Goal: Task Accomplishment & Management: Contribute content

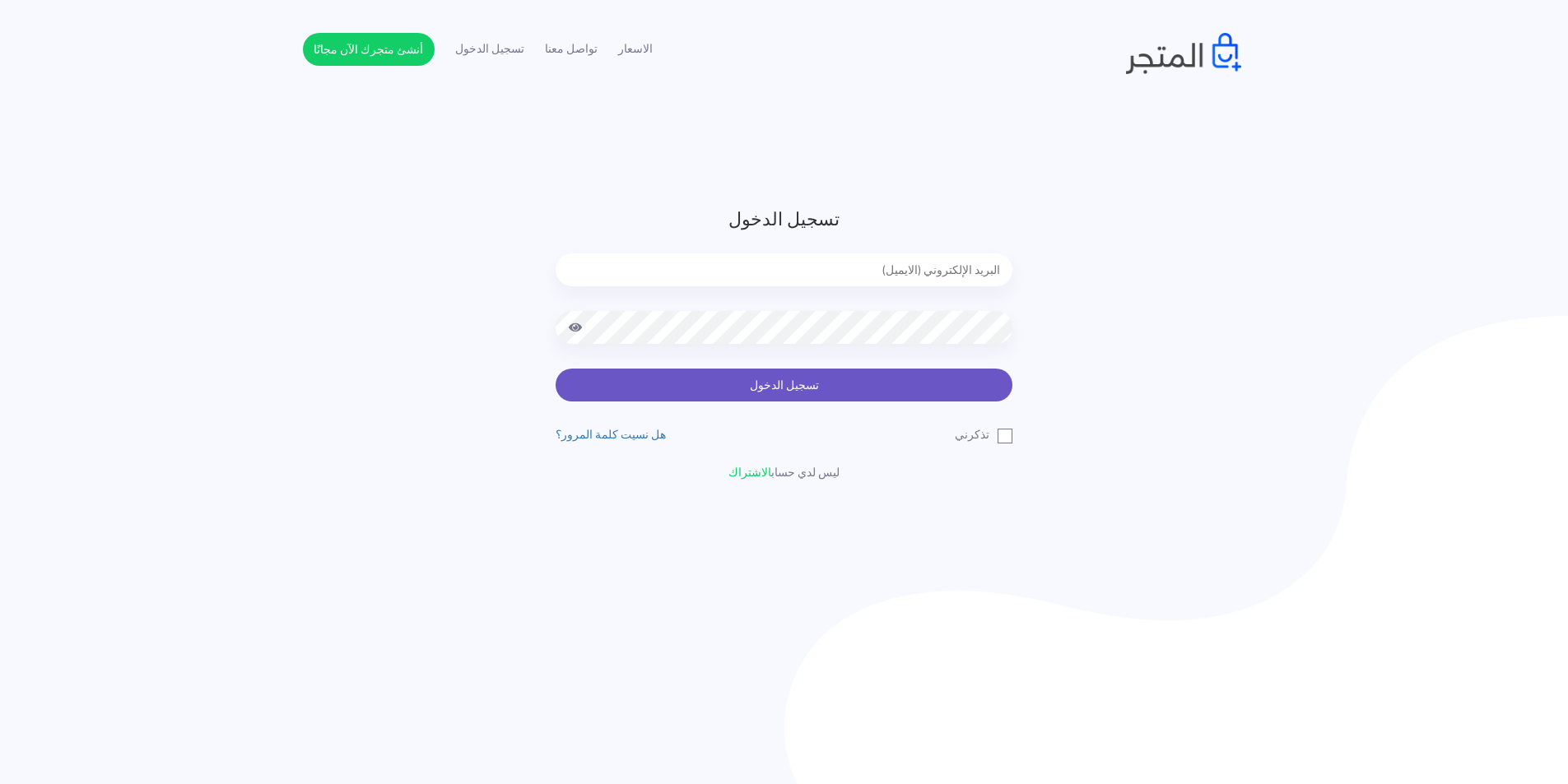
type input "[EMAIL_ADDRESS][DOMAIN_NAME]"
click at [953, 389] on button "تسجيل الدخول" at bounding box center [784, 385] width 456 height 32
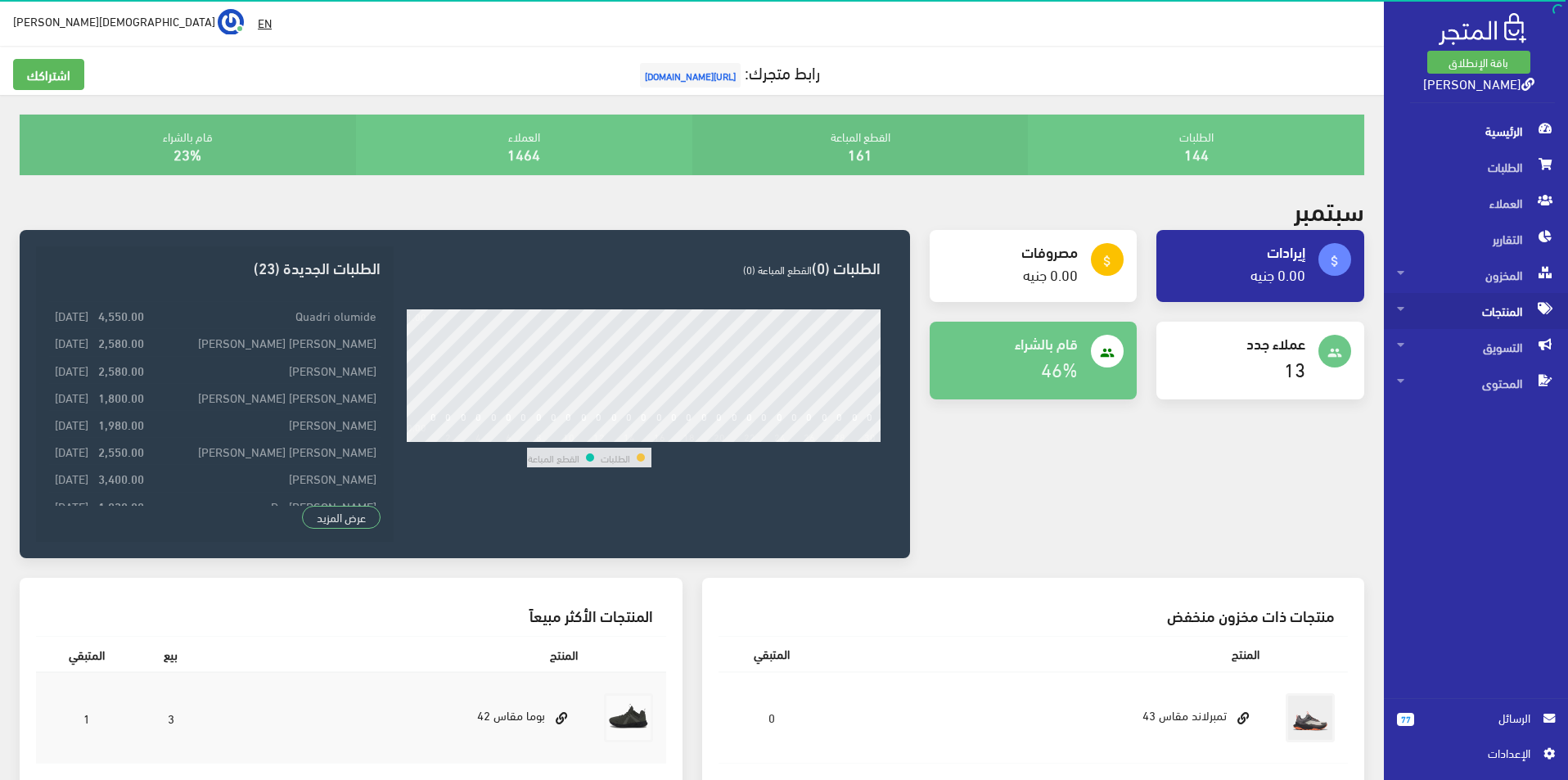
click at [1467, 311] on span "المنتجات" at bounding box center [1475, 311] width 157 height 36
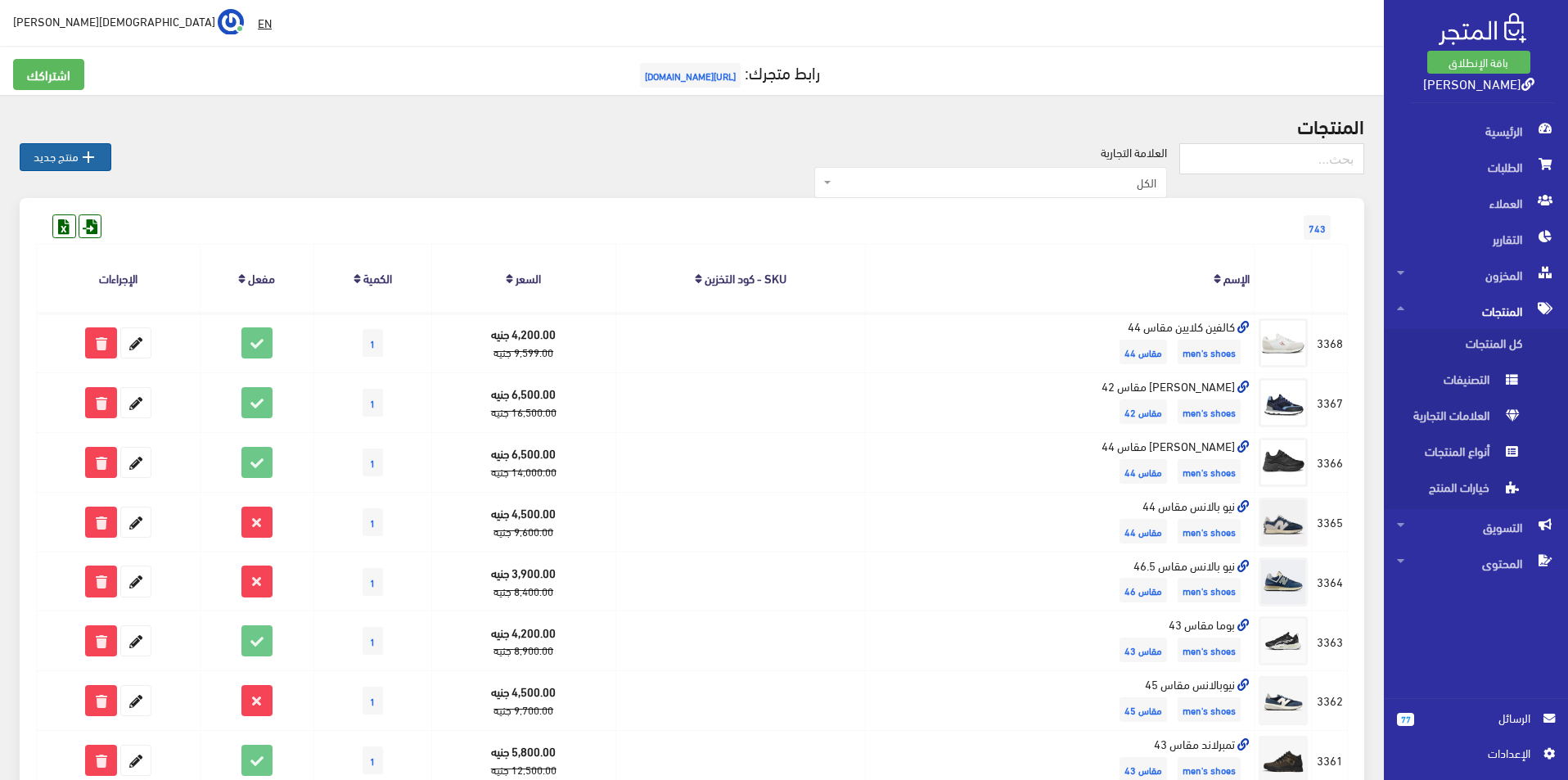
click at [91, 154] on icon "" at bounding box center [88, 158] width 20 height 20
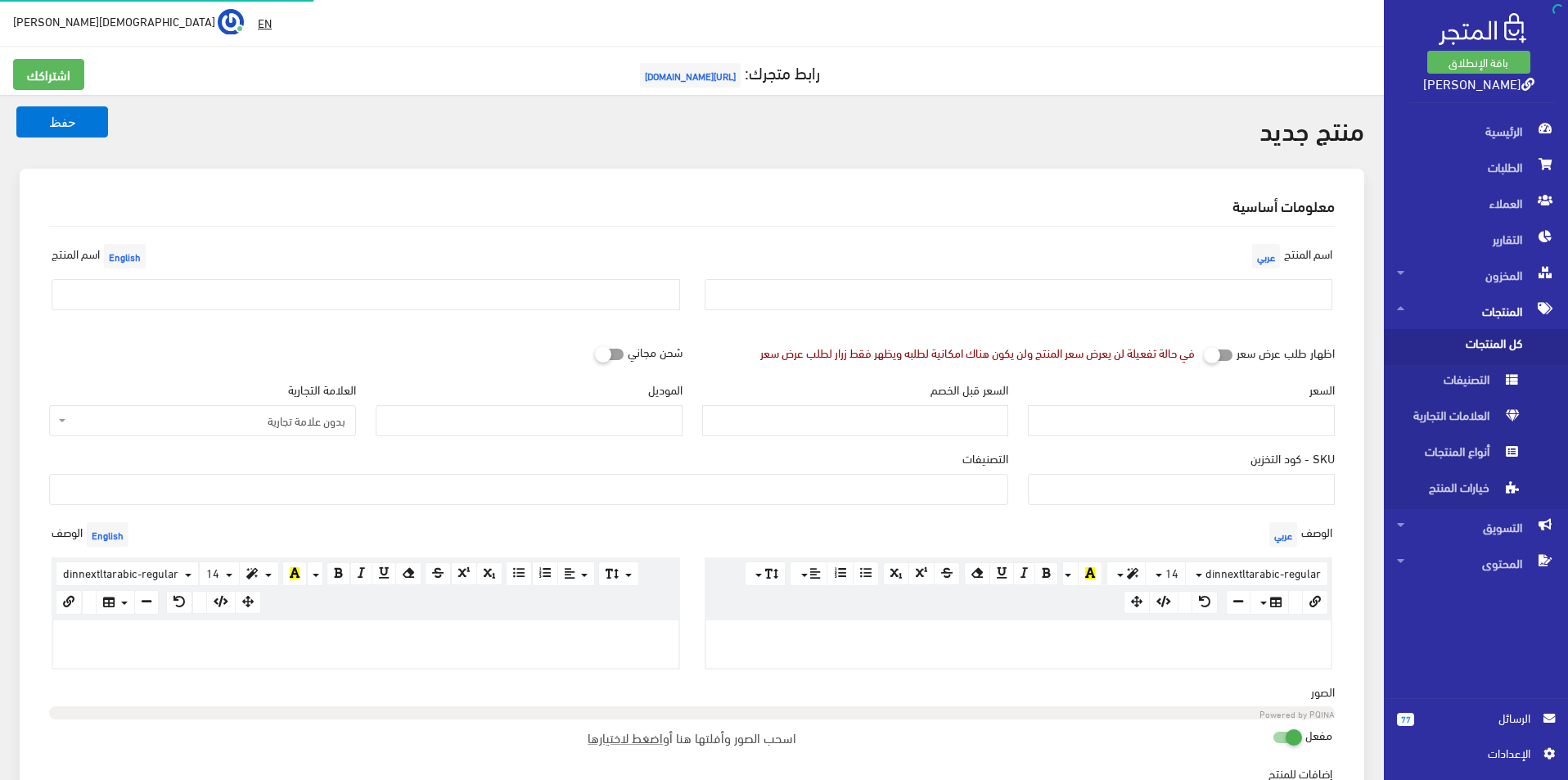
select select
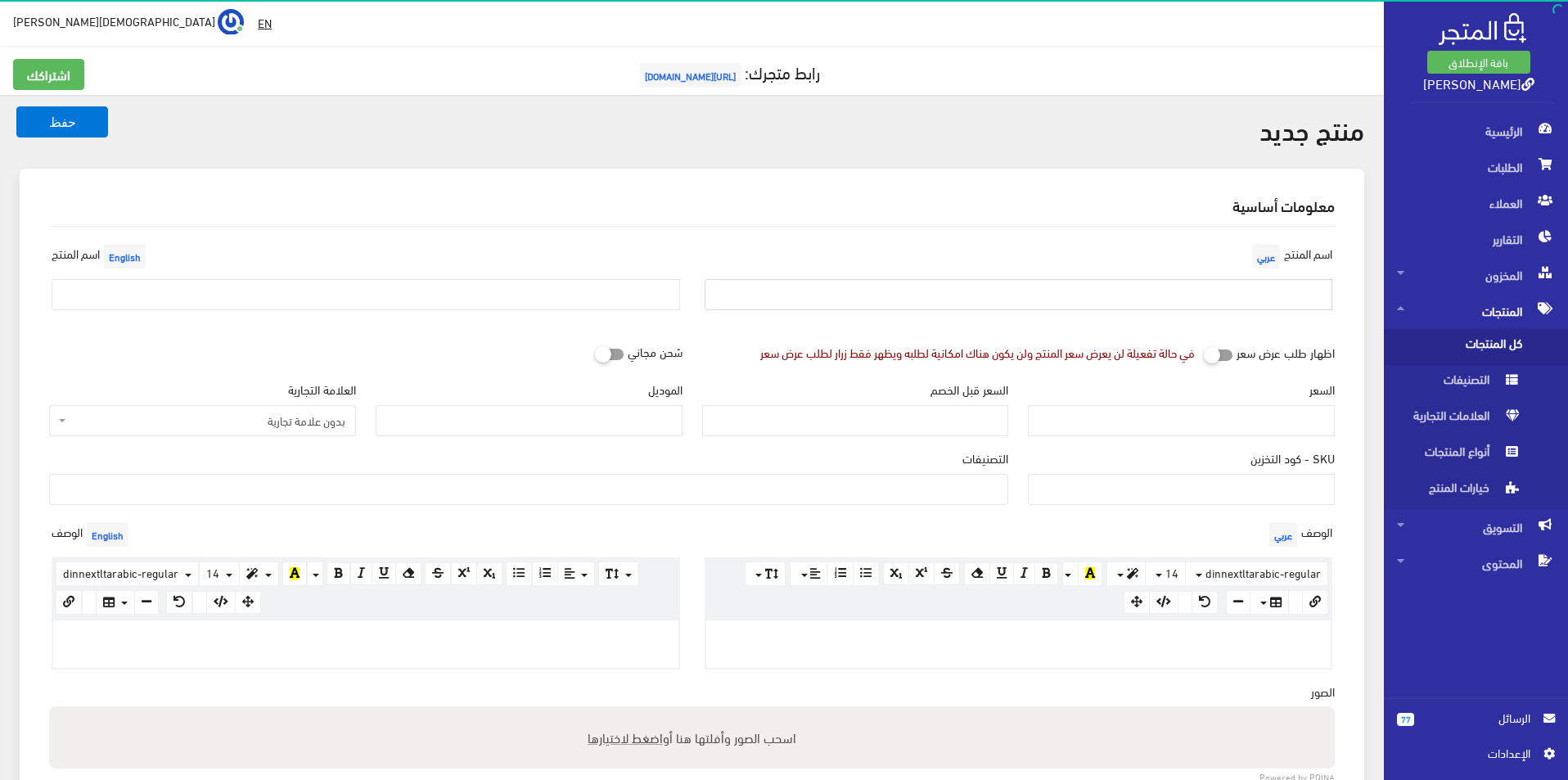
drag, startPoint x: 1111, startPoint y: 310, endPoint x: 1115, endPoint y: 262, distance: 48.2
click at [1111, 310] on input "text" at bounding box center [1018, 295] width 629 height 31
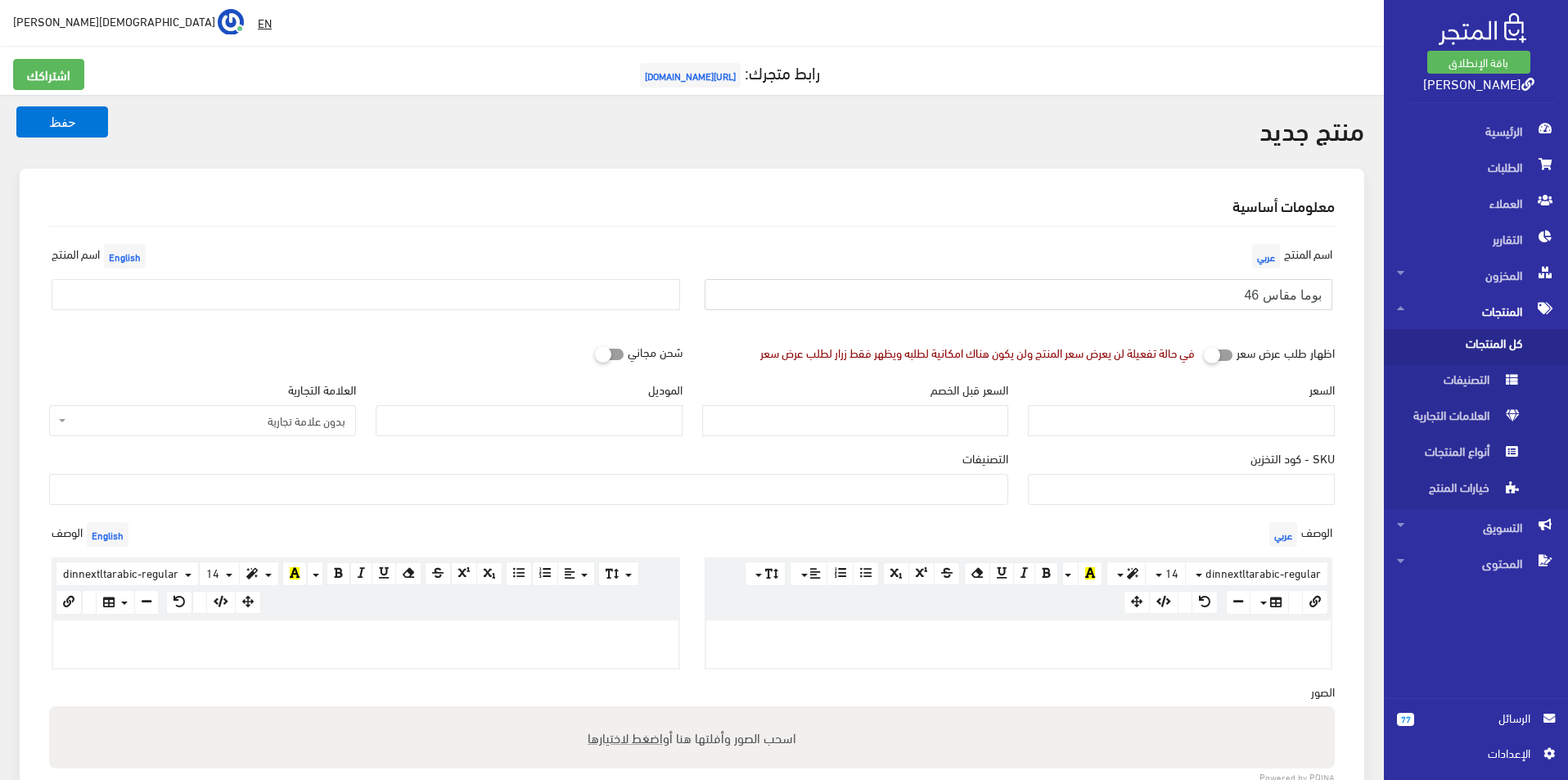
type input "بوما مقاس 46"
click at [321, 290] on input "text" at bounding box center [366, 295] width 629 height 31
click at [117, 345] on div "شحن مجاني" at bounding box center [366, 352] width 653 height 31
click at [159, 339] on div "شحن مجاني" at bounding box center [366, 352] width 653 height 31
click at [163, 312] on div "اسم المنتج English" at bounding box center [366, 281] width 653 height 83
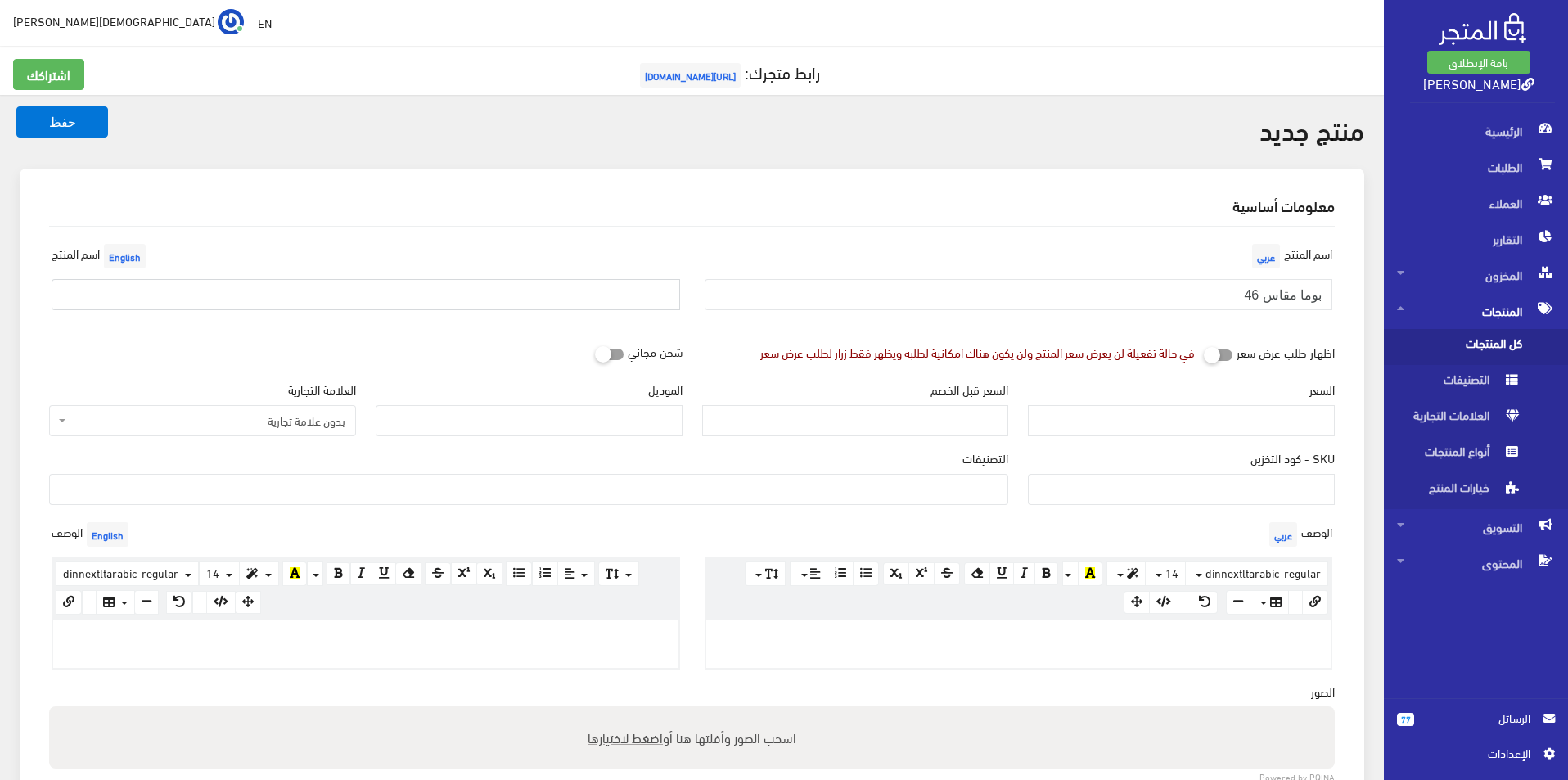
click at [159, 298] on input "text" at bounding box center [366, 295] width 629 height 31
type input "6"
click at [148, 305] on input "text" at bounding box center [366, 295] width 629 height 31
type input "Puma size 46"
click at [302, 413] on span "بدون علامة تجارية" at bounding box center [207, 421] width 276 height 17
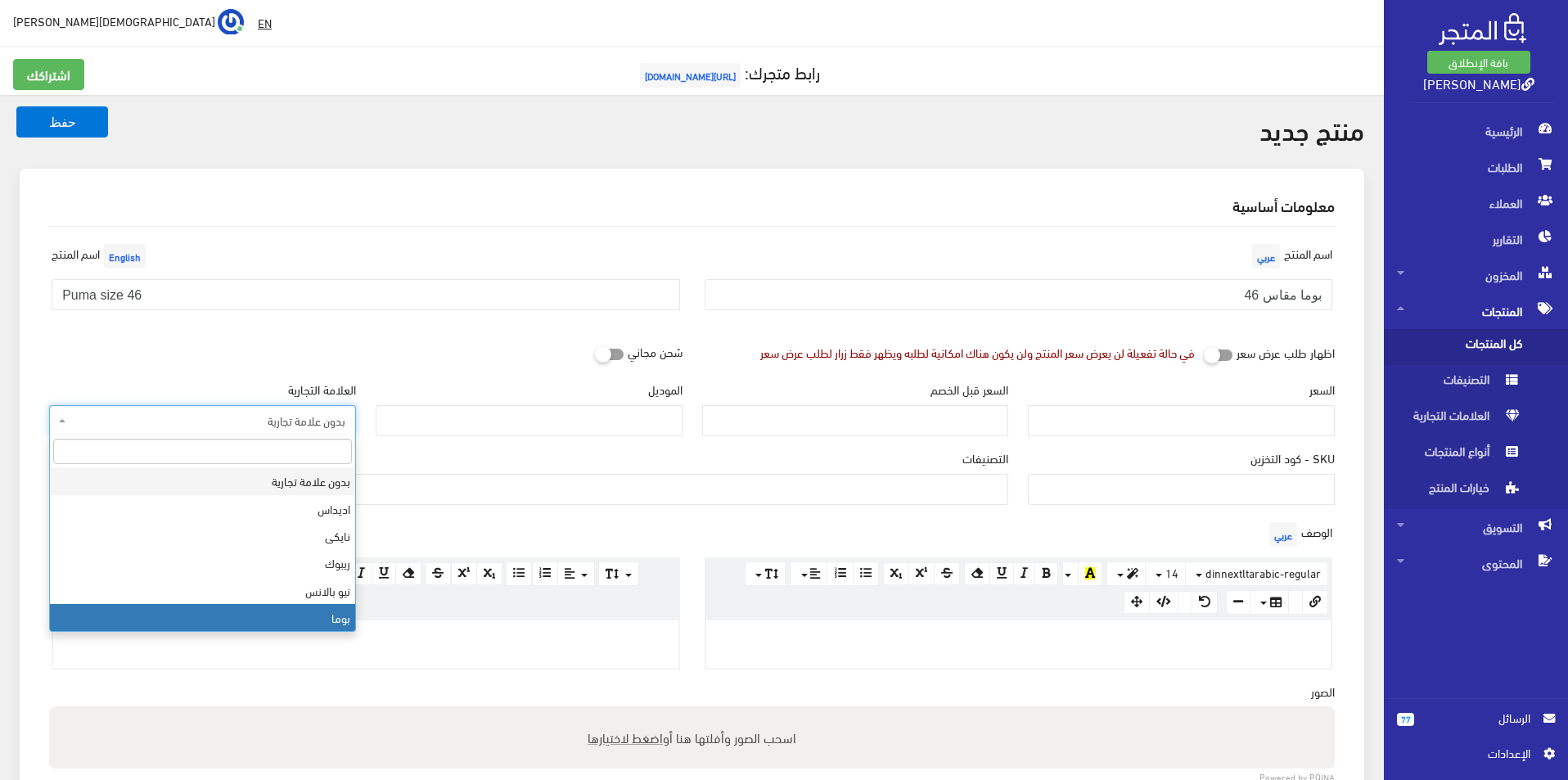
select select "7"
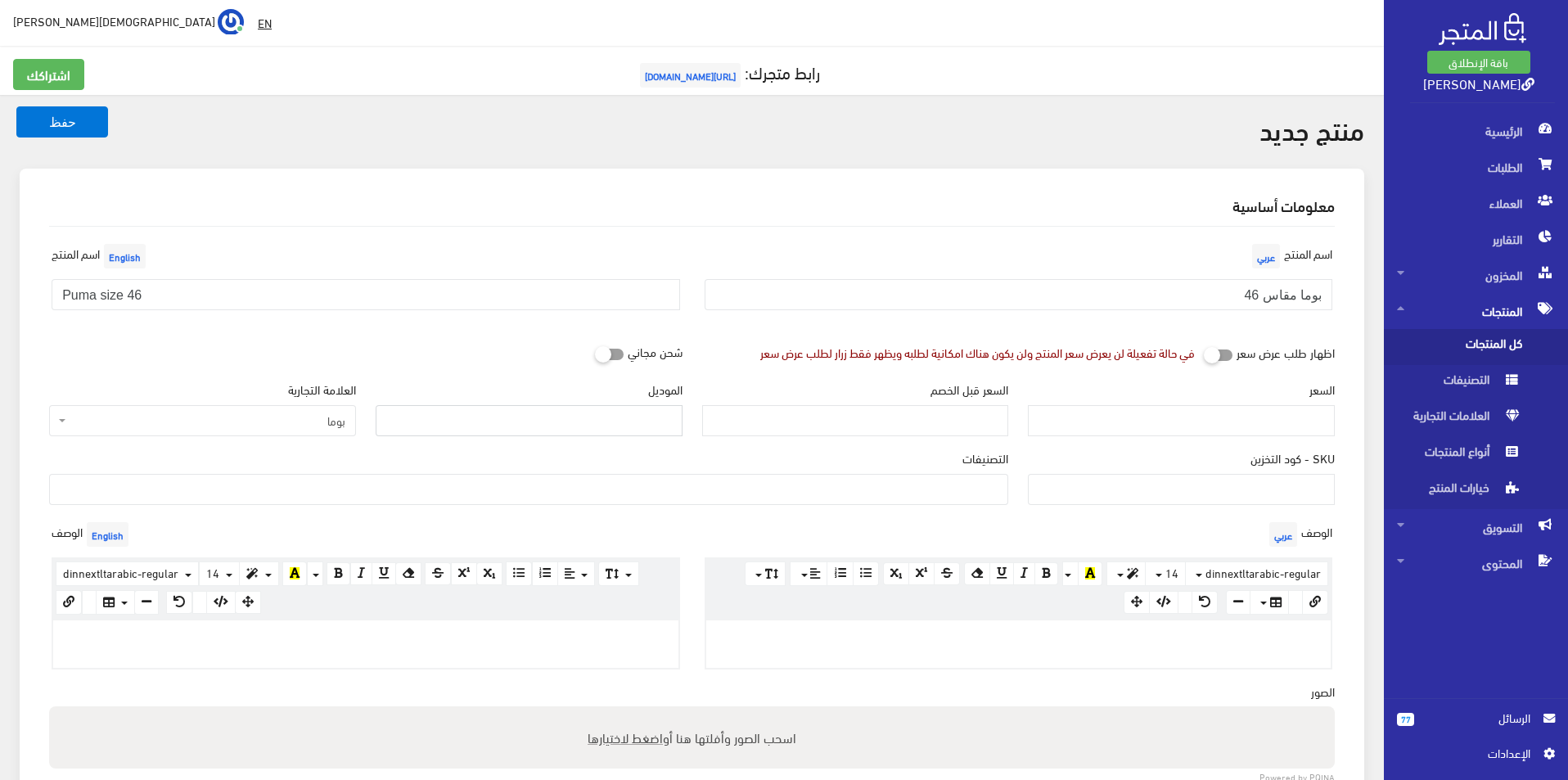
click at [523, 424] on input "الموديل" at bounding box center [529, 421] width 307 height 31
type input "puma"
click at [1224, 403] on div "السعر" at bounding box center [1182, 408] width 307 height 56
click at [1210, 436] on input "السعر" at bounding box center [1182, 421] width 307 height 31
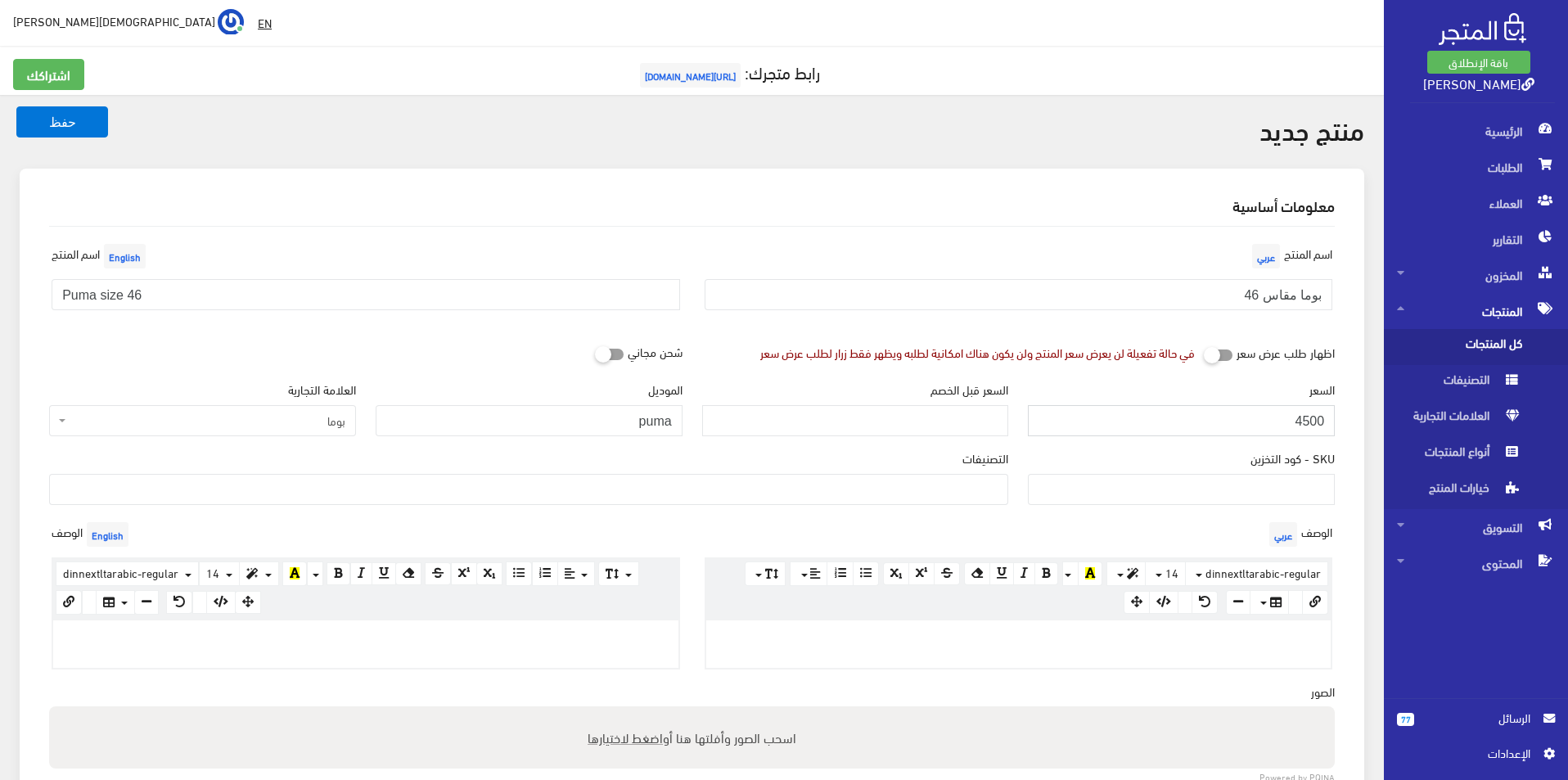
type input "4500"
type input "8400"
click at [916, 481] on ul at bounding box center [528, 487] width 958 height 26
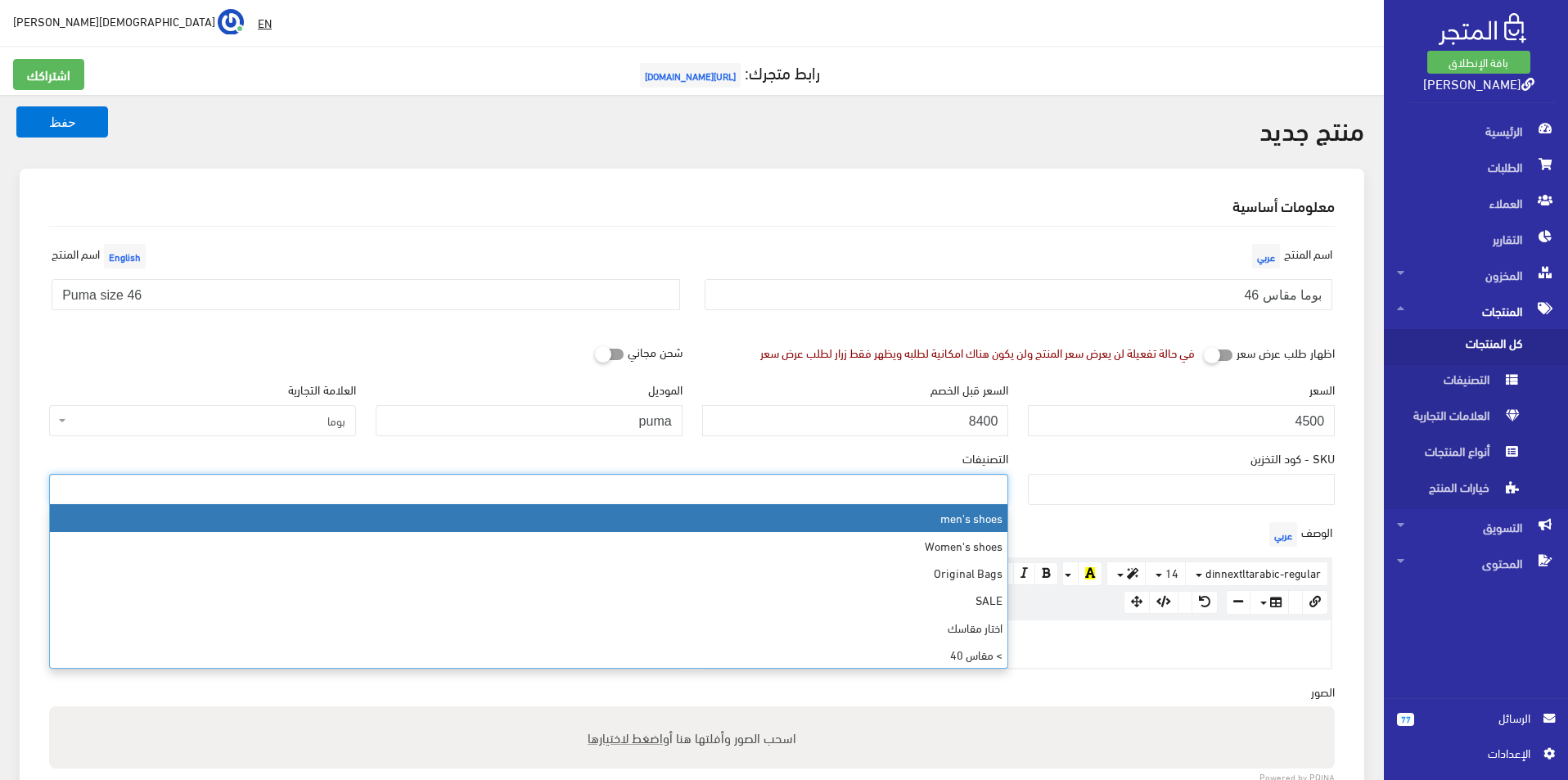
select select "5"
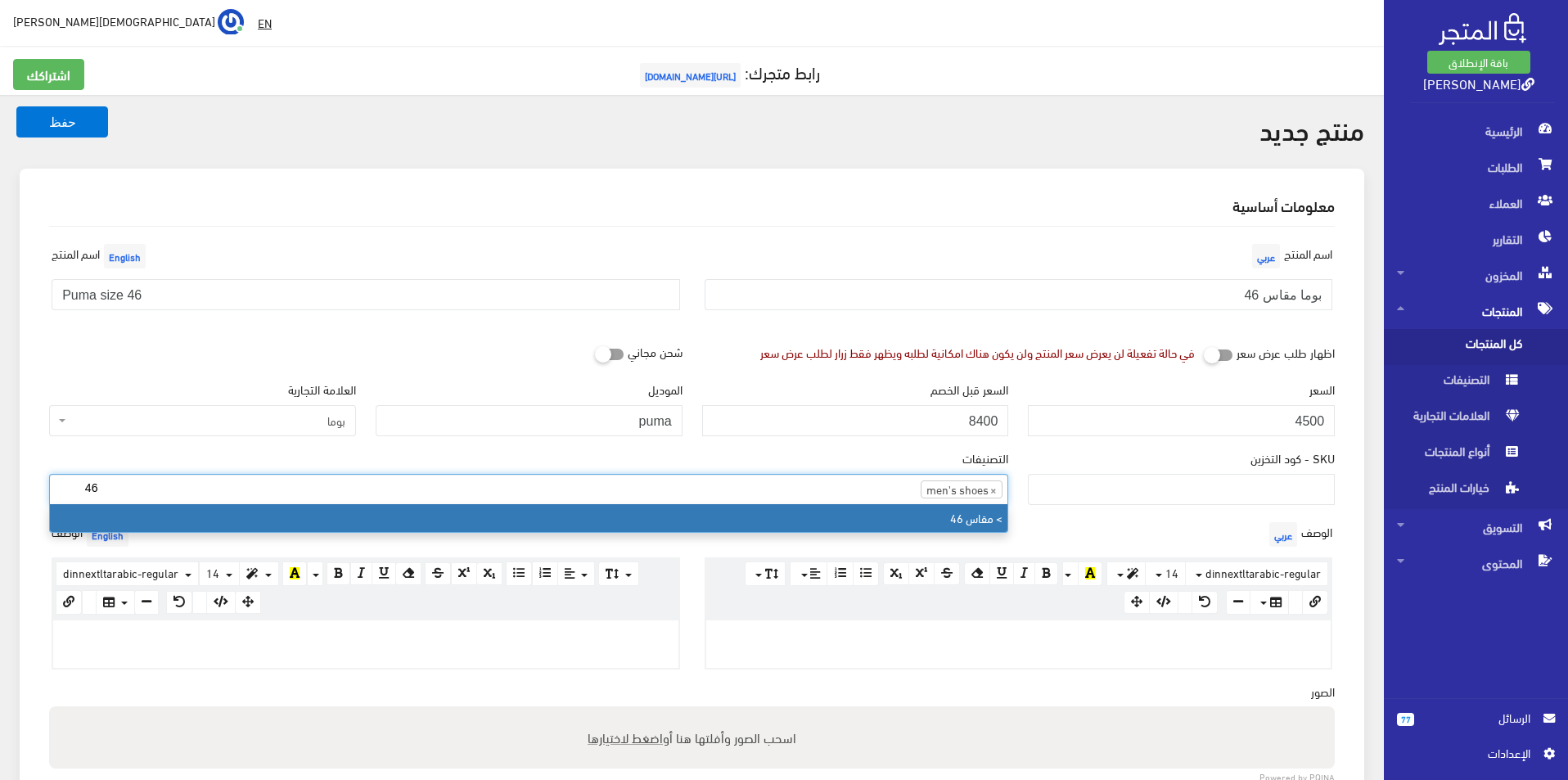
type input "46"
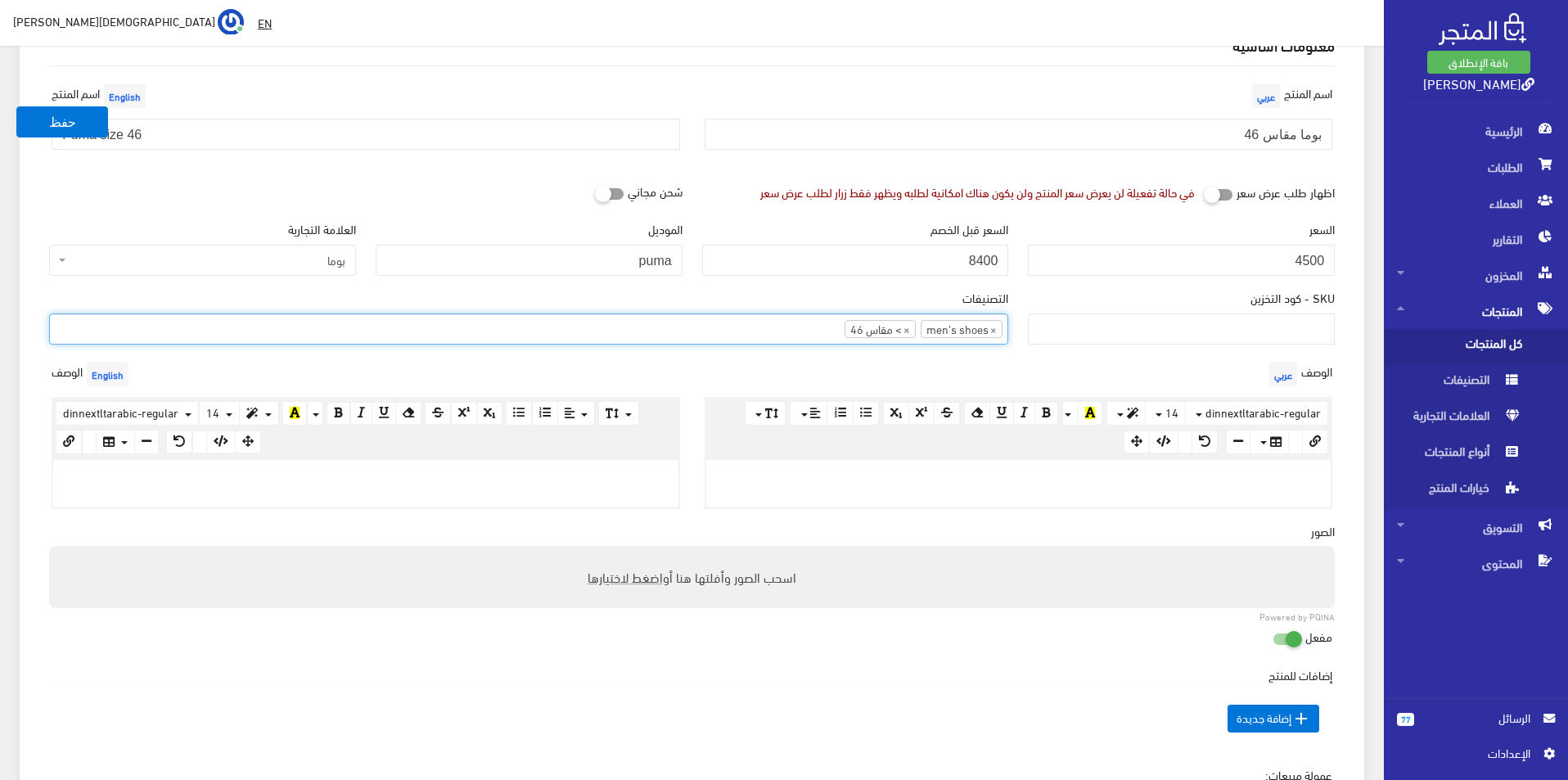
scroll to position [163, 0]
click at [942, 479] on p at bounding box center [1018, 474] width 609 height 18
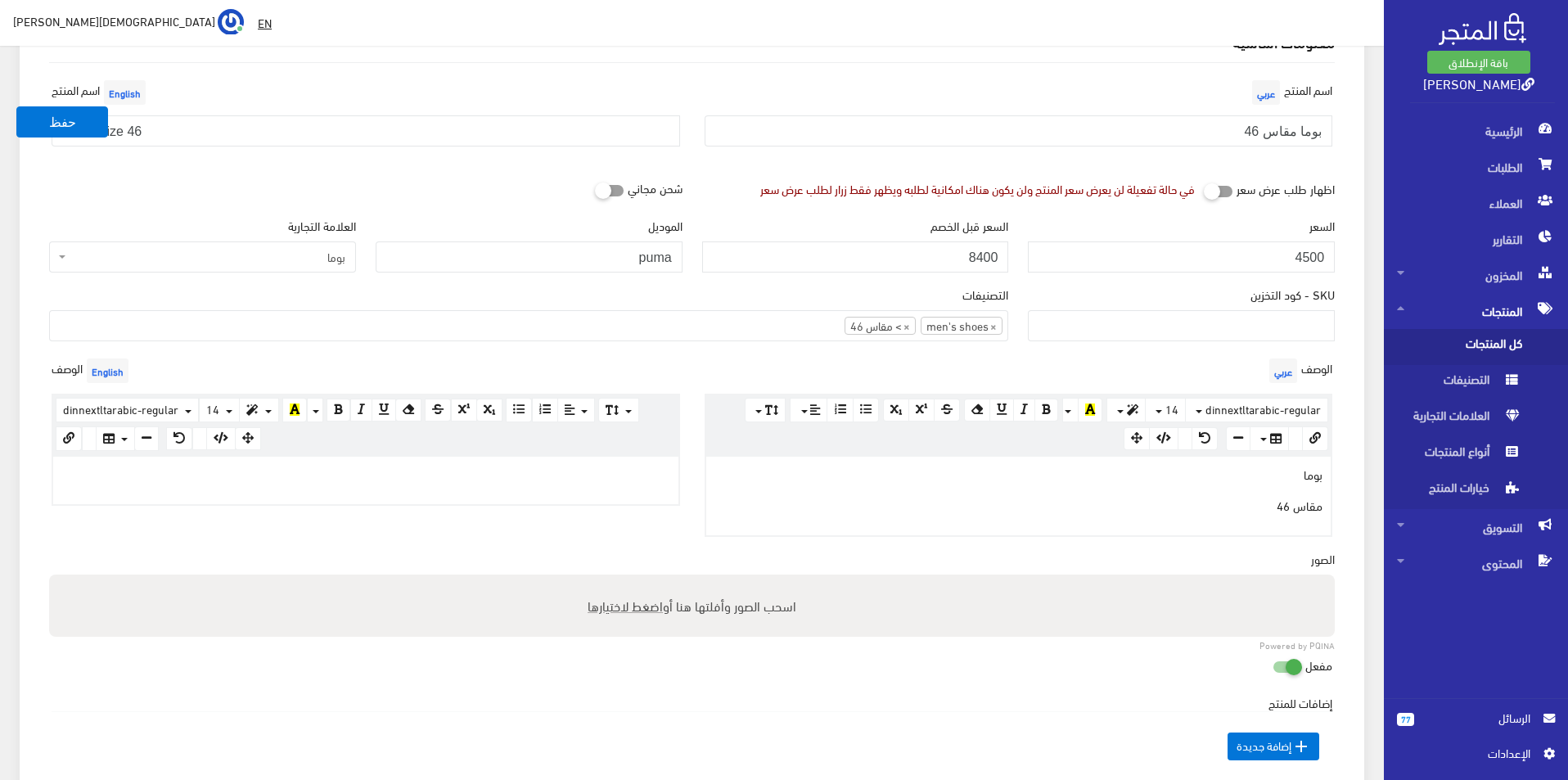
click at [327, 494] on div at bounding box center [365, 481] width 625 height 48
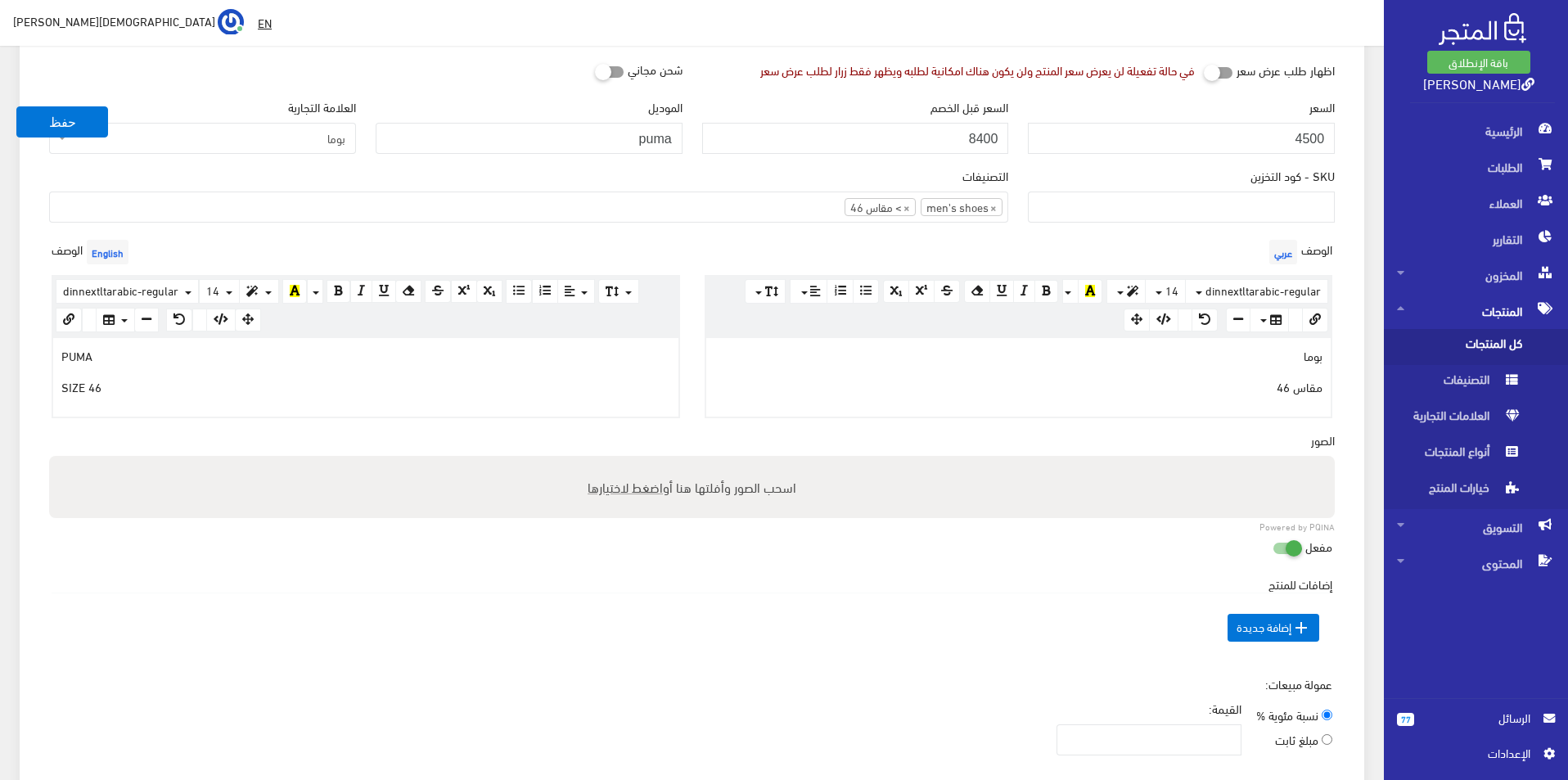
scroll to position [409, 0]
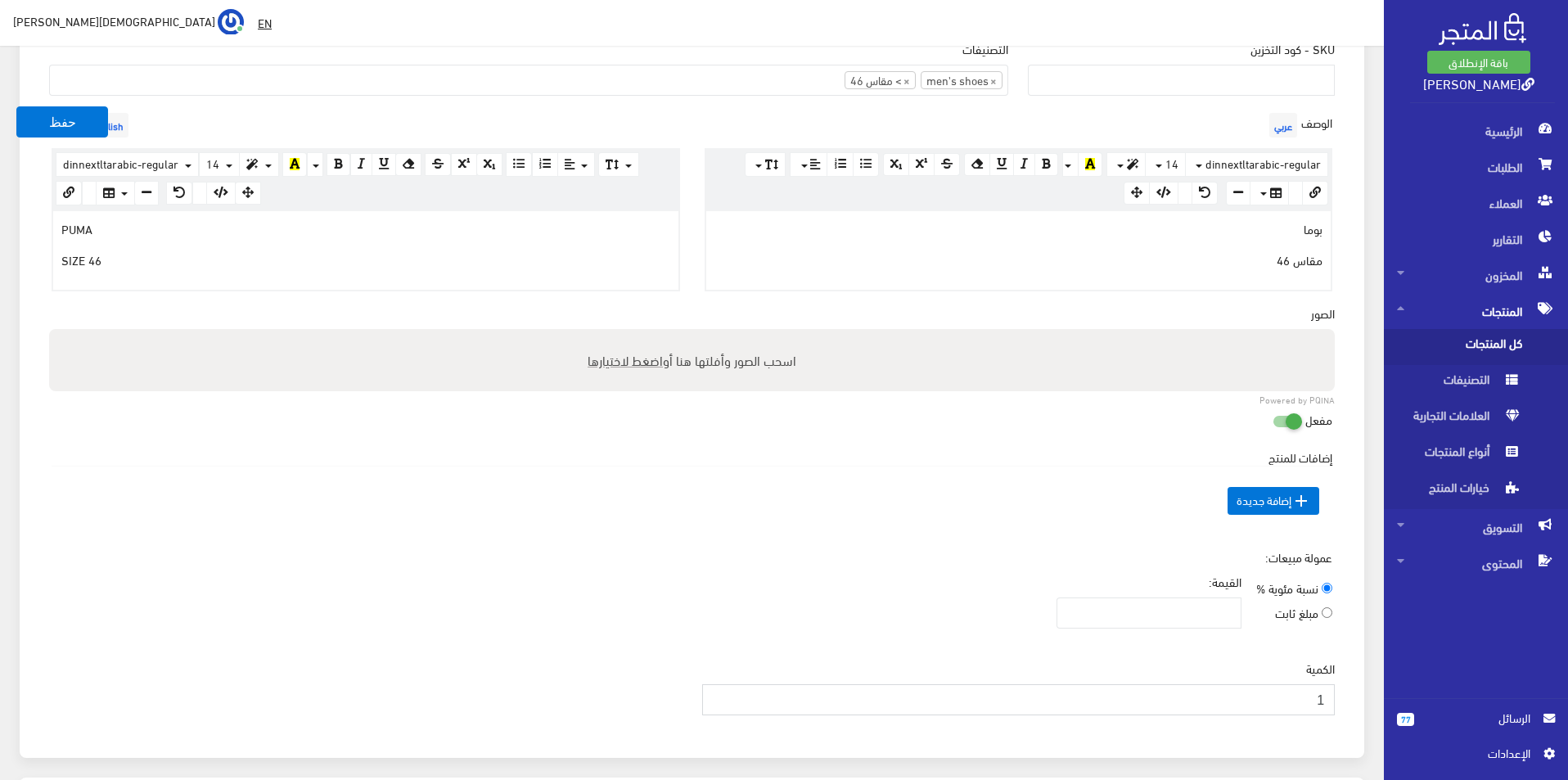
type input "1"
click at [718, 694] on input "1" at bounding box center [1019, 700] width 634 height 31
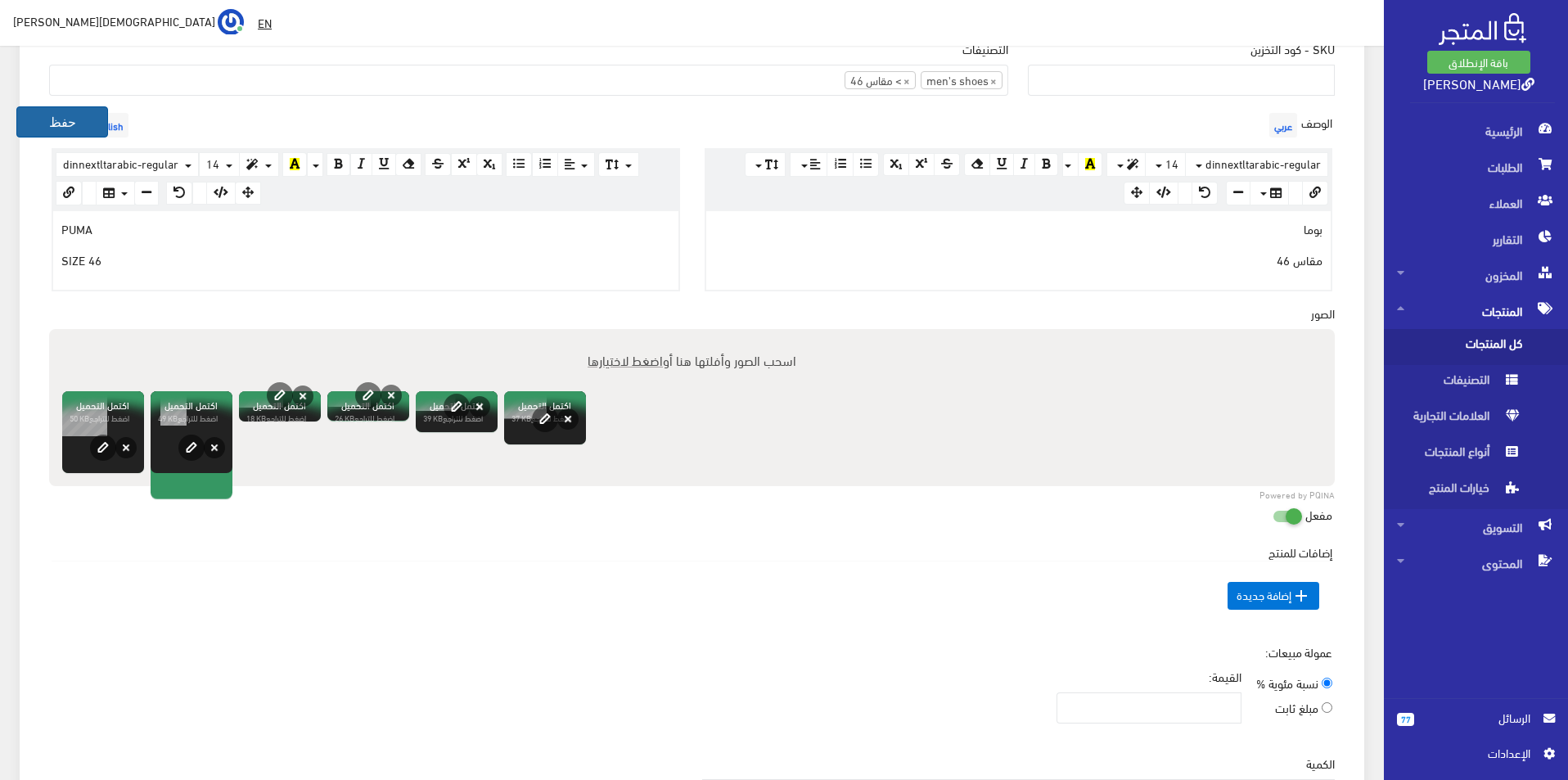
click at [32, 128] on button "حفظ" at bounding box center [63, 122] width 92 height 31
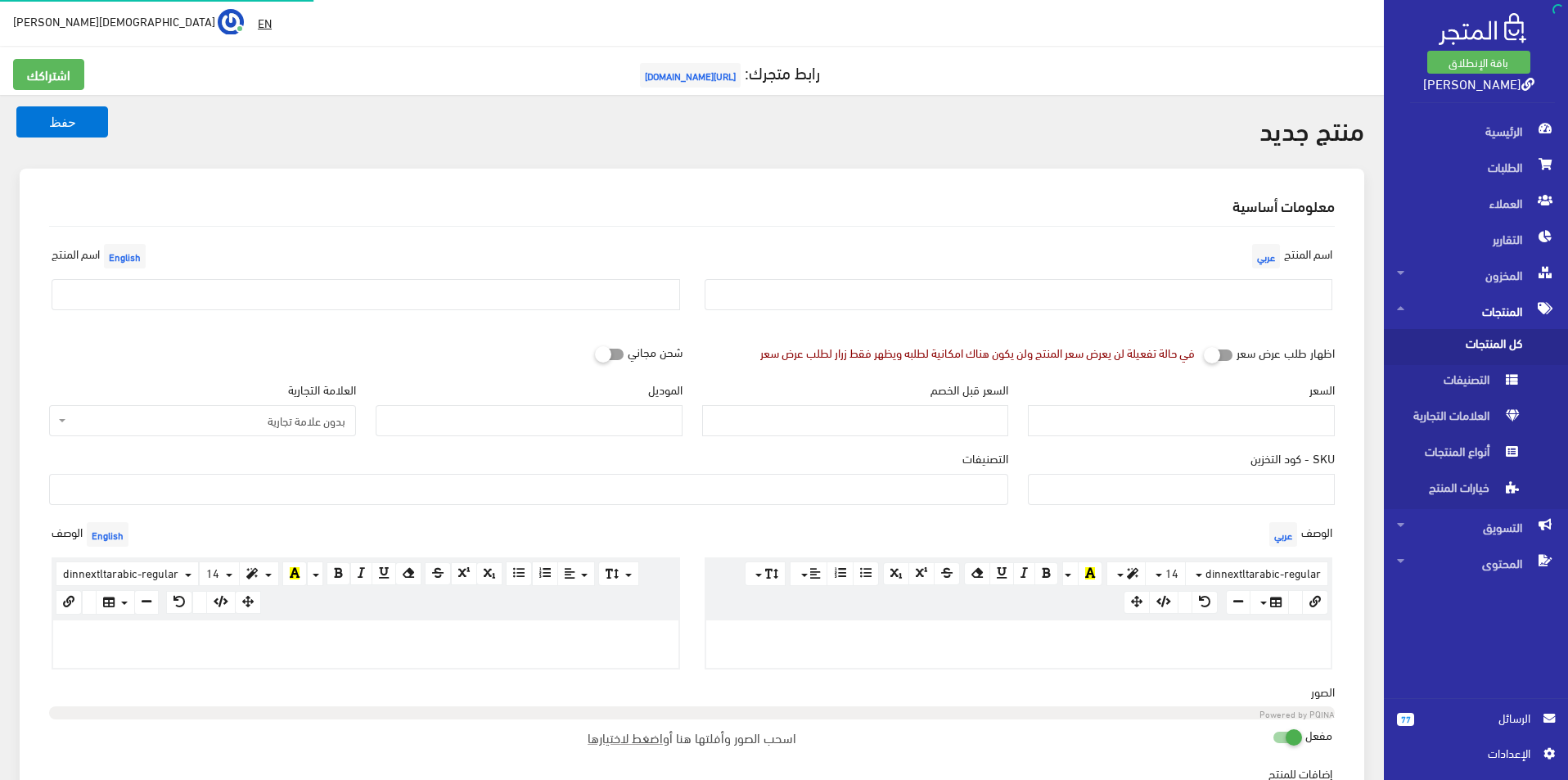
select select
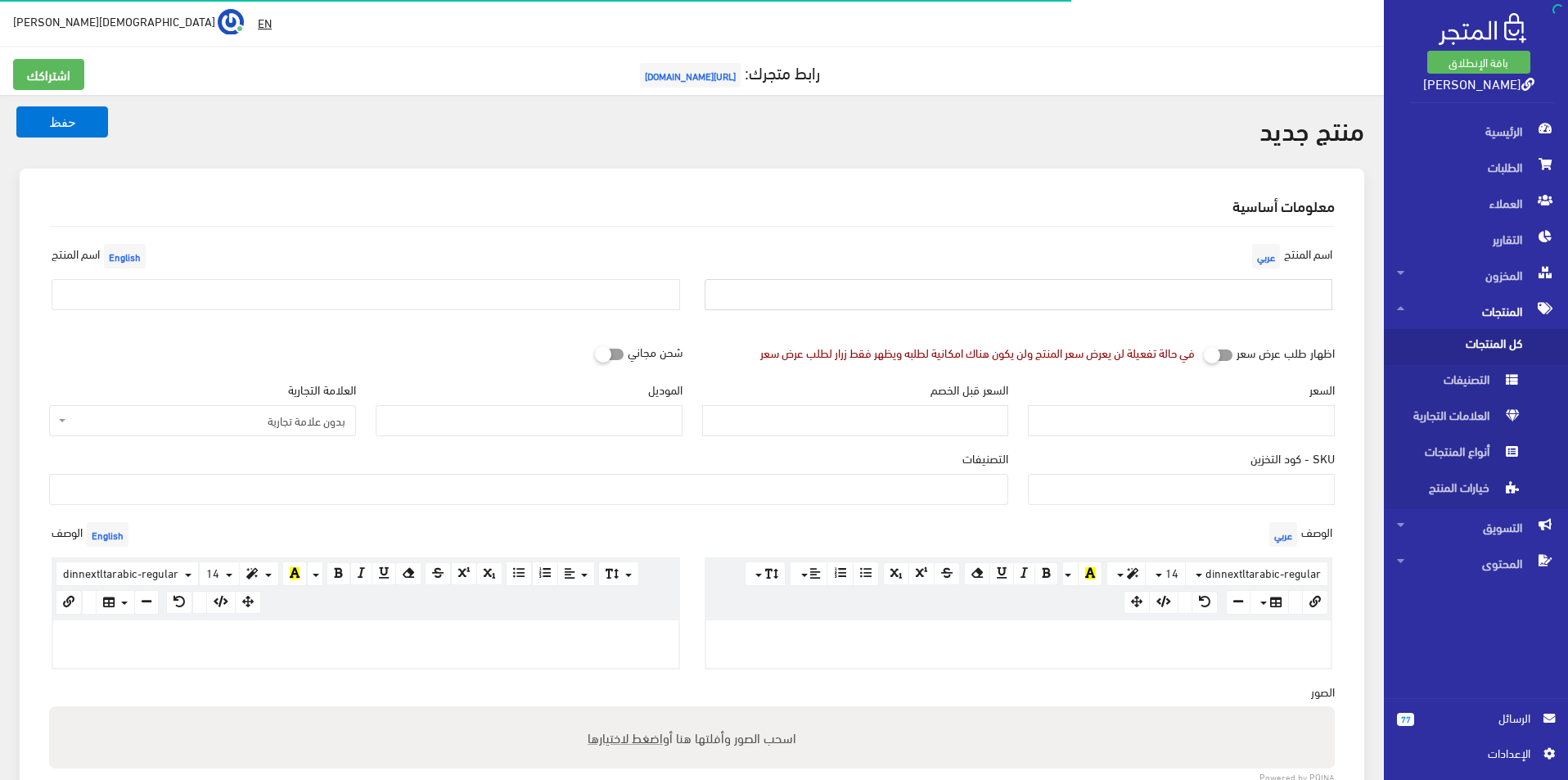
click at [1127, 302] on input "text" at bounding box center [1018, 295] width 629 height 31
type input "اسكيتشر مقاس 42.5"
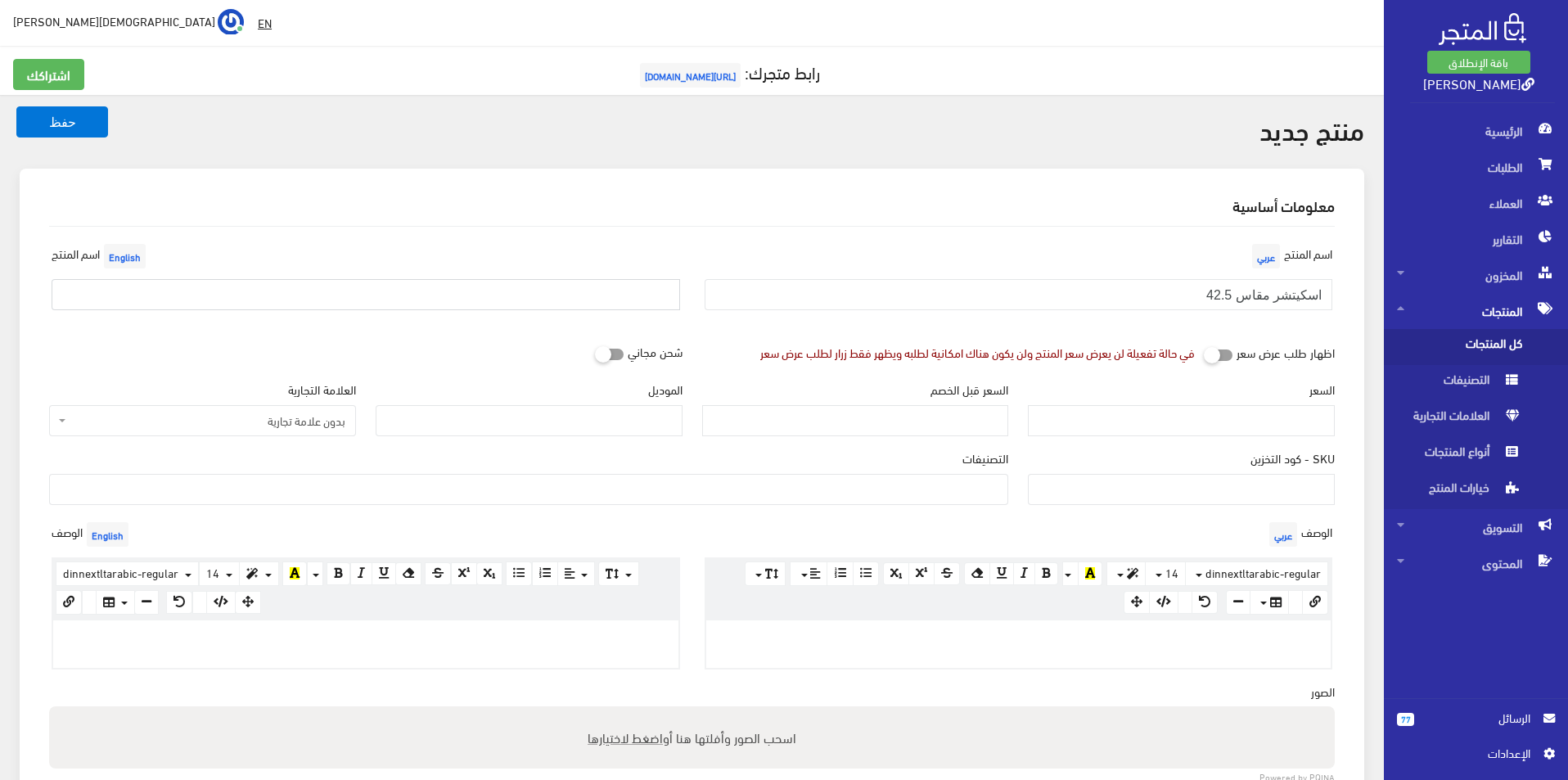
click at [499, 281] on input "text" at bounding box center [366, 295] width 629 height 31
type input "Skechers size 42.5"
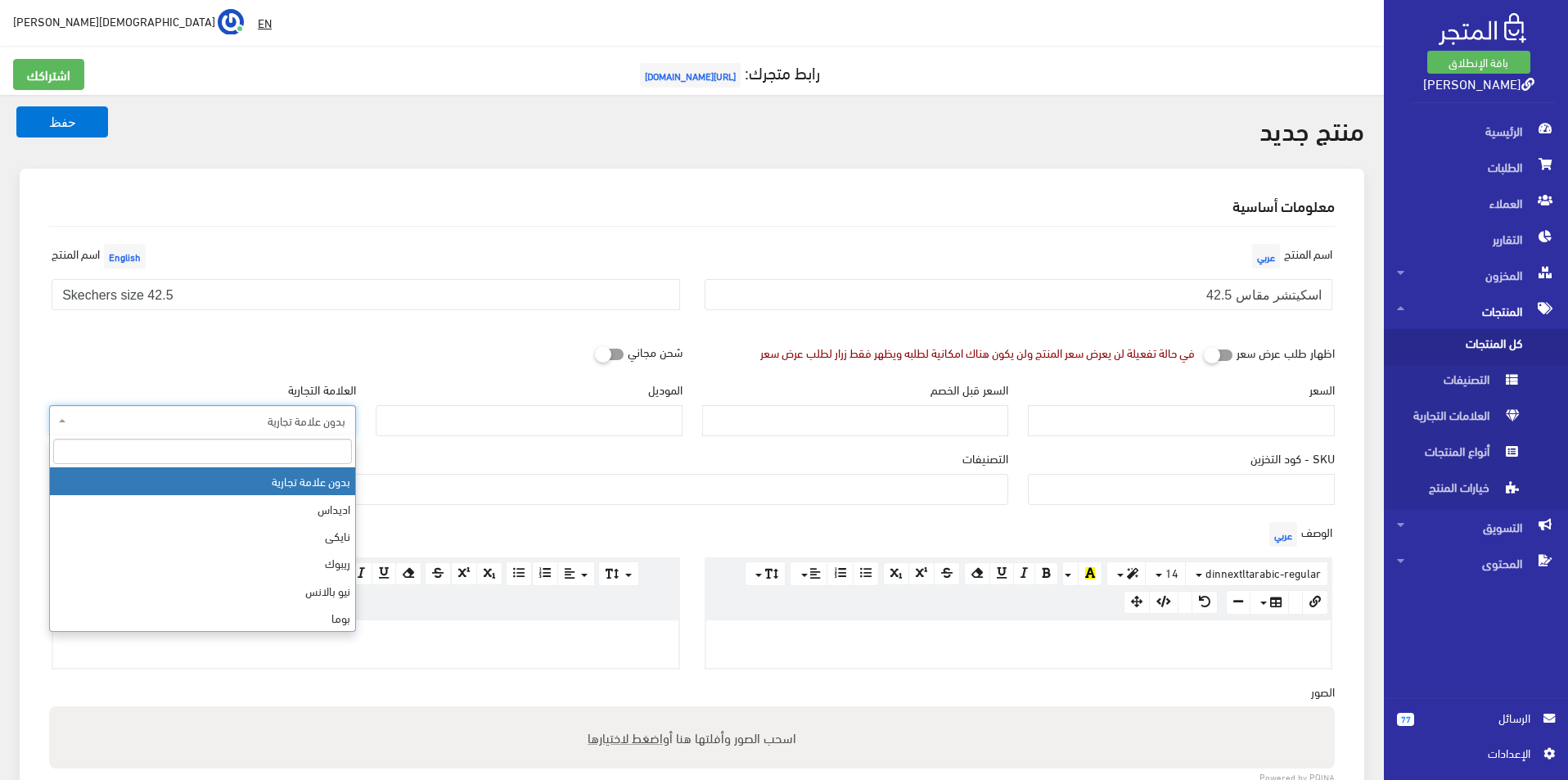
click at [233, 432] on span "بدون علامة تجارية" at bounding box center [202, 421] width 307 height 31
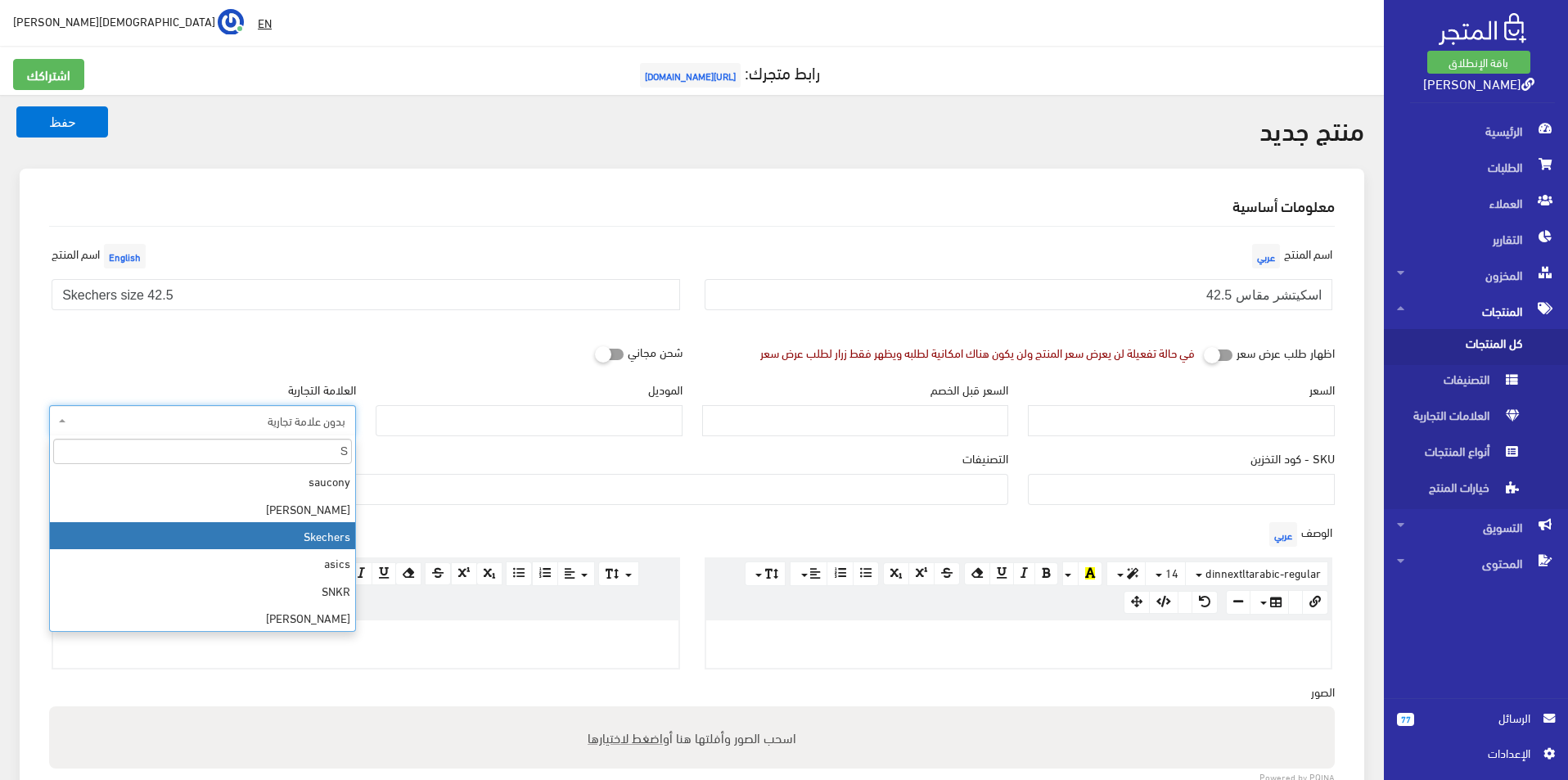
type input "S"
select select "11"
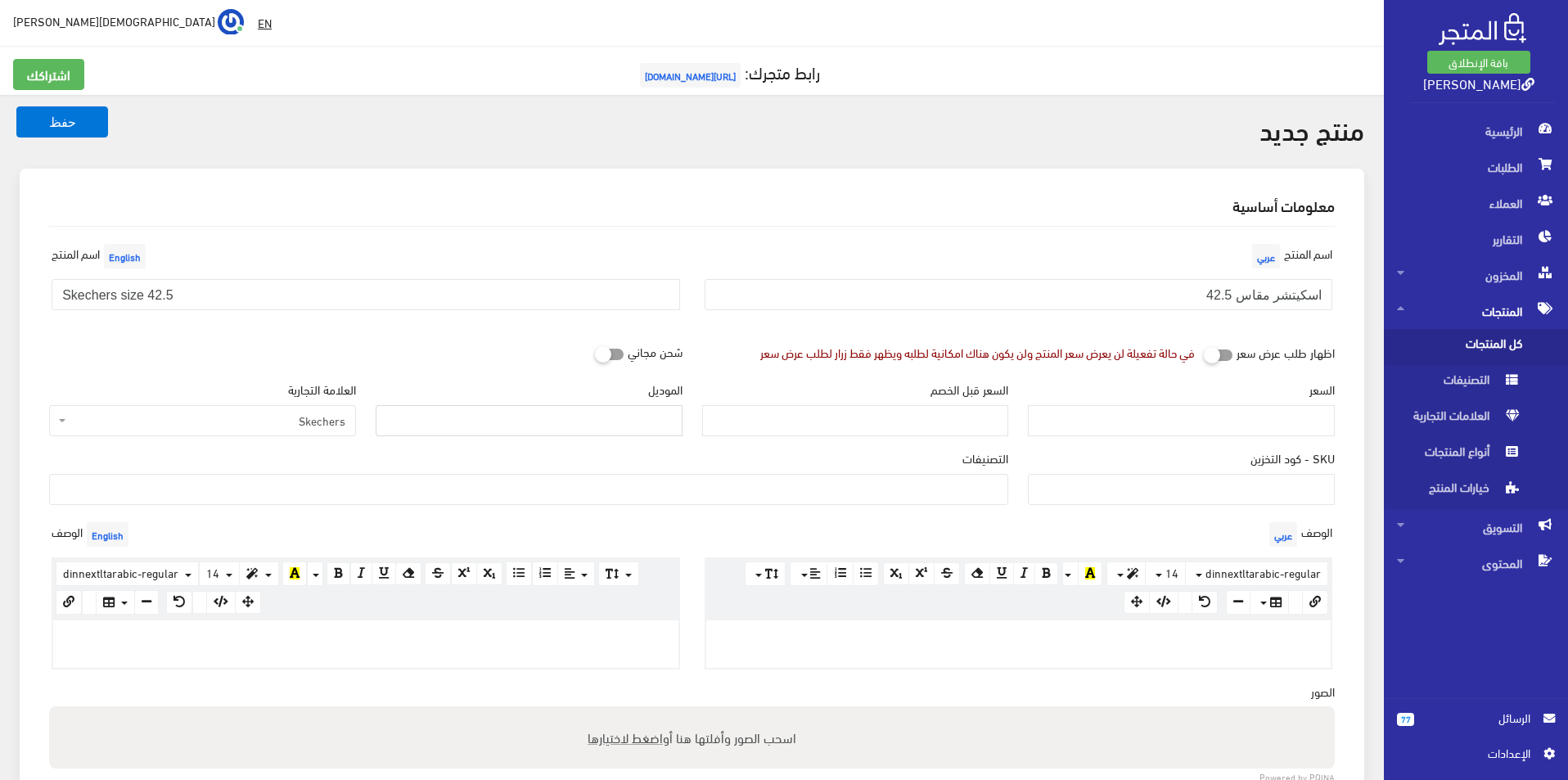
click at [474, 419] on input "الموديل" at bounding box center [529, 421] width 307 height 31
type input "skechers"
click at [1277, 420] on input "السعر" at bounding box center [1182, 421] width 307 height 31
type input "3900"
type input "7800"
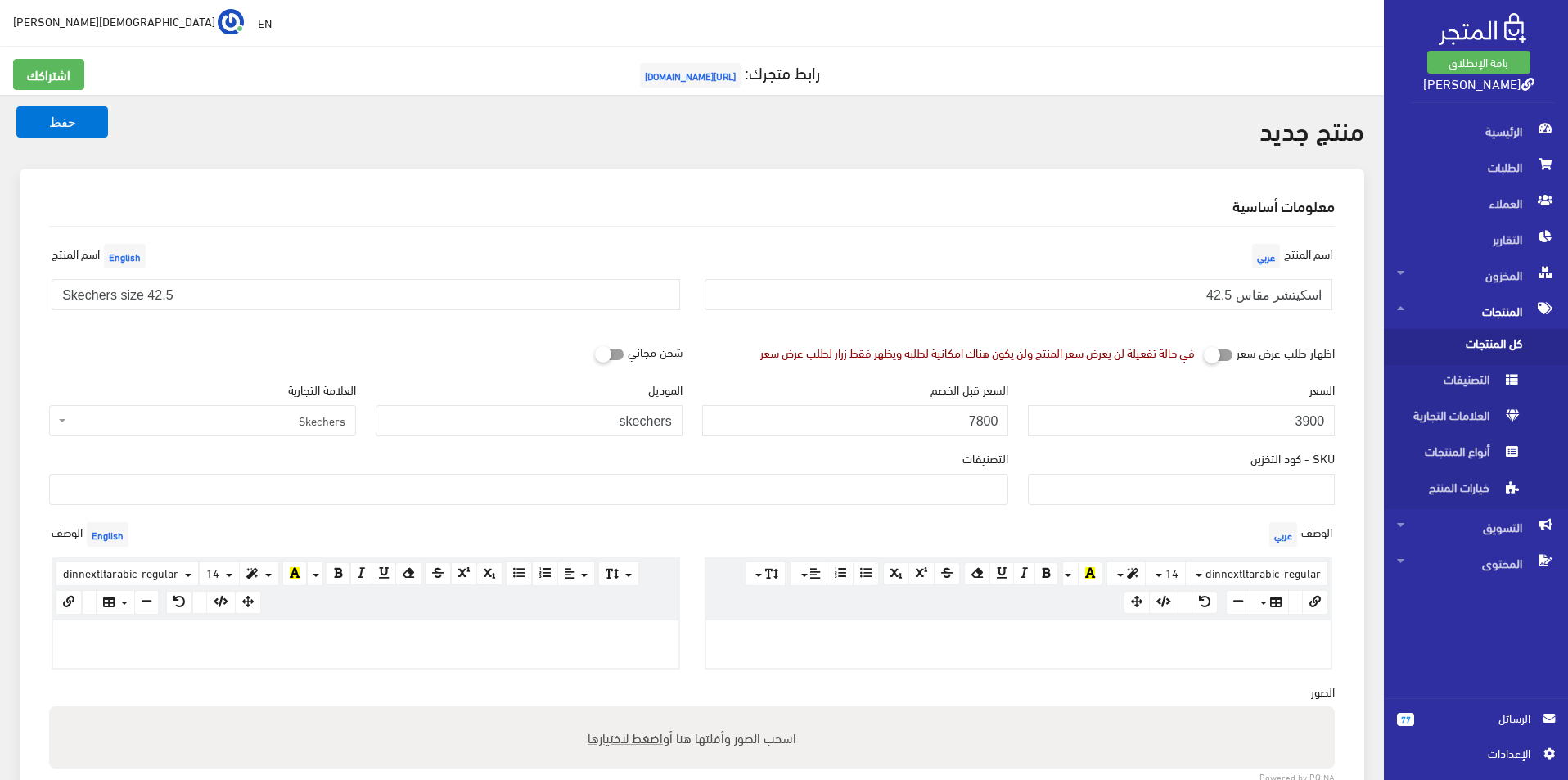
click at [929, 471] on div "التصنيفات men's shoes Women's shoes Original Bags SALE اختار مقاسك > مقاس 40 > …" at bounding box center [528, 477] width 960 height 56
click at [928, 480] on ul at bounding box center [528, 487] width 958 height 26
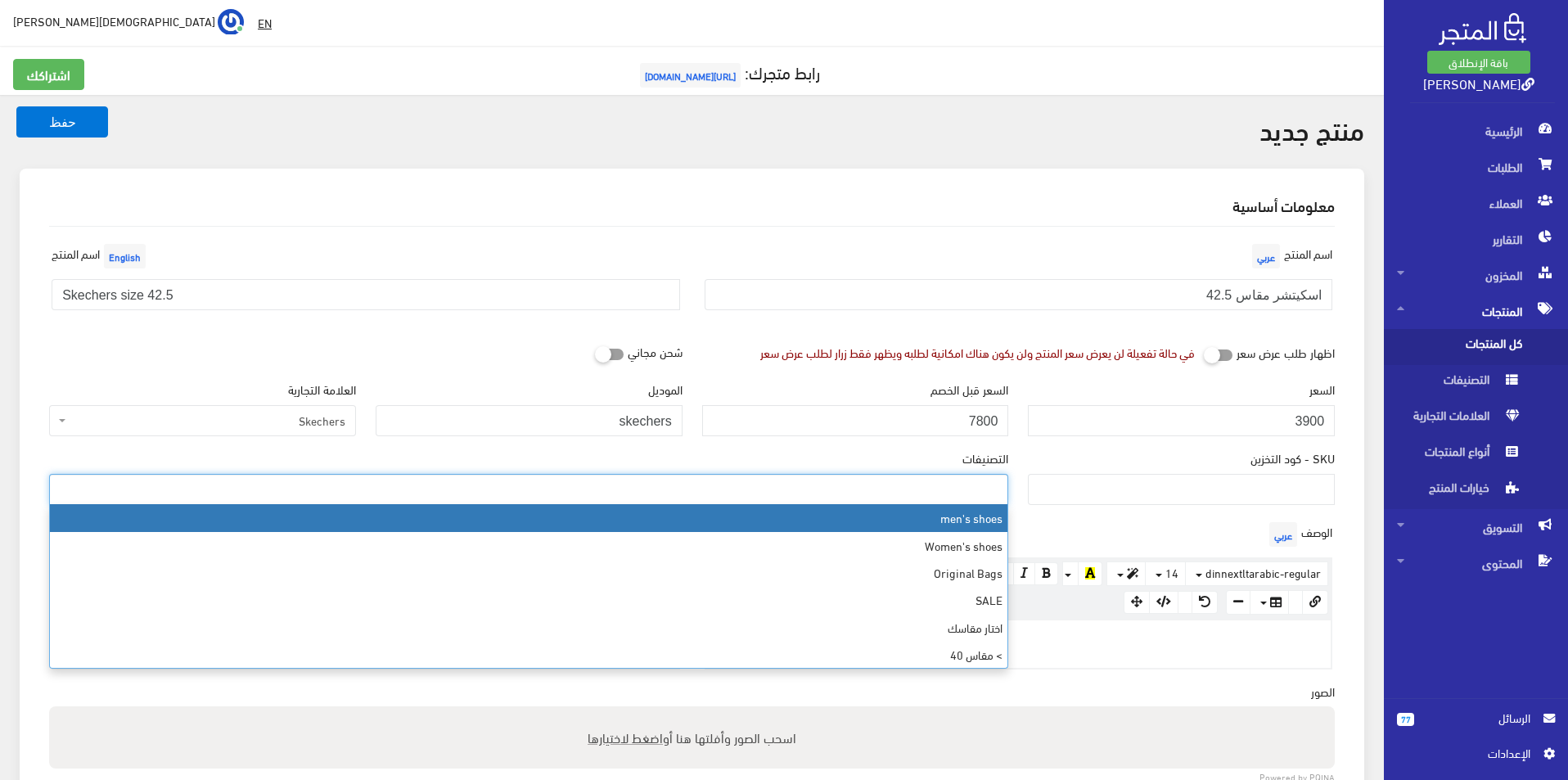
select select "5"
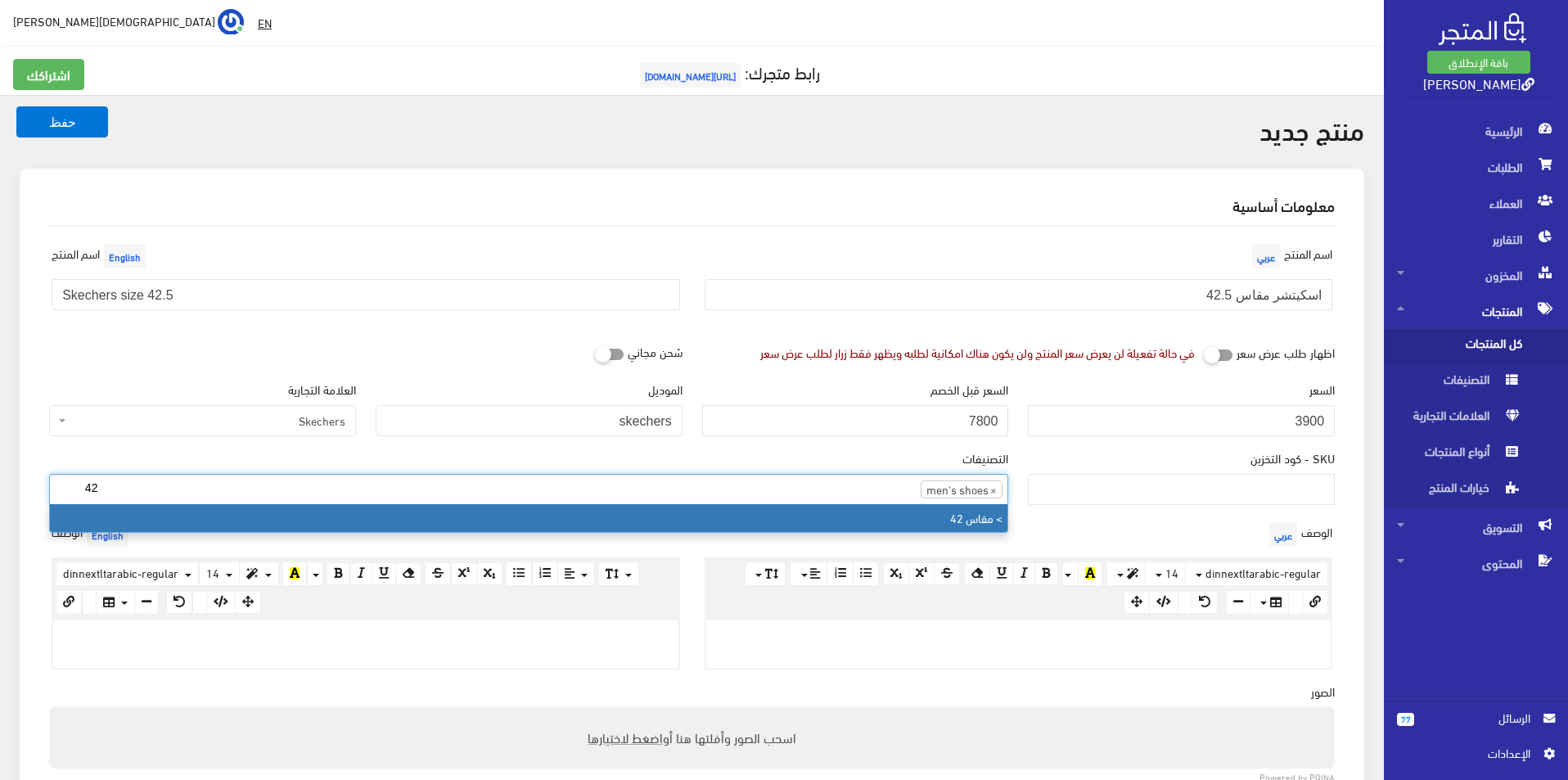
type input "42"
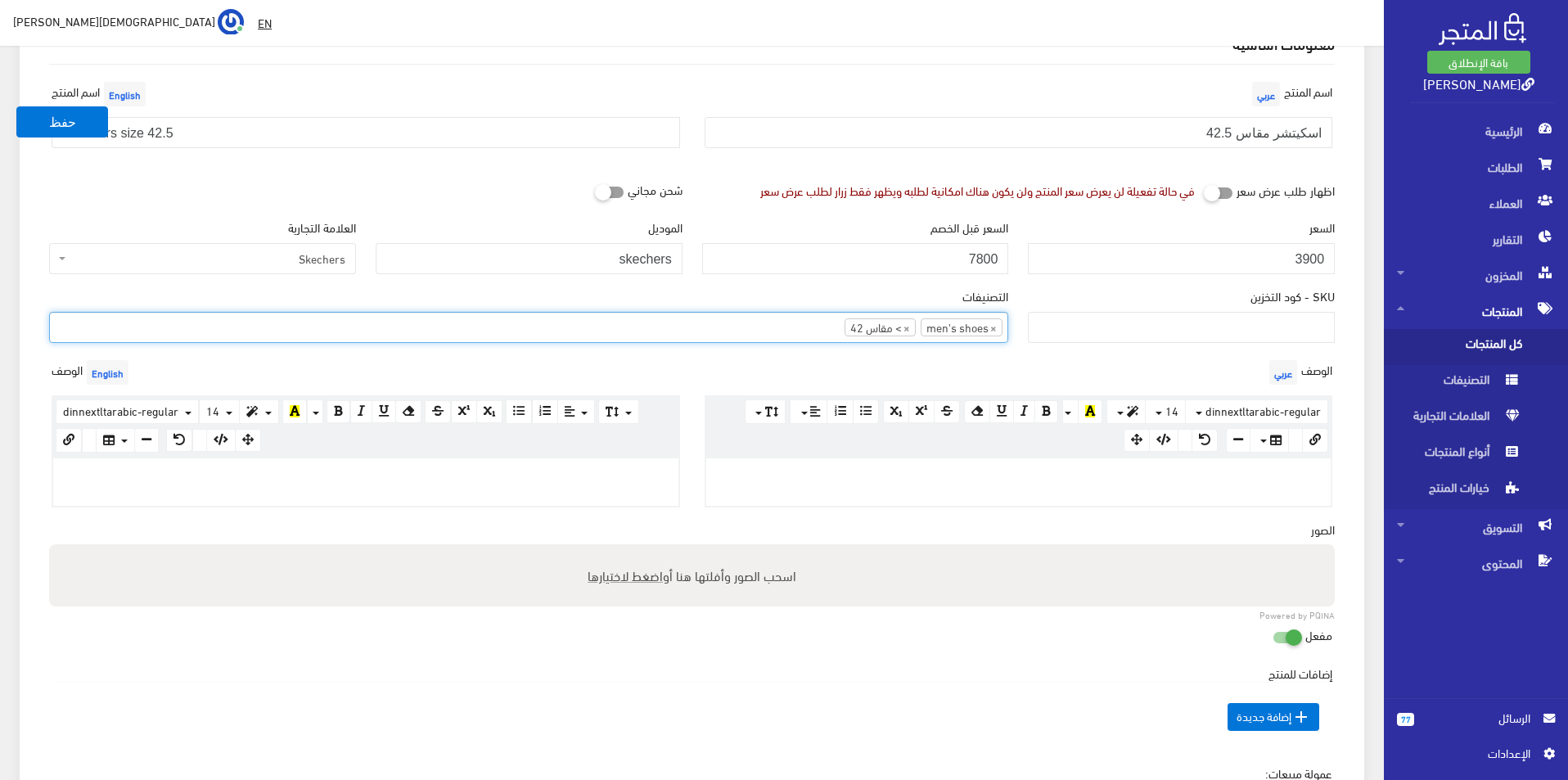
scroll to position [163, 0]
click at [524, 504] on div "www.google.com 100% 50% 25%" at bounding box center [366, 481] width 629 height 51
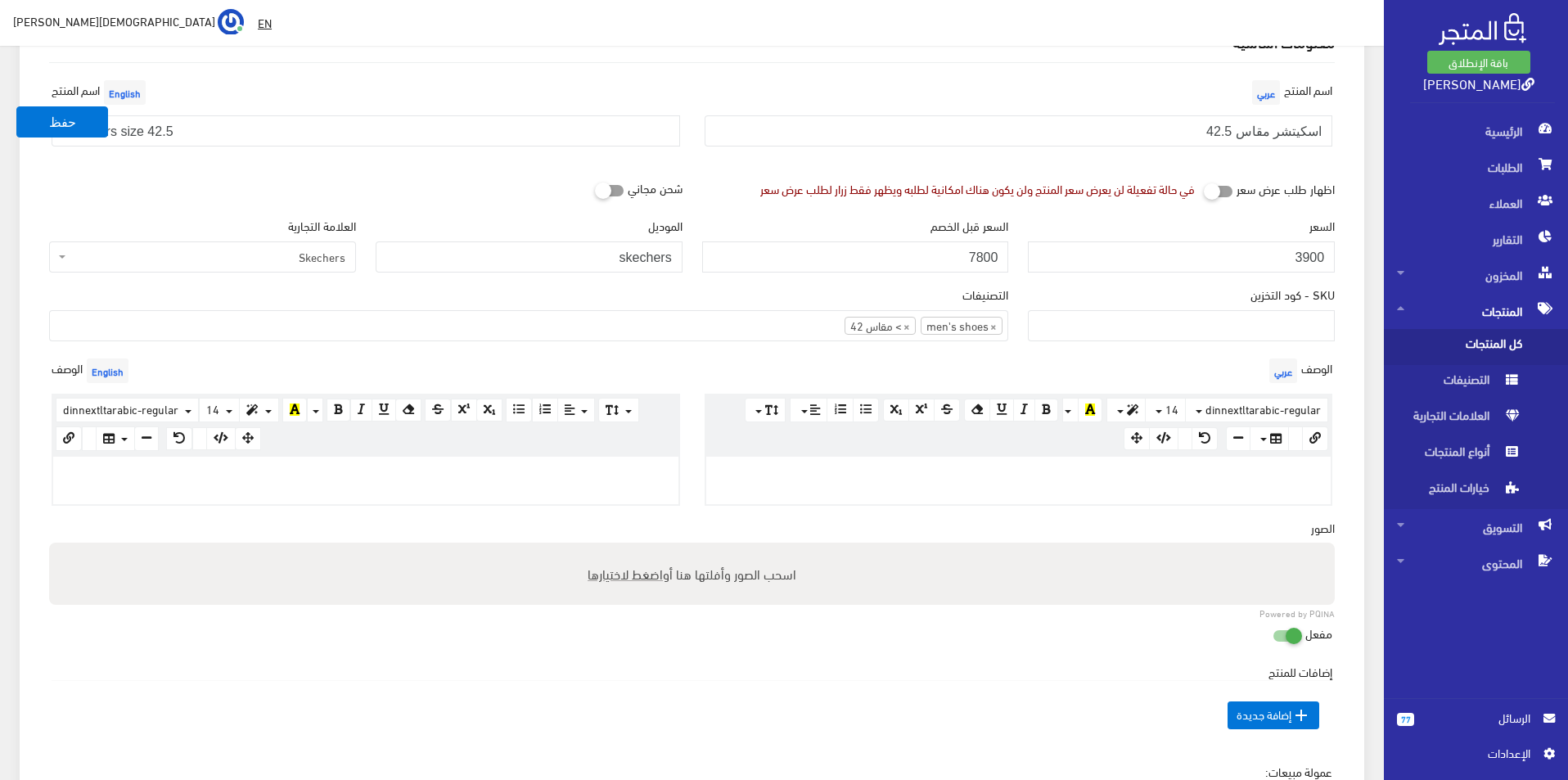
click at [528, 493] on div at bounding box center [365, 481] width 625 height 48
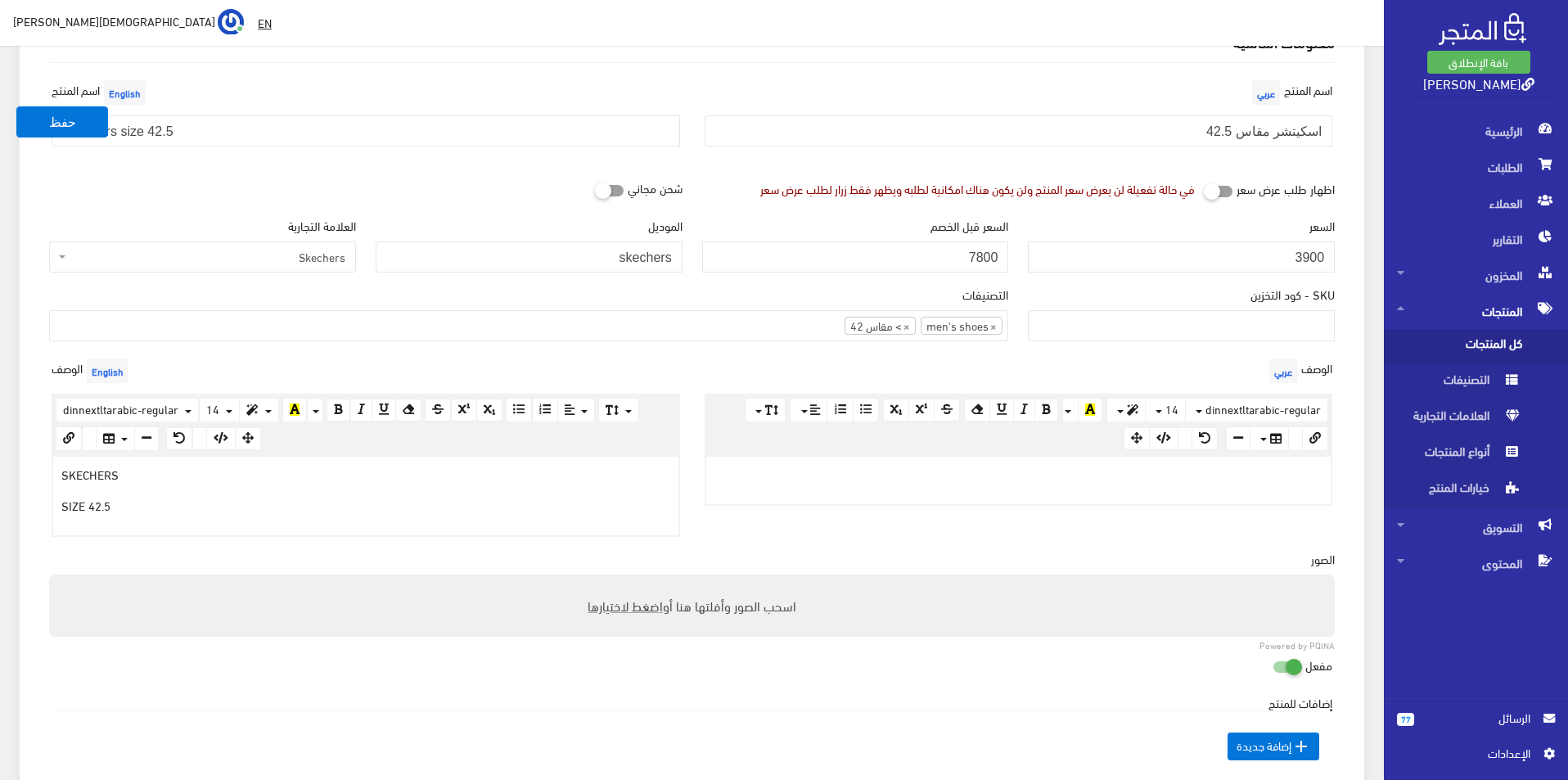
click at [828, 482] on div at bounding box center [1018, 481] width 625 height 48
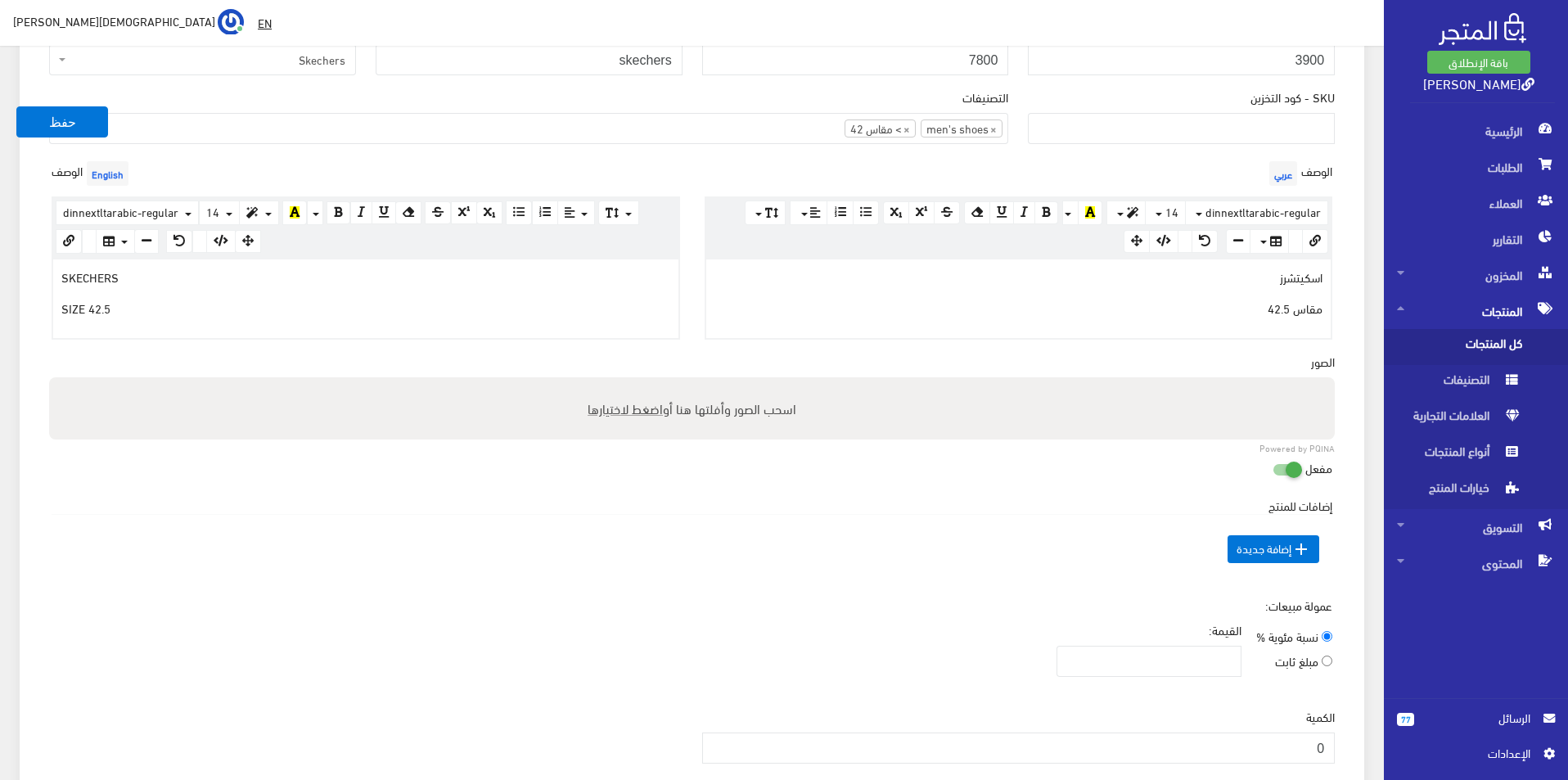
scroll to position [574, 0]
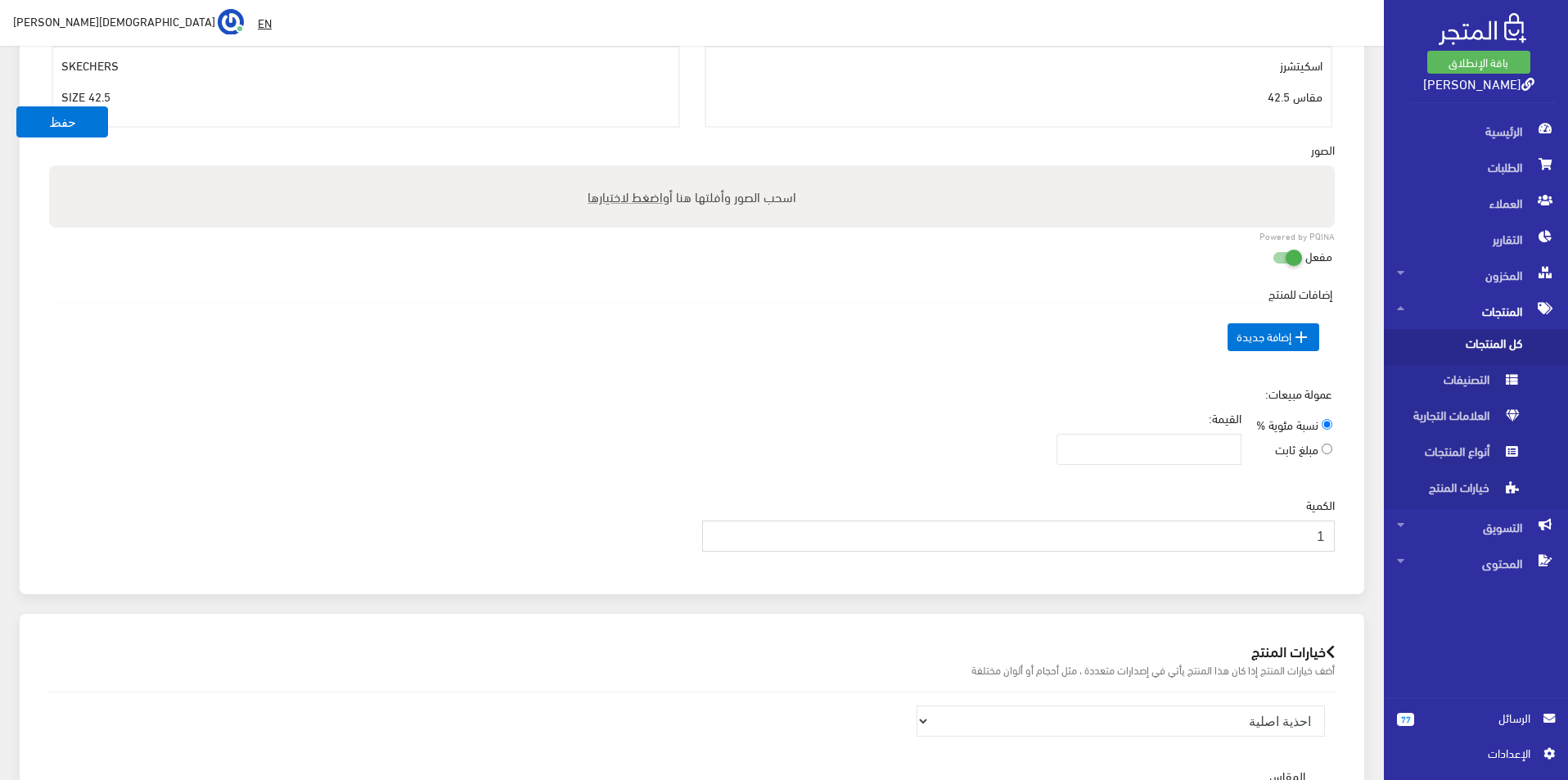
type input "1"
click at [716, 530] on input "1" at bounding box center [1019, 536] width 634 height 31
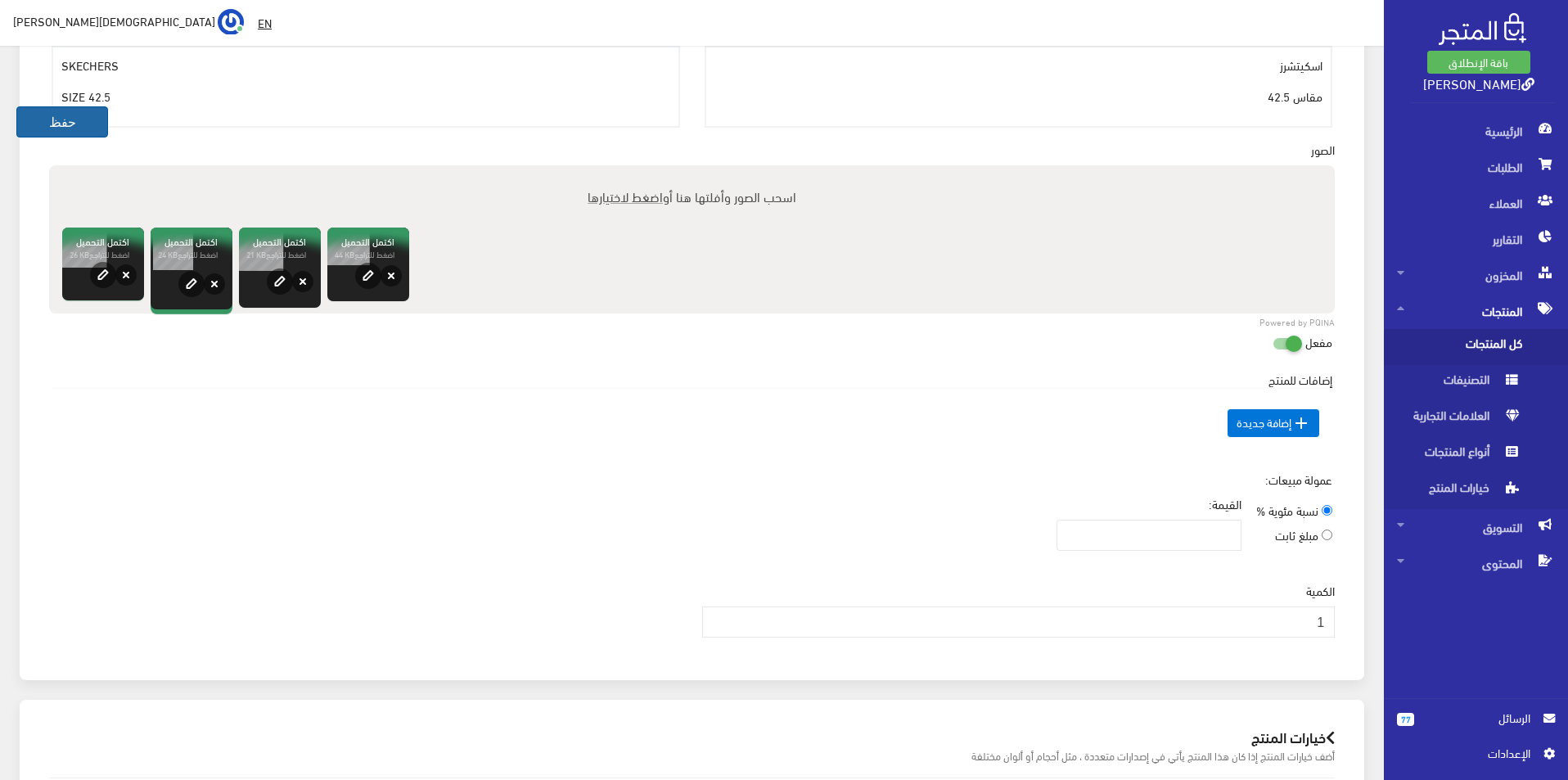
click at [73, 122] on button "حفظ" at bounding box center [63, 122] width 92 height 31
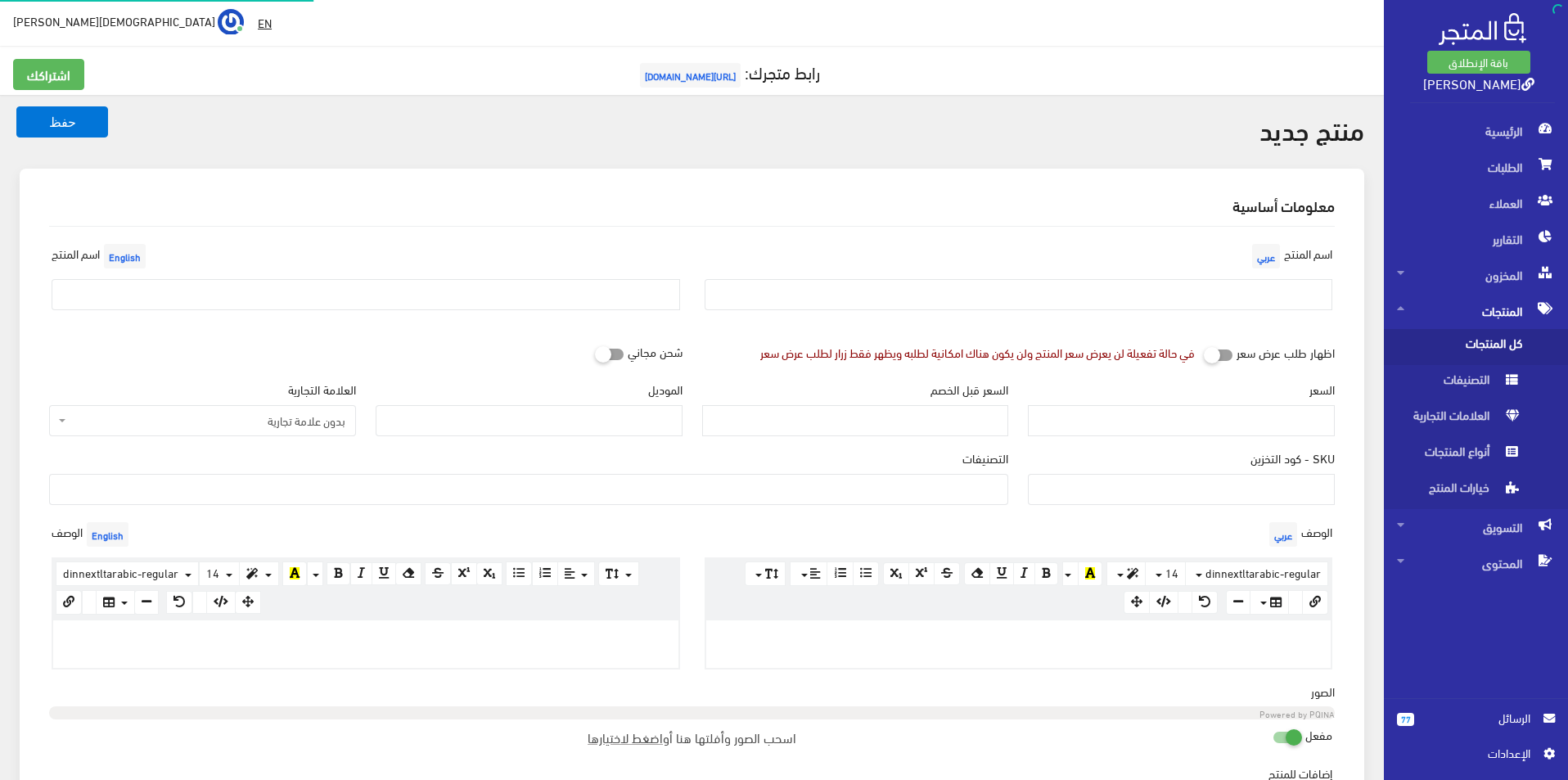
select select
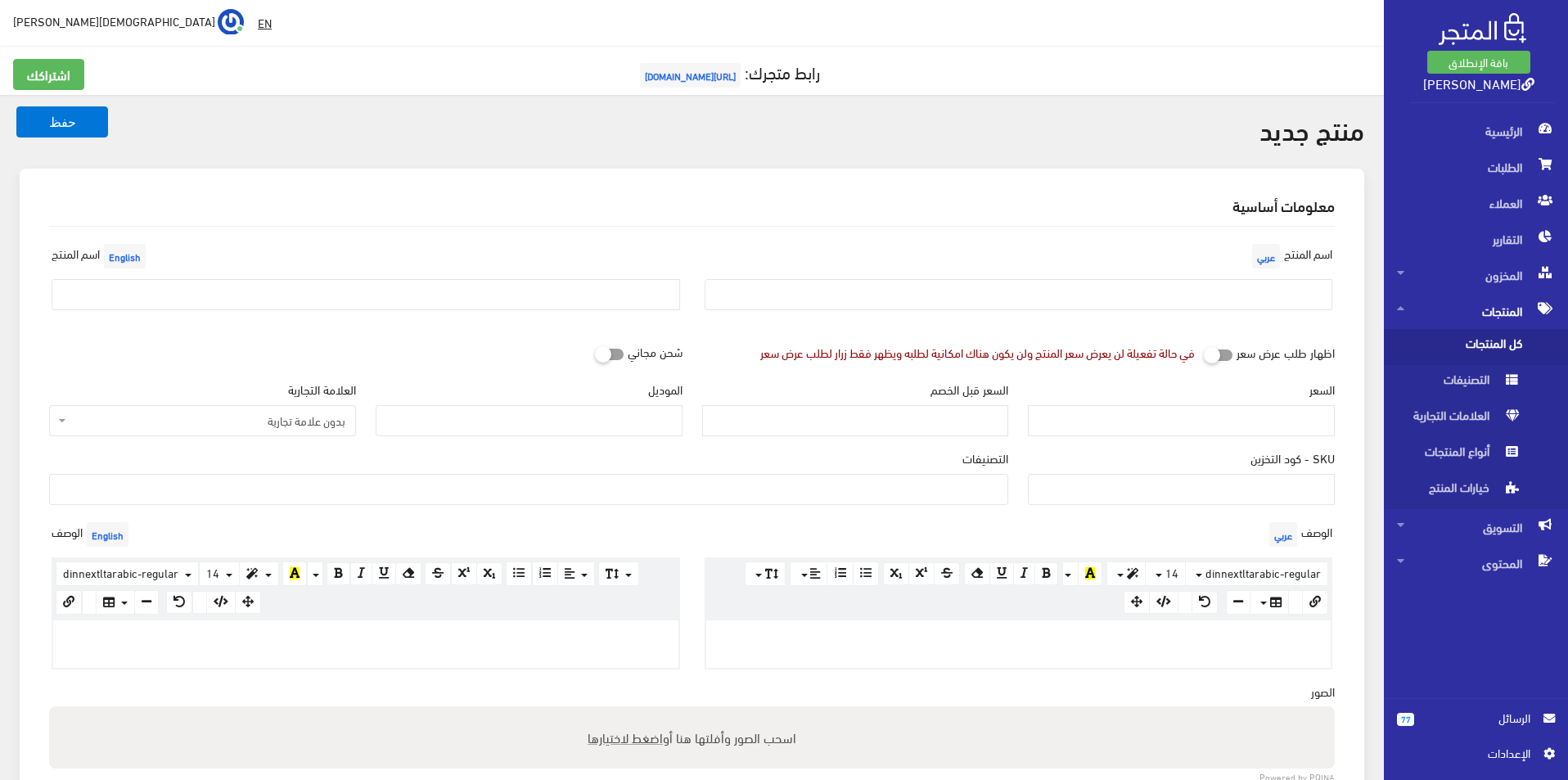
click at [1110, 278] on div "اسم المنتج عربي" at bounding box center [1019, 281] width 653 height 83
click at [1100, 290] on input "text" at bounding box center [1018, 295] width 629 height 31
type input "بوما مقاس 42"
click at [481, 294] on input "text" at bounding box center [366, 295] width 629 height 31
type input "Puma size 42"
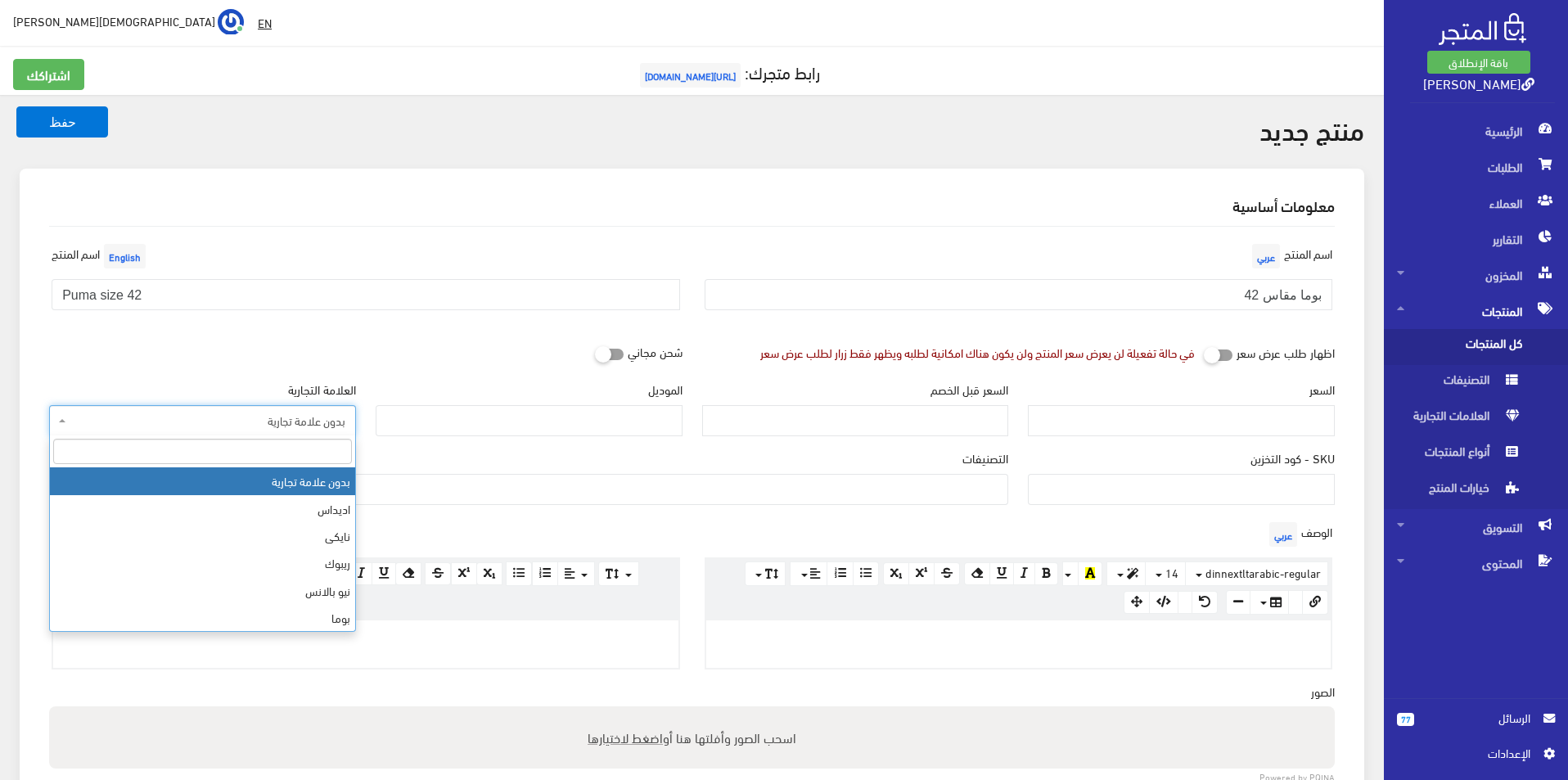
click at [298, 425] on span "بدون علامة تجارية" at bounding box center [207, 421] width 276 height 17
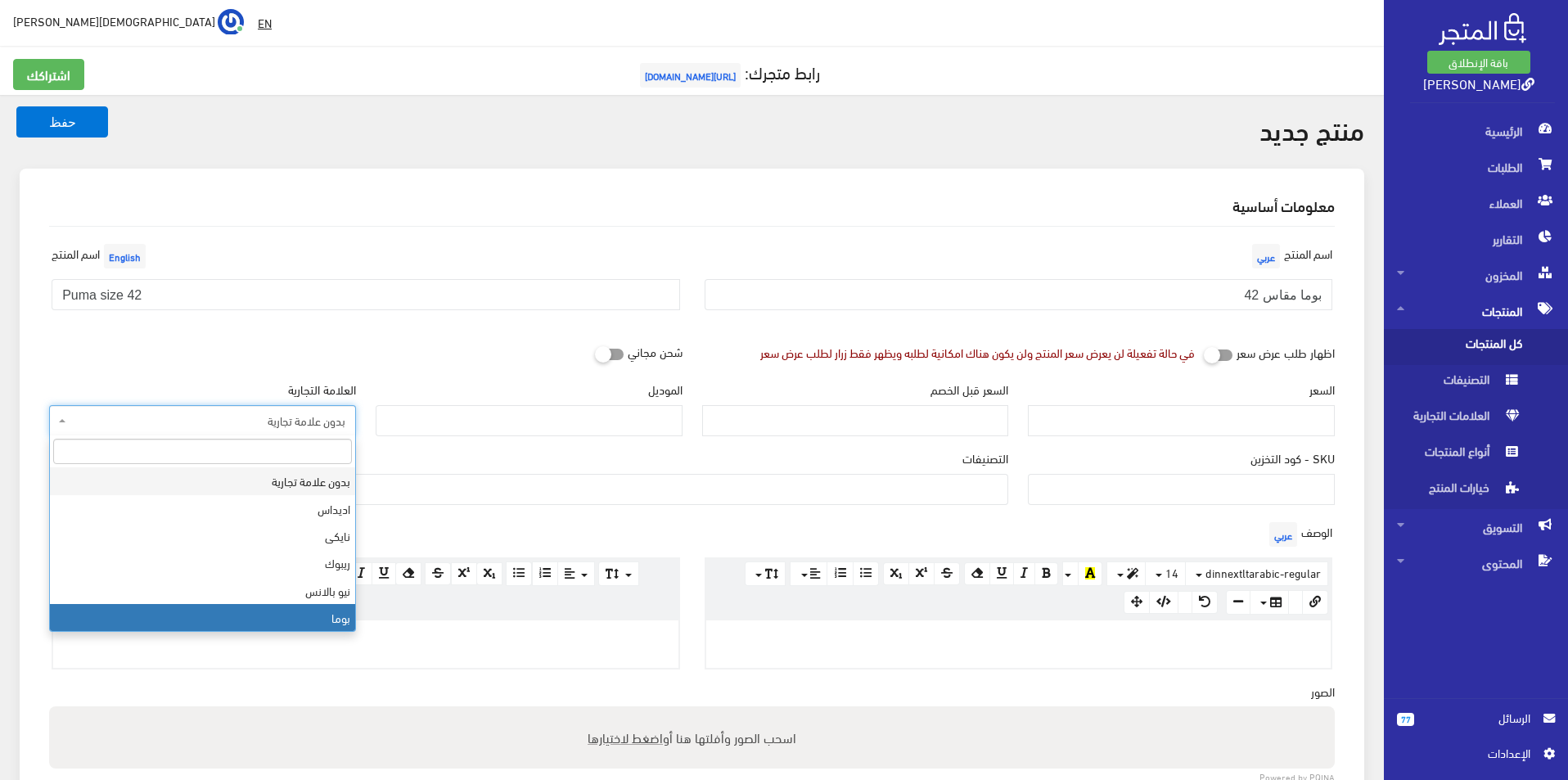
select select "7"
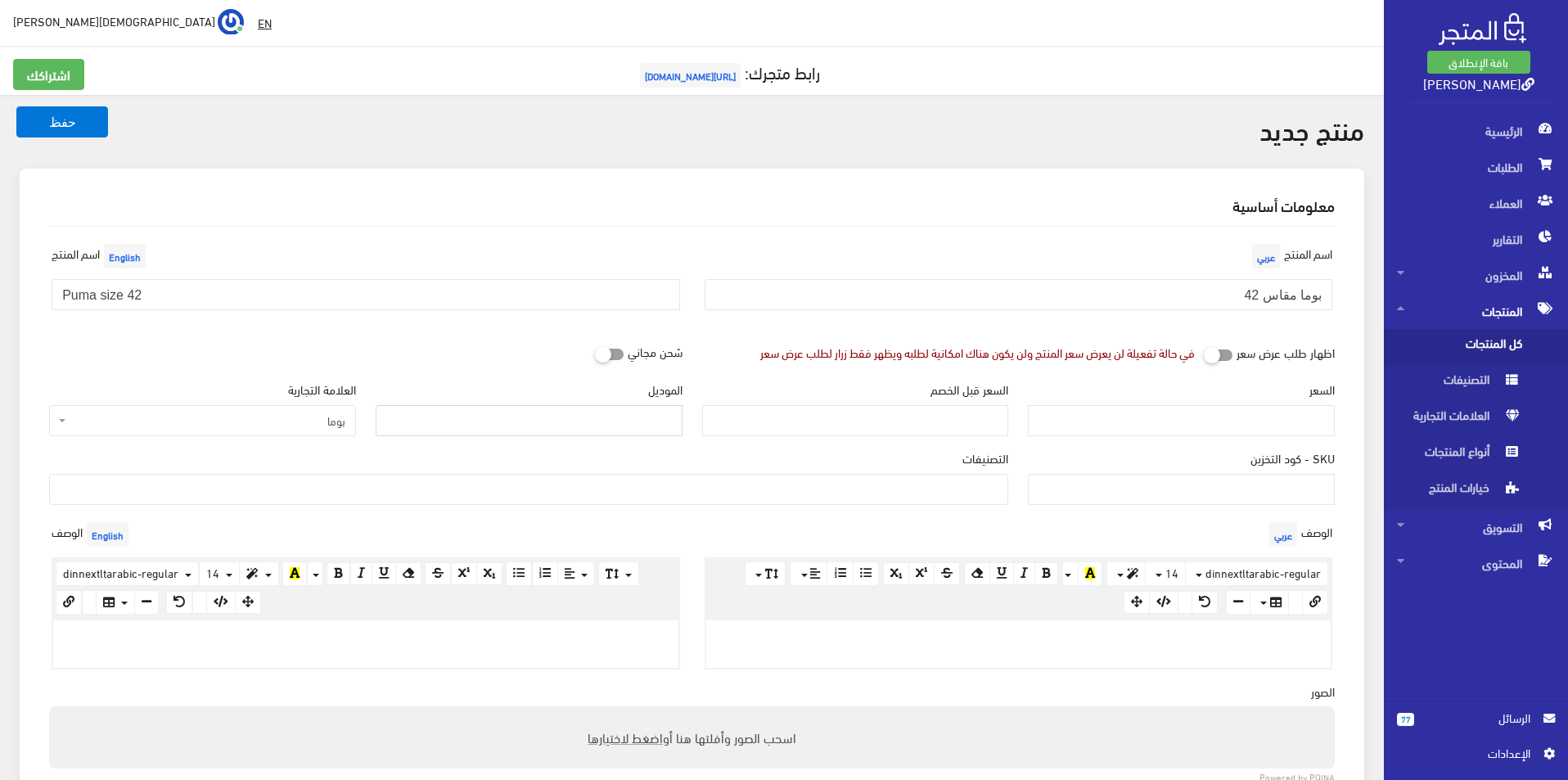
click at [480, 429] on input "الموديل" at bounding box center [529, 421] width 307 height 31
type input "puma"
click at [1165, 428] on input "السعر" at bounding box center [1182, 421] width 307 height 31
type input "3900"
type input "7900"
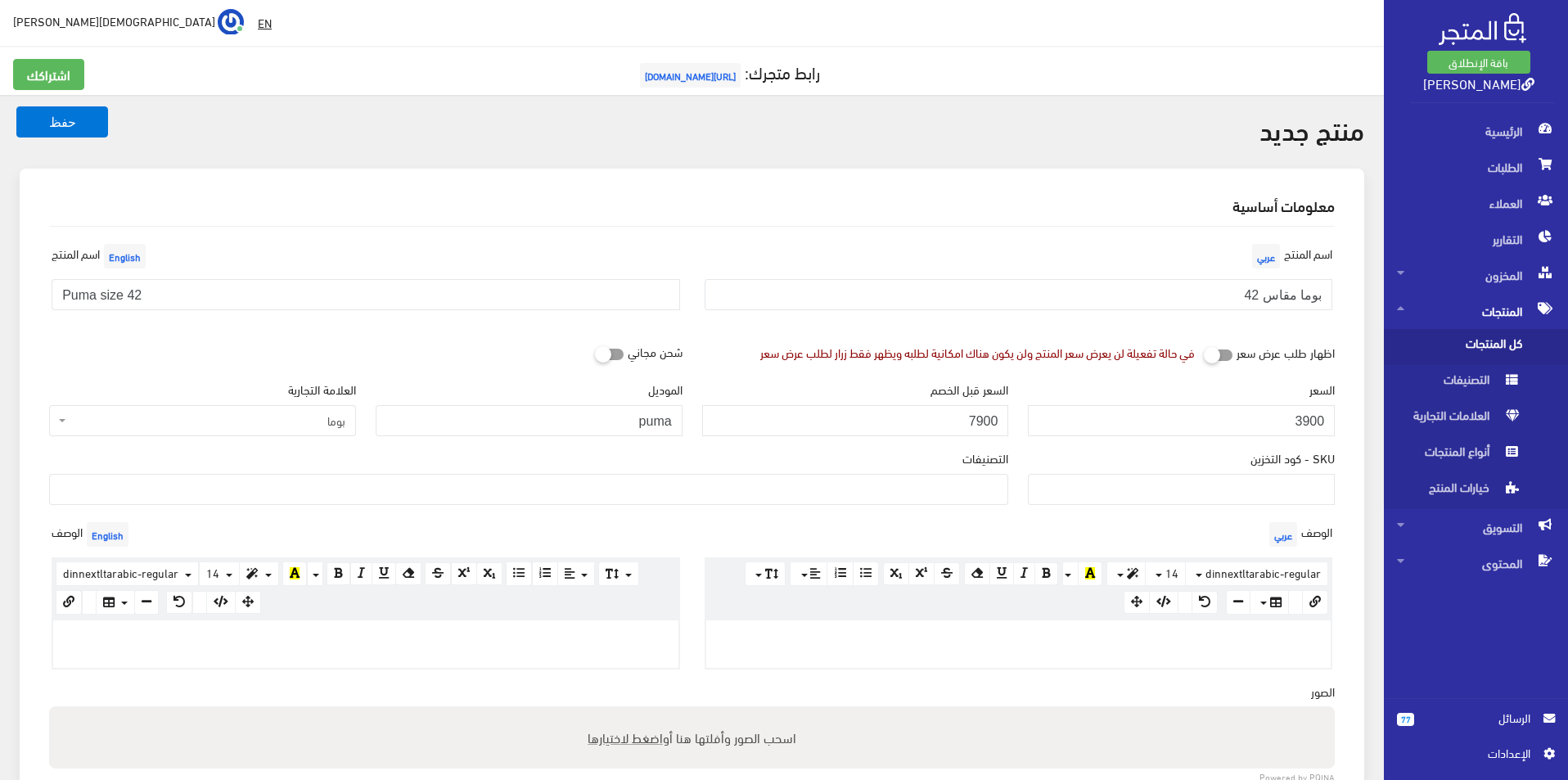
click at [939, 485] on ul at bounding box center [528, 487] width 958 height 26
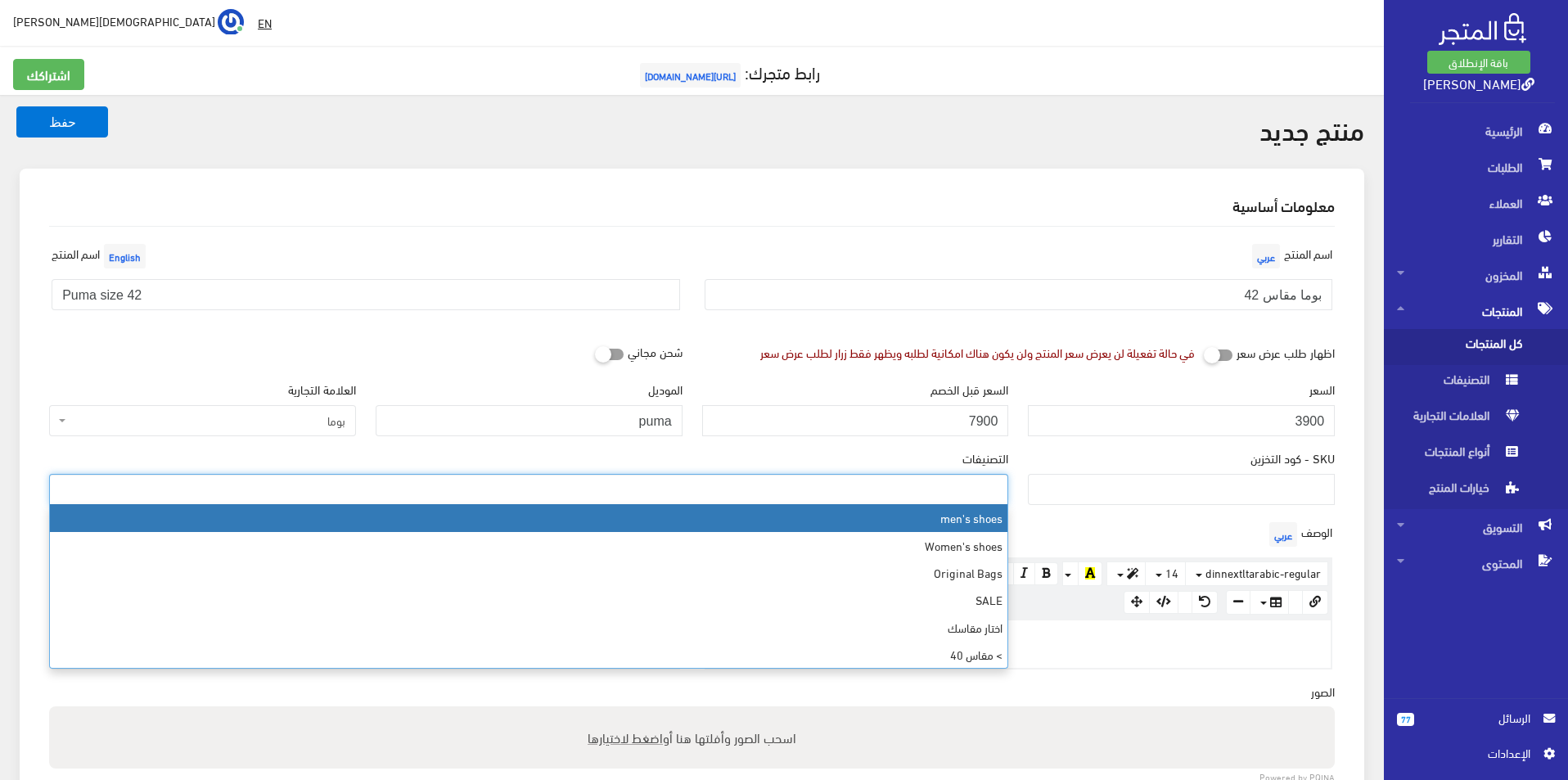
select select "5"
type input "42"
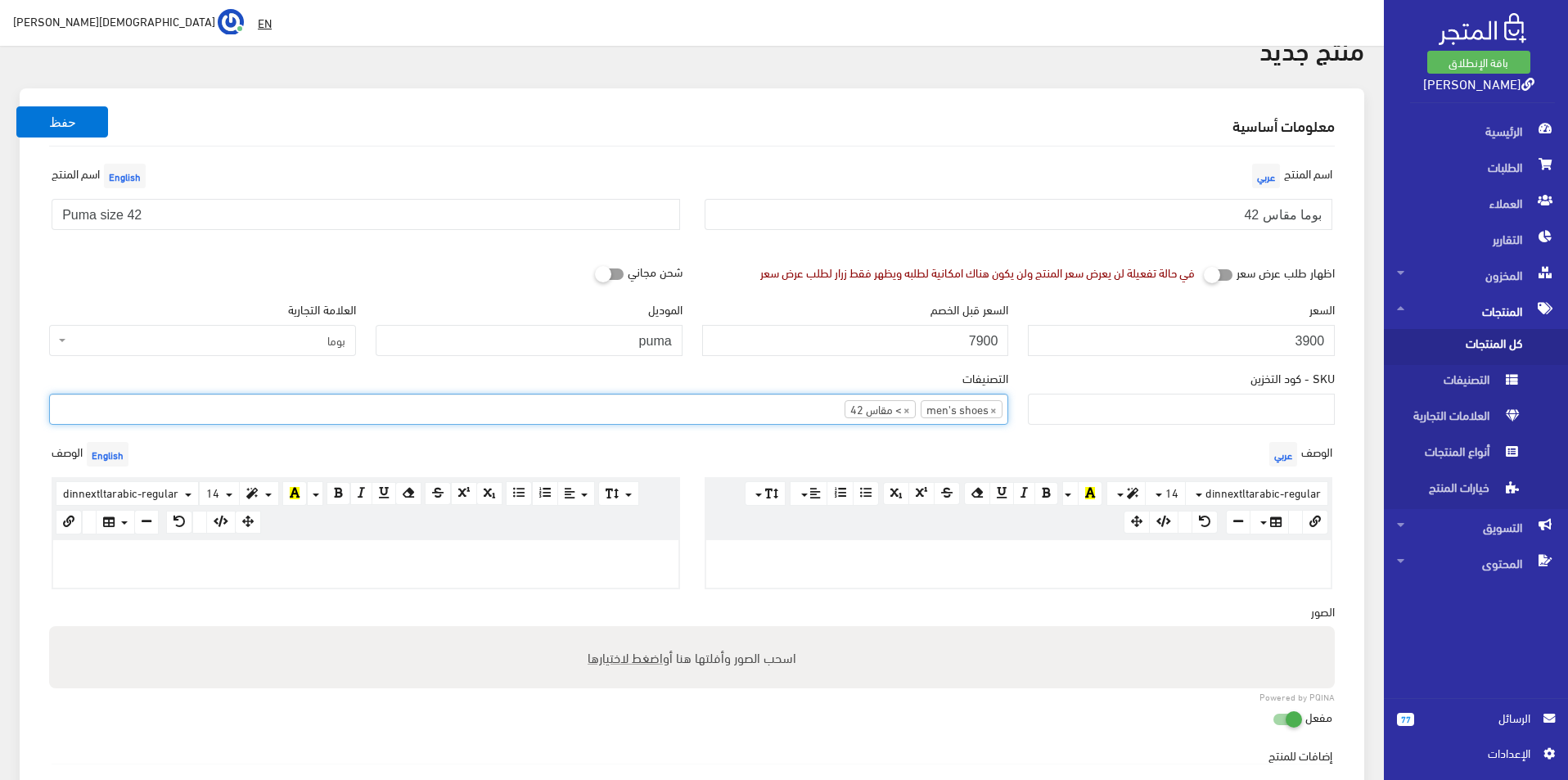
scroll to position [163, 0]
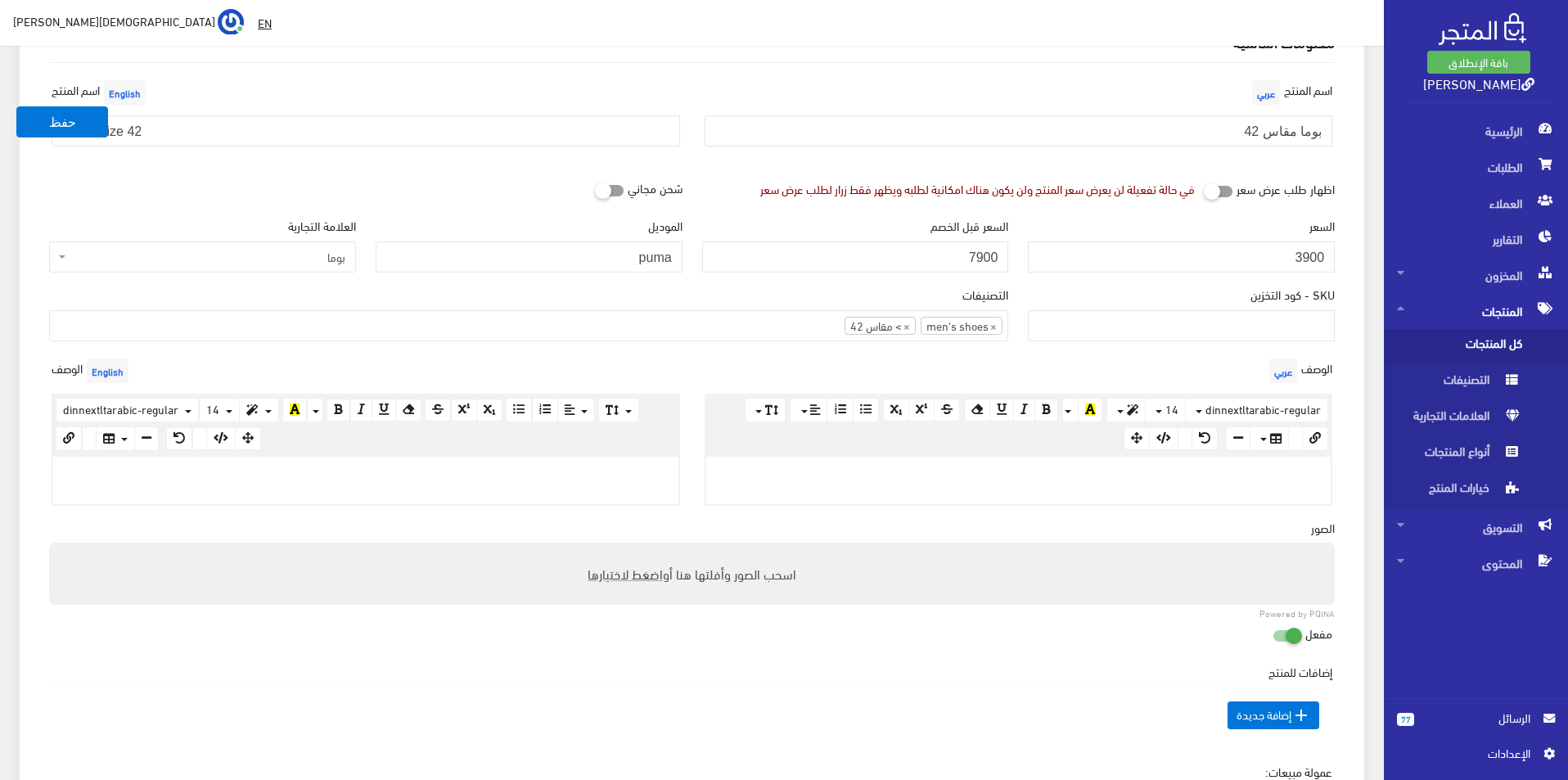
click at [495, 474] on p at bounding box center [366, 474] width 609 height 18
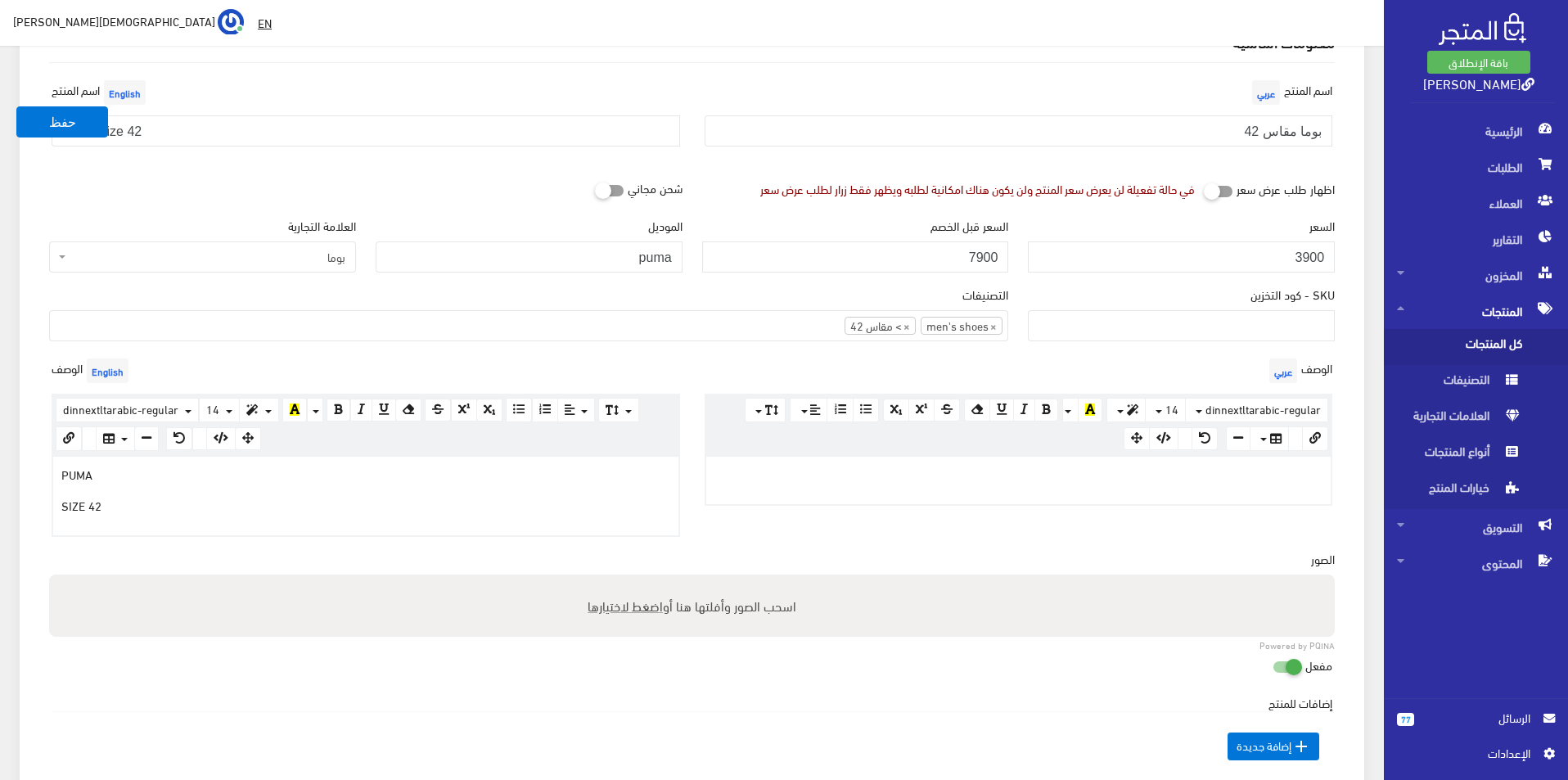
drag, startPoint x: 698, startPoint y: 494, endPoint x: 721, endPoint y: 481, distance: 26.4
click at [724, 486] on div "الوصف عربي × Insert Image Select from files Image URL Insert Image × Insert Lin…" at bounding box center [1019, 445] width 653 height 182
click at [721, 481] on p at bounding box center [1018, 474] width 609 height 18
copy div "بوما مقاس 4"
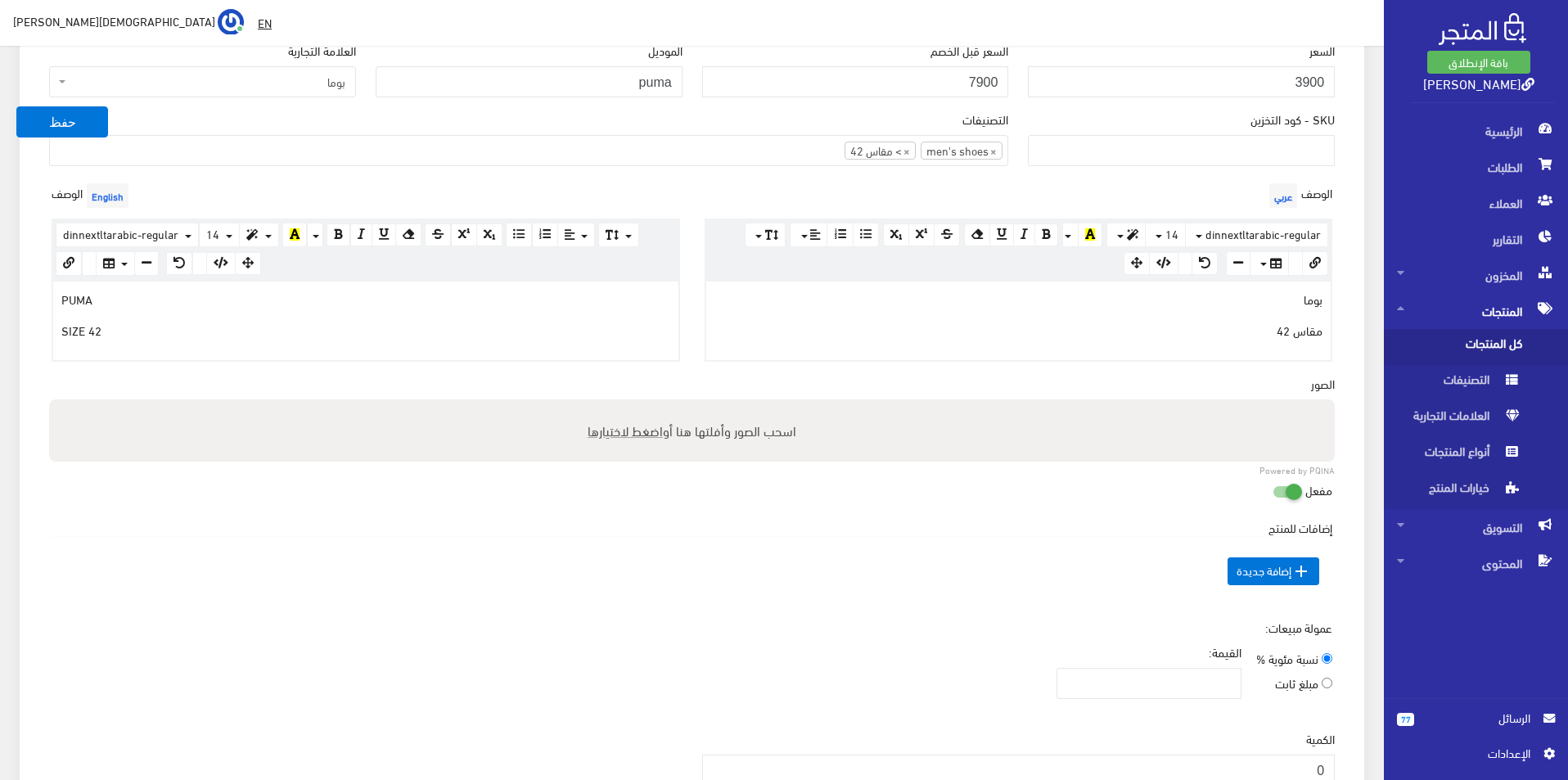
scroll to position [491, 0]
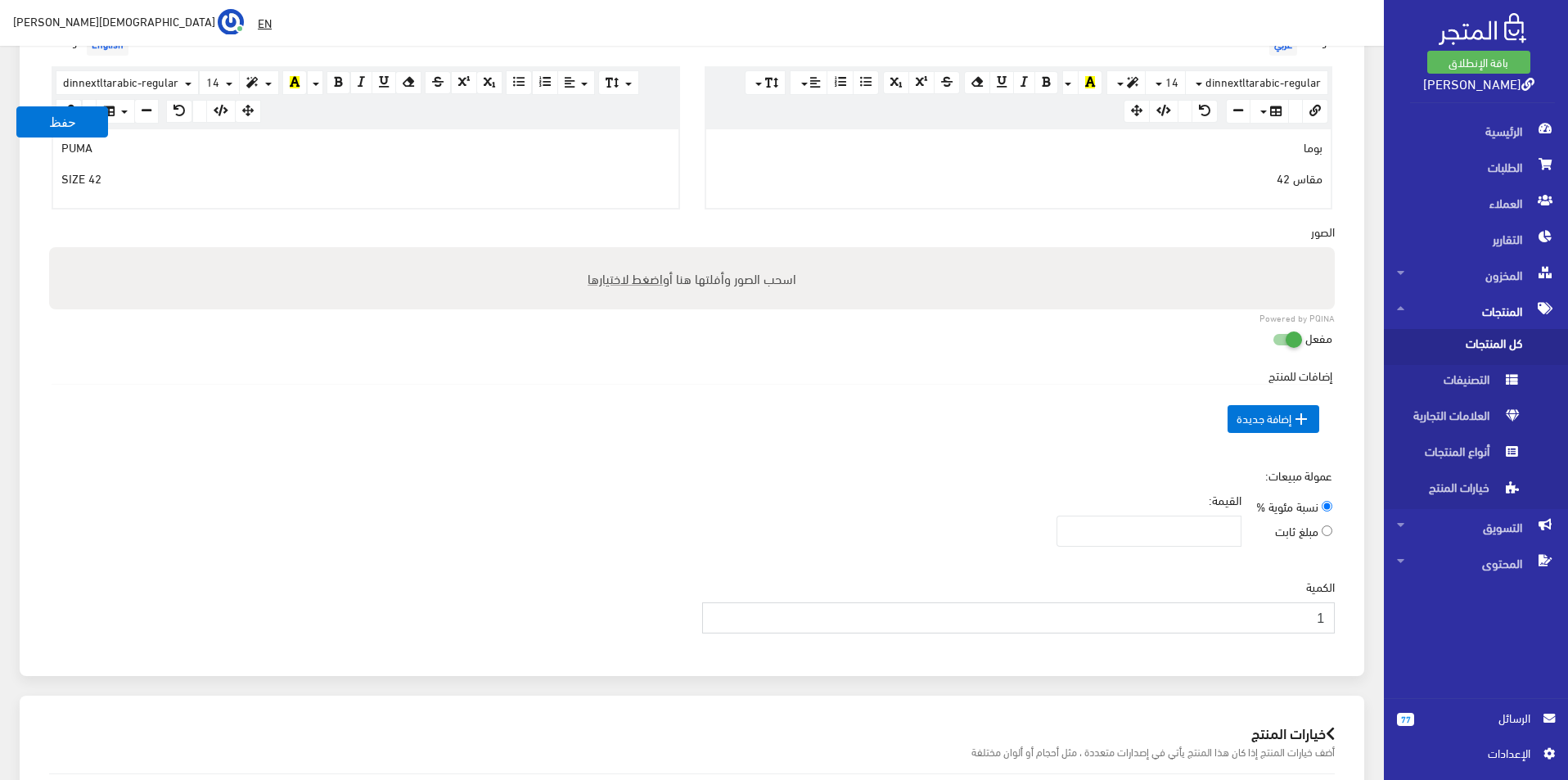
type input "1"
click at [718, 610] on input "1" at bounding box center [1019, 619] width 634 height 31
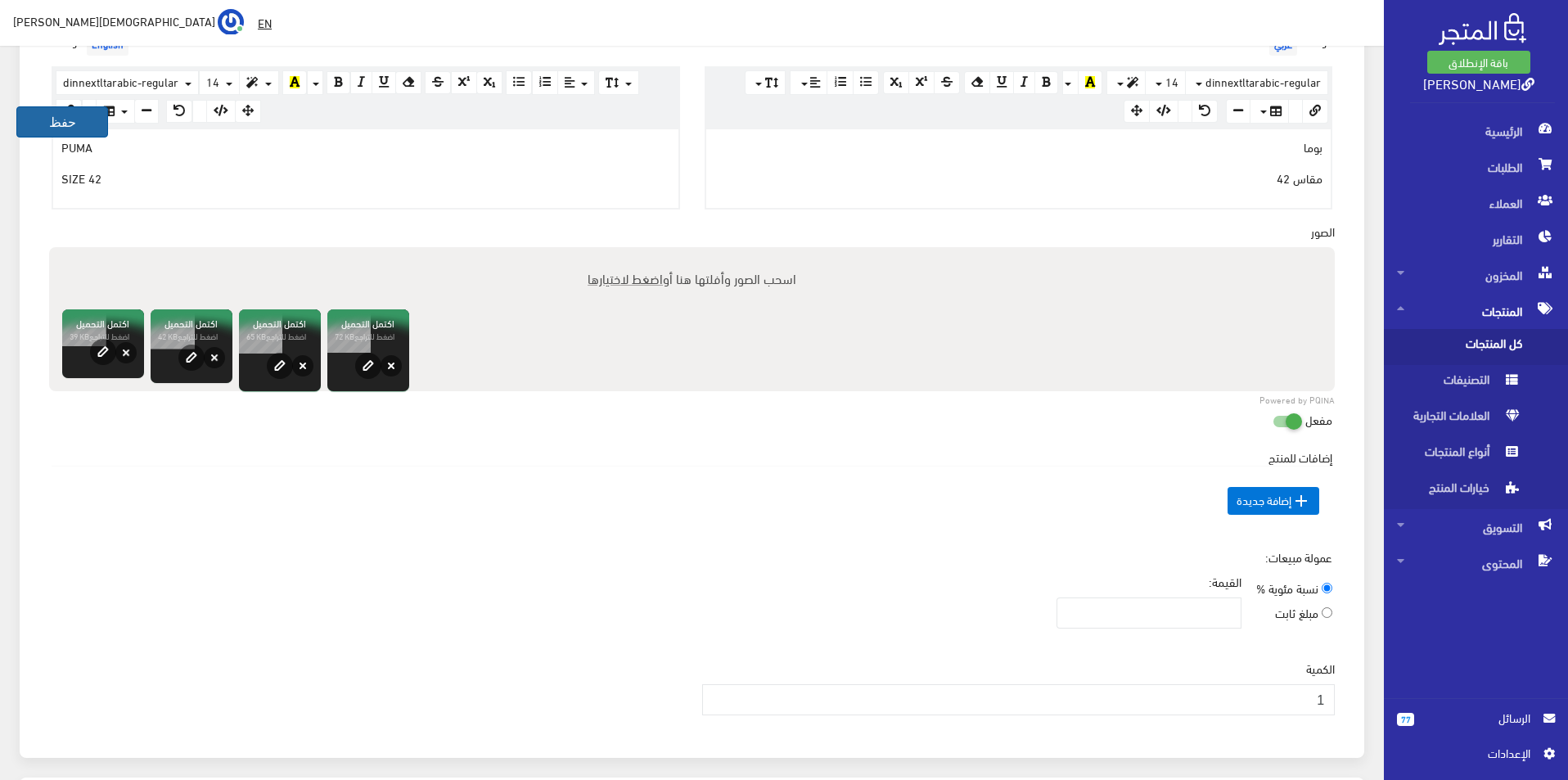
click at [53, 121] on button "حفظ" at bounding box center [63, 122] width 92 height 31
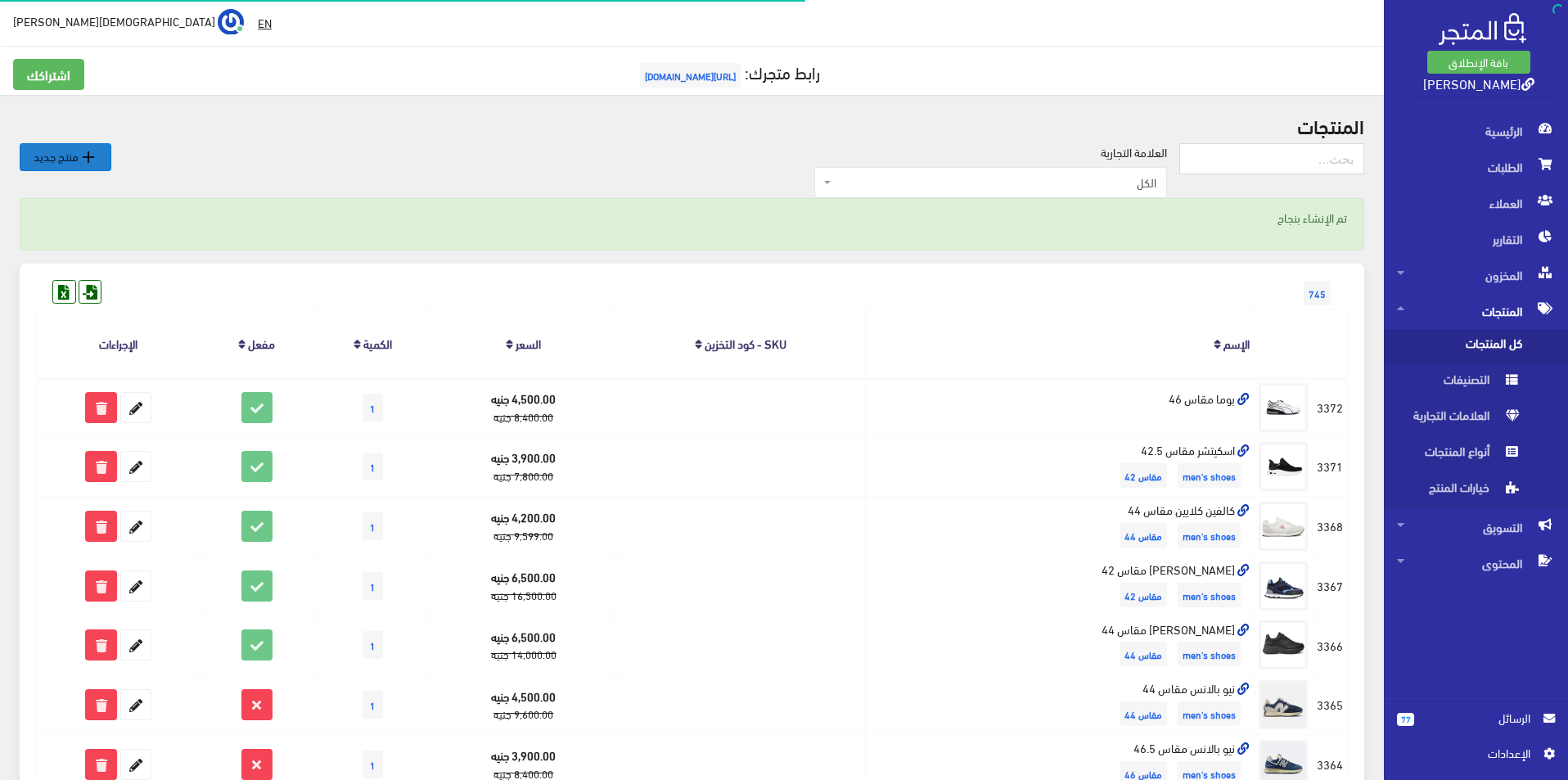
drag, startPoint x: 60, startPoint y: 153, endPoint x: 356, endPoint y: 70, distance: 307.4
click at [59, 153] on link " منتج جديد" at bounding box center [66, 157] width 92 height 27
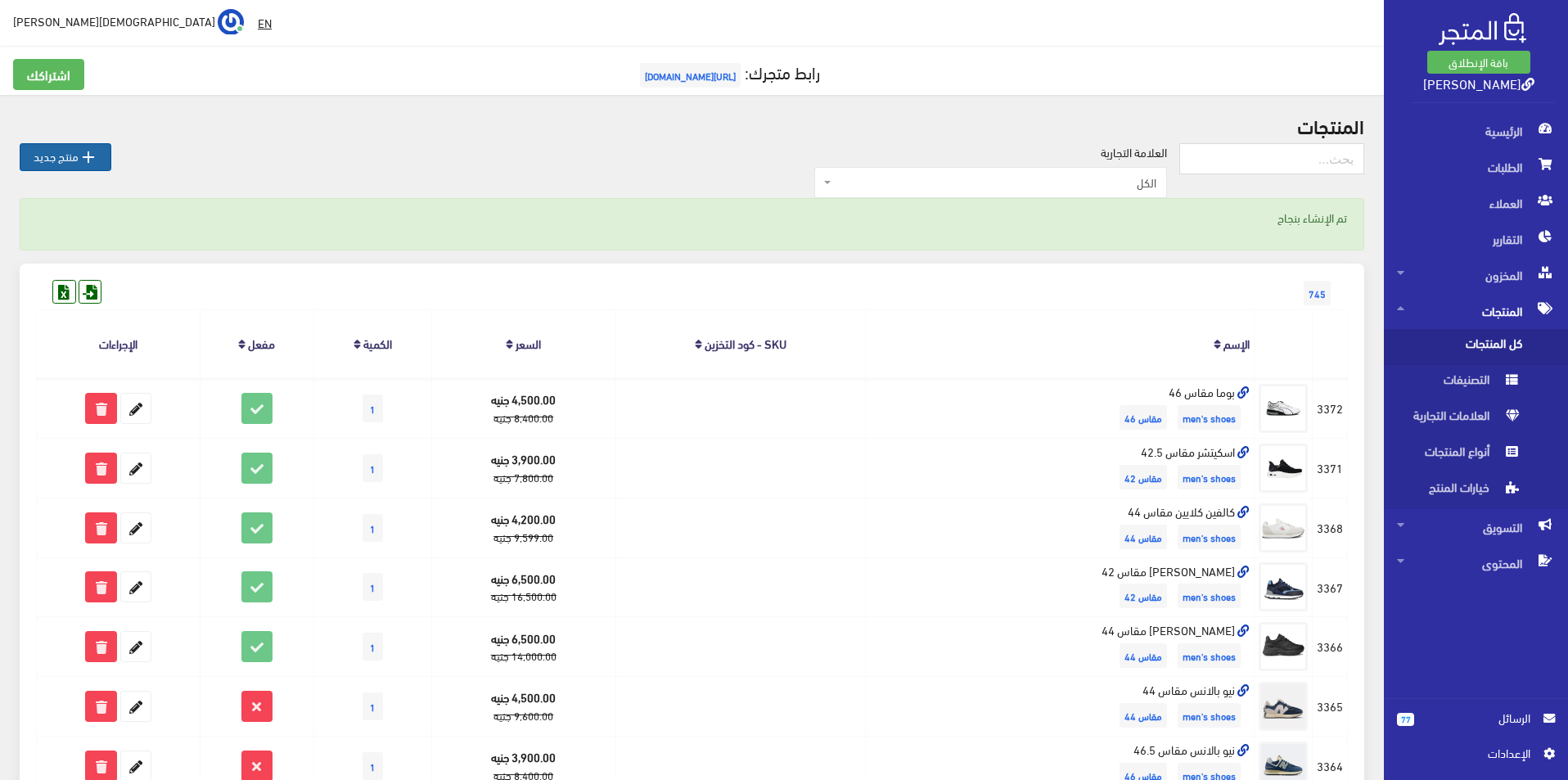
click at [70, 157] on link " منتج جديد" at bounding box center [66, 157] width 92 height 27
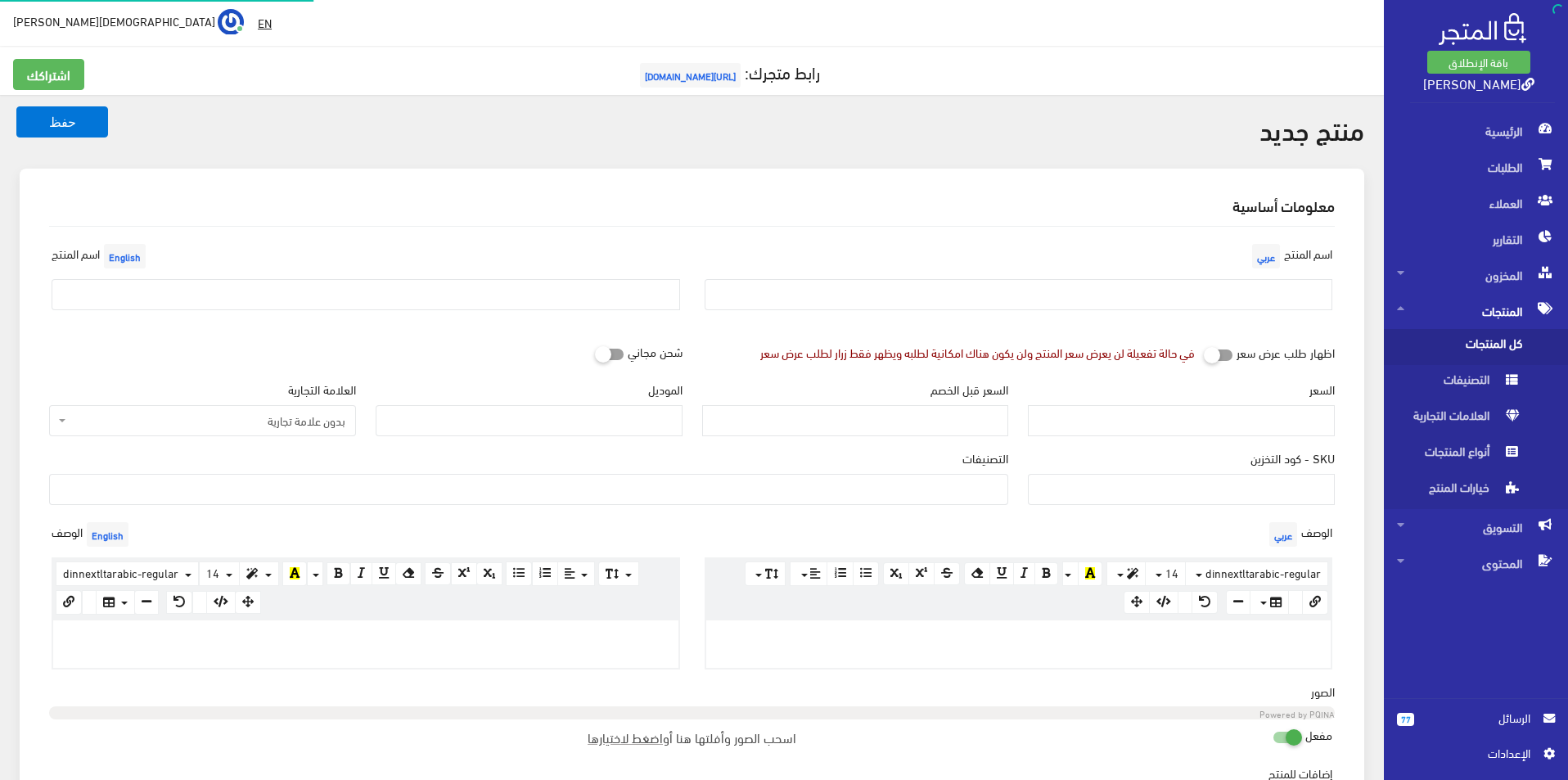
select select
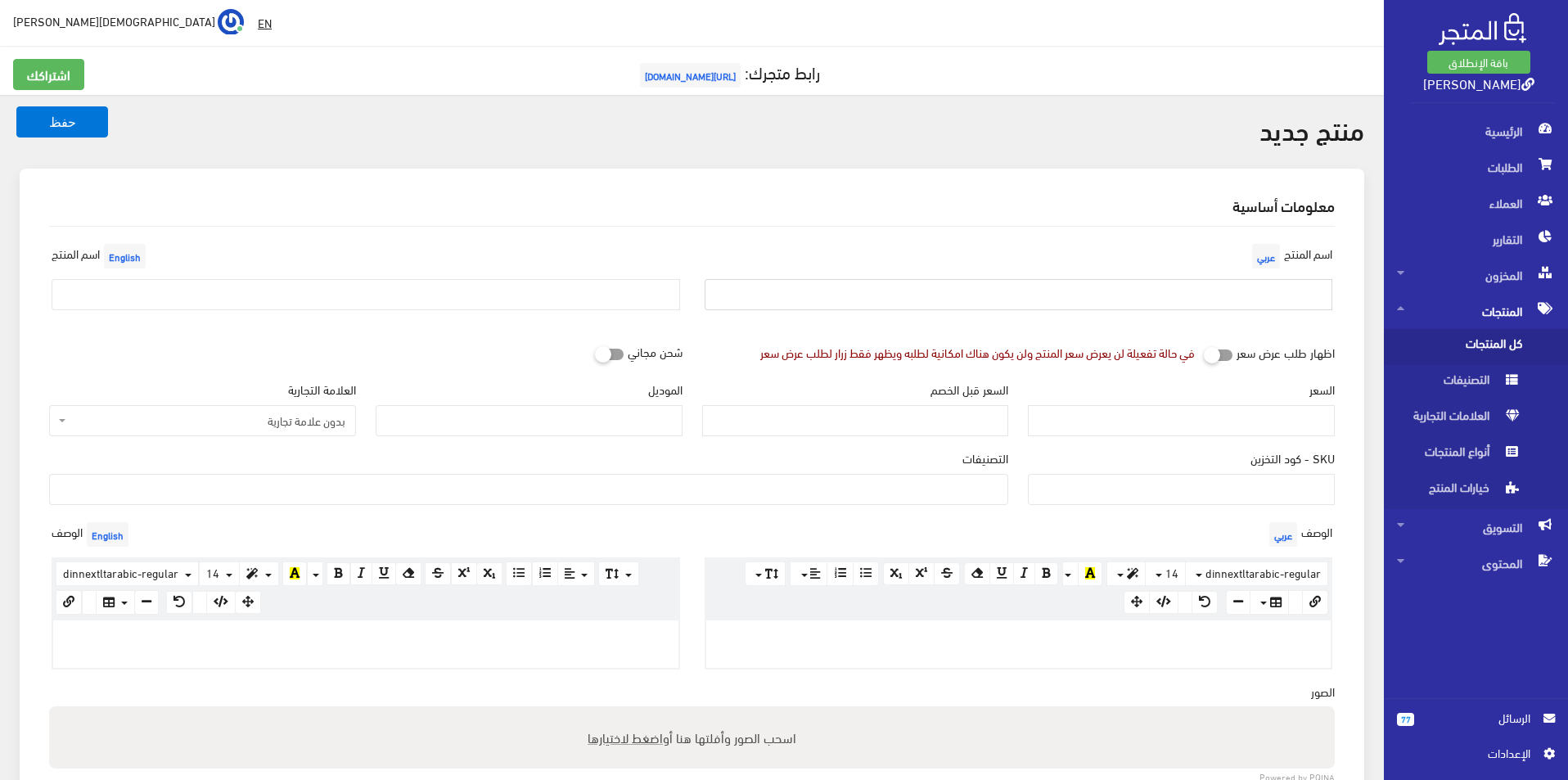
click at [1198, 289] on input "text" at bounding box center [1018, 295] width 629 height 31
type input "بوما مقاس 43"
click at [470, 291] on input "text" at bounding box center [366, 295] width 629 height 31
type input "Puma size 43"
click at [293, 416] on span "بدون علامة تجارية" at bounding box center [207, 421] width 276 height 17
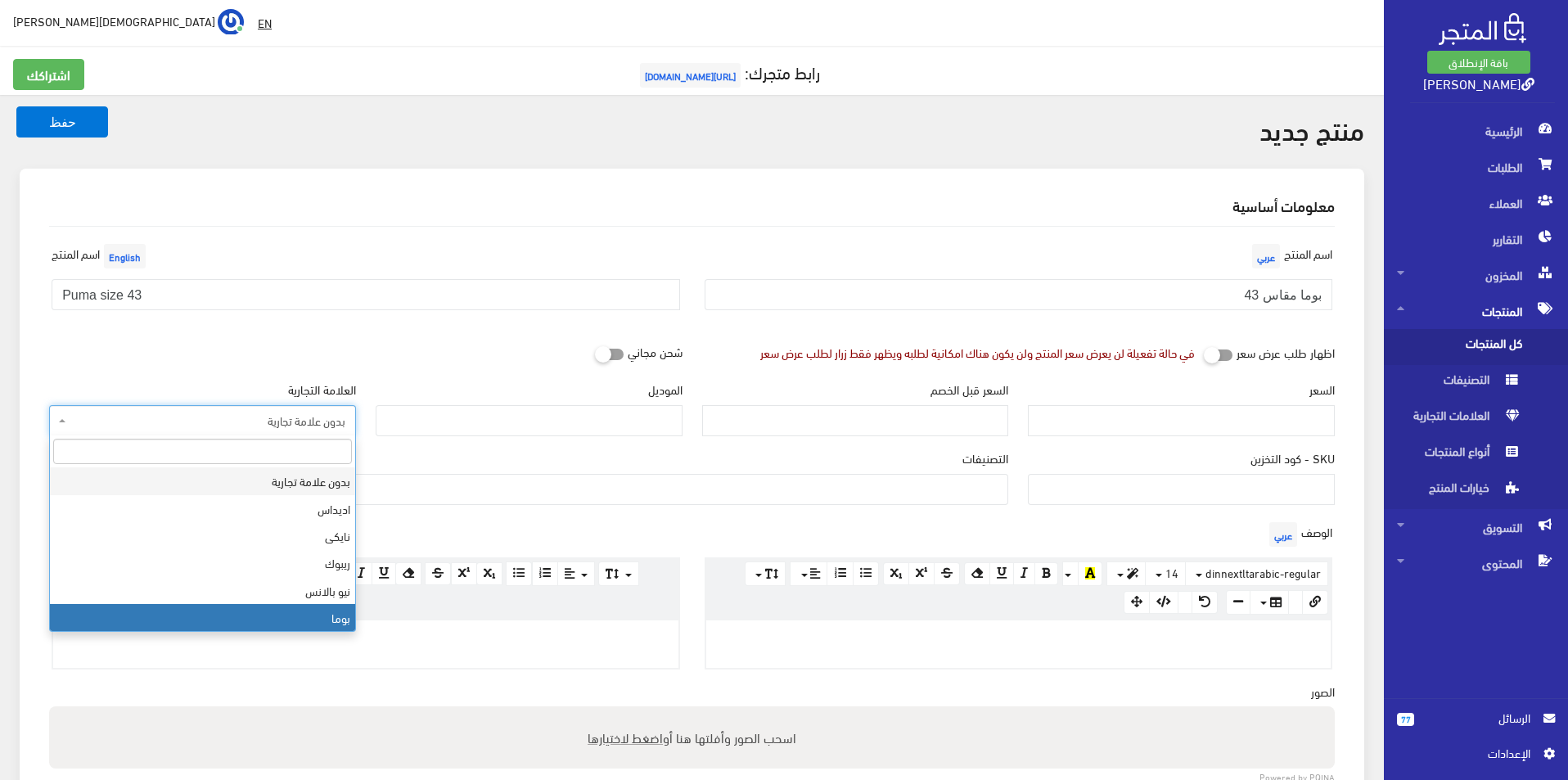
select select "7"
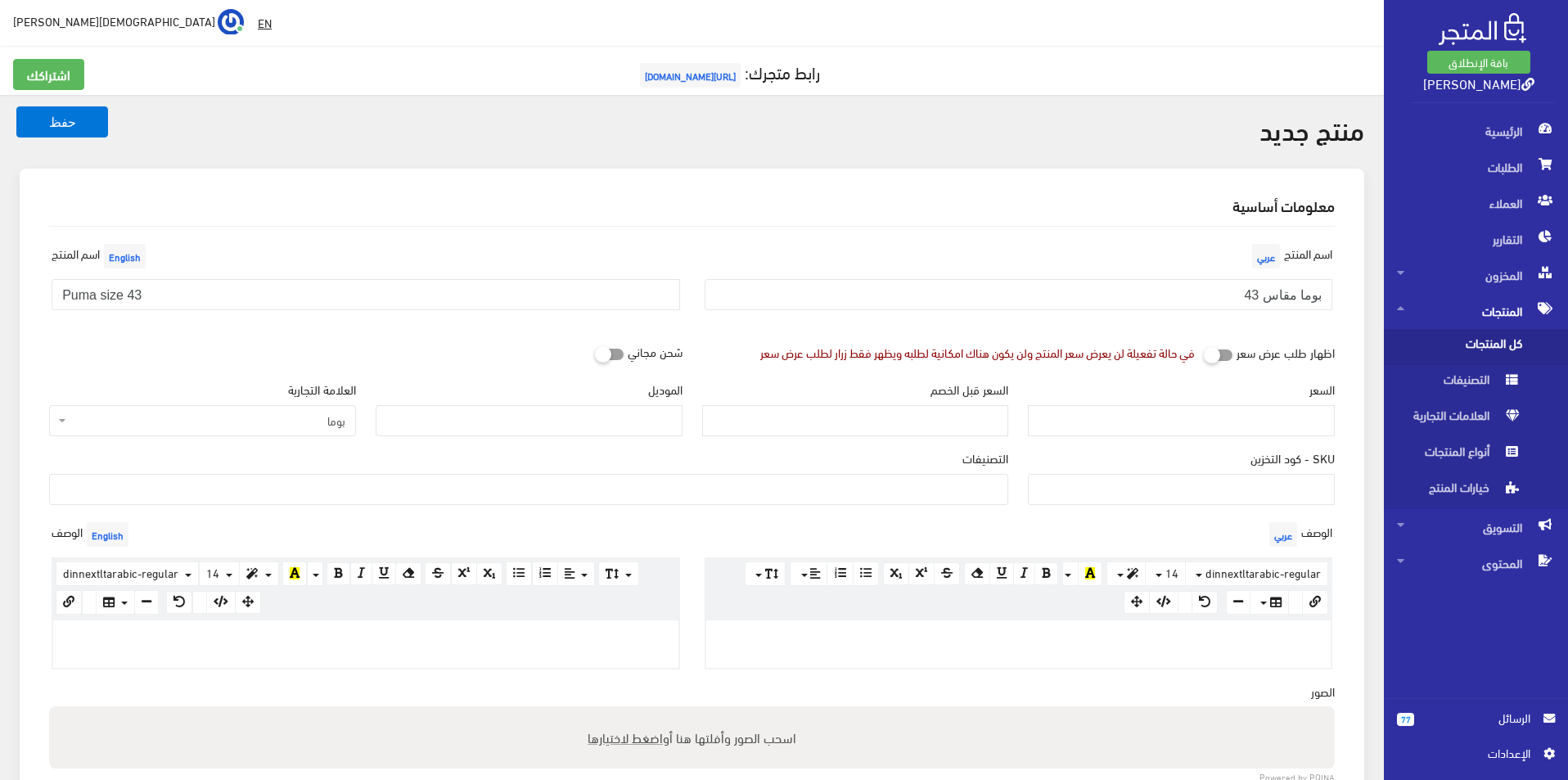
click at [479, 443] on div "الموديل" at bounding box center [529, 415] width 327 height 69
click at [496, 417] on input "الموديل" at bounding box center [529, 421] width 307 height 31
type input "puma"
click at [1177, 425] on input "السعر" at bounding box center [1182, 421] width 307 height 31
type input "3500"
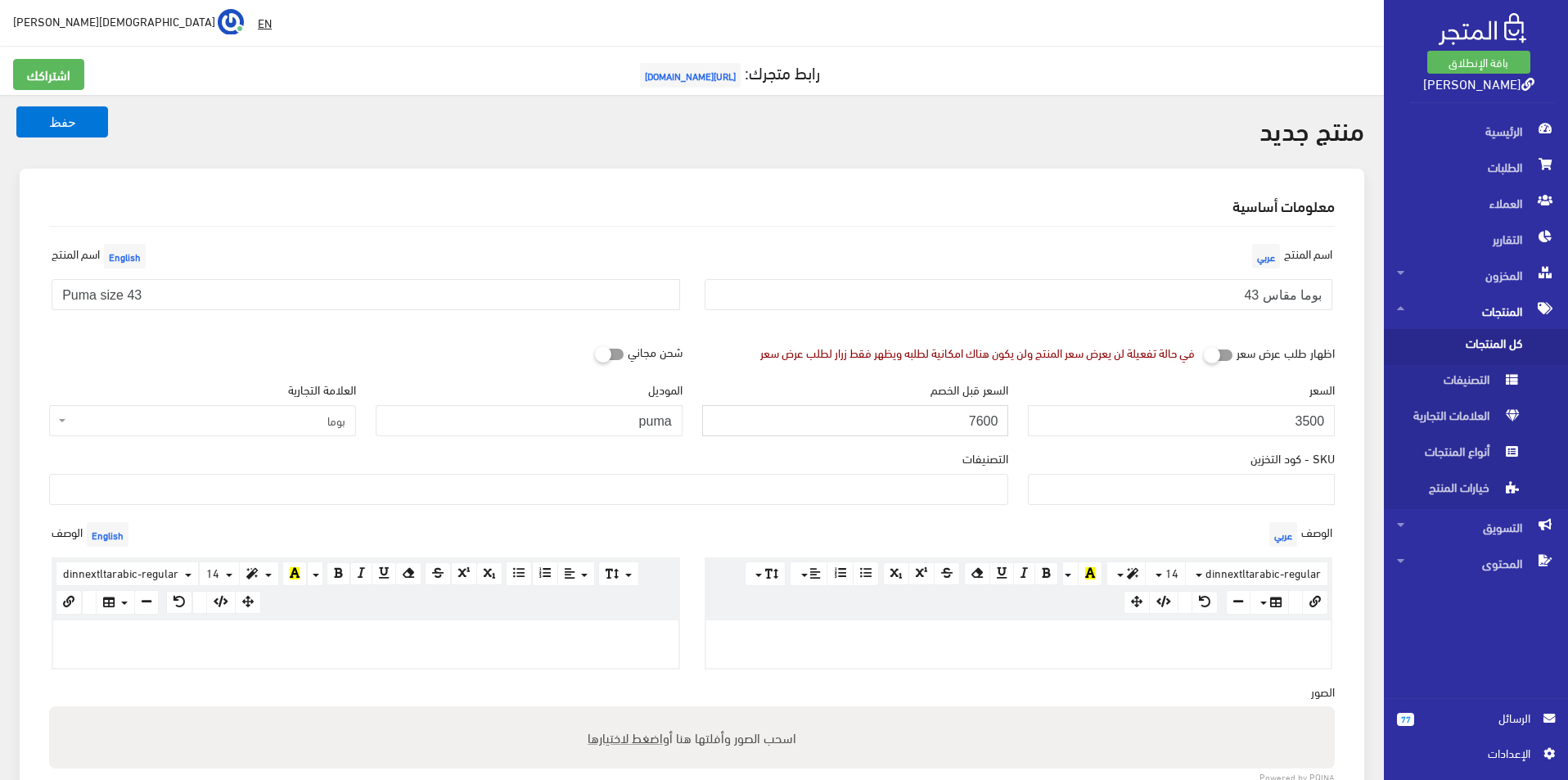
type input "7600"
click at [955, 500] on ul at bounding box center [528, 487] width 958 height 26
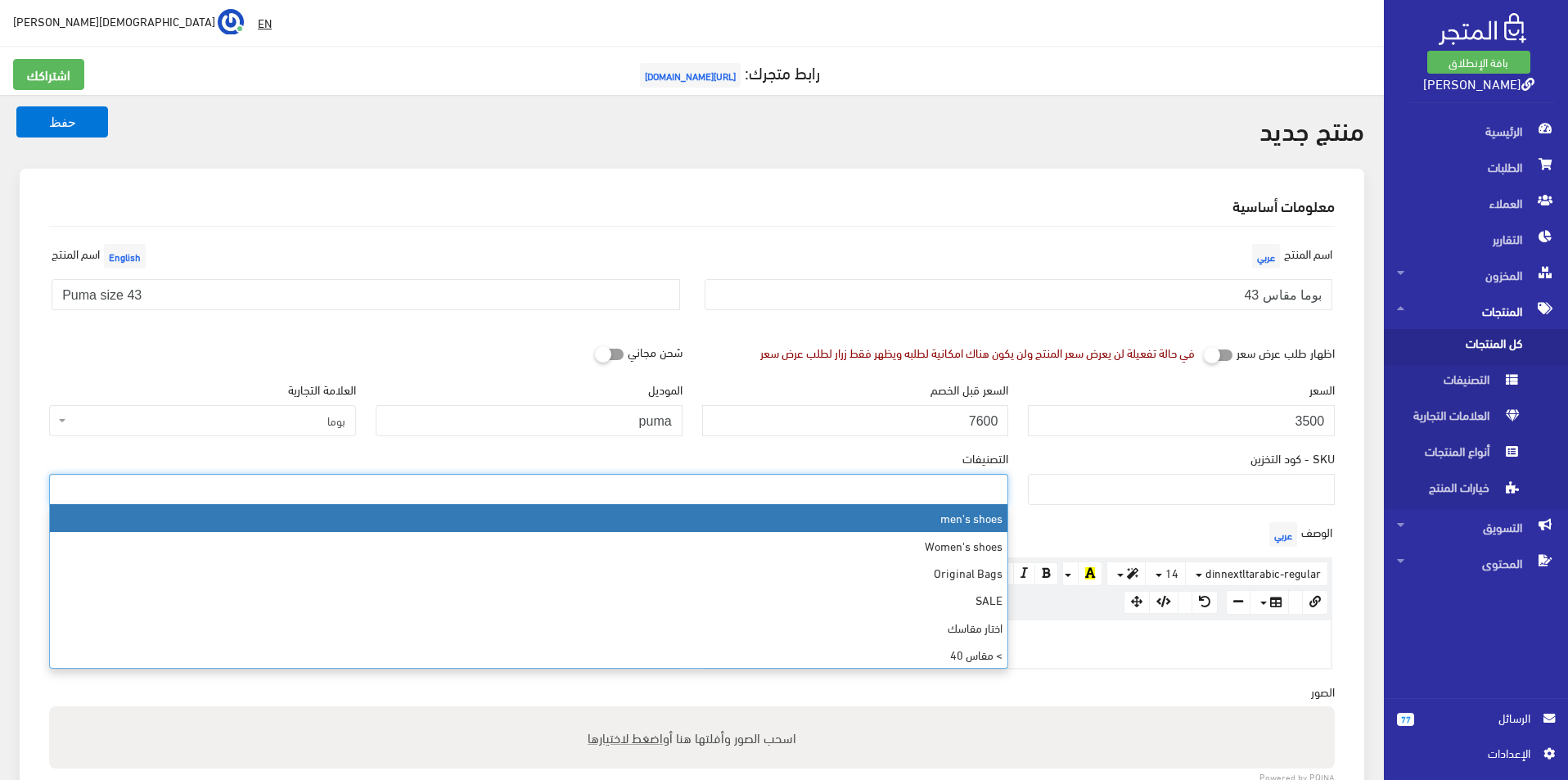
select select "5"
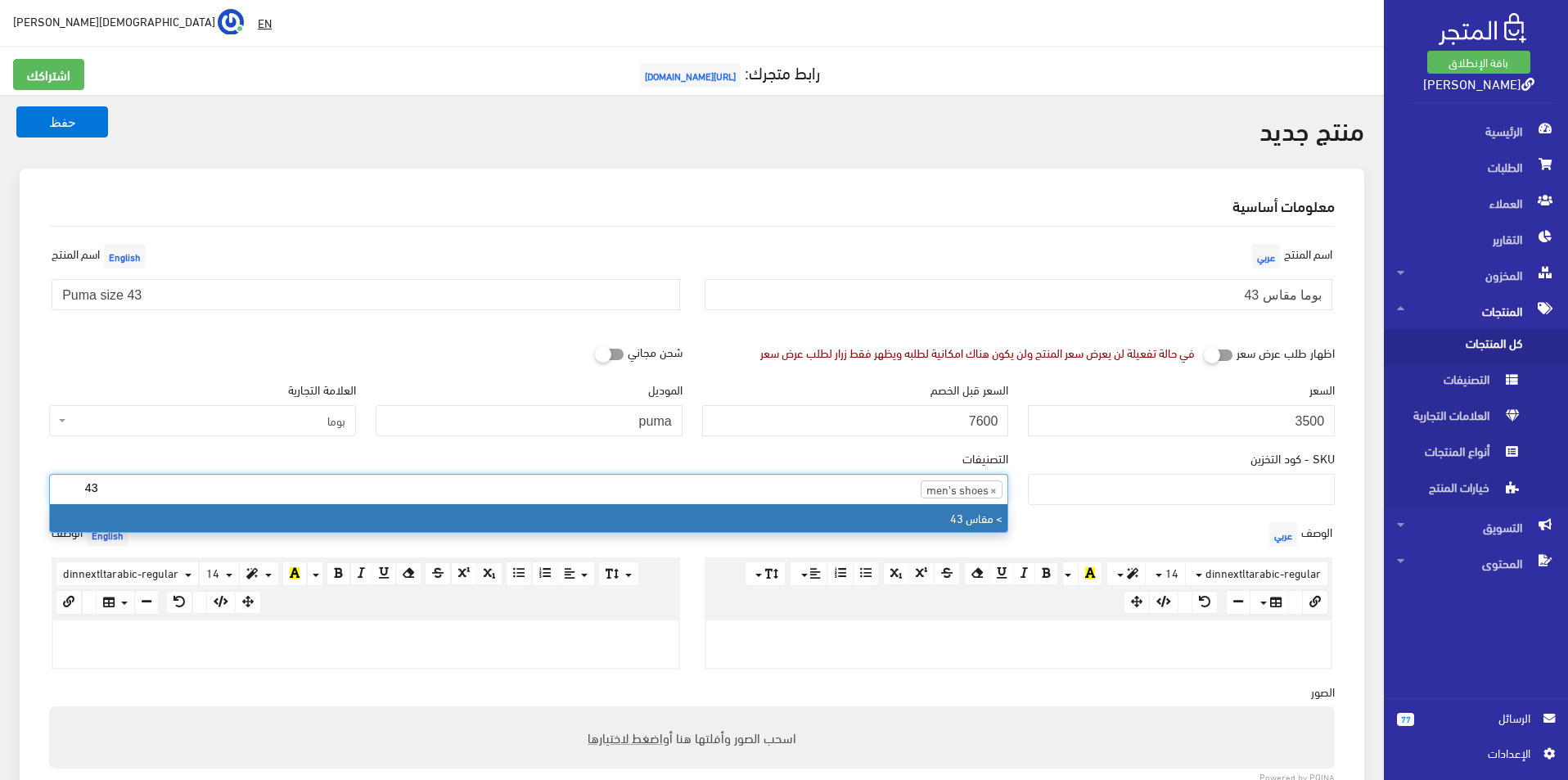
type input "43"
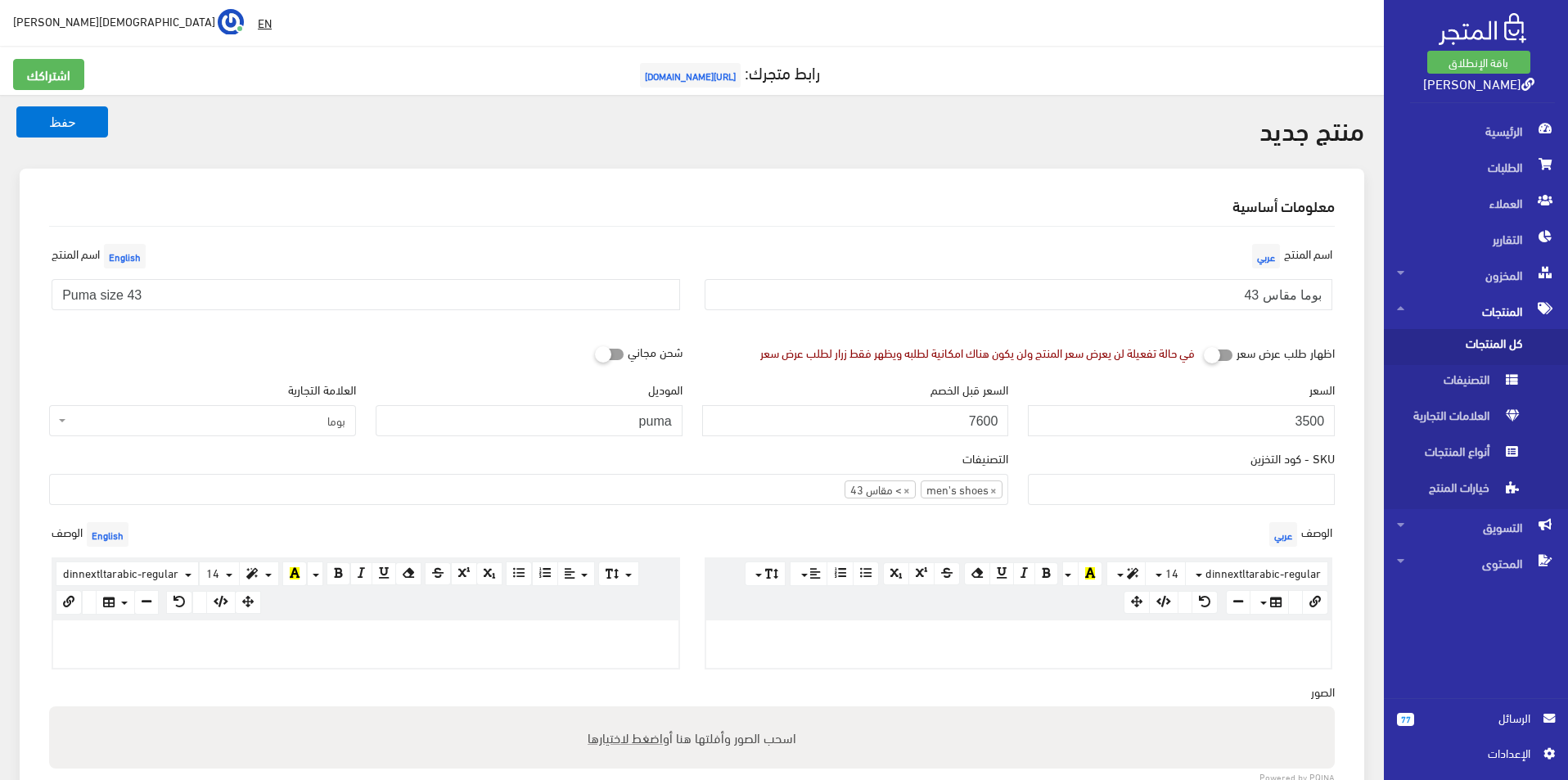
click at [974, 633] on p at bounding box center [1018, 638] width 609 height 18
paste div
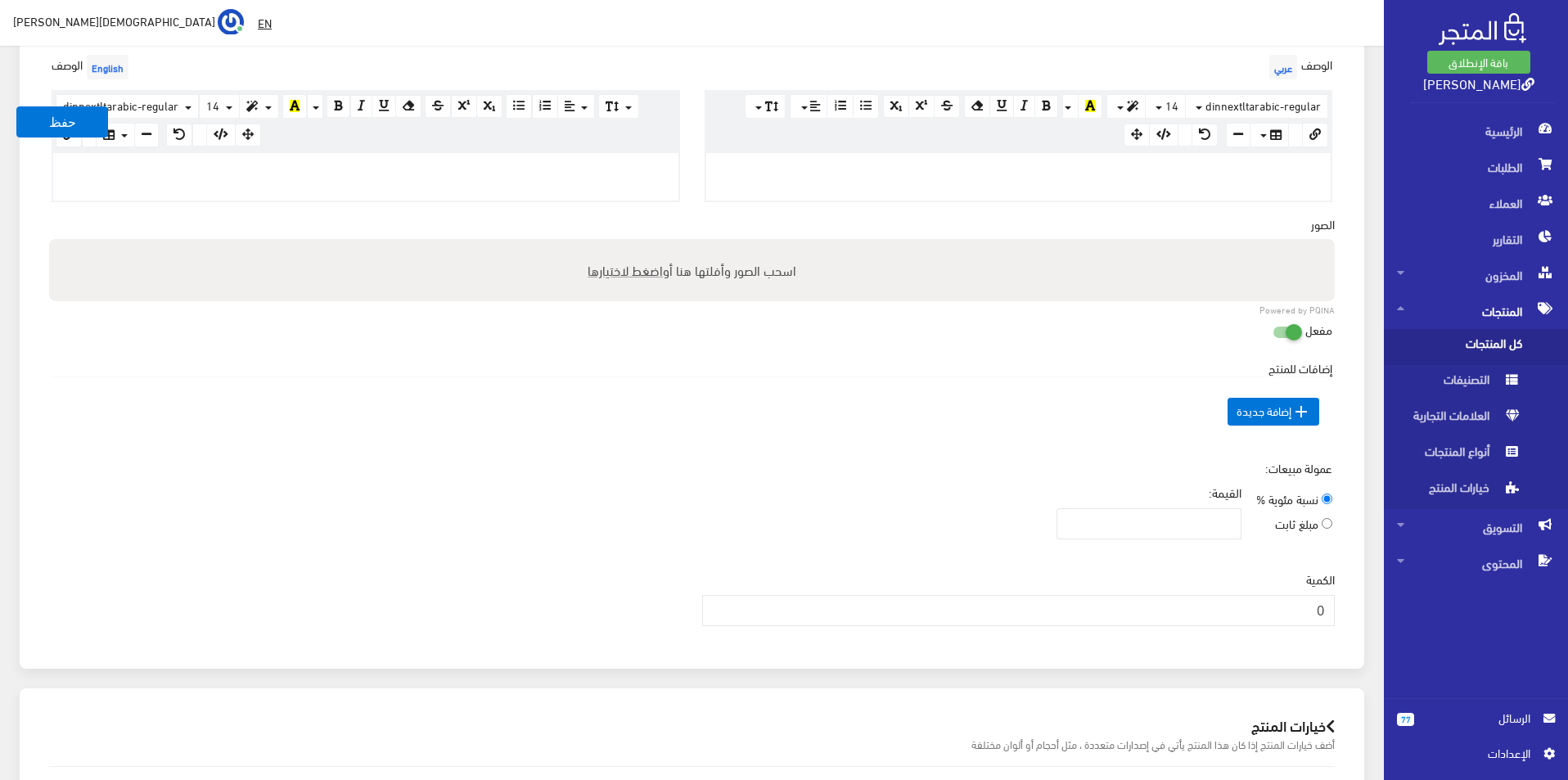
scroll to position [469, 0]
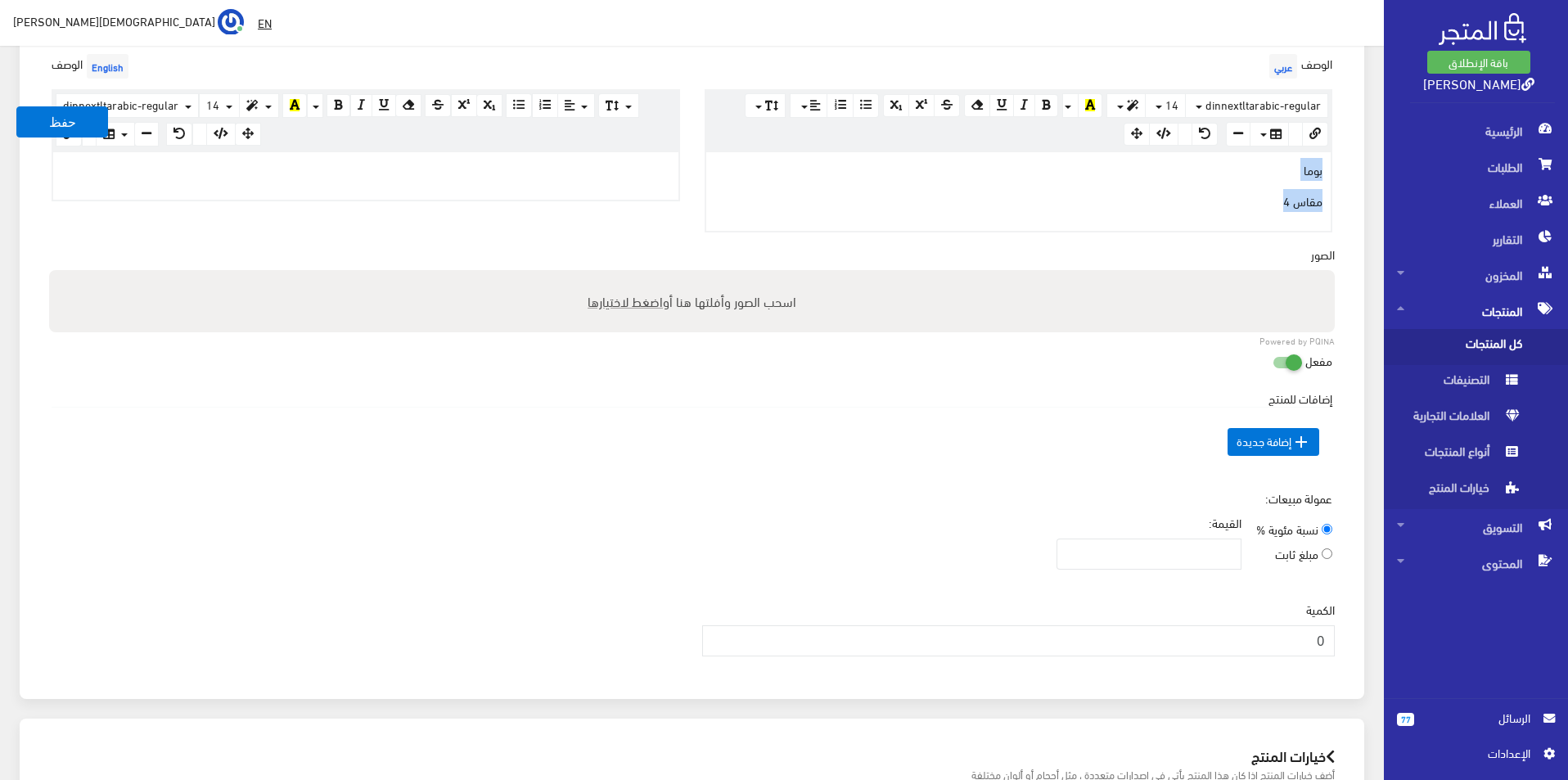
copy div "بوما مقاس 4"
click at [458, 166] on p at bounding box center [366, 169] width 609 height 18
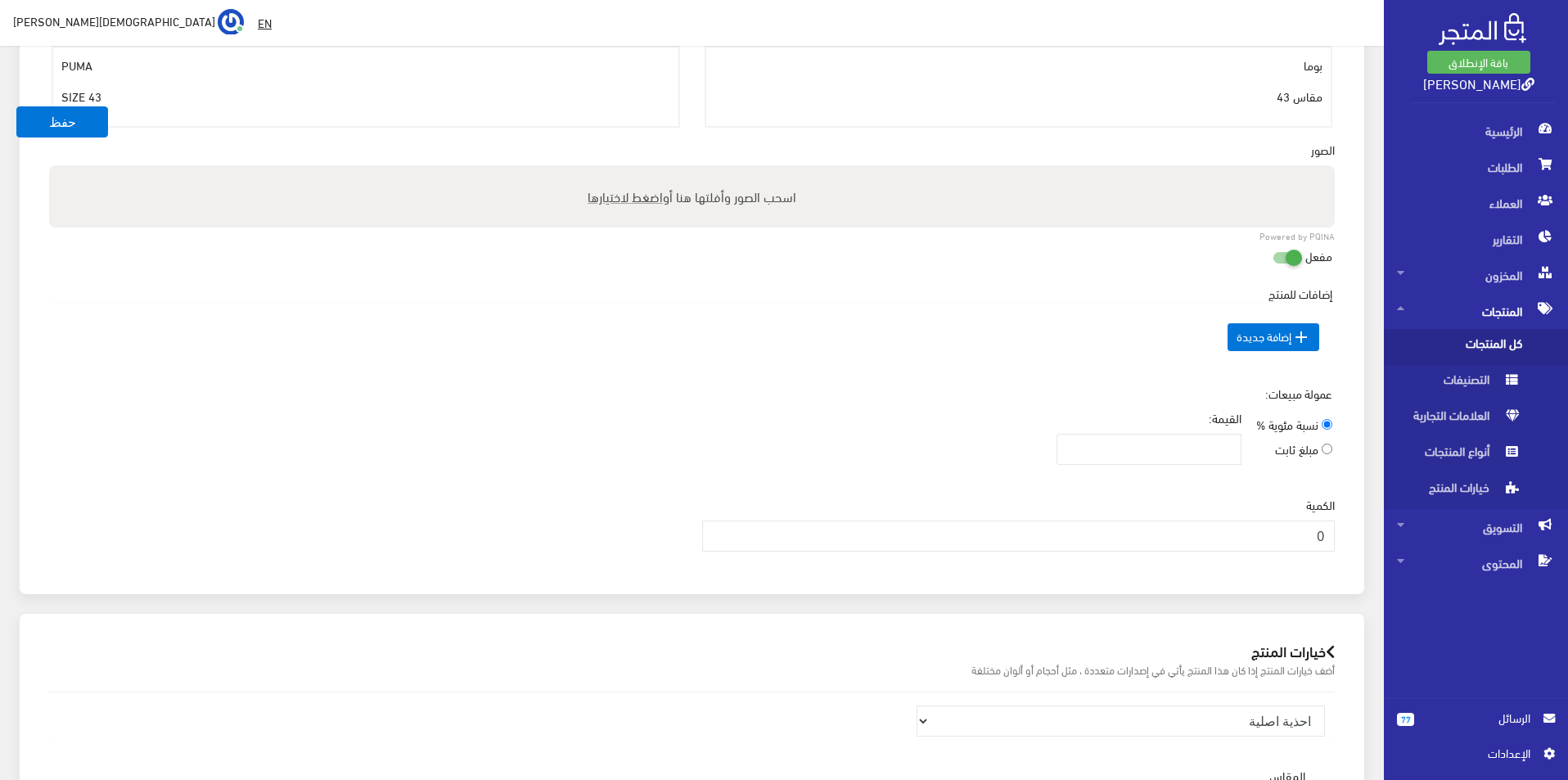
scroll to position [632, 0]
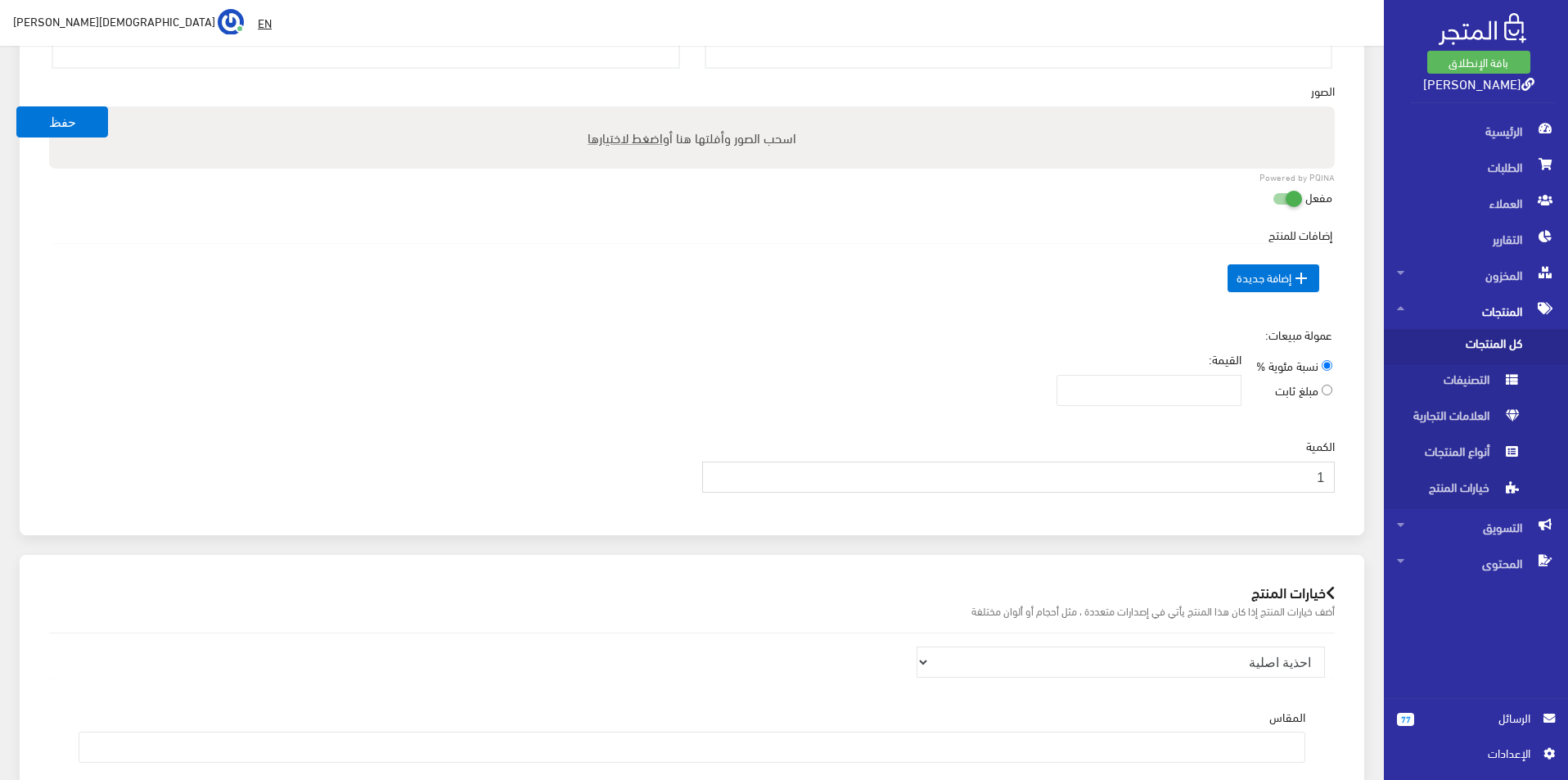
type input "1"
click at [721, 472] on input "1" at bounding box center [1019, 478] width 634 height 31
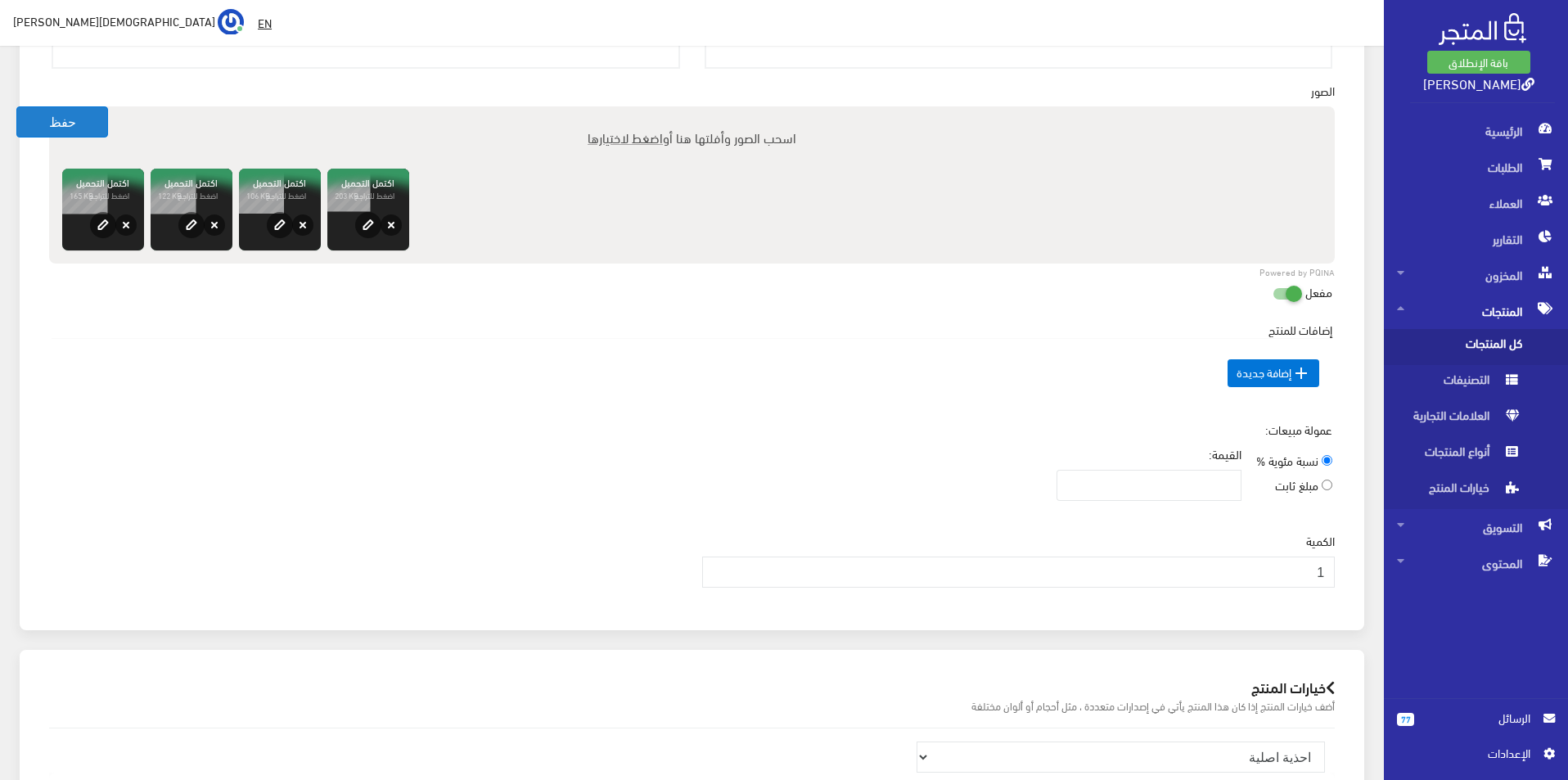
click at [79, 128] on button "حفظ" at bounding box center [63, 122] width 92 height 31
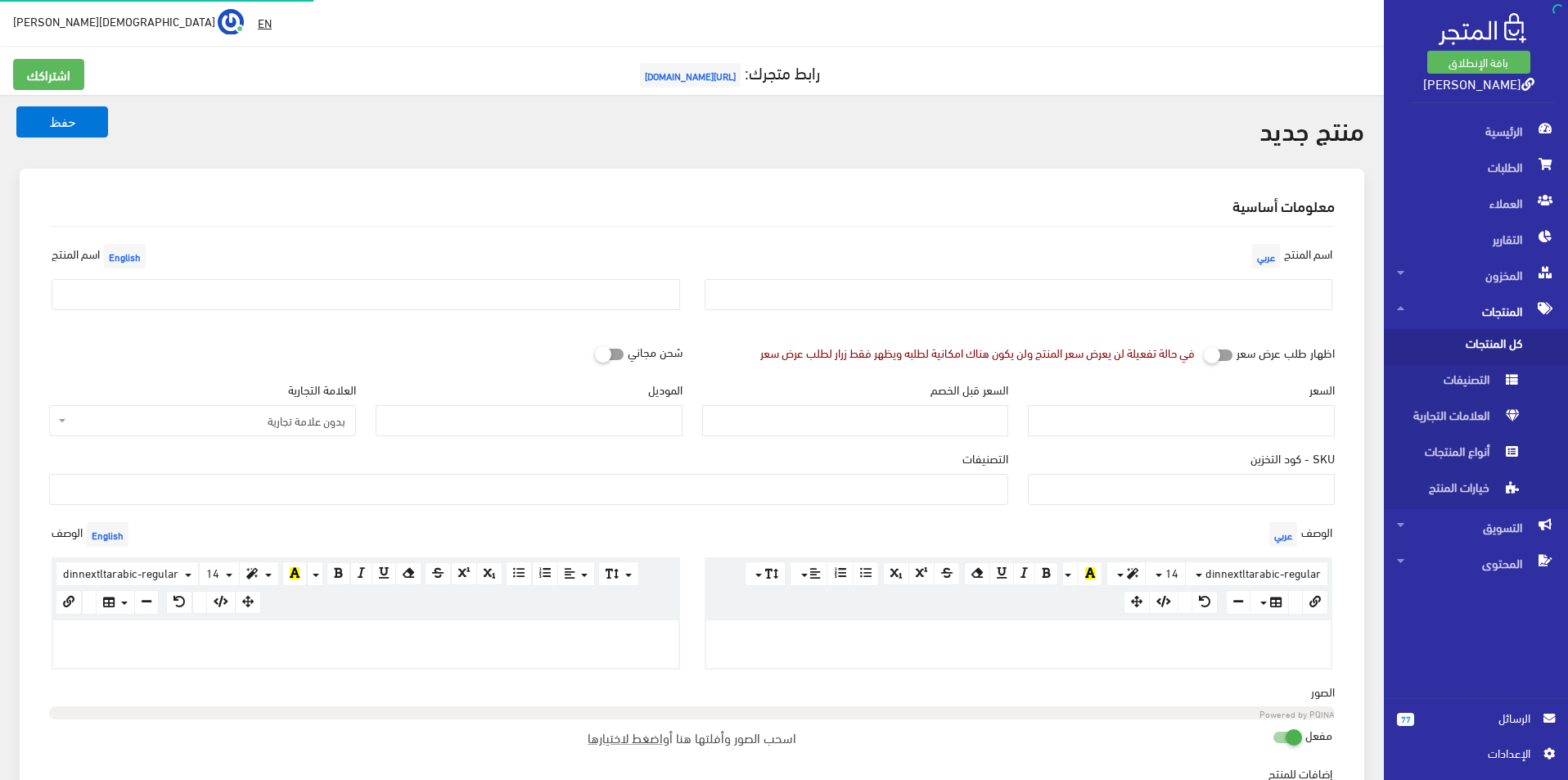
select select
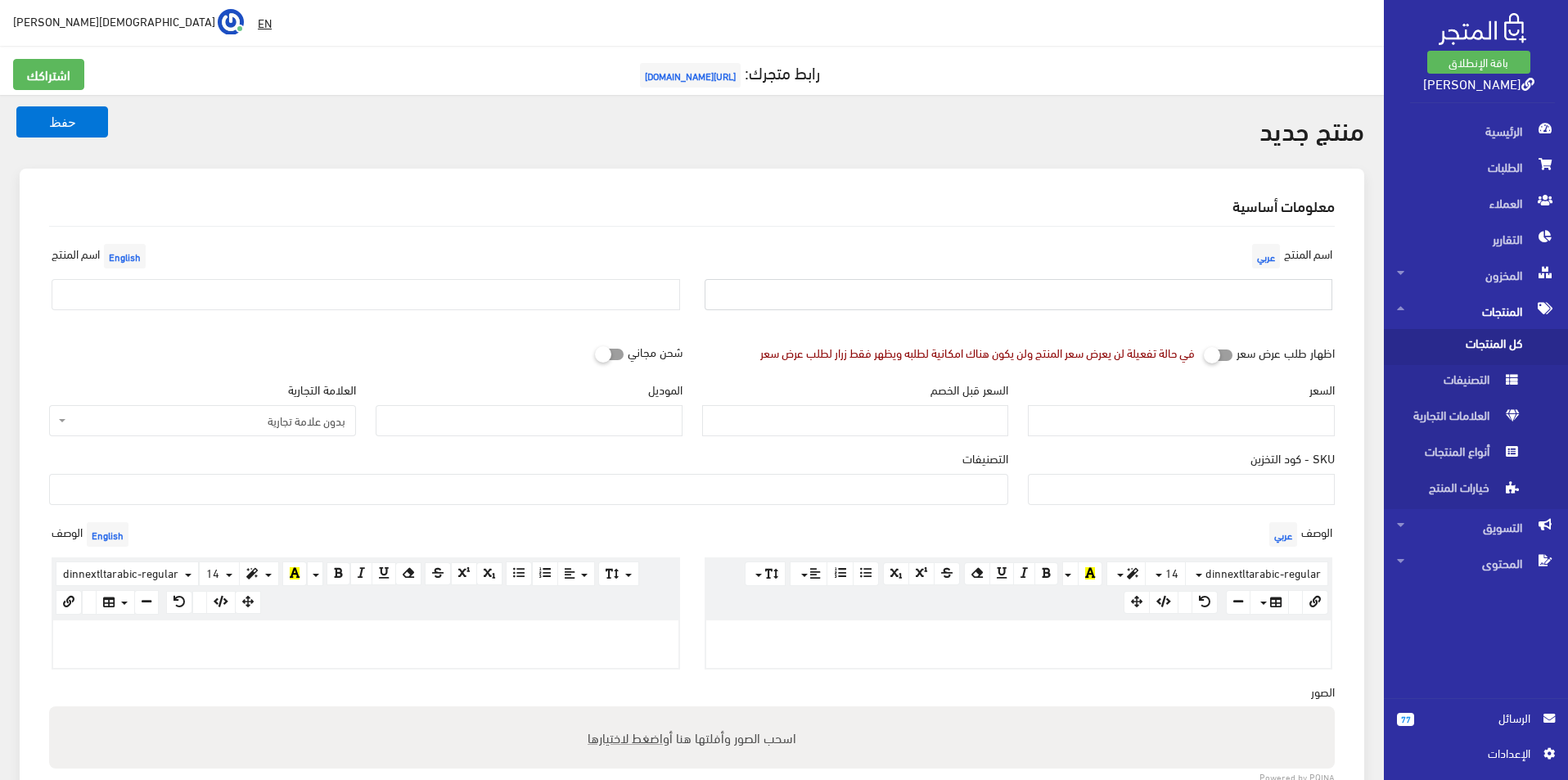
click at [1156, 284] on input "text" at bounding box center [1018, 295] width 629 height 31
type input "بوما مقاس 43"
drag, startPoint x: 574, startPoint y: 291, endPoint x: 515, endPoint y: 292, distance: 59.0
click at [570, 292] on input "text" at bounding box center [366, 295] width 629 height 31
type input "Puma size 43"
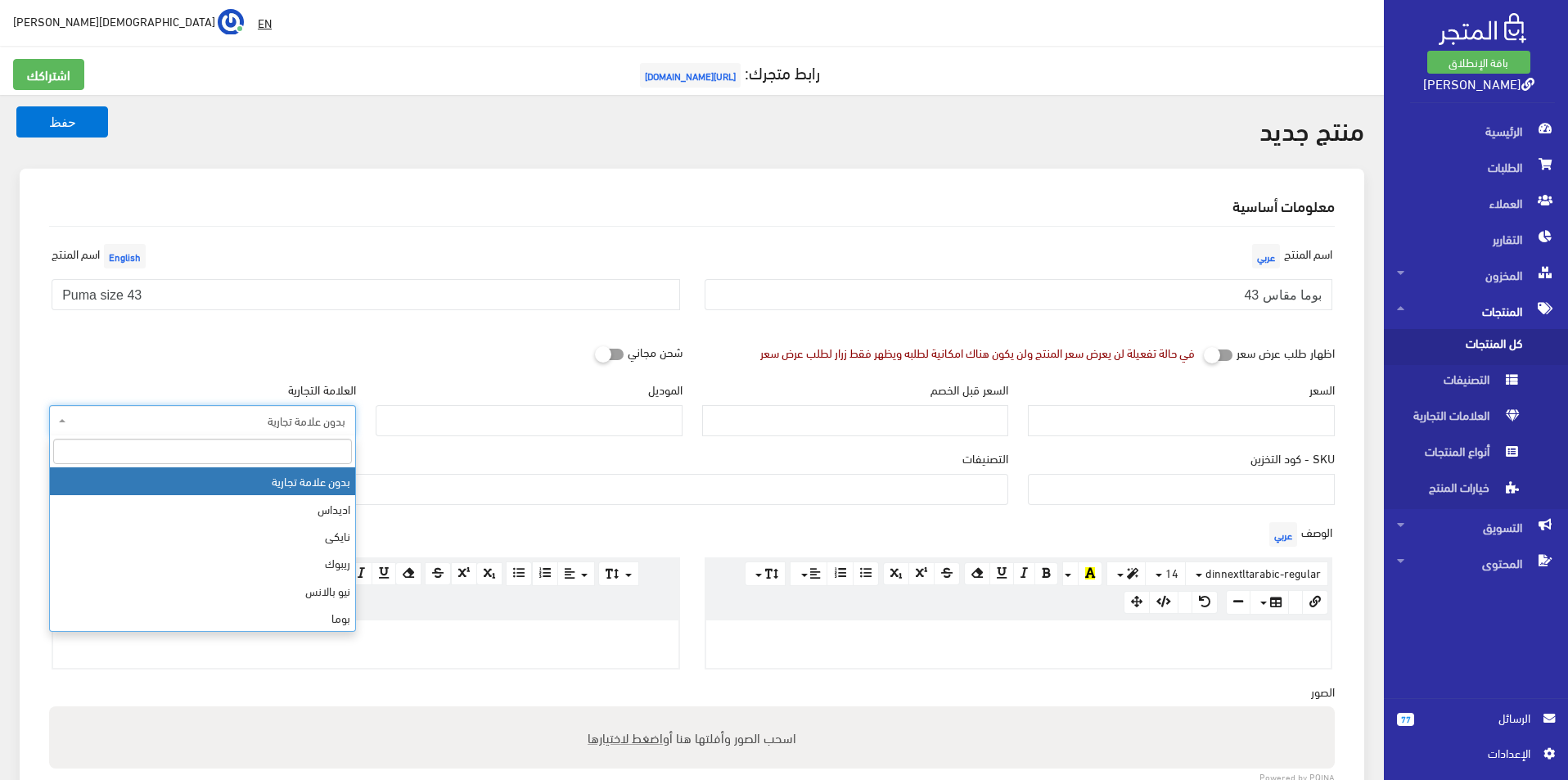
click at [299, 423] on span "بدون علامة تجارية" at bounding box center [207, 421] width 276 height 17
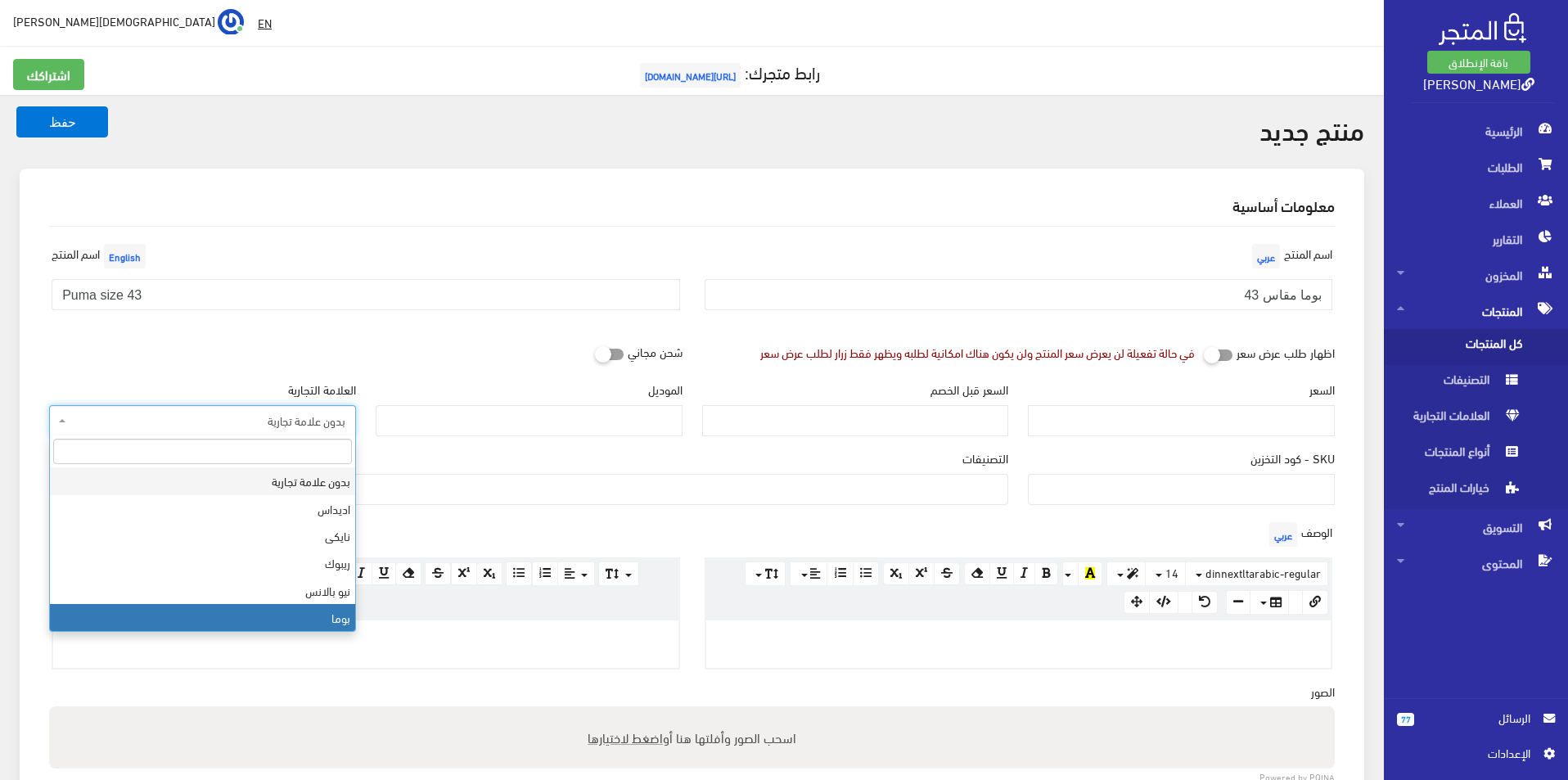
select select "7"
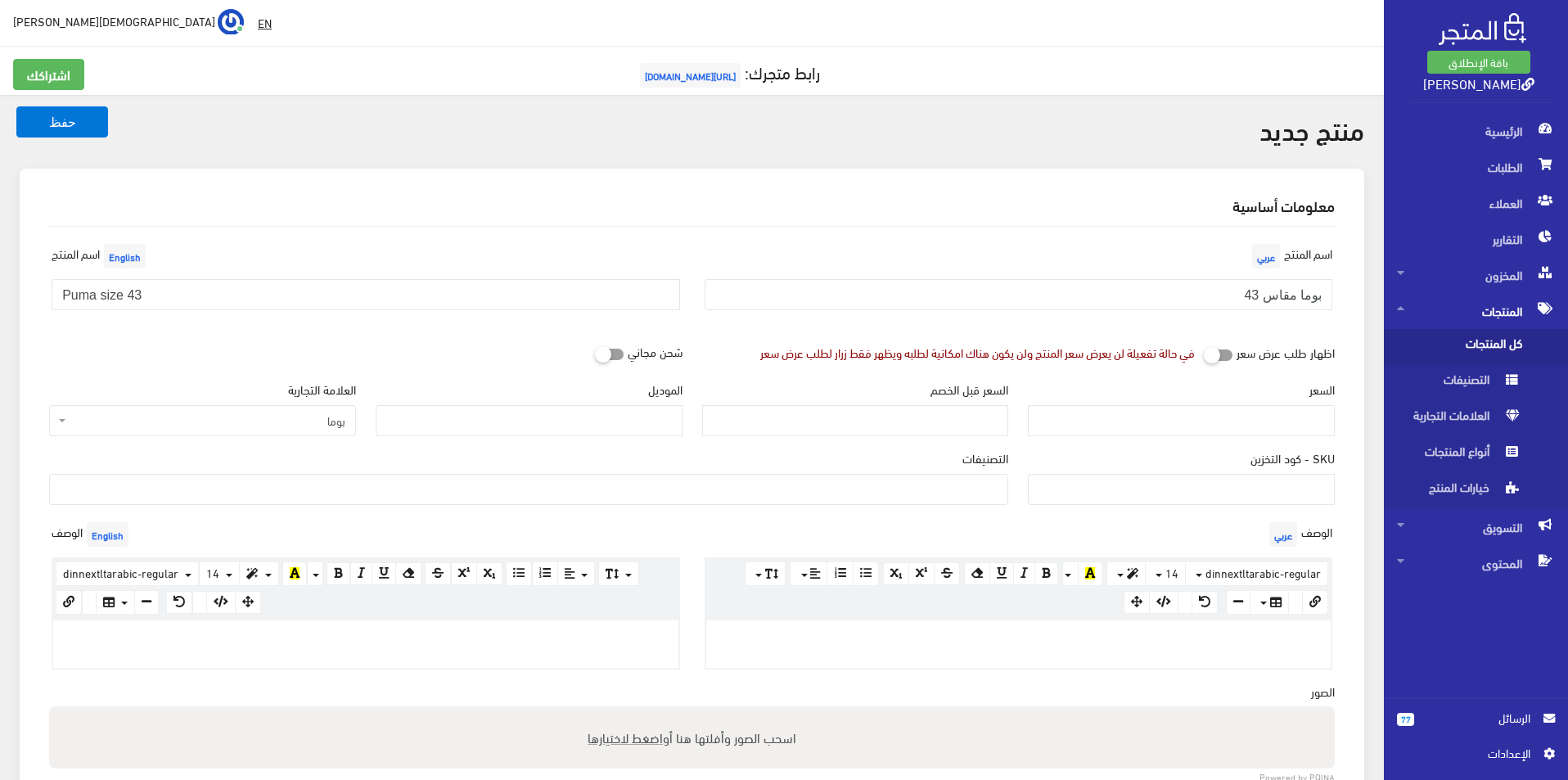
click at [447, 403] on div "الموديل" at bounding box center [529, 408] width 307 height 56
click at [446, 446] on div "الموديل" at bounding box center [529, 415] width 327 height 69
click at [466, 420] on input "الموديل" at bounding box center [529, 421] width 307 height 31
type input "puma"
click at [1092, 423] on input "السعر" at bounding box center [1182, 421] width 307 height 31
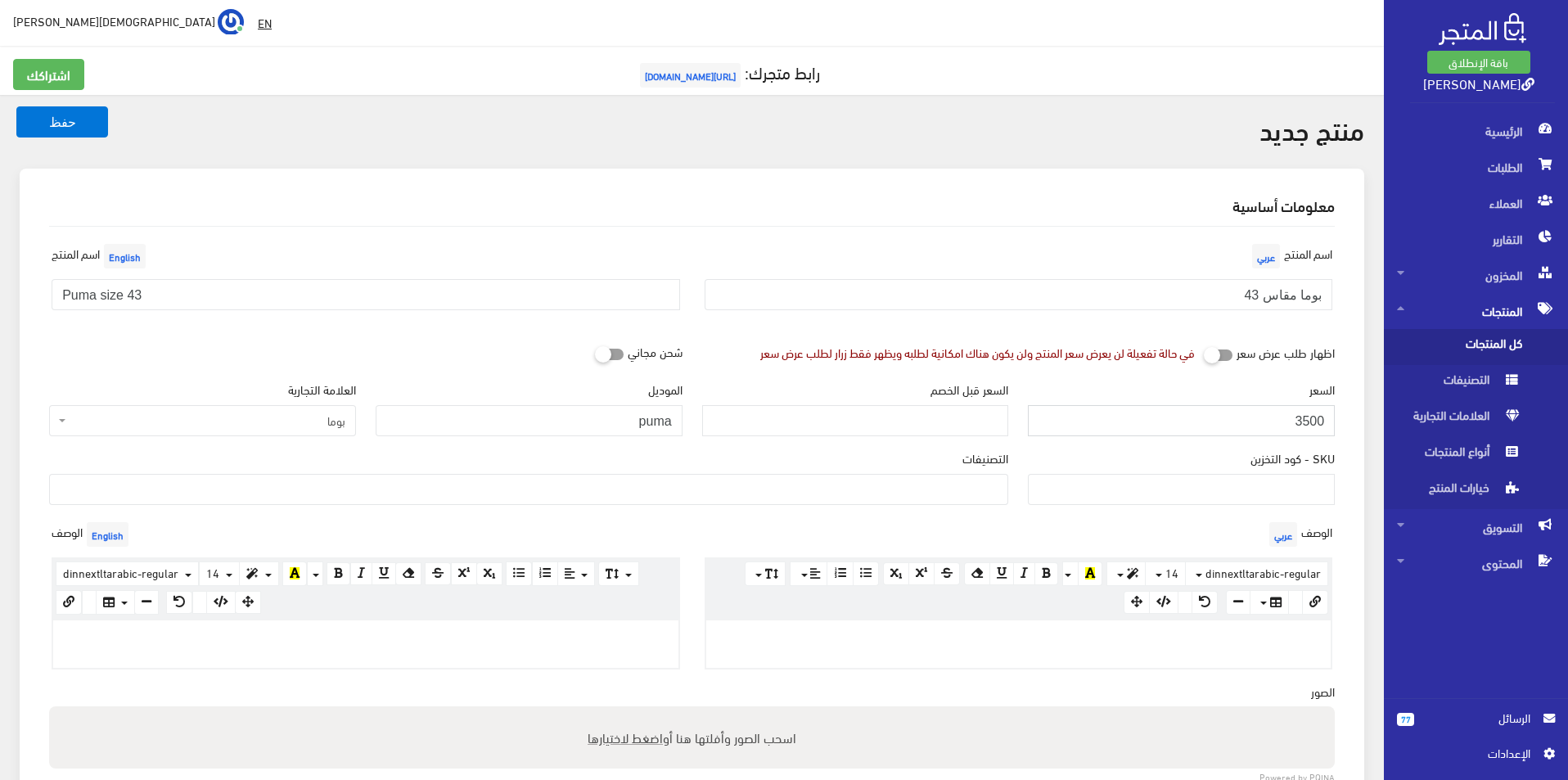
type input "3500"
type input "7400"
click at [930, 489] on ul at bounding box center [528, 487] width 958 height 26
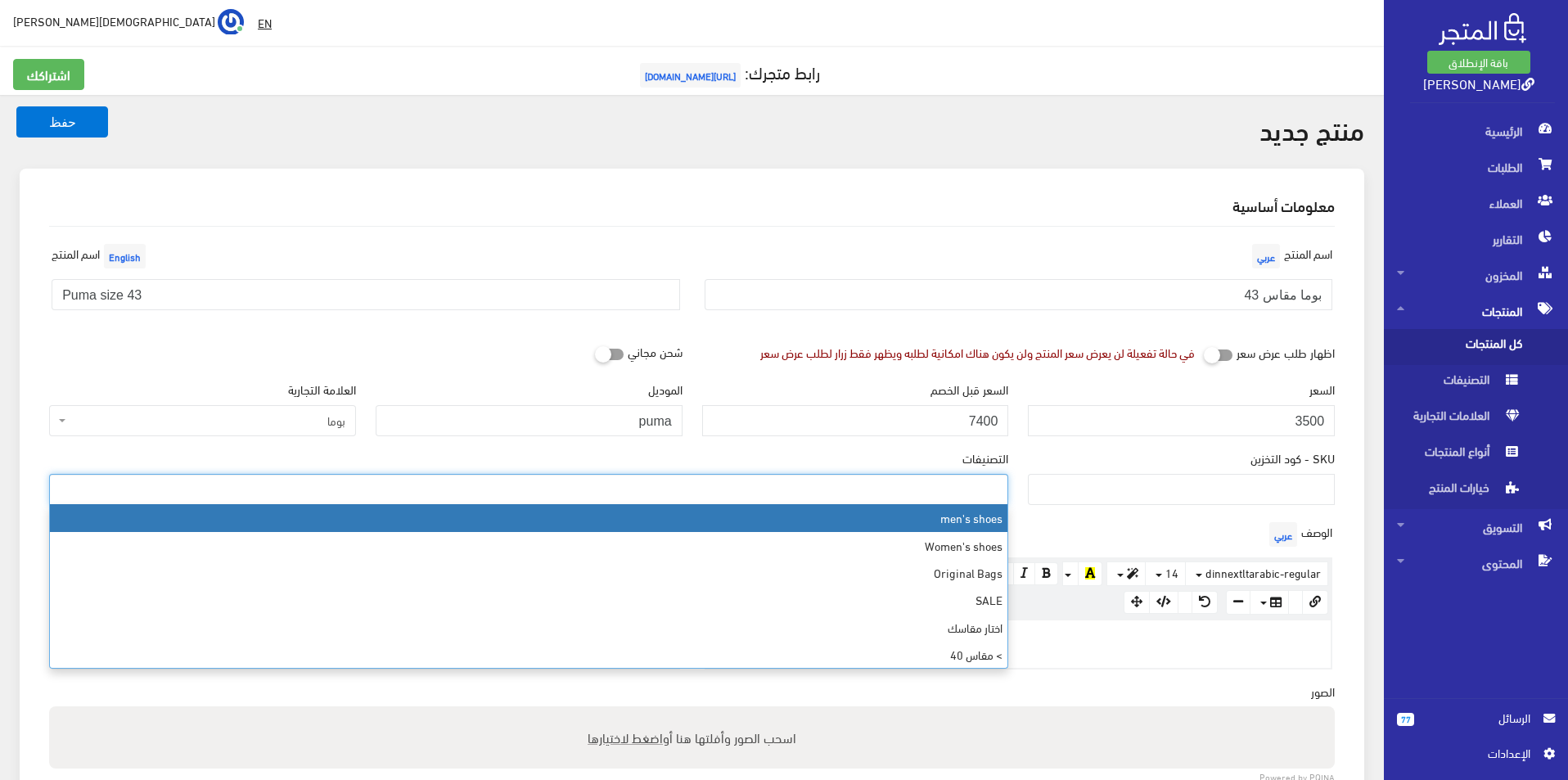
select select "5"
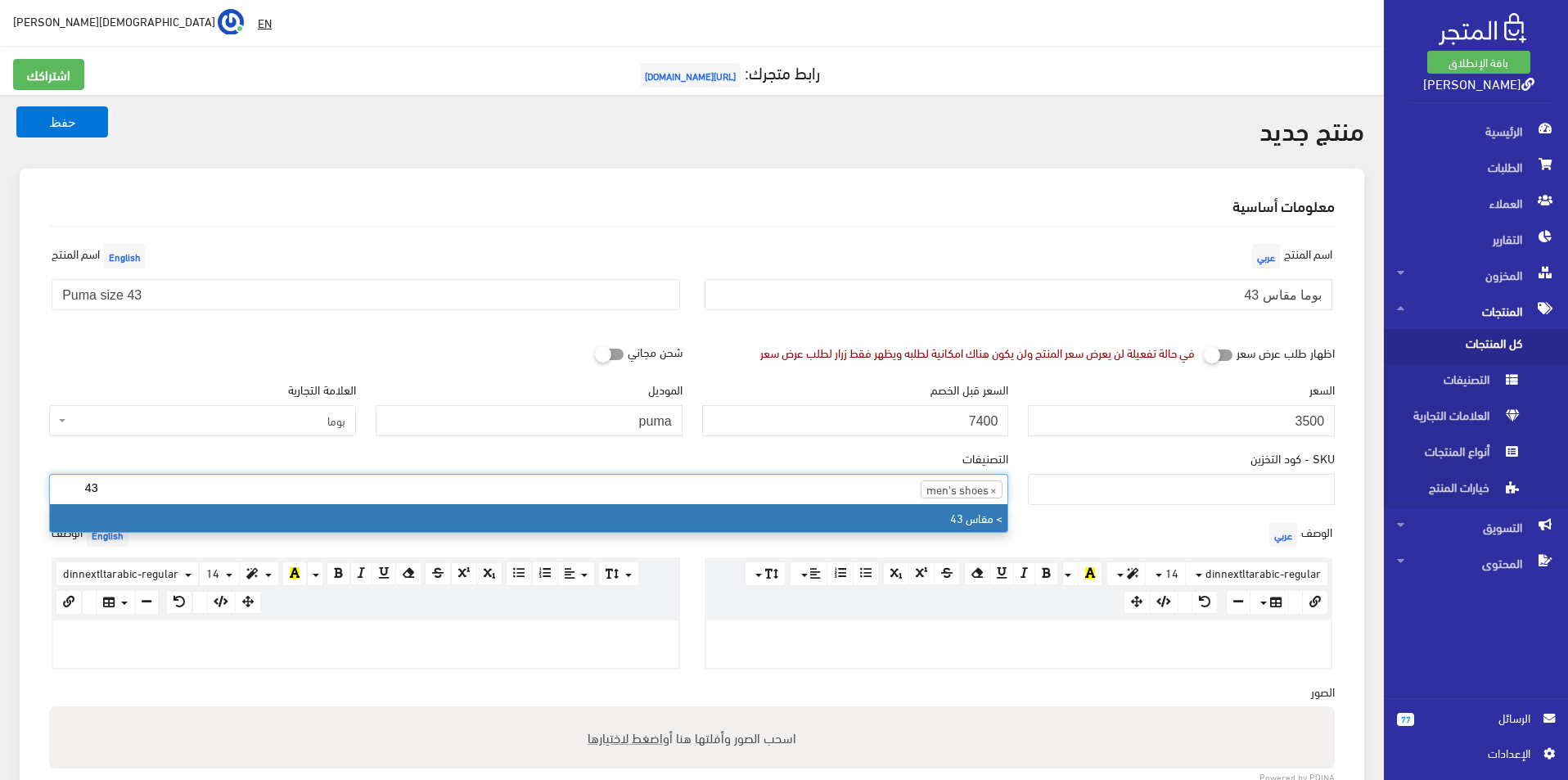
type input "43"
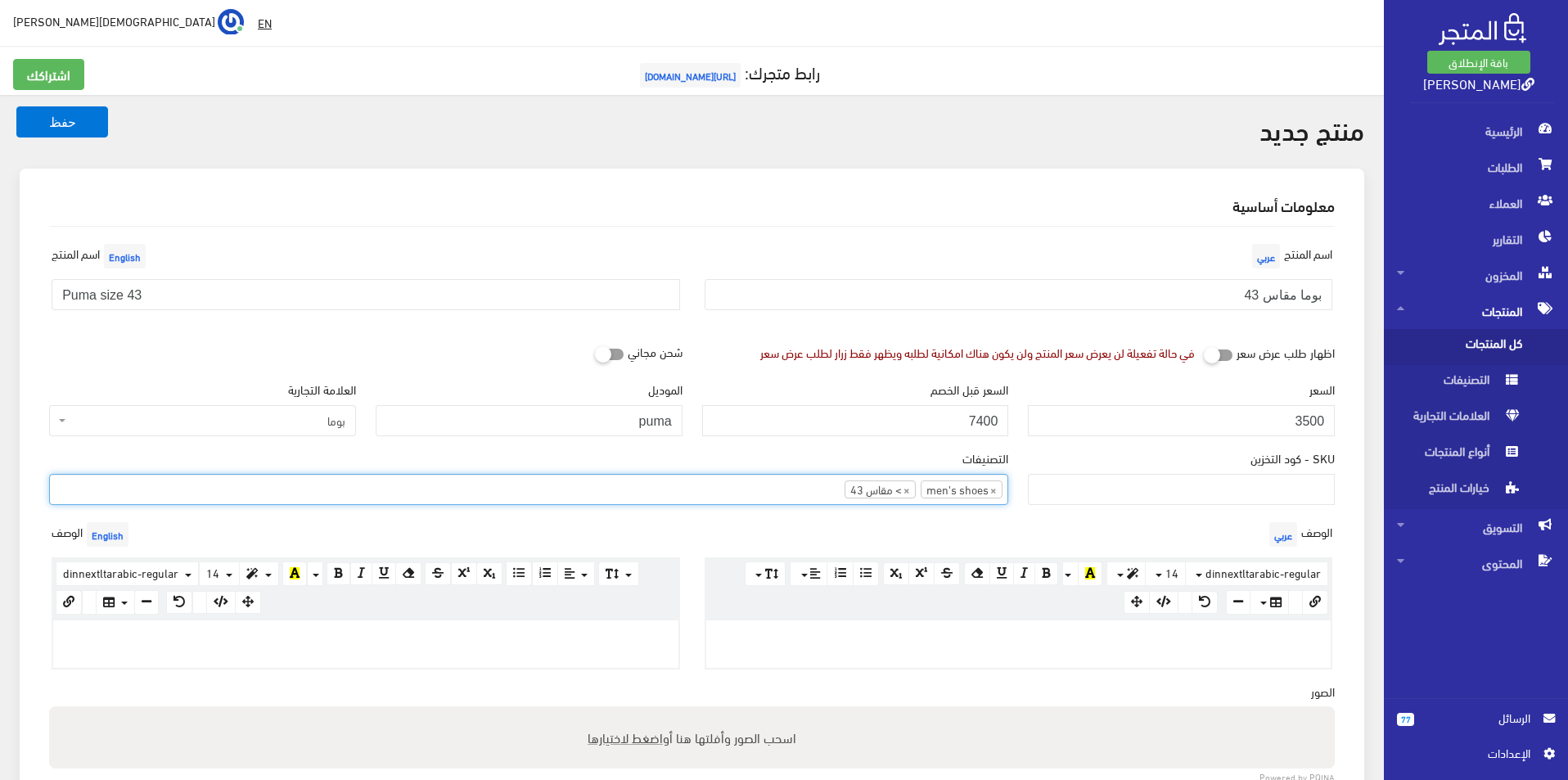
click at [913, 654] on div at bounding box center [1018, 644] width 625 height 48
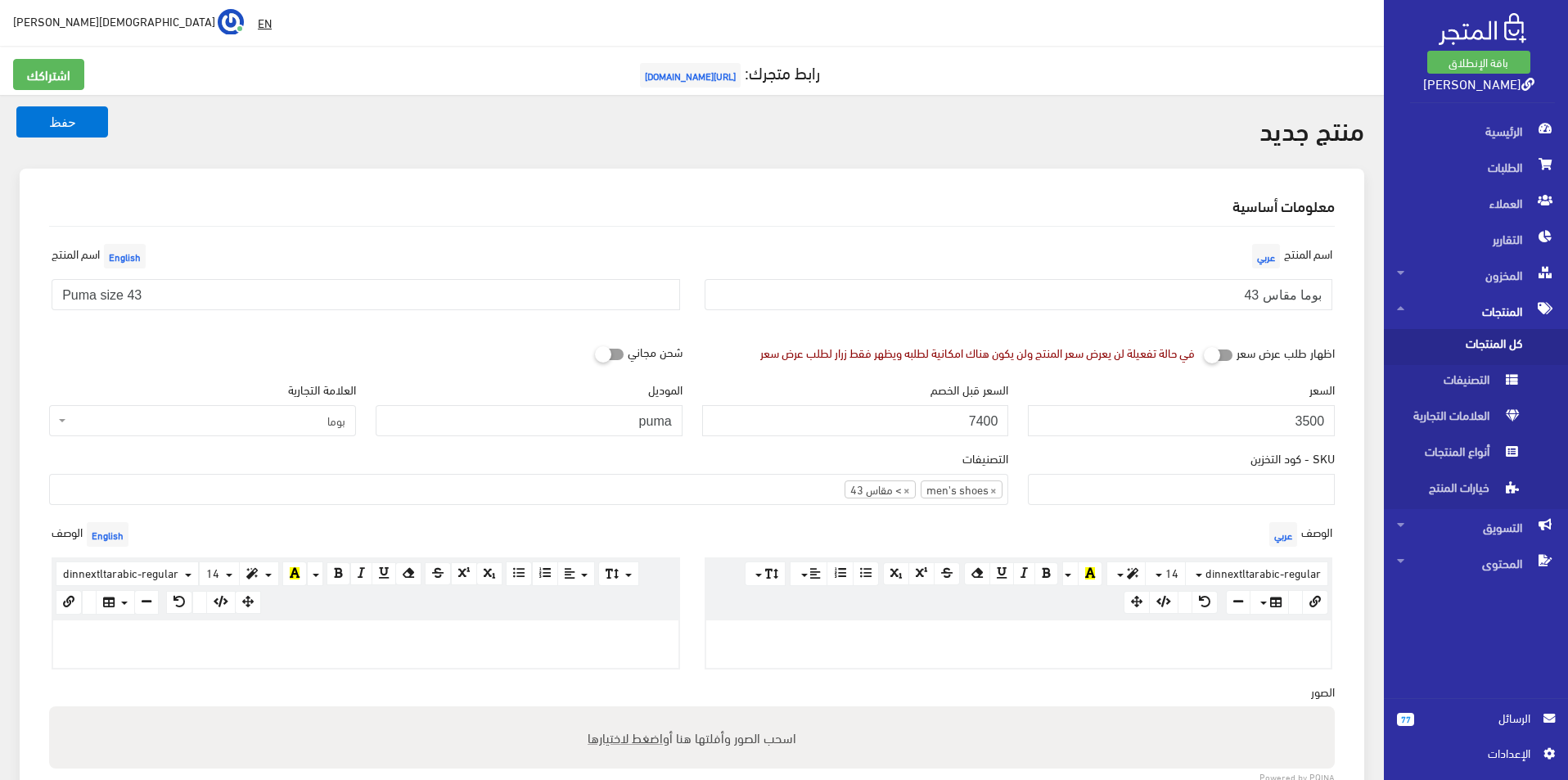
paste div
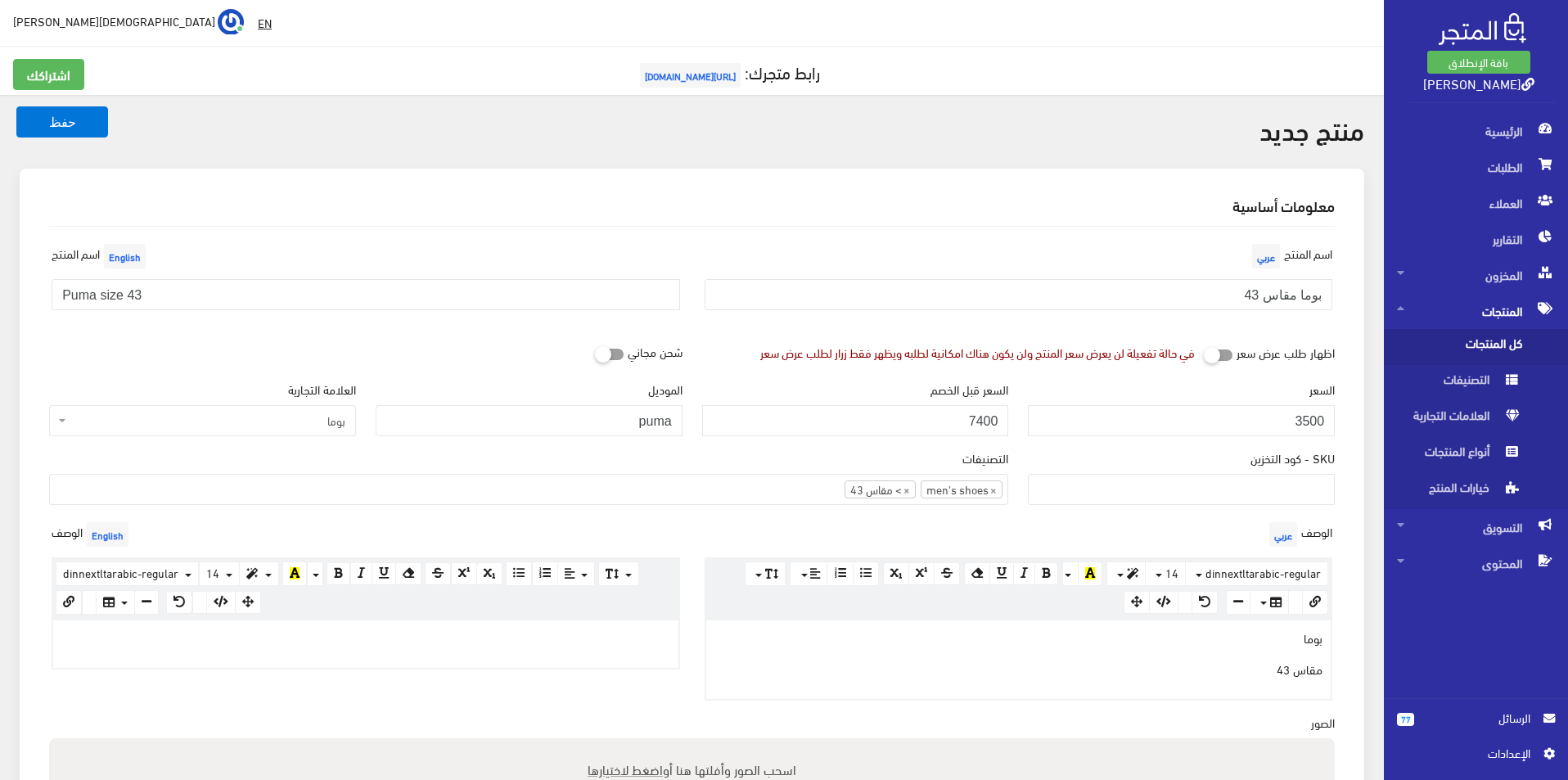
click at [626, 644] on p at bounding box center [366, 638] width 609 height 18
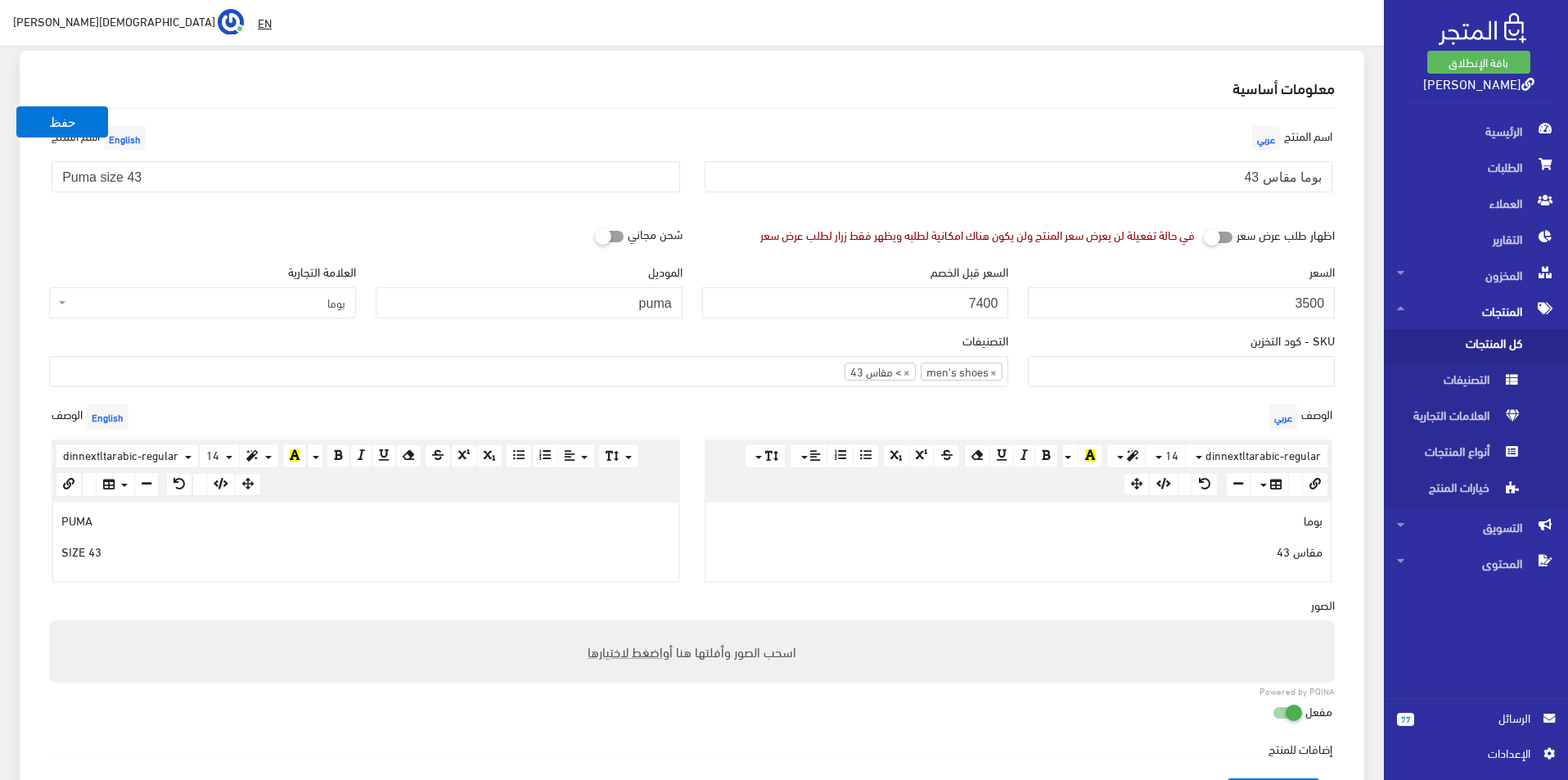
scroll to position [409, 0]
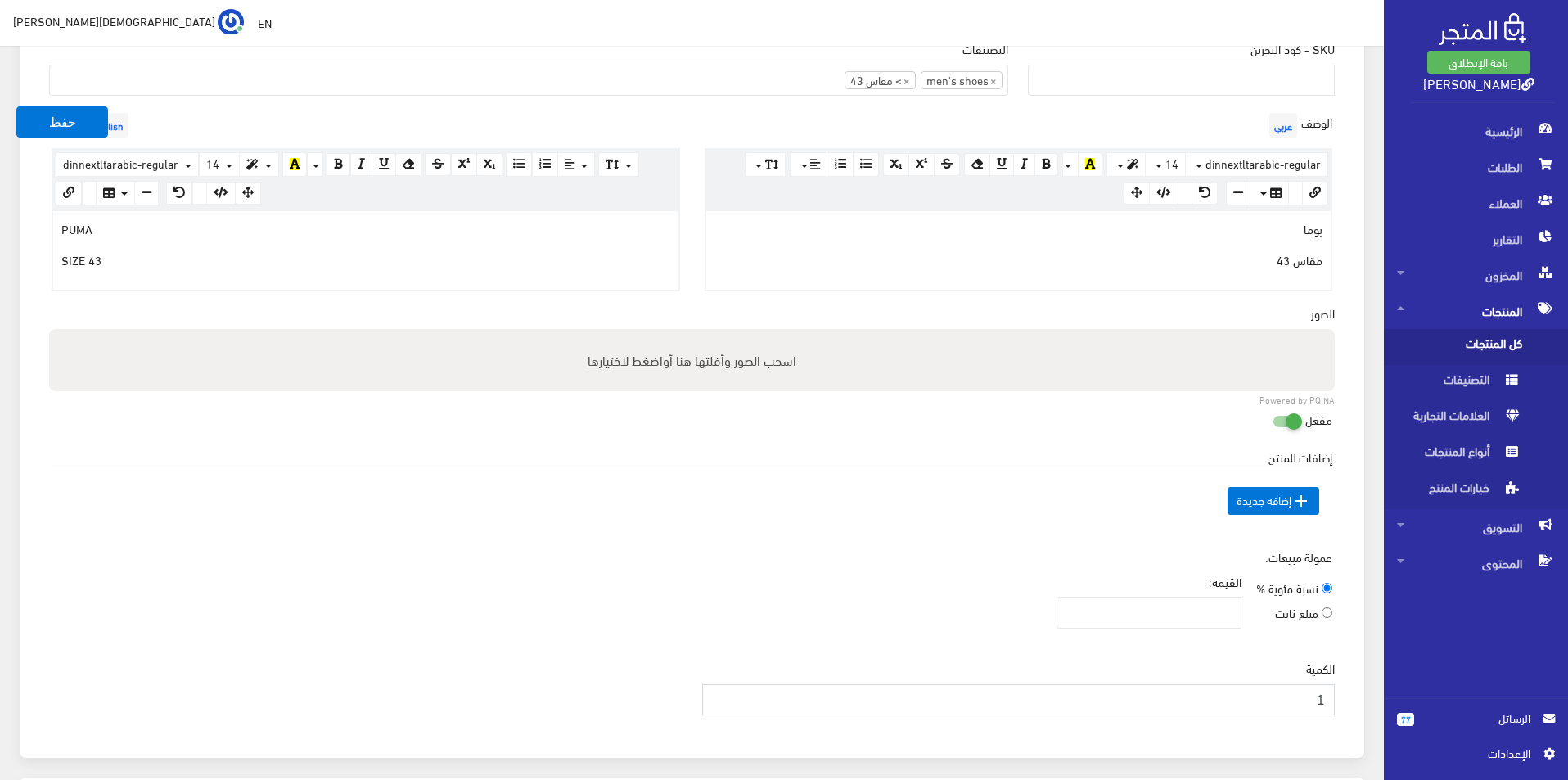
type input "1"
click at [717, 692] on input "1" at bounding box center [1019, 700] width 634 height 31
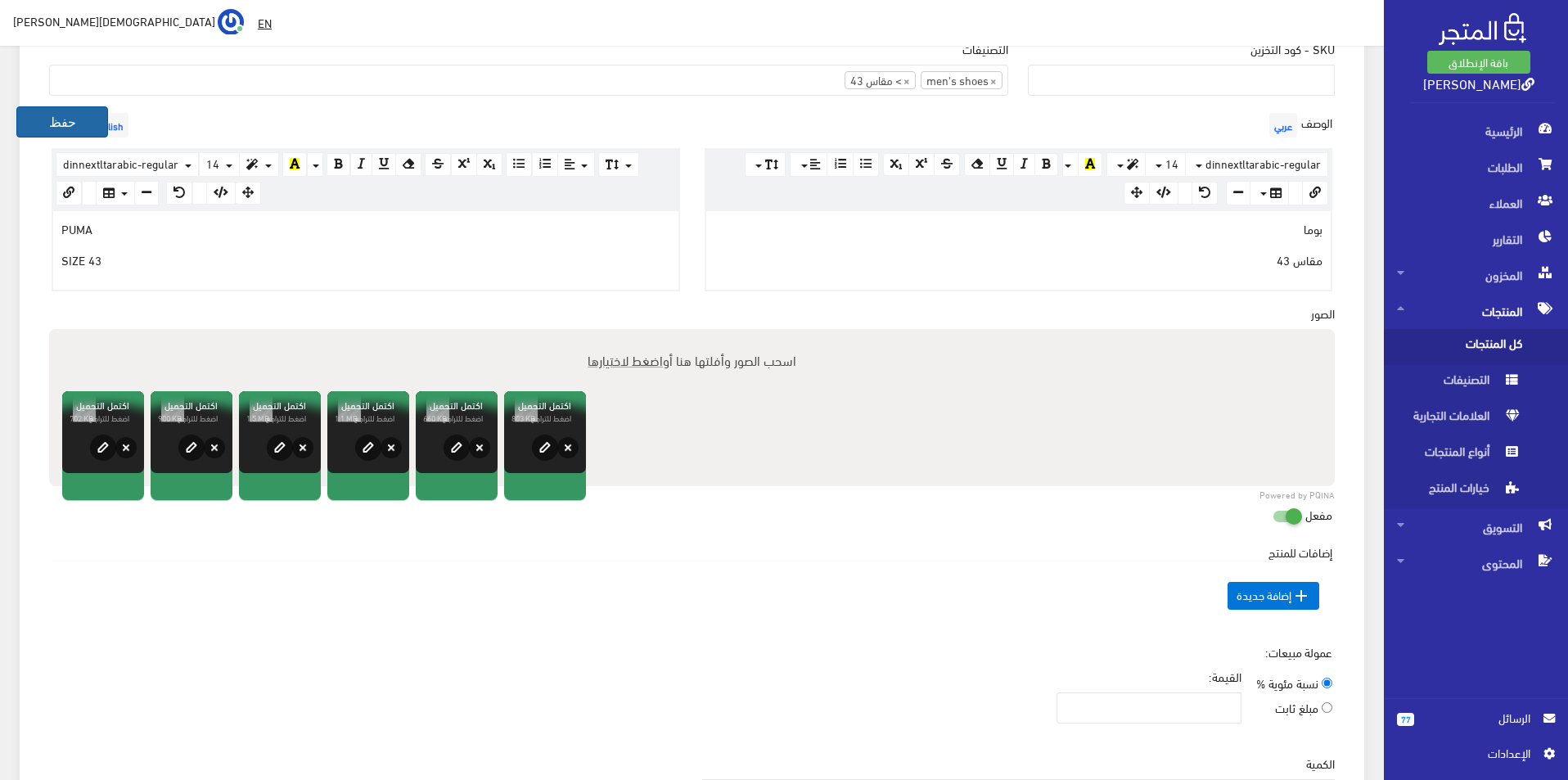
click at [21, 123] on button "حفظ" at bounding box center [63, 122] width 92 height 31
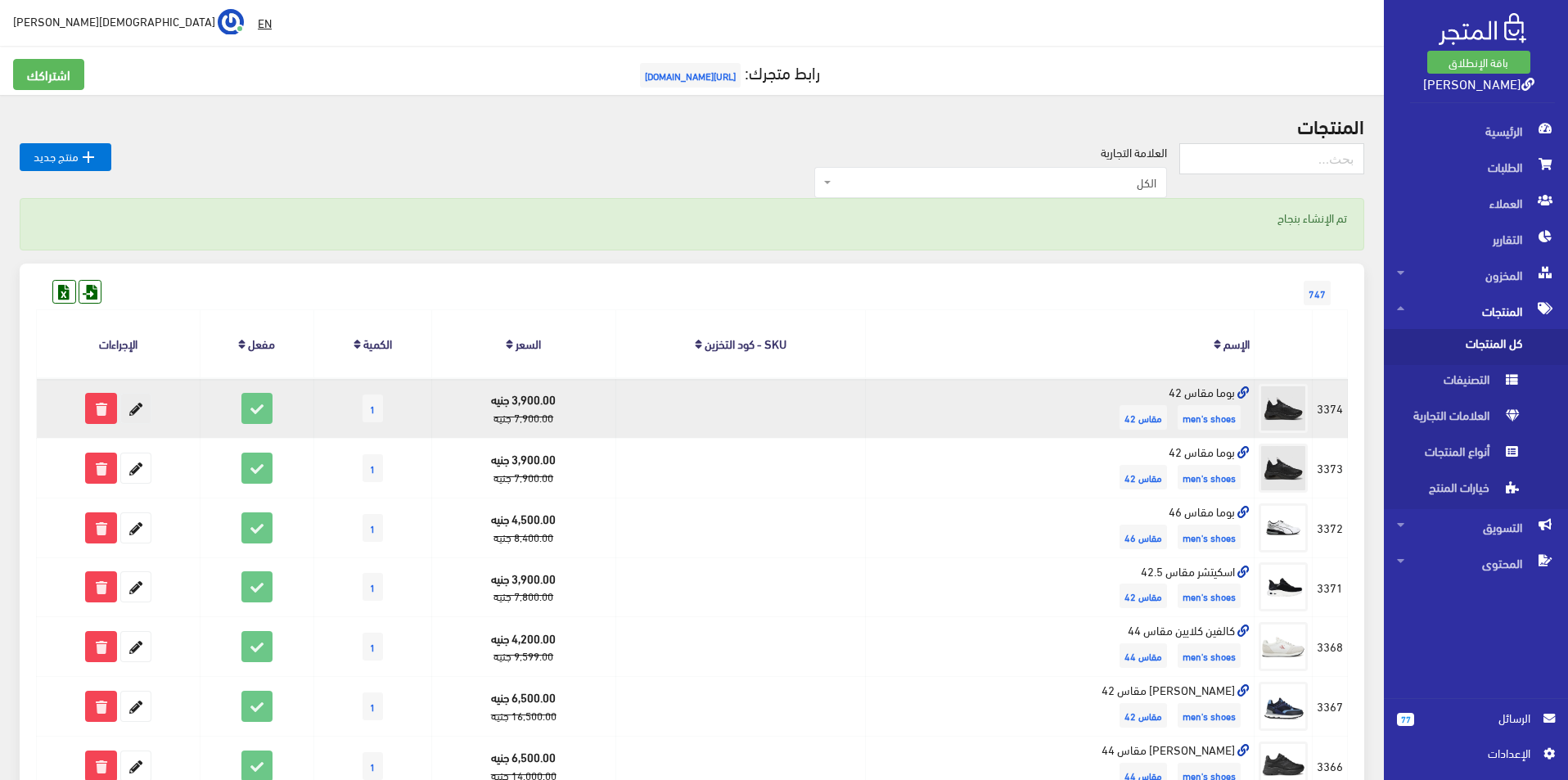
click at [146, 406] on icon at bounding box center [136, 408] width 29 height 29
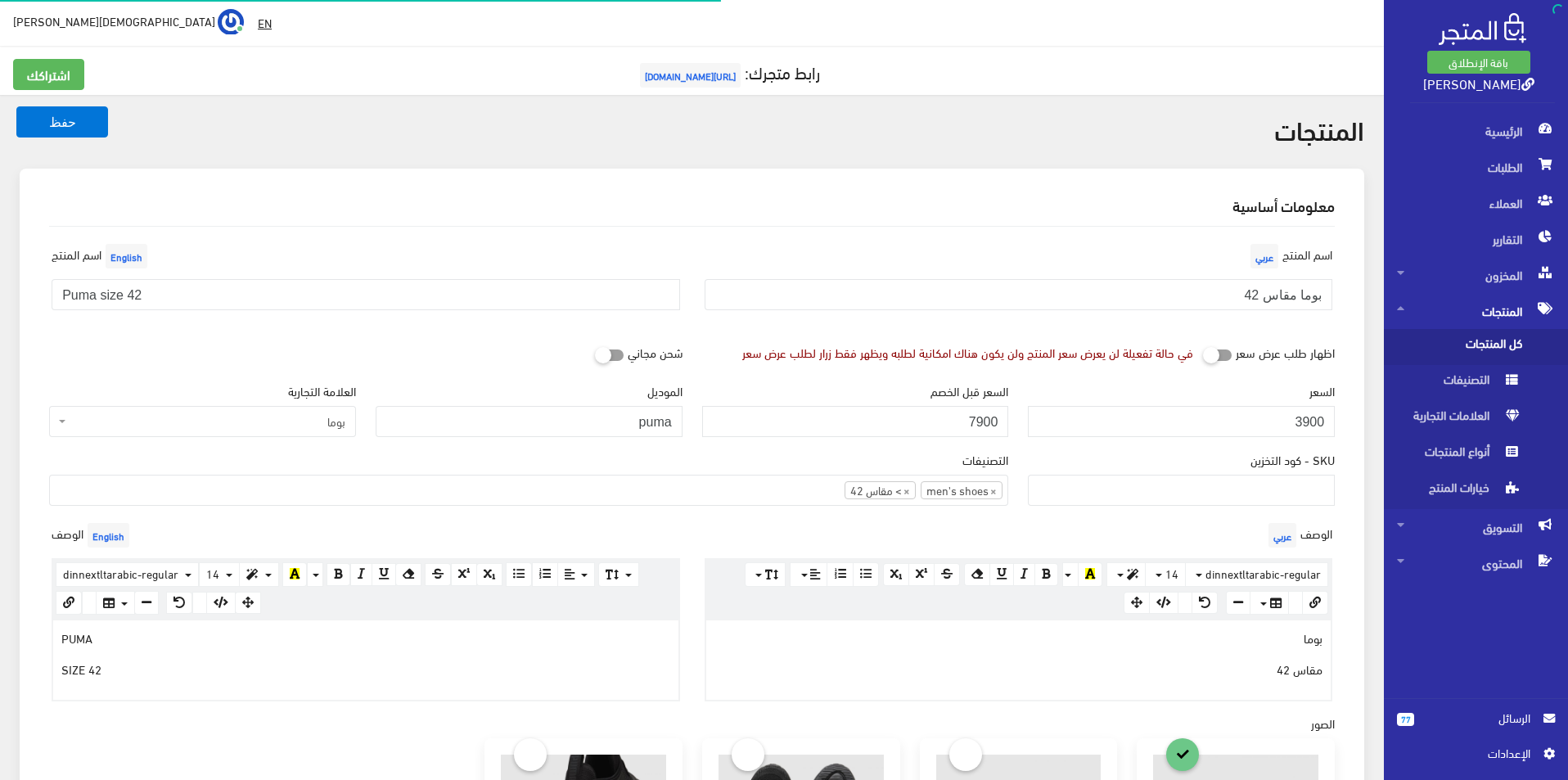
select select
click at [1190, 298] on input "بوما مقاس 42" at bounding box center [1018, 295] width 629 height 31
type input "بوما مقاس 43"
click at [421, 302] on input "Puma size 42" at bounding box center [366, 295] width 629 height 31
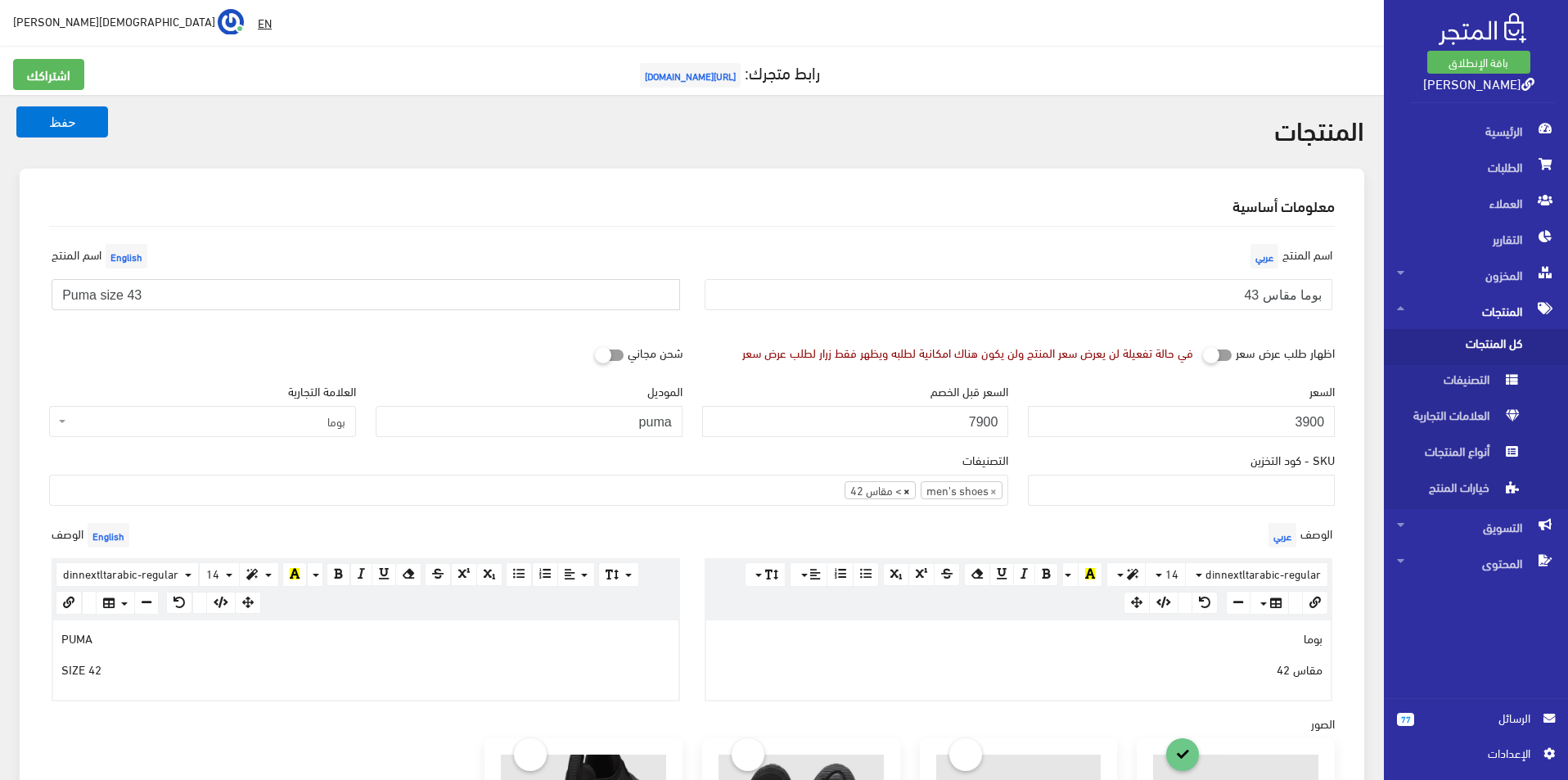
type input "Puma size 43"
click at [906, 490] on span "×" at bounding box center [907, 490] width 7 height 17
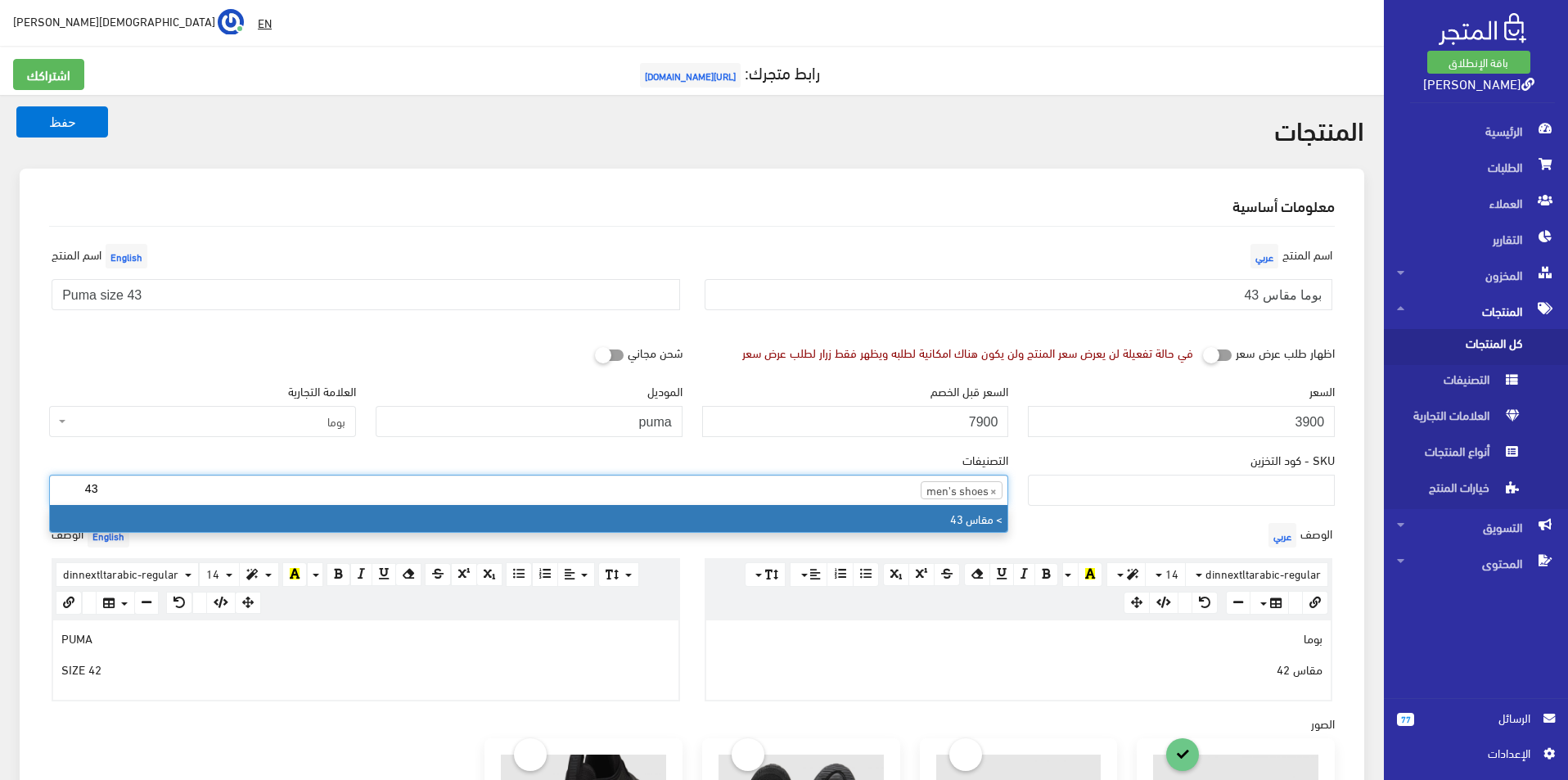
type input "43"
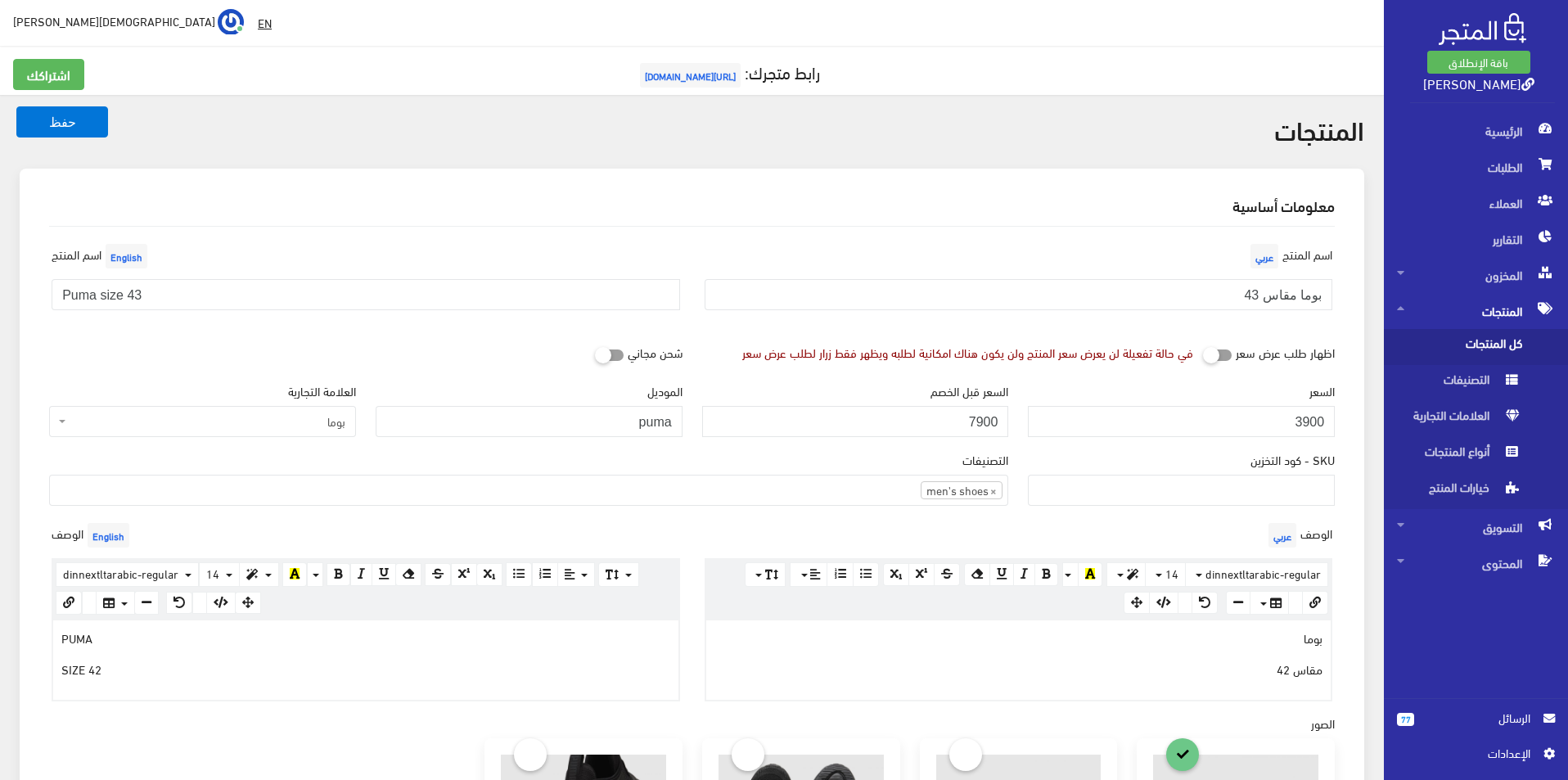
click at [1195, 685] on div "بوما مقاس 42" at bounding box center [1018, 660] width 625 height 78
click at [812, 483] on ul "× men's shoes" at bounding box center [528, 488] width 958 height 26
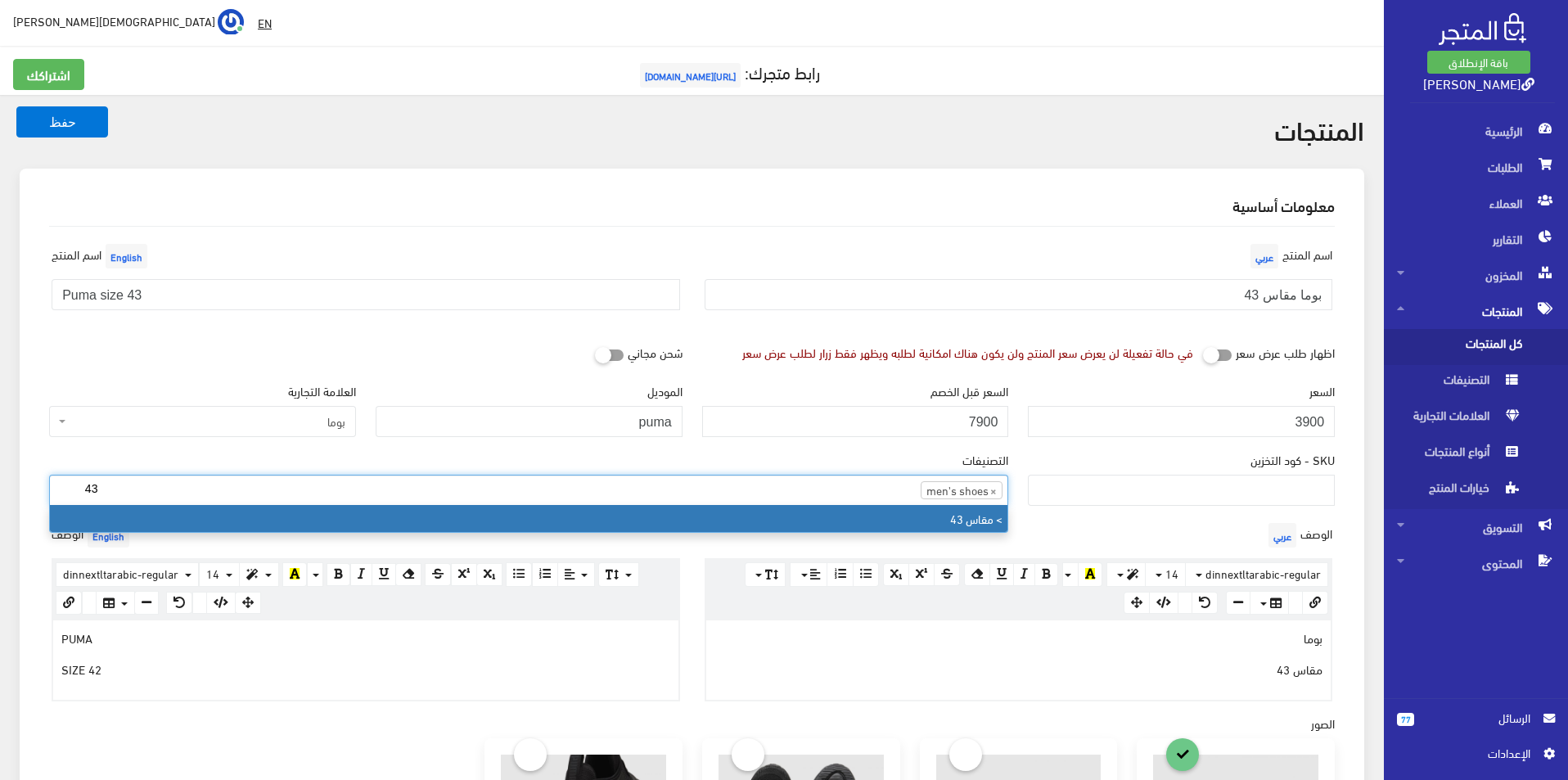
type input "43"
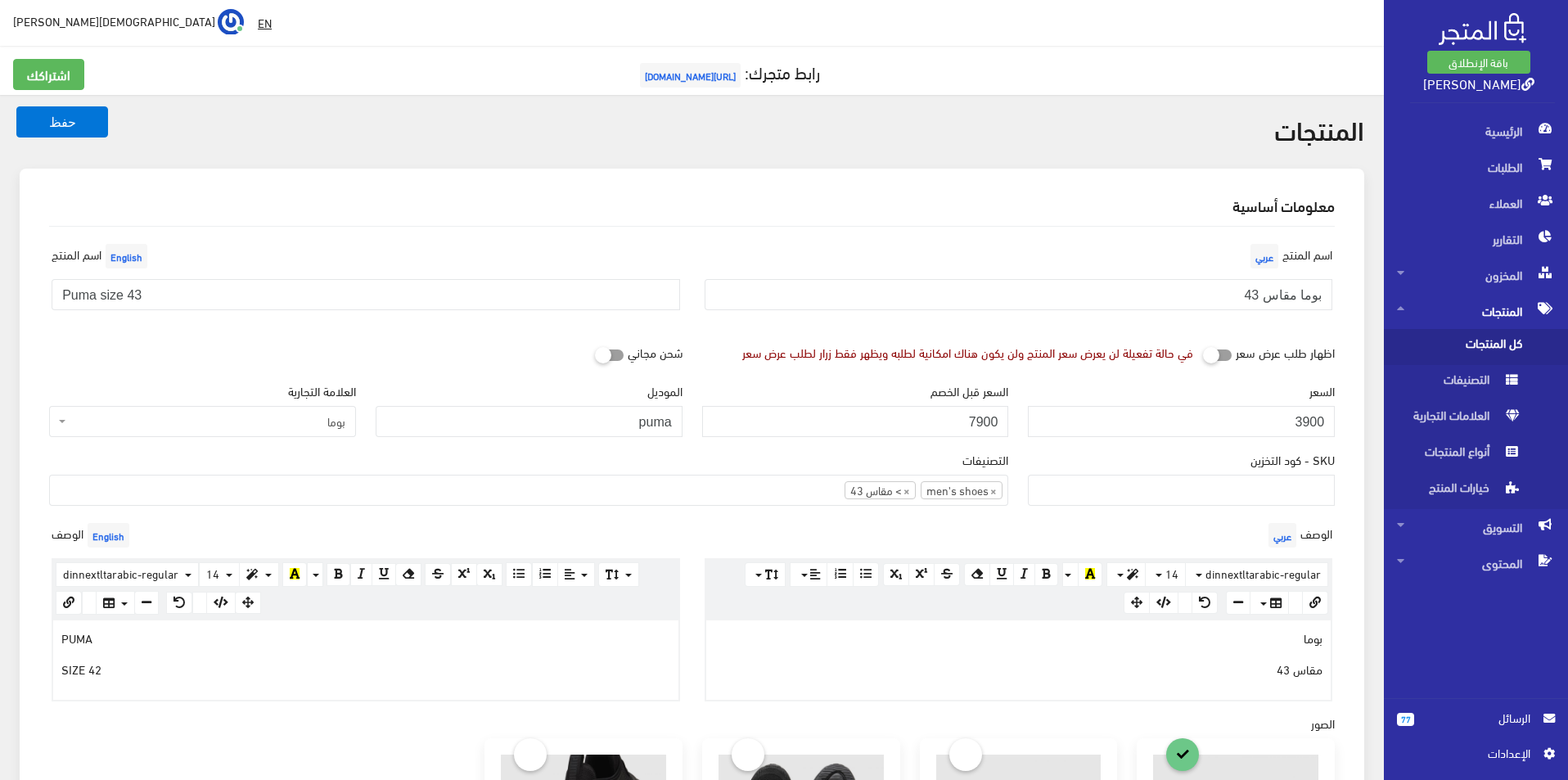
click at [278, 679] on div "PUMA SIZE 42" at bounding box center [365, 660] width 625 height 78
click at [88, 132] on button "حفظ" at bounding box center [63, 122] width 92 height 31
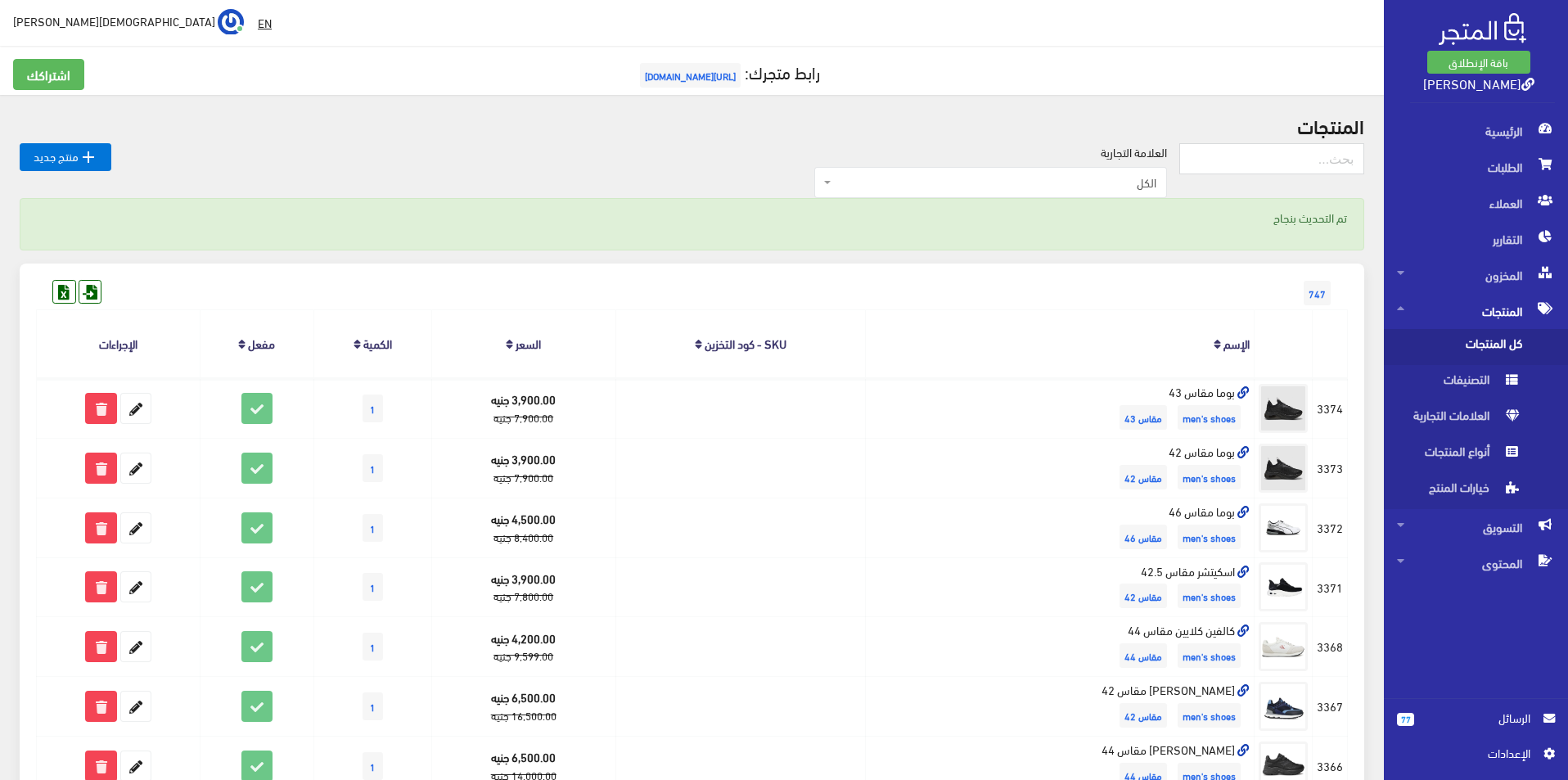
click at [86, 118] on h2 "المنتجات" at bounding box center [692, 125] width 1345 height 22
click at [83, 167] on link " منتج جديد" at bounding box center [66, 157] width 92 height 27
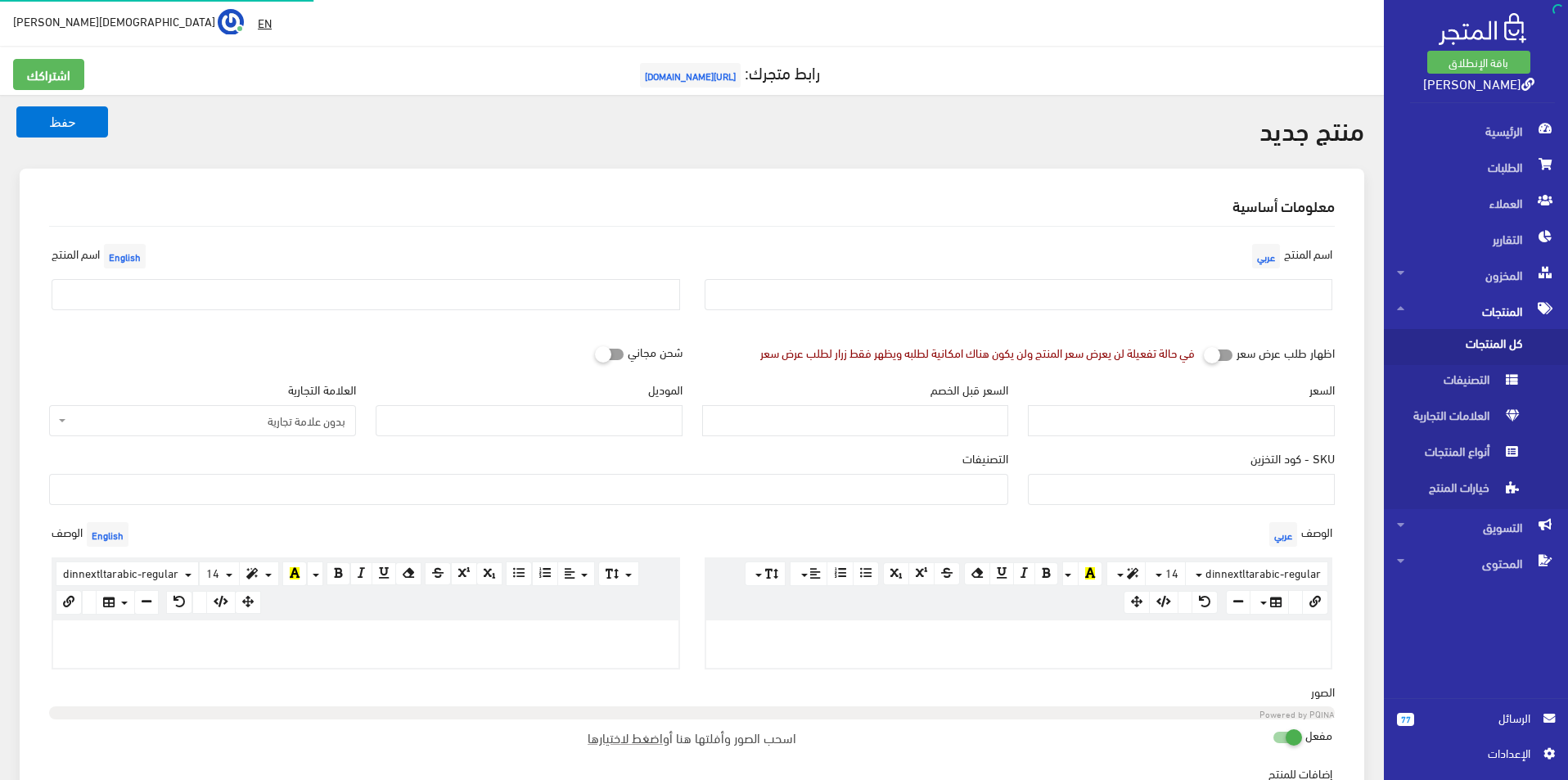
select select
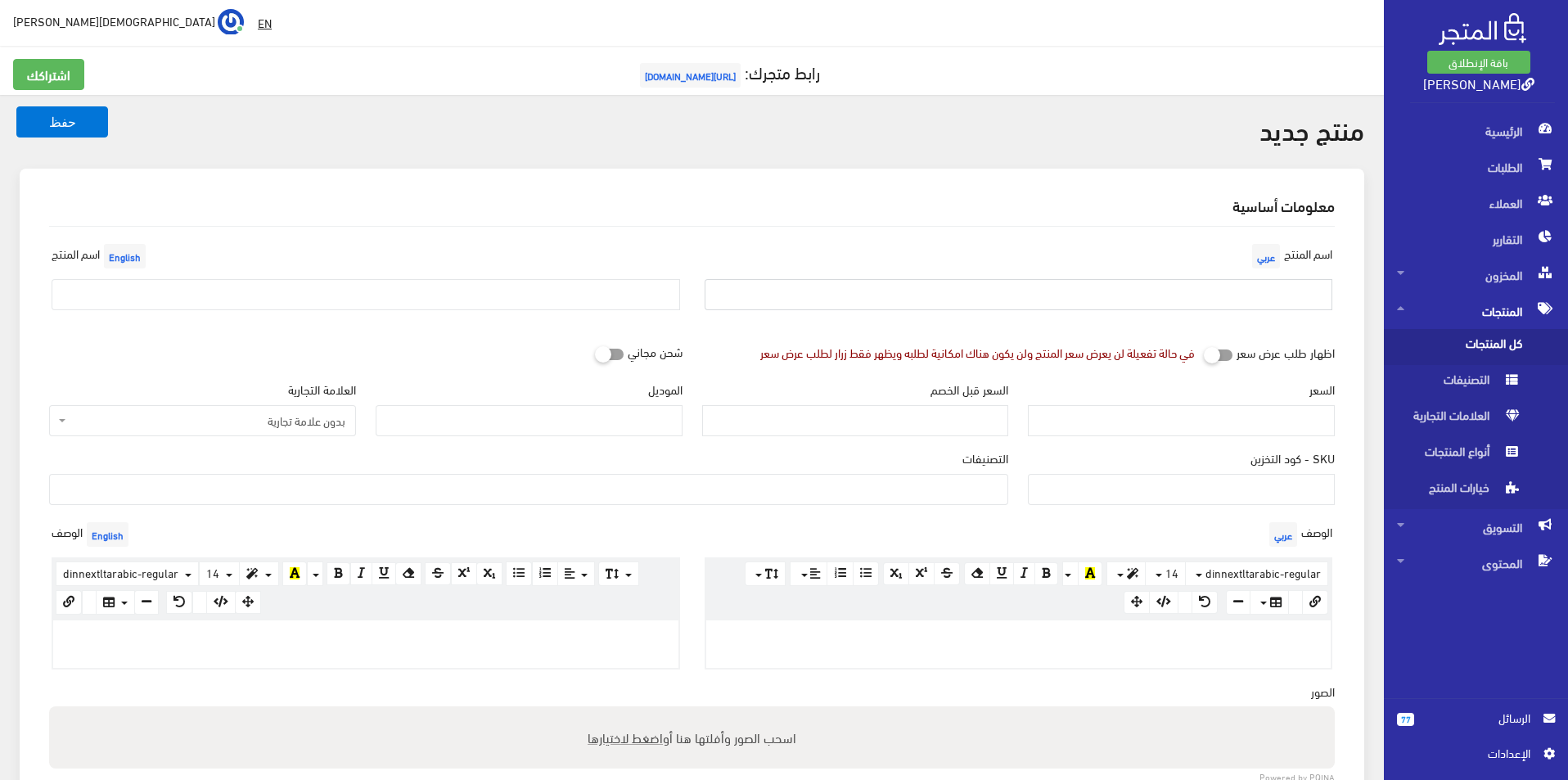
click at [1183, 304] on input "text" at bounding box center [1018, 295] width 629 height 31
click at [1169, 294] on input "text" at bounding box center [1018, 295] width 629 height 31
type input "بوما مقاس 43"
click at [241, 279] on input "text" at bounding box center [366, 295] width 629 height 31
type input "Puma size 43"
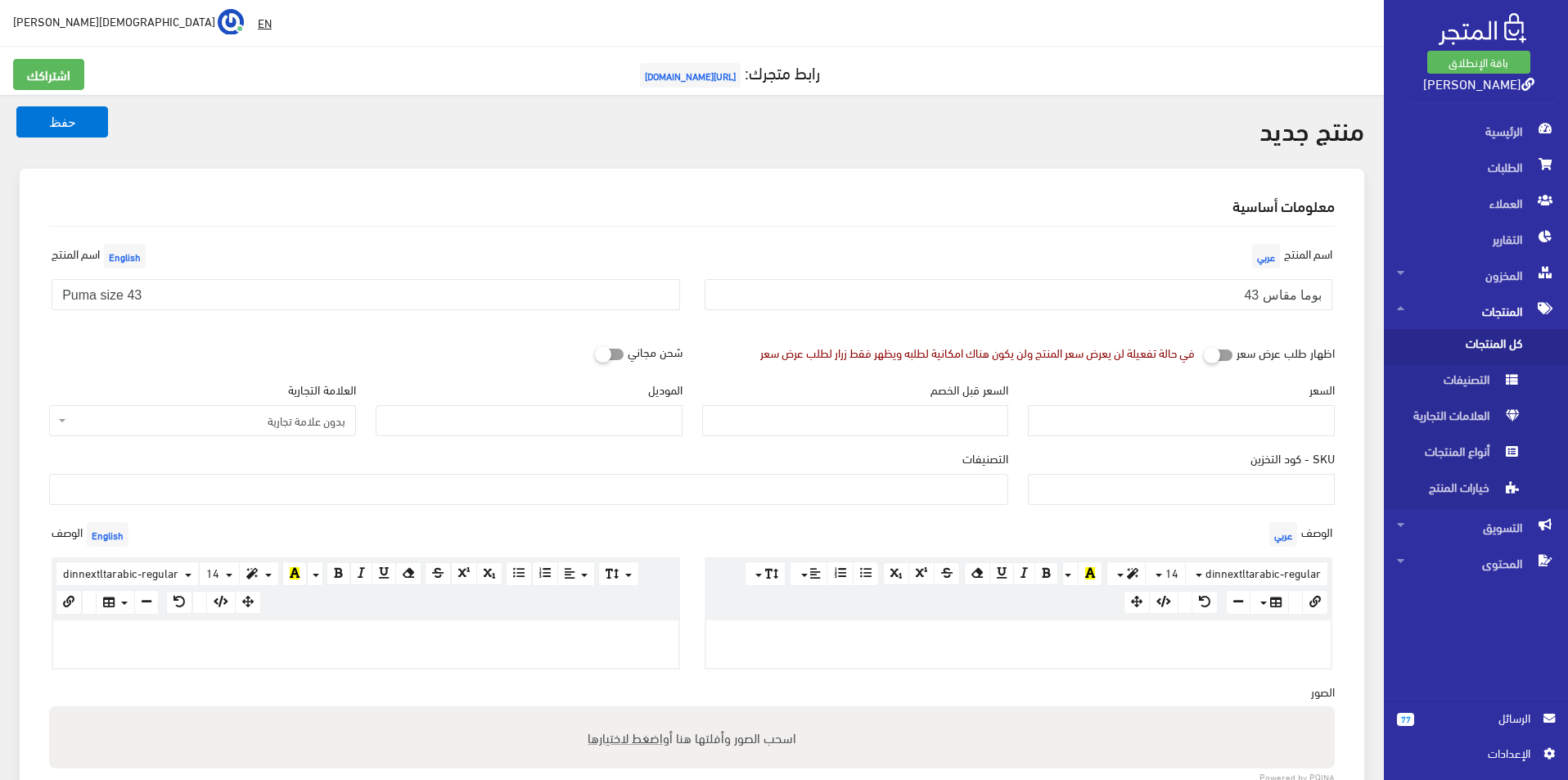
click at [263, 423] on span "بدون علامة تجارية" at bounding box center [207, 421] width 276 height 17
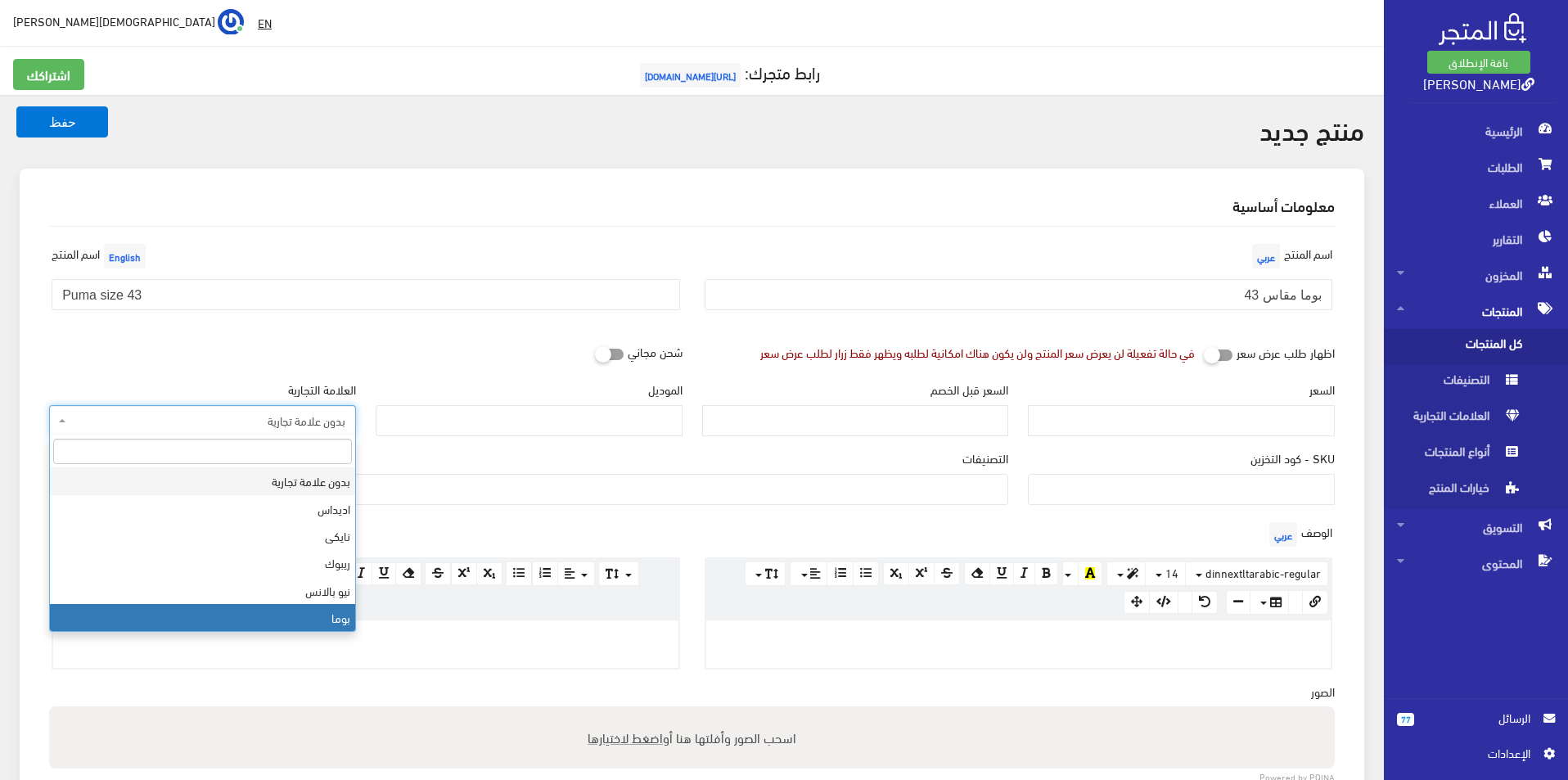
select select "7"
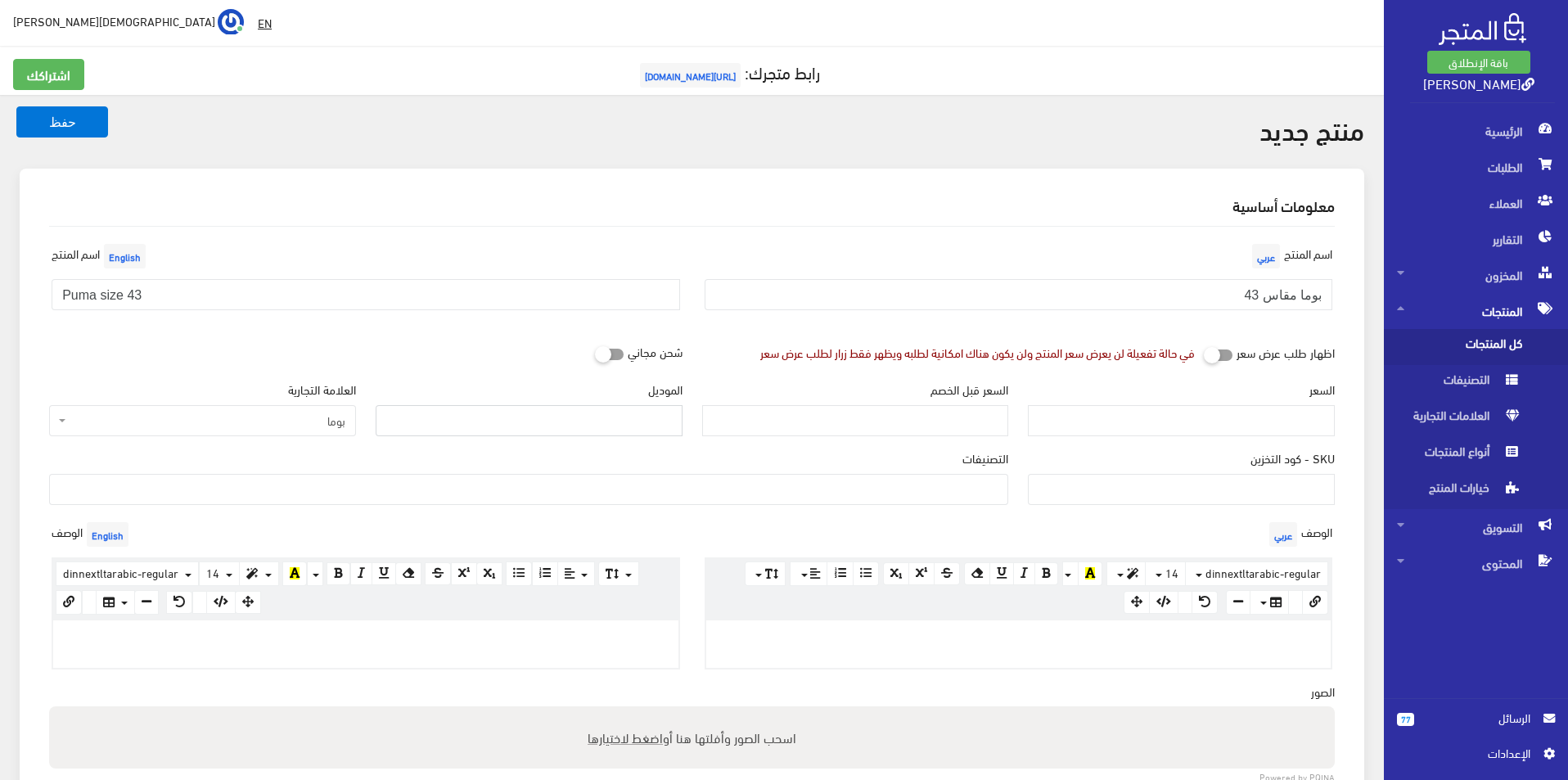
click at [436, 433] on input "الموديل" at bounding box center [529, 421] width 307 height 31
click at [477, 453] on div "التصنيفات men's shoes Women's shoes Original Bags SALE اختار مقاسك > مقاس 40 > …" at bounding box center [528, 477] width 960 height 56
click at [498, 434] on input "الموديل" at bounding box center [529, 421] width 307 height 31
type input "puma"
click at [1291, 426] on input "السعر" at bounding box center [1182, 421] width 307 height 31
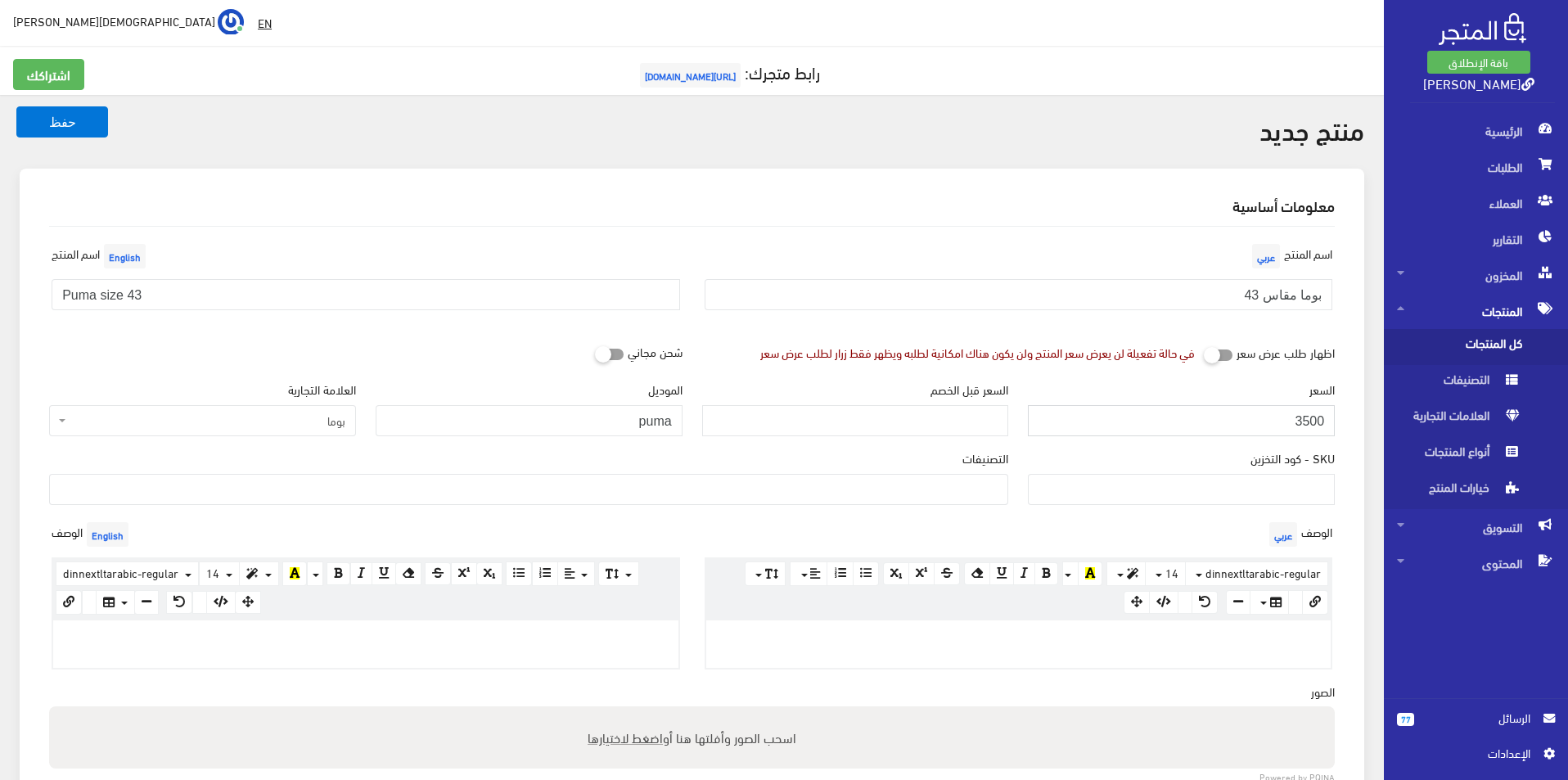
type input "3500"
type input "7400"
click at [968, 512] on div "التصنيفات men's shoes Women's shoes Original Bags SALE اختار مقاسك > مقاس 40 > …" at bounding box center [528, 483] width 979 height 69
click at [959, 499] on ul at bounding box center [528, 487] width 958 height 26
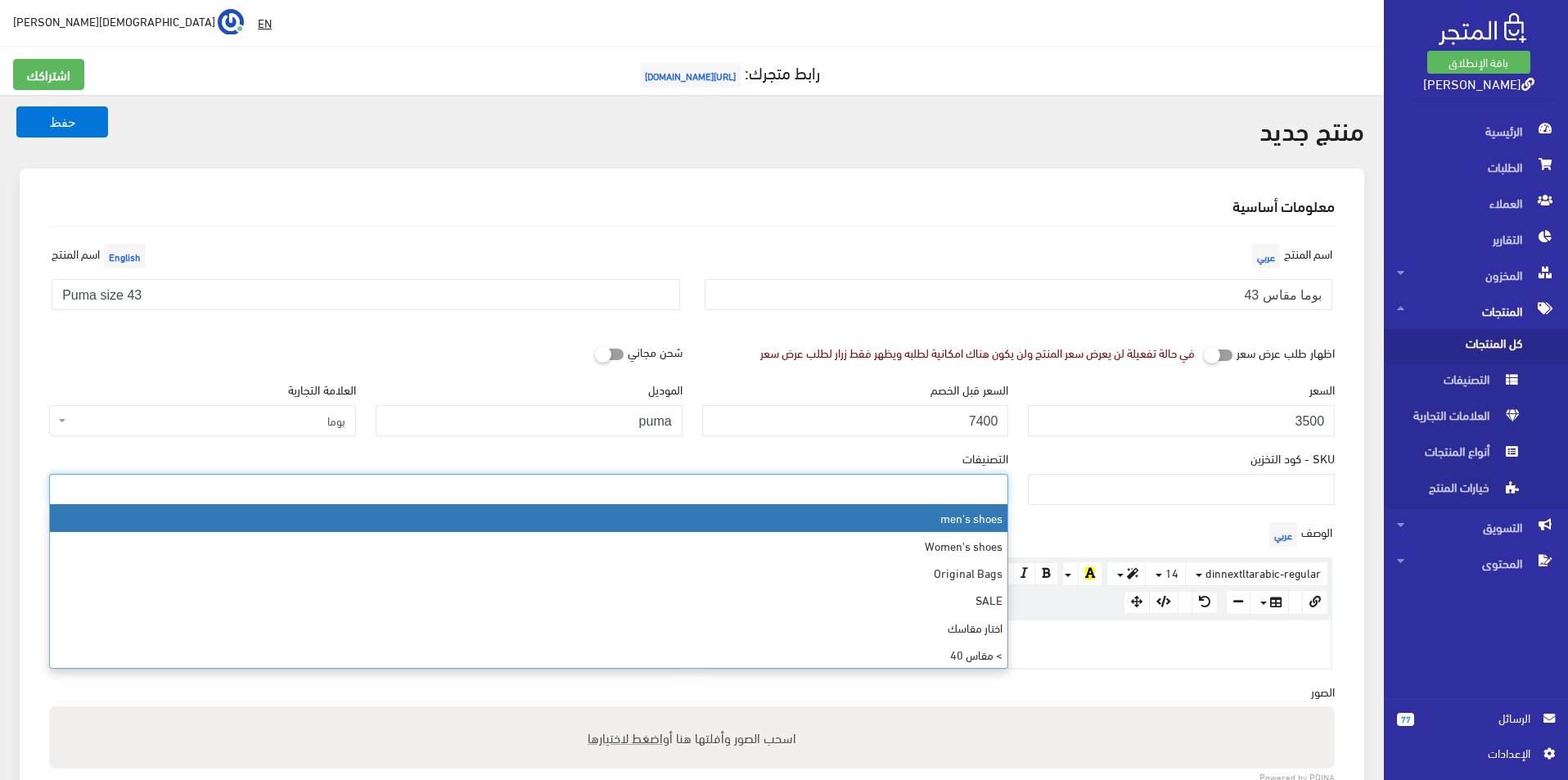
select select "5"
type input "43"
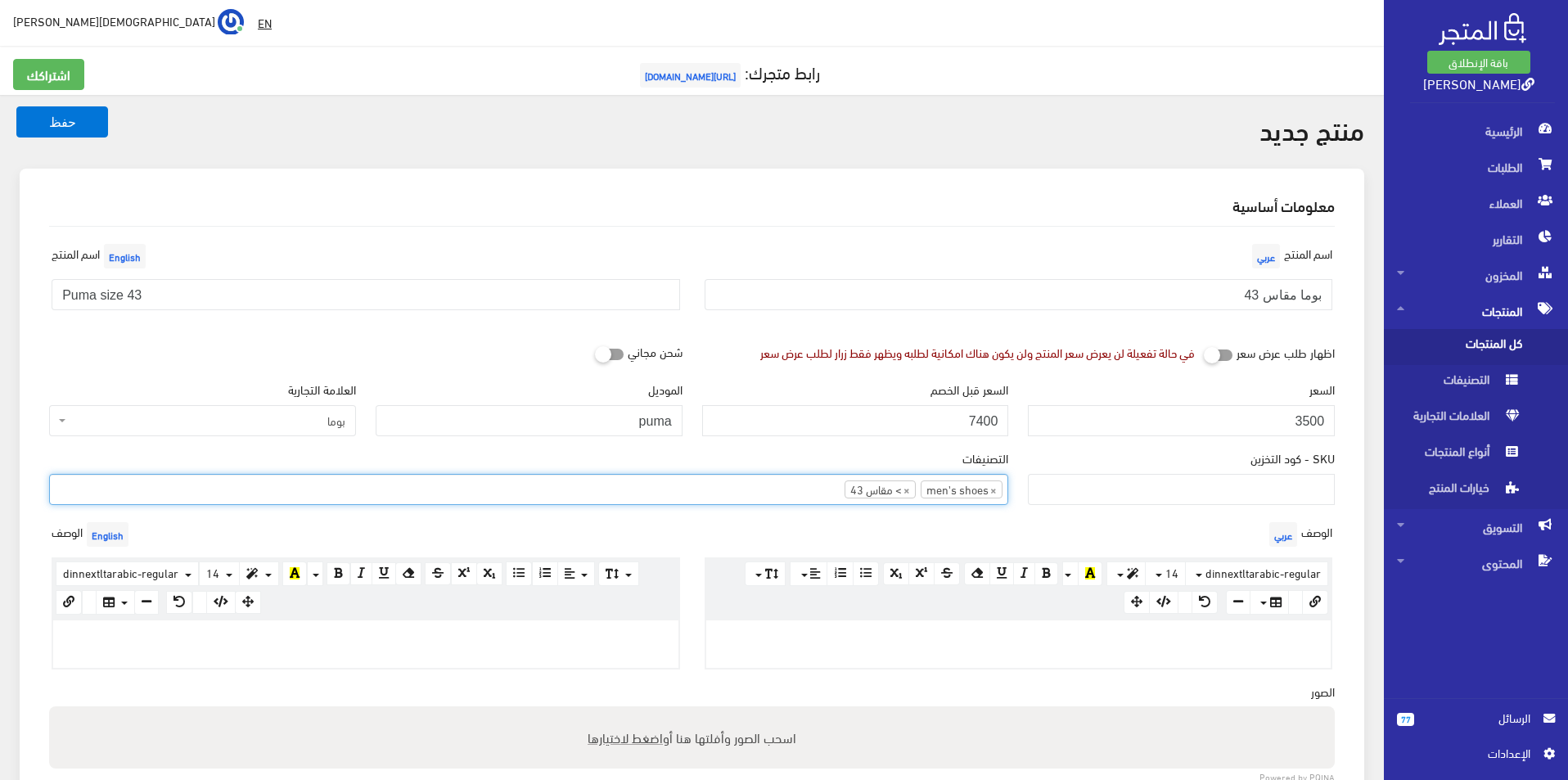
click at [968, 636] on p at bounding box center [1018, 638] width 609 height 18
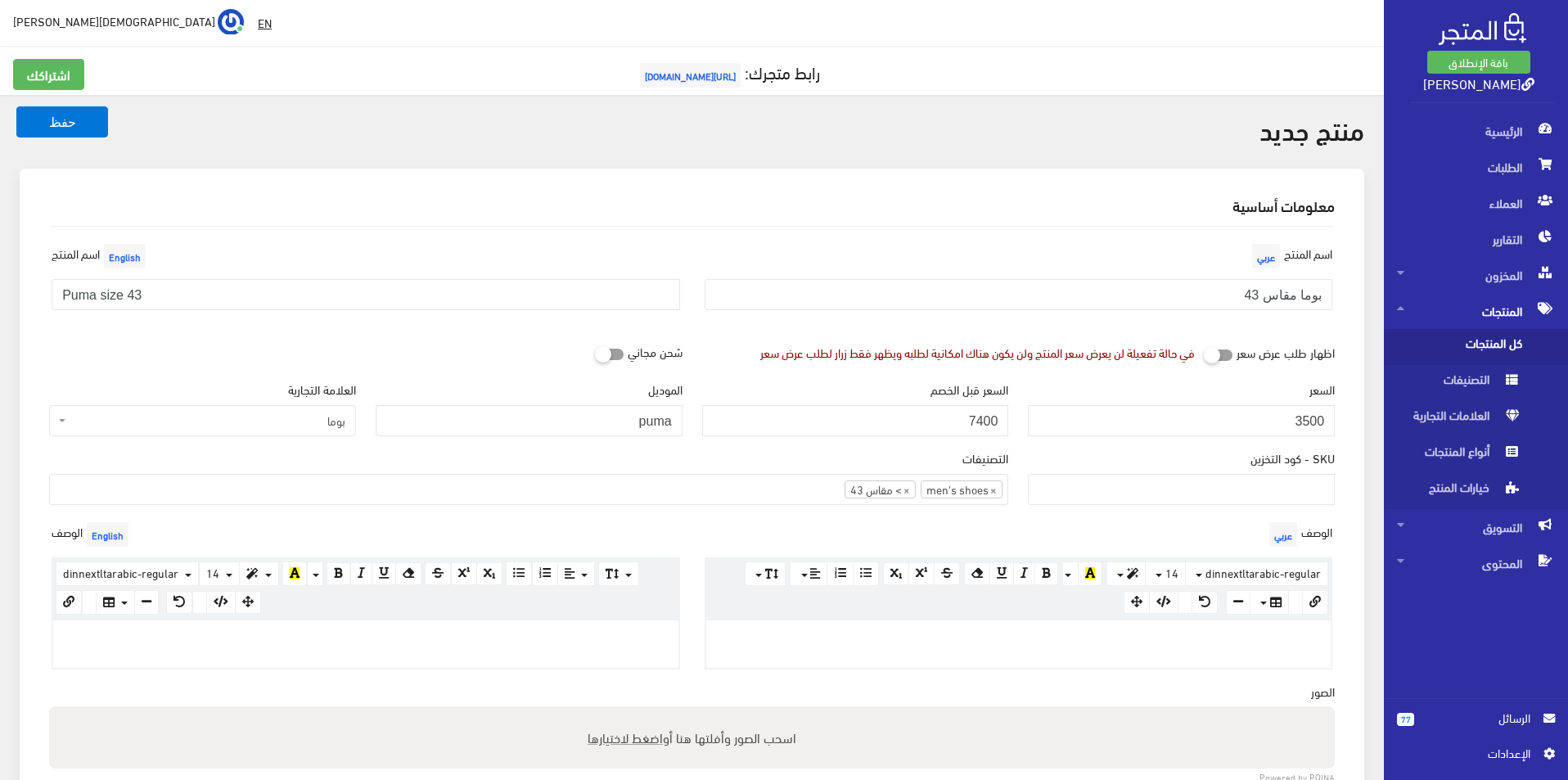
paste div
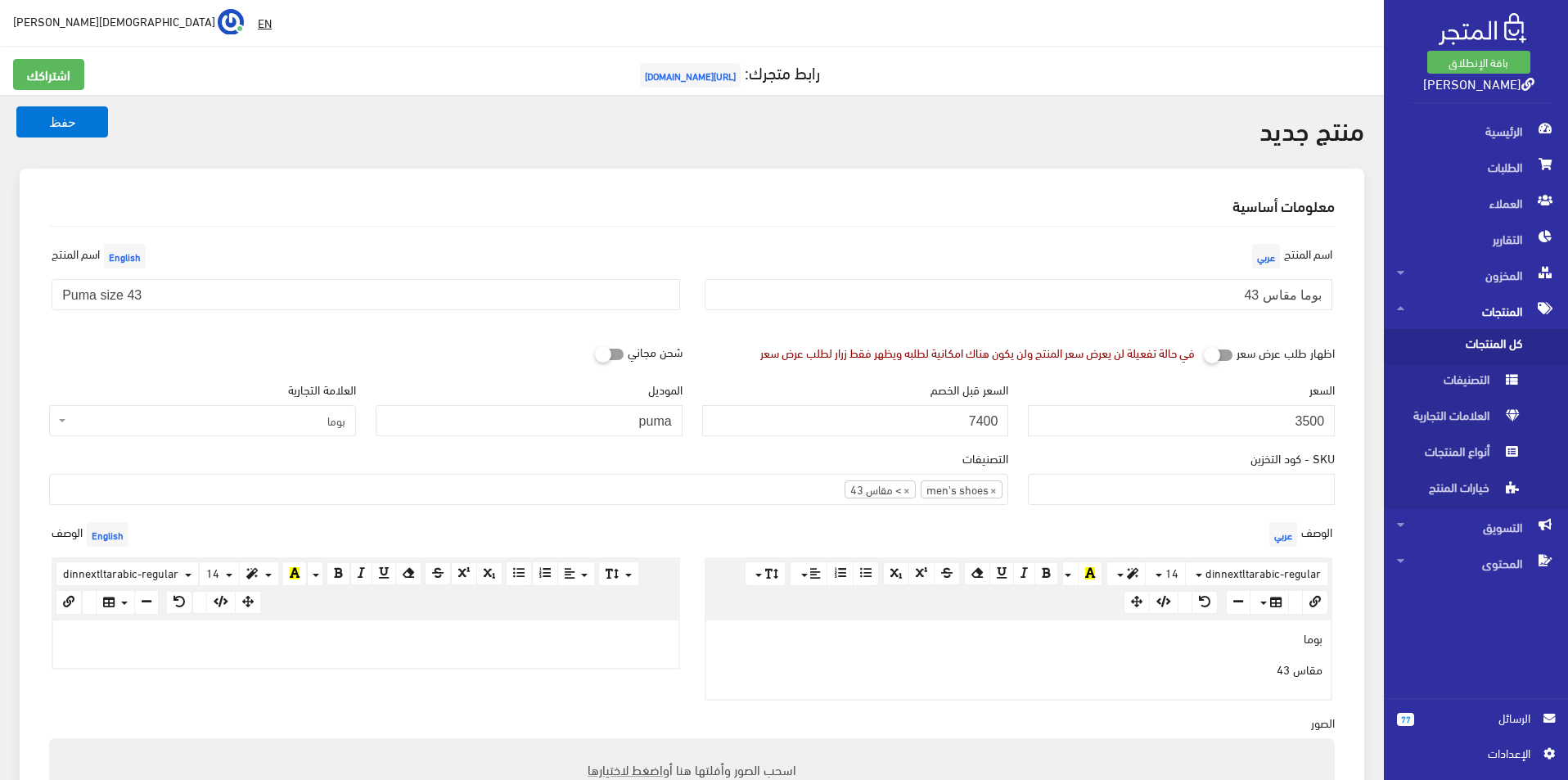
drag, startPoint x: 165, startPoint y: 679, endPoint x: 179, endPoint y: 644, distance: 37.7
click at [171, 666] on div "الوصف English × Insert Image Select from files Image URL Insert Image × Insert …" at bounding box center [366, 610] width 653 height 182
click at [193, 630] on p at bounding box center [366, 638] width 609 height 18
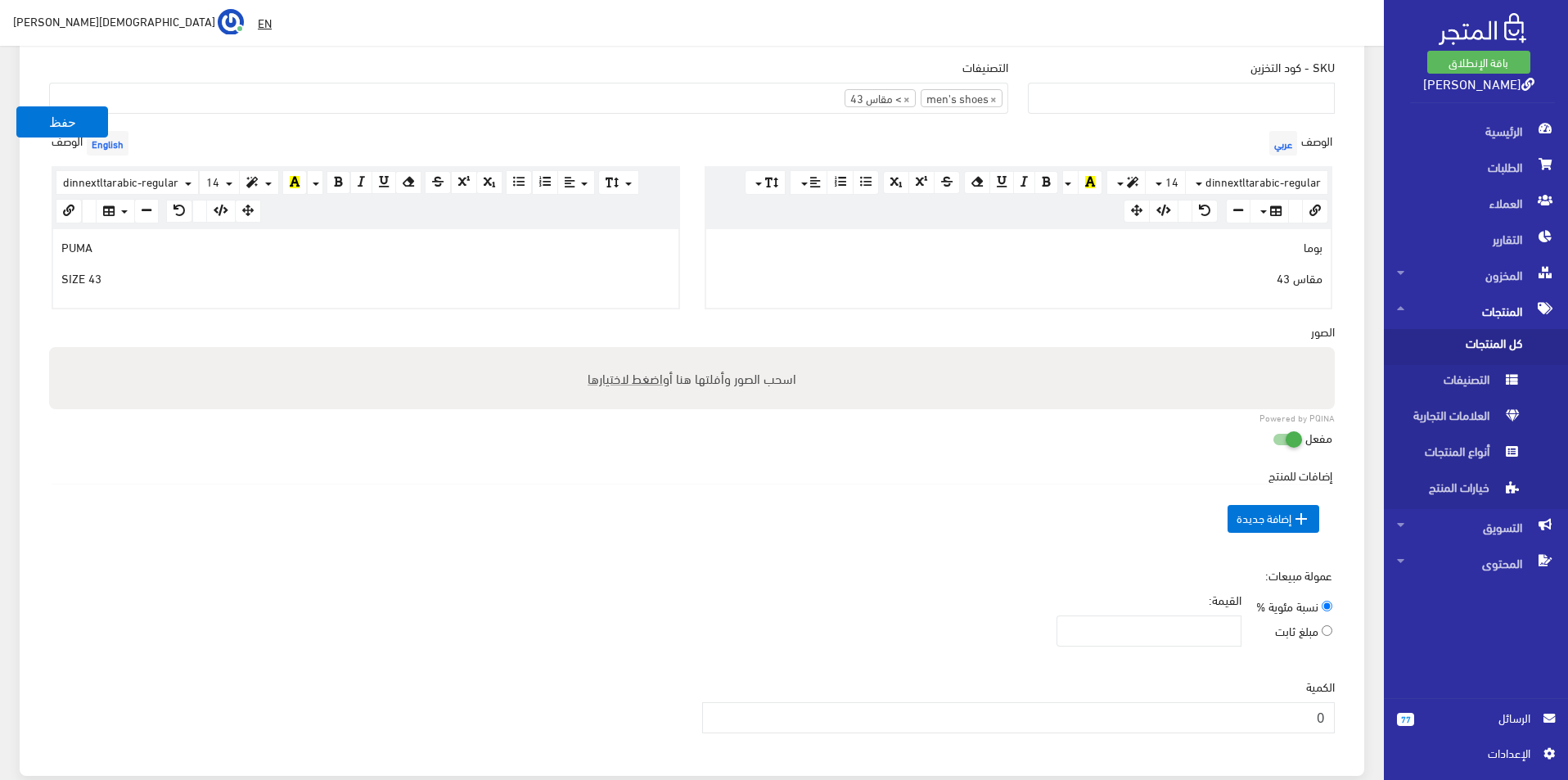
scroll to position [409, 0]
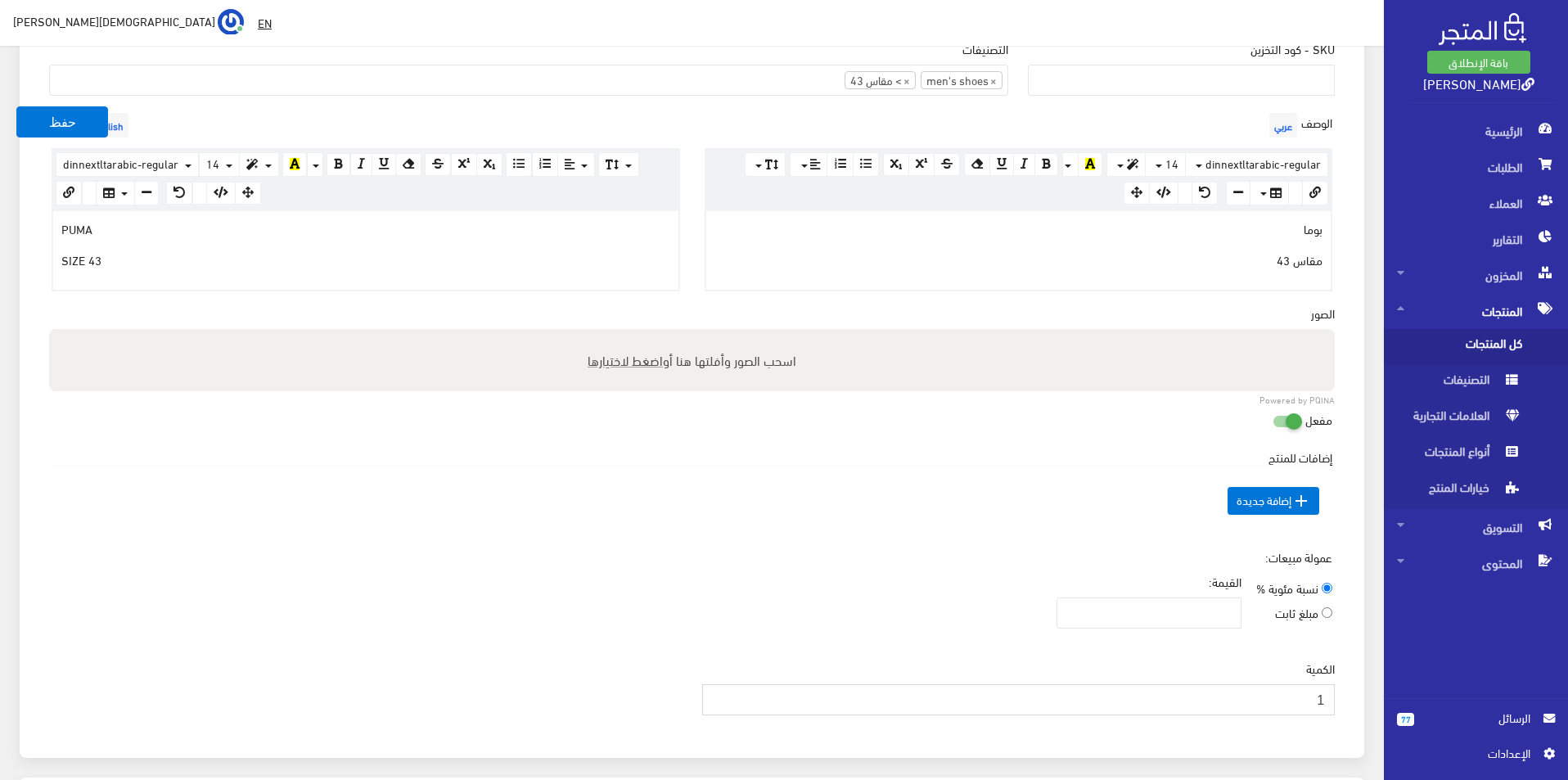
type input "1"
click at [719, 695] on input "1" at bounding box center [1019, 700] width 634 height 31
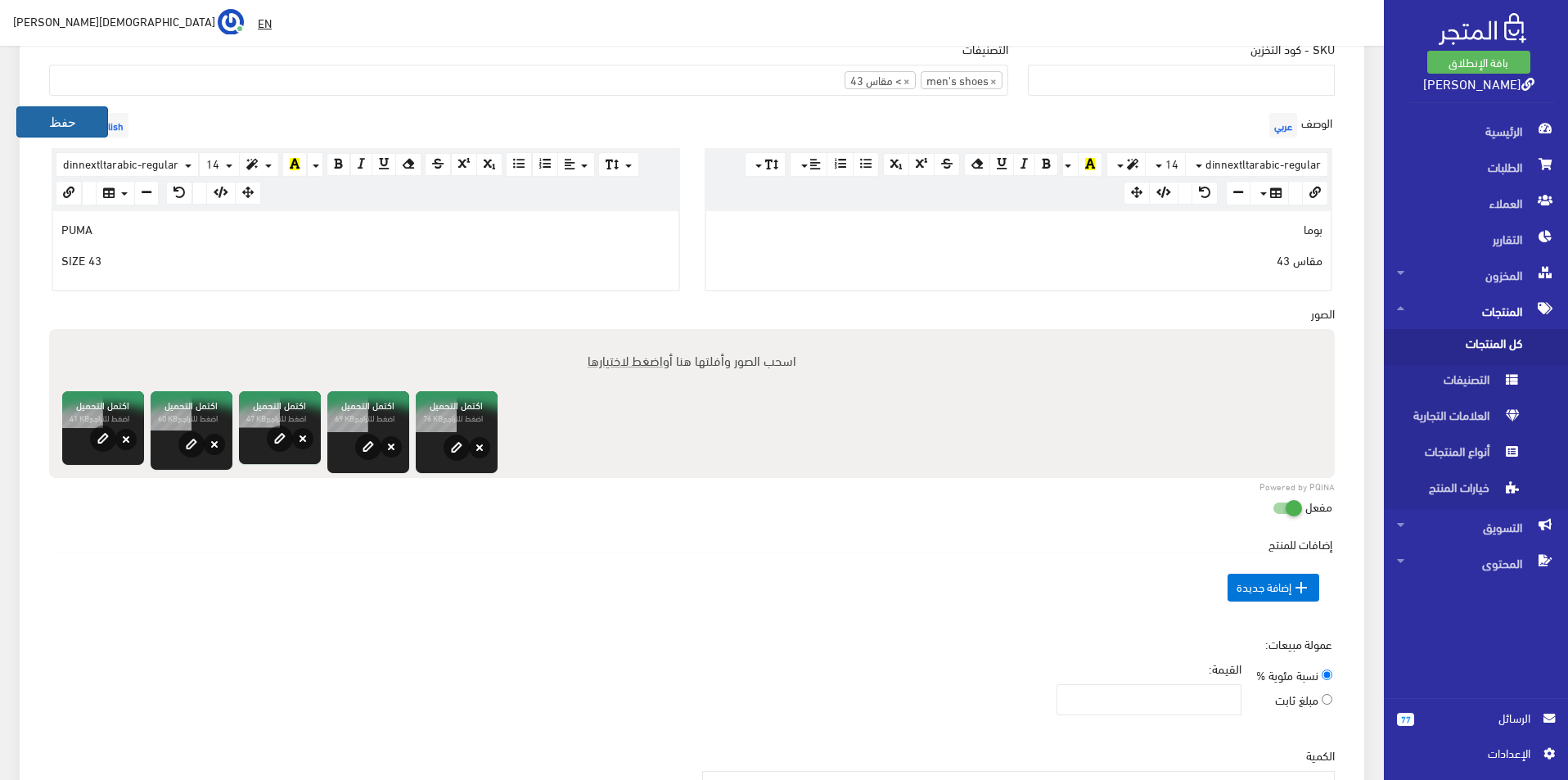
click at [74, 128] on button "حفظ" at bounding box center [63, 122] width 92 height 31
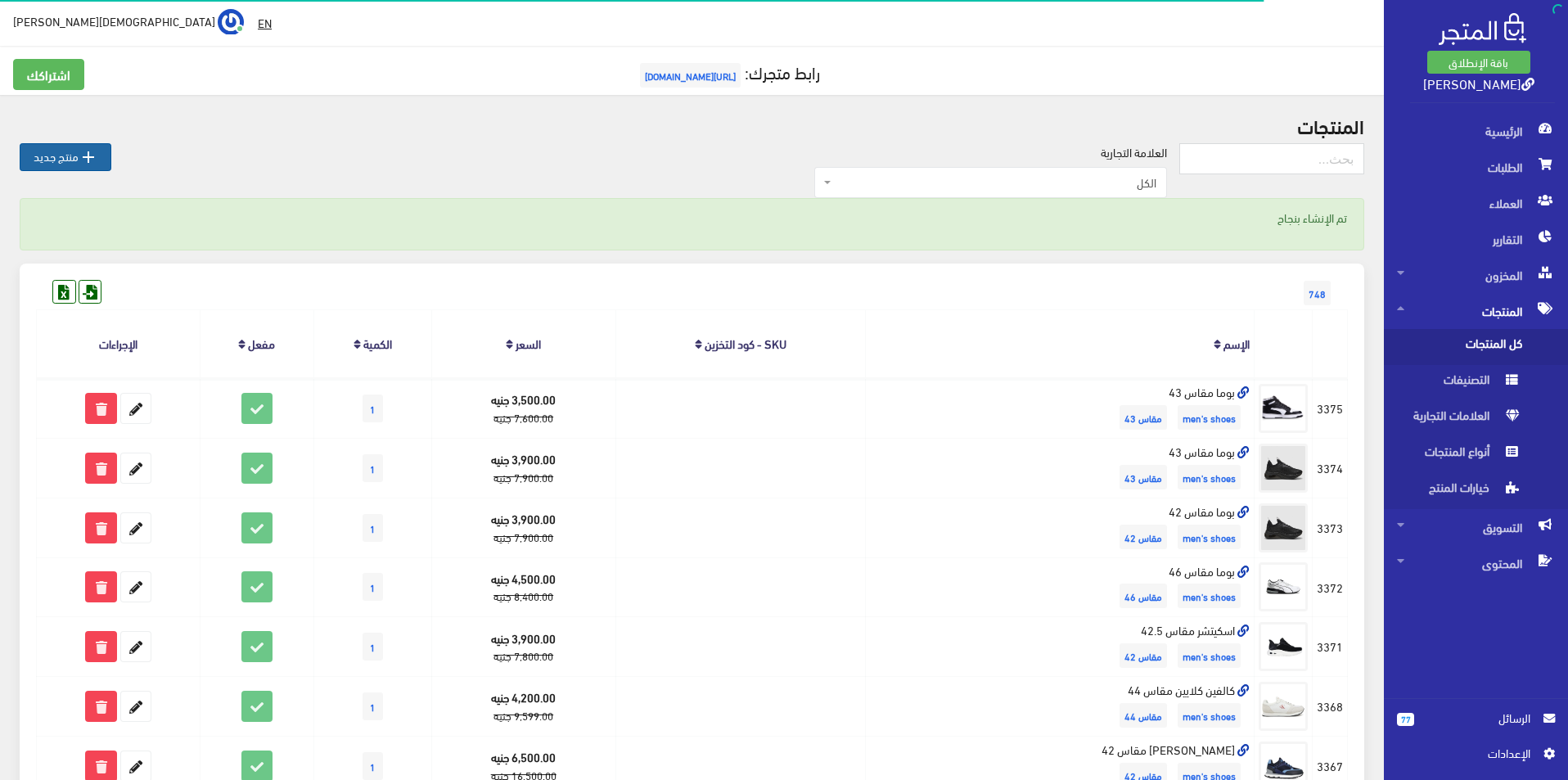
click at [83, 143] on link " منتج جديد" at bounding box center [66, 157] width 92 height 27
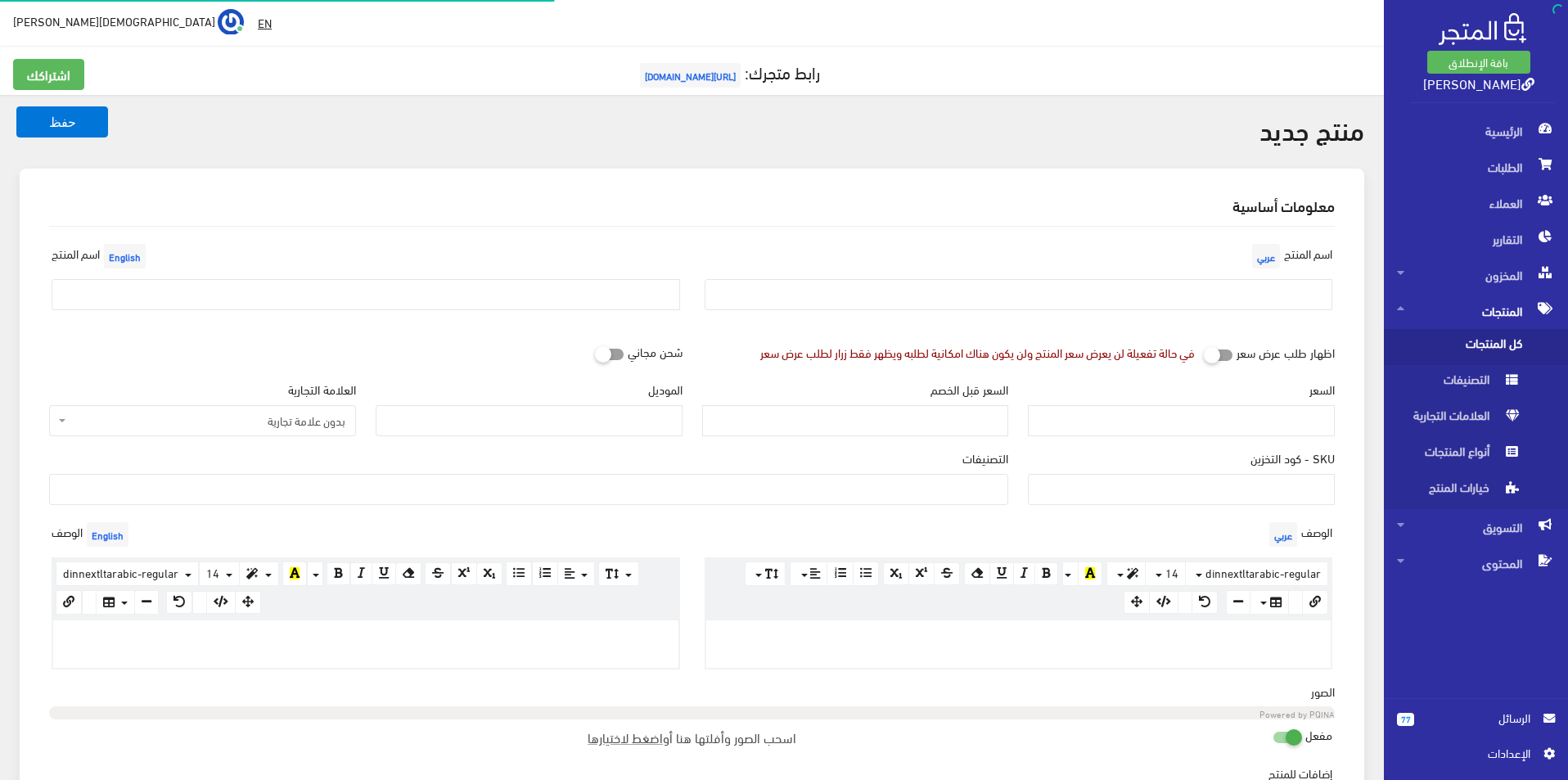
select select
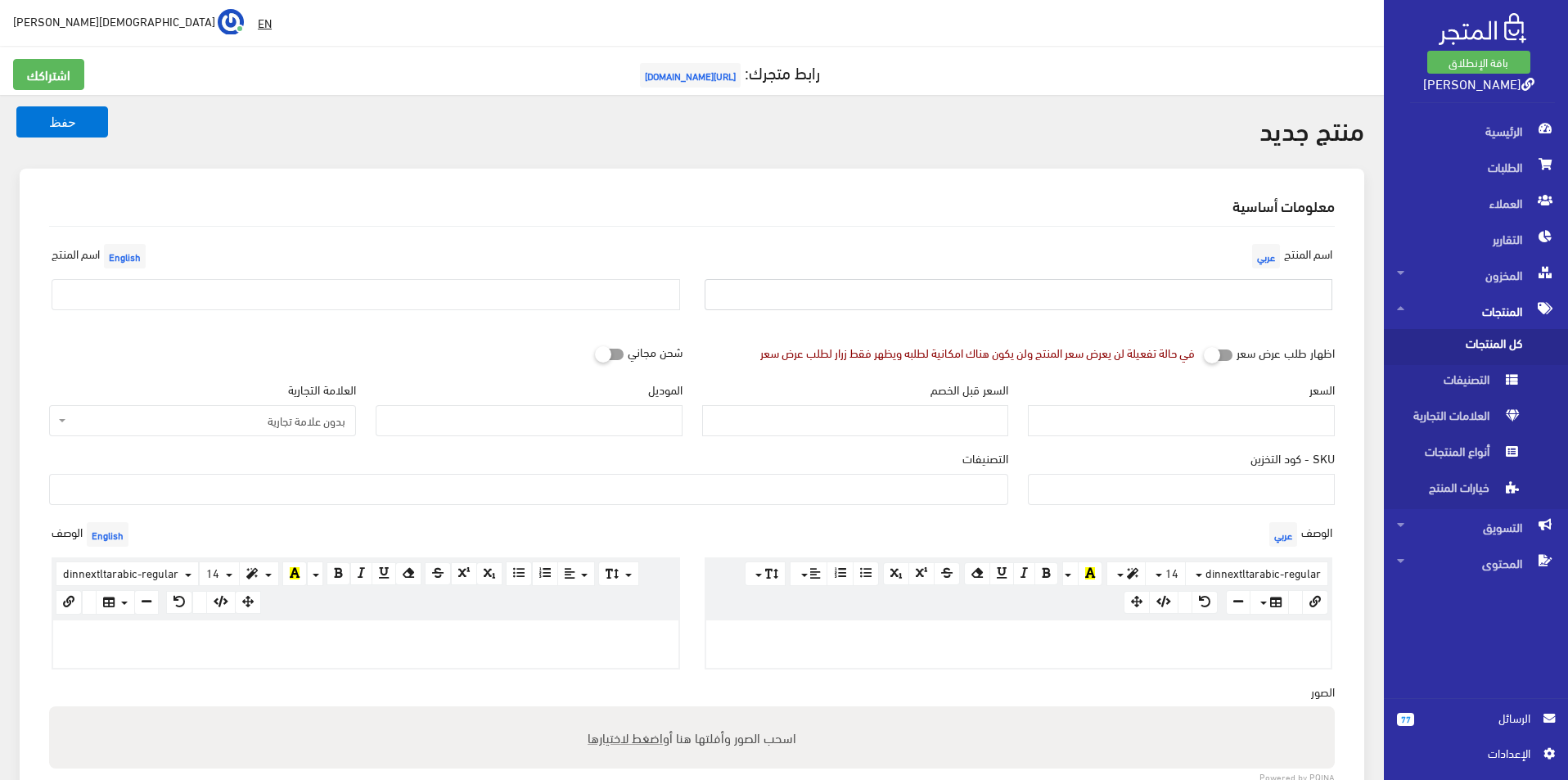
click at [981, 285] on input "text" at bounding box center [1018, 295] width 629 height 31
type input "اسكيتشر مقاس 44"
drag, startPoint x: 577, startPoint y: 303, endPoint x: 713, endPoint y: 329, distance: 138.5
click at [573, 300] on input "text" at bounding box center [366, 295] width 629 height 31
type input "Skechers size 44"
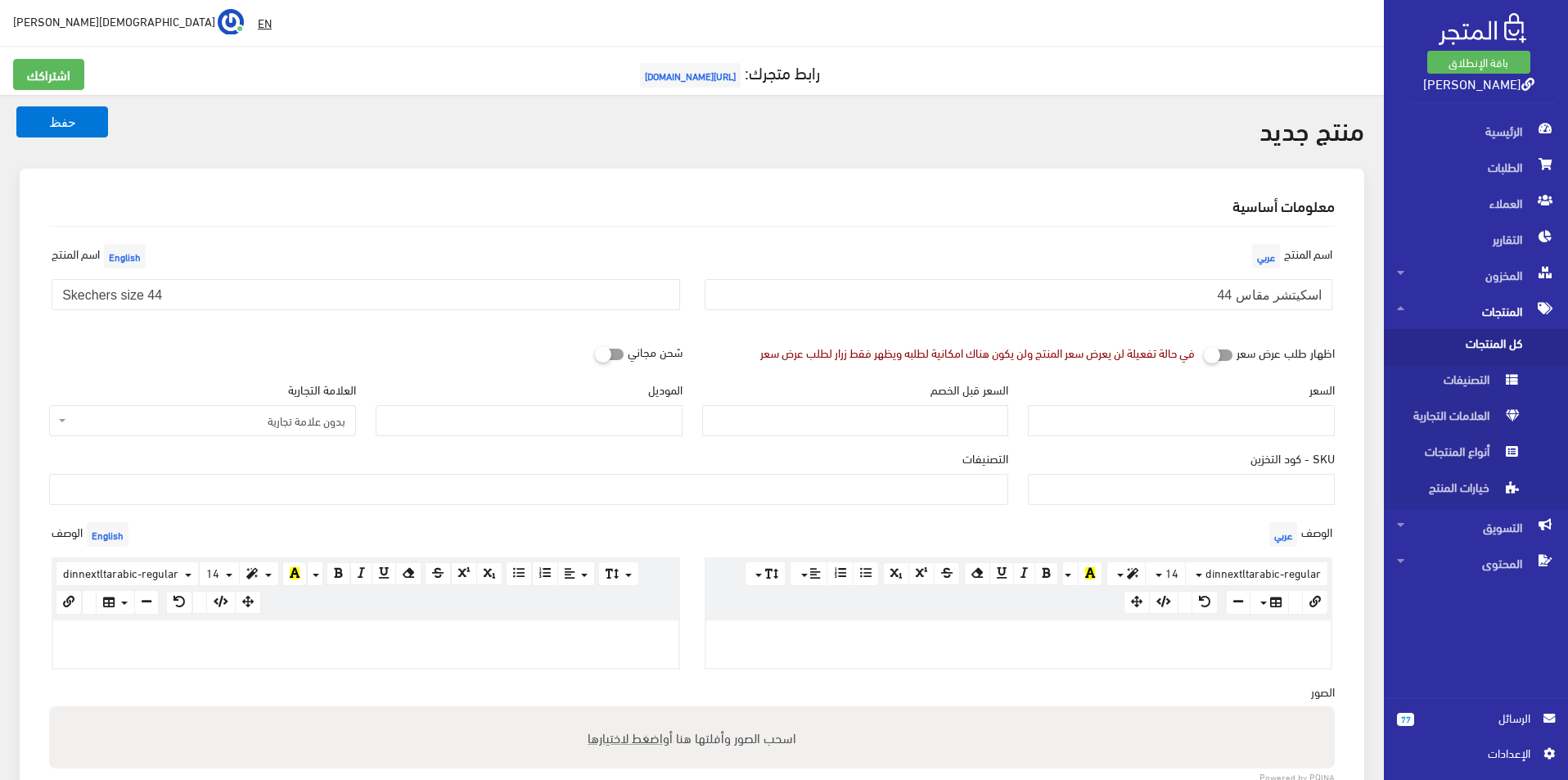
click at [267, 417] on span "بدون علامة تجارية" at bounding box center [202, 421] width 307 height 31
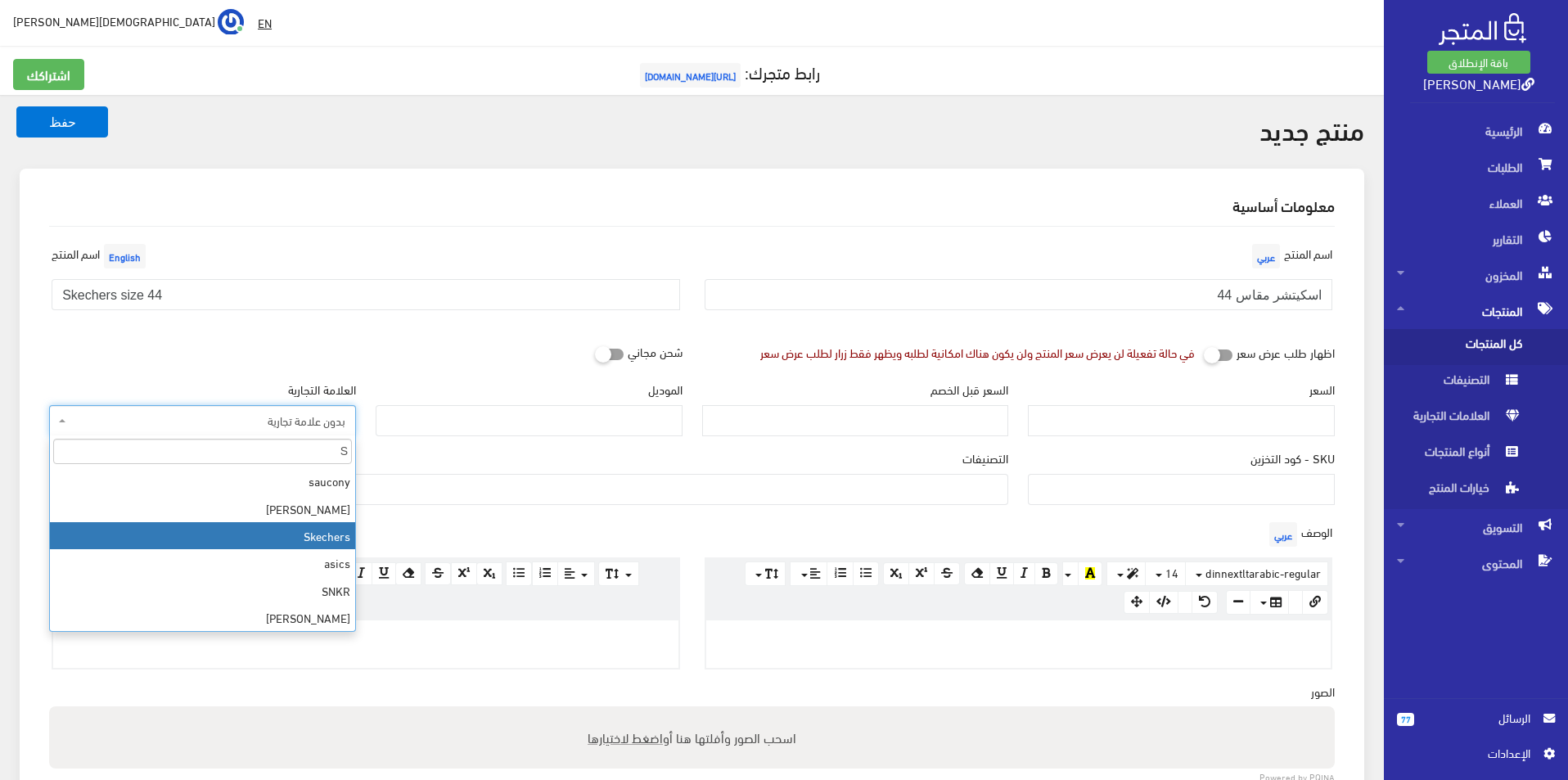
type input "S"
select select "11"
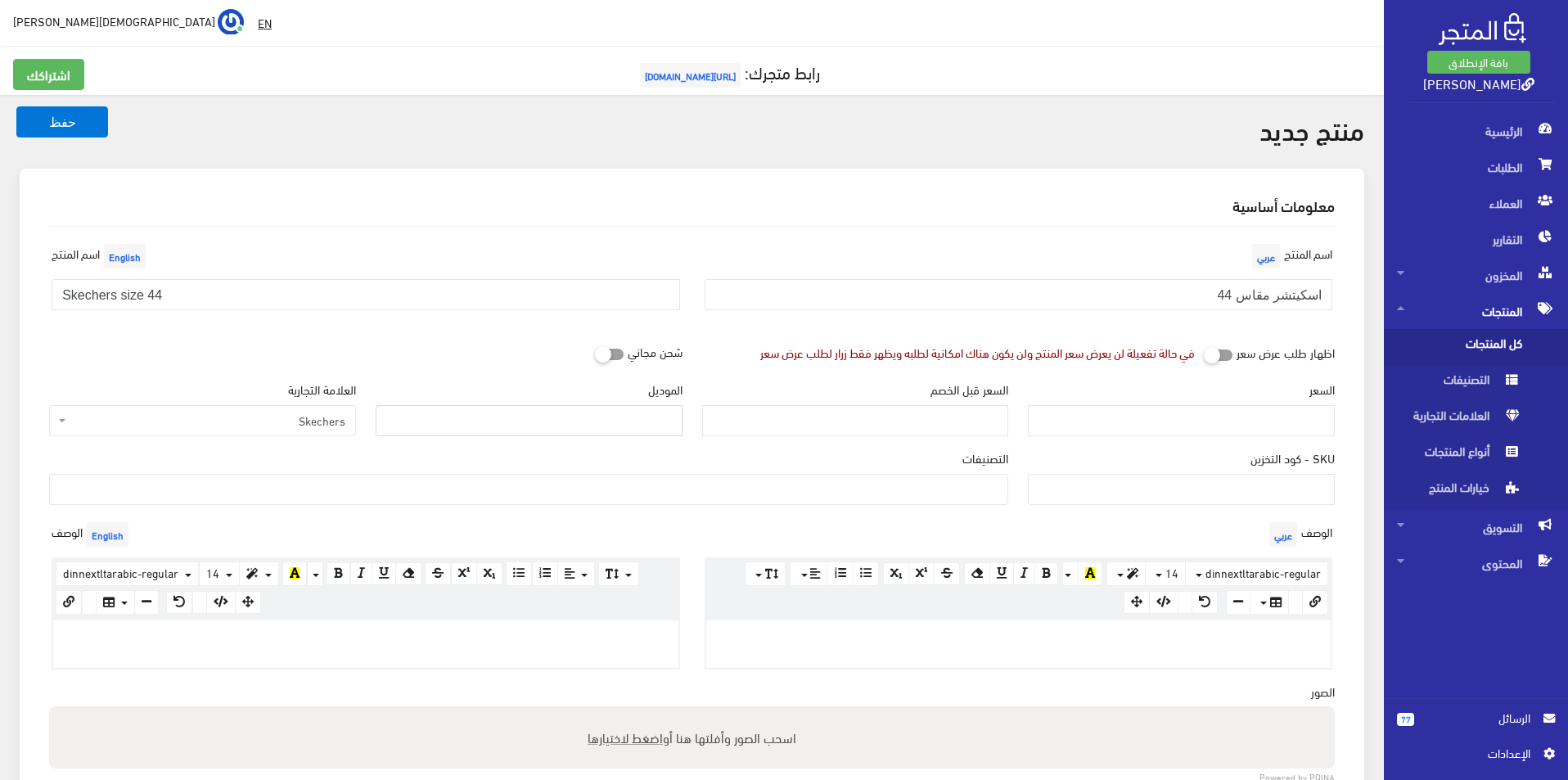
click at [425, 410] on input "الموديل" at bounding box center [529, 421] width 307 height 31
type input "skechers"
drag, startPoint x: 1335, startPoint y: 419, endPoint x: 1319, endPoint y: 419, distance: 16.0
click at [1322, 419] on div "السعر" at bounding box center [1182, 415] width 327 height 69
click at [1319, 419] on input "السعر" at bounding box center [1182, 421] width 307 height 31
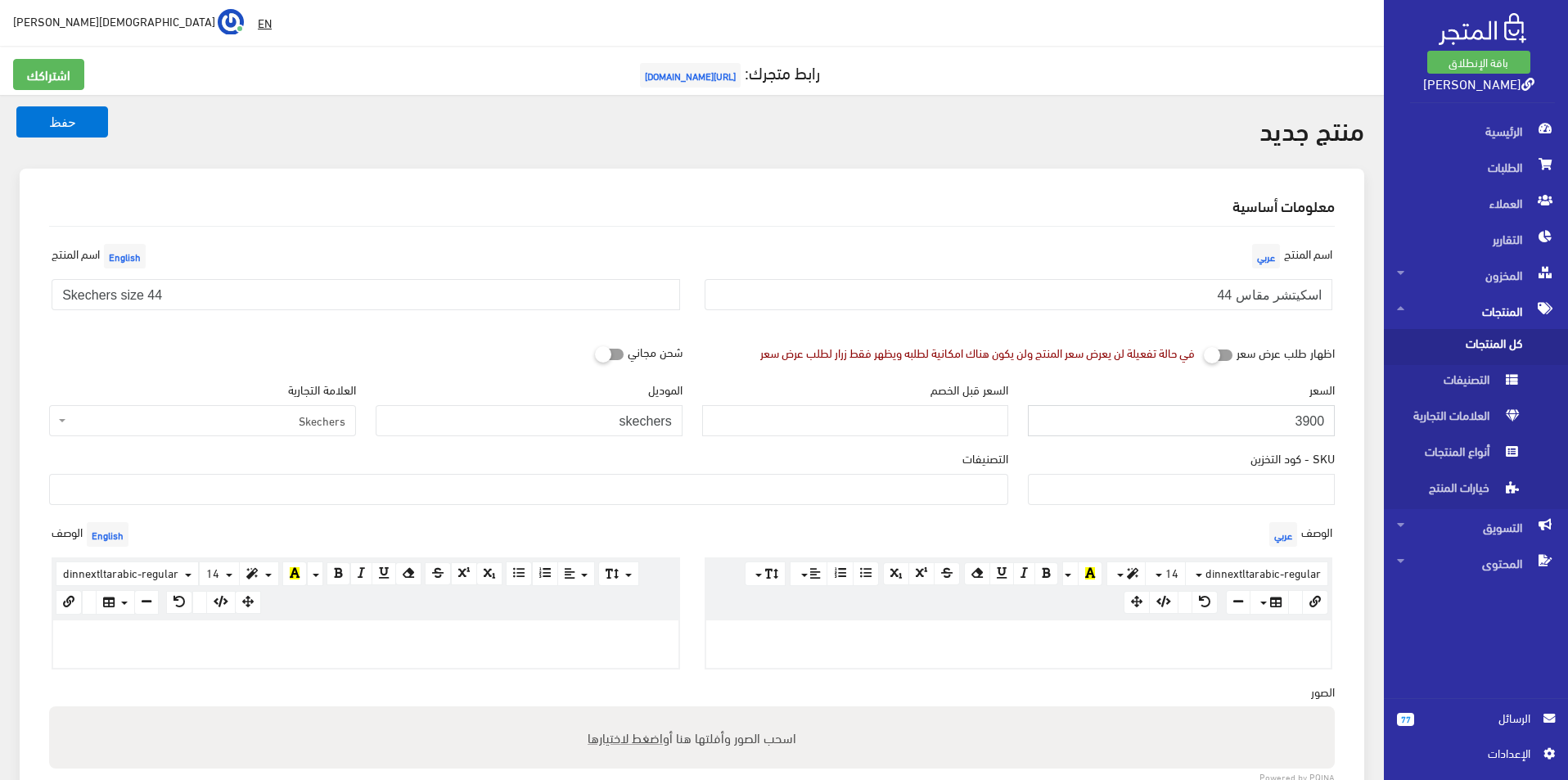
type input "3900"
type input "7800"
click at [943, 490] on ul at bounding box center [528, 487] width 958 height 26
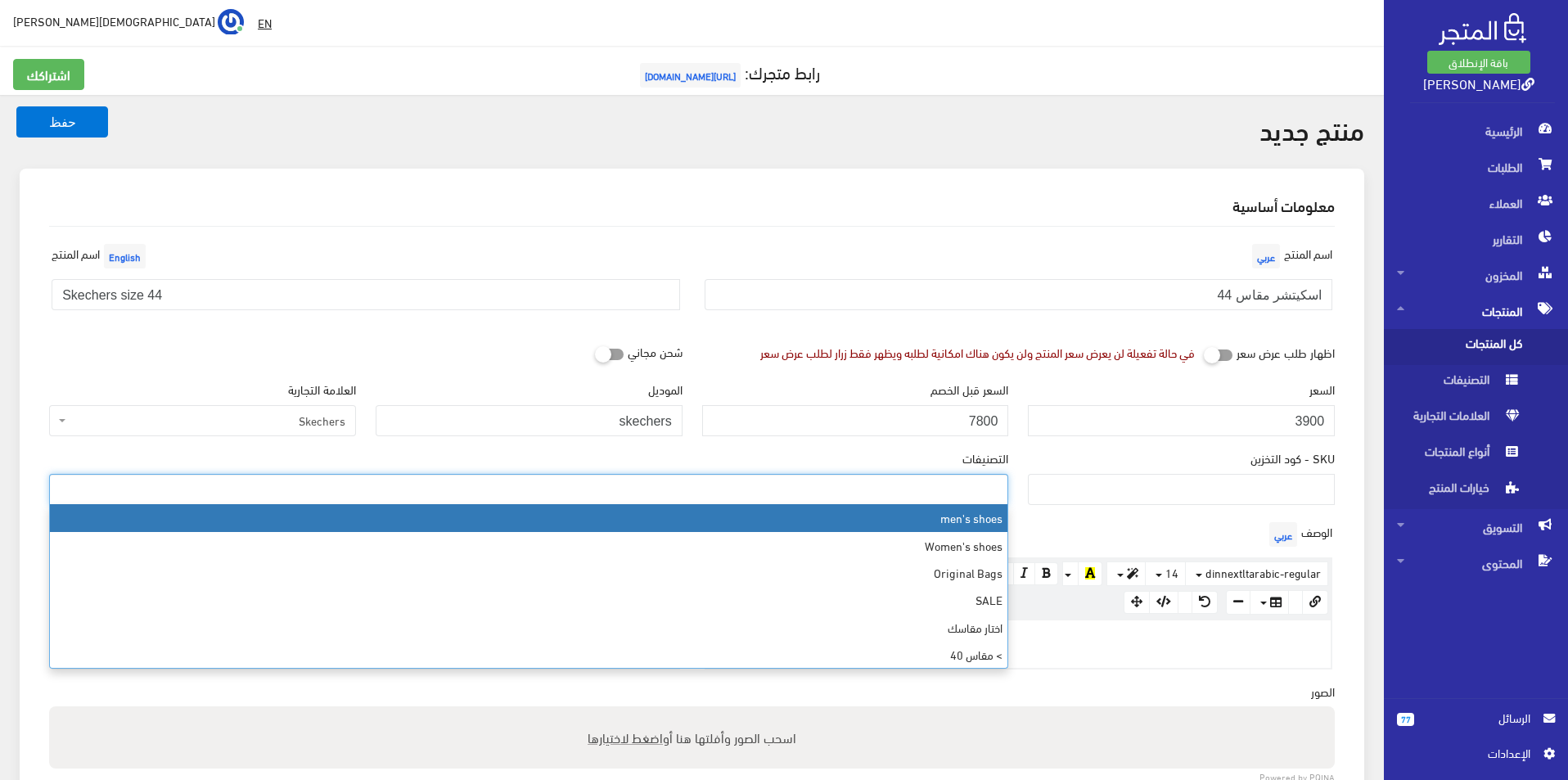
select select "5"
type input "44"
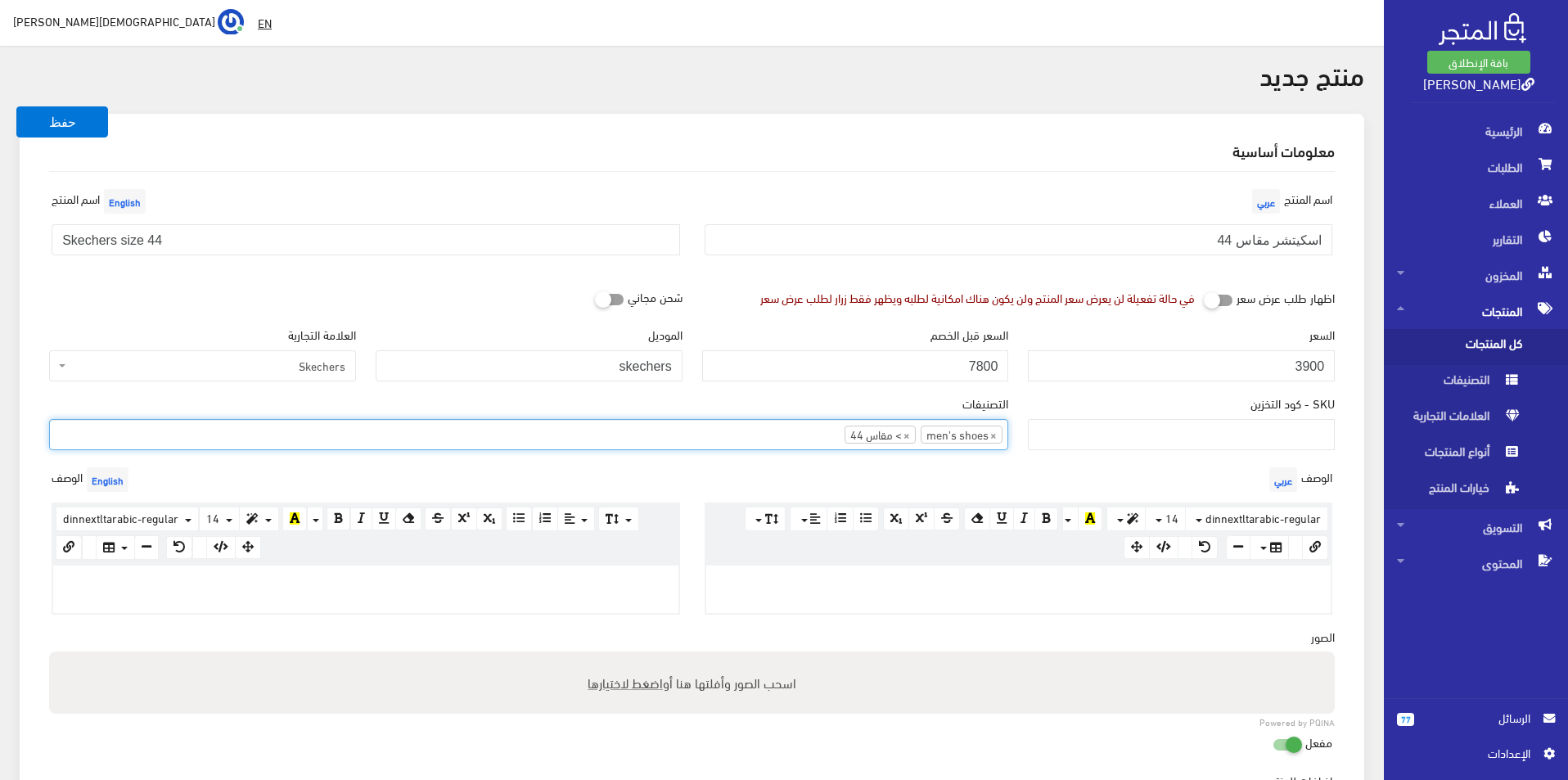
scroll to position [163, 0]
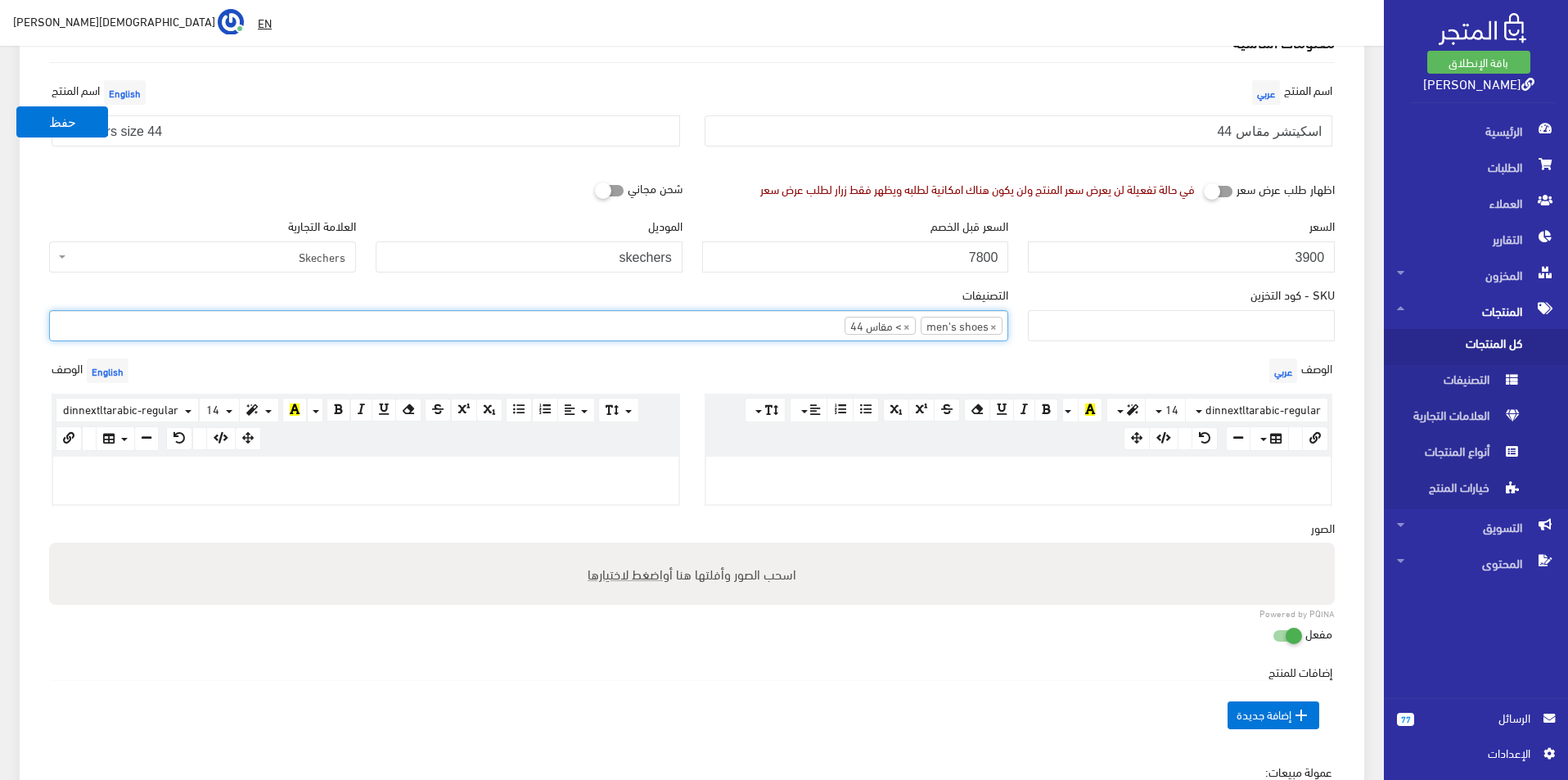
drag, startPoint x: 576, startPoint y: 466, endPoint x: 599, endPoint y: 375, distance: 93.9
click at [575, 466] on p at bounding box center [366, 474] width 609 height 18
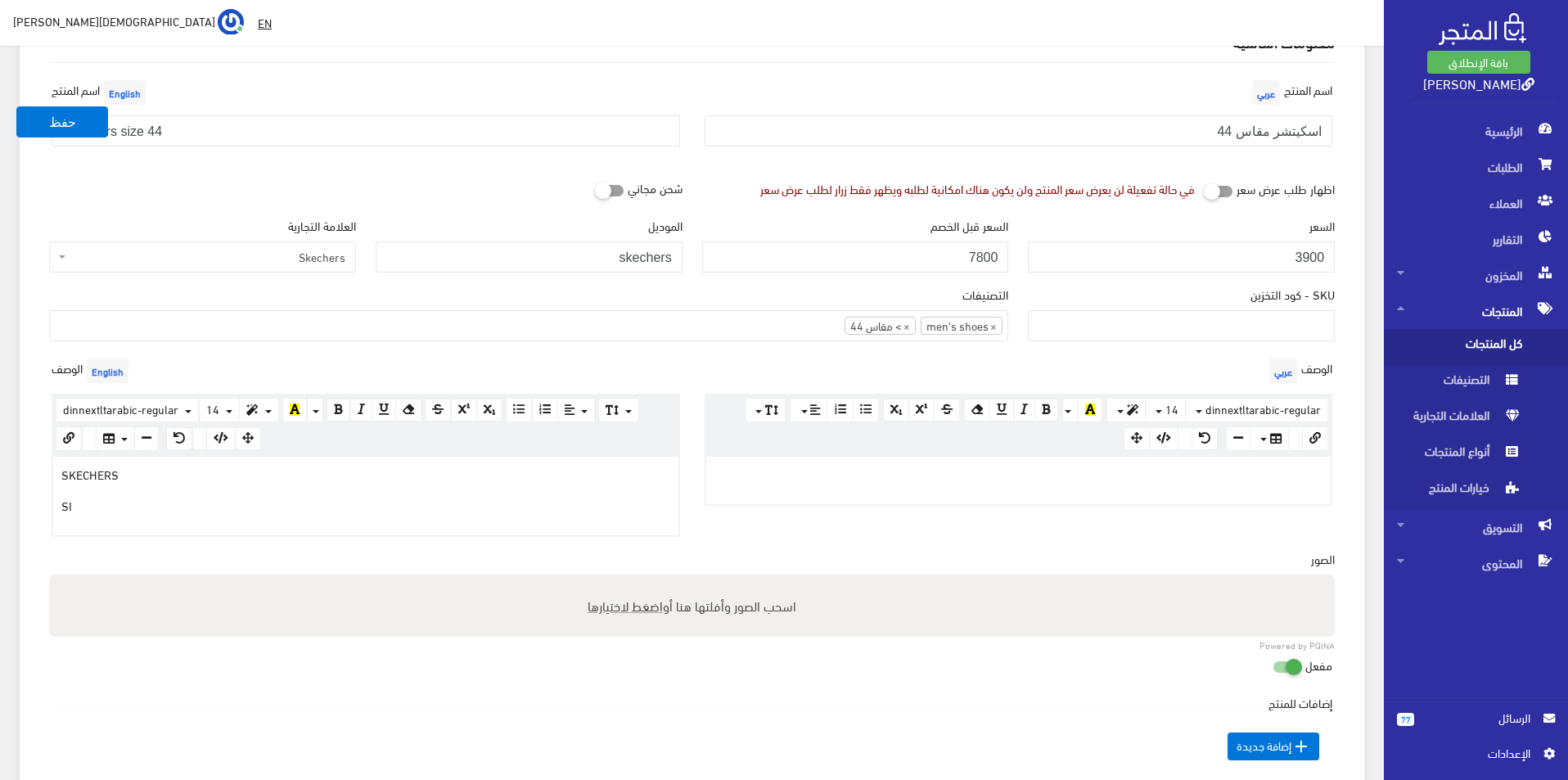
click at [560, 509] on p "SI" at bounding box center [366, 505] width 609 height 18
click at [820, 449] on div "dinnextltarabic-regular Arial Arial Black Comic Sans MS Courier New Helvetica I…" at bounding box center [1018, 424] width 629 height 61
click at [800, 471] on p at bounding box center [1018, 474] width 609 height 18
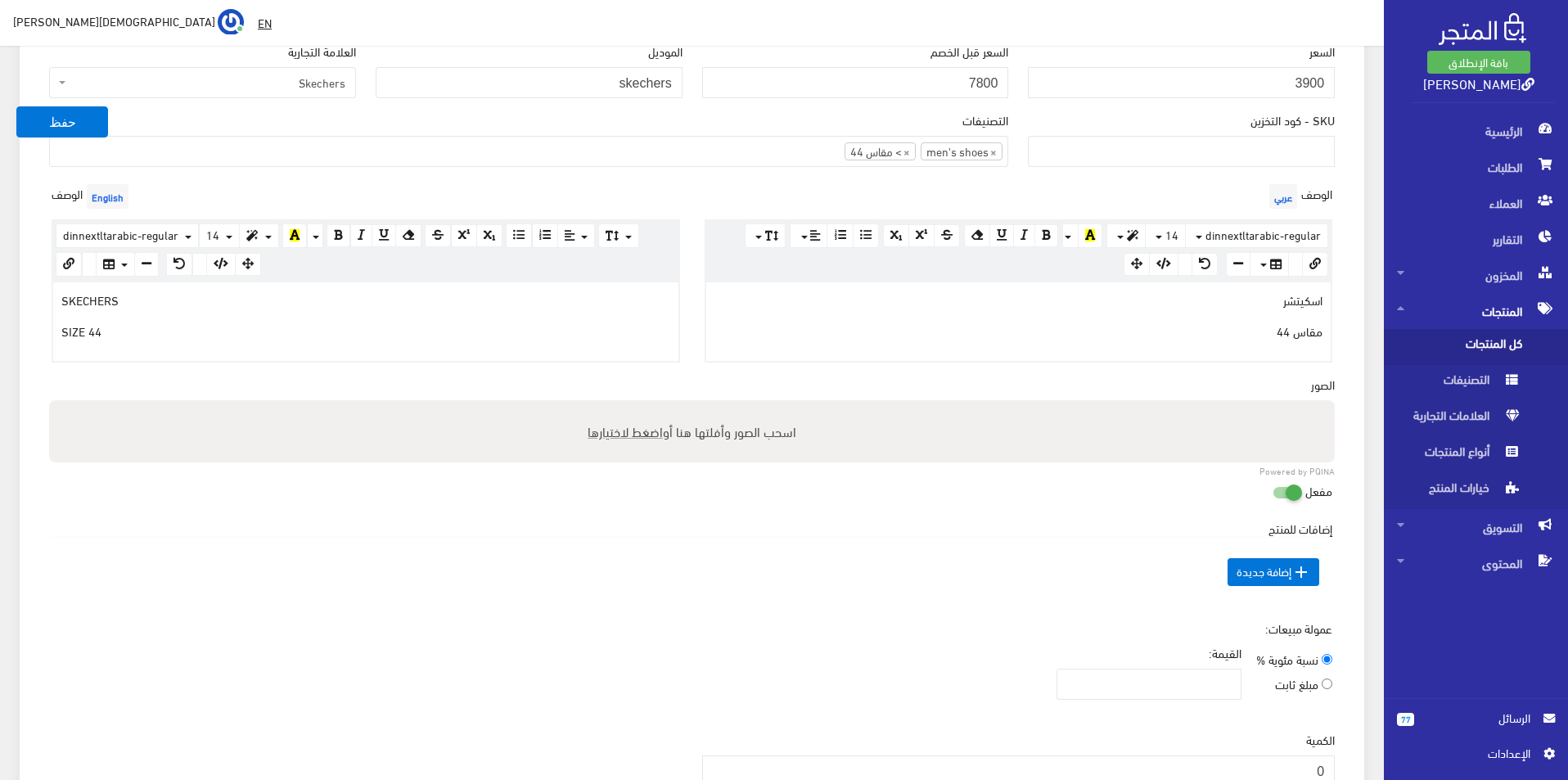
scroll to position [491, 0]
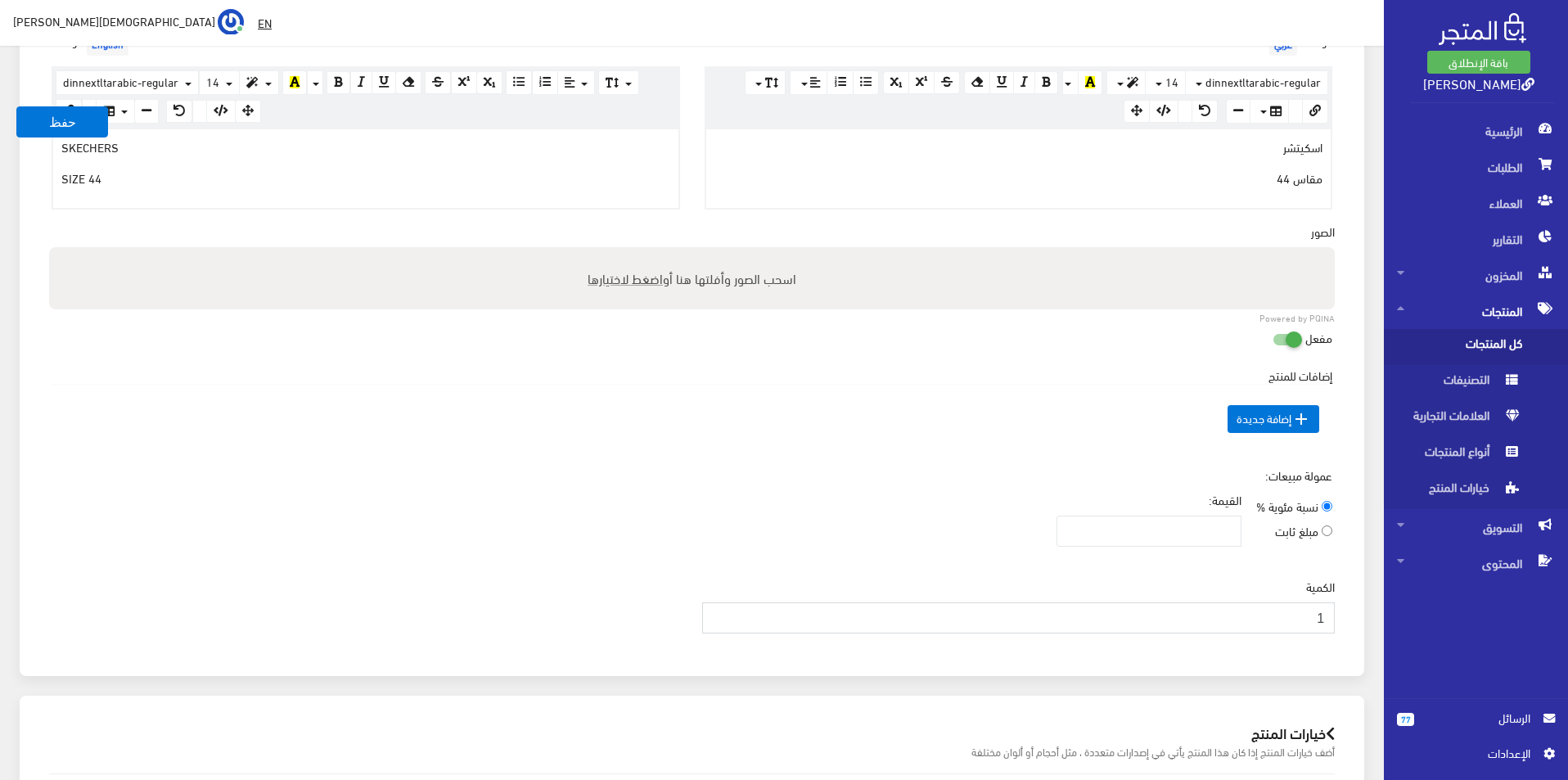
type input "1"
click at [721, 612] on input "1" at bounding box center [1019, 619] width 634 height 31
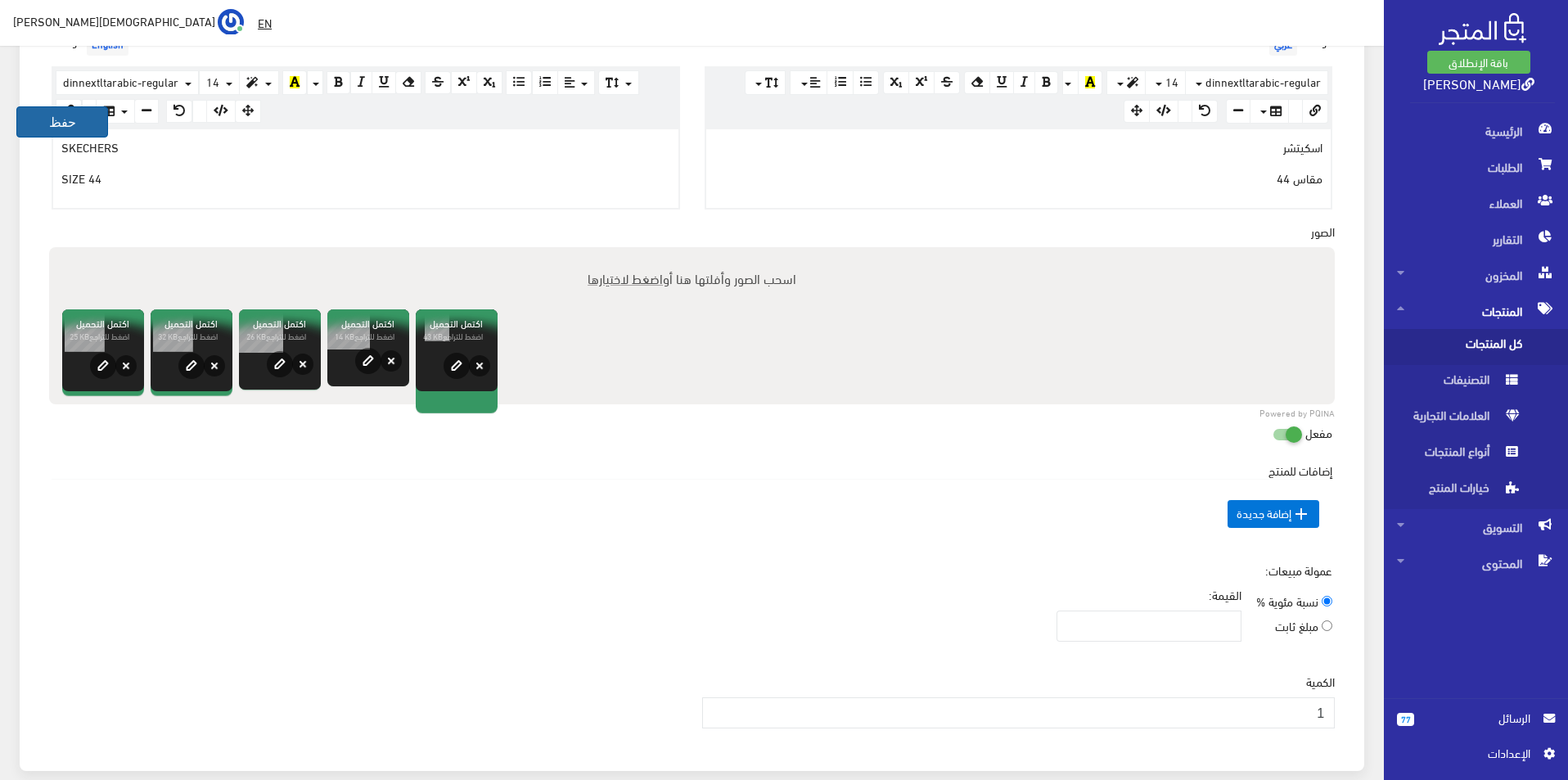
click at [75, 114] on button "حفظ" at bounding box center [63, 122] width 92 height 31
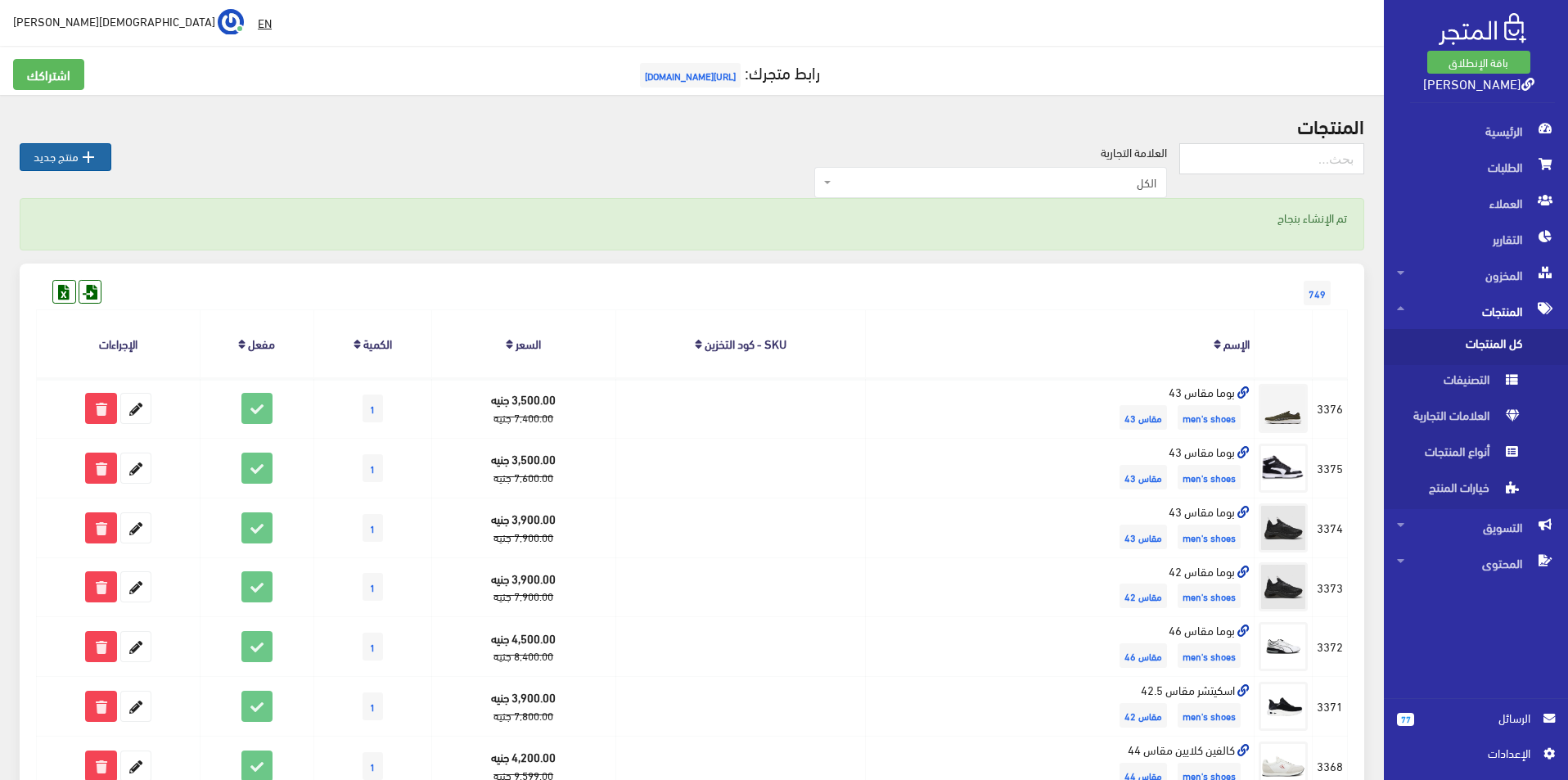
click at [93, 154] on icon "" at bounding box center [88, 158] width 20 height 20
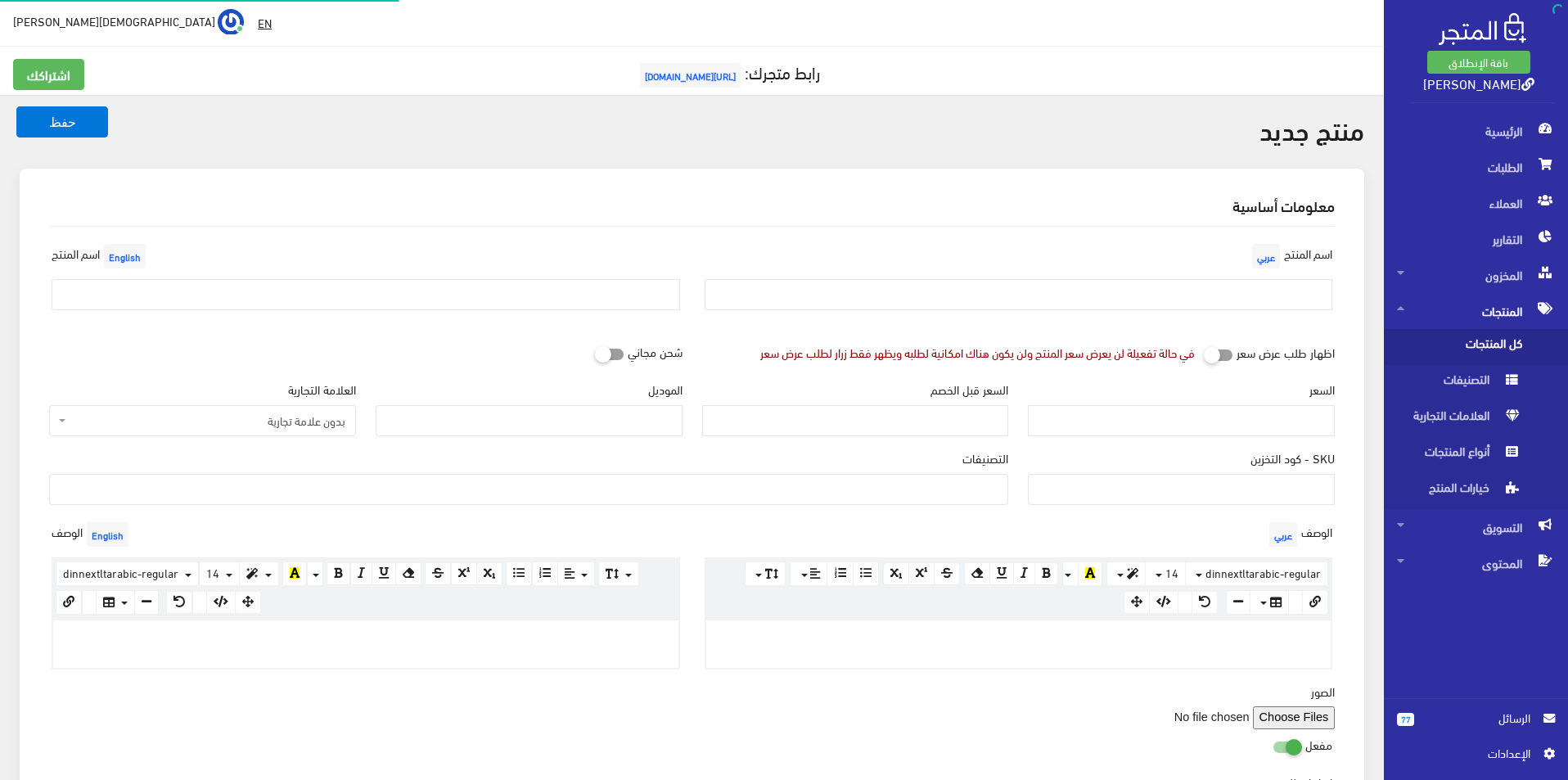
select select
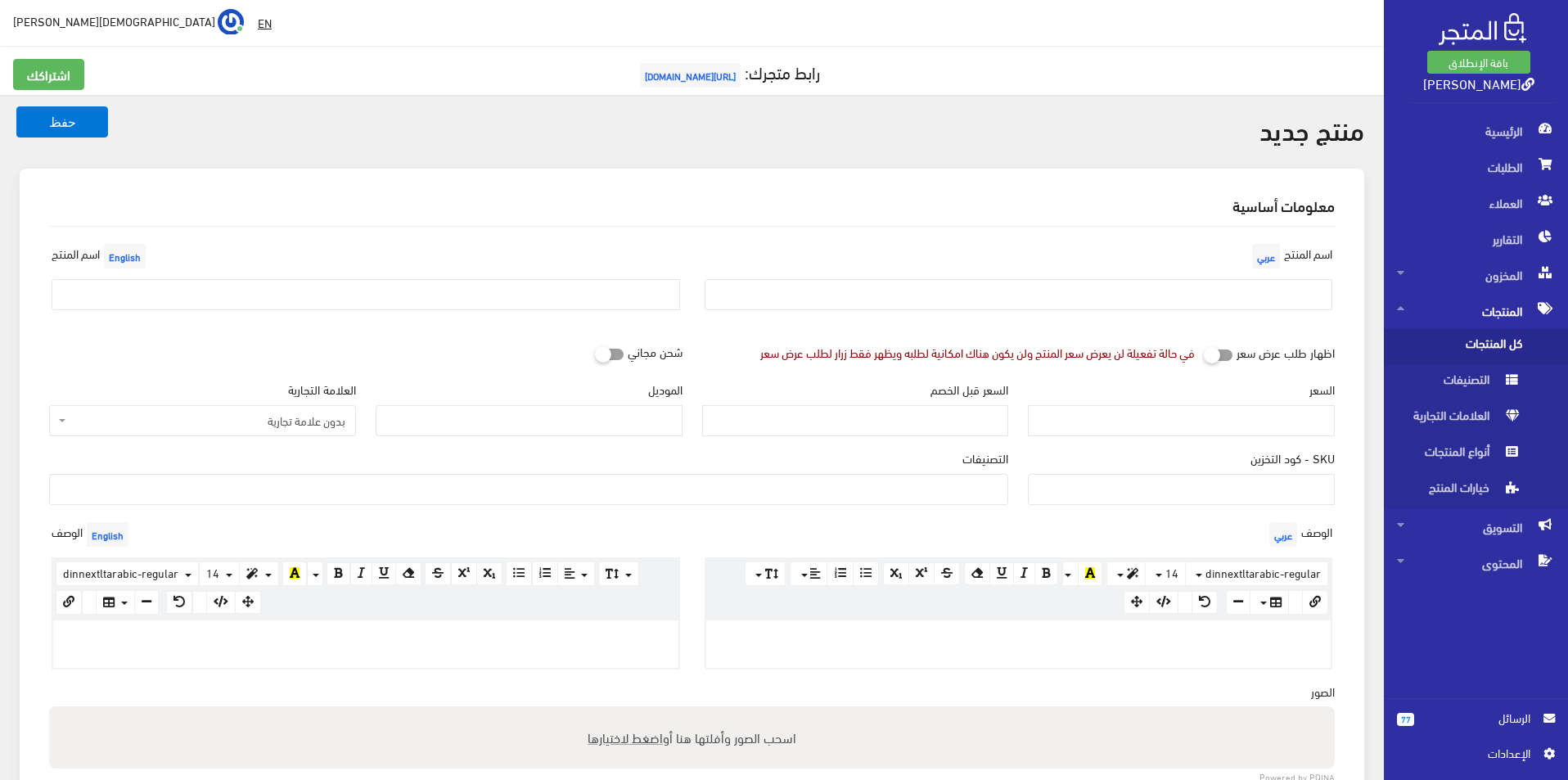
click at [1085, 276] on div "اسم المنتج عربي" at bounding box center [1019, 281] width 653 height 83
click at [1118, 276] on div "اسم المنتج عربي" at bounding box center [1019, 281] width 653 height 83
click at [1125, 283] on input "text" at bounding box center [1018, 295] width 629 height 31
type input "اندرامر مقاس 43"
drag, startPoint x: 604, startPoint y: 287, endPoint x: 669, endPoint y: 274, distance: 66.3
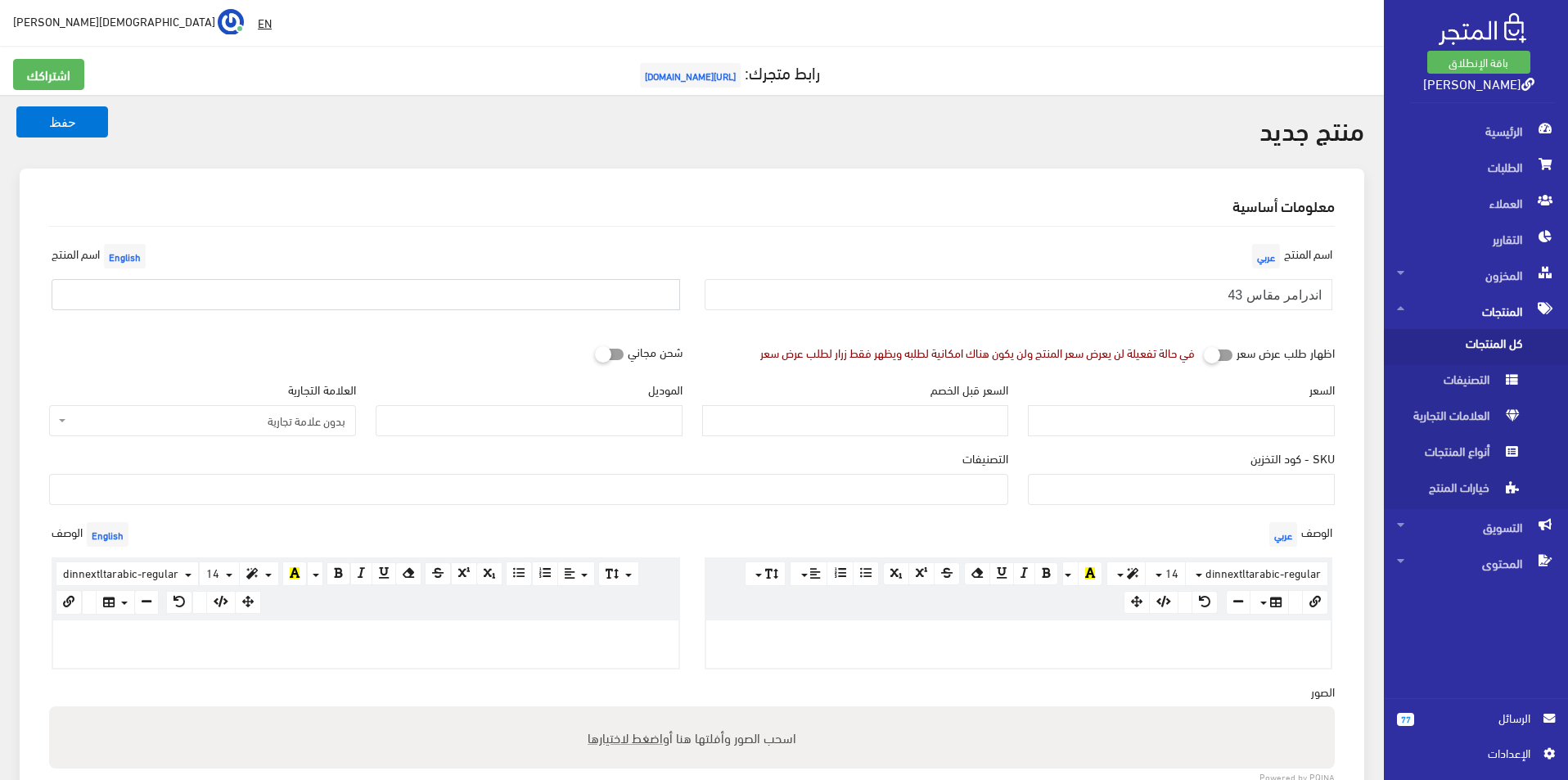
click at [604, 287] on input "text" at bounding box center [366, 295] width 629 height 31
type input "UNDER ARMOUR SIZE 43"
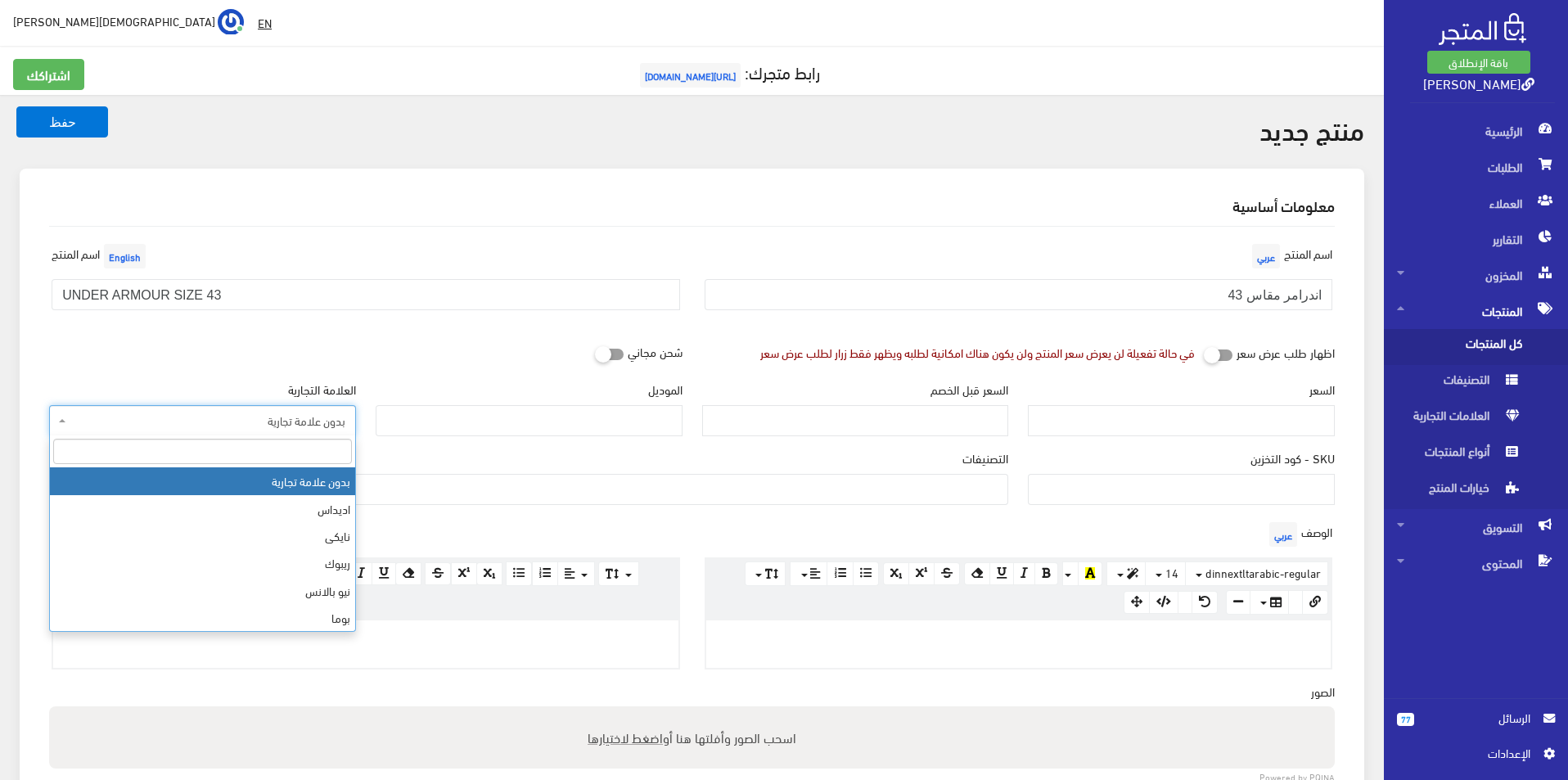
click at [273, 419] on span "بدون علامة تجارية" at bounding box center [207, 421] width 276 height 17
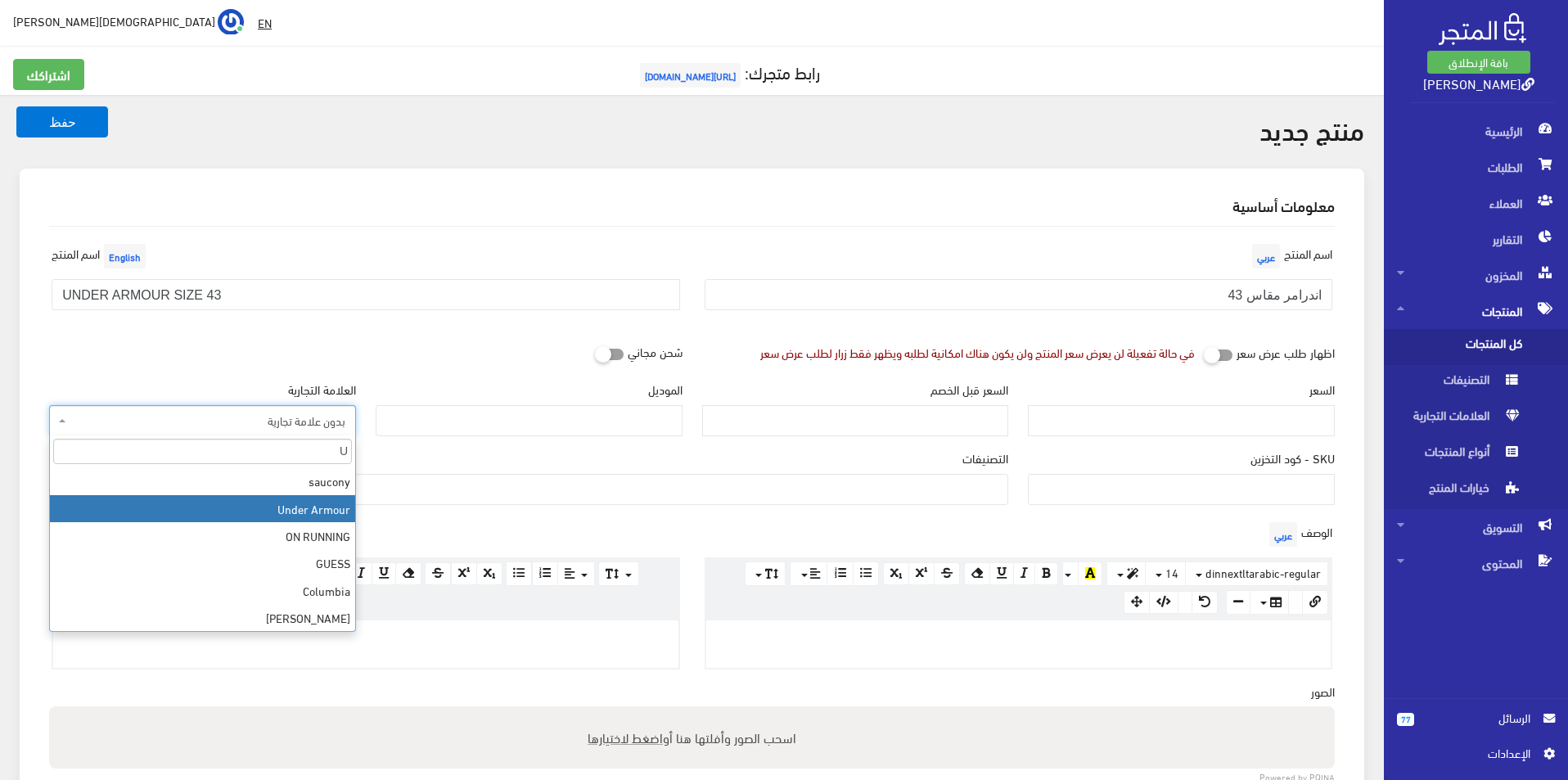
type input "U"
select select "10"
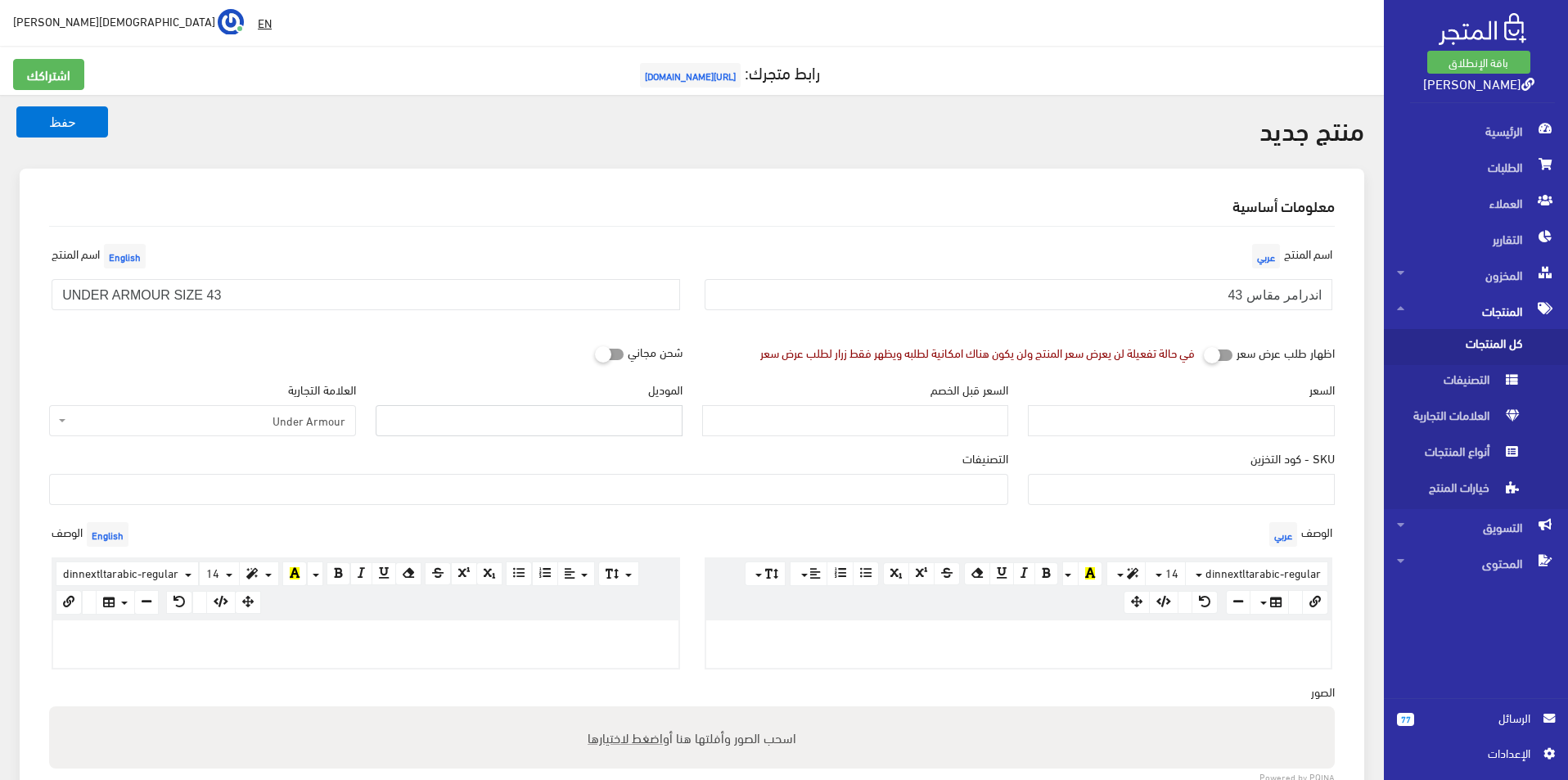
click at [523, 411] on input "الموديل" at bounding box center [529, 421] width 307 height 31
type input "UNDER ARMOUR"
click at [1159, 405] on input "السعر" at bounding box center [1182, 421] width 307 height 31
type input "3500"
type input "7600"
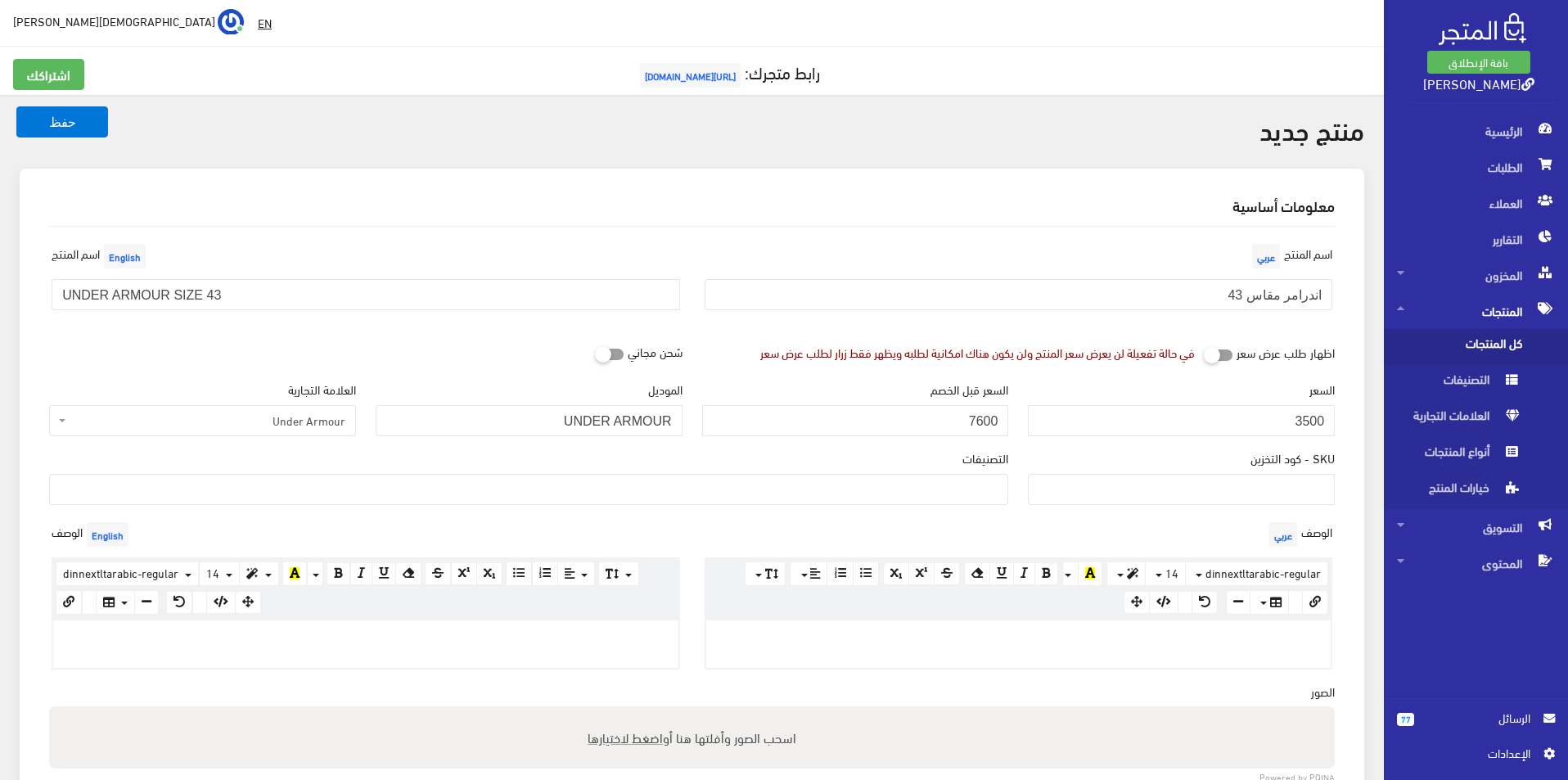
click at [933, 488] on ul at bounding box center [528, 487] width 958 height 26
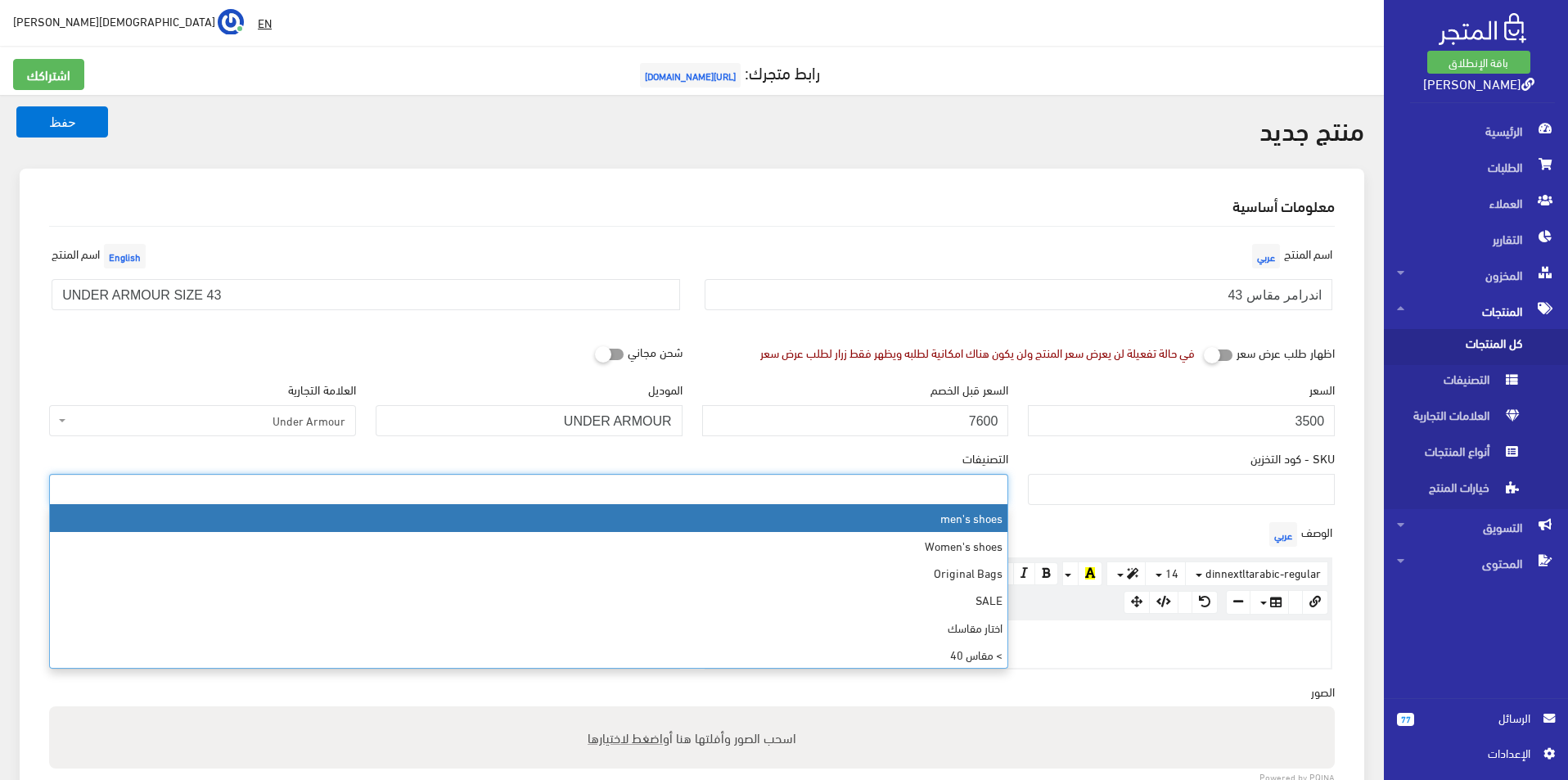
select select "5"
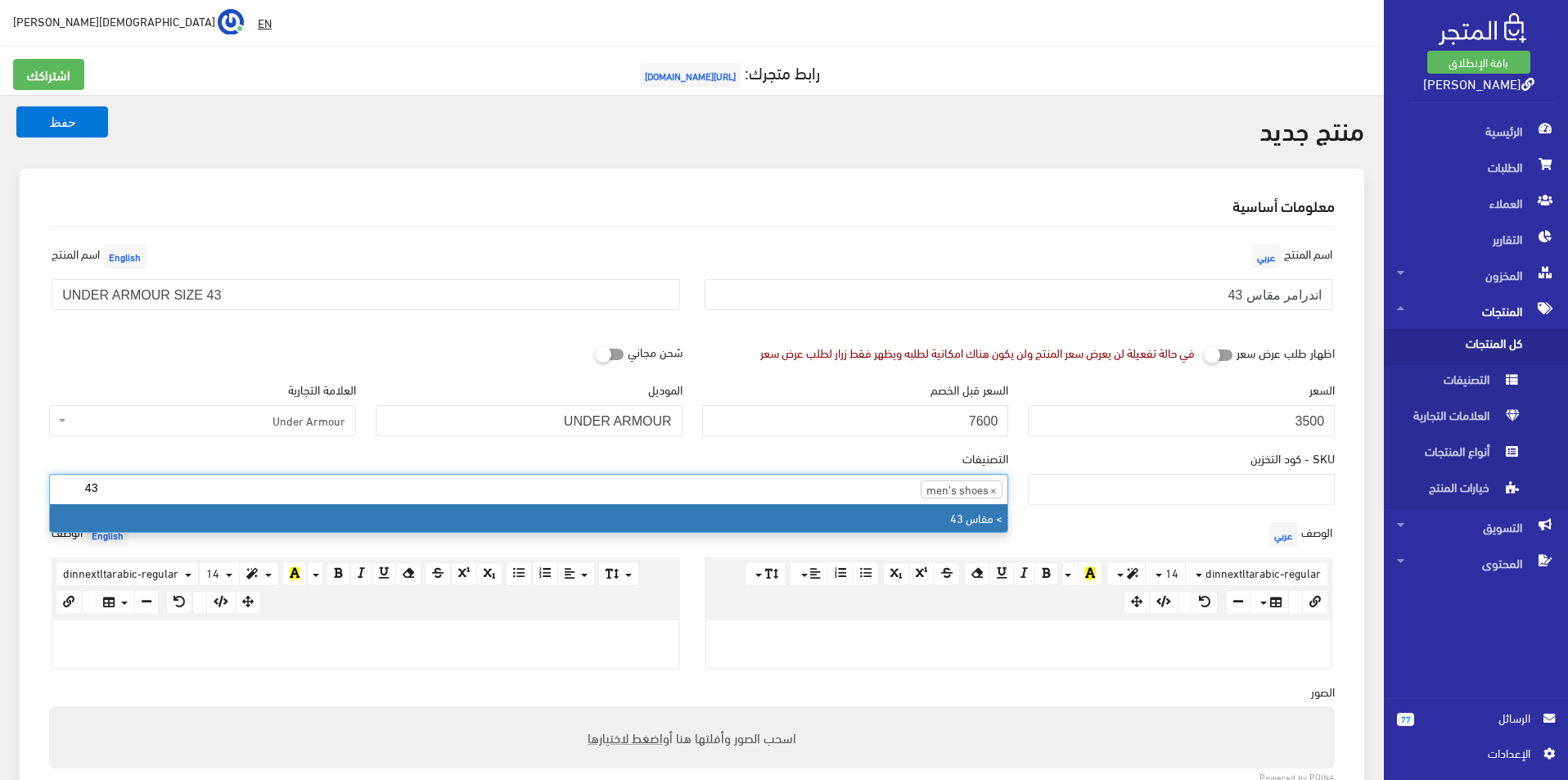
type input "43"
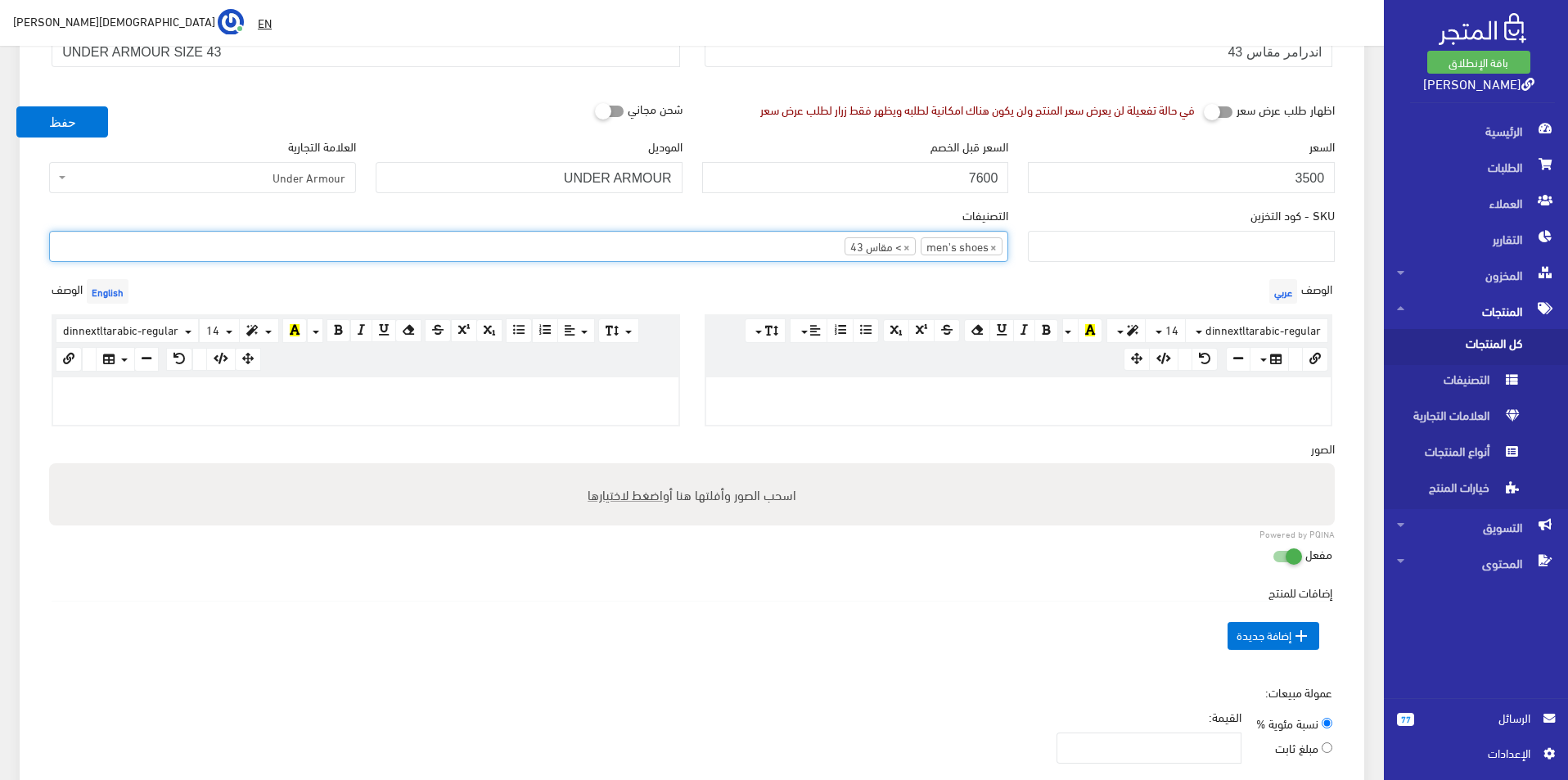
scroll to position [246, 0]
click at [536, 384] on p at bounding box center [366, 392] width 609 height 18
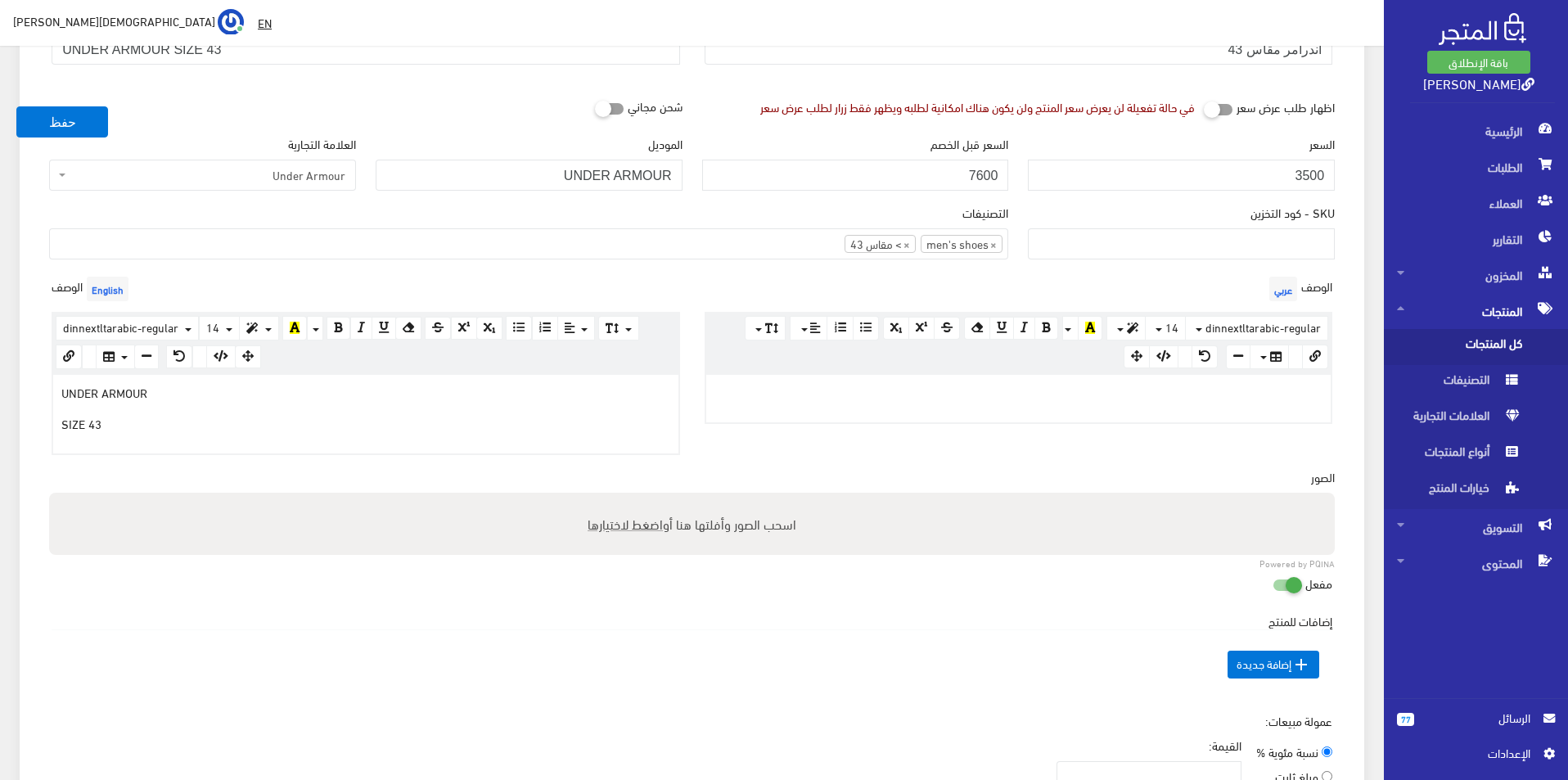
click at [798, 410] on div at bounding box center [1018, 398] width 625 height 48
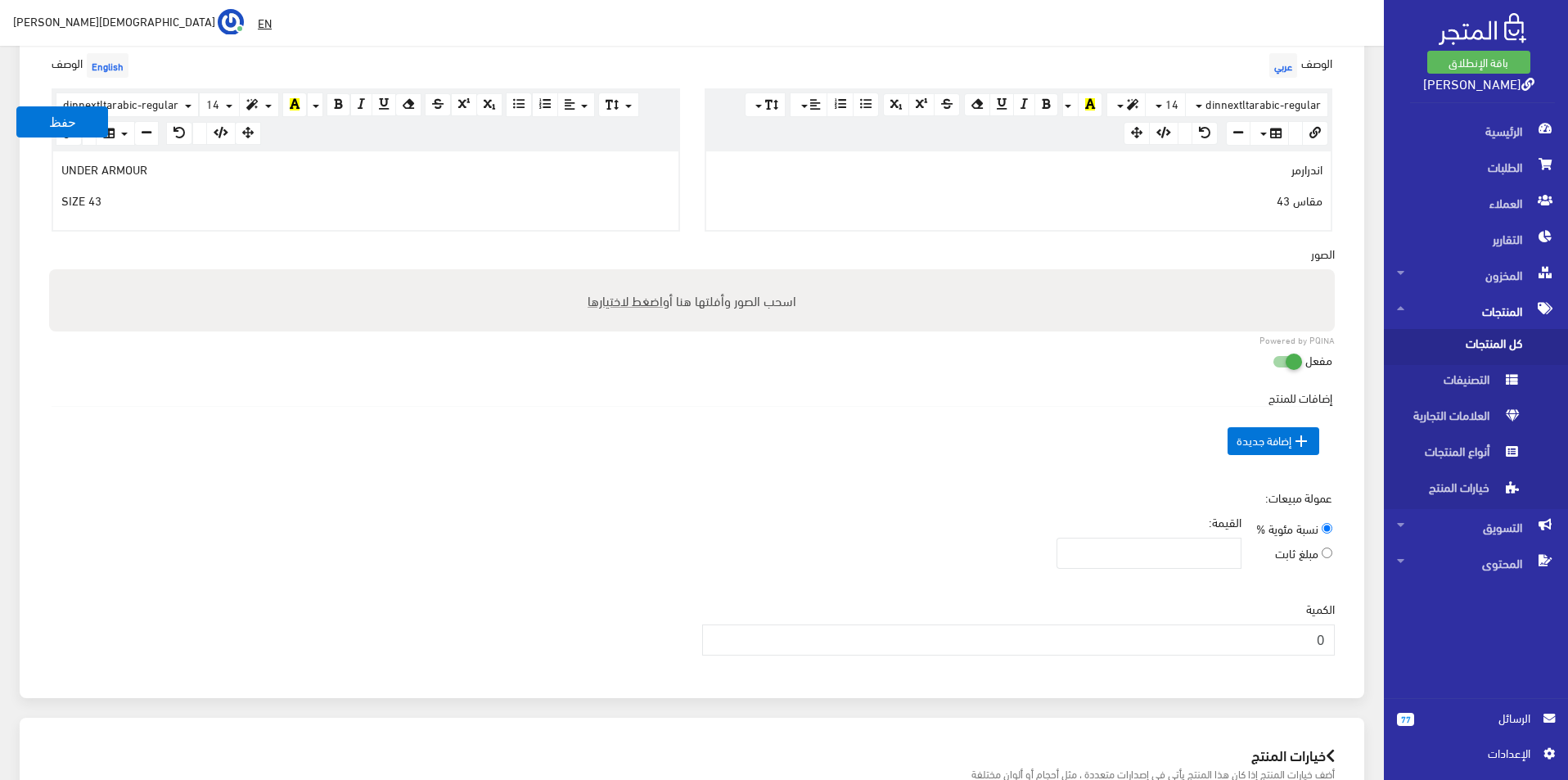
scroll to position [491, 0]
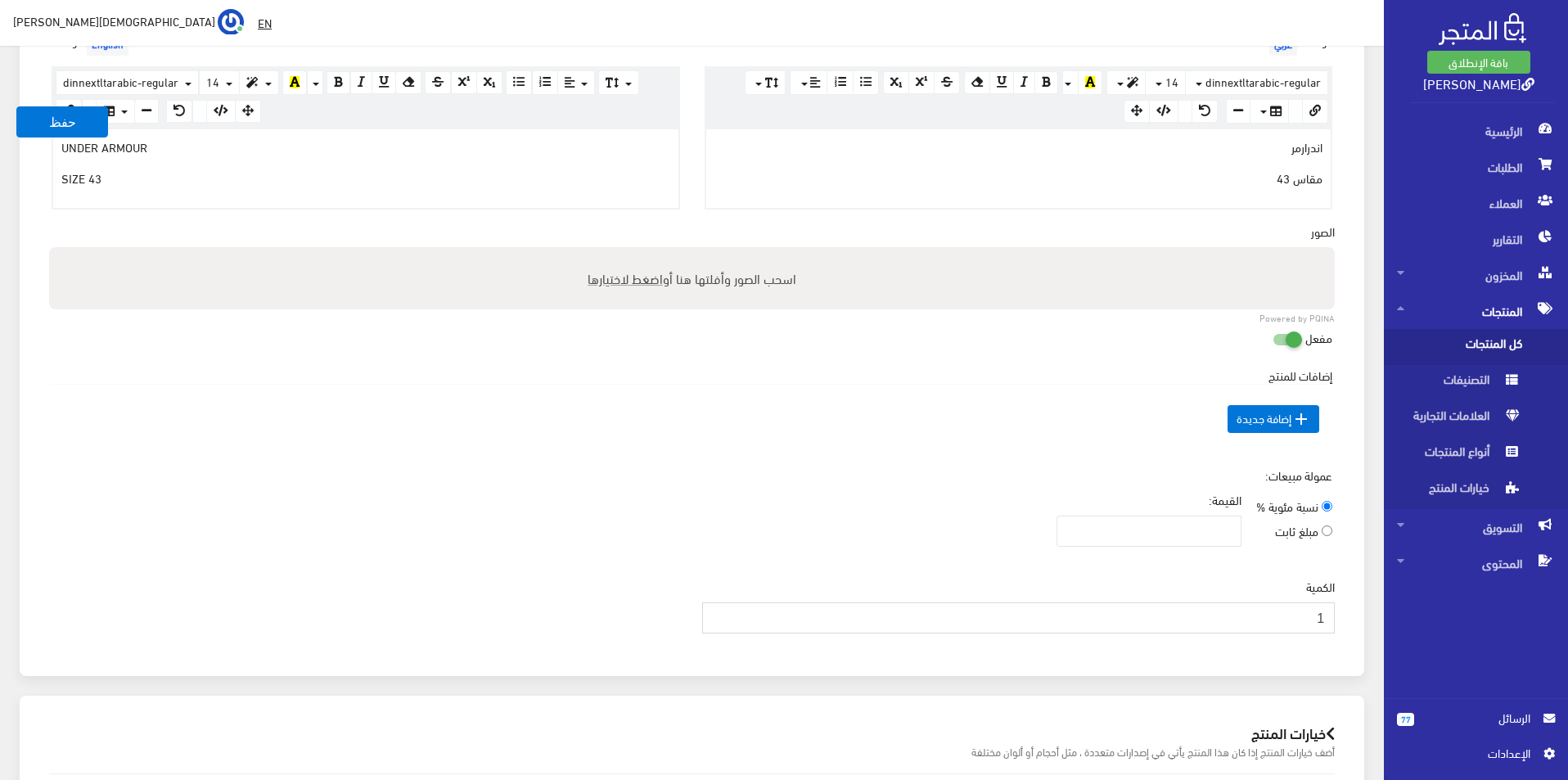
click at [719, 616] on input "1" at bounding box center [1019, 619] width 634 height 31
click at [717, 617] on input "2" at bounding box center [1019, 619] width 634 height 31
click at [717, 617] on input "3" at bounding box center [1019, 619] width 634 height 31
click at [715, 624] on input "2" at bounding box center [1019, 619] width 634 height 31
type input "1"
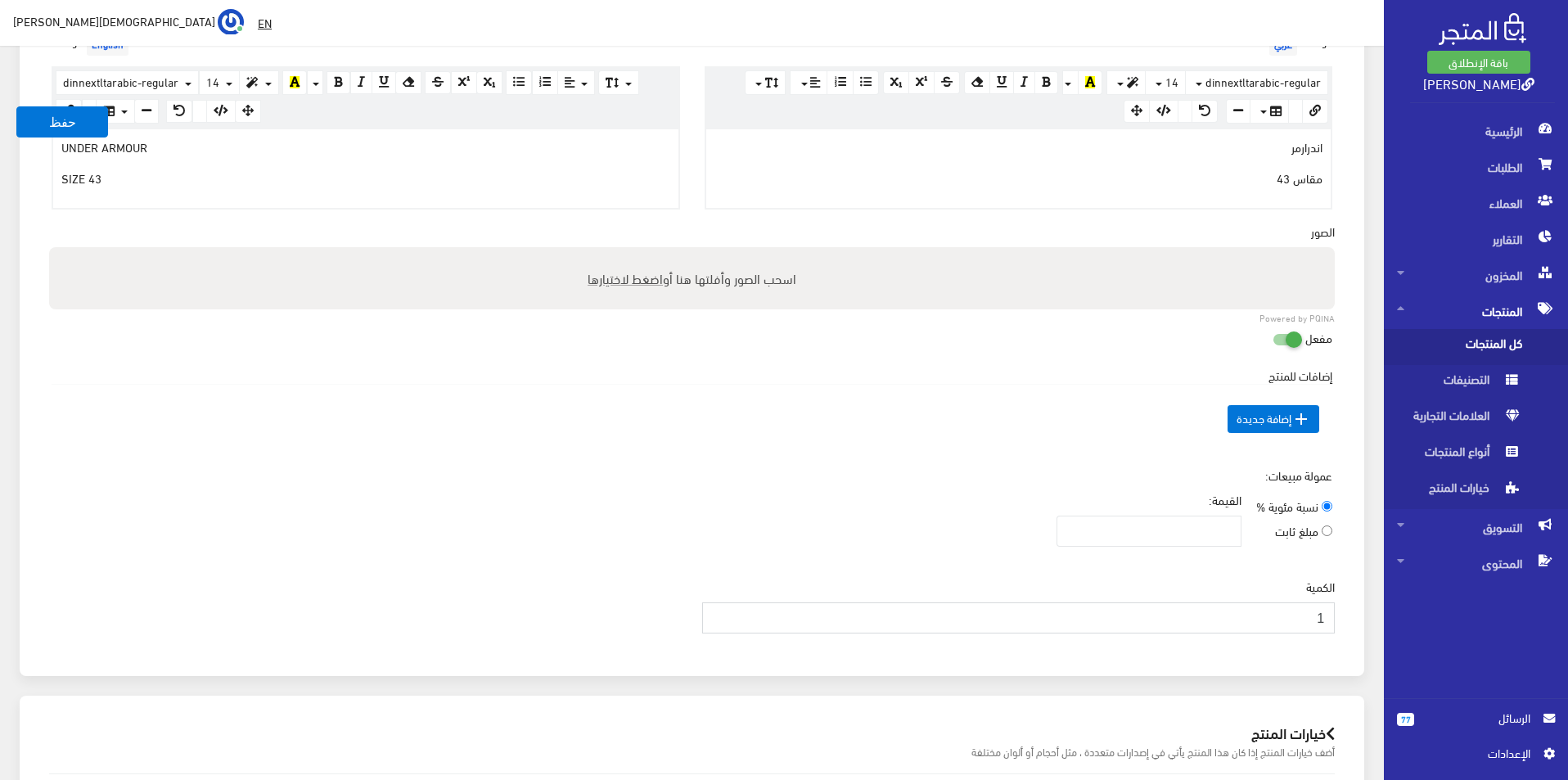
click at [715, 624] on input "1" at bounding box center [1019, 619] width 634 height 31
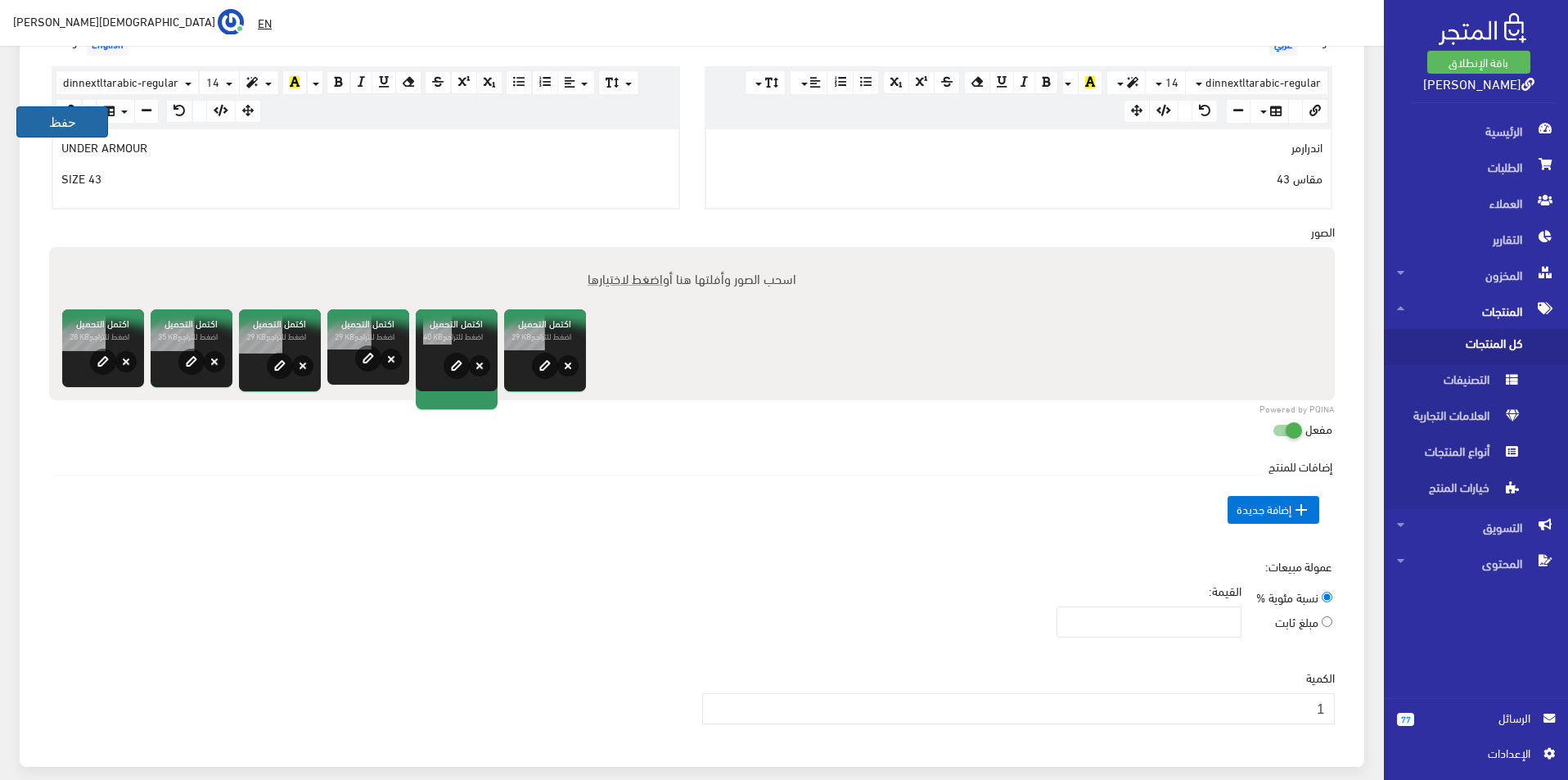
click at [46, 121] on button "حفظ" at bounding box center [63, 122] width 92 height 31
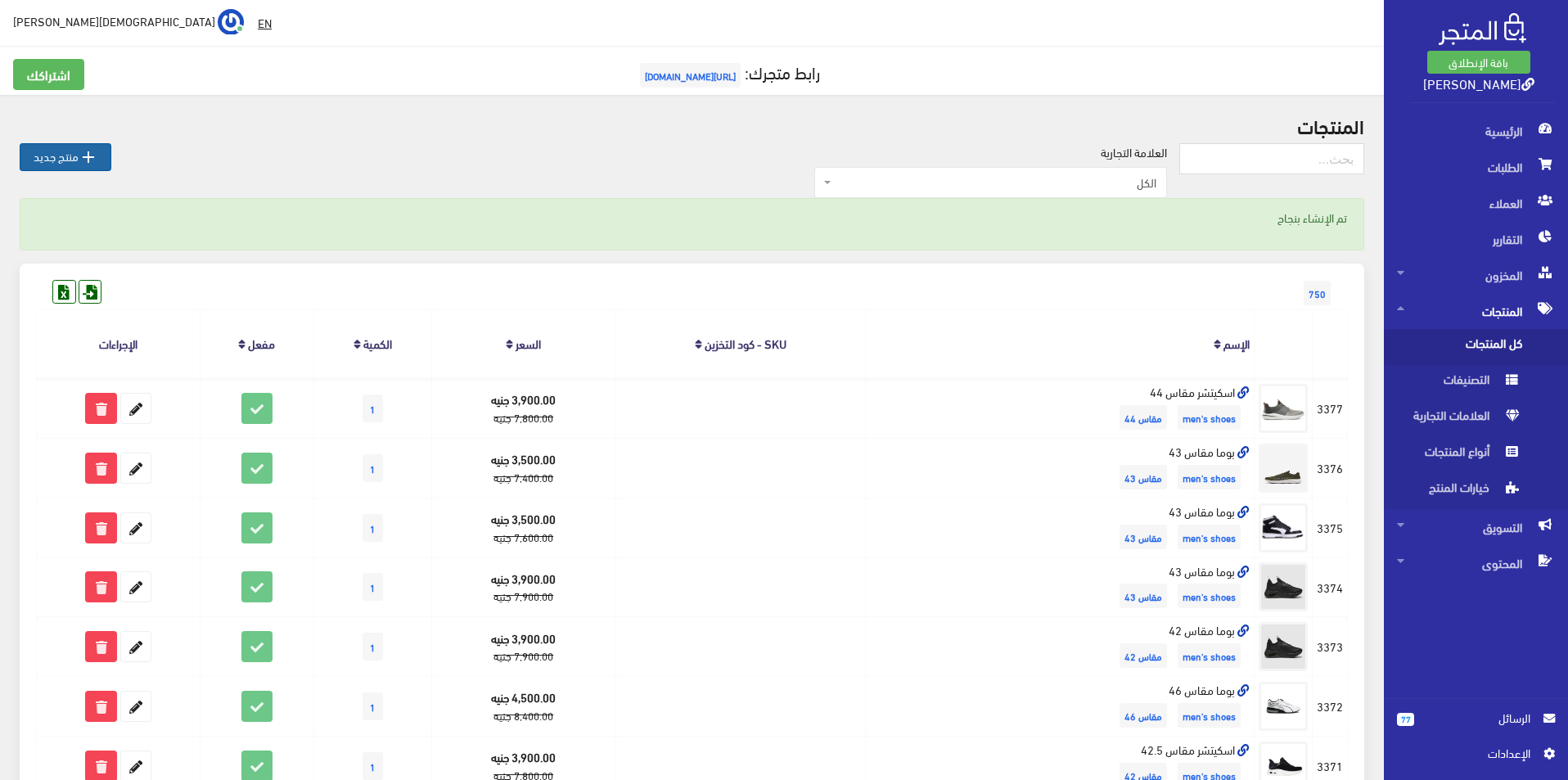
click at [63, 146] on link " منتج جديد" at bounding box center [66, 157] width 92 height 27
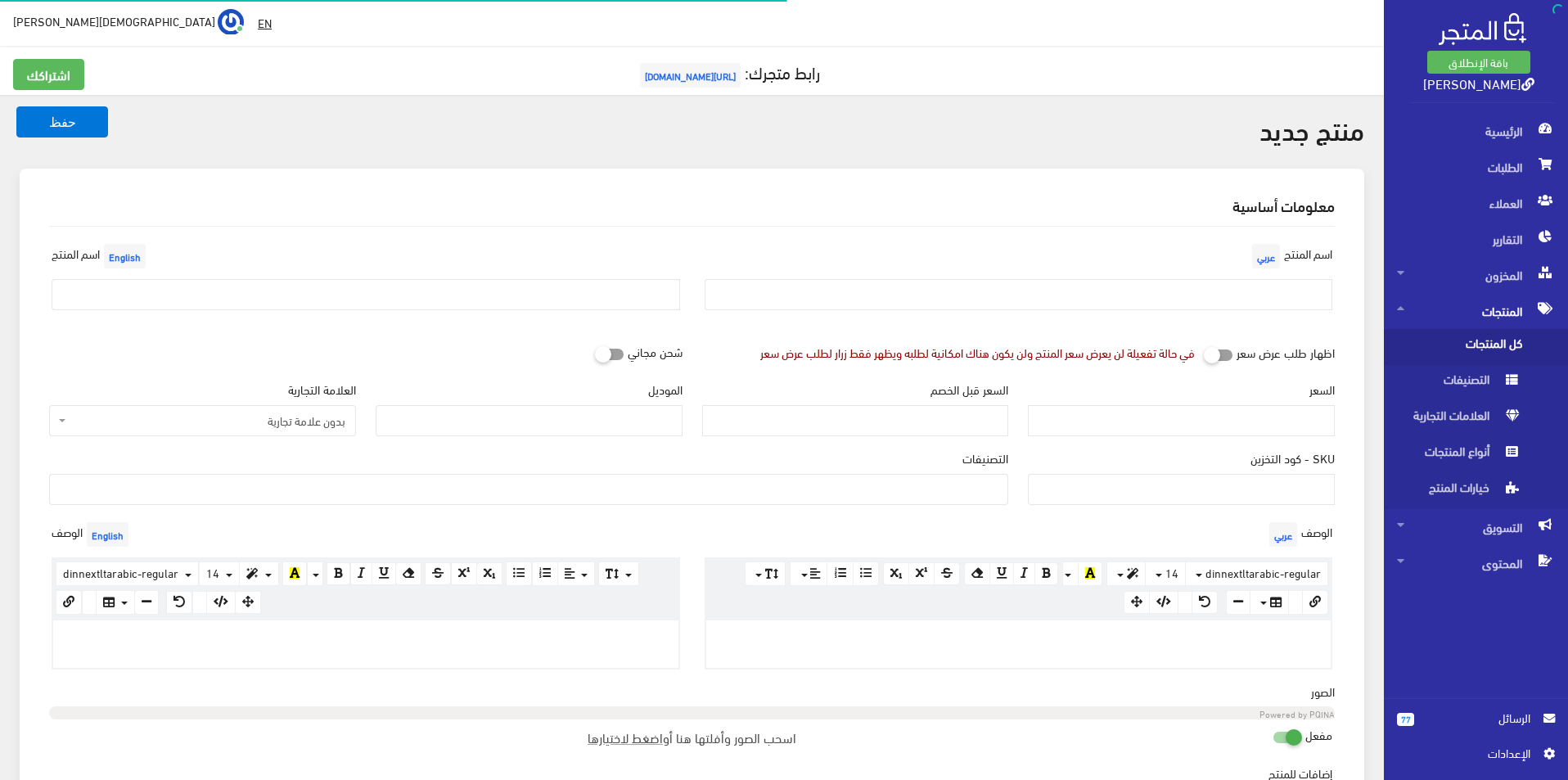
select select
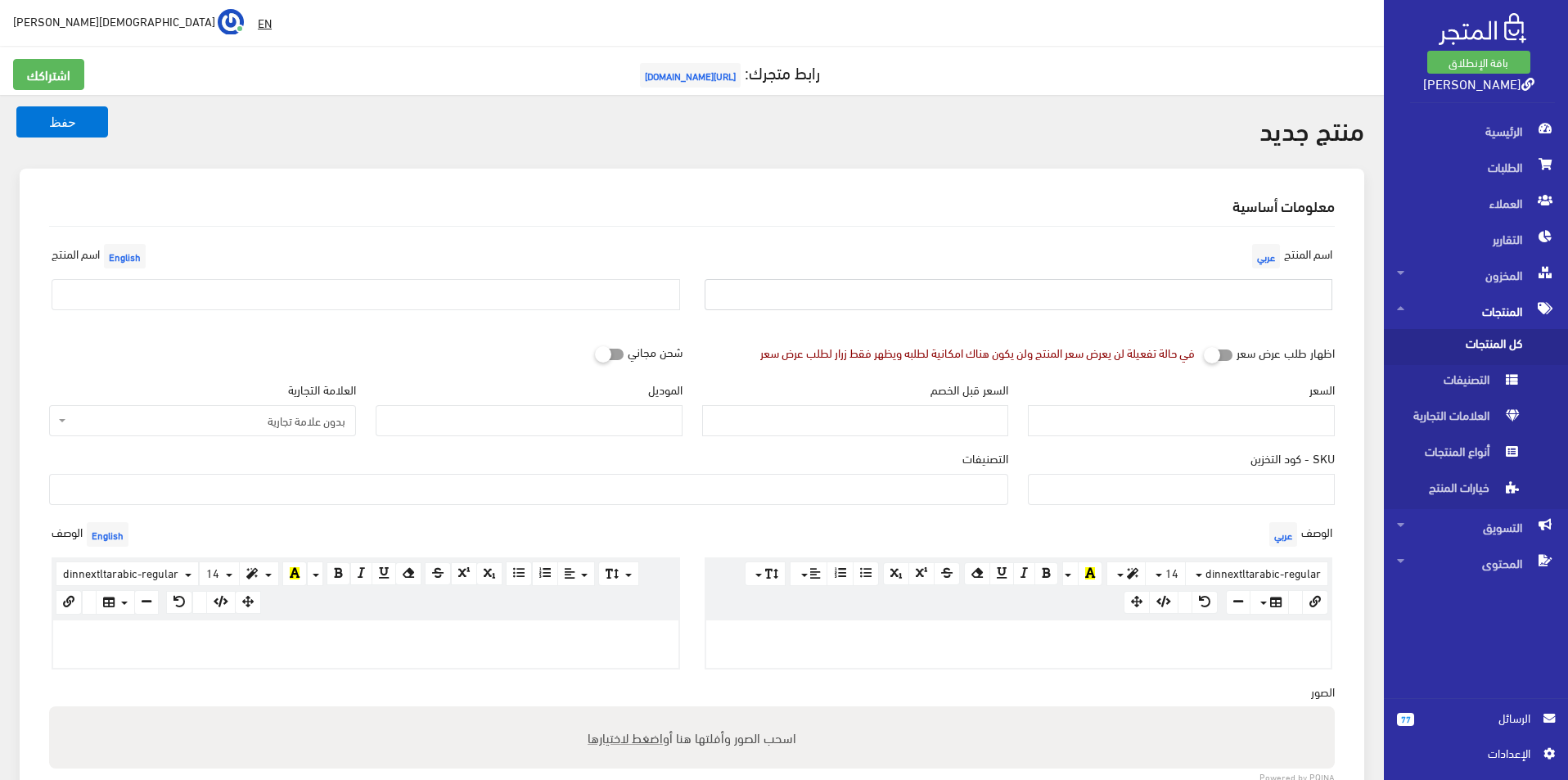
click at [1105, 298] on input "text" at bounding box center [1018, 295] width 629 height 31
type input "بوما مقاس 43"
click at [438, 293] on input "text" at bounding box center [366, 295] width 629 height 31
type input "Puma size 43"
click at [297, 426] on span "بدون علامة تجارية" at bounding box center [207, 421] width 276 height 17
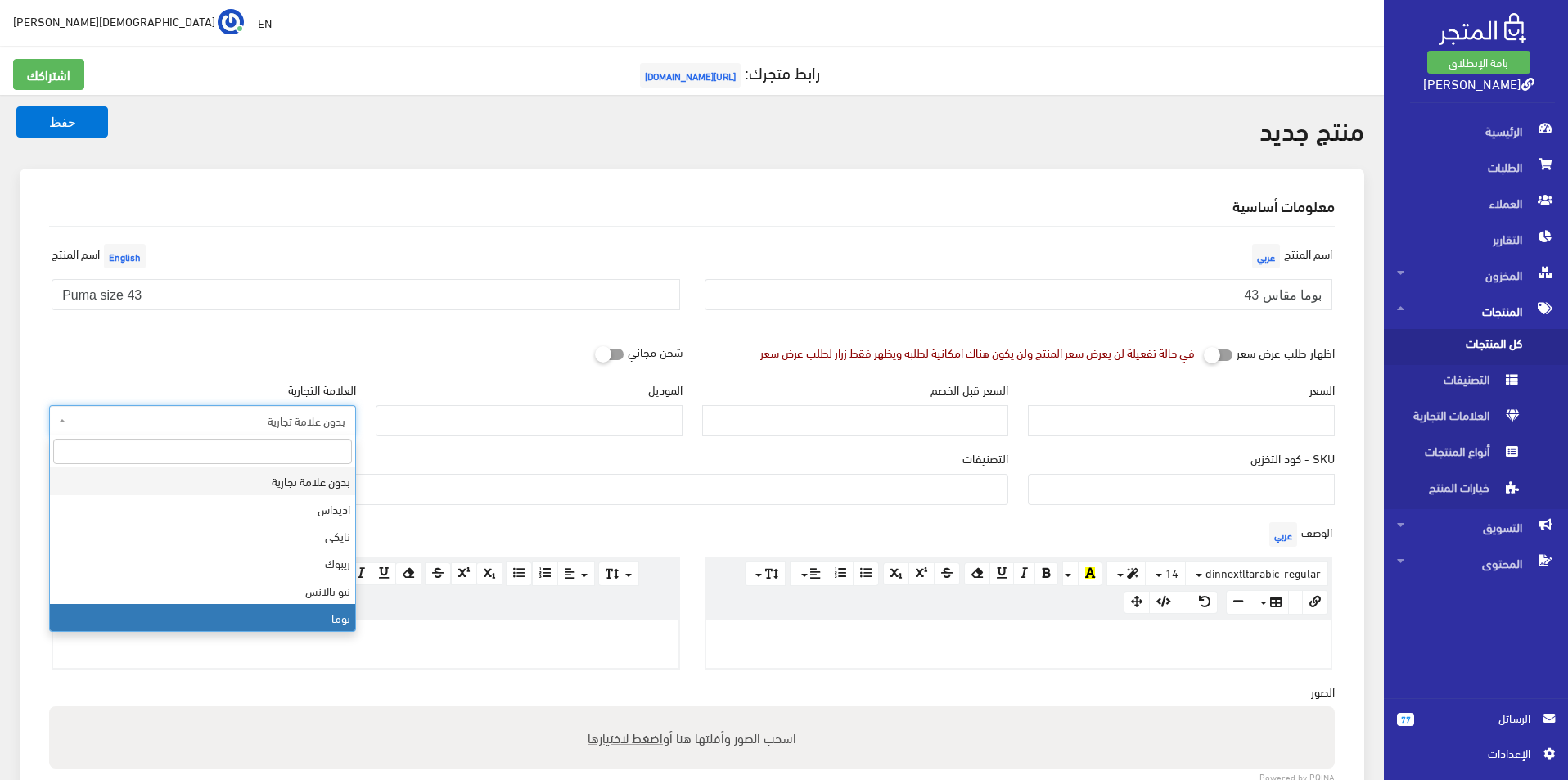
select select "7"
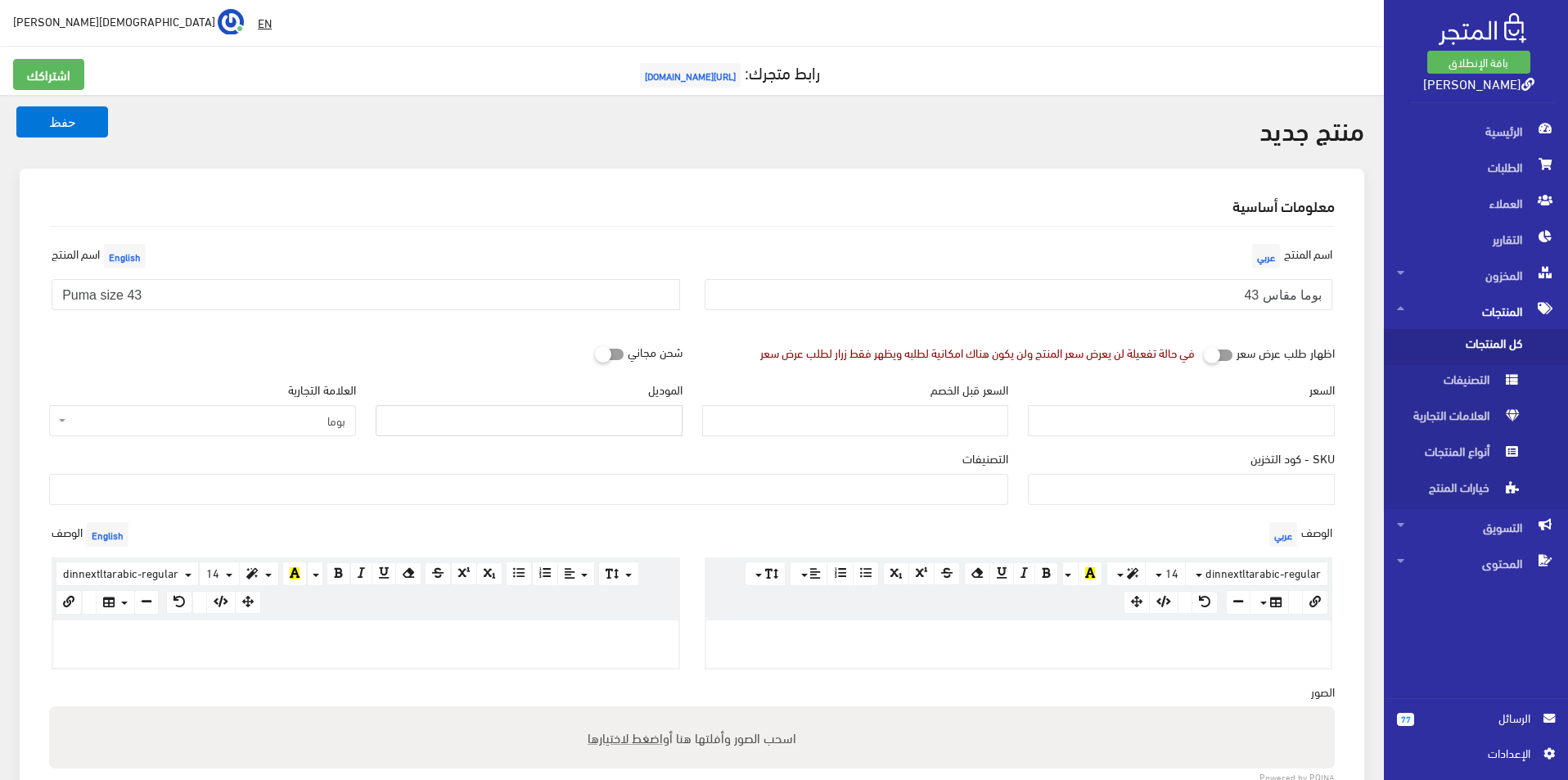
click at [537, 412] on input "الموديل" at bounding box center [529, 421] width 307 height 31
type input "puma"
click at [1066, 409] on input "السعر" at bounding box center [1182, 421] width 307 height 31
type input "3500"
type input "6900"
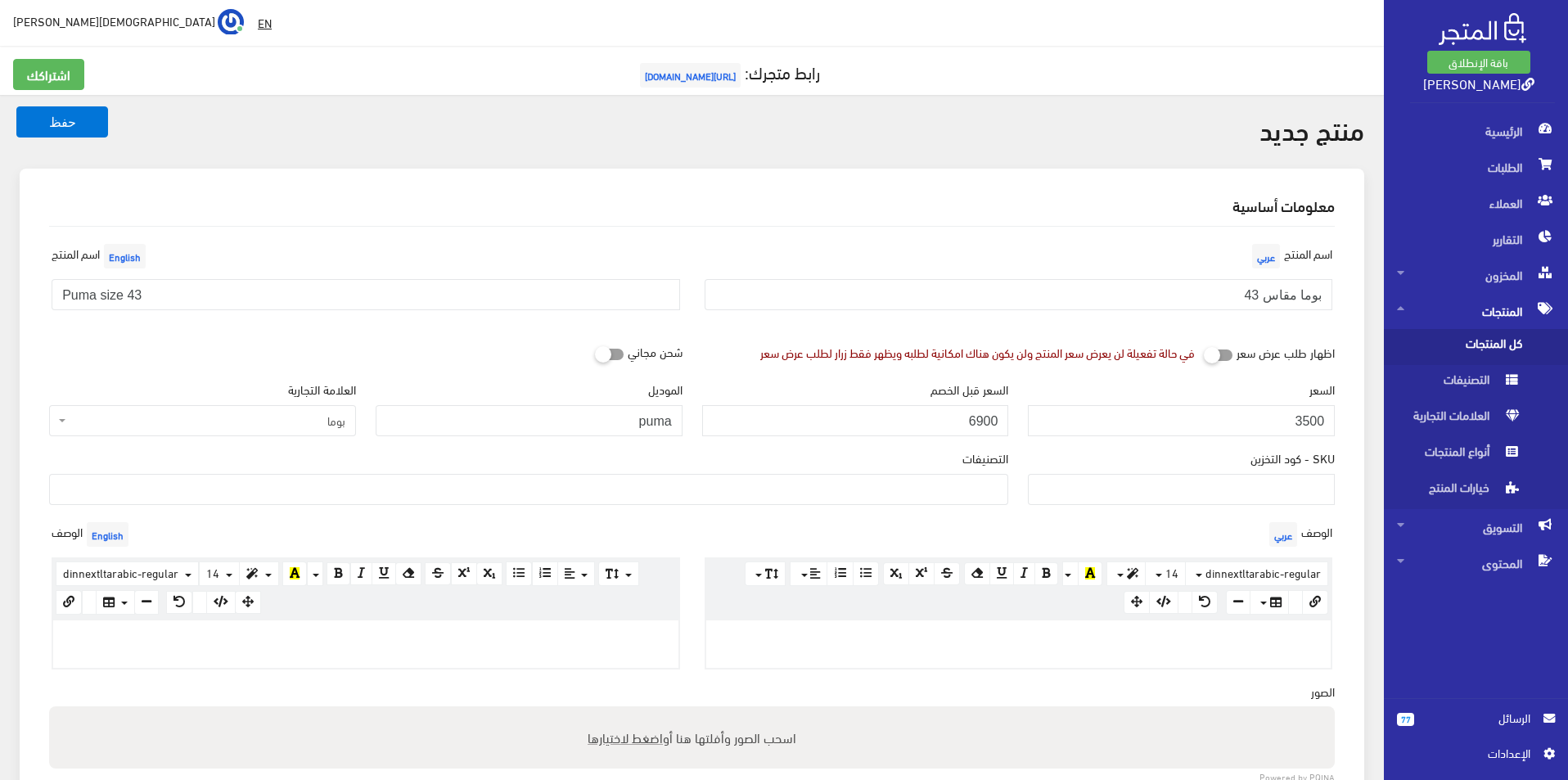
click at [899, 506] on div "التصنيفات men's shoes Women's shoes Original Bags SALE اختار مقاسك > مقاس 40 > …" at bounding box center [528, 483] width 979 height 69
click at [918, 489] on ul at bounding box center [528, 487] width 958 height 26
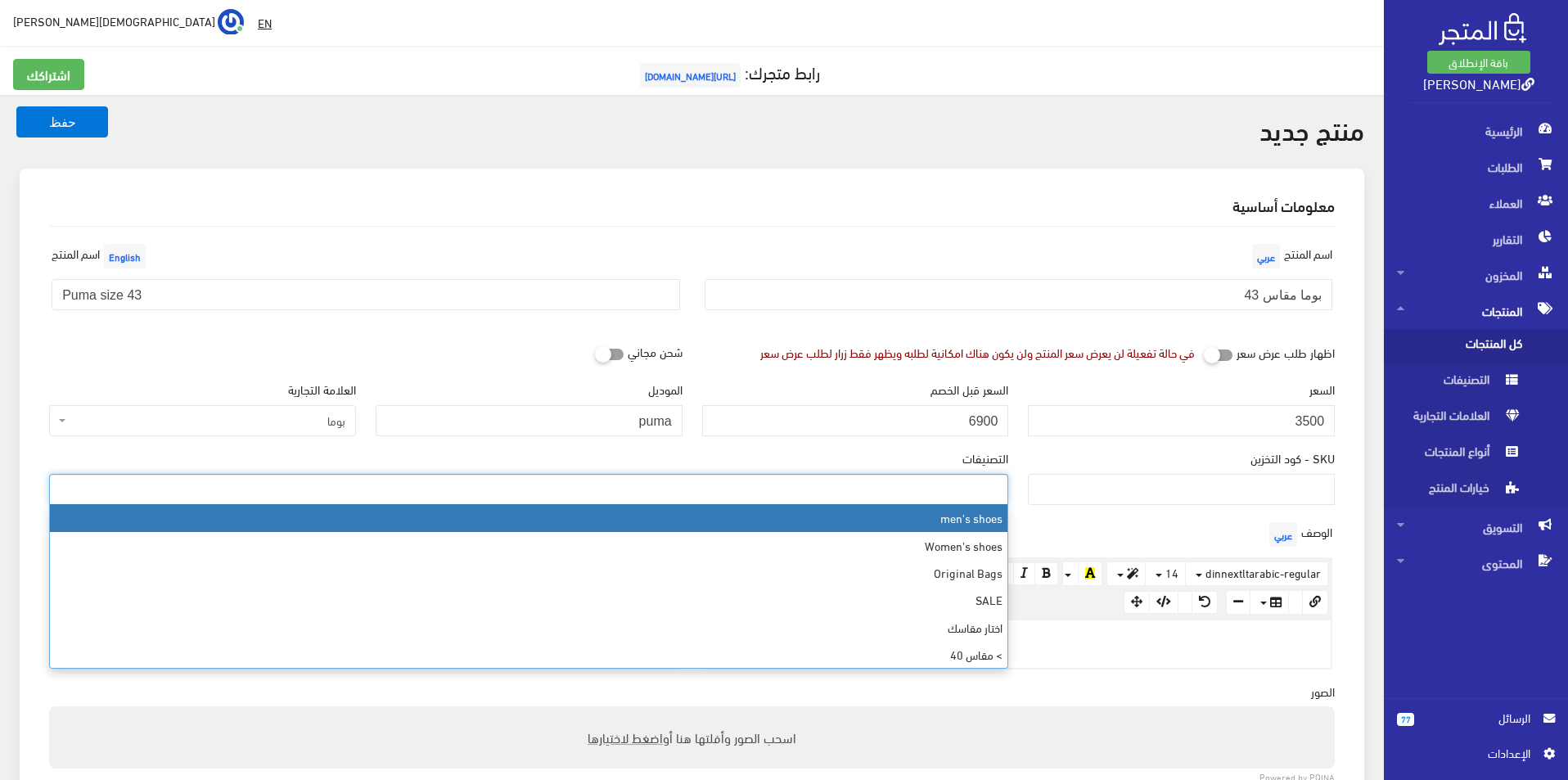
select select "5"
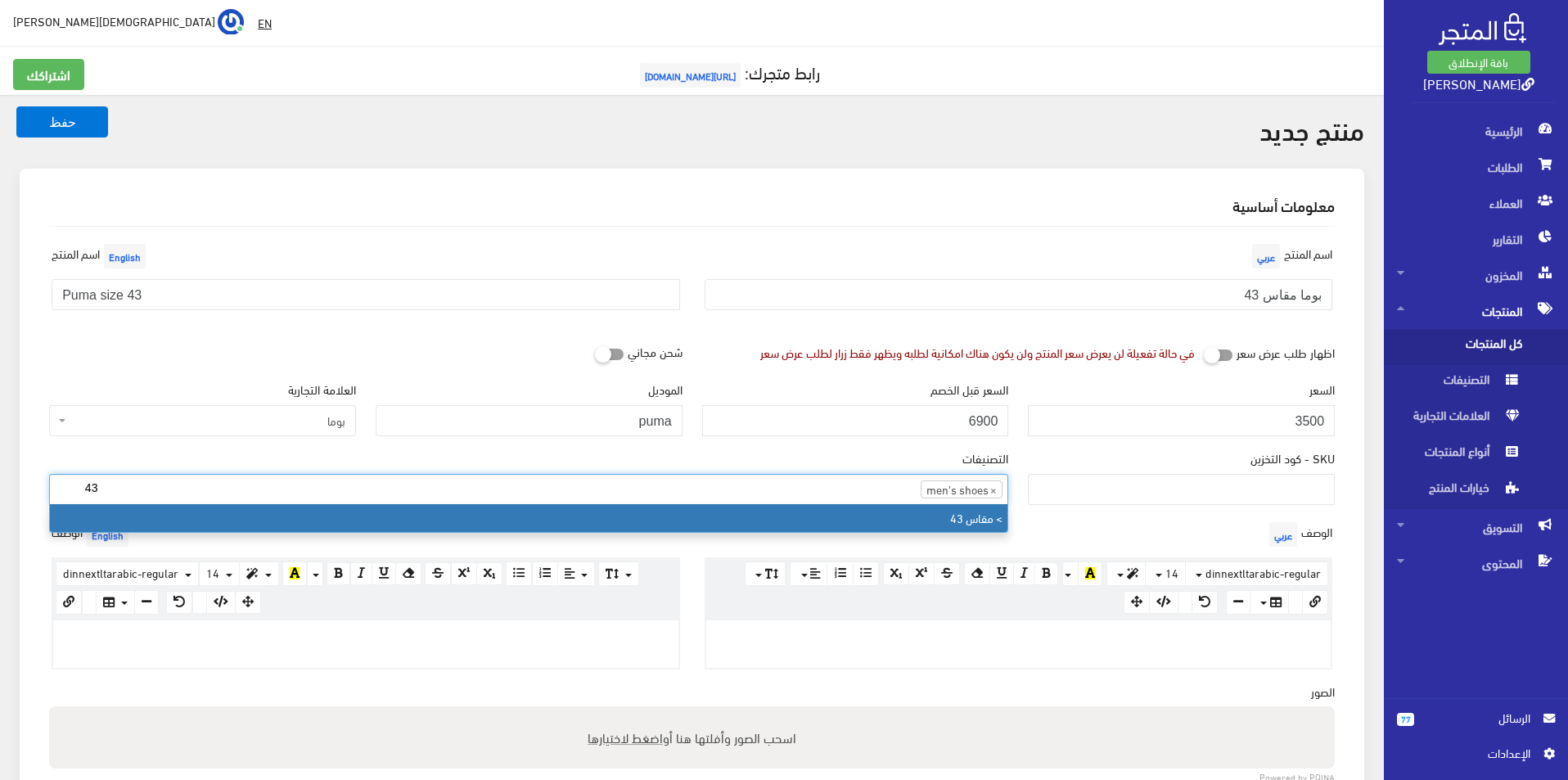
type input "43"
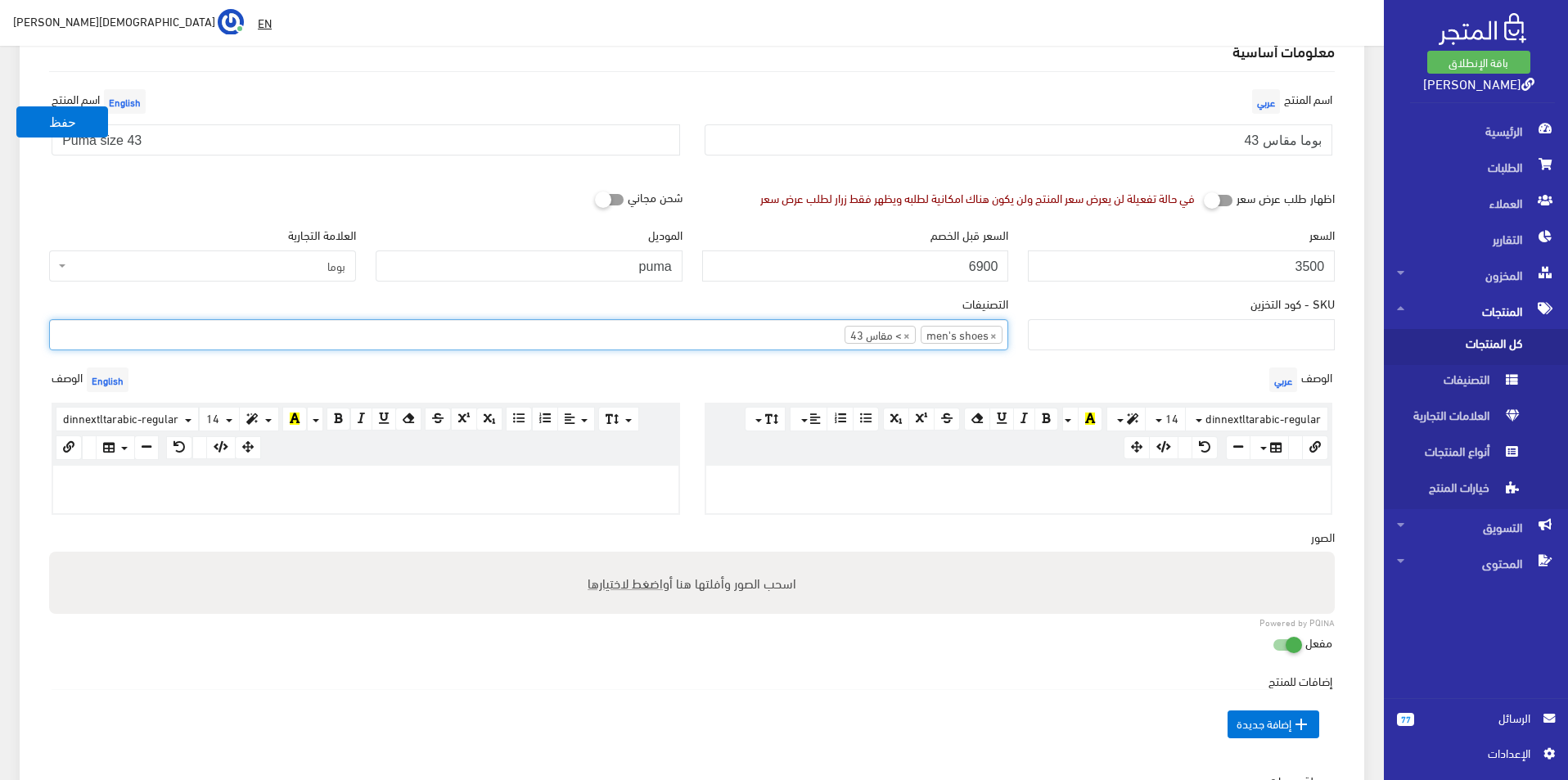
scroll to position [328, 0]
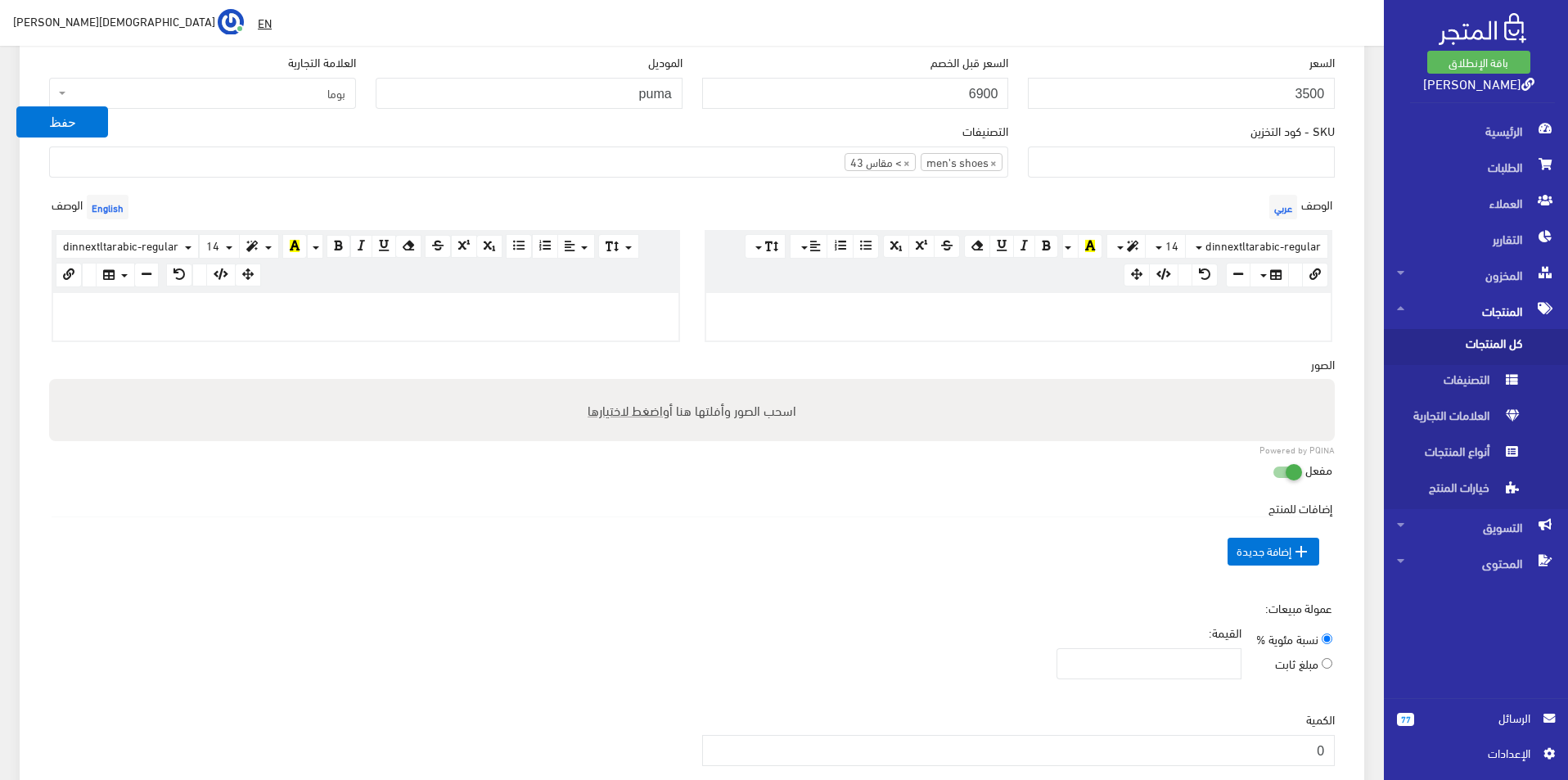
click at [960, 317] on p at bounding box center [1018, 310] width 609 height 18
paste div
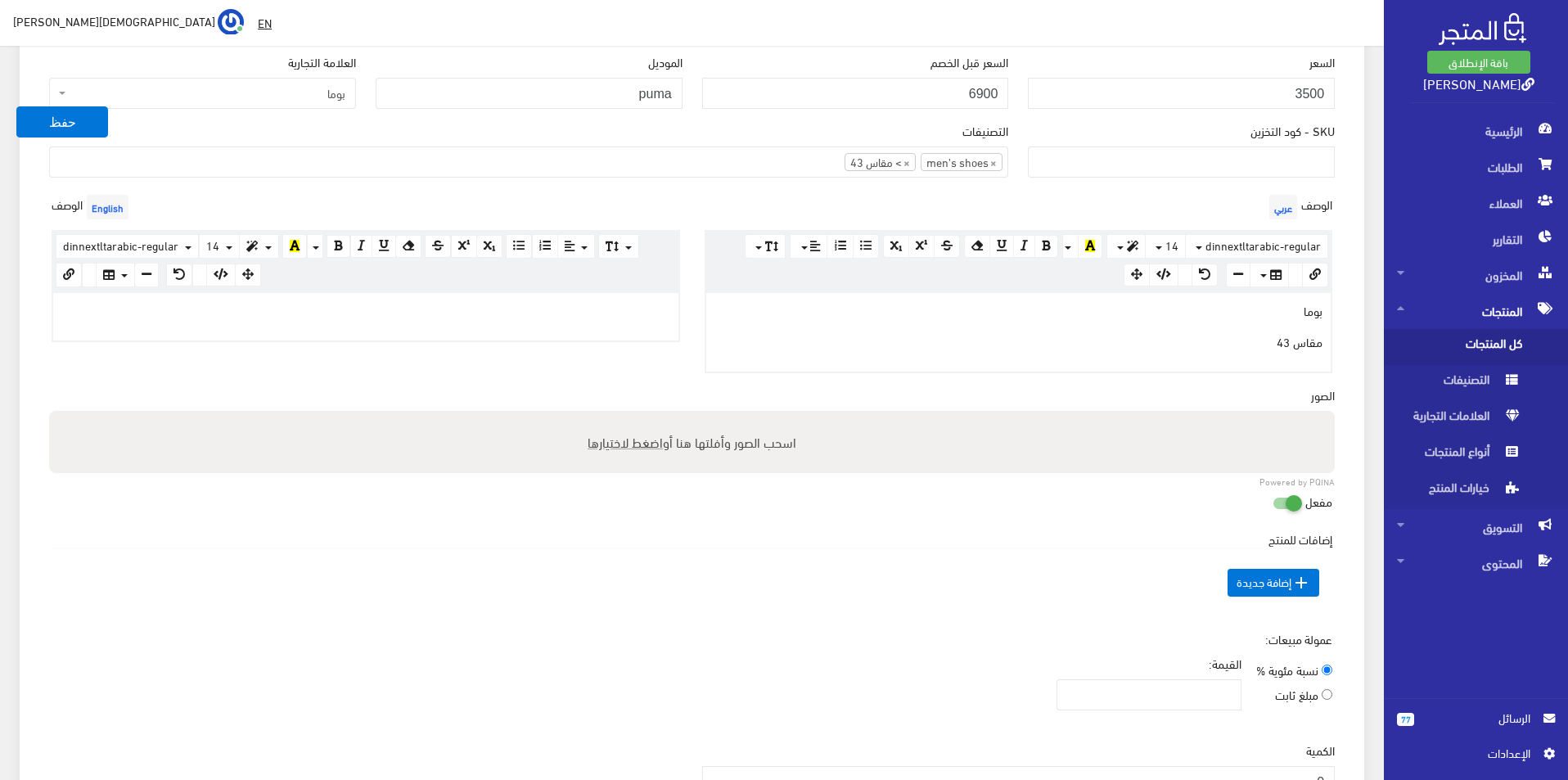
click at [355, 303] on p at bounding box center [366, 310] width 609 height 18
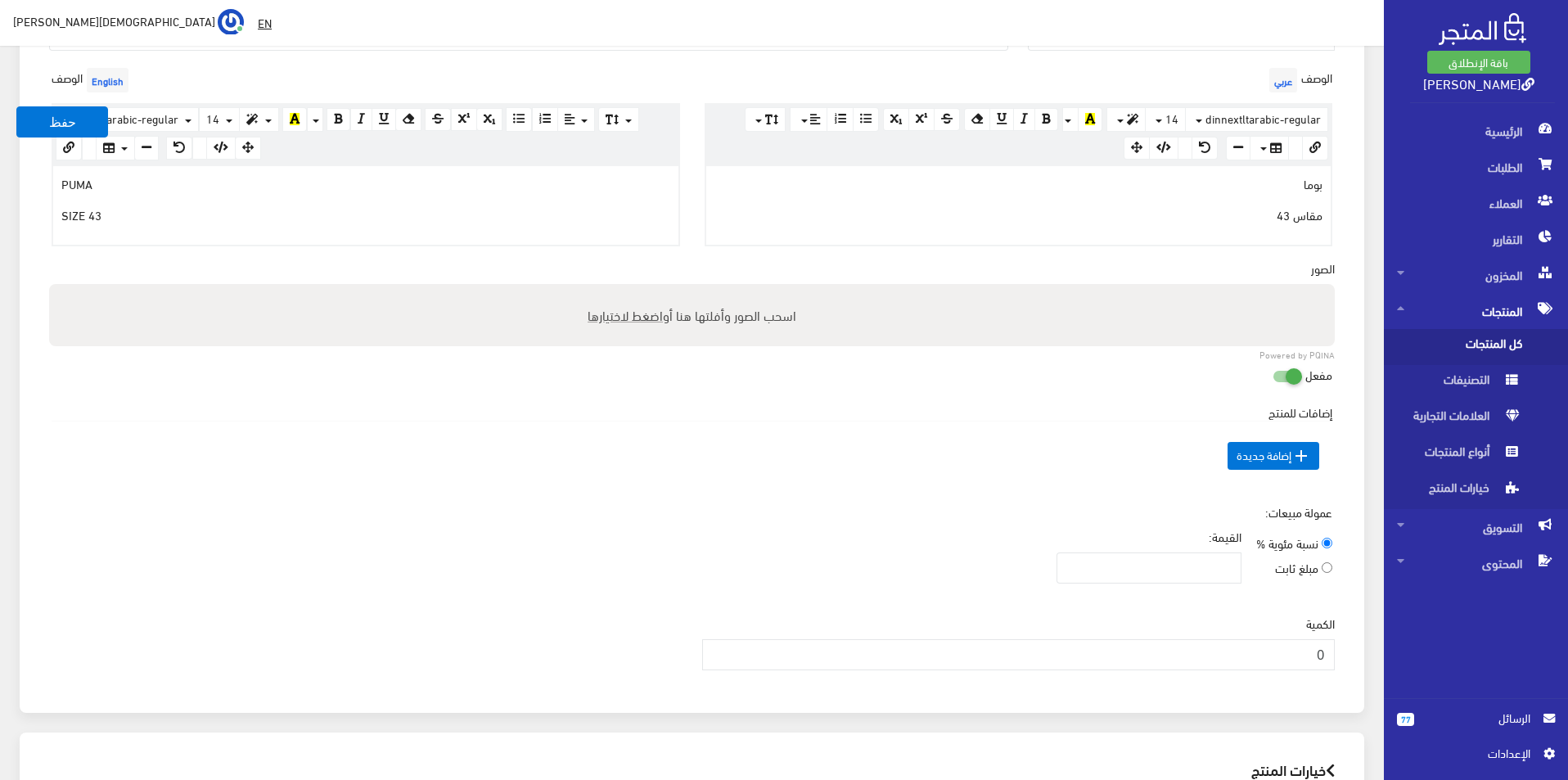
scroll to position [574, 0]
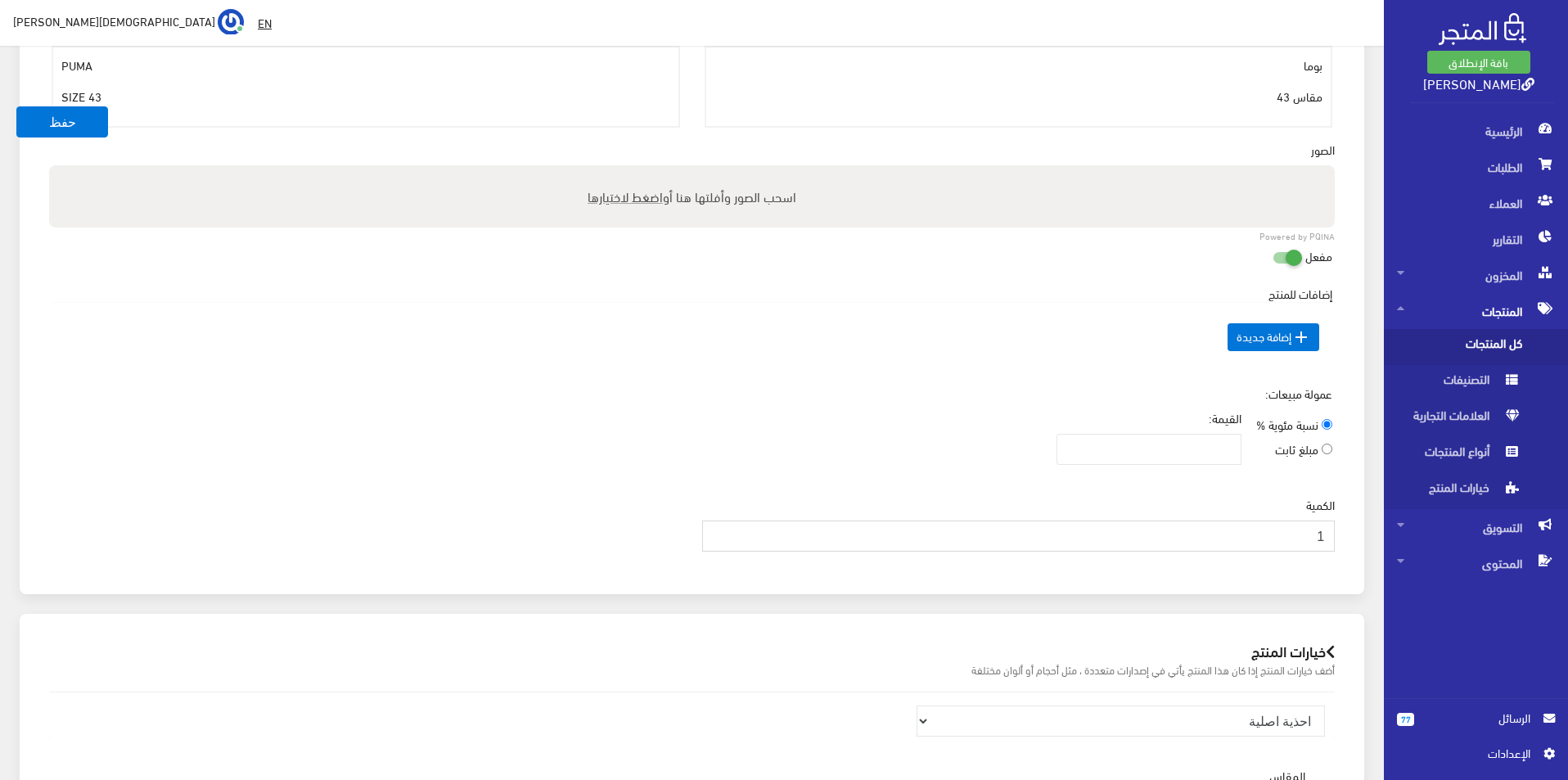
type input "1"
click at [719, 530] on input "1" at bounding box center [1019, 536] width 634 height 31
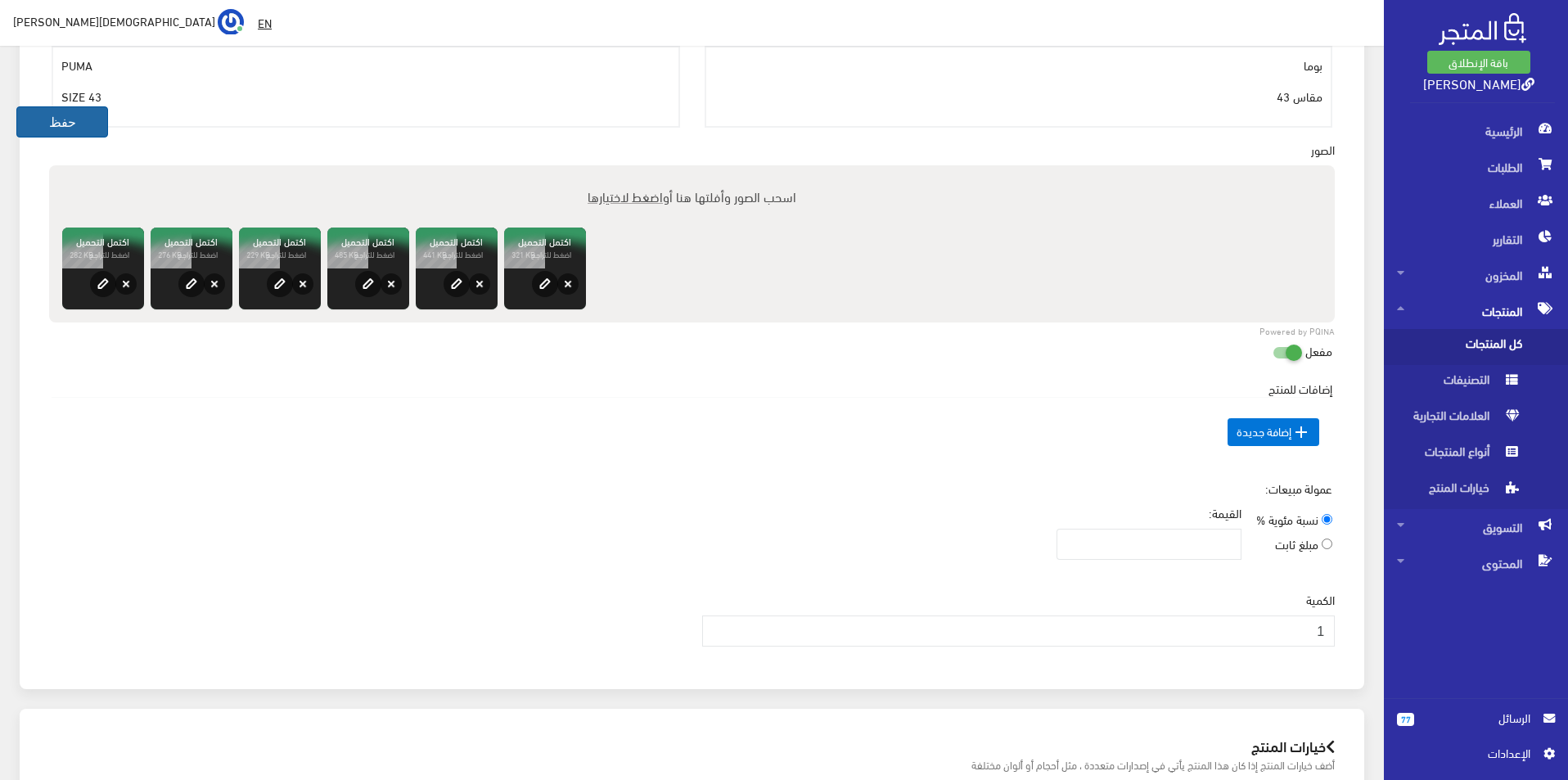
click at [72, 115] on button "حفظ" at bounding box center [63, 122] width 92 height 31
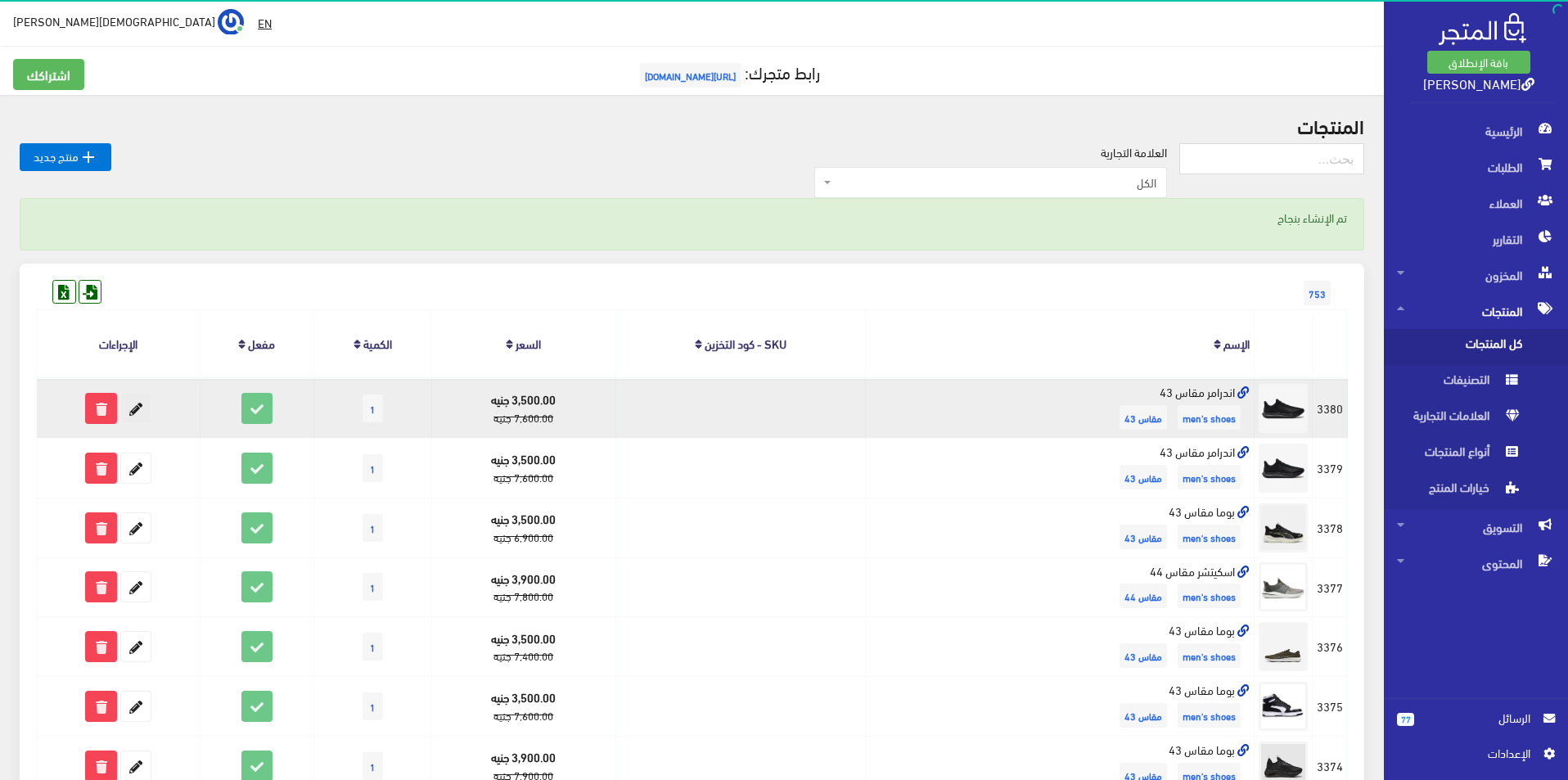
click at [143, 414] on icon at bounding box center [136, 408] width 29 height 29
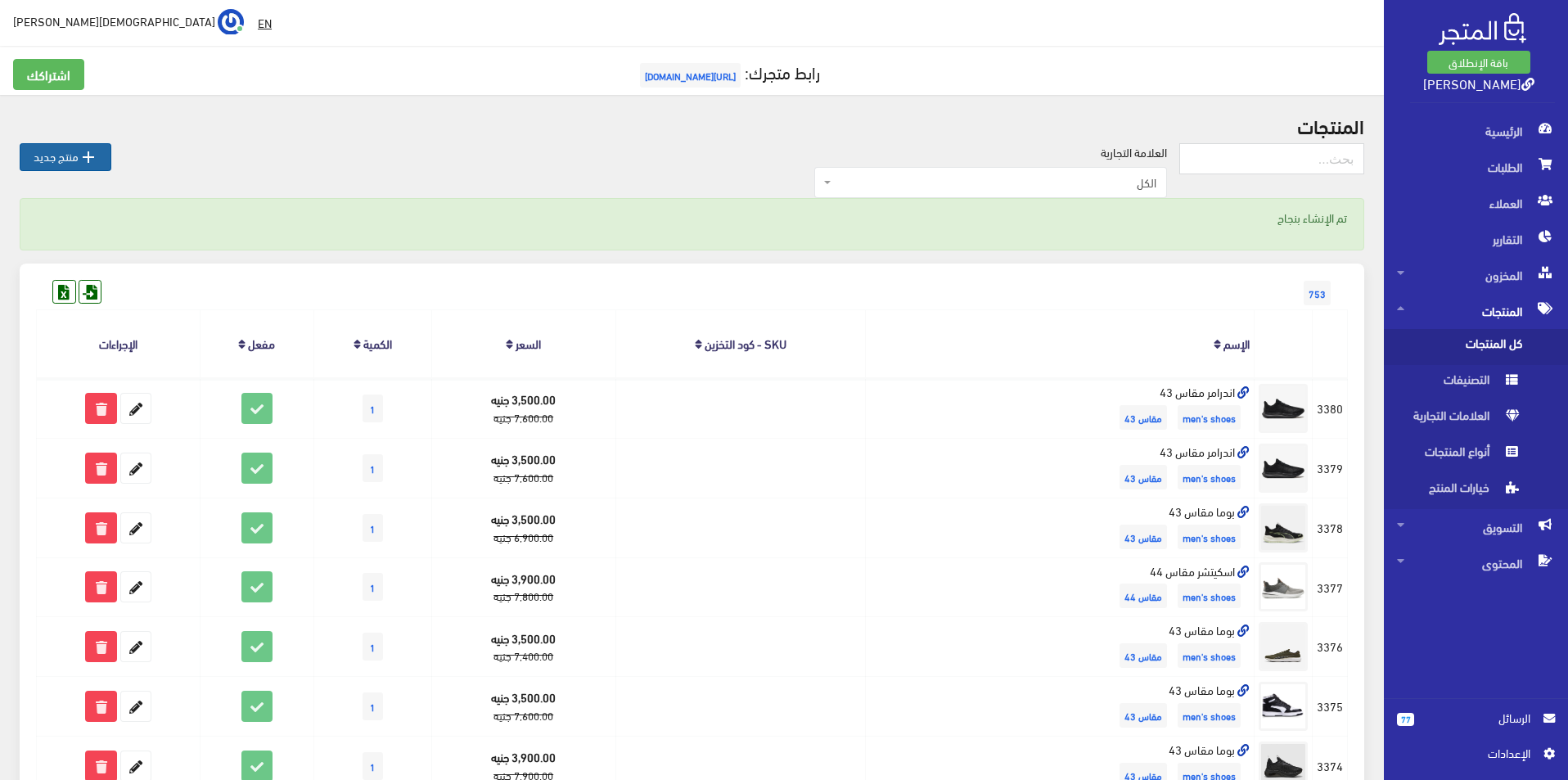
click at [89, 148] on icon "" at bounding box center [88, 158] width 20 height 20
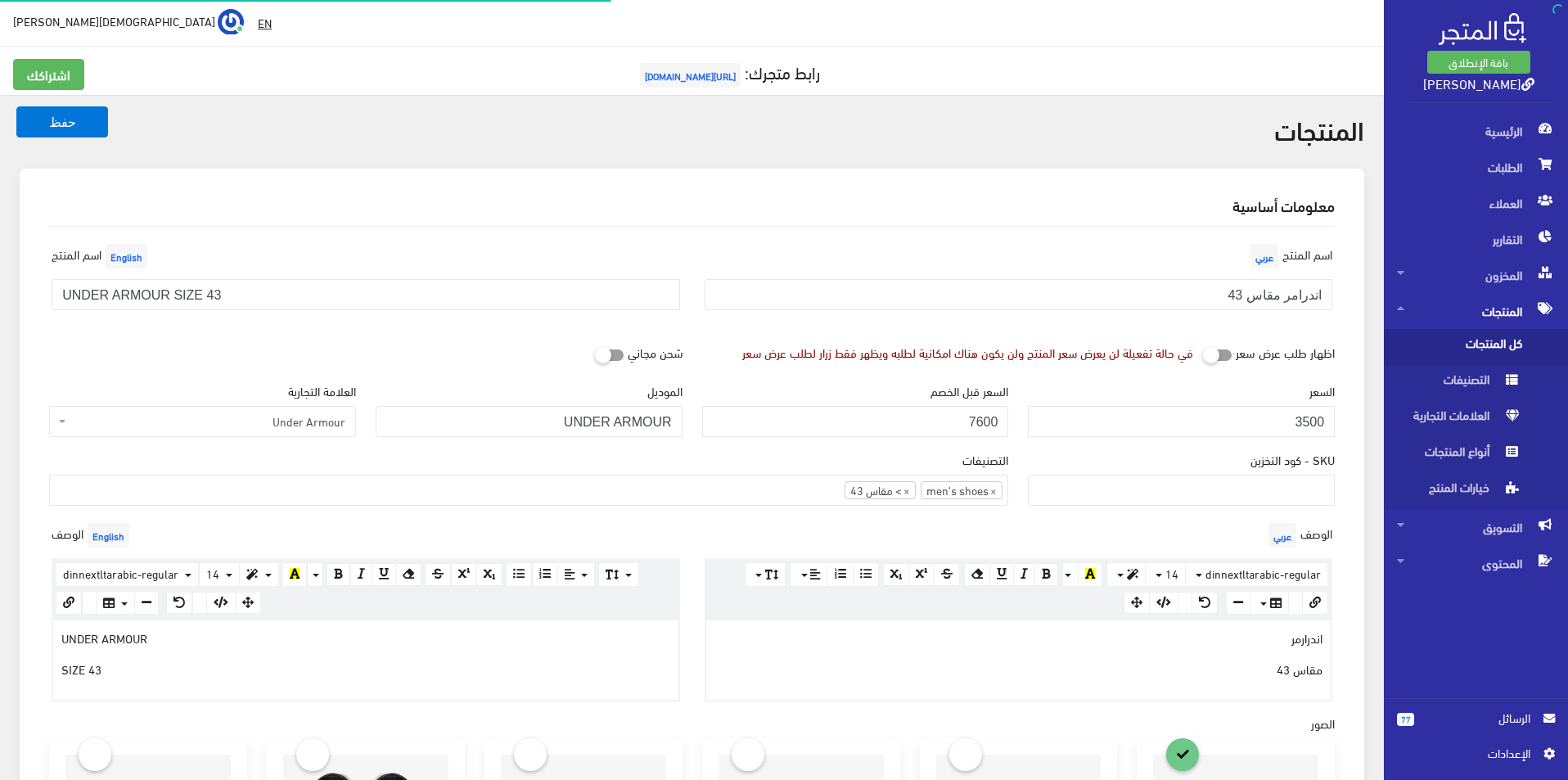
select select
click at [1147, 308] on input "اندرامر مقاس 43" at bounding box center [1018, 295] width 629 height 31
type input "اندرامر مقاس 44.5"
click at [484, 296] on input "UNDER ARMOUR SIZE 43" at bounding box center [366, 295] width 629 height 31
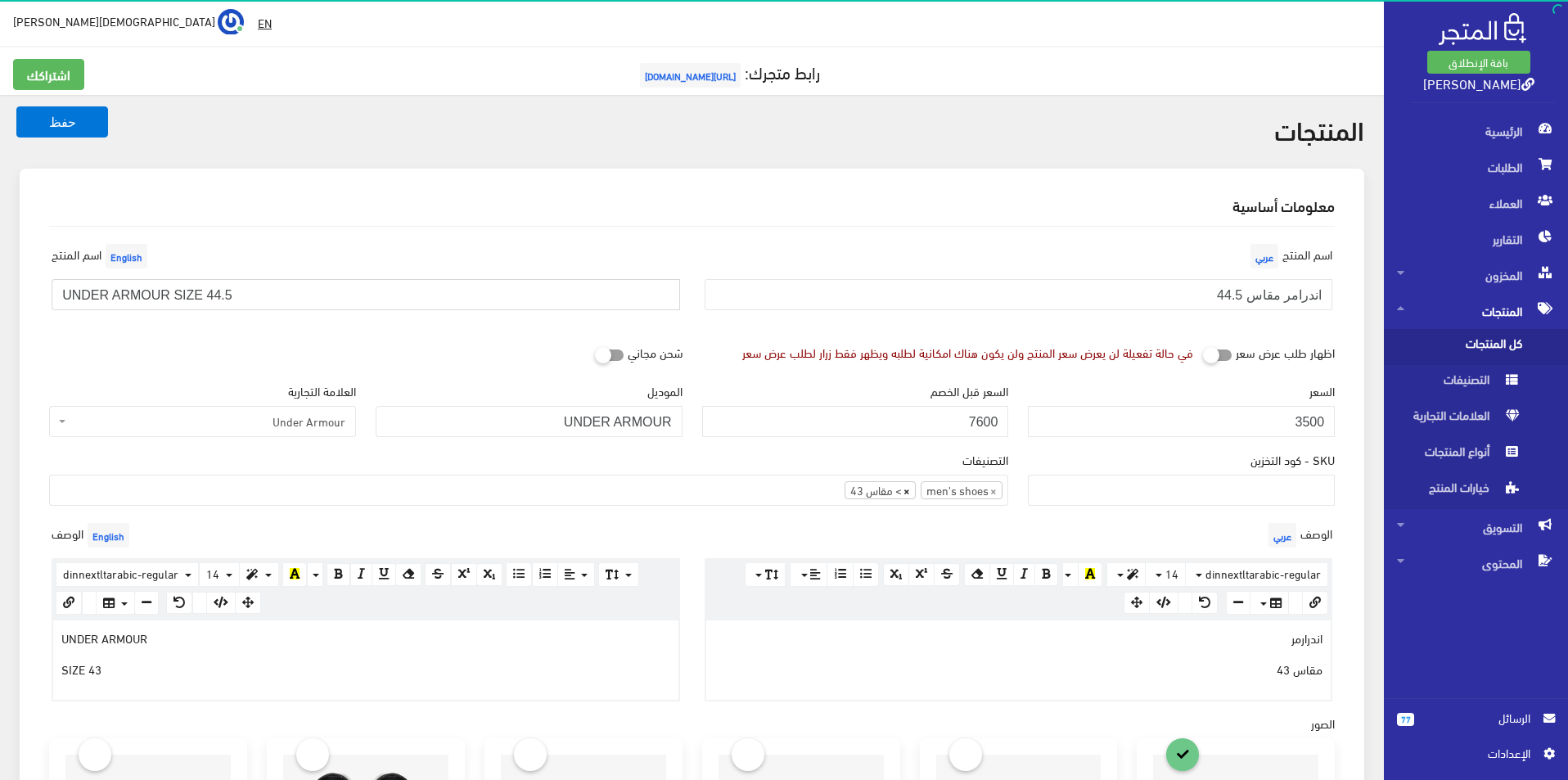
type input "UNDER ARMOUR SIZE 44.5"
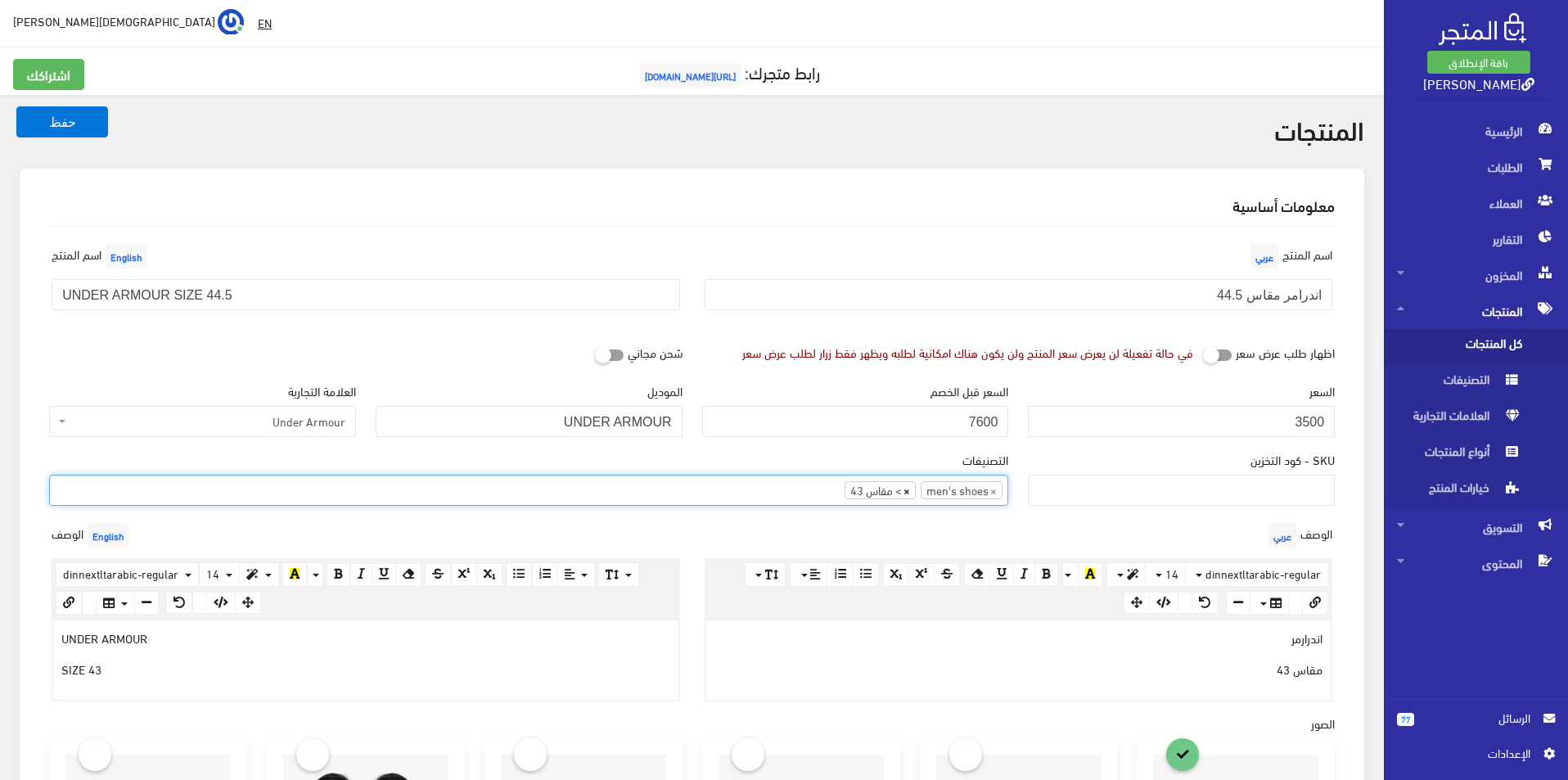
click at [905, 491] on span "×" at bounding box center [907, 490] width 7 height 17
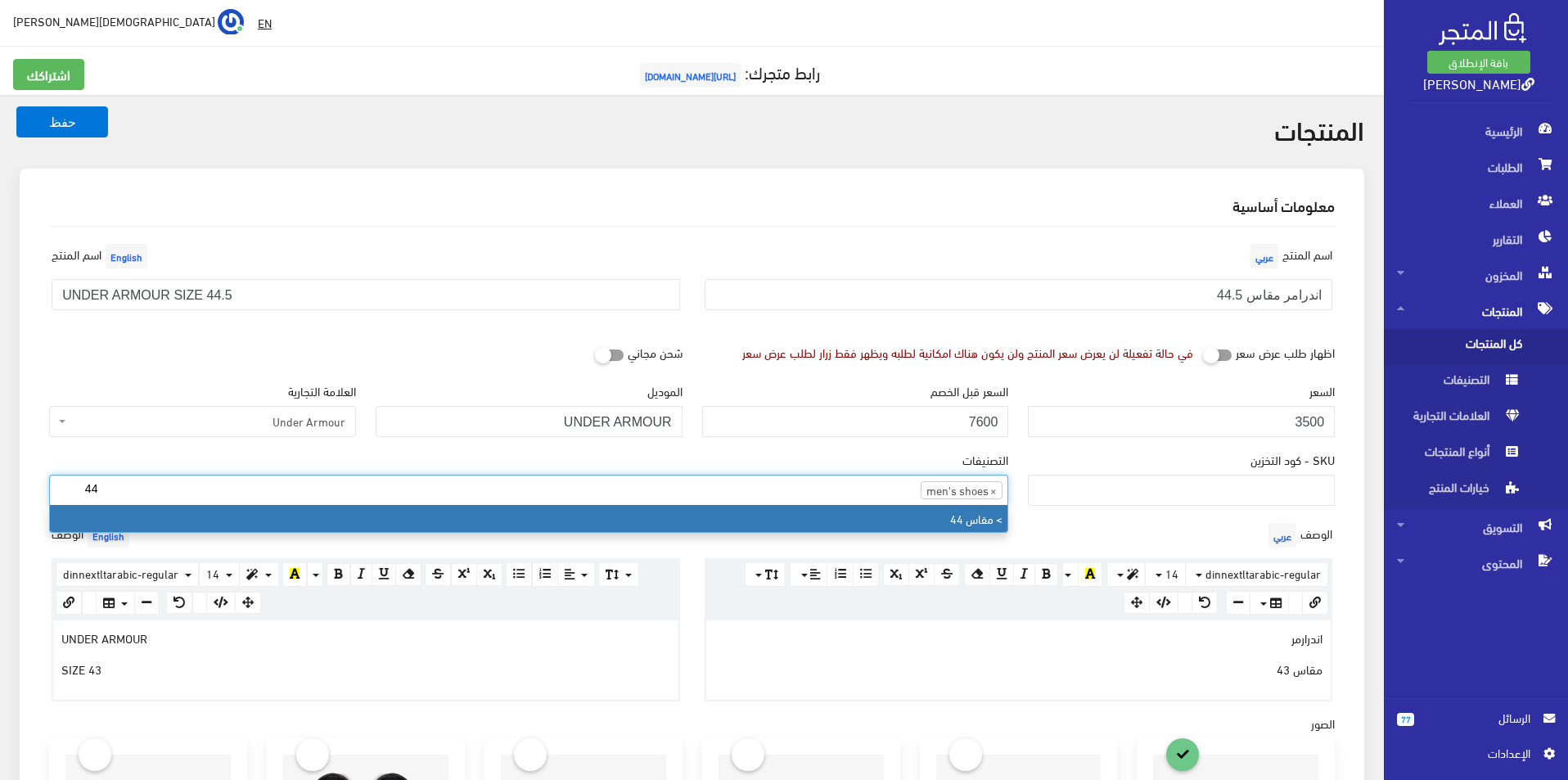
type input "44"
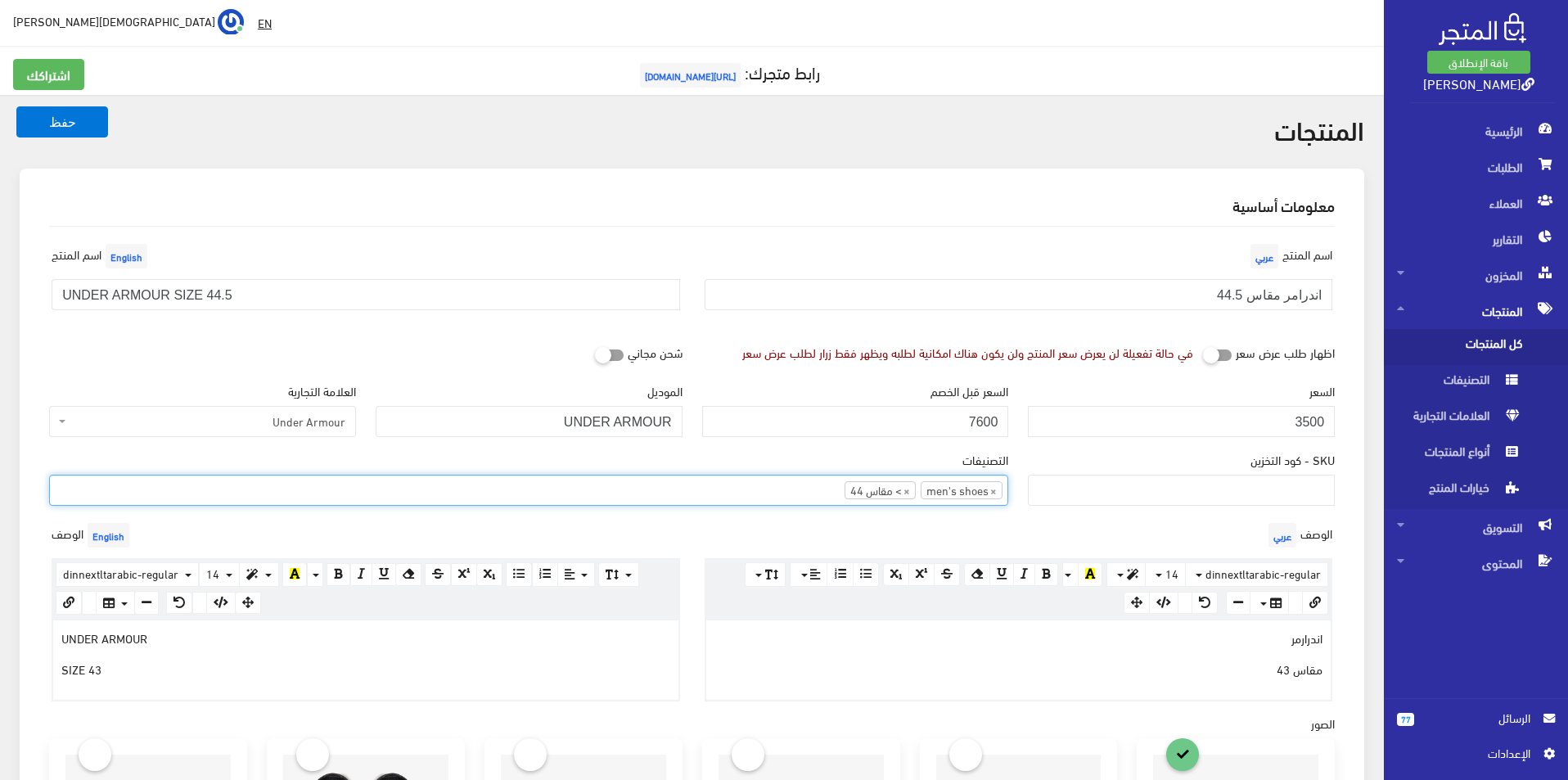
click at [1185, 679] on div "اندرارمر مقاس 43" at bounding box center [1018, 660] width 625 height 78
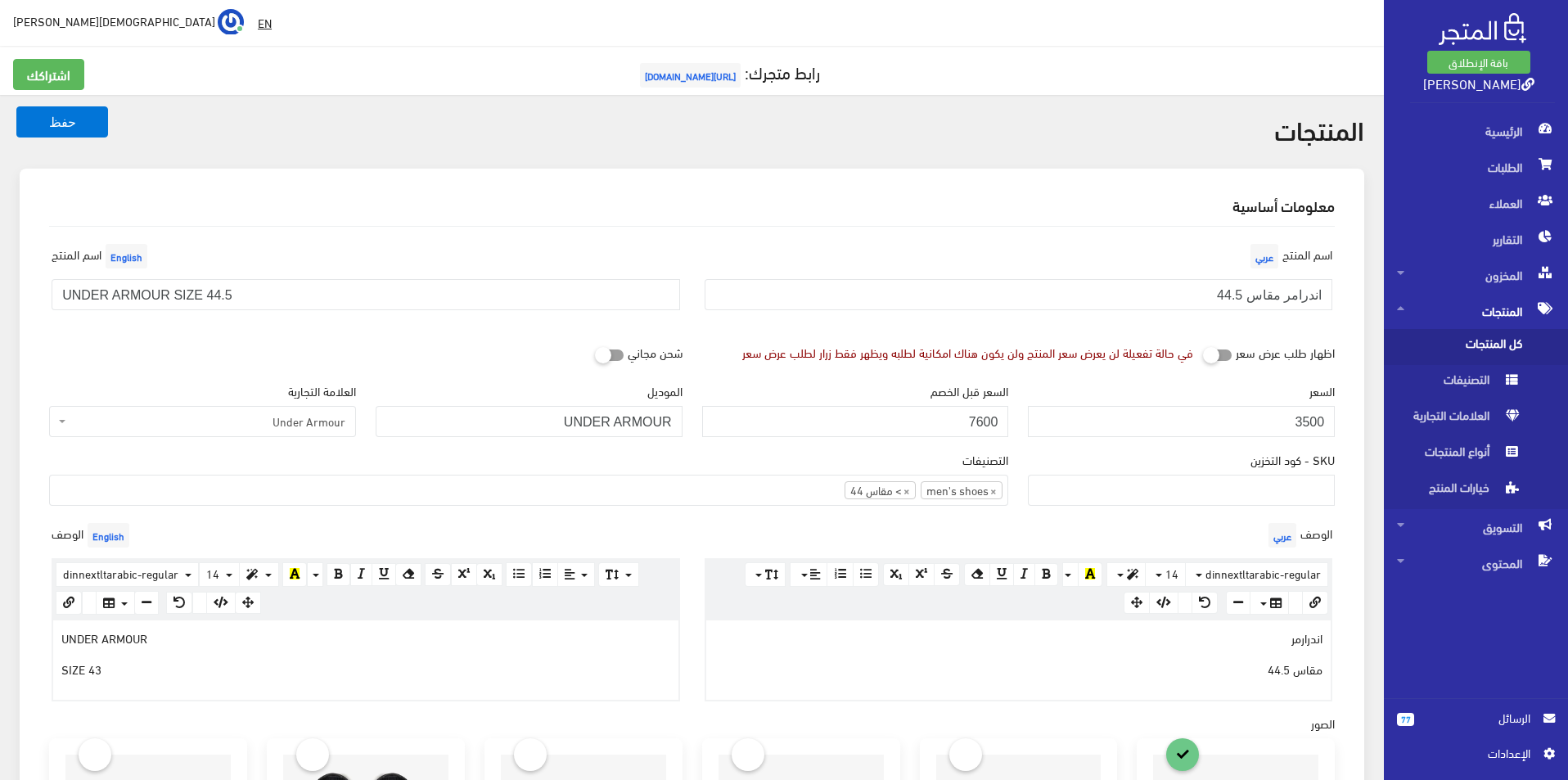
click at [564, 678] on div "UNDER ARMOUR SIZE 43" at bounding box center [365, 660] width 625 height 78
click at [77, 117] on button "حفظ" at bounding box center [63, 122] width 92 height 31
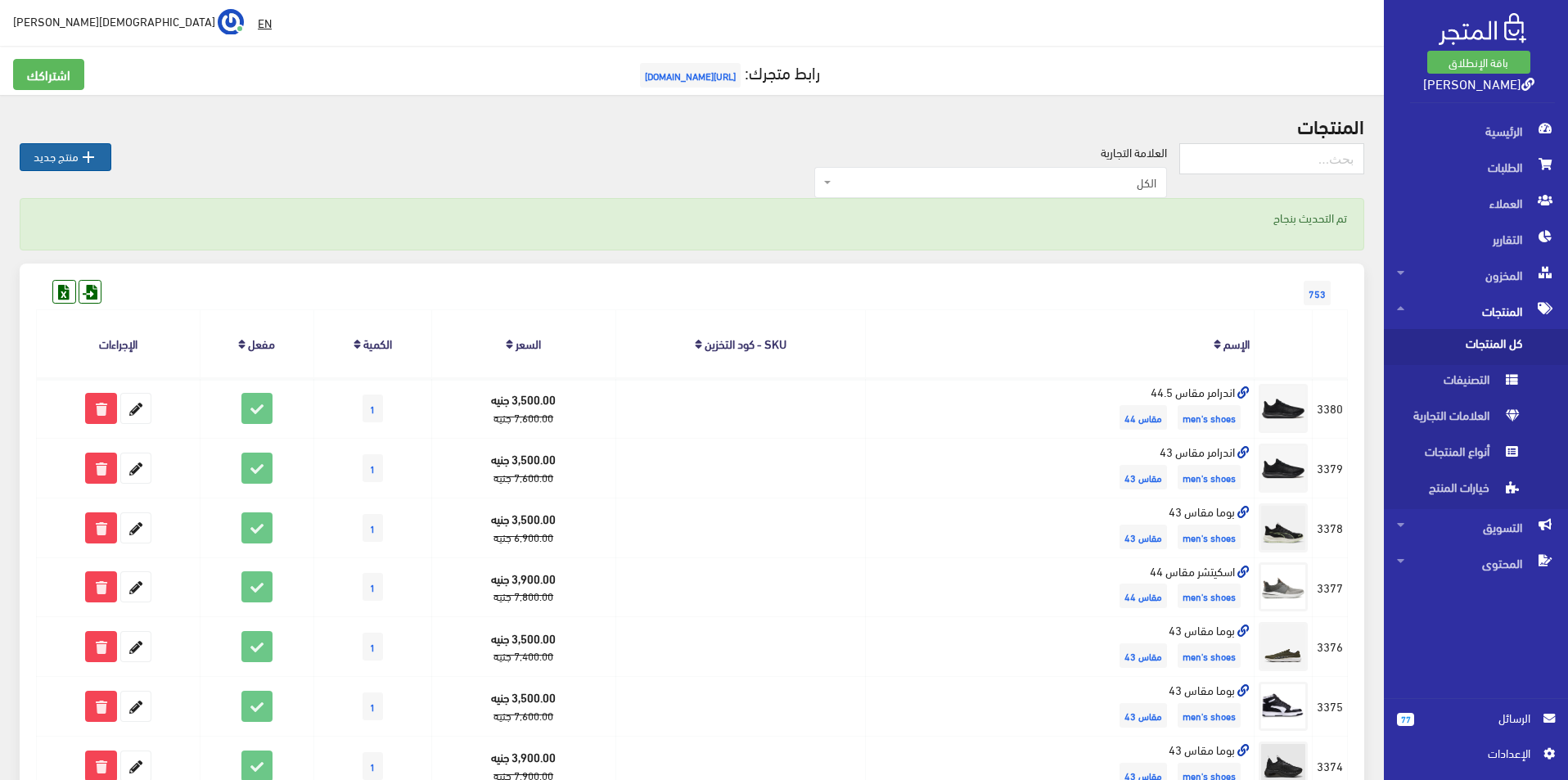
click at [80, 157] on icon "" at bounding box center [88, 158] width 20 height 20
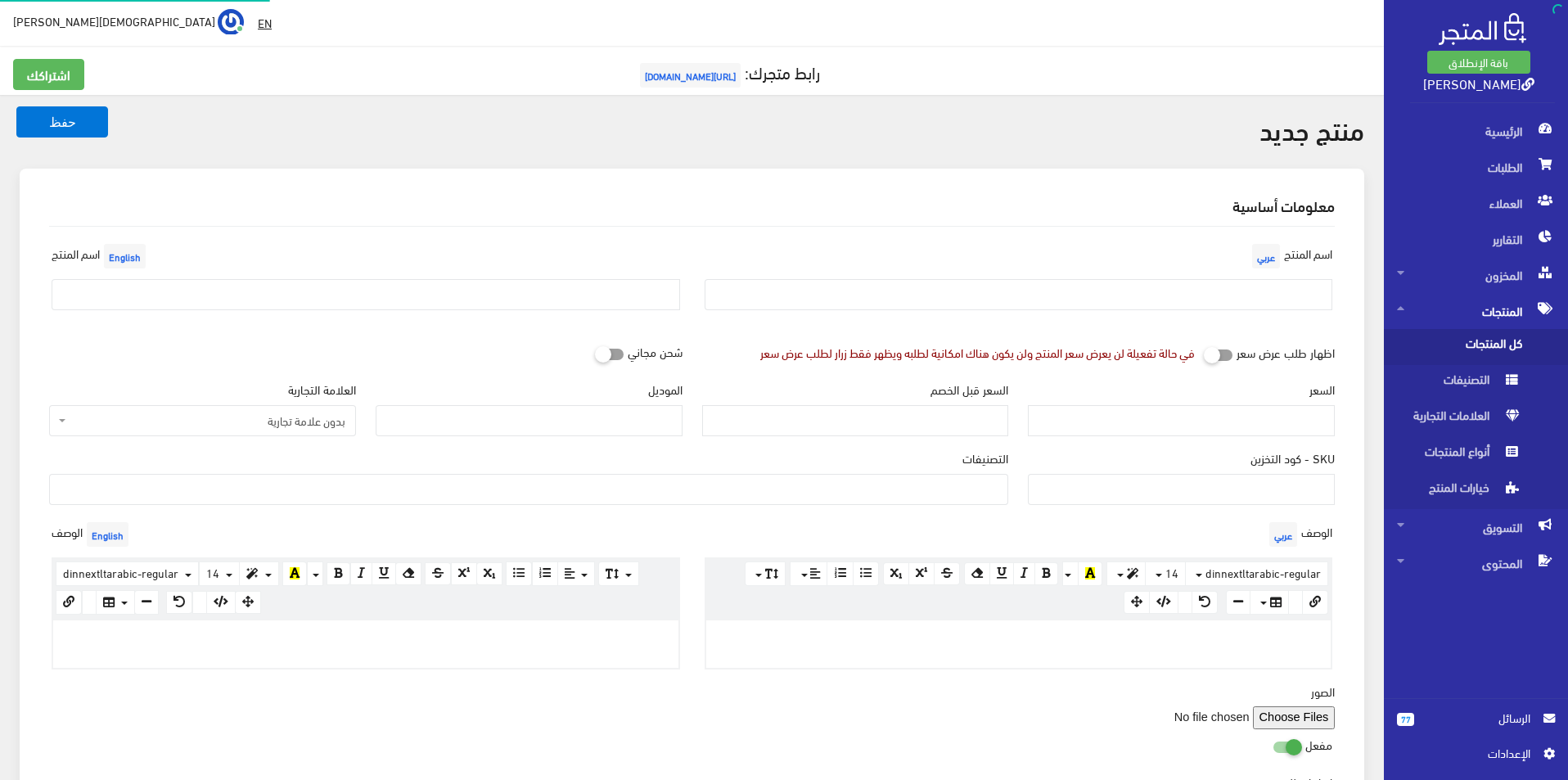
select select
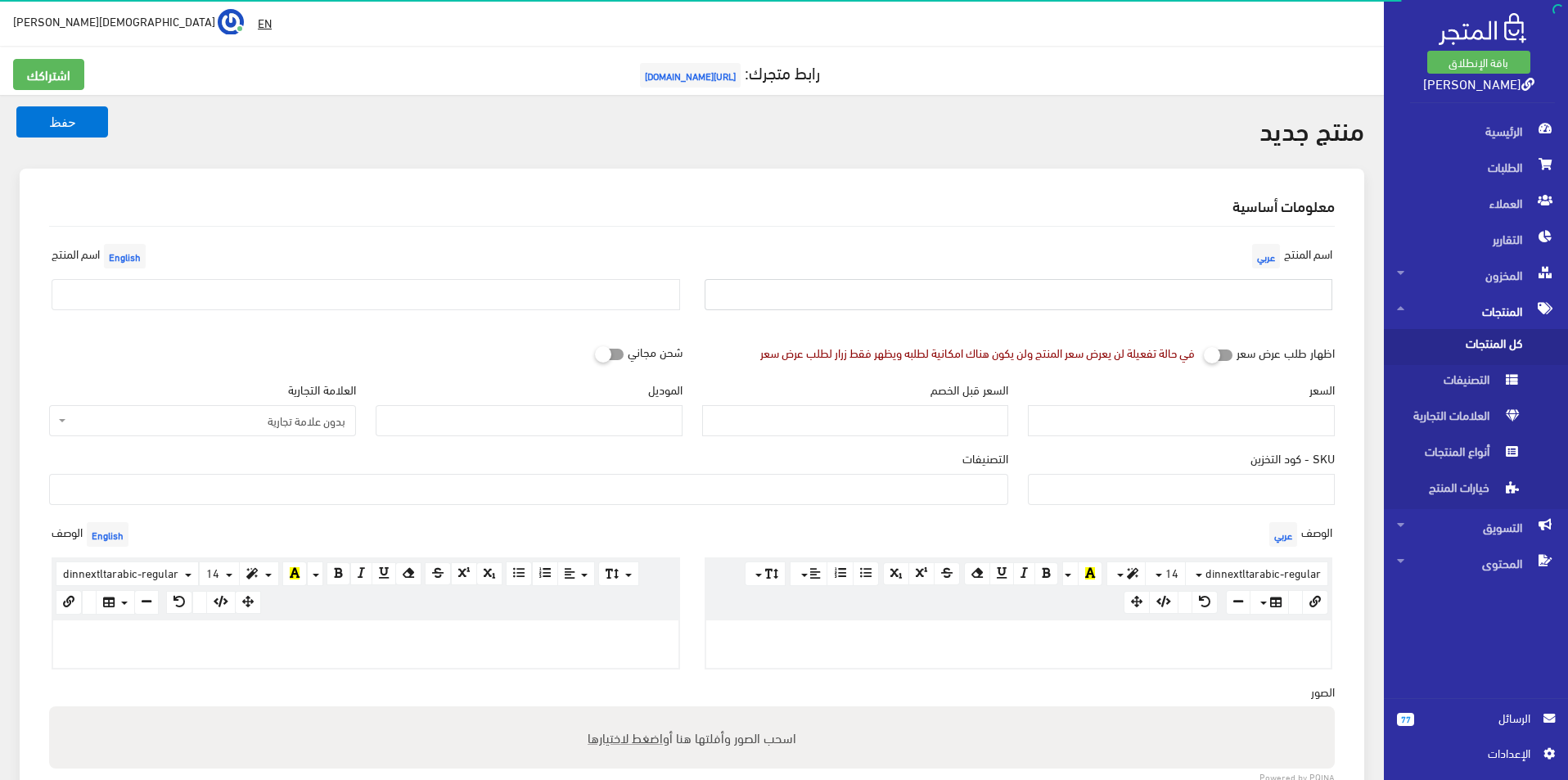
click at [1200, 298] on input "text" at bounding box center [1018, 295] width 629 height 31
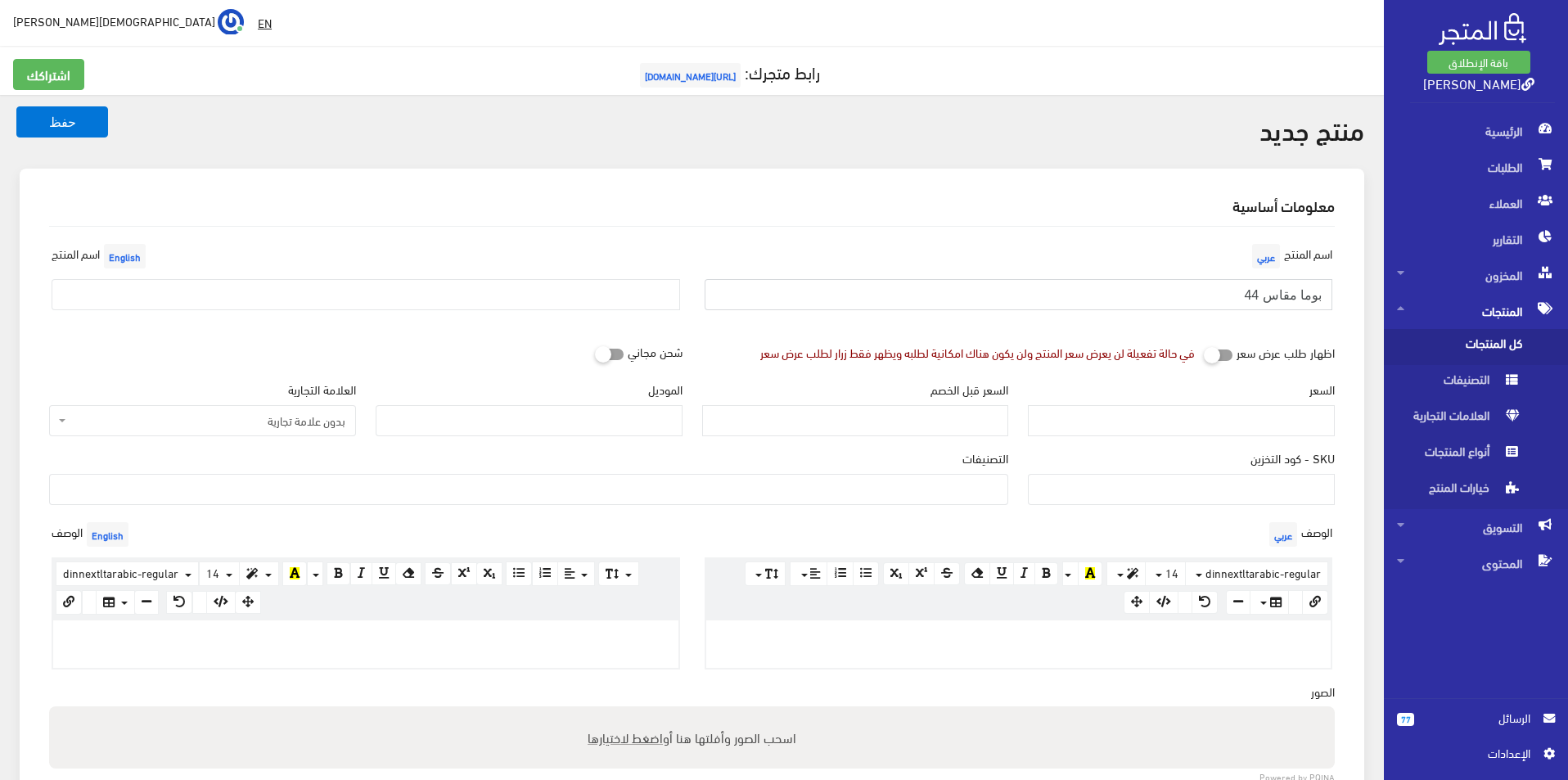
type input "بوما مقاس 44"
drag, startPoint x: 324, startPoint y: 308, endPoint x: 335, endPoint y: 302, distance: 12.5
click at [329, 307] on input "text" at bounding box center [366, 295] width 629 height 31
type input "Puma size 44"
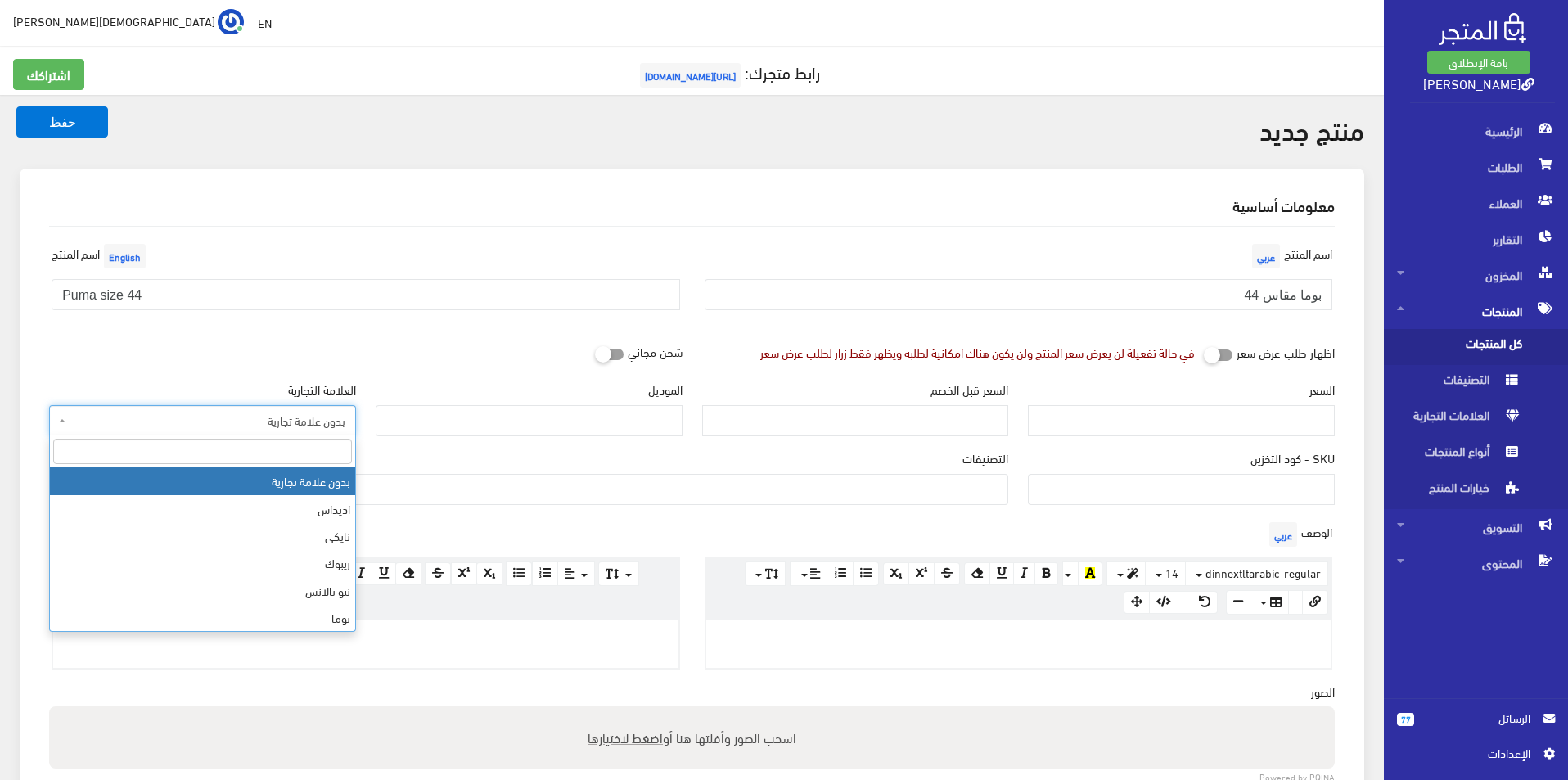
click at [251, 434] on span "بدون علامة تجارية" at bounding box center [202, 421] width 307 height 31
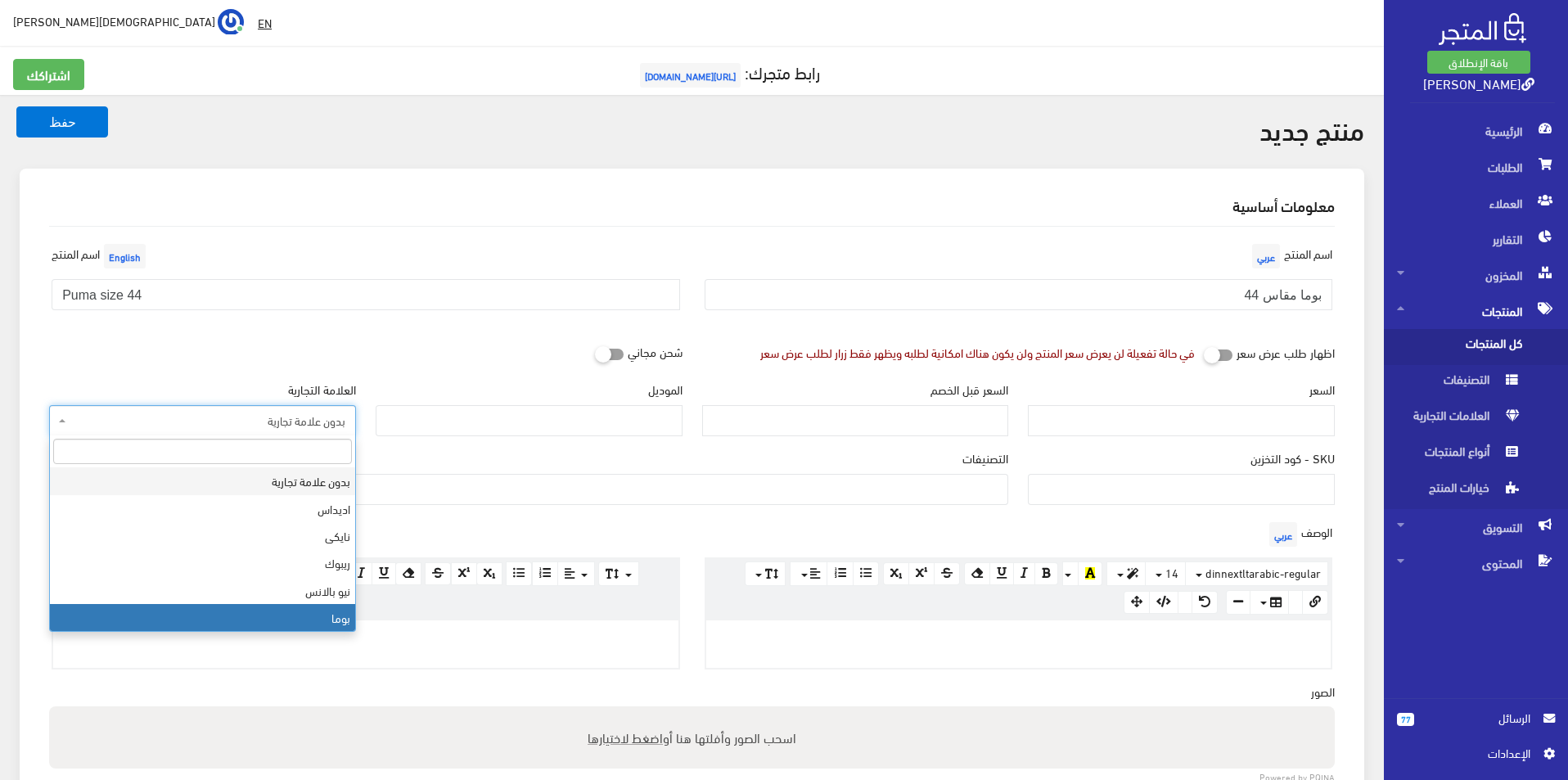
select select "7"
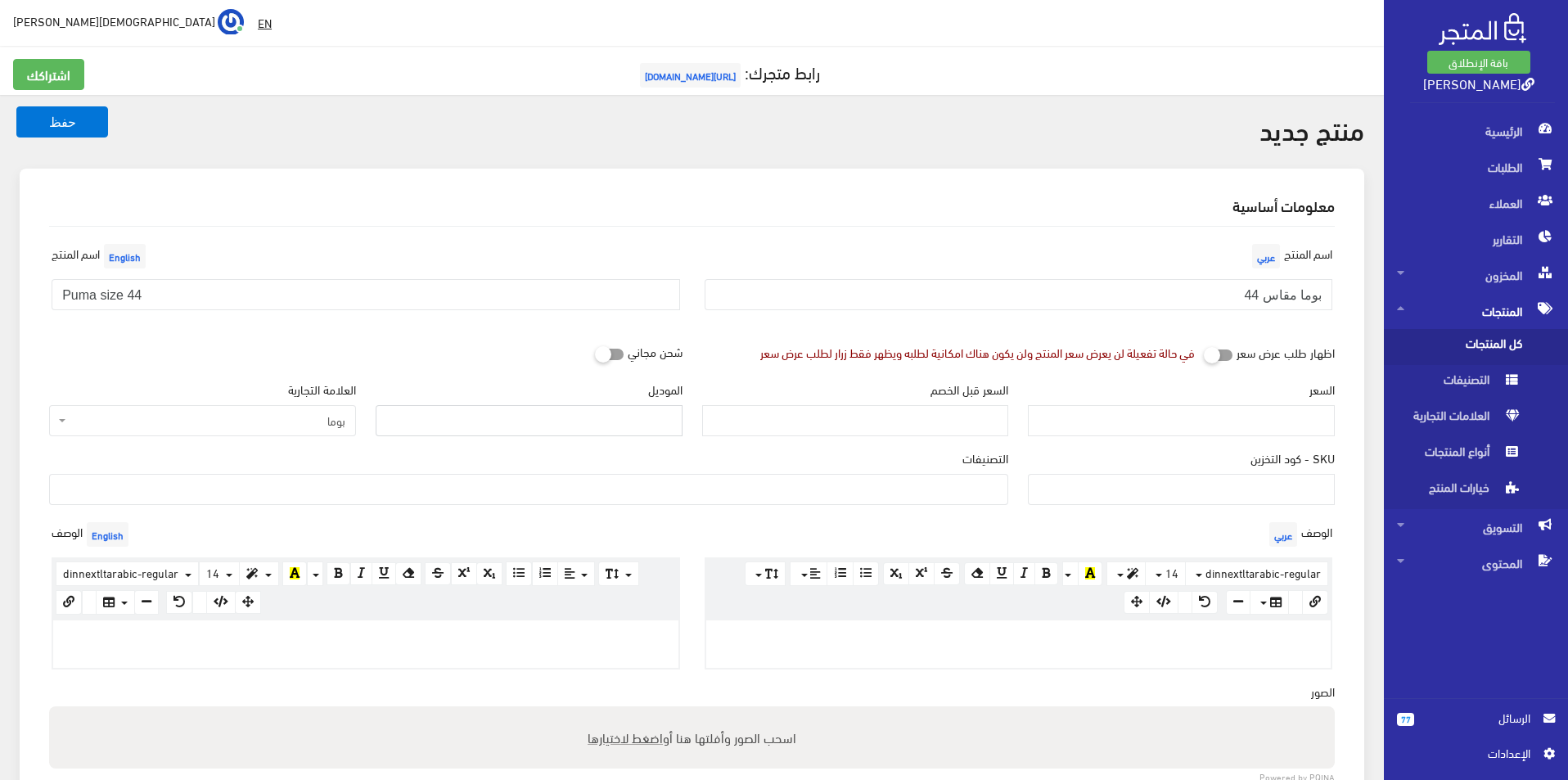
click at [457, 430] on input "الموديل" at bounding box center [529, 421] width 307 height 31
type input "puma"
click at [1165, 403] on div "السعر" at bounding box center [1182, 408] width 307 height 56
click at [1152, 429] on input "السعر" at bounding box center [1182, 421] width 307 height 31
type input "3500"
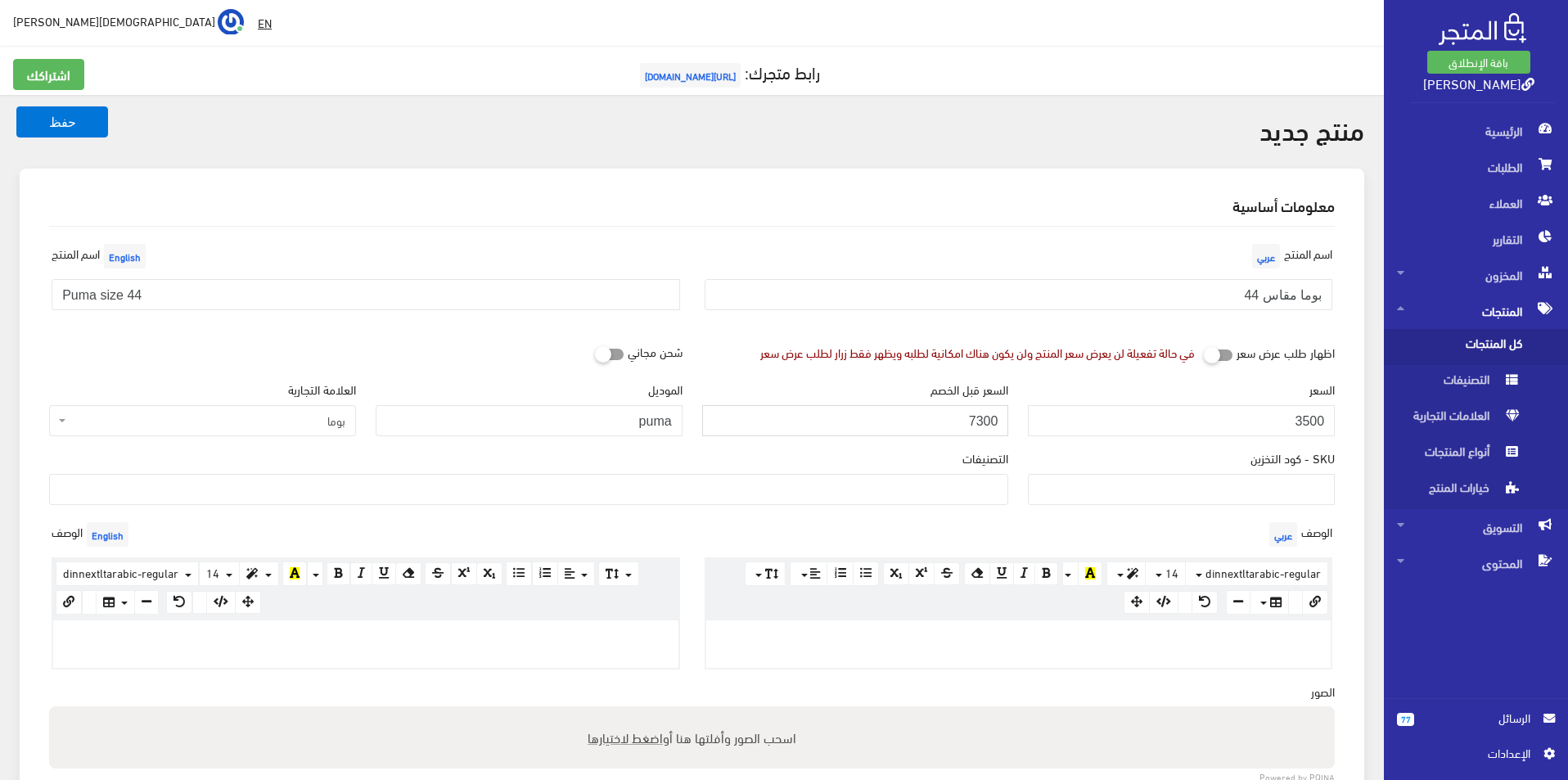
type input "7300"
click at [953, 498] on ul at bounding box center [528, 487] width 958 height 26
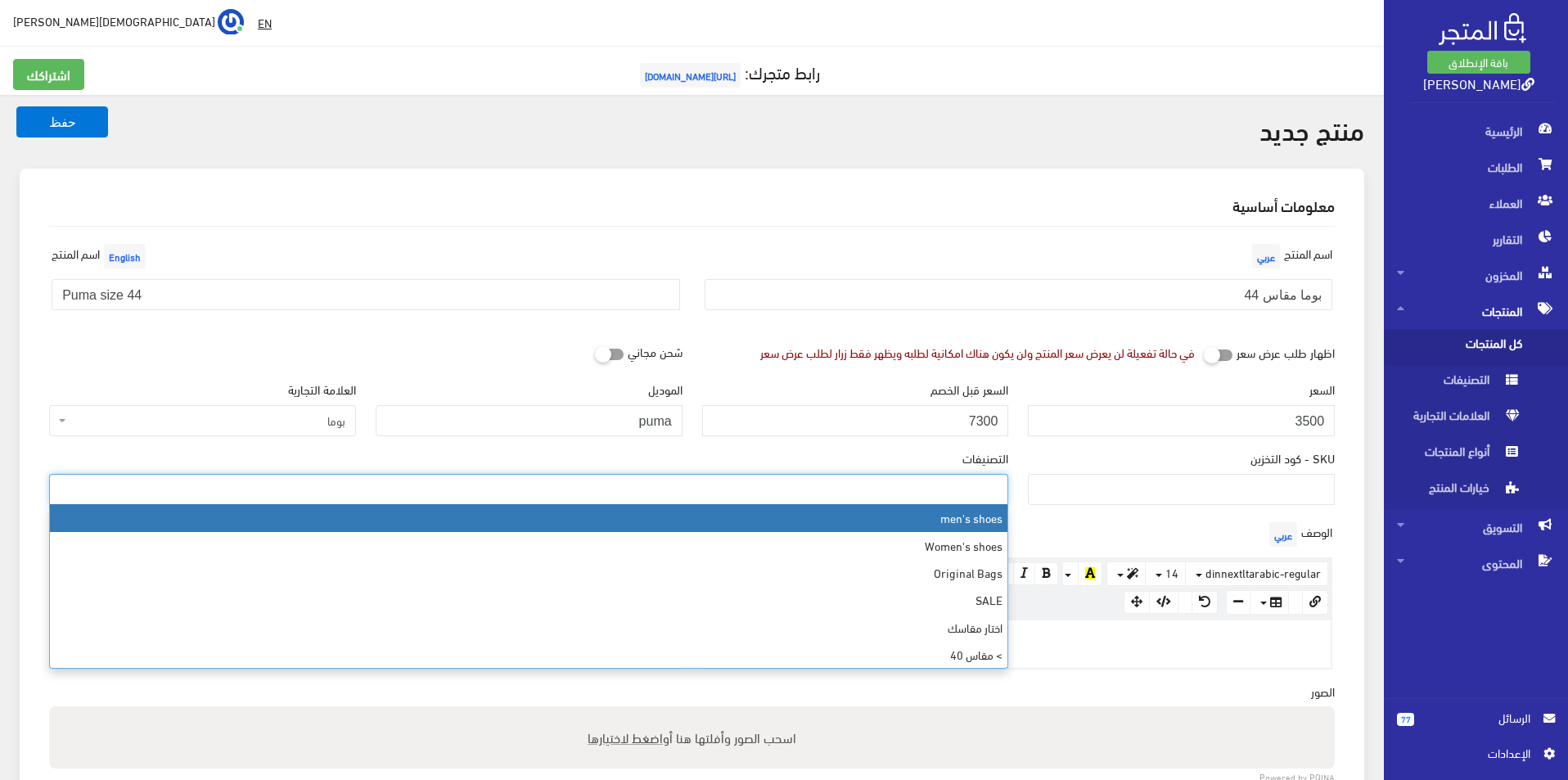
select select "5"
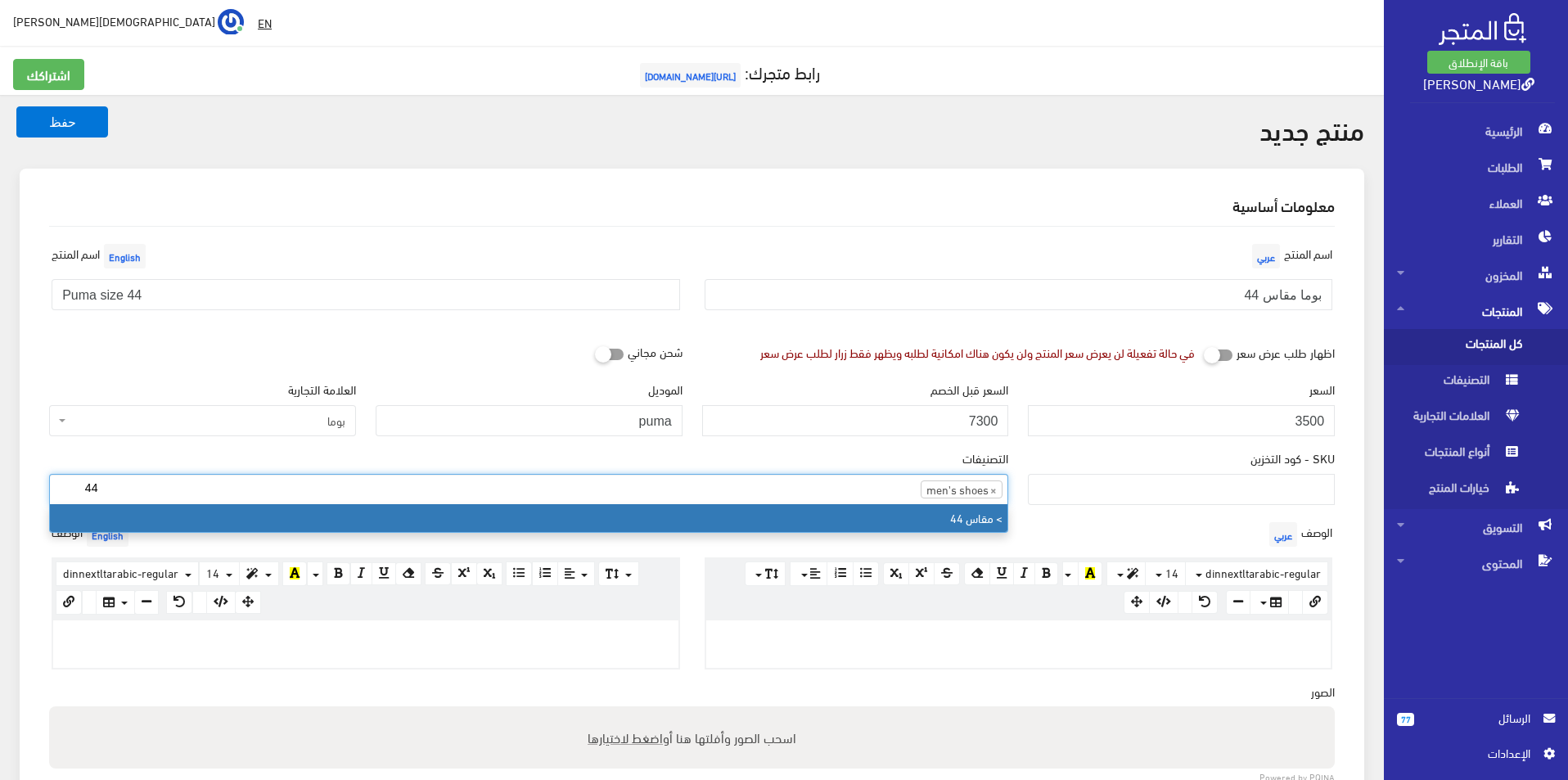
type input "44"
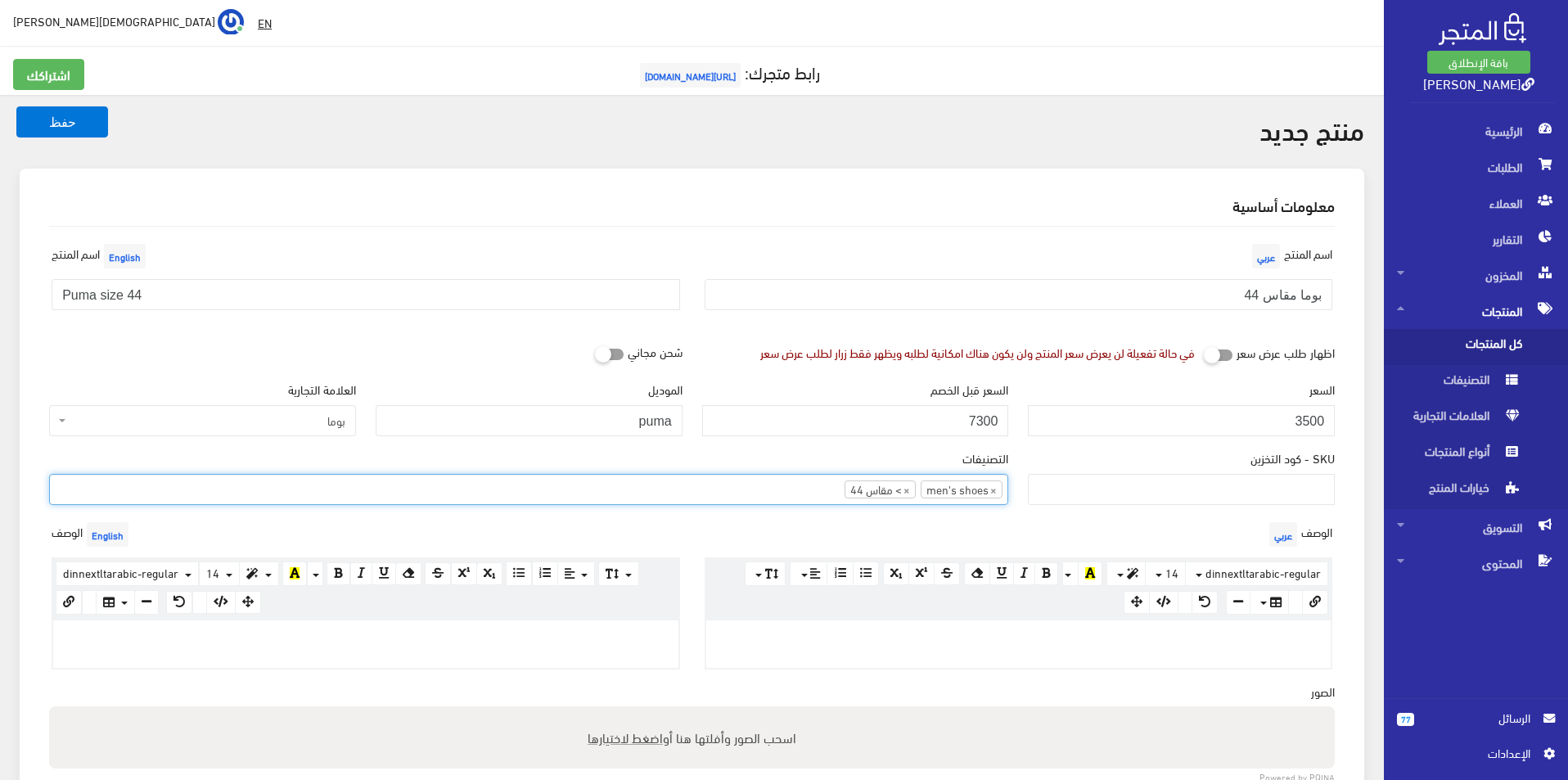
click at [1060, 658] on div at bounding box center [1018, 644] width 625 height 48
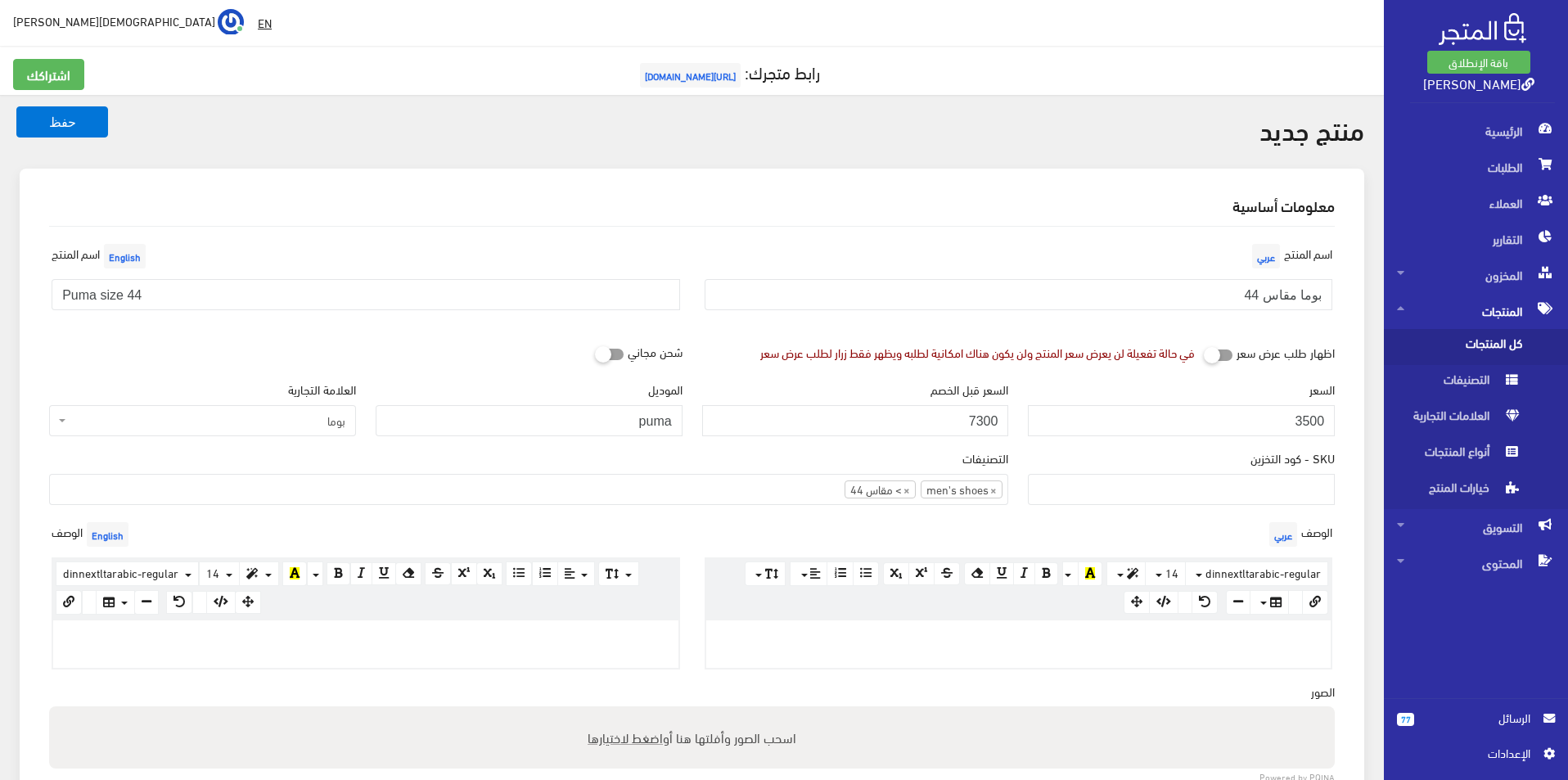
paste div
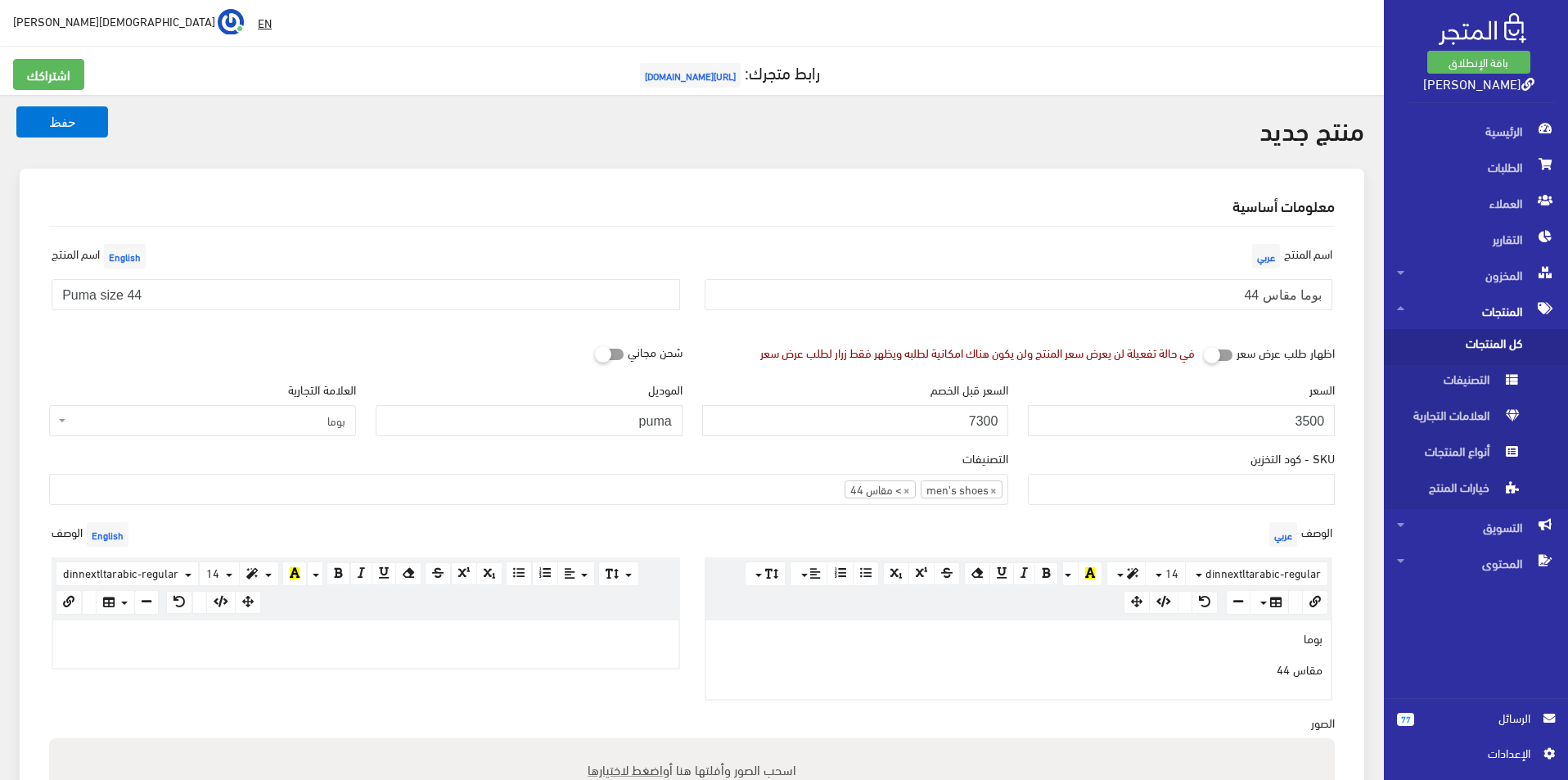
click at [509, 632] on p at bounding box center [366, 638] width 609 height 18
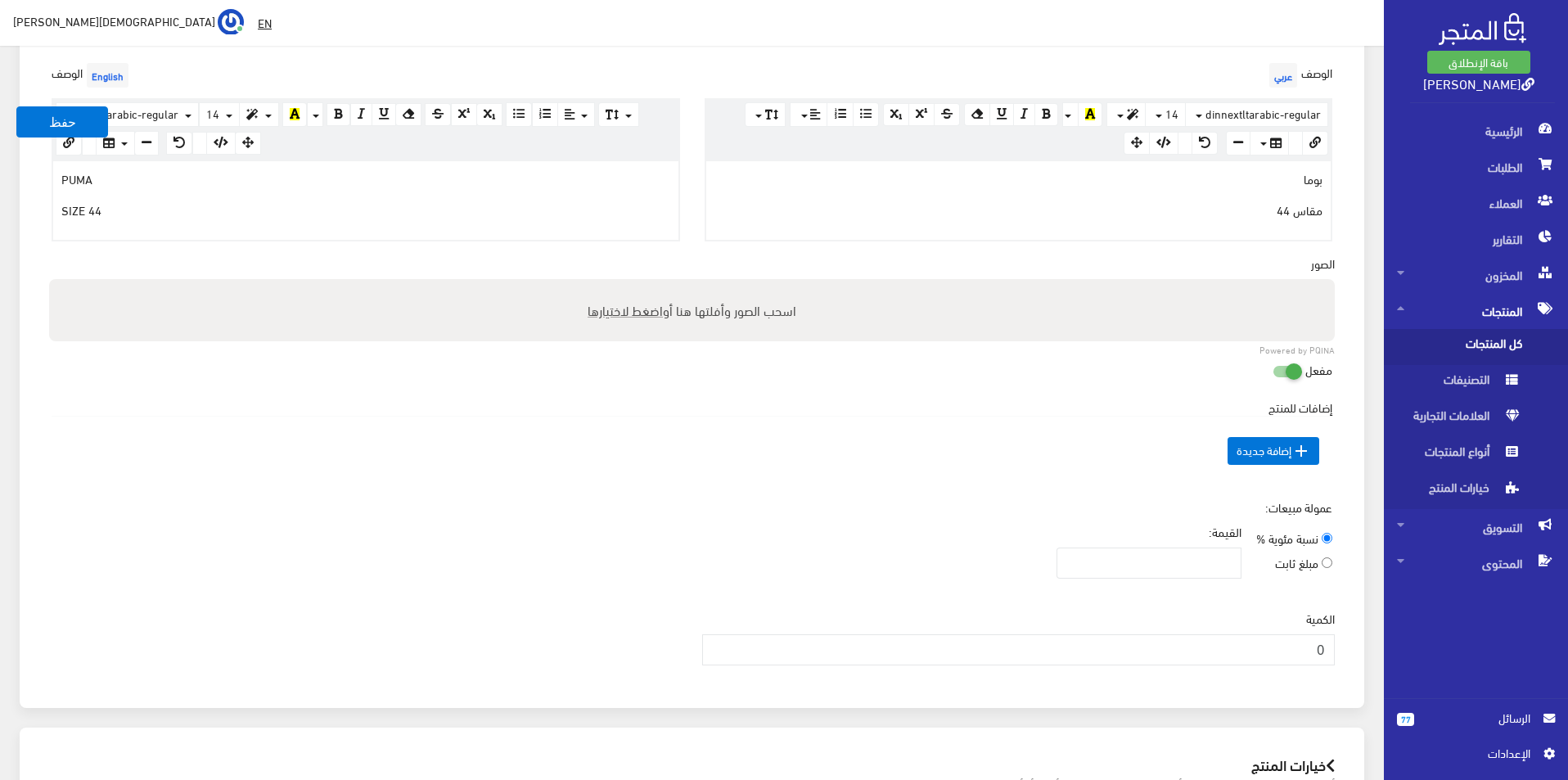
scroll to position [491, 0]
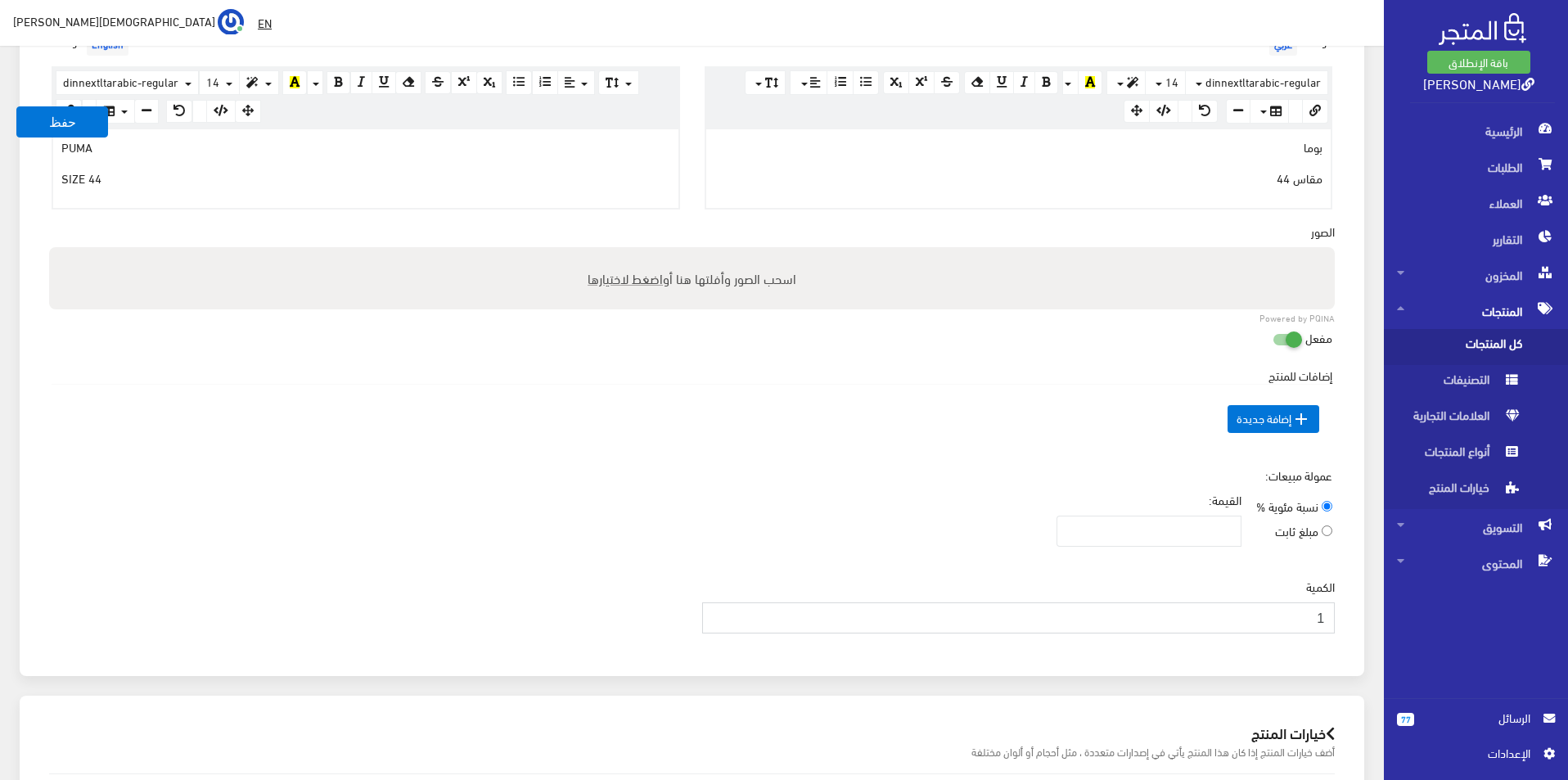
type input "1"
click at [718, 616] on input "1" at bounding box center [1019, 619] width 634 height 31
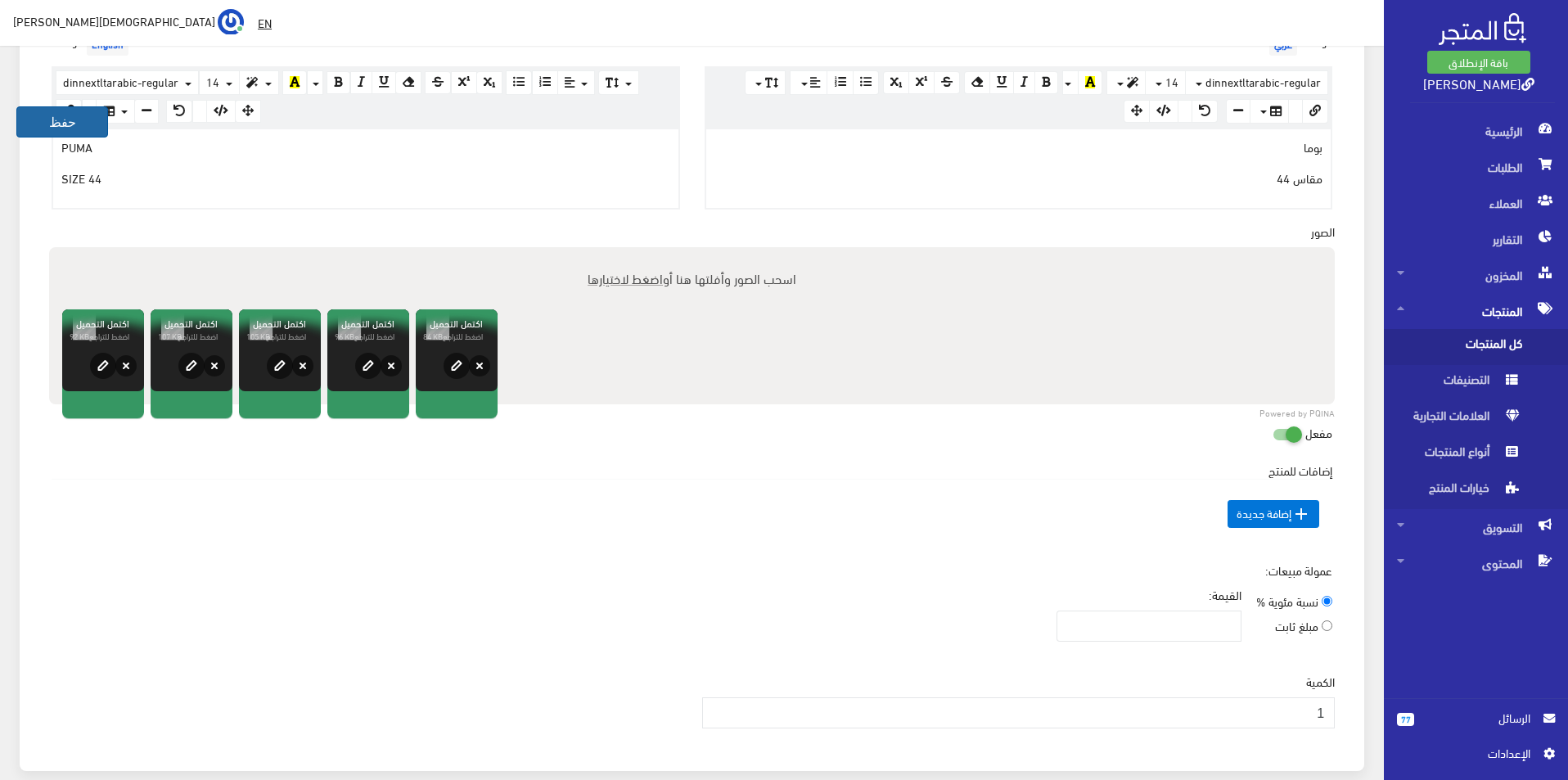
click at [60, 129] on button "حفظ" at bounding box center [63, 122] width 92 height 31
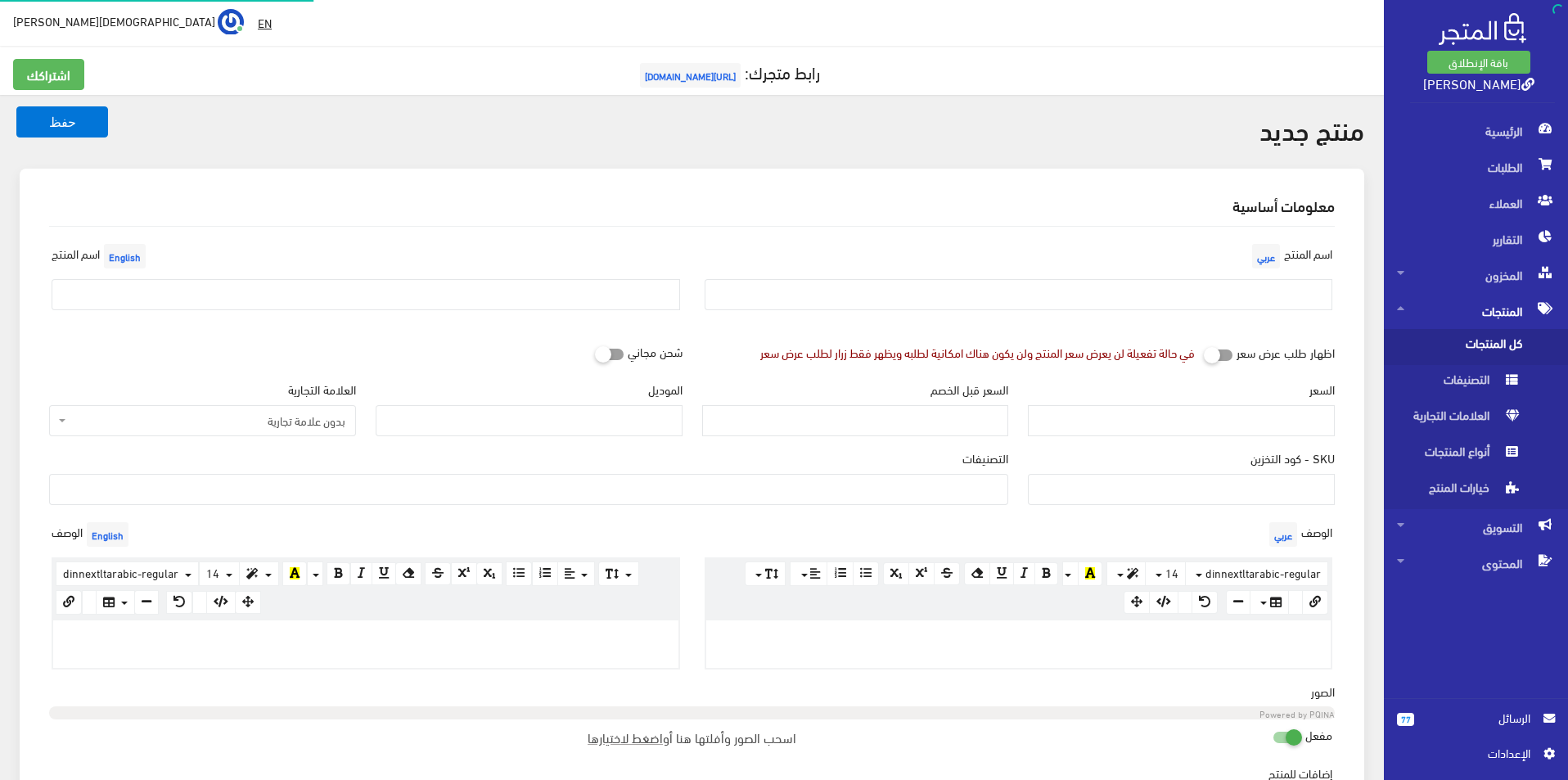
select select
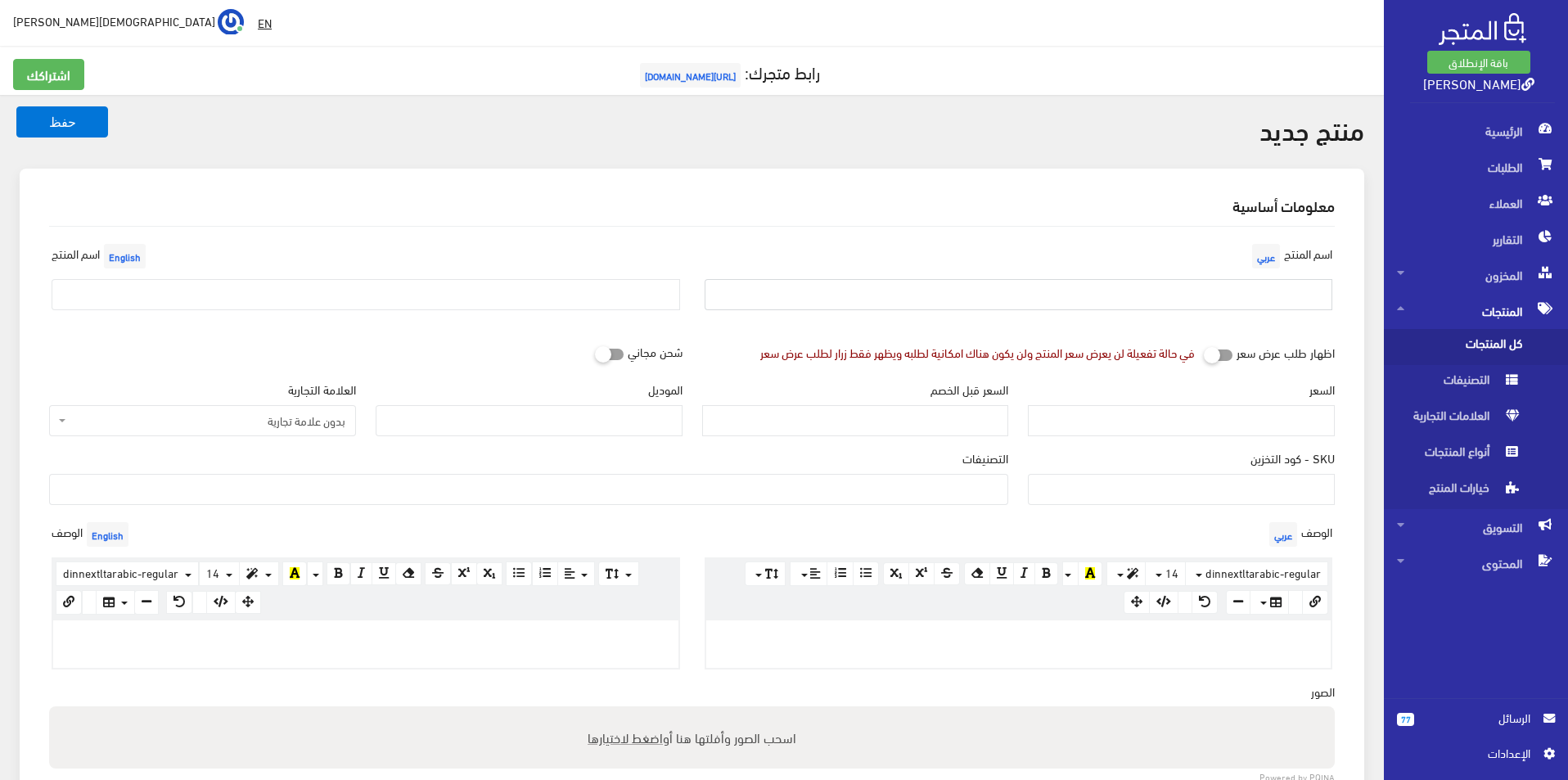
click at [1070, 289] on input "text" at bounding box center [1018, 295] width 629 height 31
type input "بوما مقاس 42"
drag, startPoint x: 567, startPoint y: 329, endPoint x: 554, endPoint y: 317, distance: 17.7
click at [561, 329] on div "اسم المنتج عربي بوما مقاس 42 اسم المنتج English" at bounding box center [692, 288] width 1306 height 97
click at [518, 284] on input "text" at bounding box center [366, 295] width 629 height 31
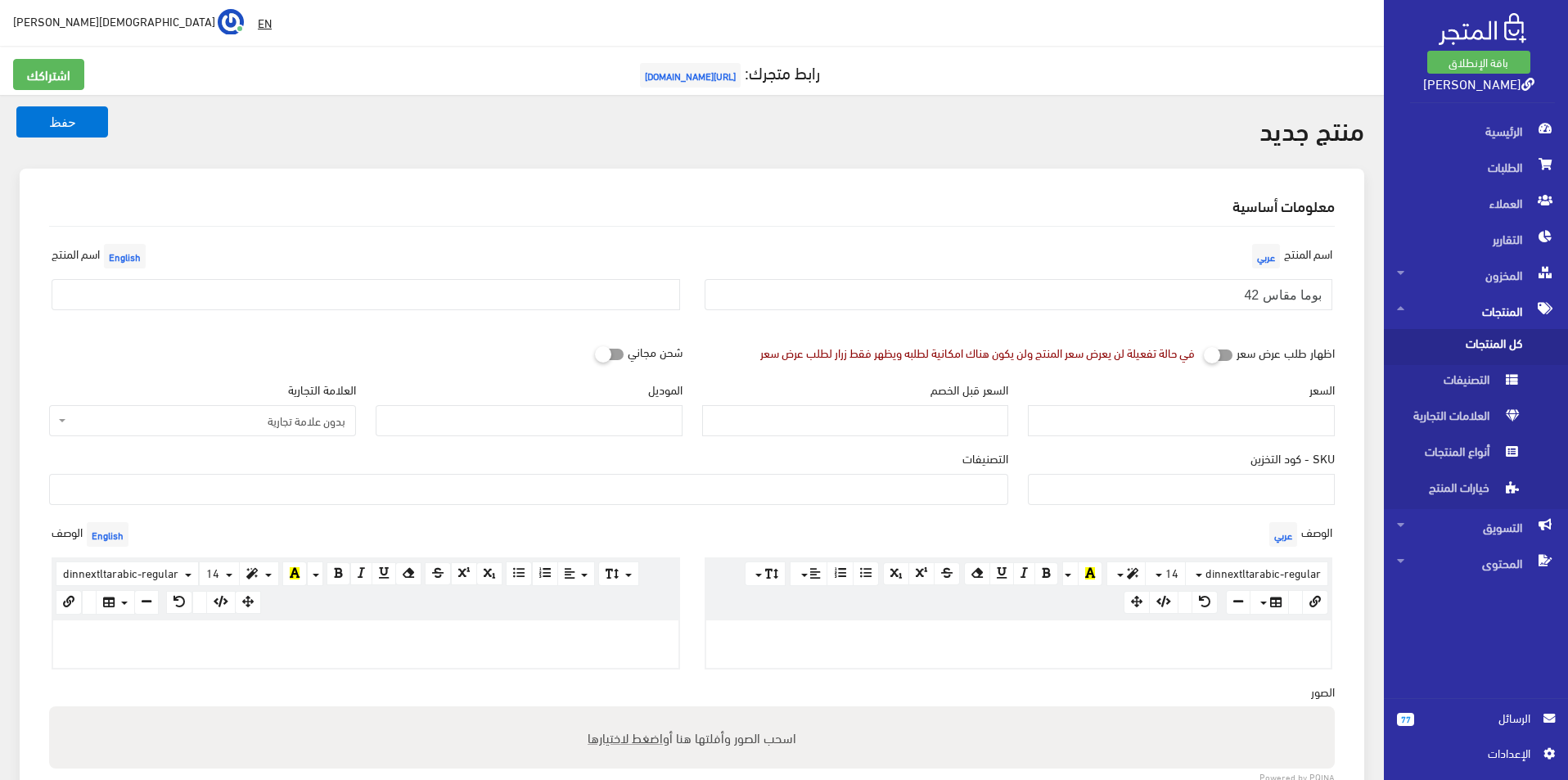
drag, startPoint x: 376, startPoint y: 313, endPoint x: 358, endPoint y: 312, distance: 18.0
click at [375, 313] on div "اسم المنتج English" at bounding box center [366, 281] width 653 height 83
click at [208, 303] on input "text" at bounding box center [366, 295] width 629 height 31
type input "Puma size 42"
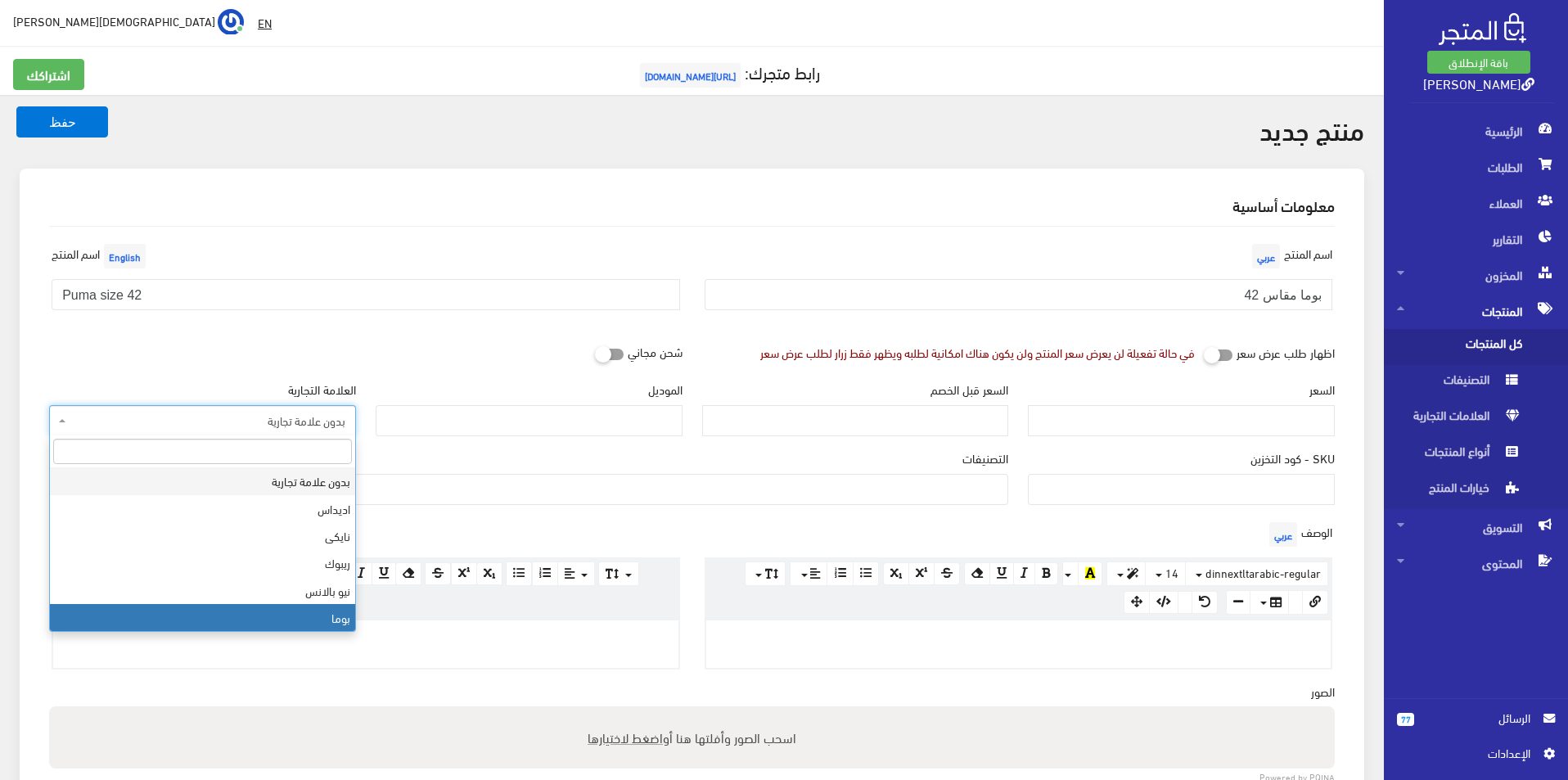
select select "7"
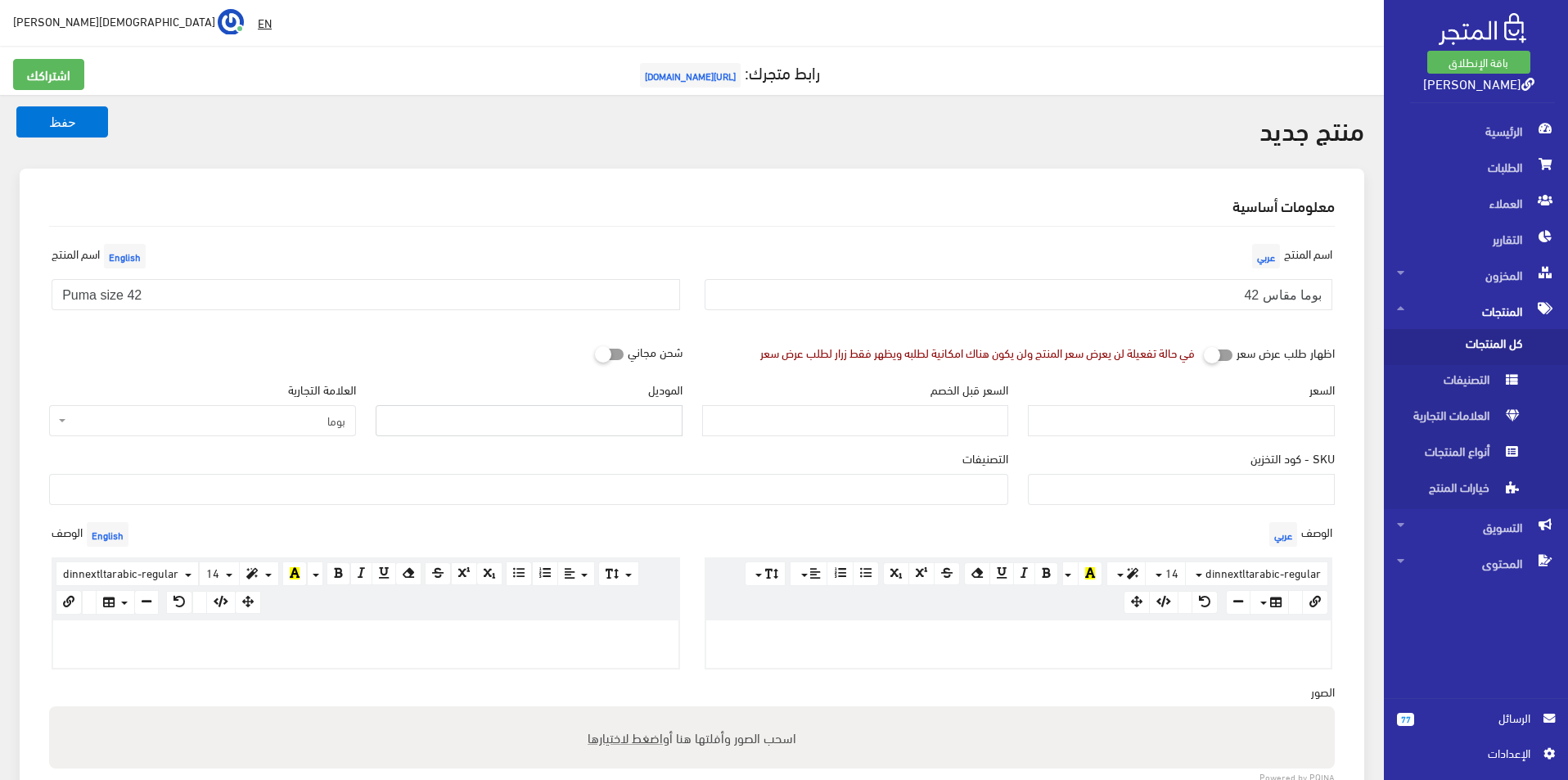
click at [498, 424] on input "الموديل" at bounding box center [529, 421] width 307 height 31
type input "puma"
click at [1160, 423] on input "السعر" at bounding box center [1182, 421] width 307 height 31
type input "3500"
type input "7800"
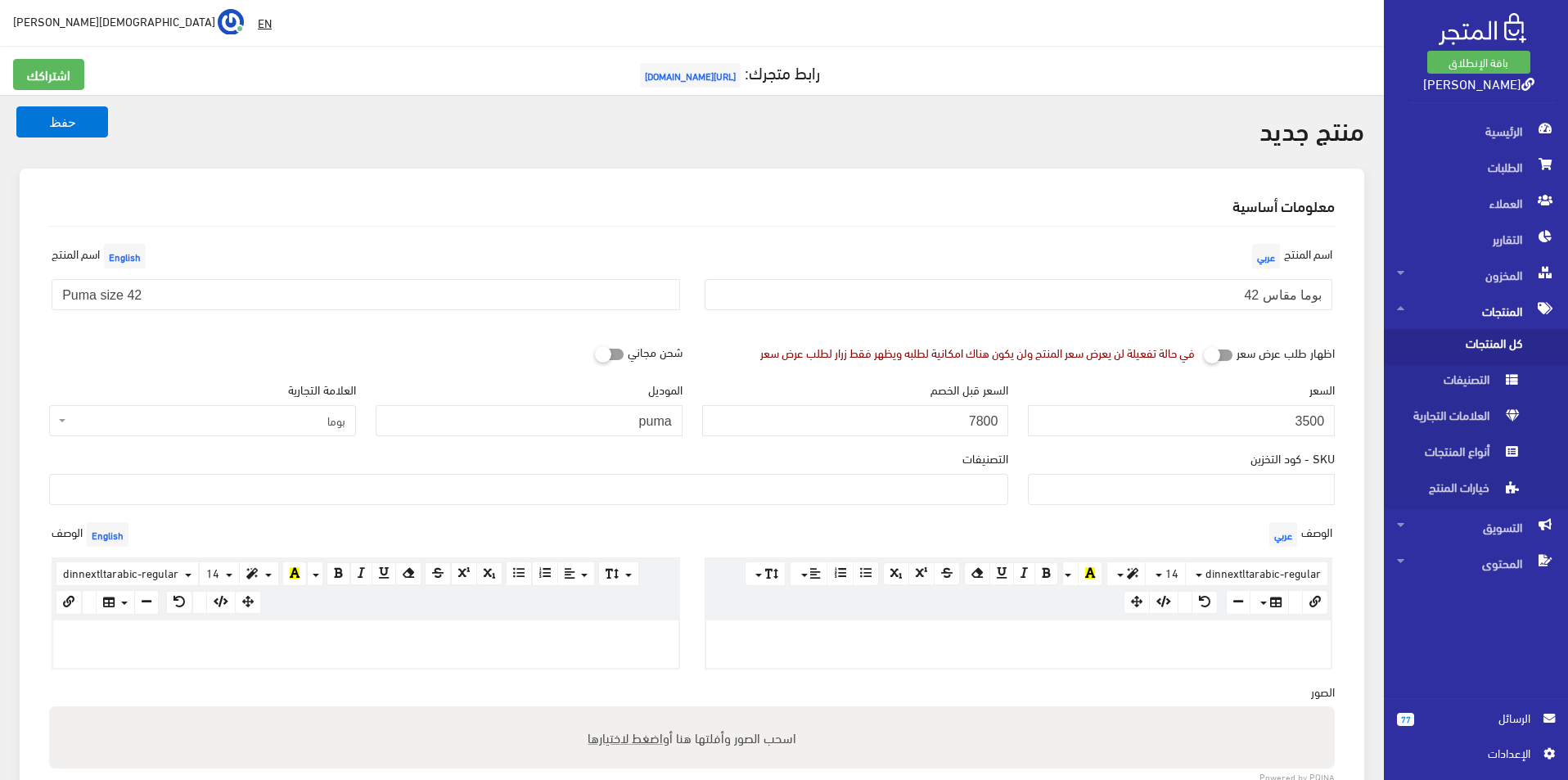
click at [925, 488] on ul at bounding box center [528, 487] width 958 height 26
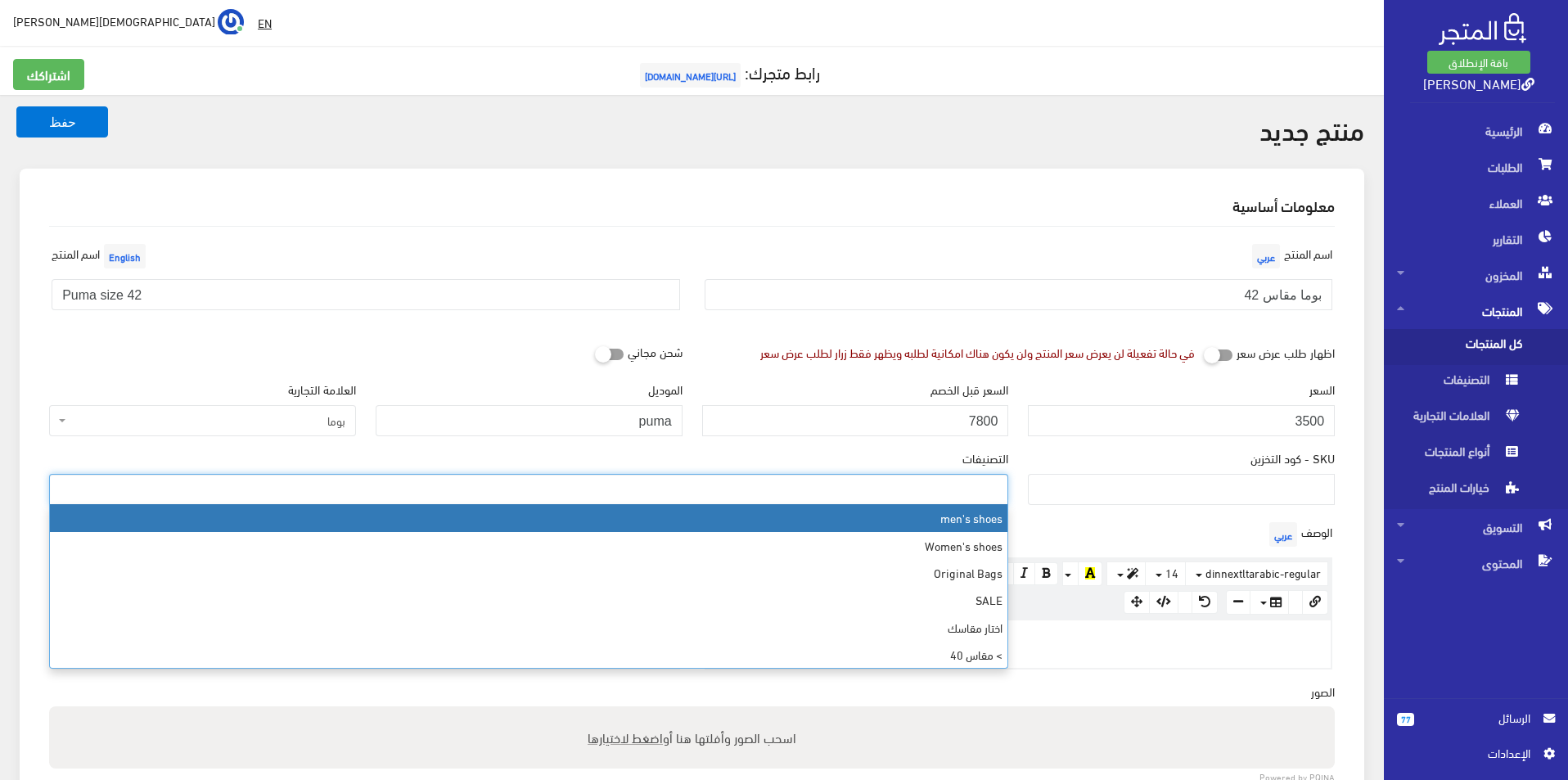
select select "5"
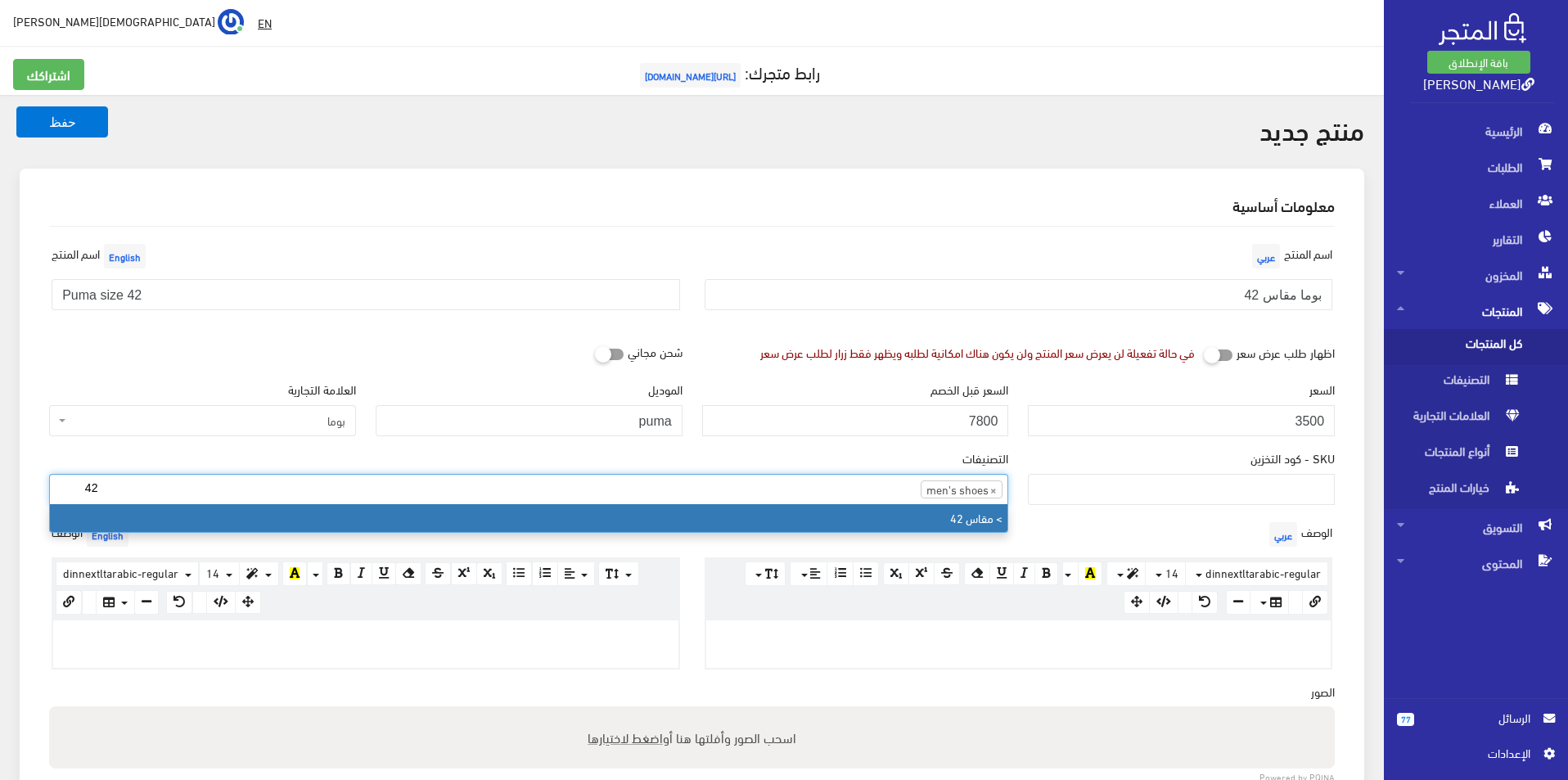
type input "42"
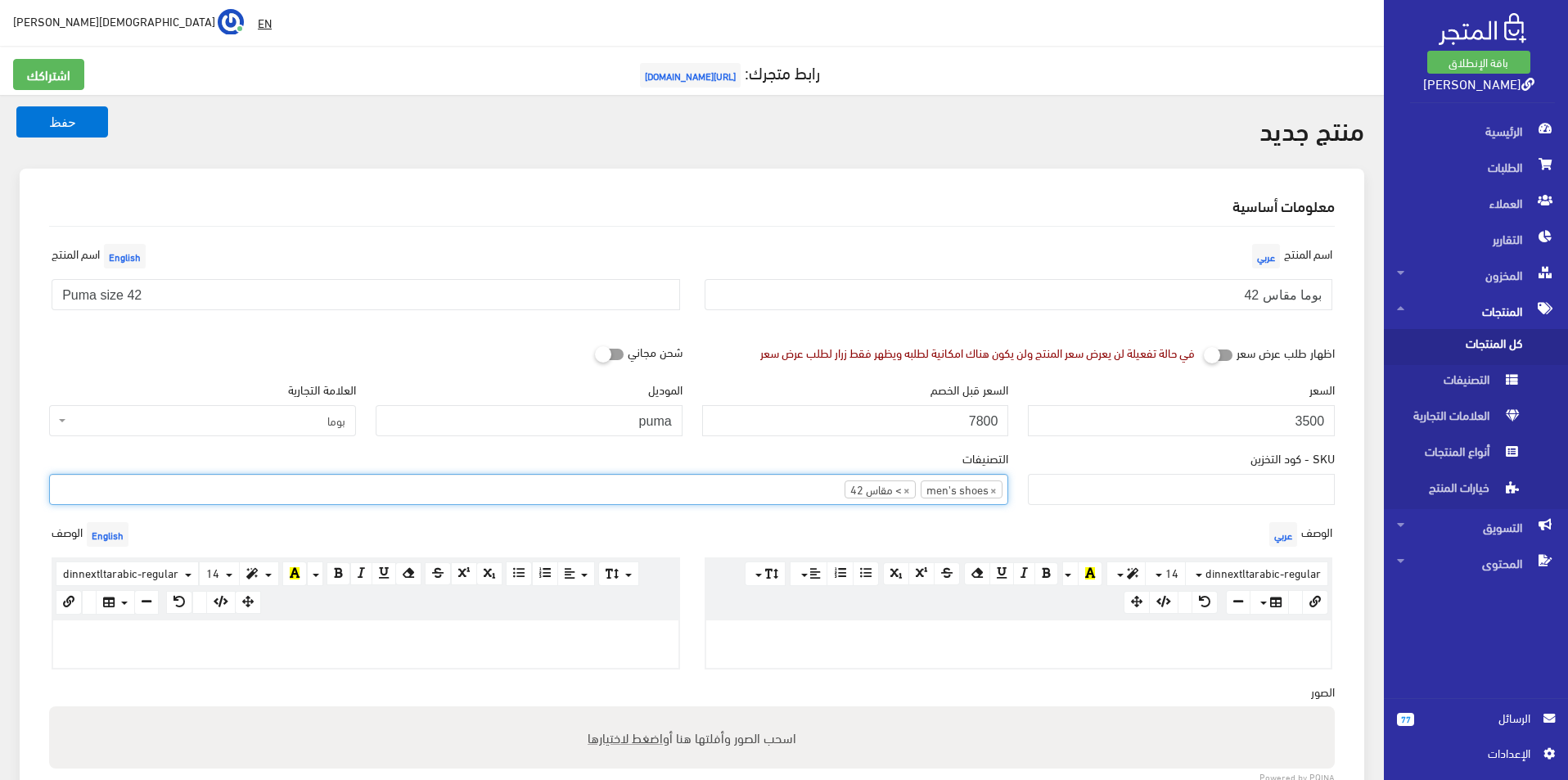
click at [997, 644] on p at bounding box center [1018, 638] width 609 height 18
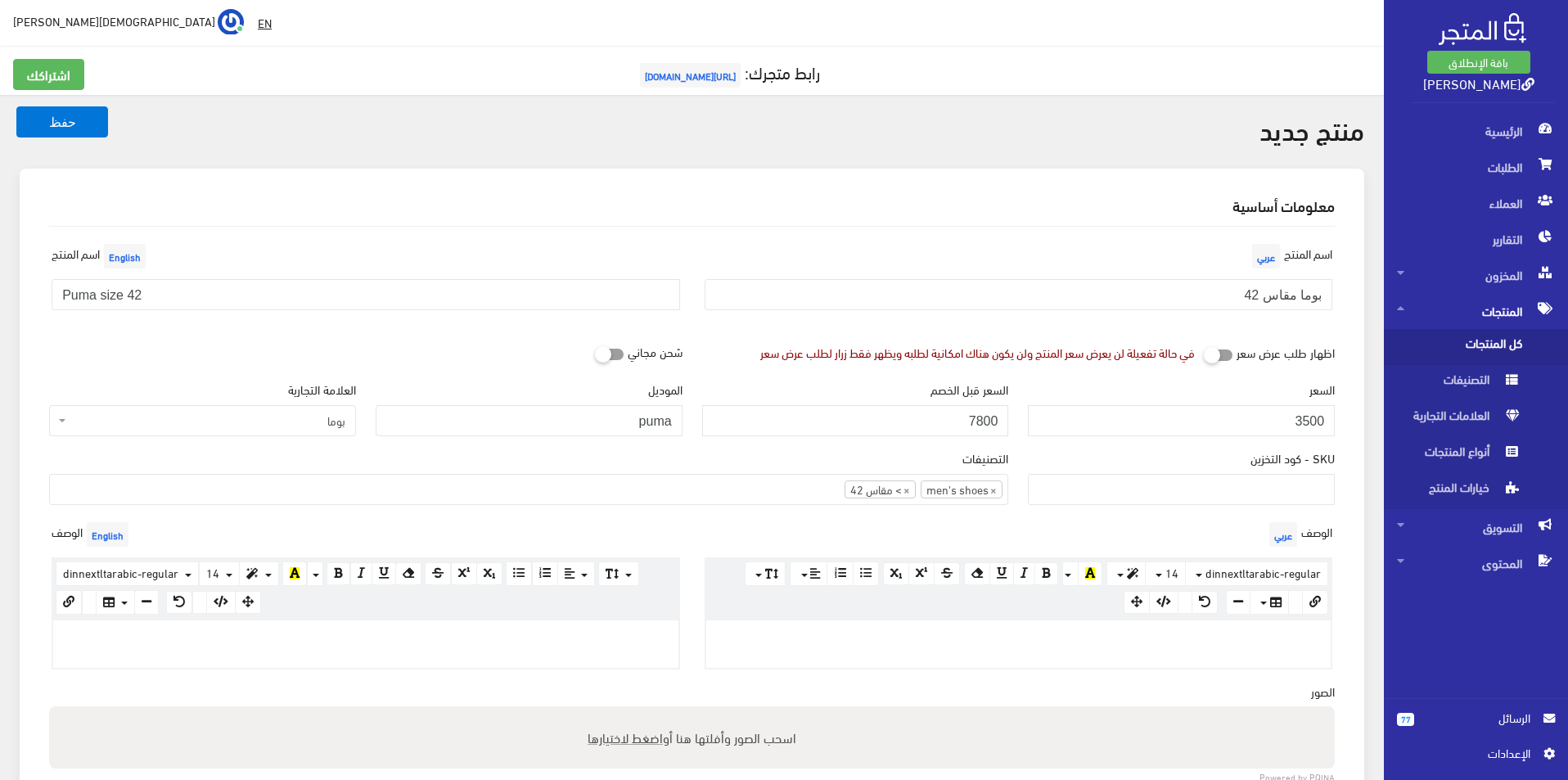
paste div
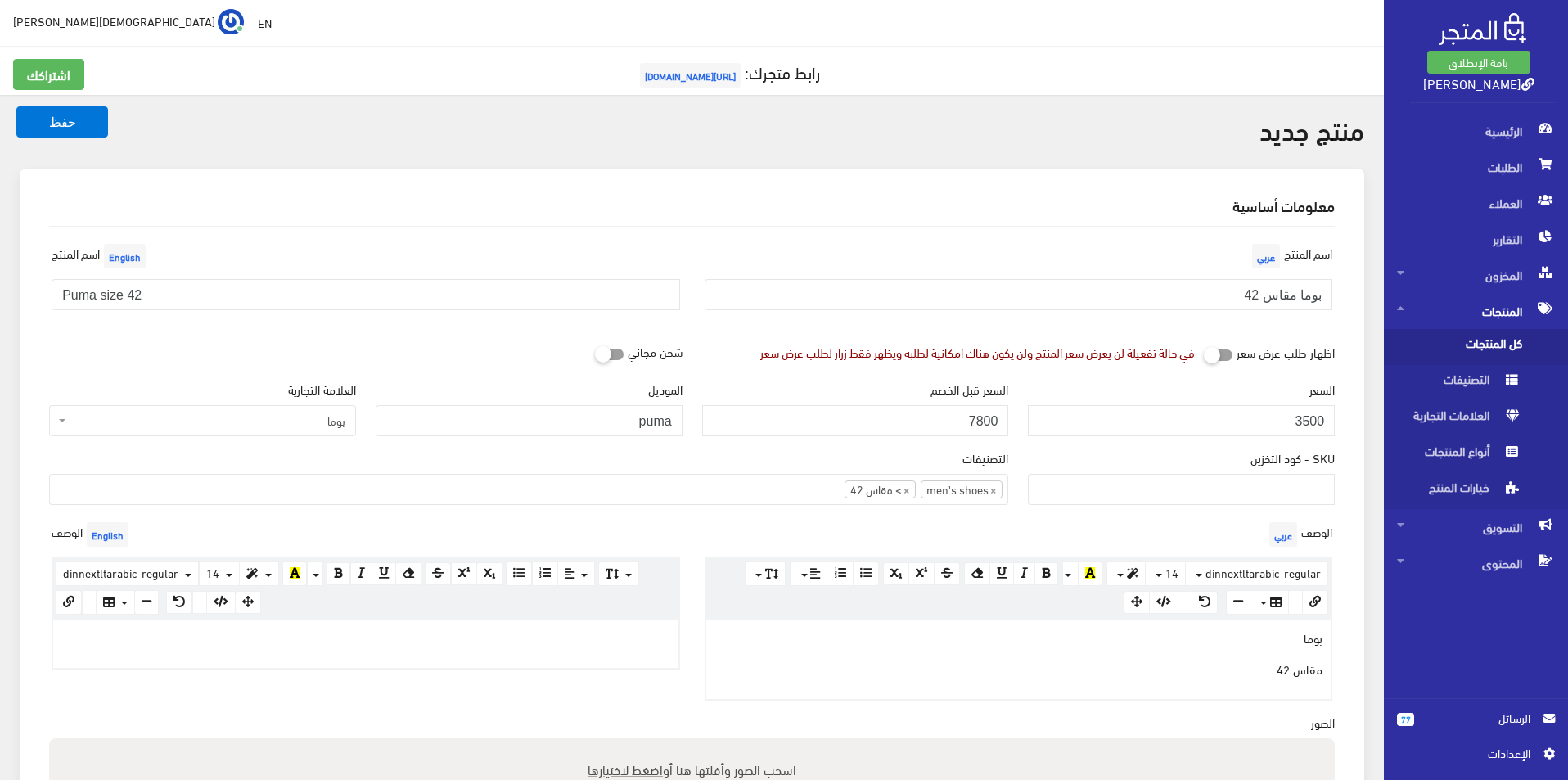
click at [559, 641] on p at bounding box center [366, 638] width 609 height 18
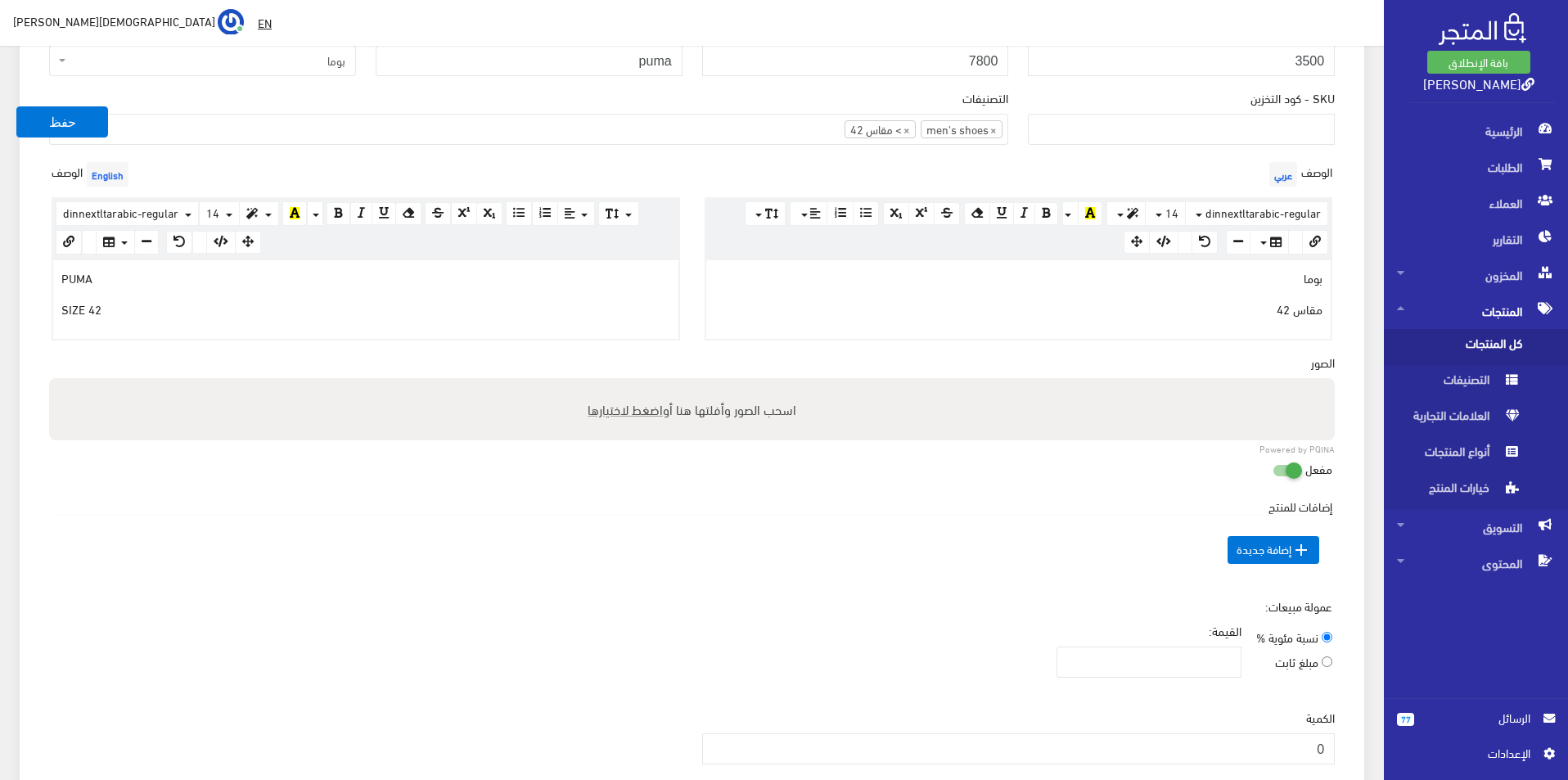
scroll to position [409, 0]
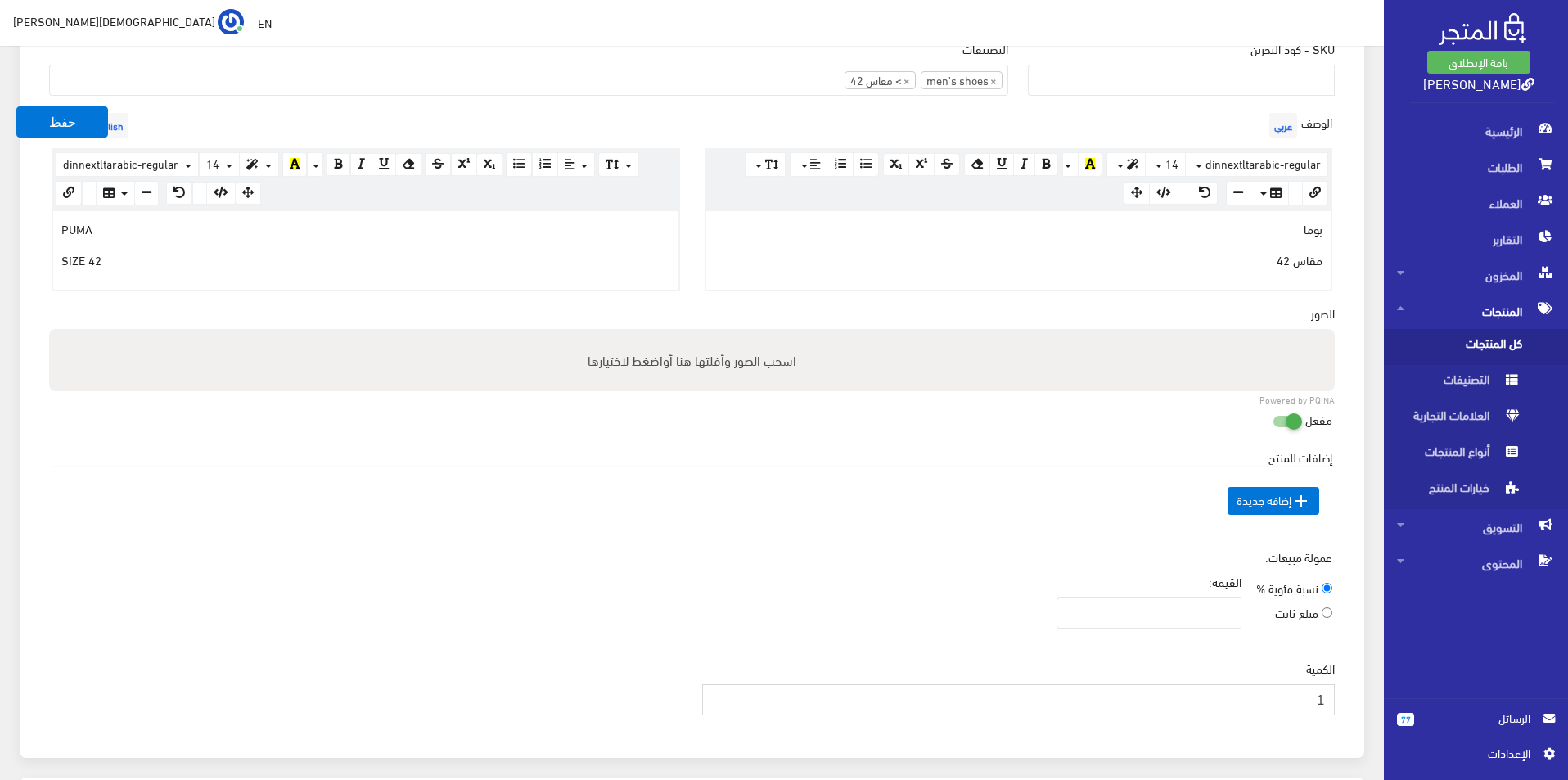
type input "1"
click at [720, 690] on input "1" at bounding box center [1019, 700] width 634 height 31
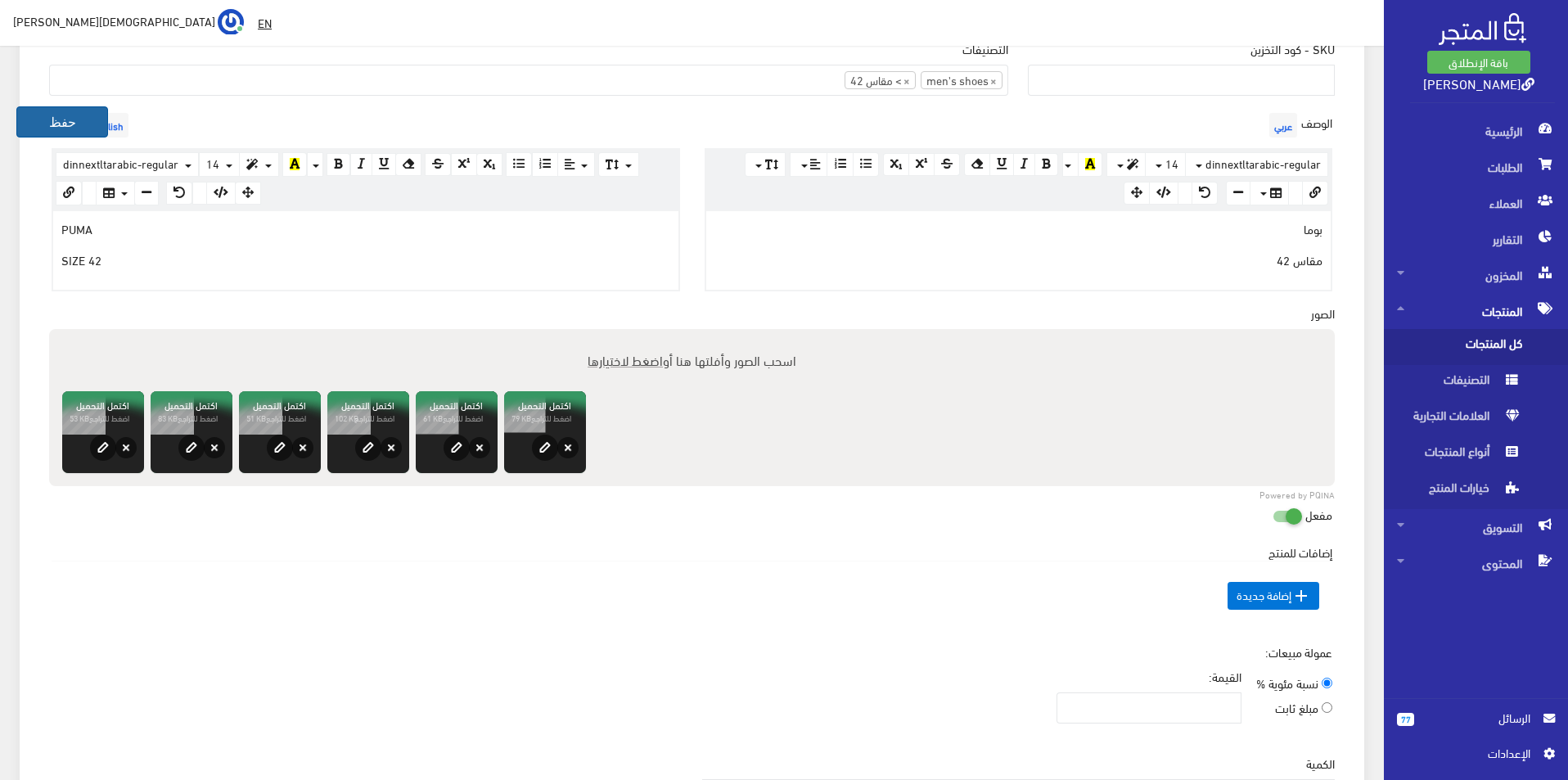
click at [48, 115] on button "حفظ" at bounding box center [63, 122] width 92 height 31
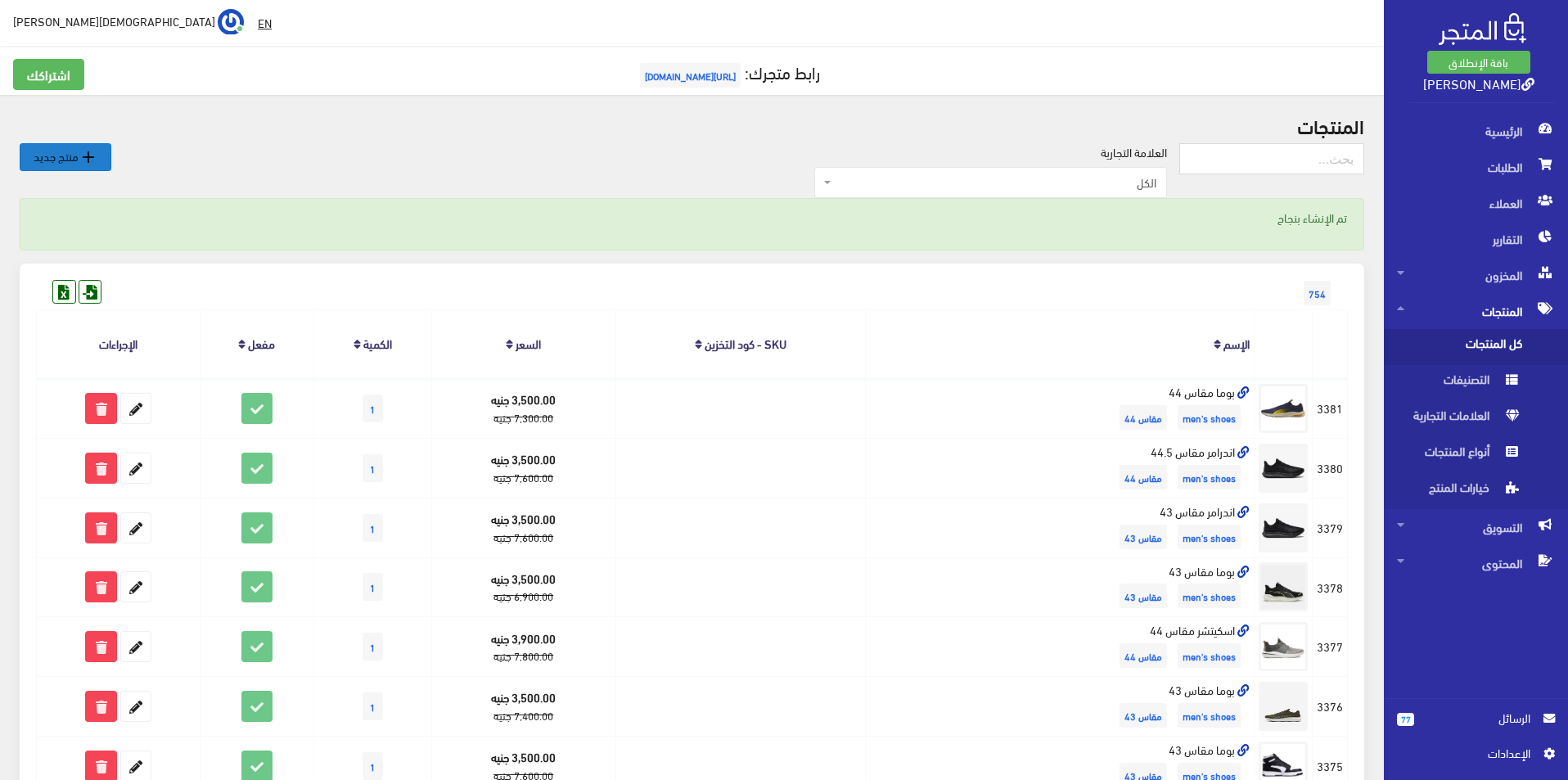
drag, startPoint x: 88, startPoint y: 152, endPoint x: 267, endPoint y: 67, distance: 198.2
click at [87, 152] on icon "" at bounding box center [88, 158] width 20 height 20
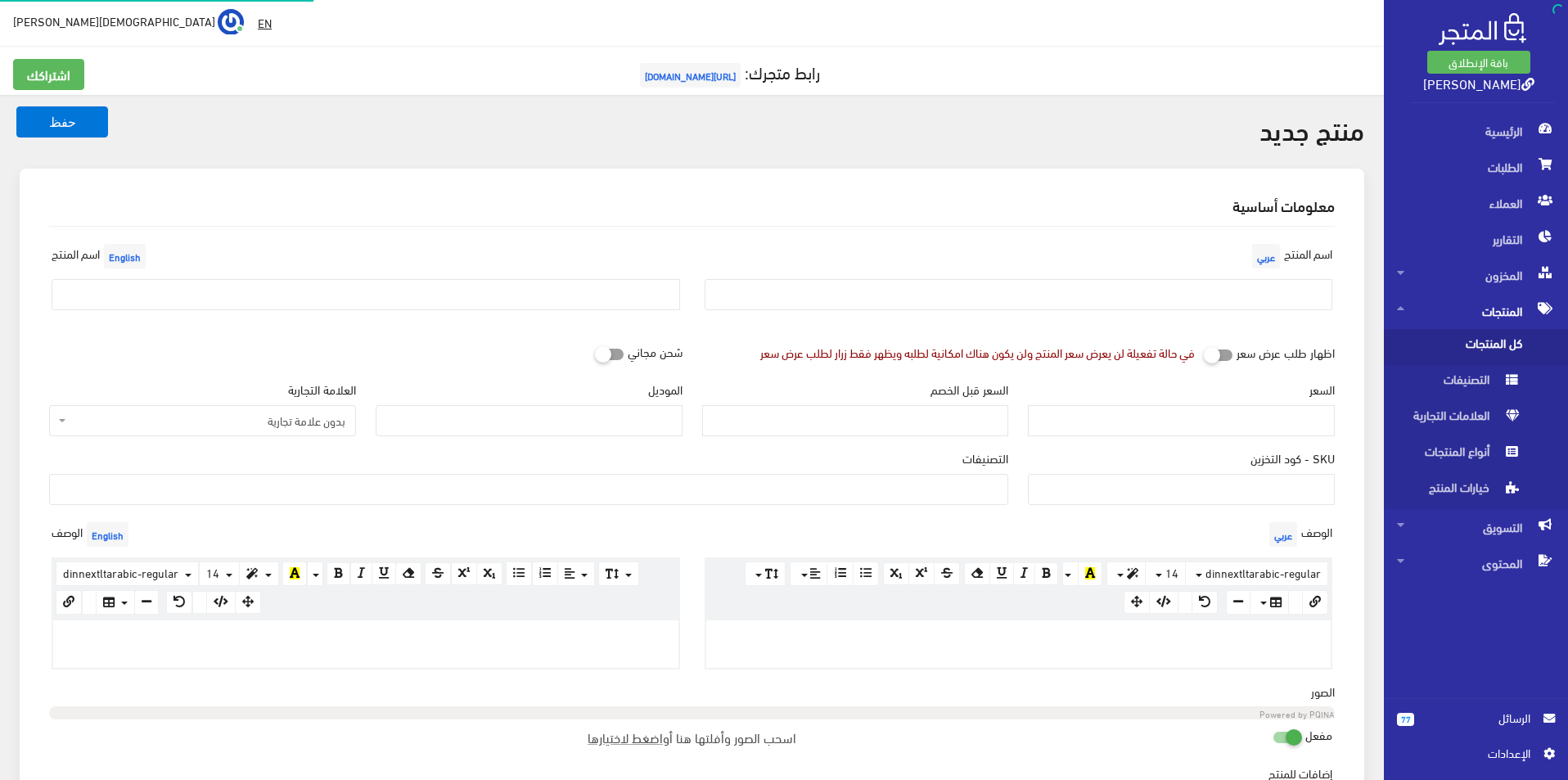
select select
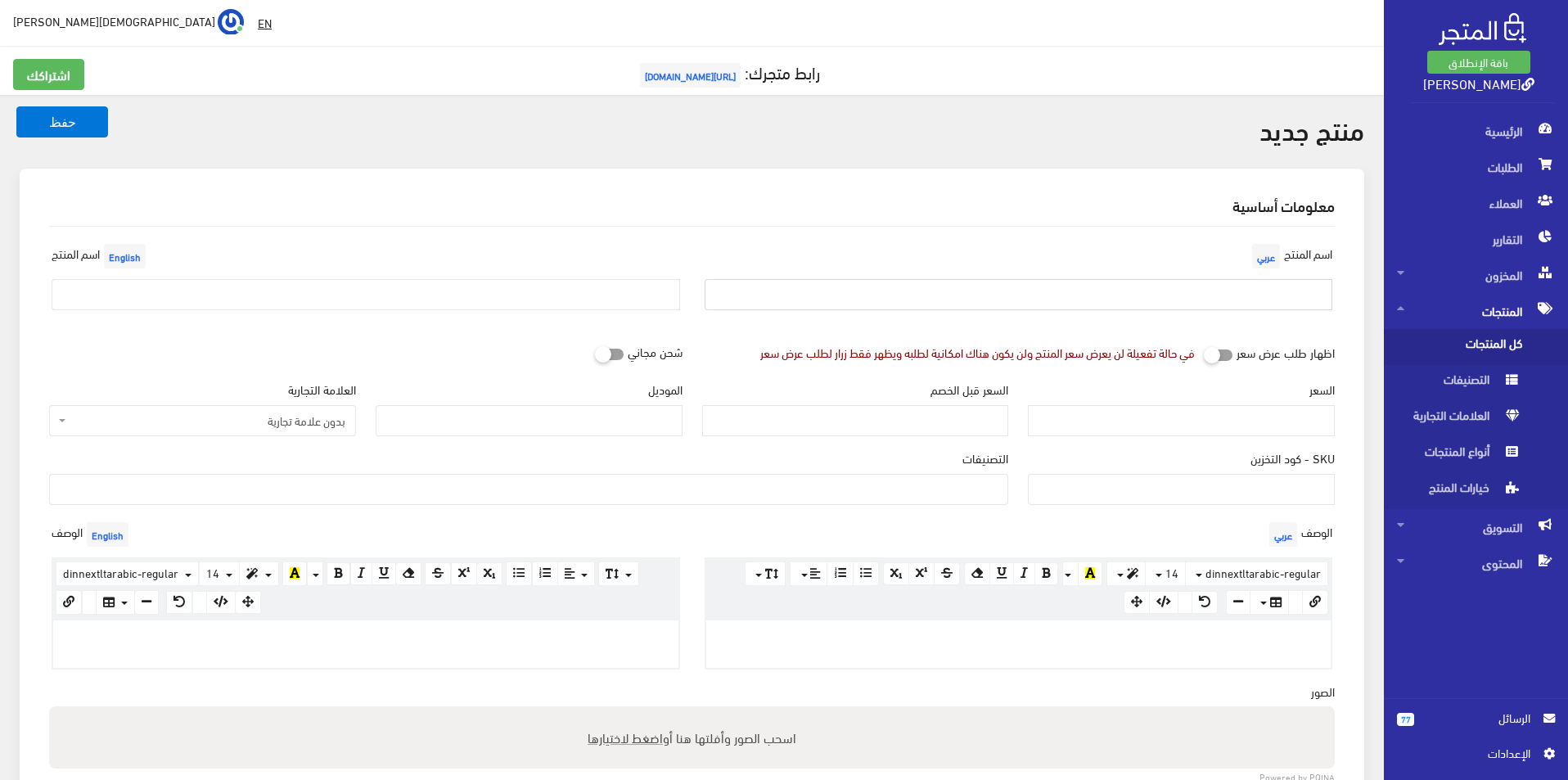
click at [1096, 284] on input "text" at bounding box center [1018, 295] width 629 height 31
type input "بوما مقاس 44.5"
click at [584, 298] on input "text" at bounding box center [366, 295] width 629 height 31
type input "Puma size 44.5"
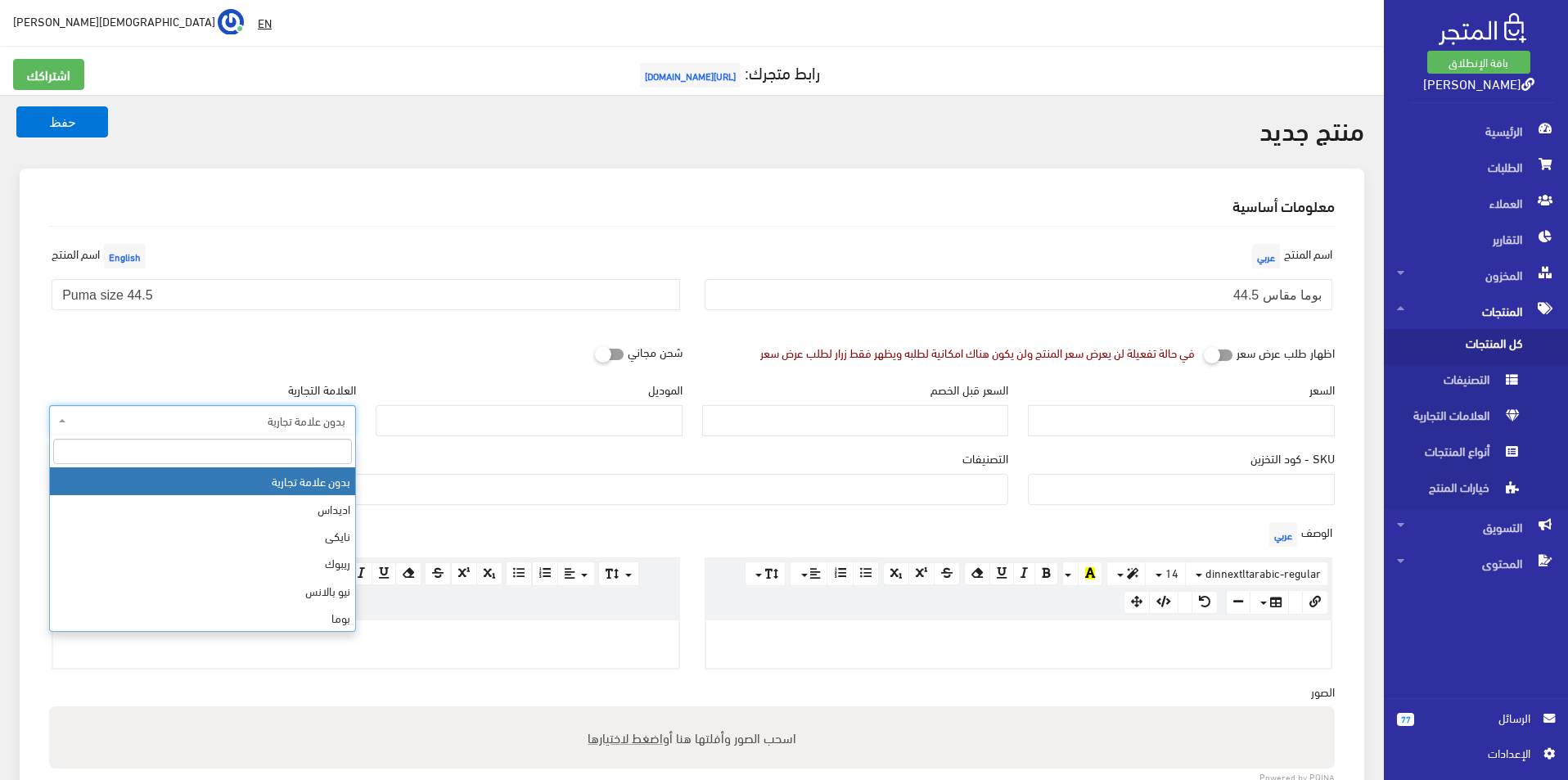
click at [245, 413] on span "بدون علامة تجارية" at bounding box center [207, 421] width 276 height 17
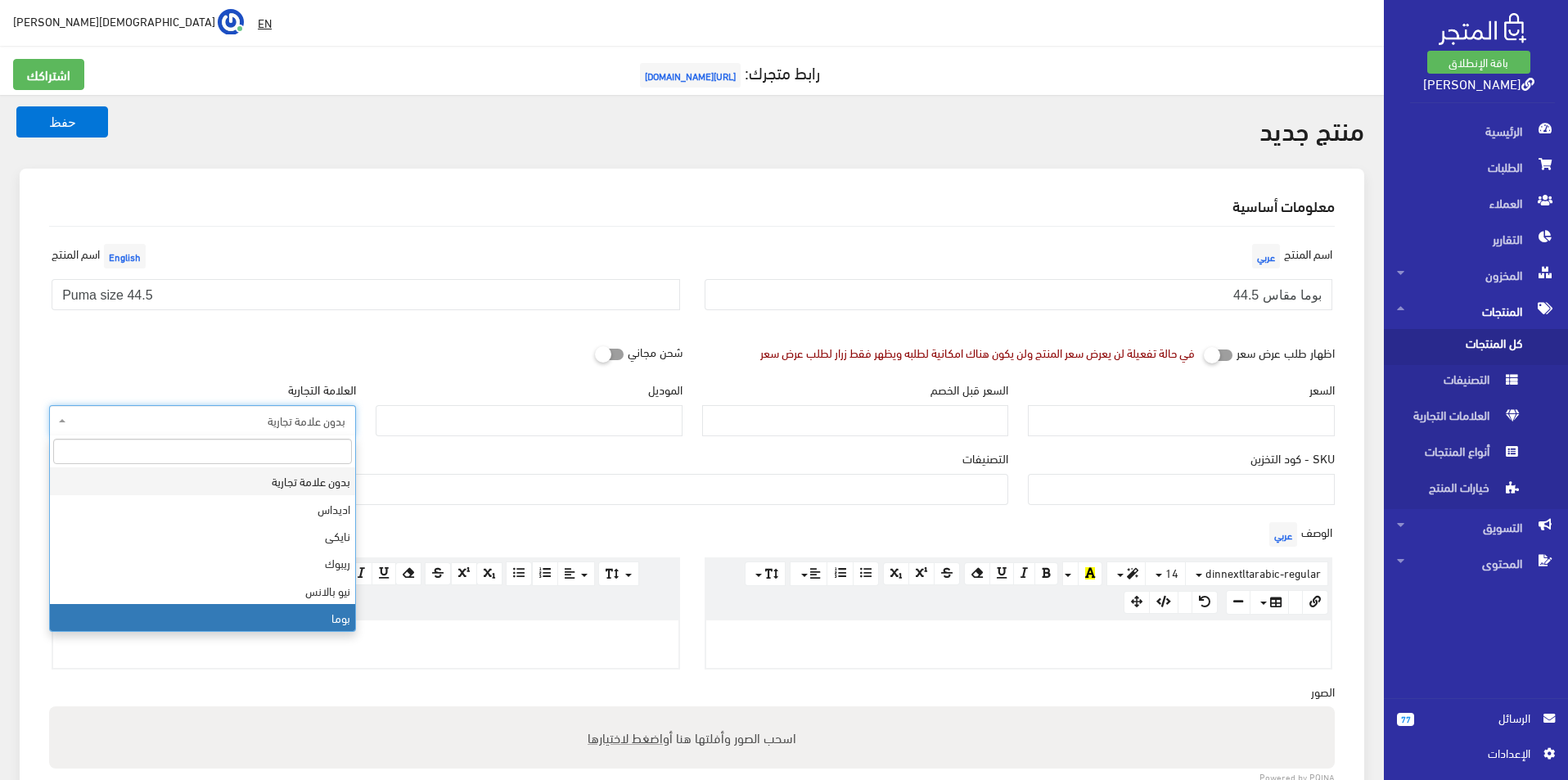
select select "7"
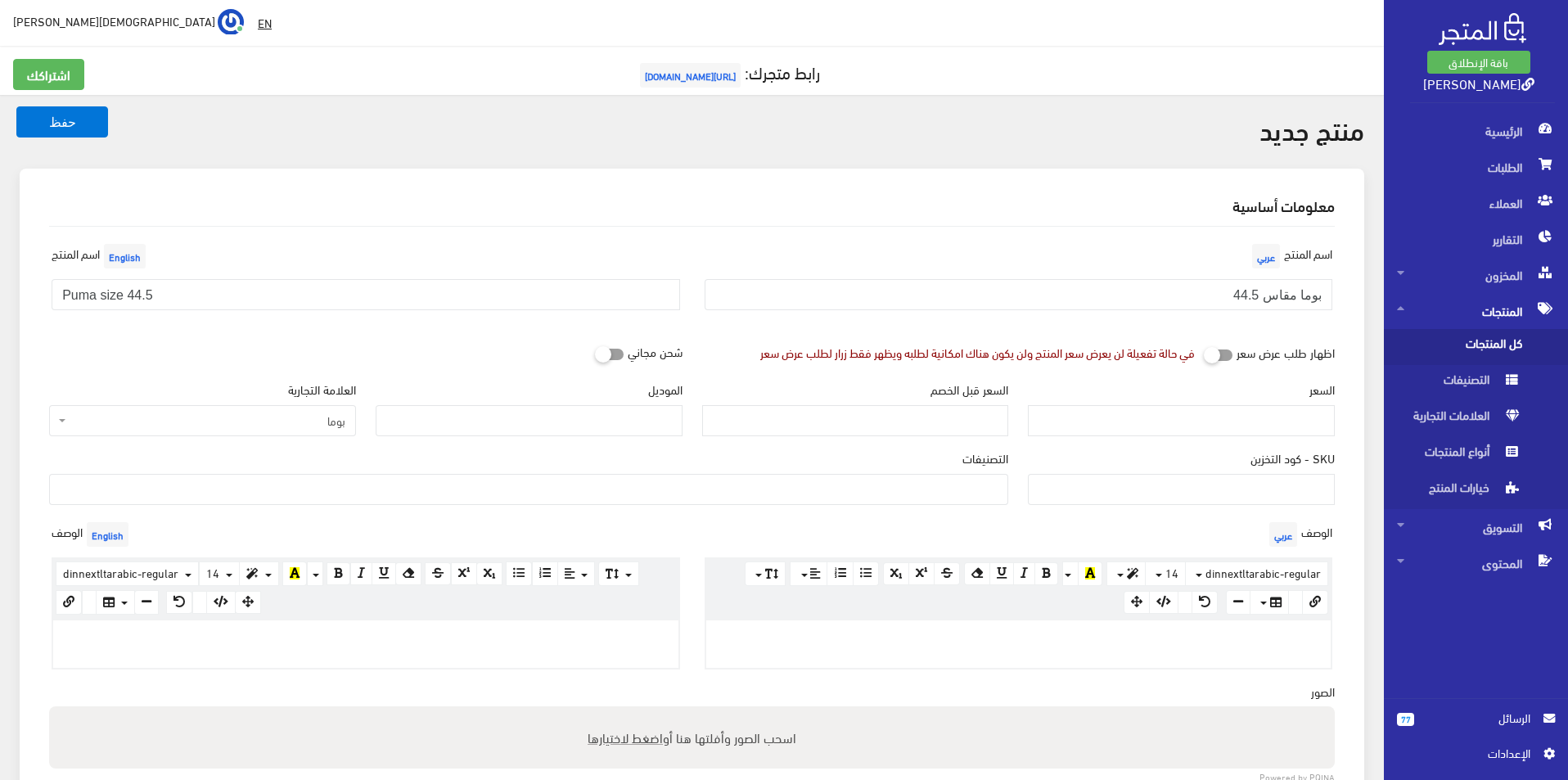
click at [487, 404] on div "الموديل" at bounding box center [529, 408] width 307 height 56
click at [511, 426] on input "الموديل" at bounding box center [529, 421] width 307 height 31
type input "puma"
click at [1136, 419] on input "السعر" at bounding box center [1182, 421] width 307 height 31
type input "3900"
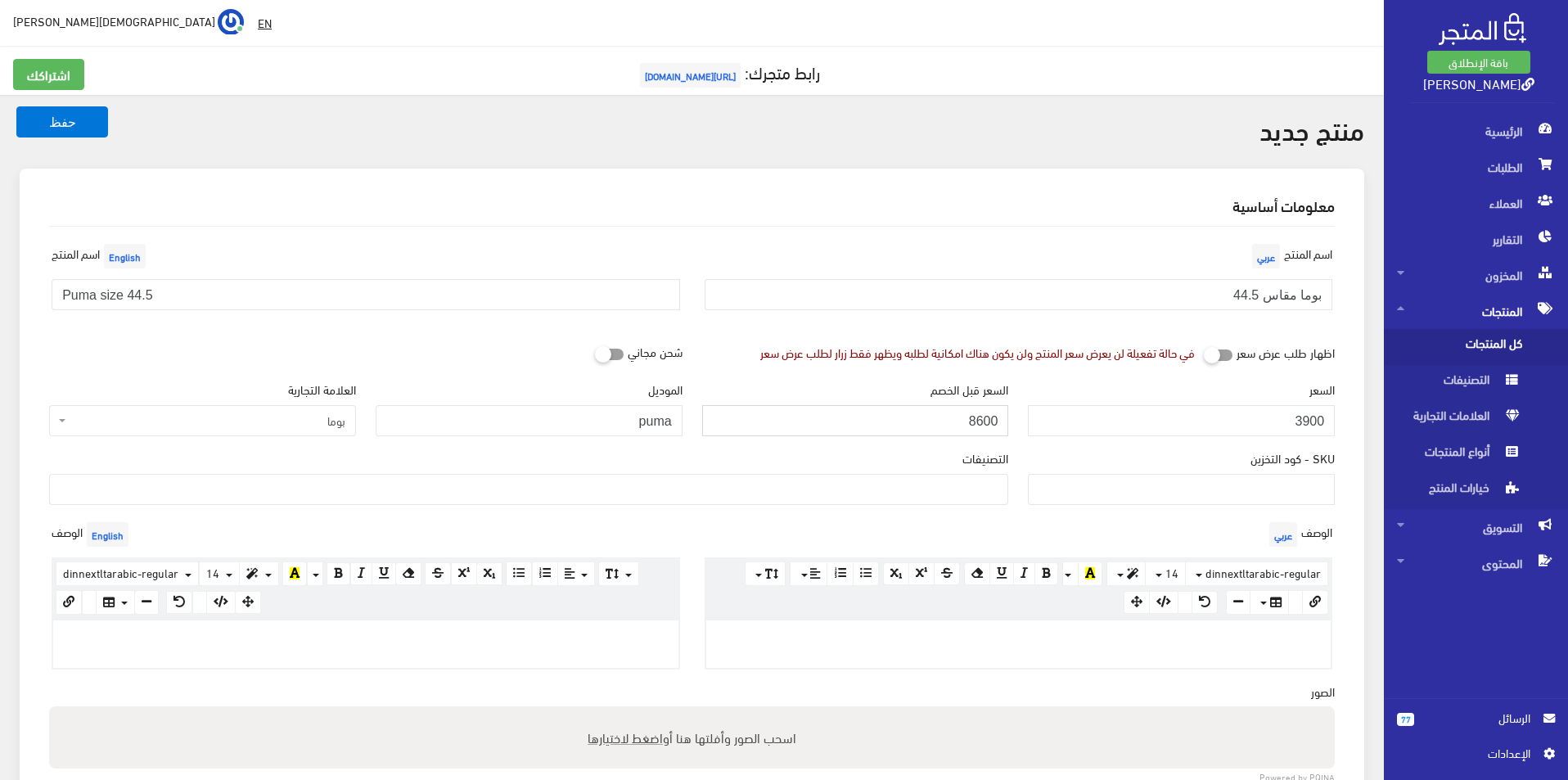
type input "8600"
click at [929, 484] on ul at bounding box center [528, 487] width 958 height 26
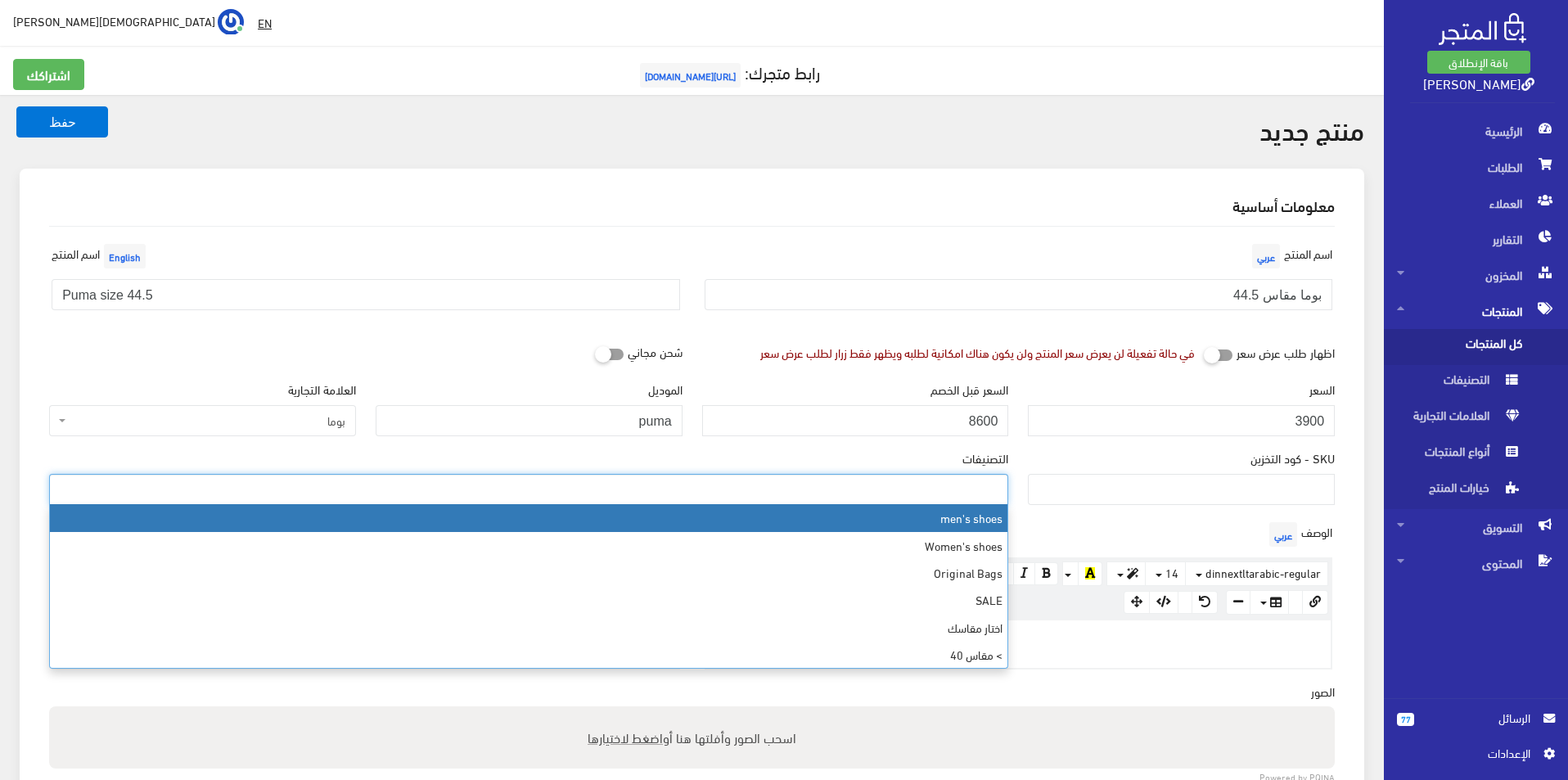
select select "5"
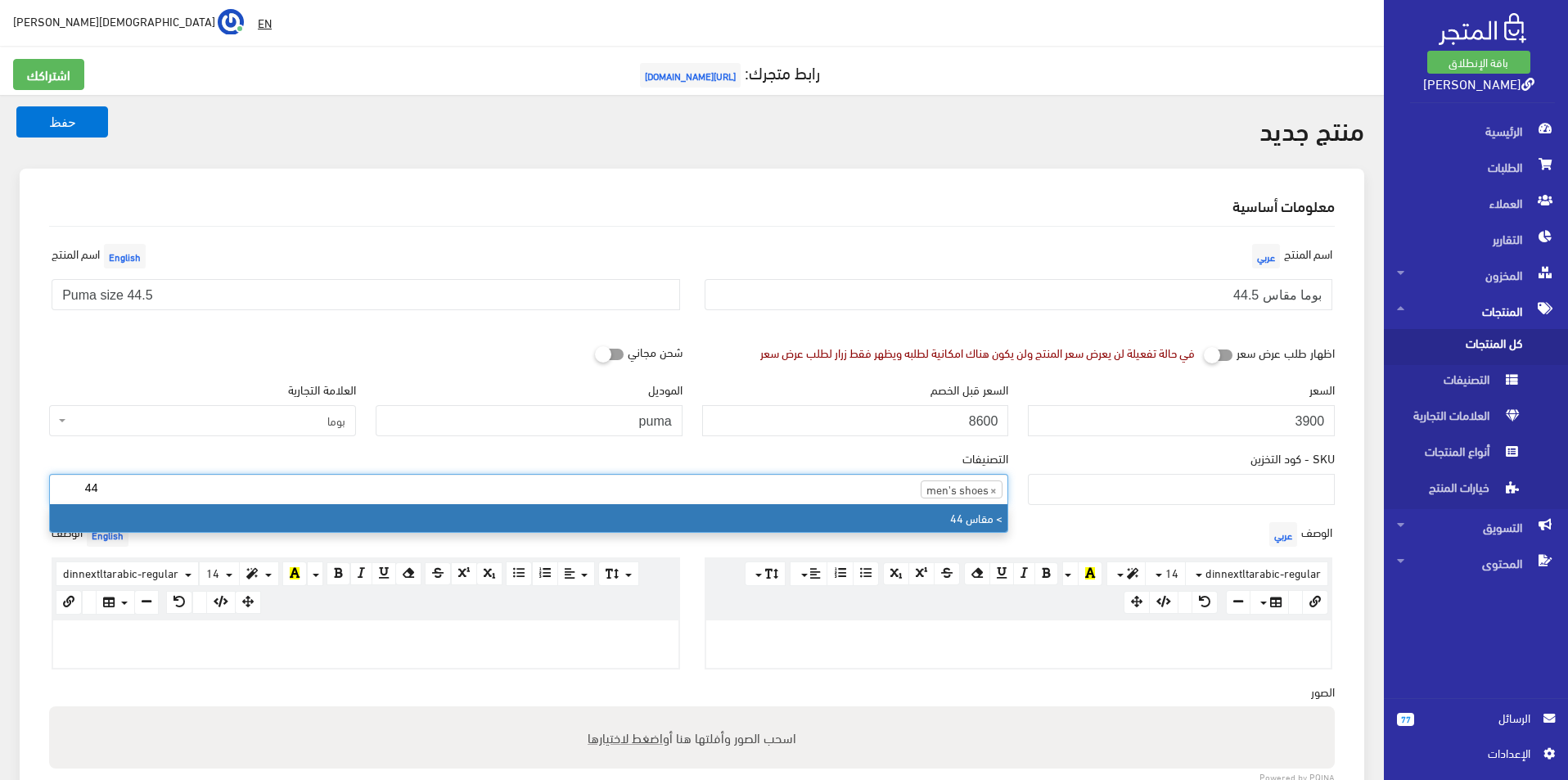
type input "44"
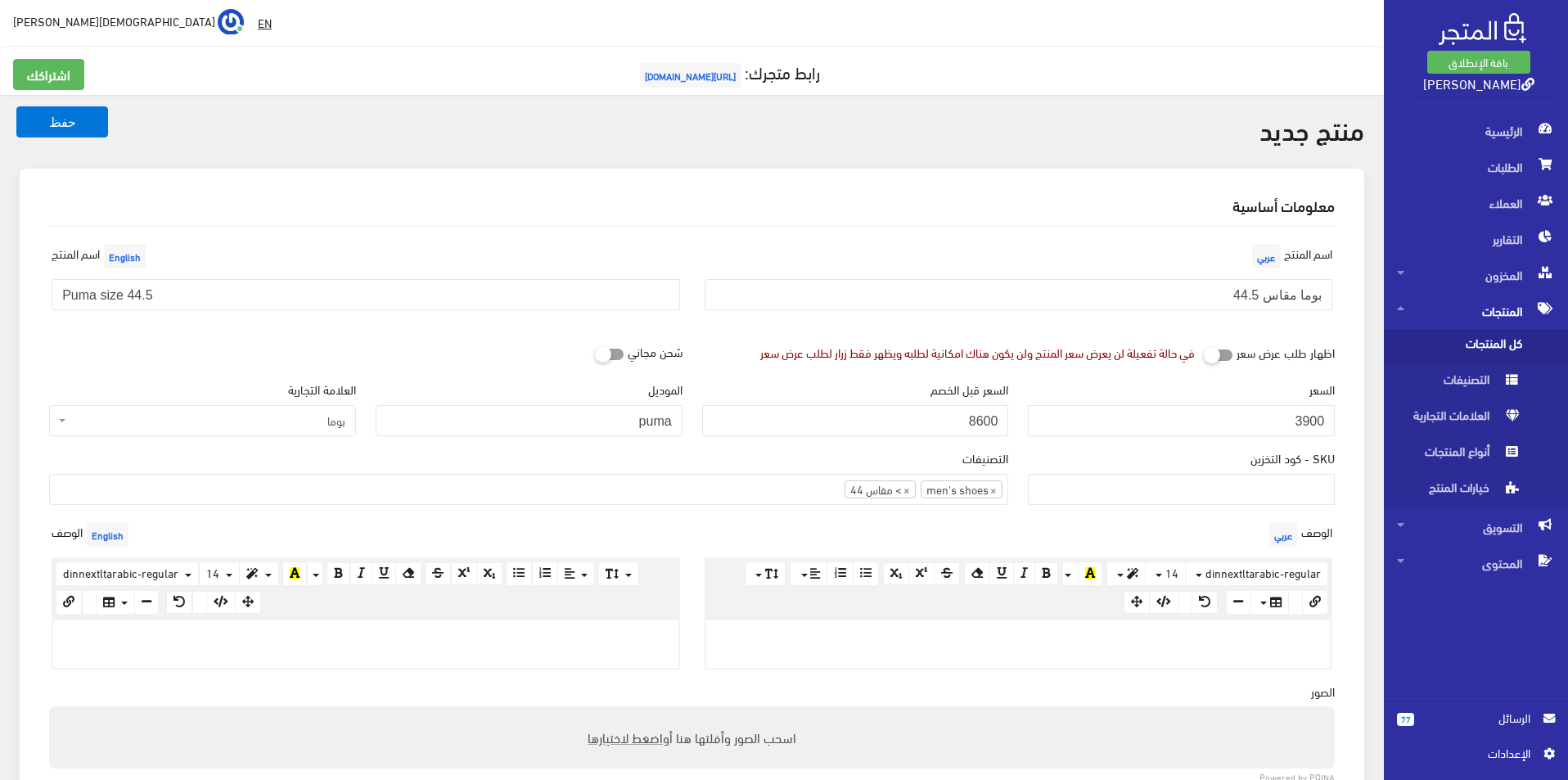
click at [940, 624] on div at bounding box center [1018, 644] width 625 height 48
paste div
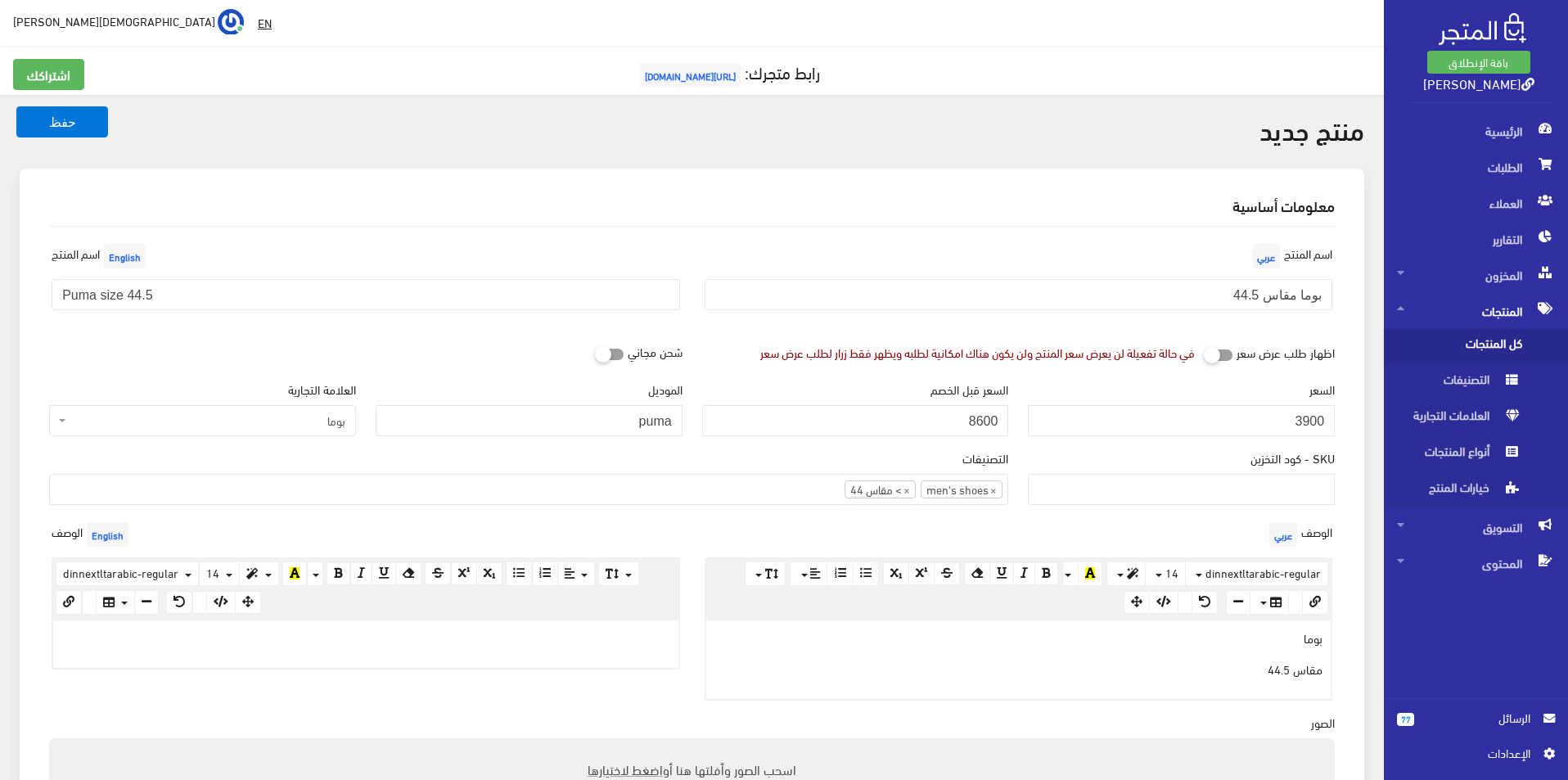
click at [473, 631] on p at bounding box center [366, 638] width 609 height 18
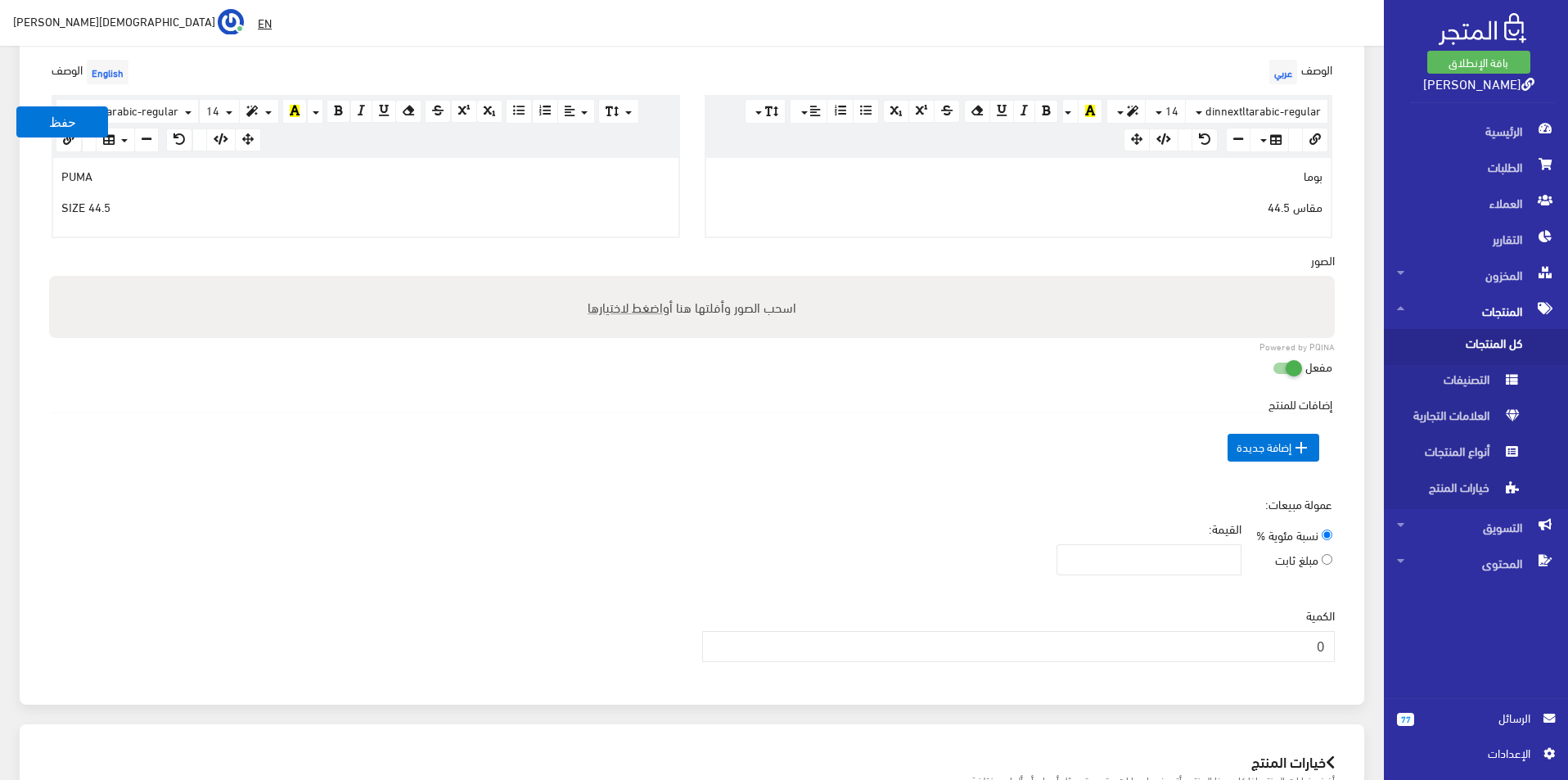
scroll to position [491, 0]
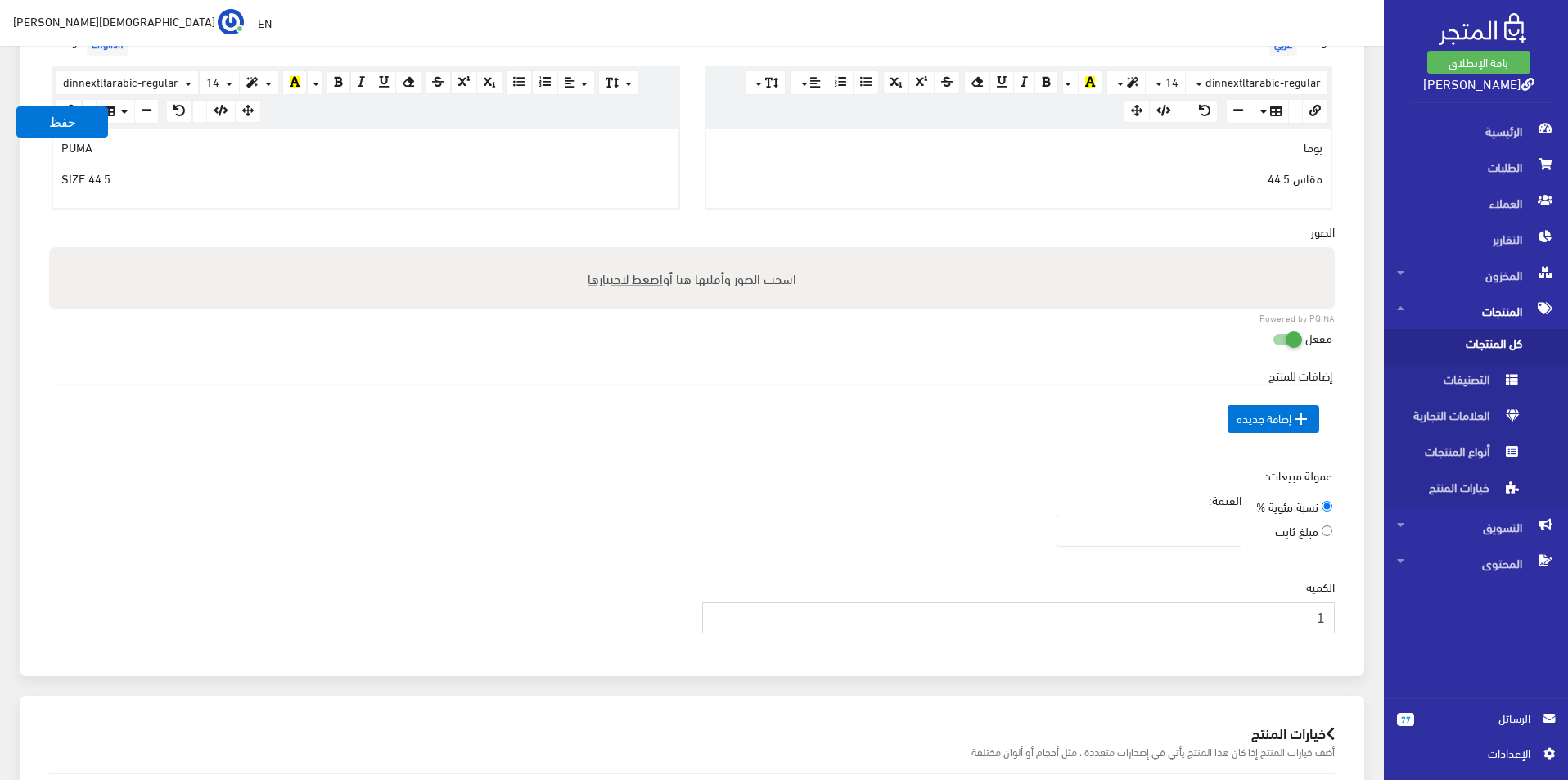
type input "1"
click at [721, 610] on input "1" at bounding box center [1019, 619] width 634 height 31
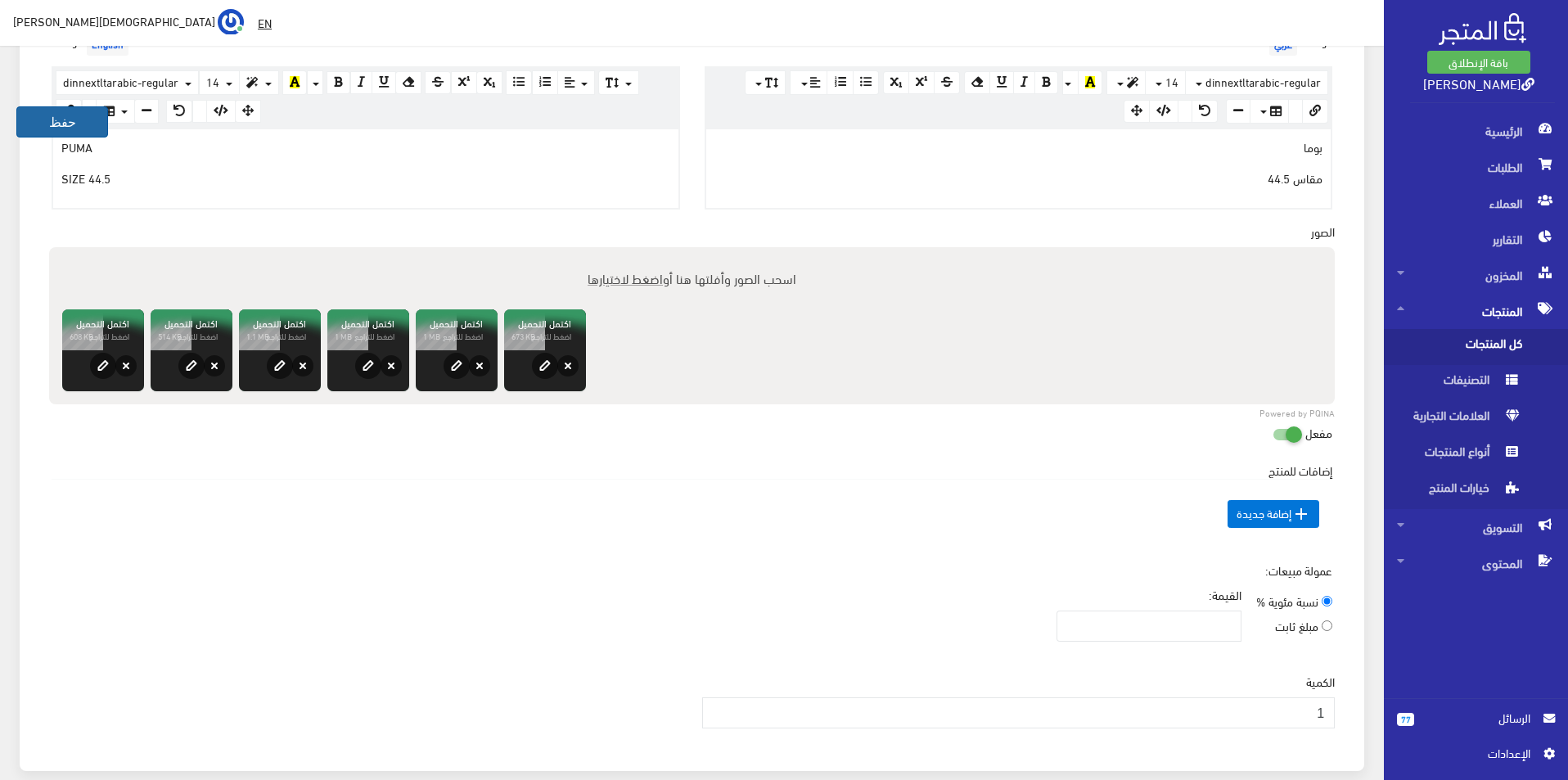
click at [72, 114] on button "حفظ" at bounding box center [63, 122] width 92 height 31
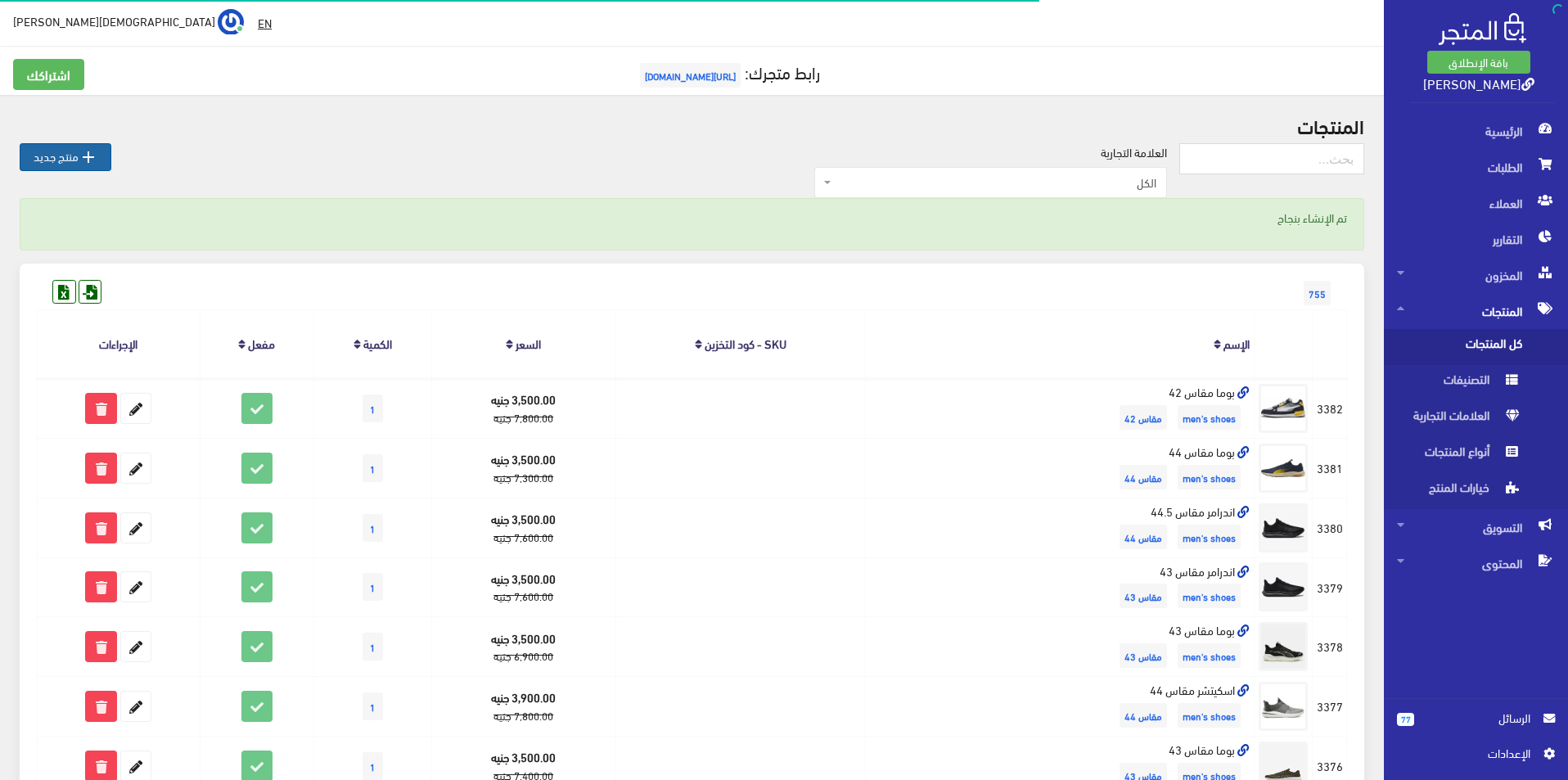
click at [84, 152] on icon "" at bounding box center [88, 158] width 20 height 20
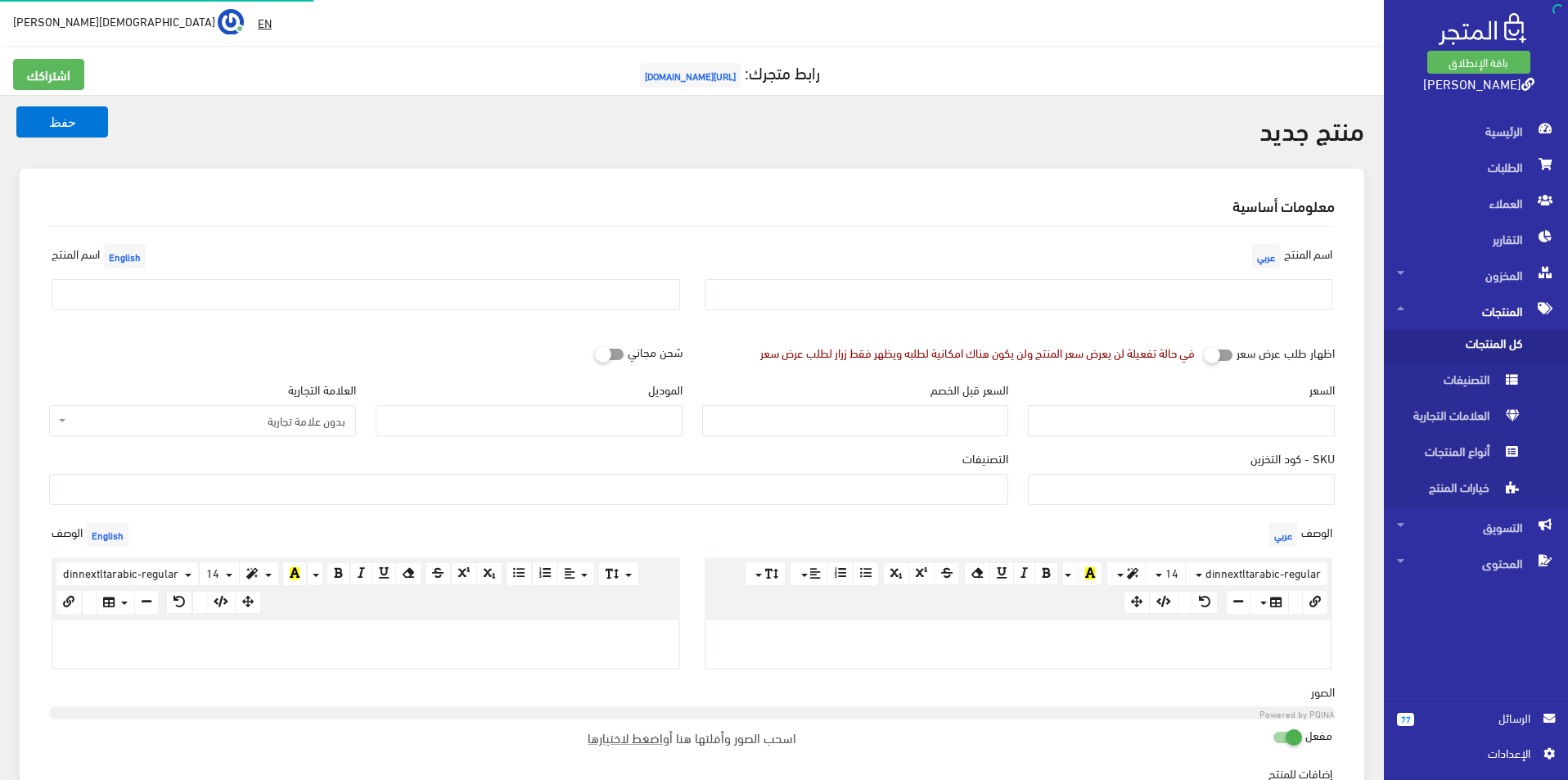
select select
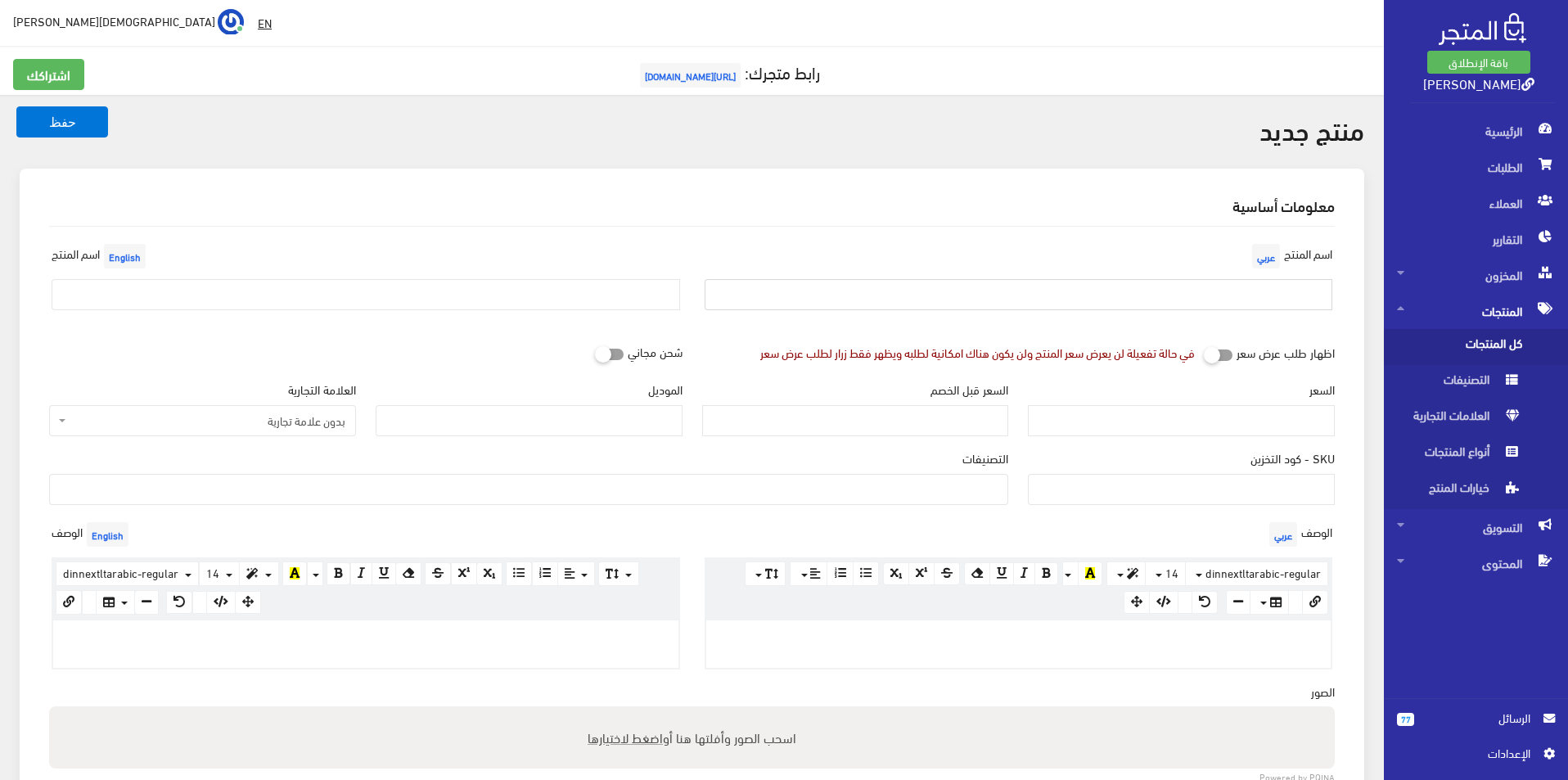
click at [1129, 293] on input "text" at bounding box center [1018, 295] width 629 height 31
type input "اندرامر مقاس 44.5"
click at [320, 293] on input "text" at bounding box center [366, 295] width 629 height 31
type input "UNDER ARMOUR SIZE 44.5"
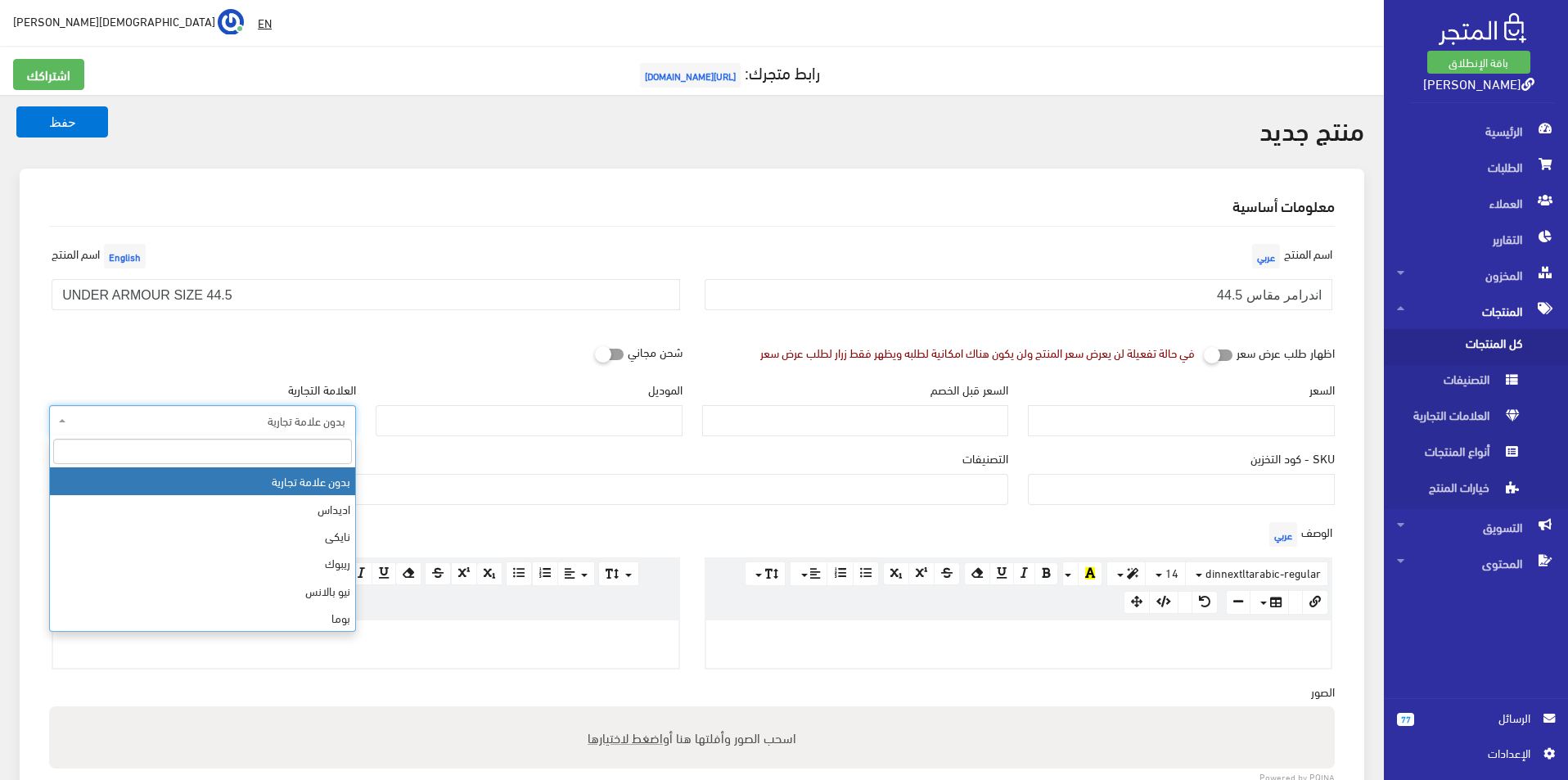
click at [242, 424] on span "بدون علامة تجارية" at bounding box center [207, 421] width 276 height 17
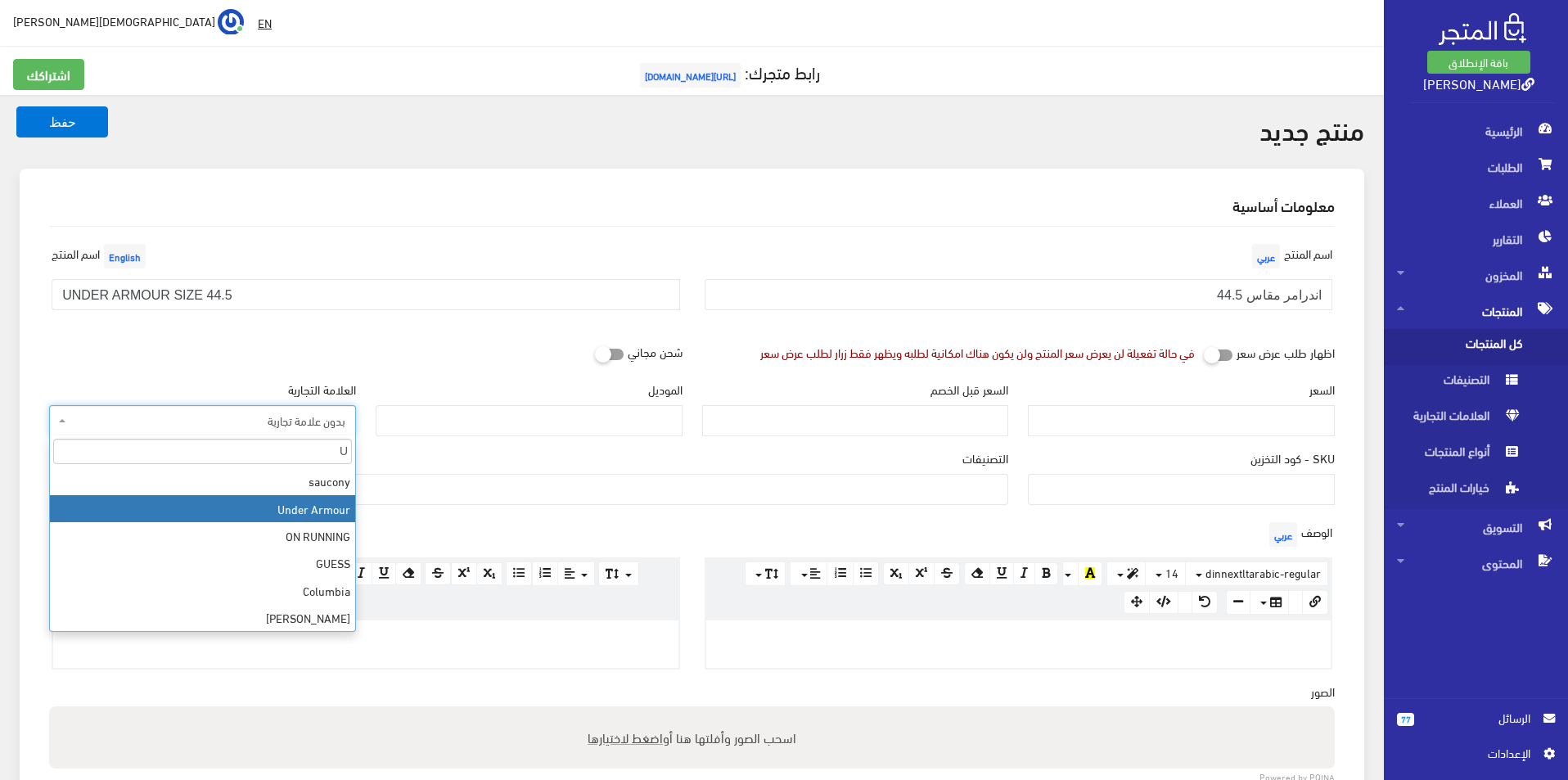
type input "U"
select select "10"
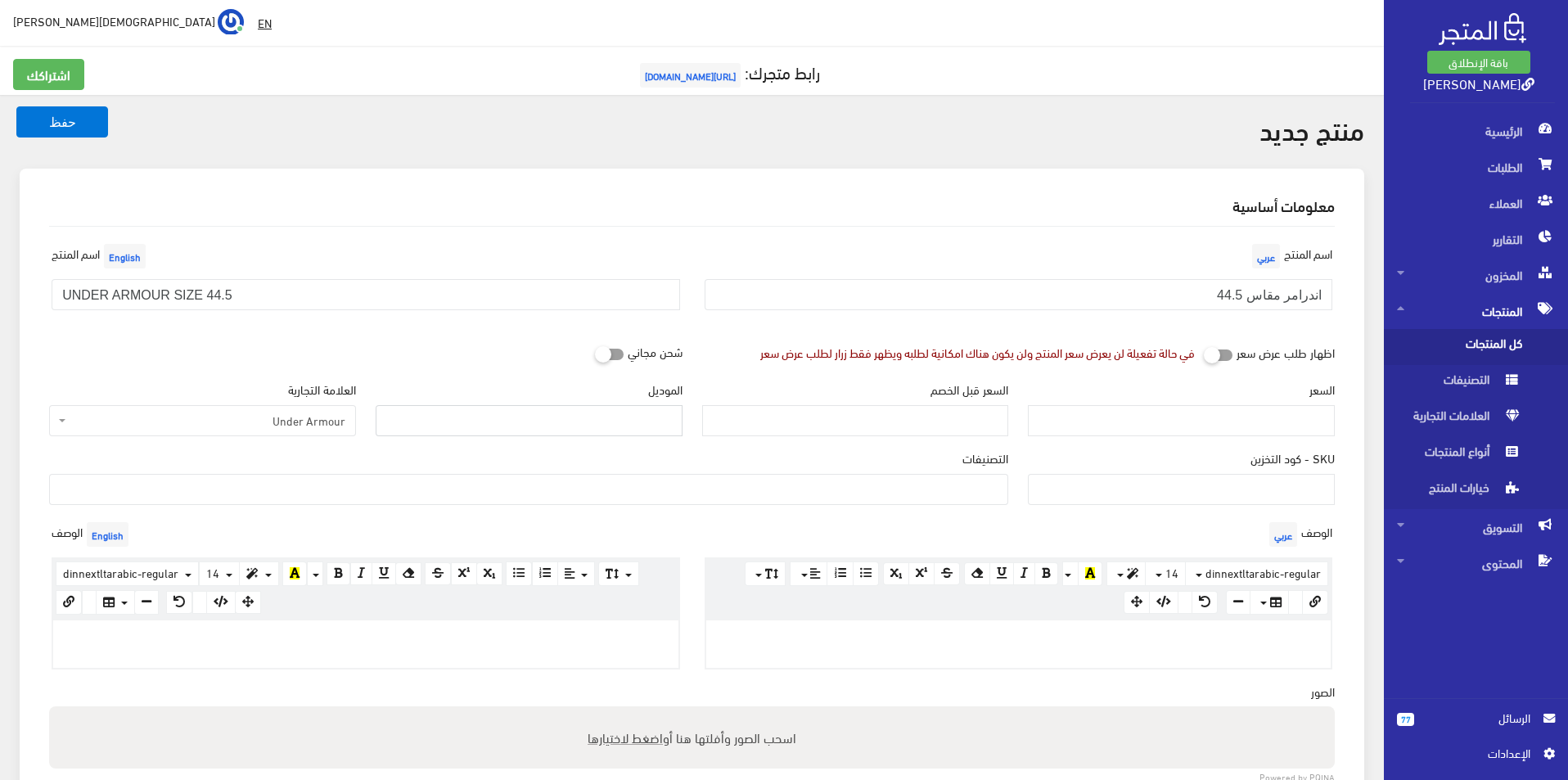
click at [469, 411] on input "الموديل" at bounding box center [529, 421] width 307 height 31
type input "UNDER ARMOUR"
click at [1096, 419] on input "السعر" at bounding box center [1182, 421] width 307 height 31
type input "3900"
type input "7"
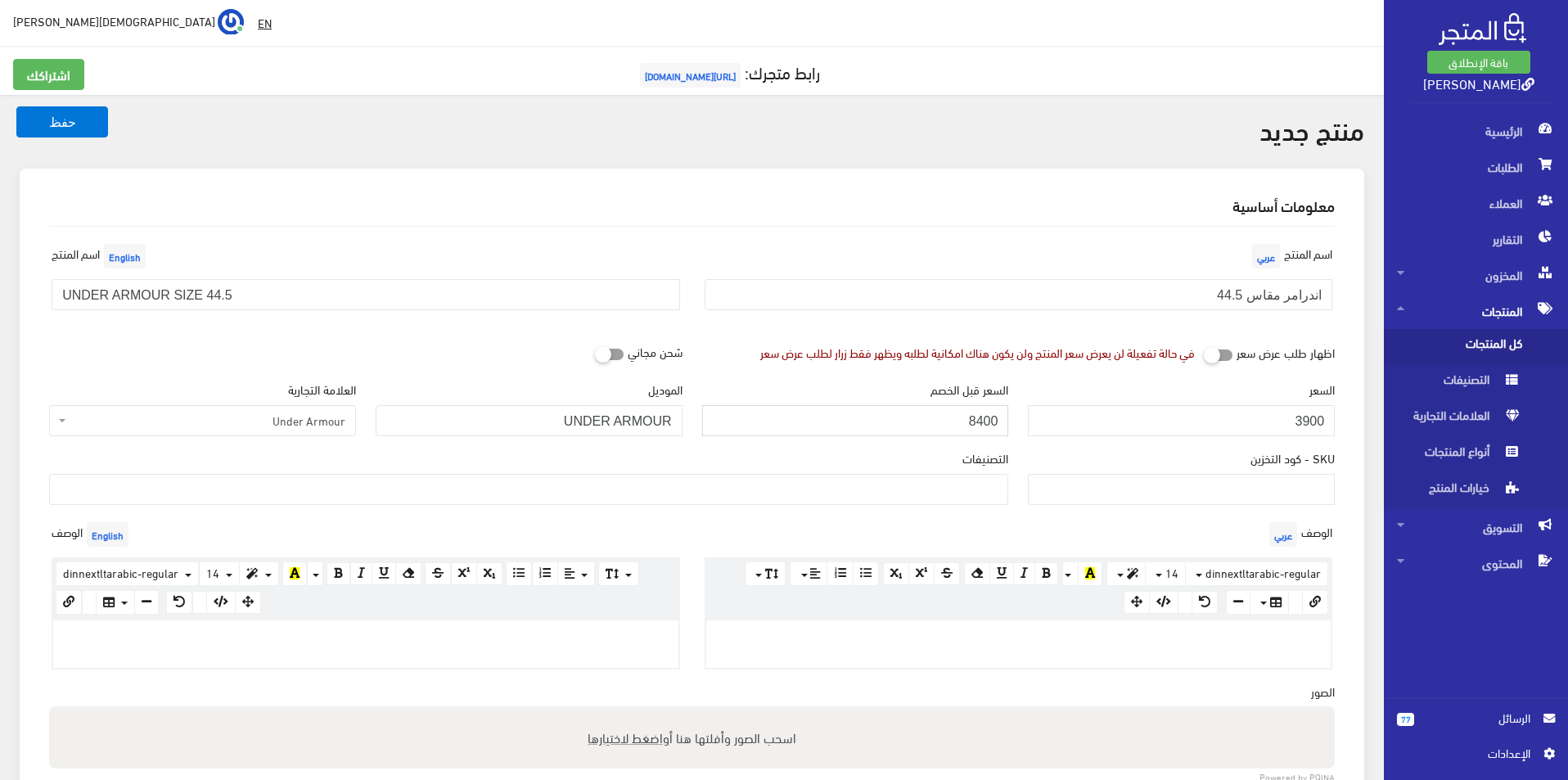
type input "8400"
click at [960, 497] on ul at bounding box center [528, 487] width 958 height 26
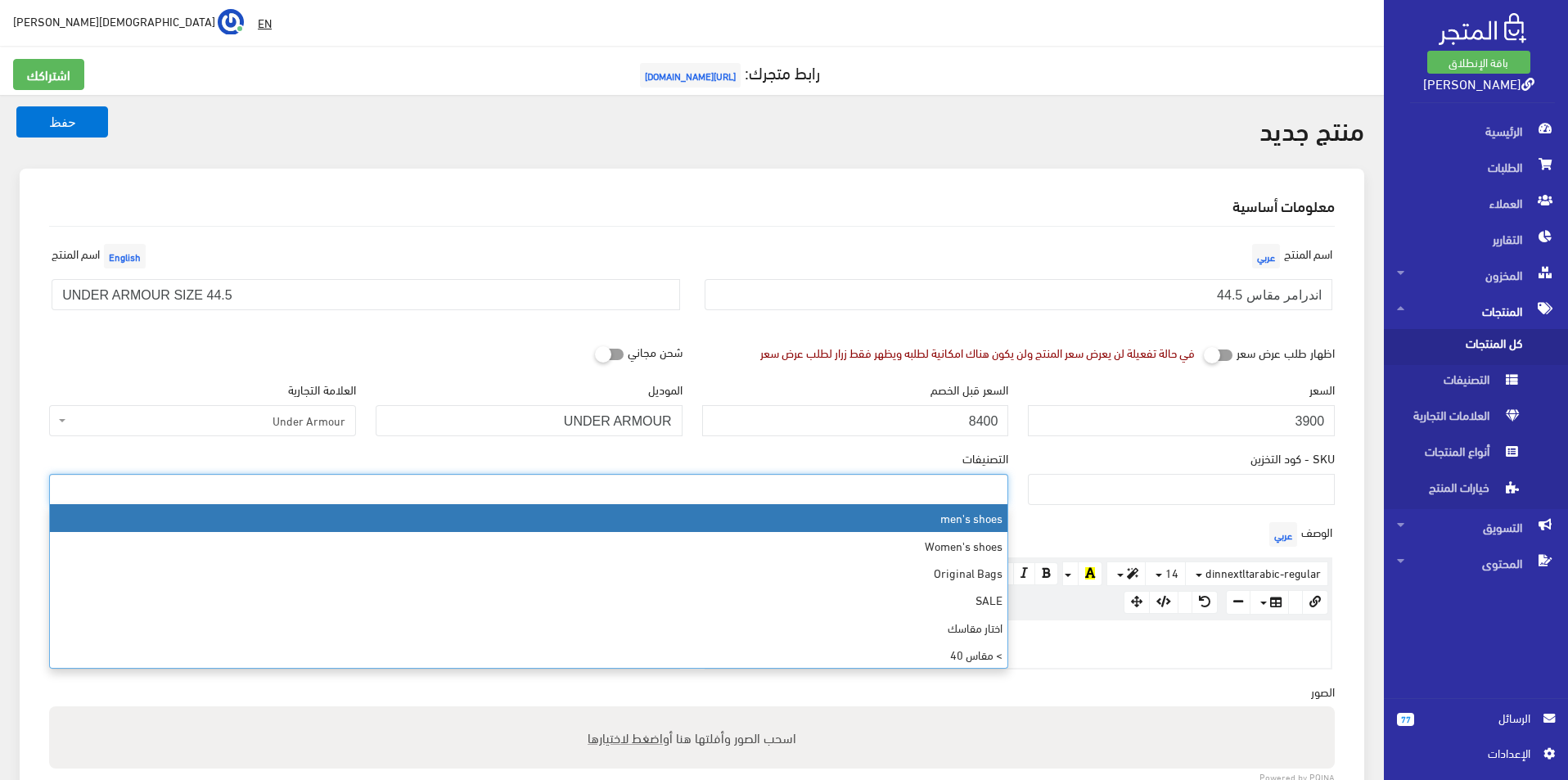
select select "5"
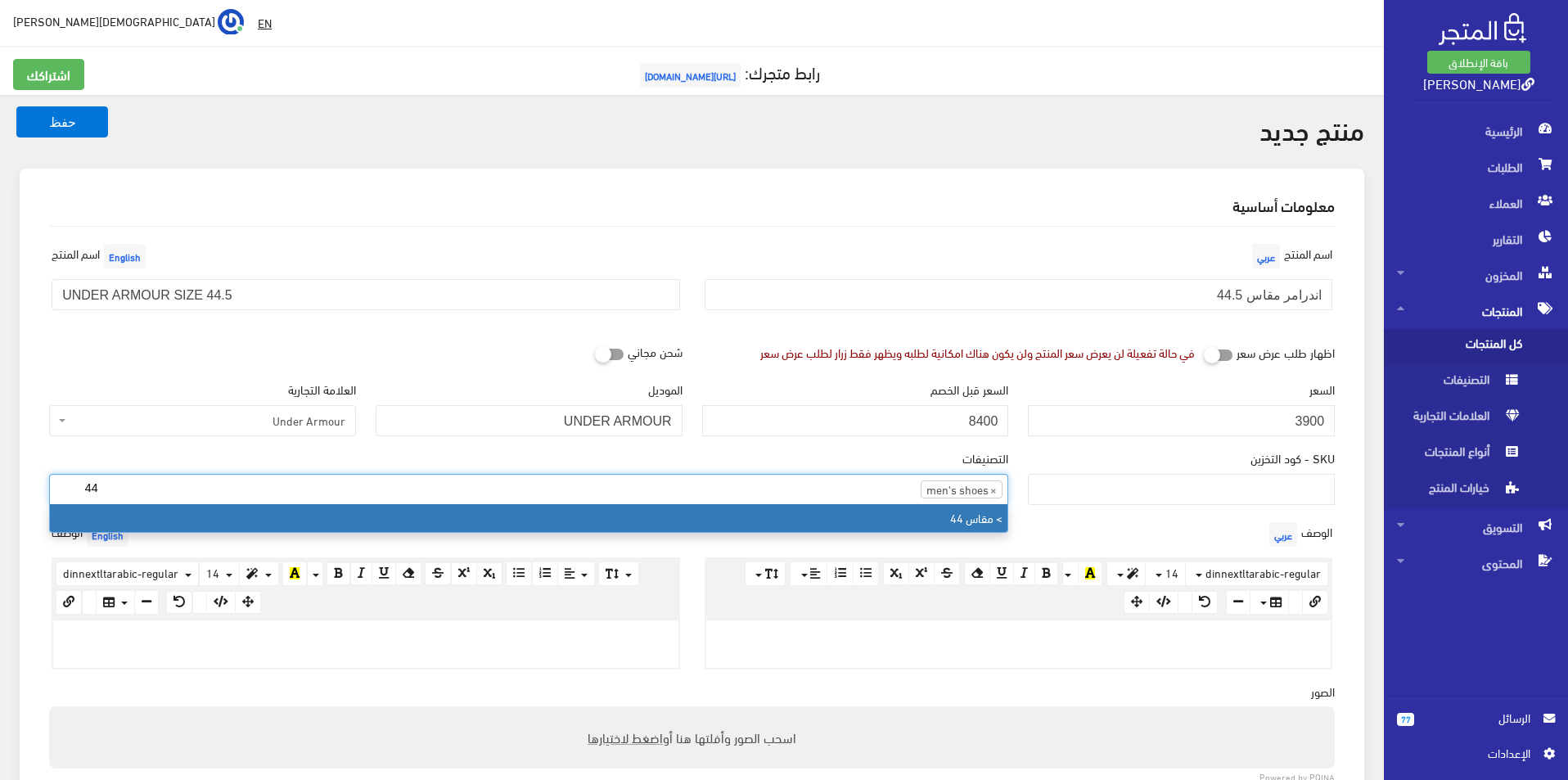
type input "44"
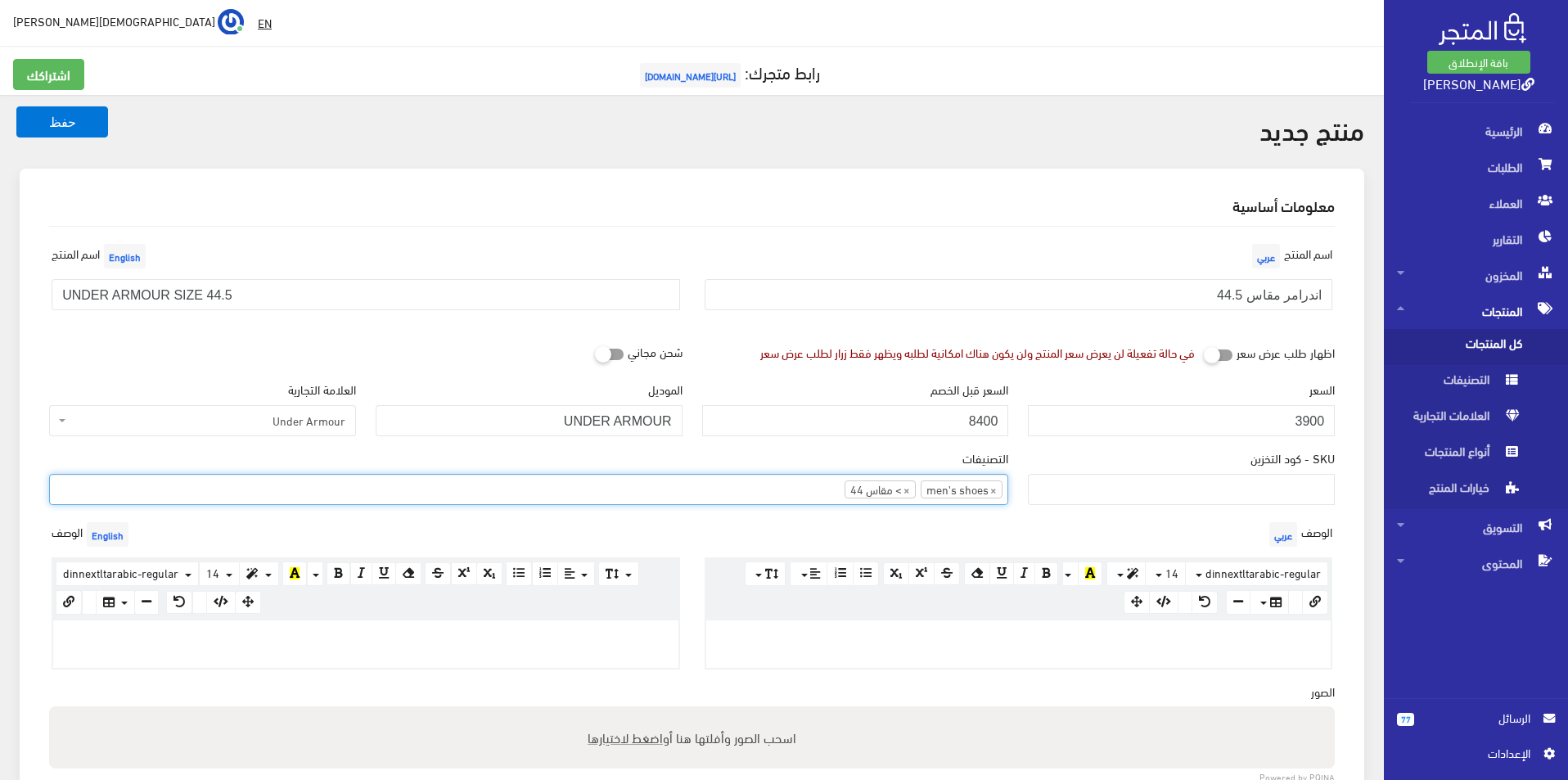
click at [500, 650] on div at bounding box center [365, 644] width 625 height 48
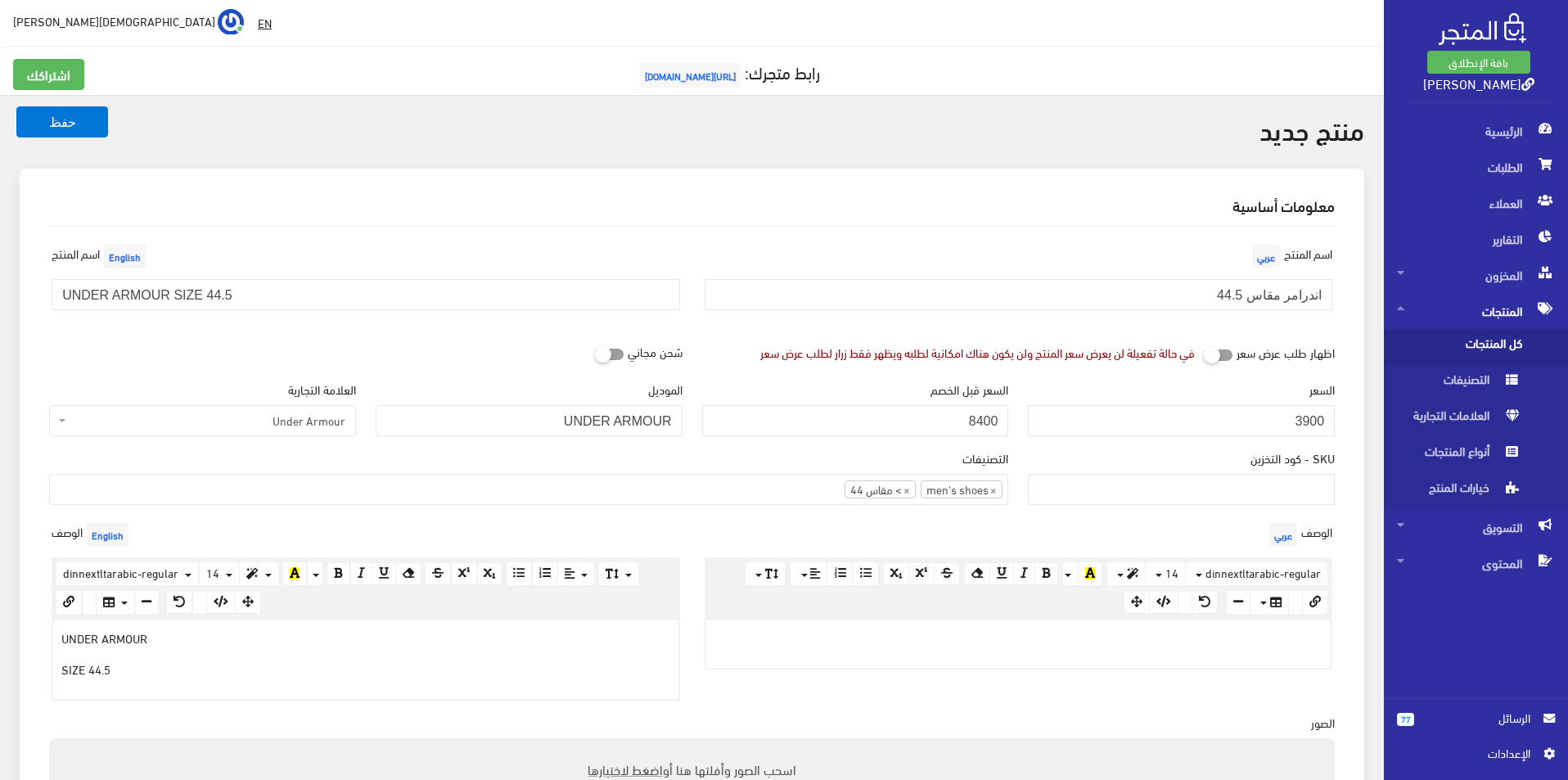
click at [848, 623] on div at bounding box center [1018, 644] width 625 height 48
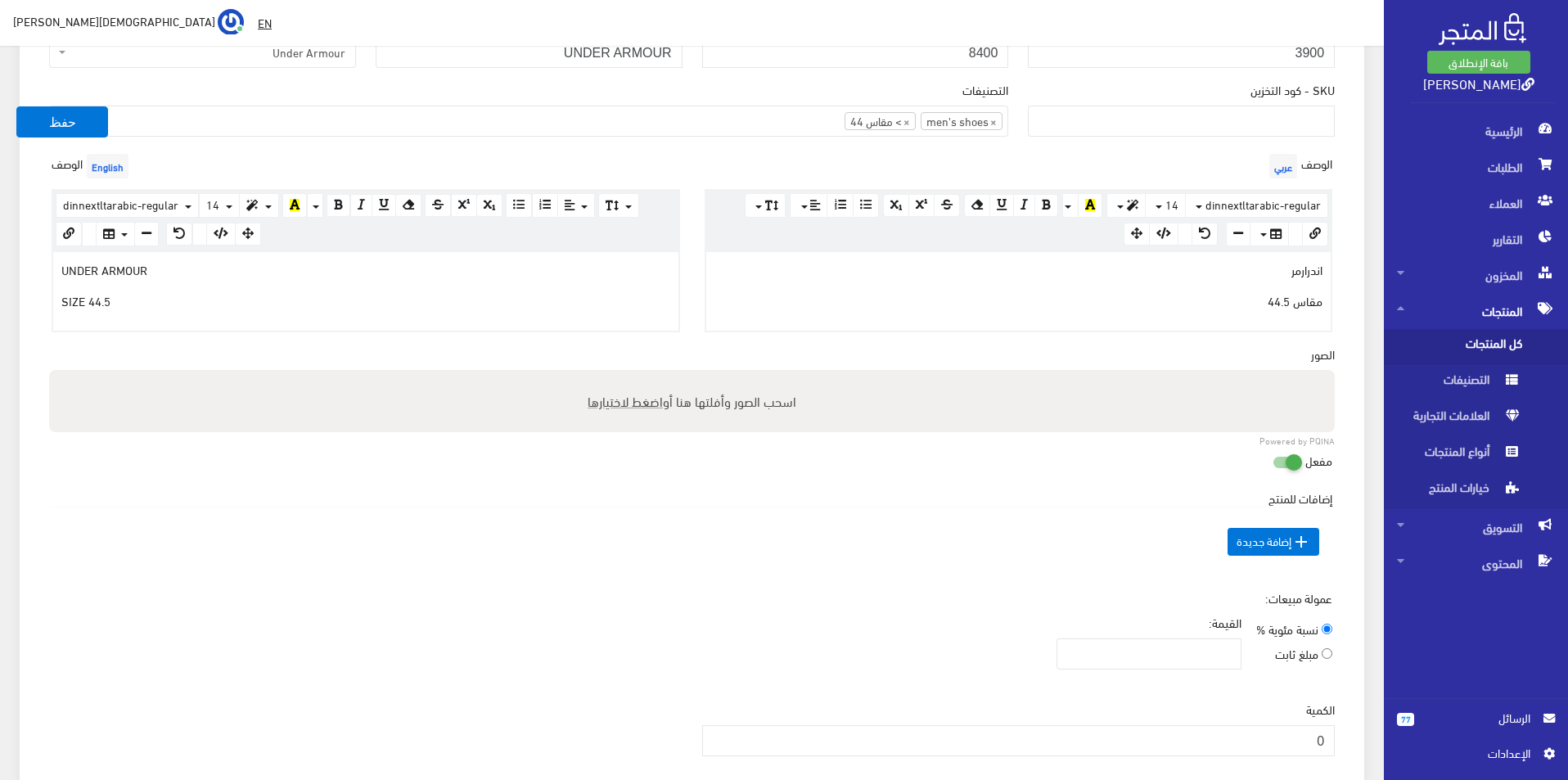
scroll to position [409, 0]
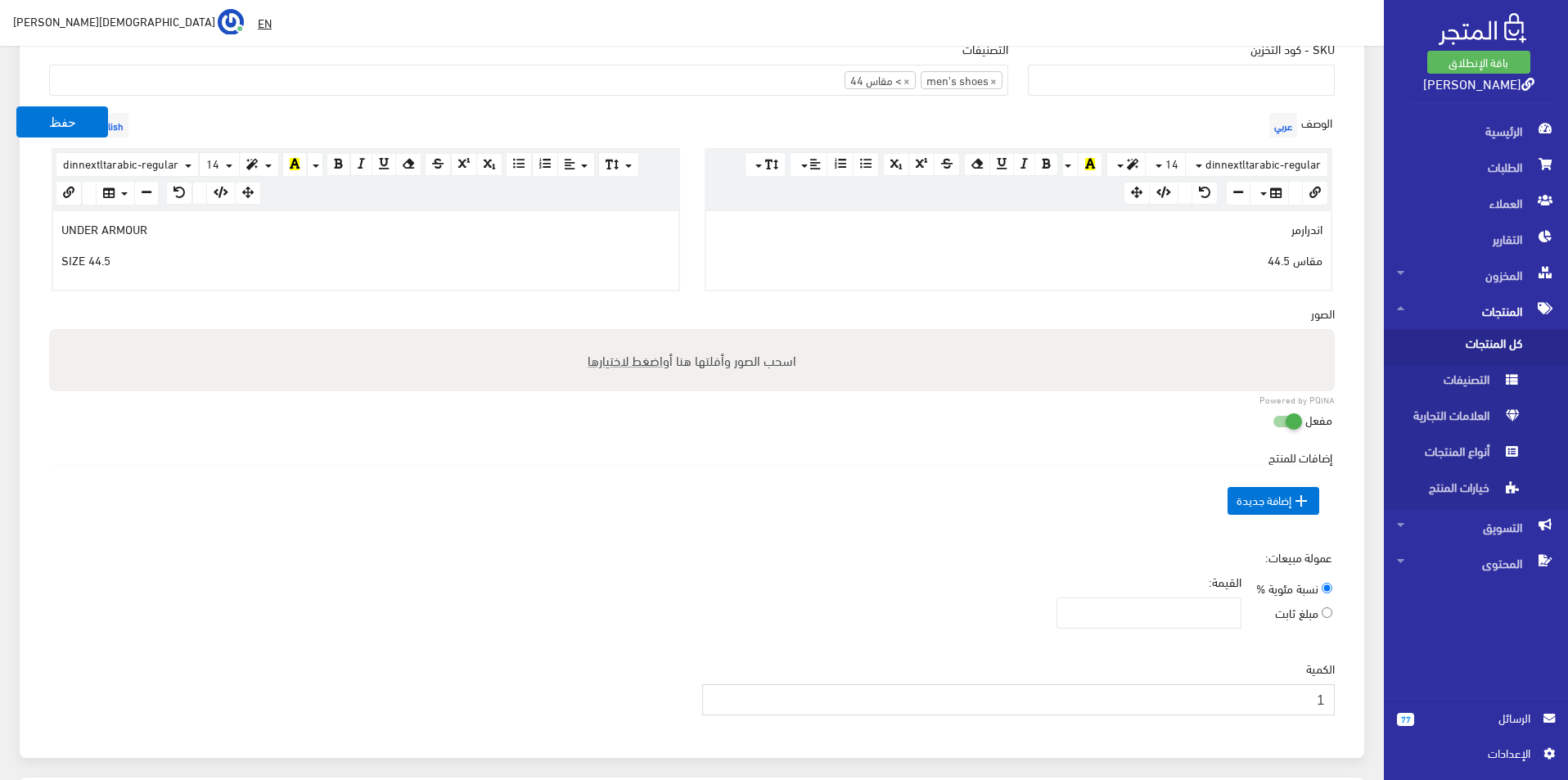
type input "1"
click at [719, 695] on input "1" at bounding box center [1019, 700] width 634 height 31
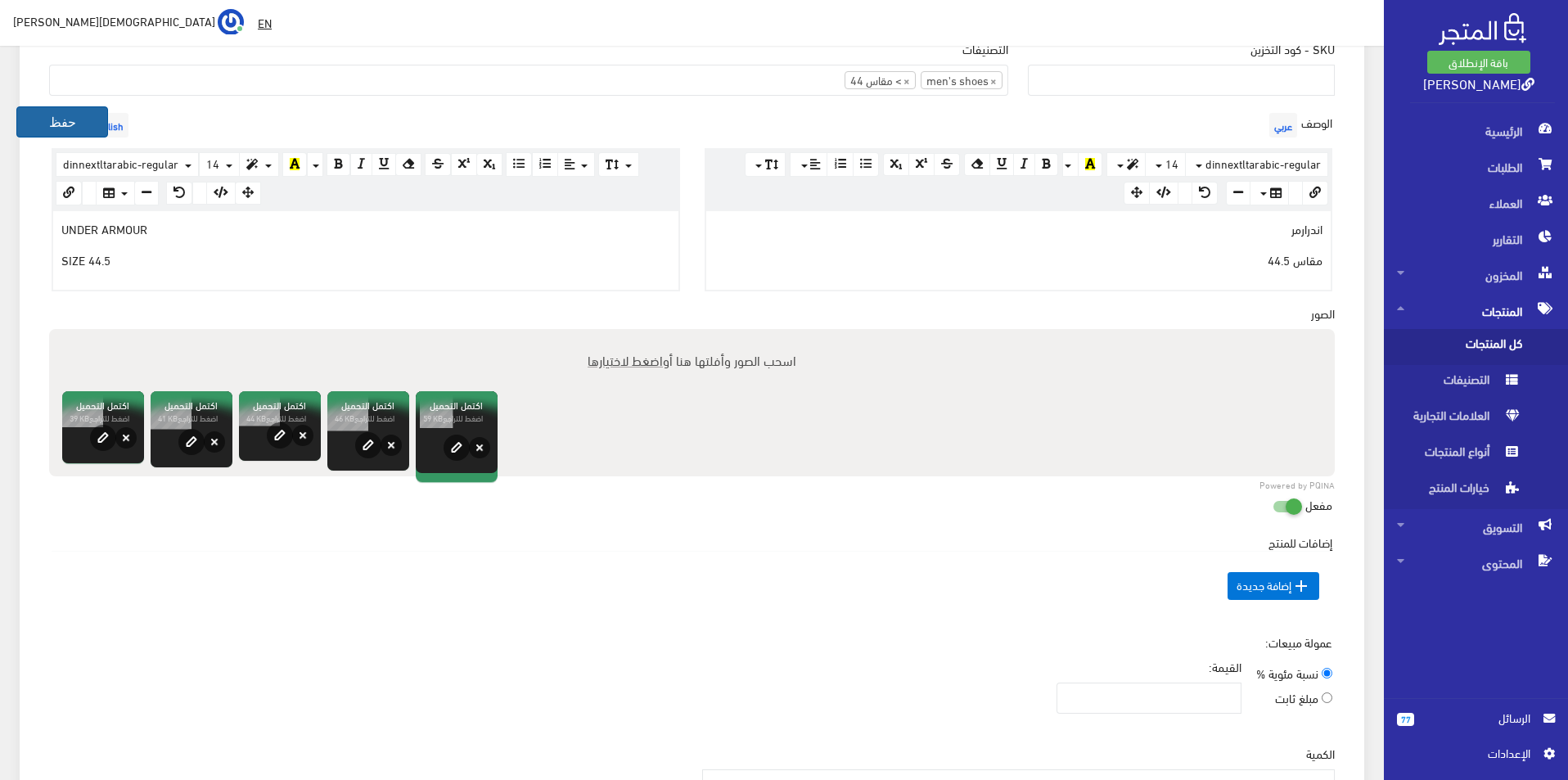
click at [54, 107] on button "حفظ" at bounding box center [63, 122] width 92 height 31
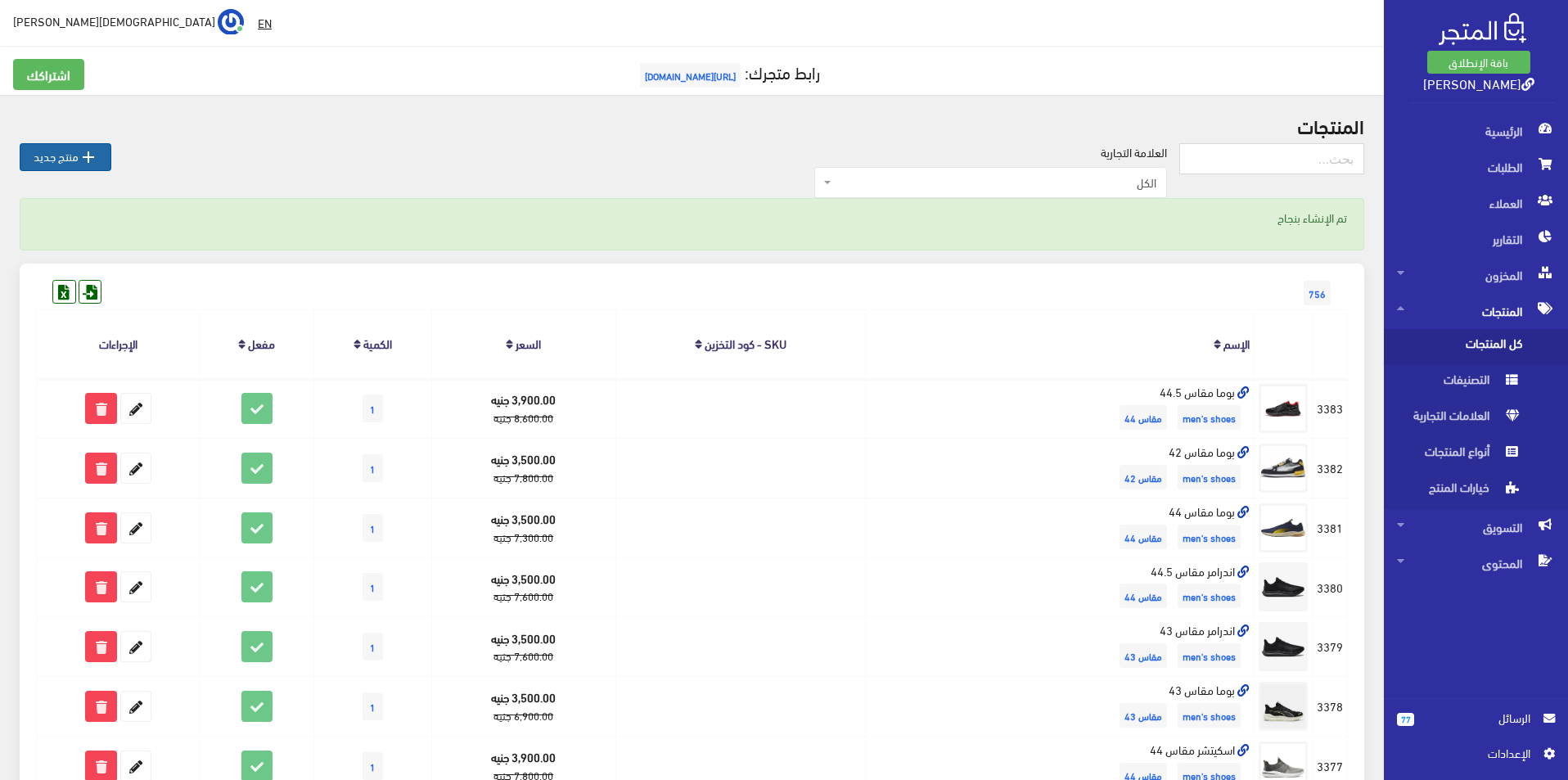
click at [61, 169] on link " منتج جديد" at bounding box center [66, 157] width 92 height 27
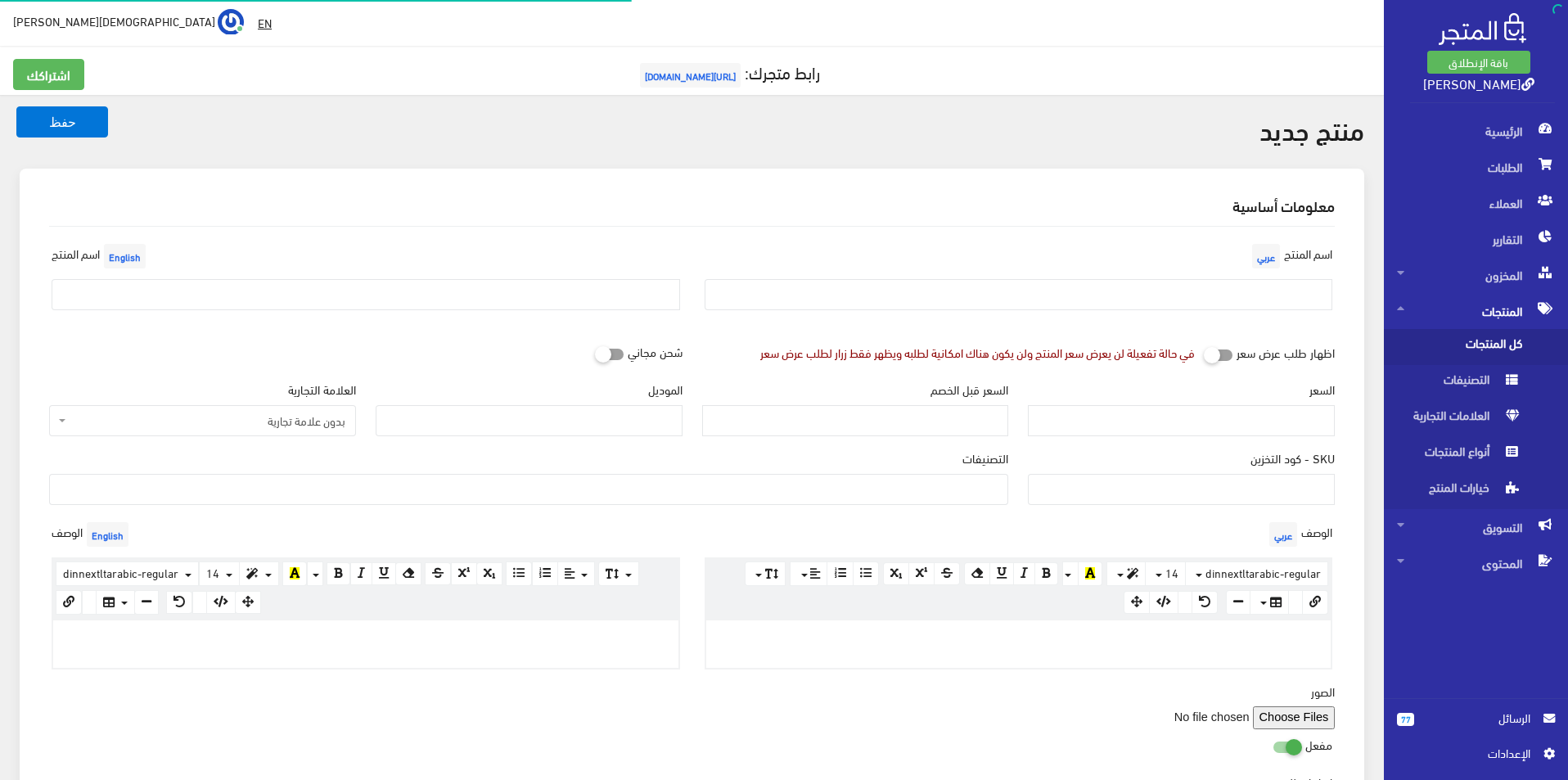
select select
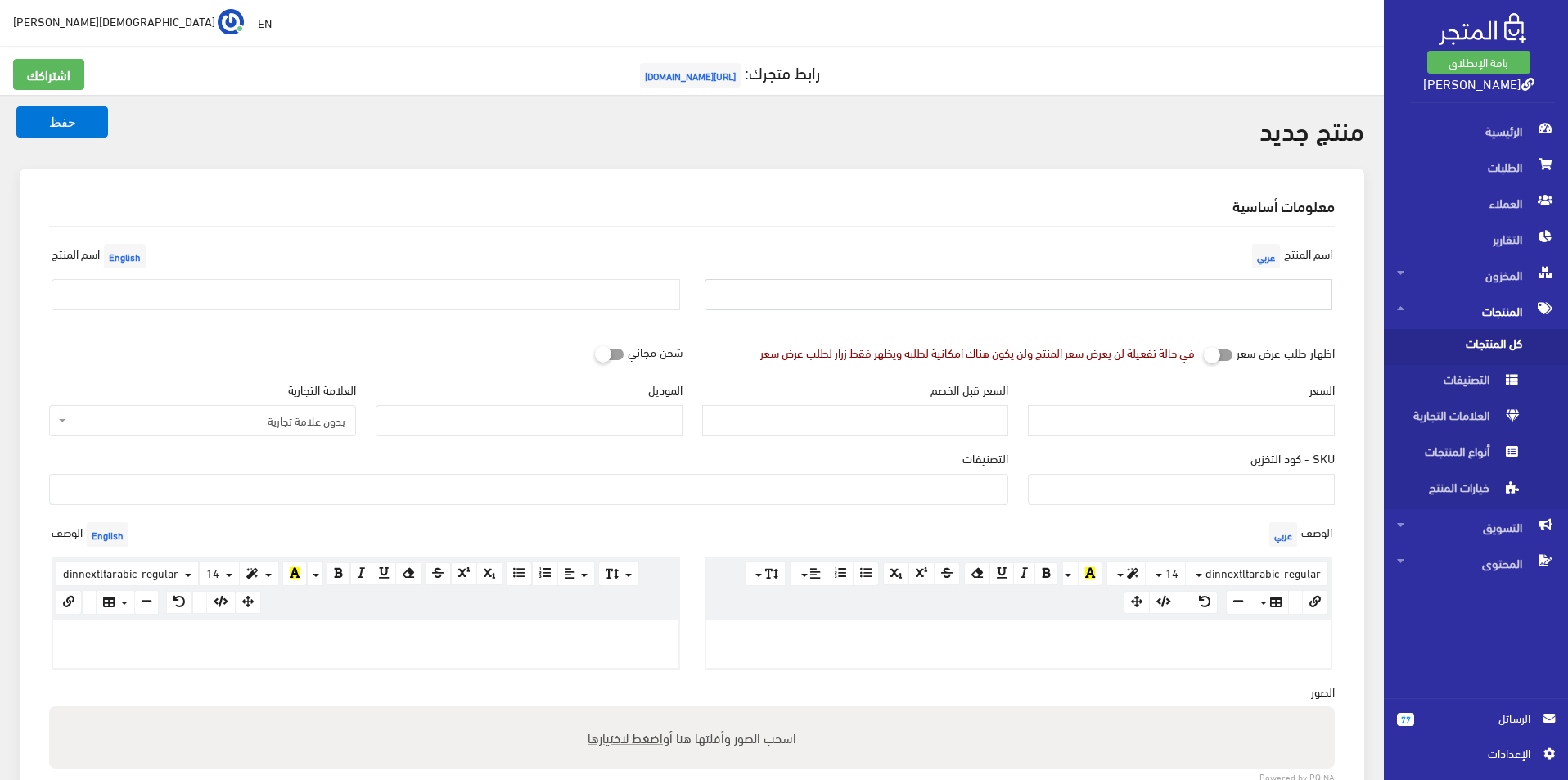
click at [1085, 295] on input "text" at bounding box center [1018, 295] width 629 height 31
type input "نايكى مقاس 45"
click at [449, 290] on input "text" at bounding box center [366, 295] width 629 height 31
type input "Nike size 45"
click at [263, 423] on span "بدون علامة تجارية" at bounding box center [207, 421] width 276 height 17
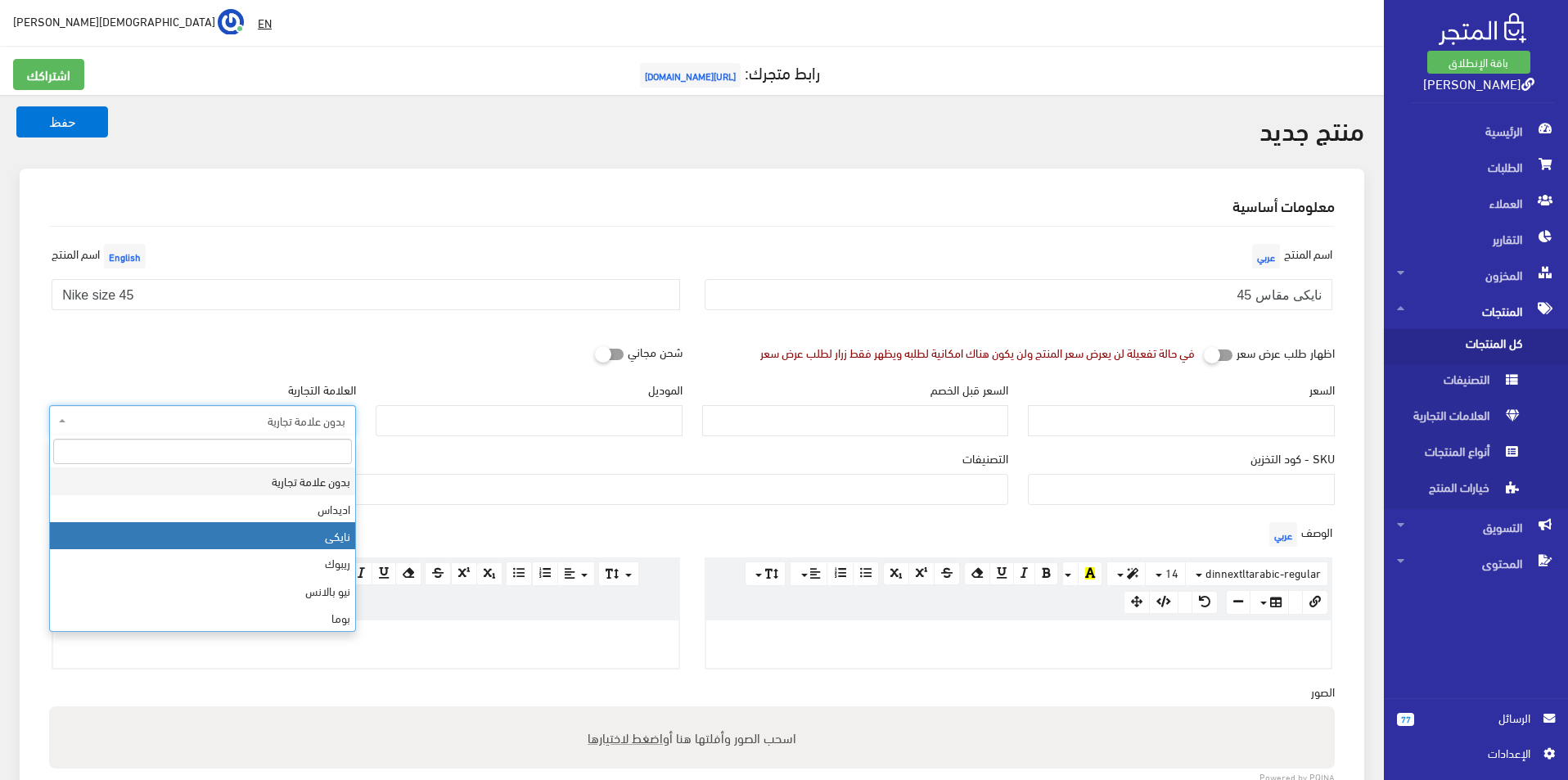
select select "3"
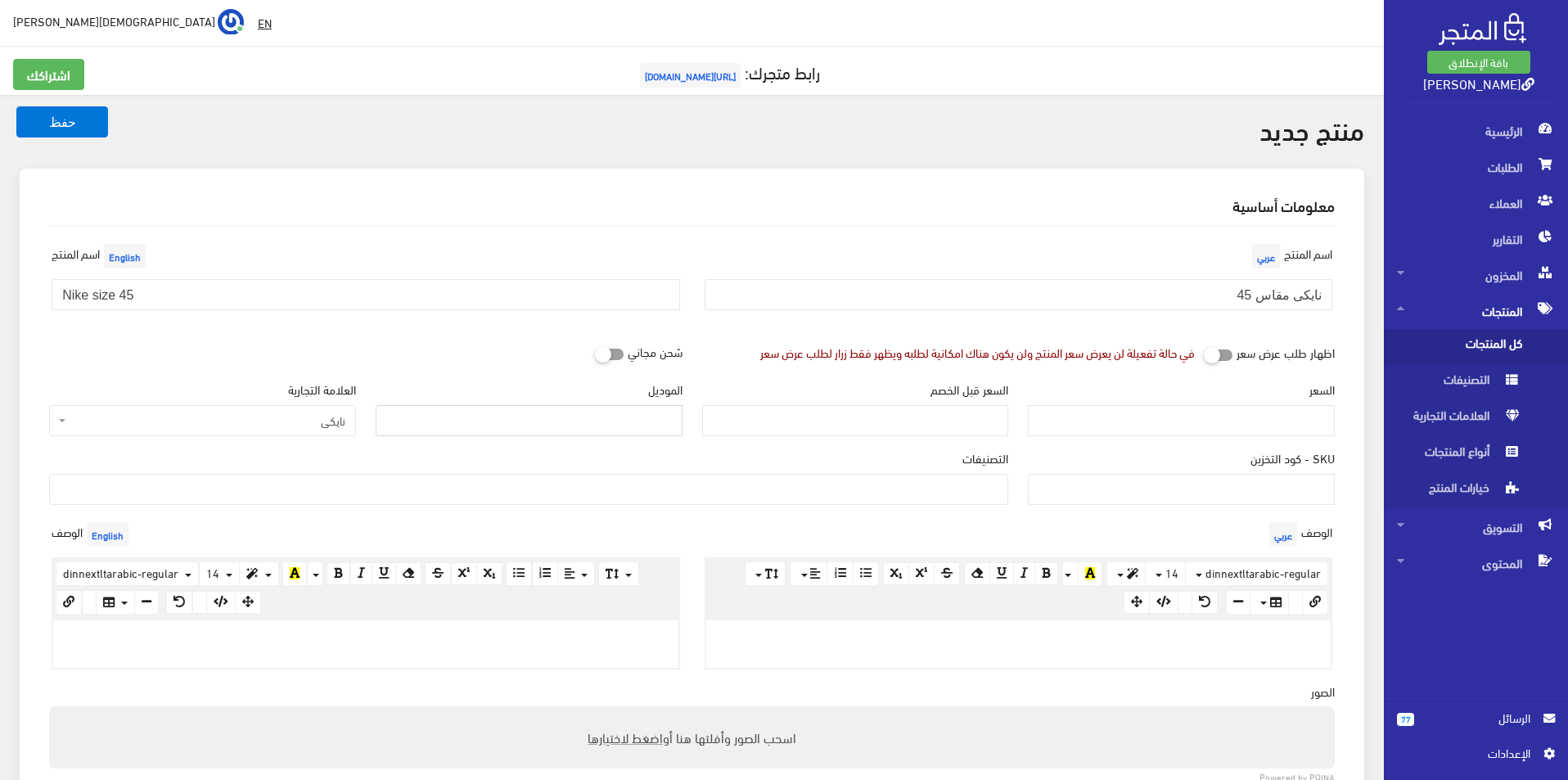
click at [519, 415] on input "الموديل" at bounding box center [529, 421] width 307 height 31
type input "NIKE"
click at [1125, 424] on input "السعر" at bounding box center [1182, 421] width 307 height 31
type input "4200"
type input "9600"
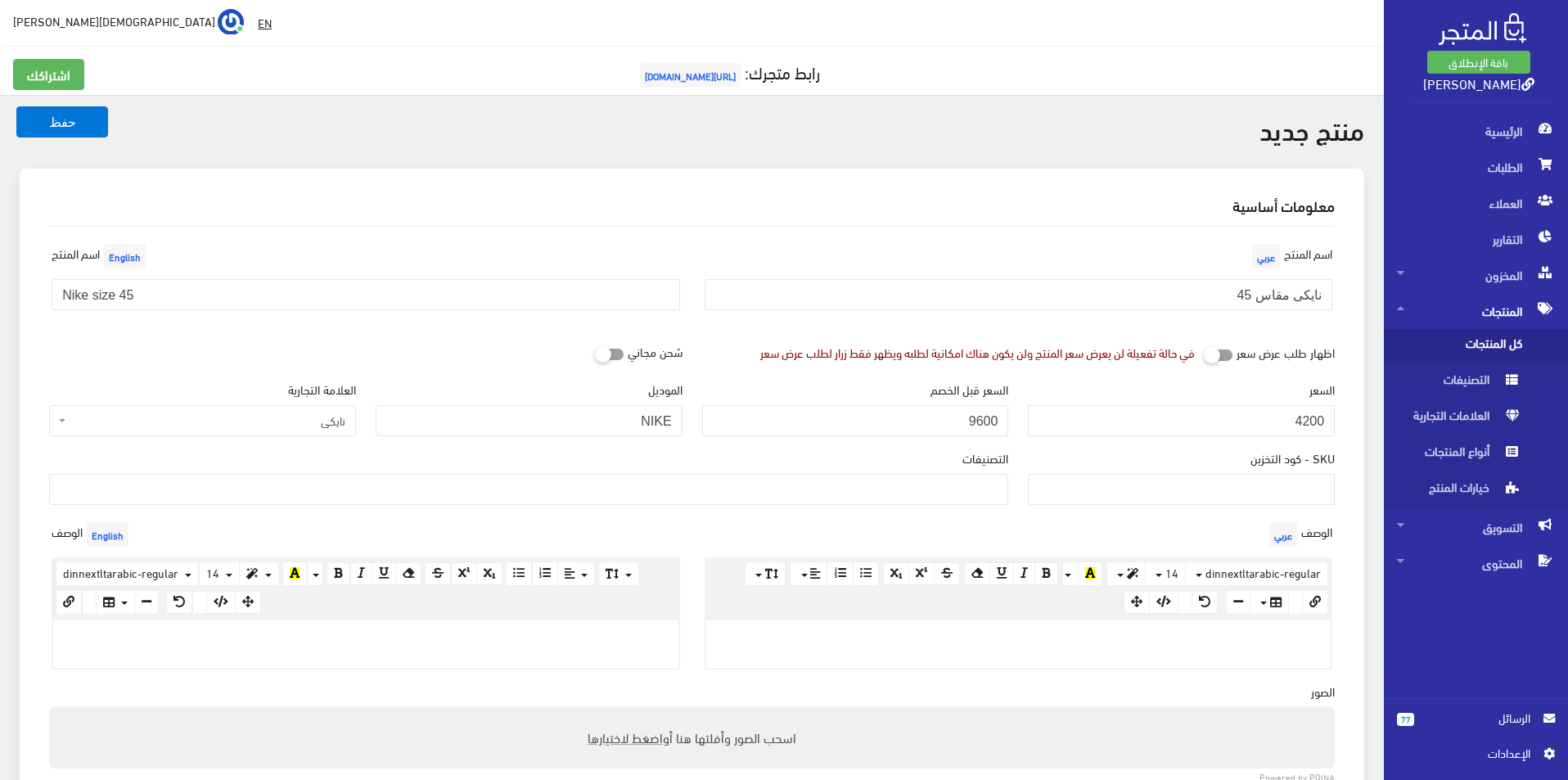
click at [969, 490] on ul at bounding box center [528, 487] width 958 height 26
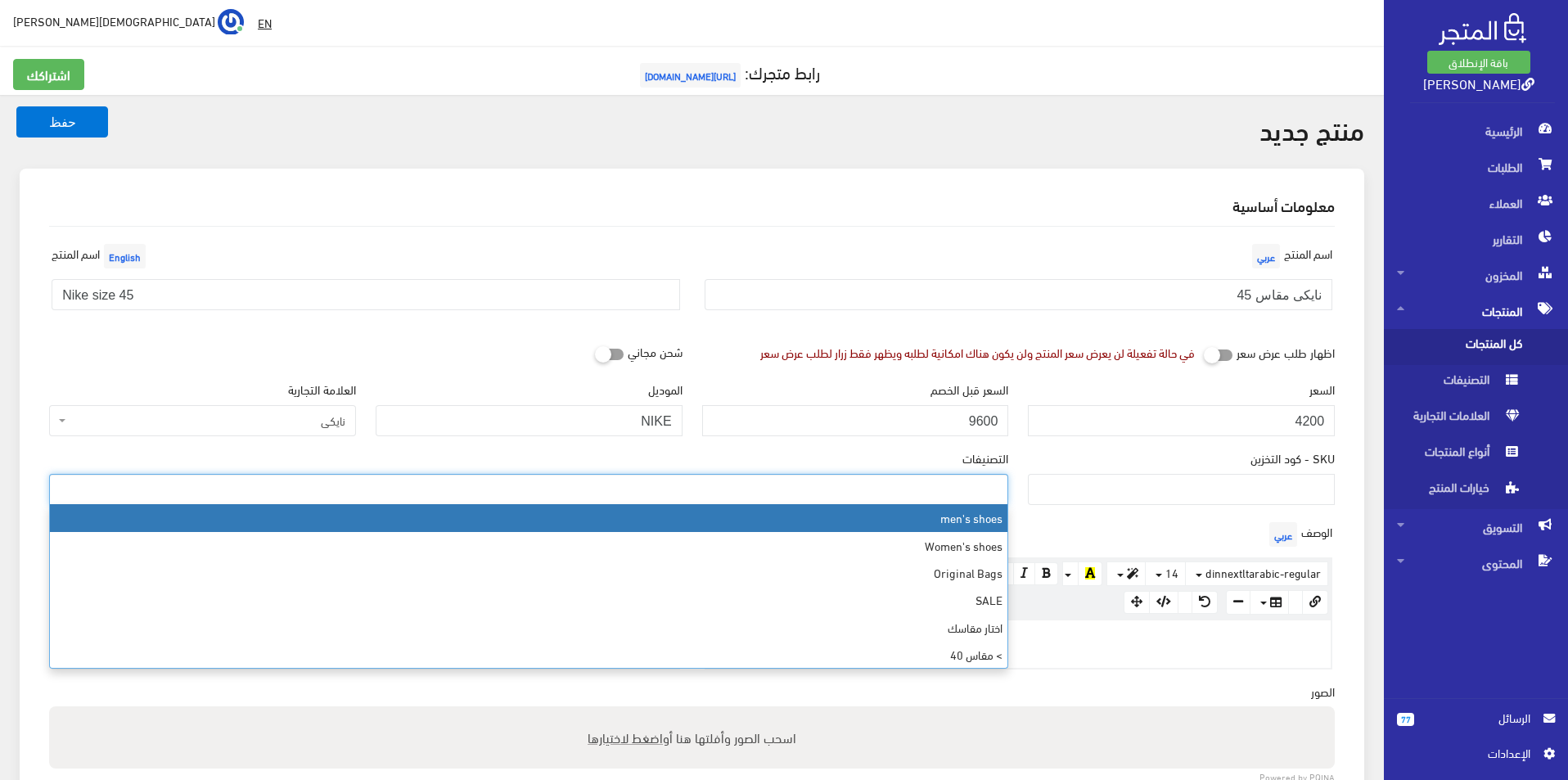
select select "5"
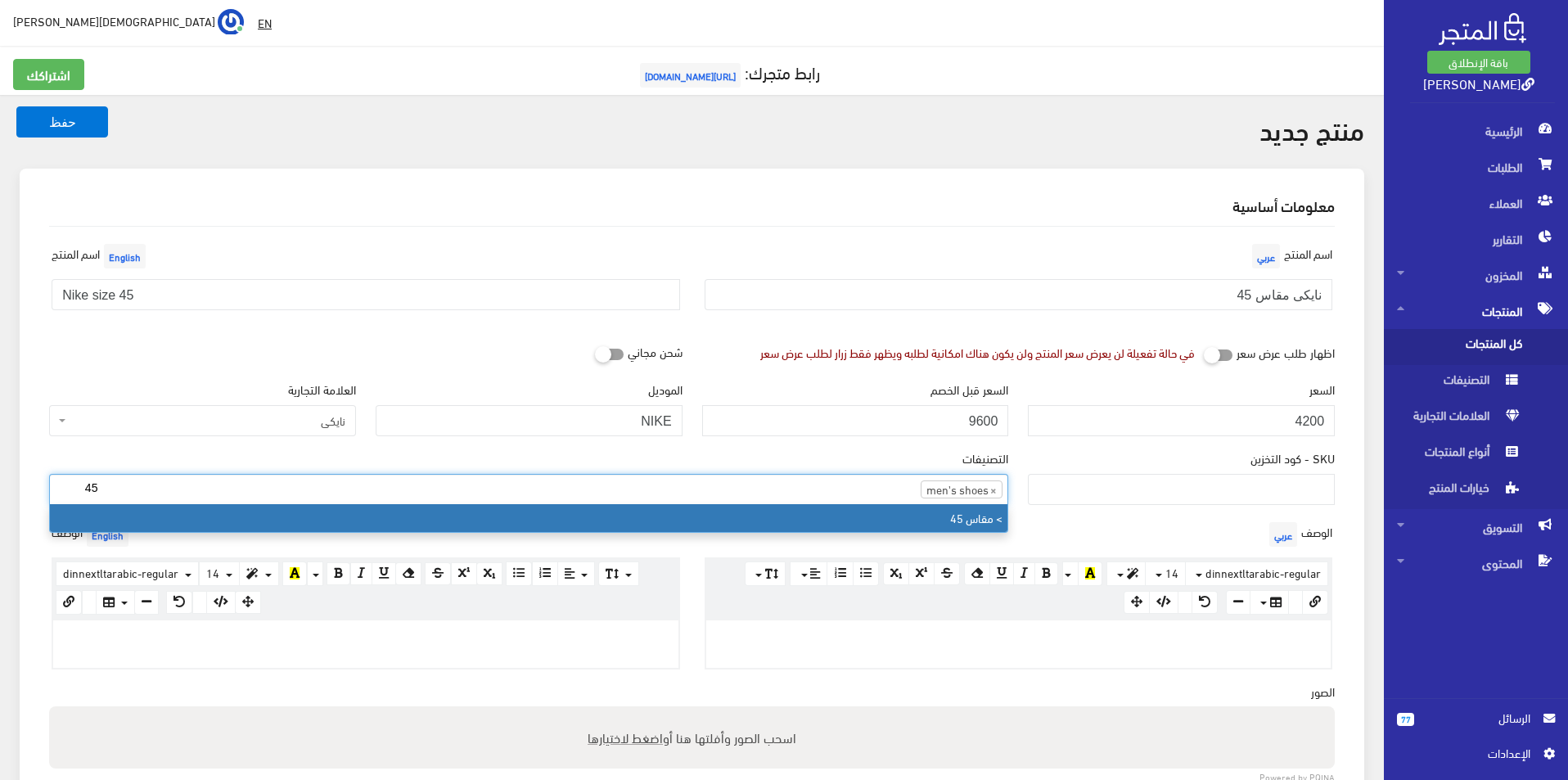
type input "45"
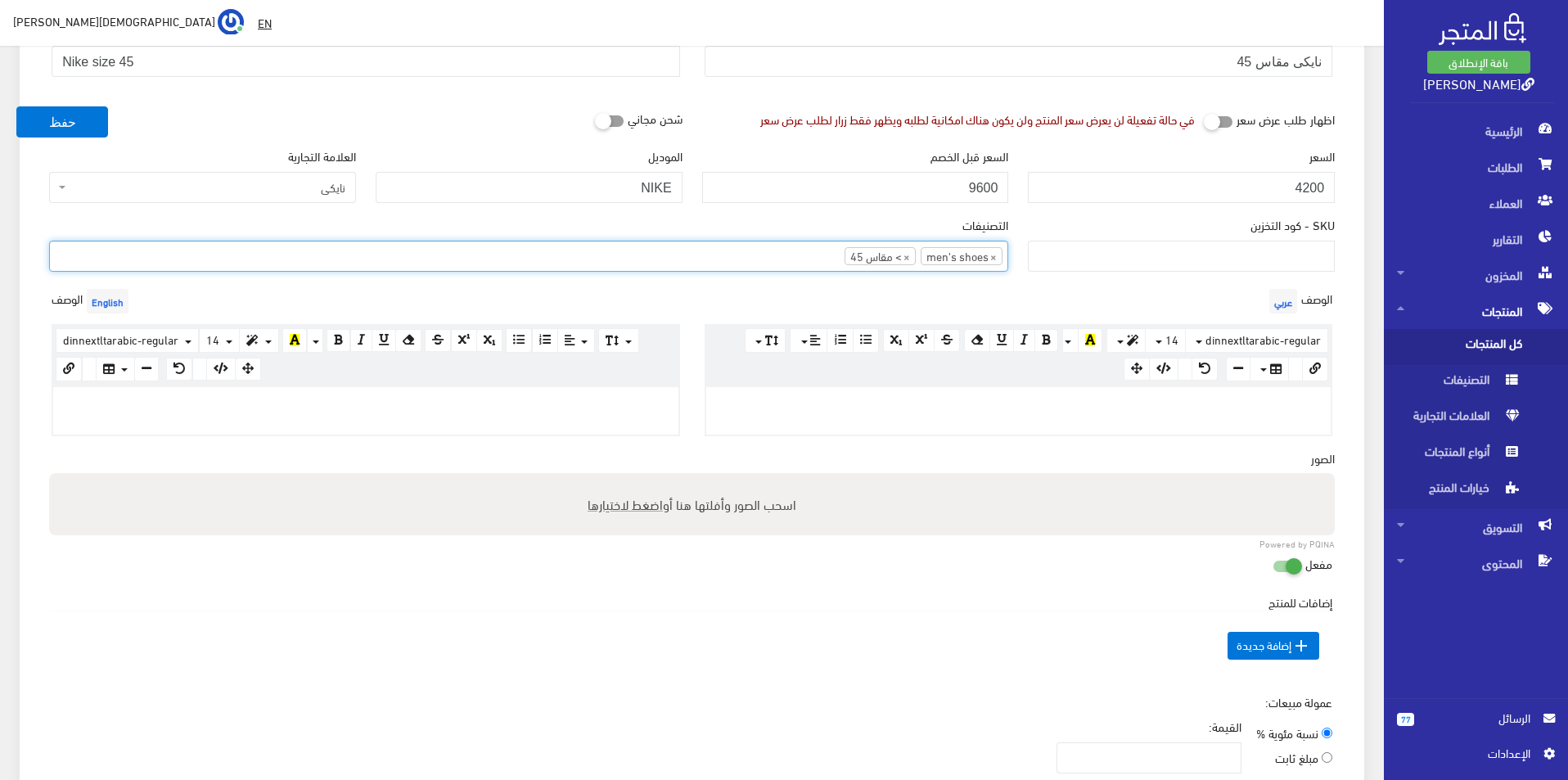
scroll to position [246, 0]
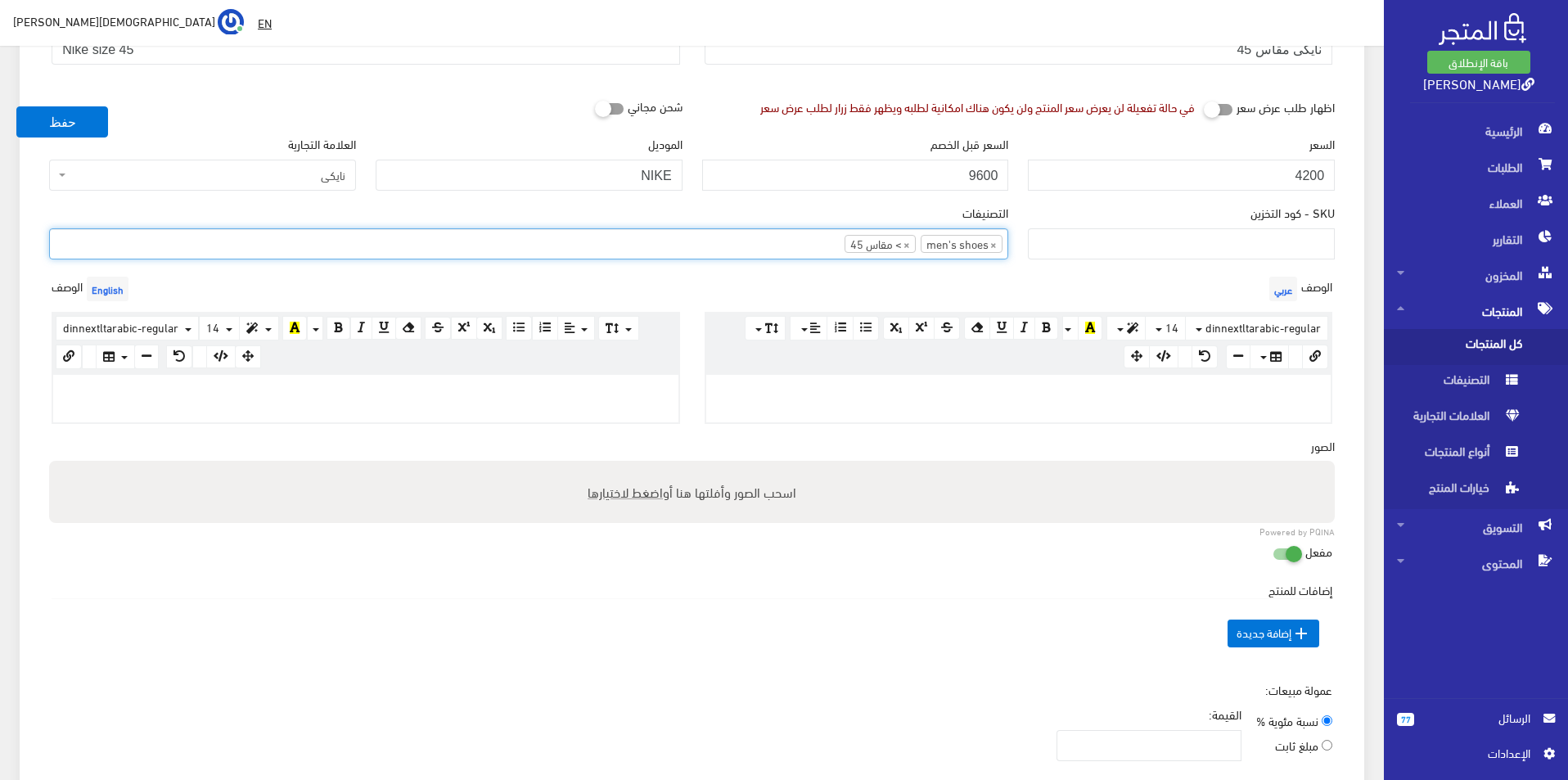
click at [544, 402] on div at bounding box center [365, 398] width 625 height 48
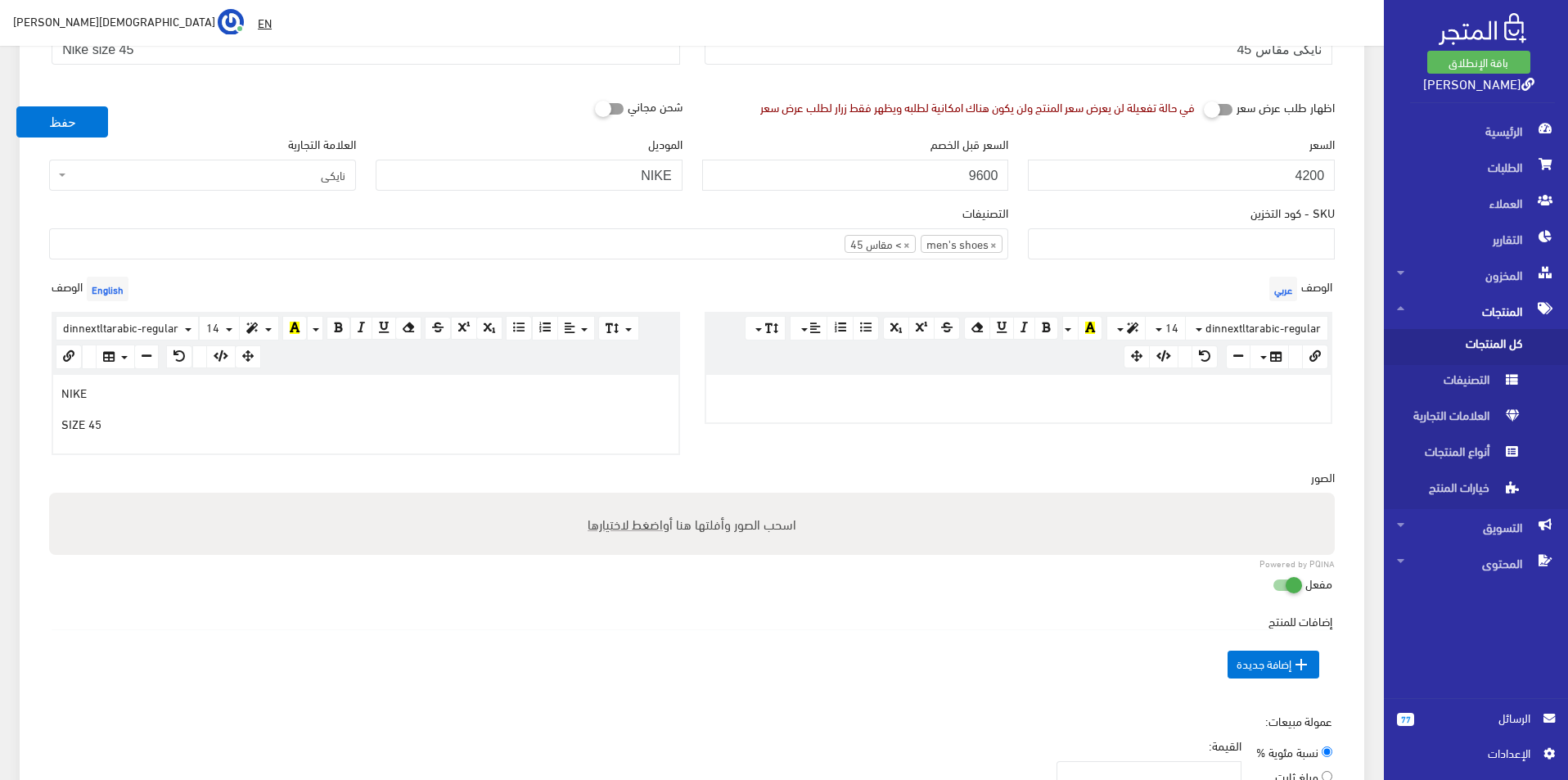
click at [799, 390] on p at bounding box center [1018, 392] width 609 height 18
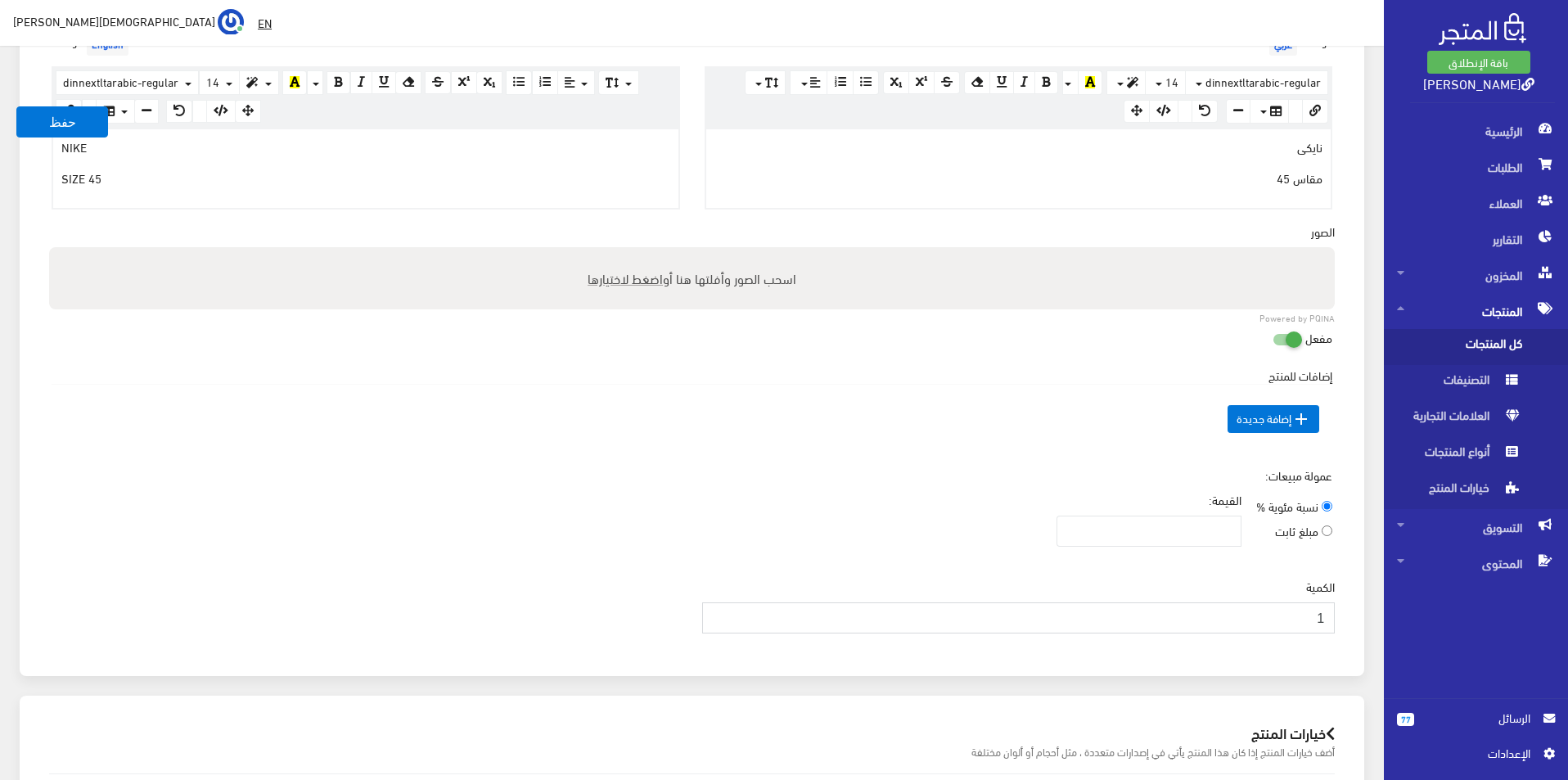
type input "1"
click at [718, 615] on input "1" at bounding box center [1019, 619] width 634 height 31
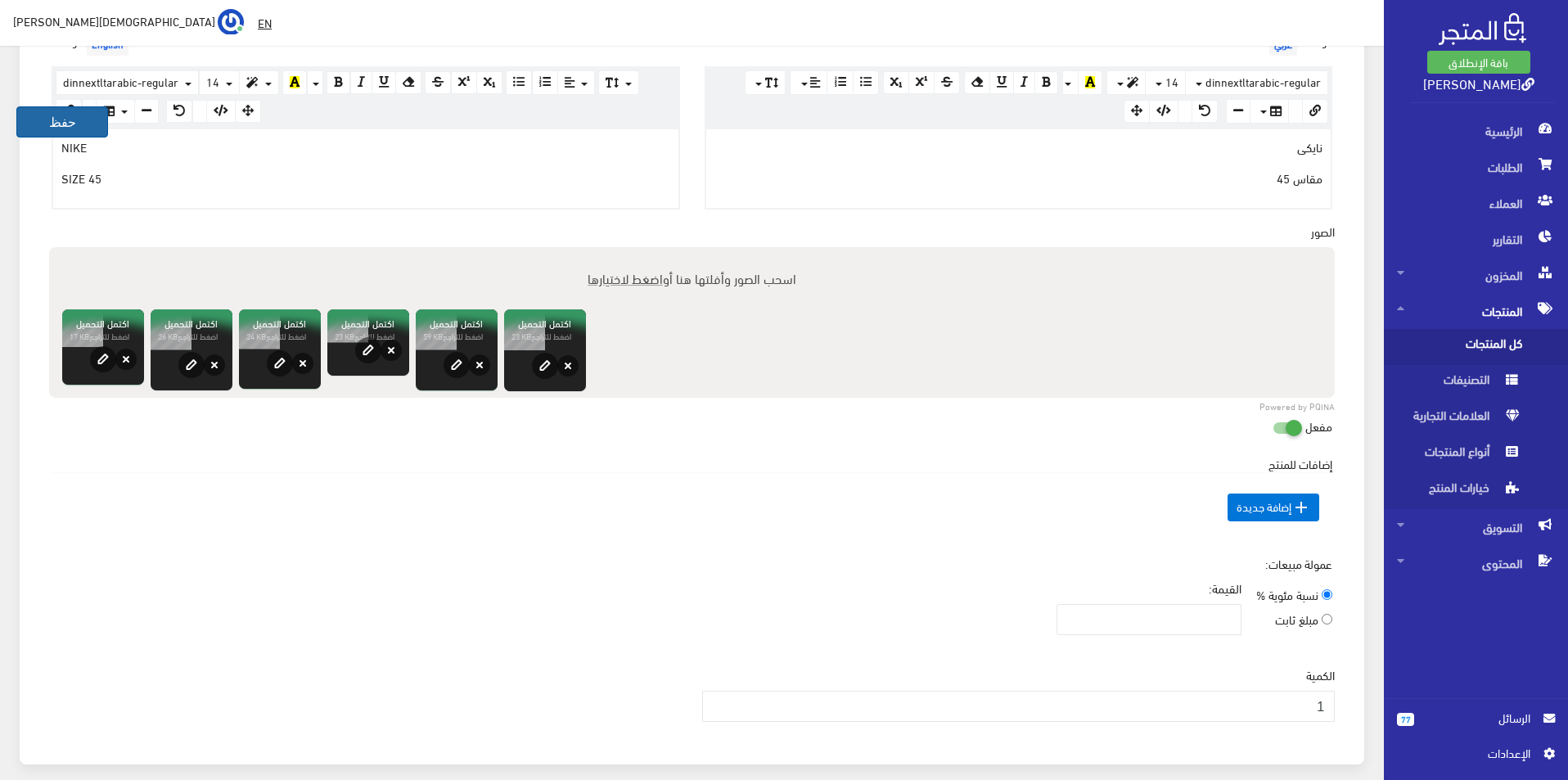
click at [51, 119] on button "حفظ" at bounding box center [63, 122] width 92 height 31
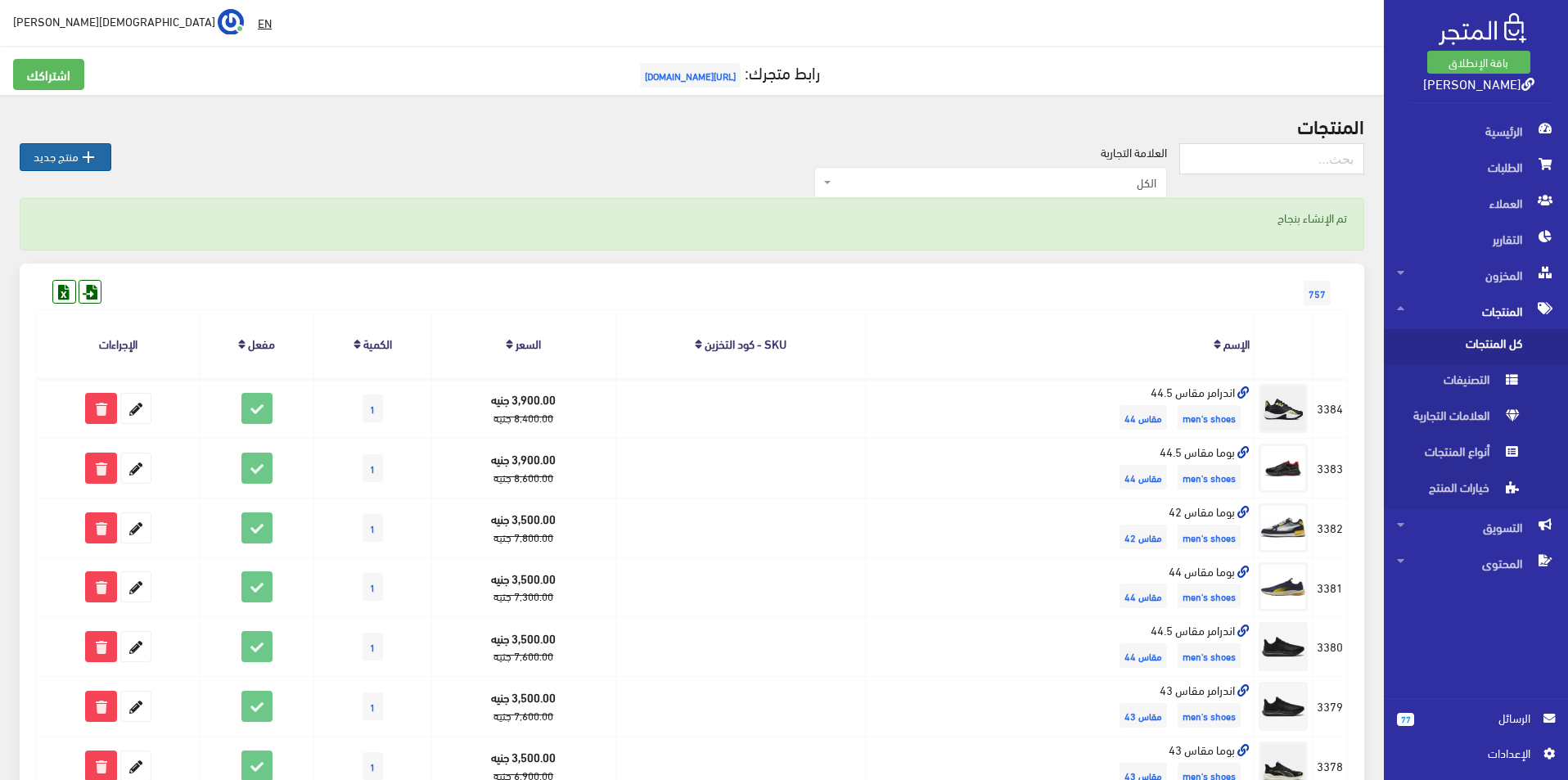
click at [77, 163] on link " منتج جديد" at bounding box center [66, 157] width 92 height 27
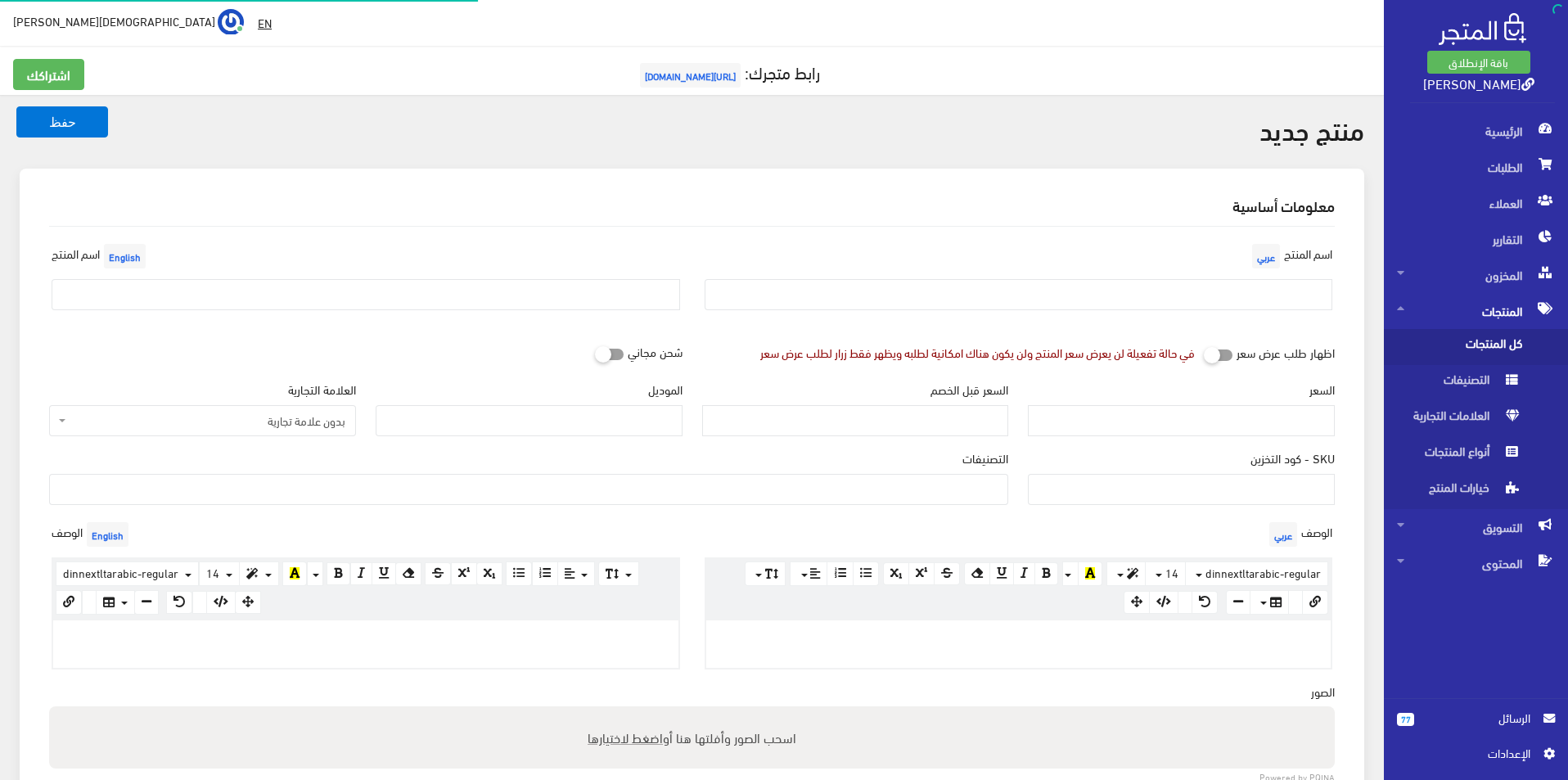
select select
click at [954, 294] on input "text" at bounding box center [1018, 295] width 629 height 31
click at [1095, 287] on input "تمبرلاند مقاس 43" at bounding box center [1018, 295] width 629 height 31
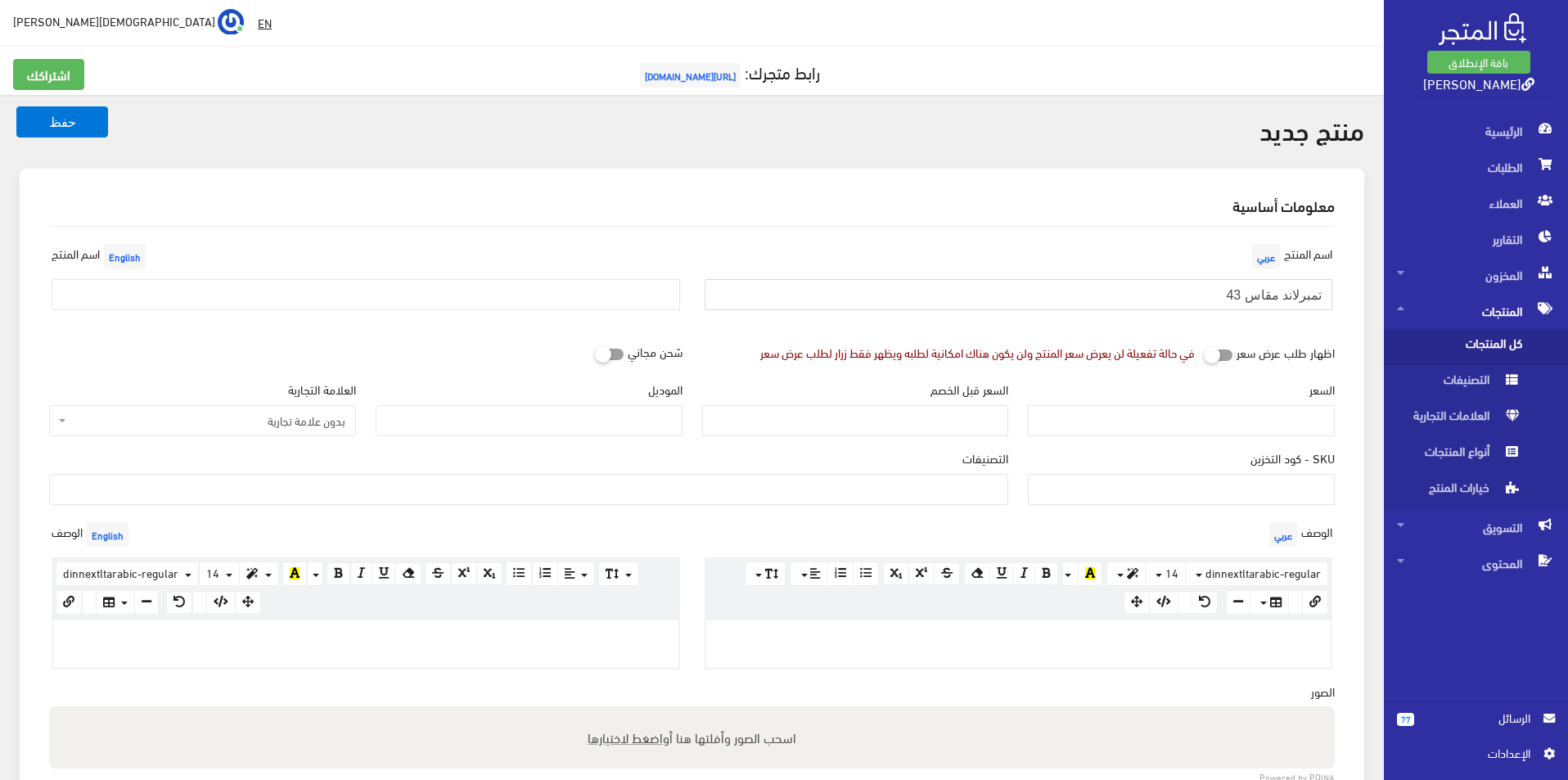
type input "تمبرلاند مقاس 43.5"
drag, startPoint x: 529, startPoint y: 303, endPoint x: 539, endPoint y: 294, distance: 13.5
click at [529, 303] on input "text" at bounding box center [366, 295] width 629 height 31
click at [219, 294] on input "TIMBERLAND SIZE 43" at bounding box center [366, 295] width 629 height 31
type input "TIMBERLAND SIZE 43.5"
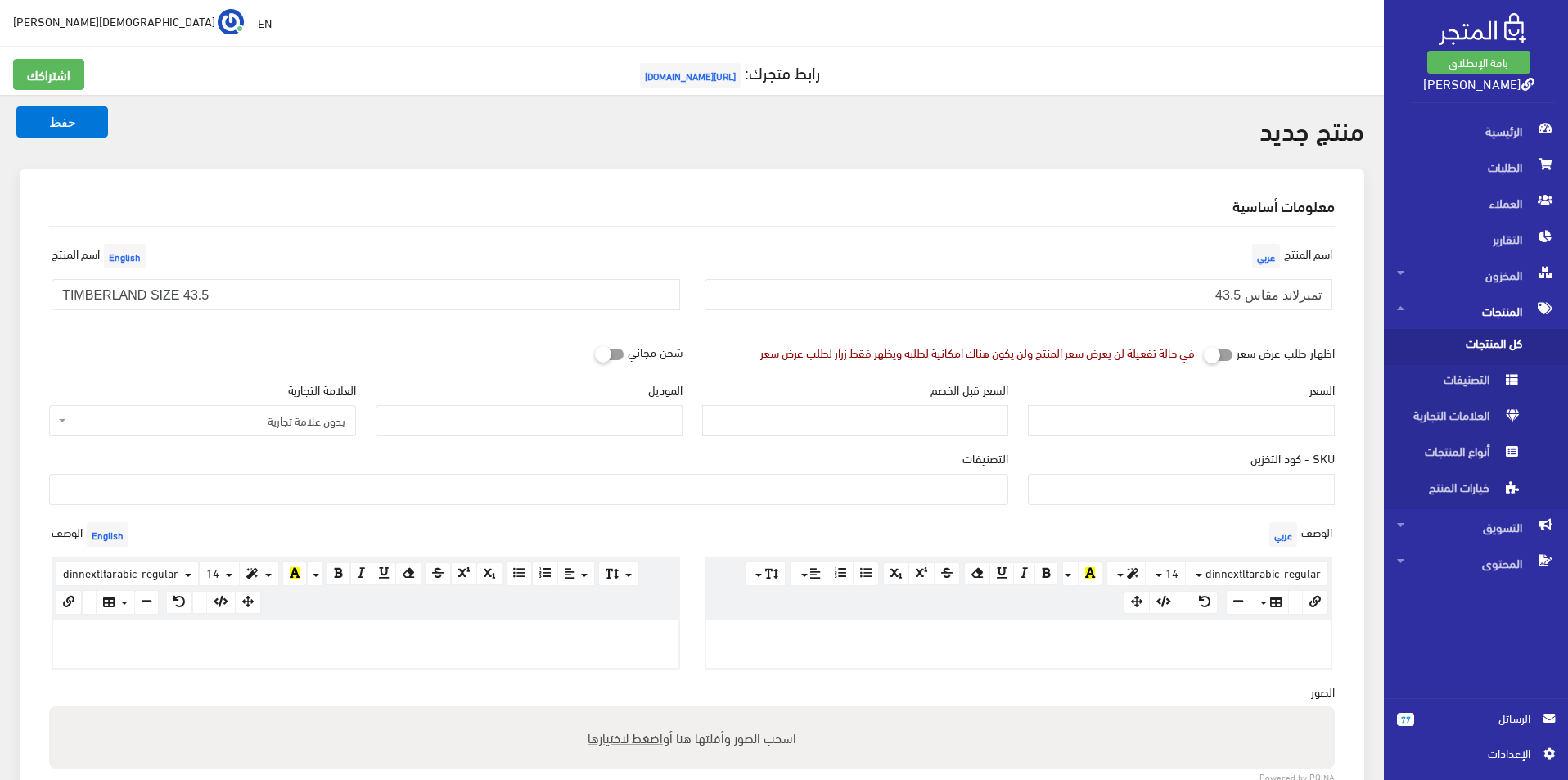
click at [316, 418] on span "بدون علامة تجارية" at bounding box center [207, 421] width 276 height 17
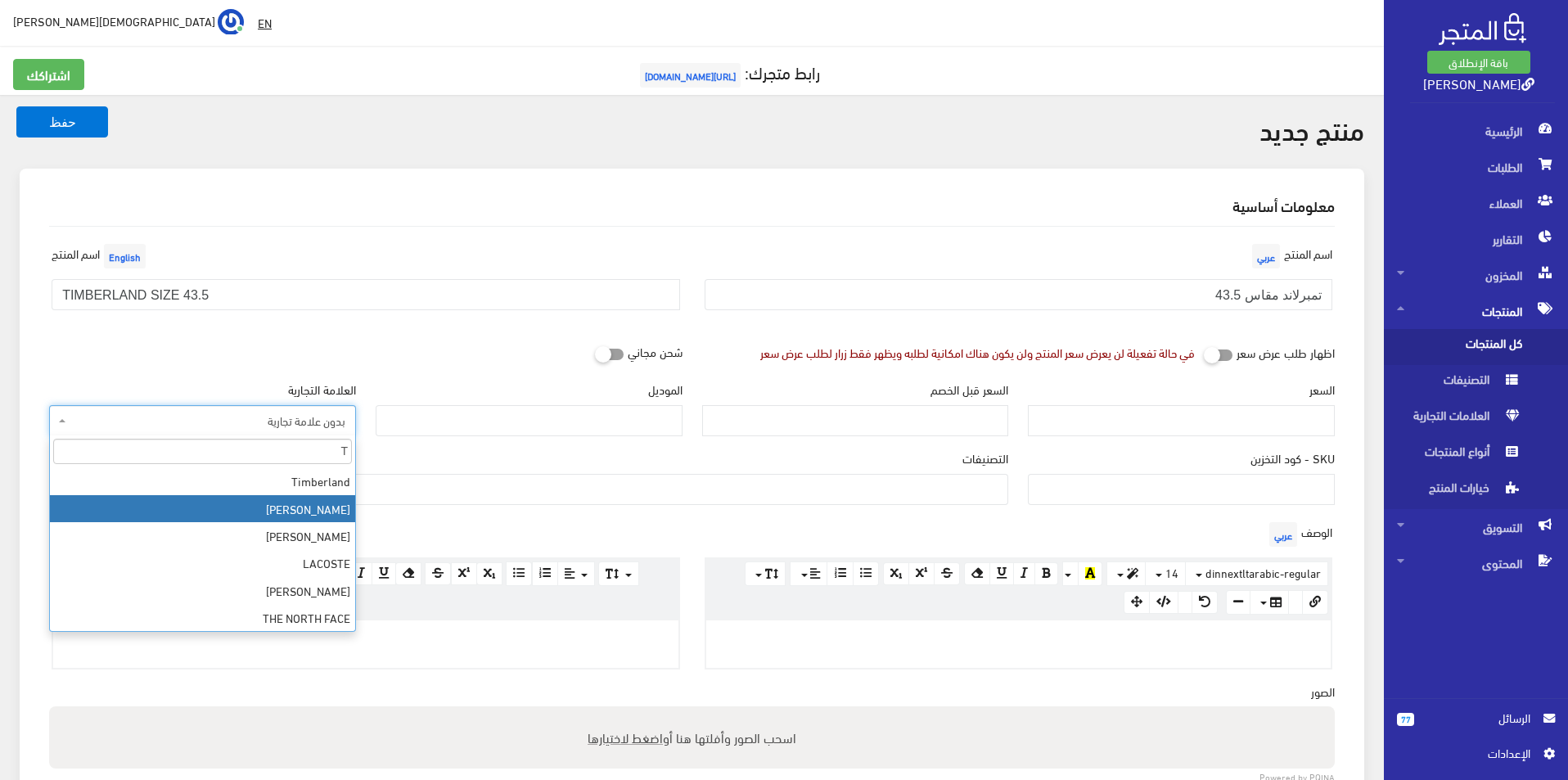
type input "T"
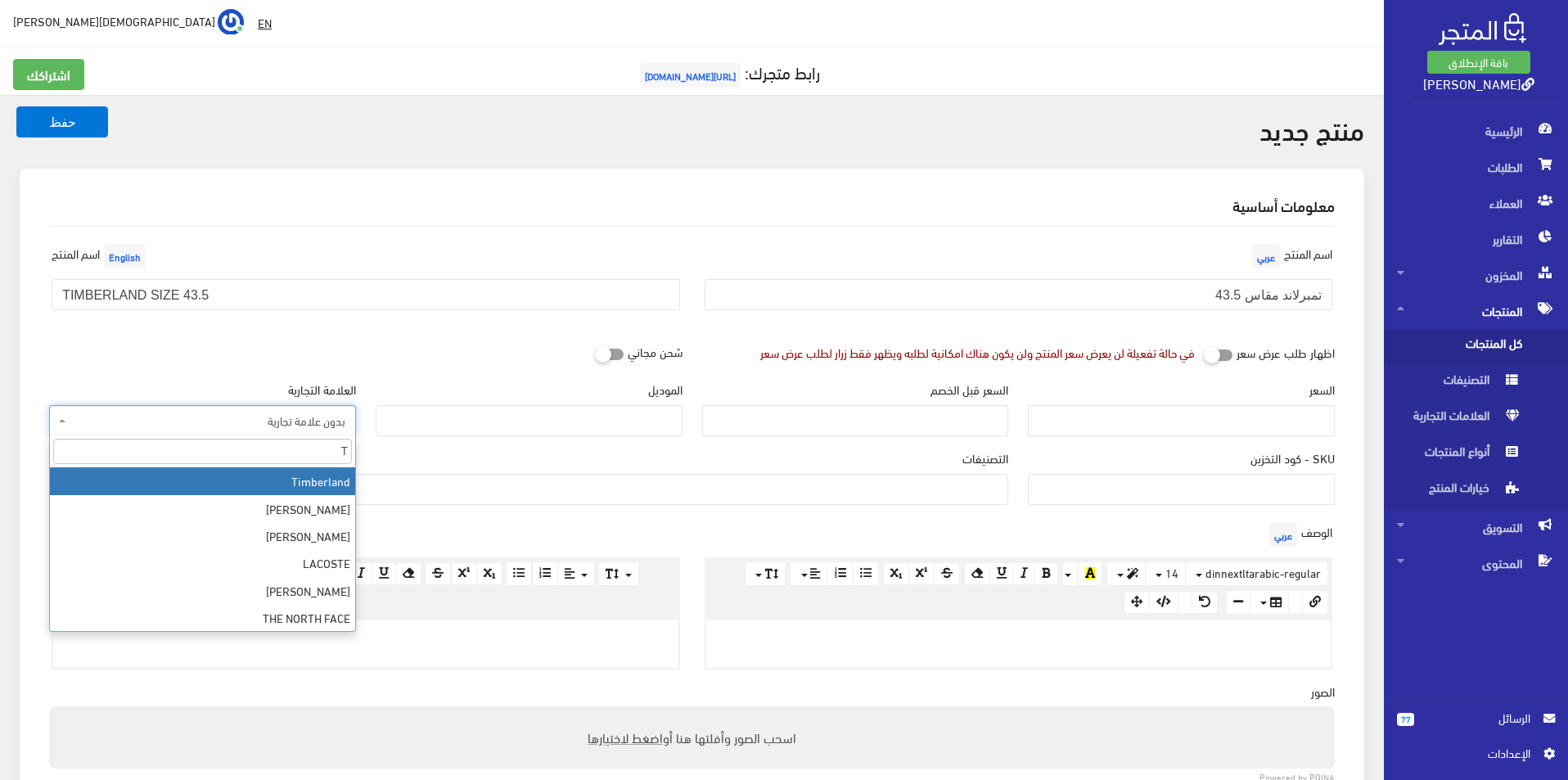
select select "18"
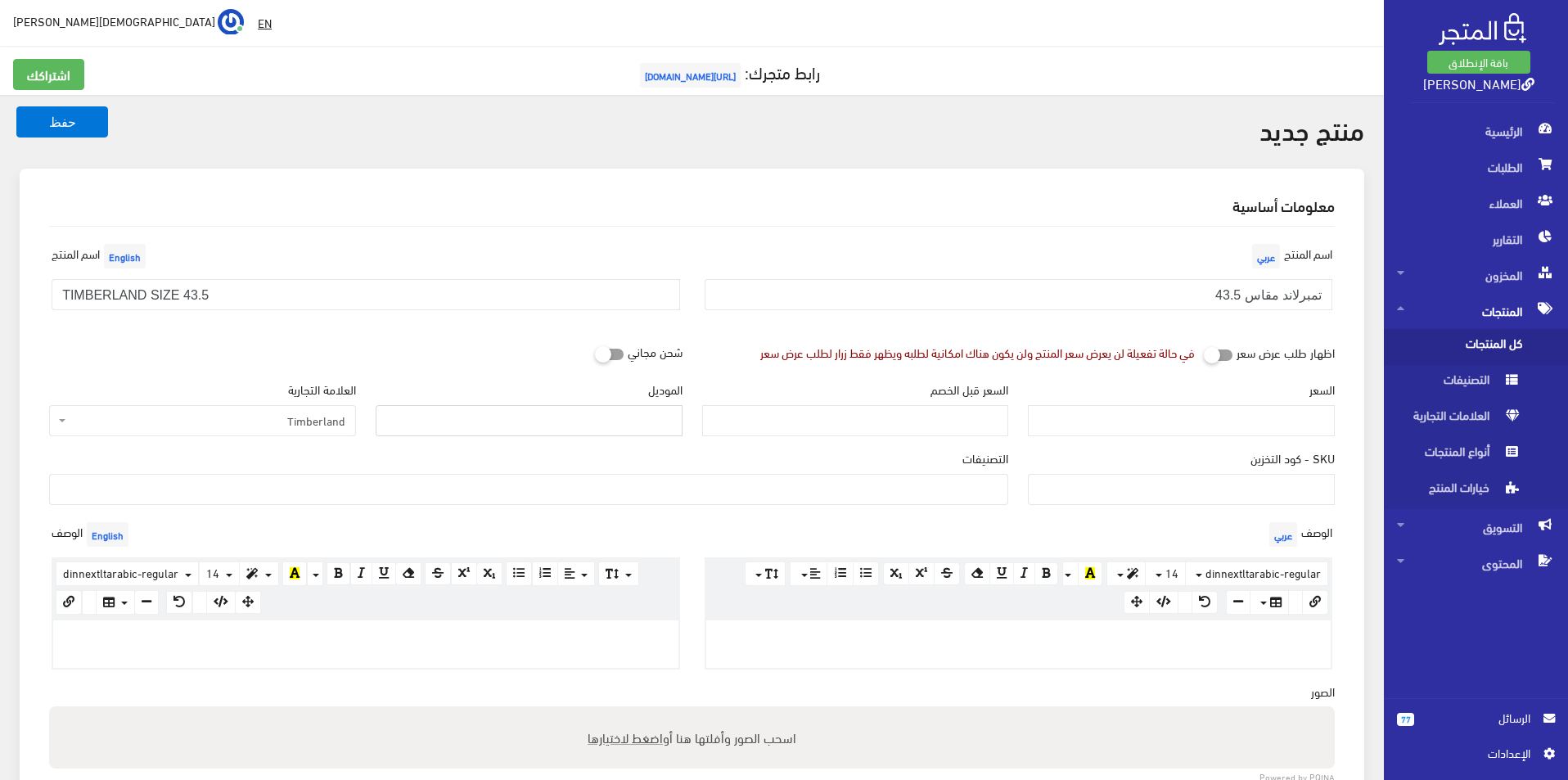
click at [466, 419] on input "الموديل" at bounding box center [529, 421] width 307 height 31
type input "TIMBERLAND"
click at [711, 479] on ul at bounding box center [528, 487] width 958 height 26
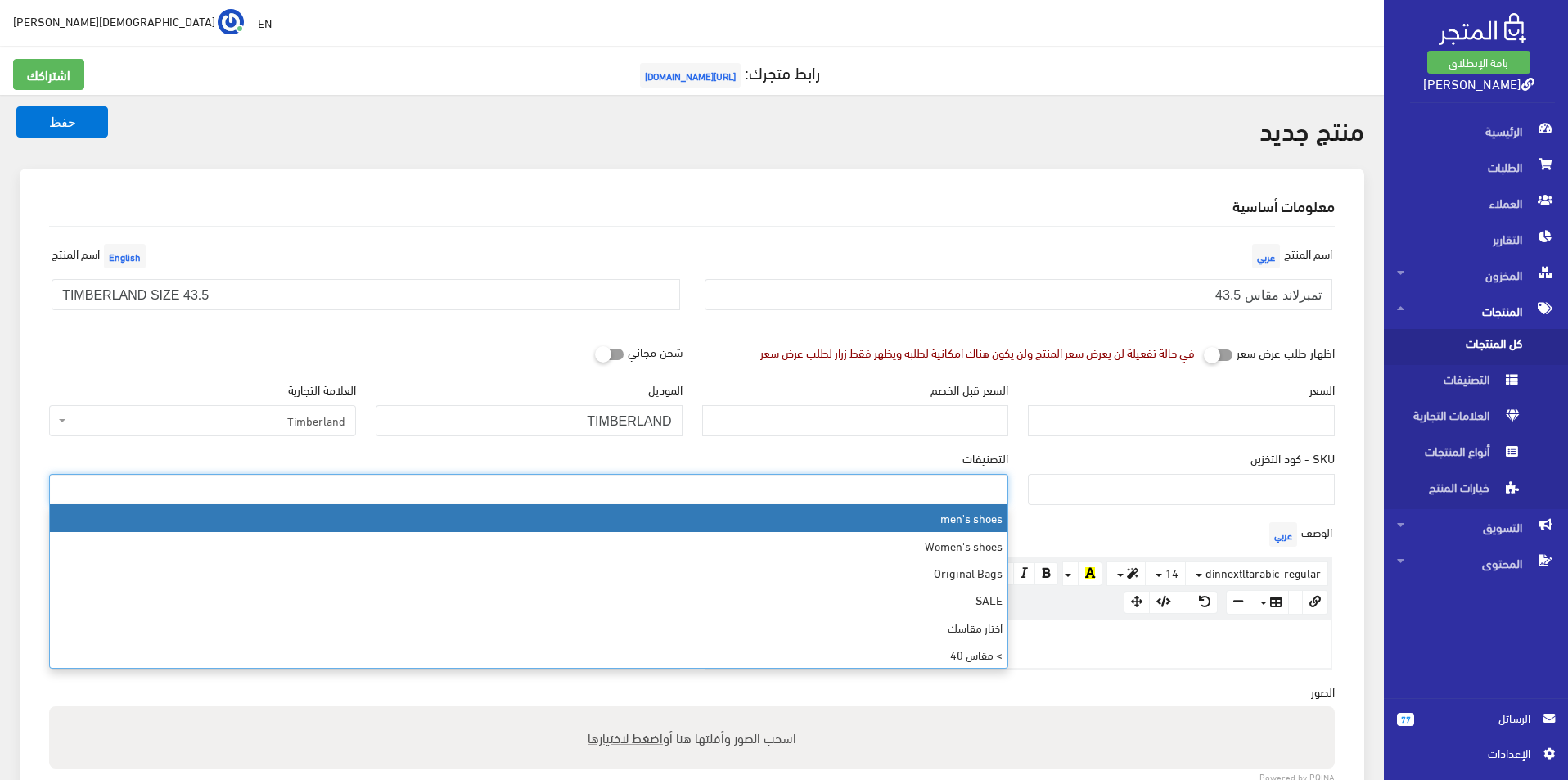
select select "5"
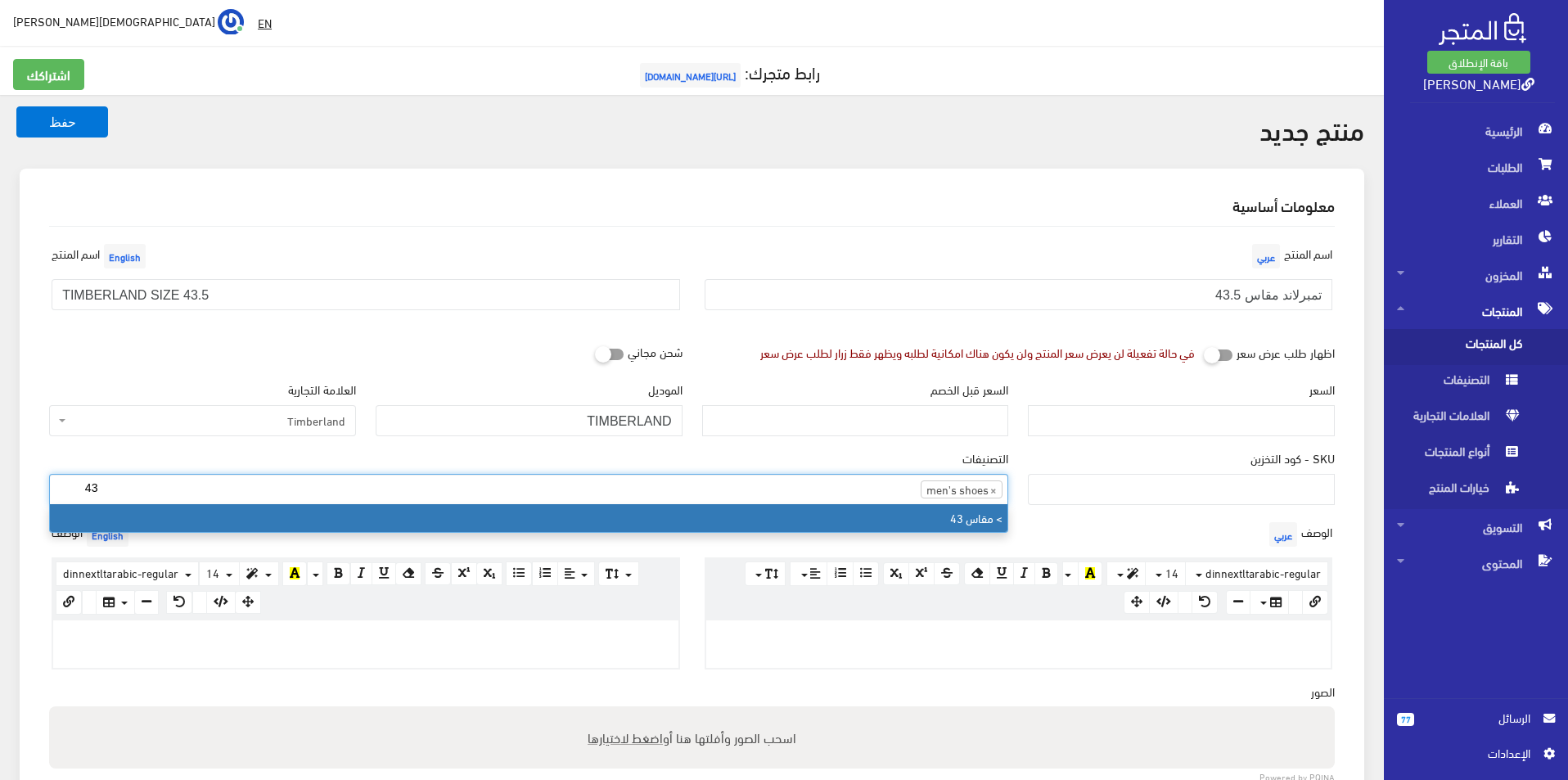
type input "43"
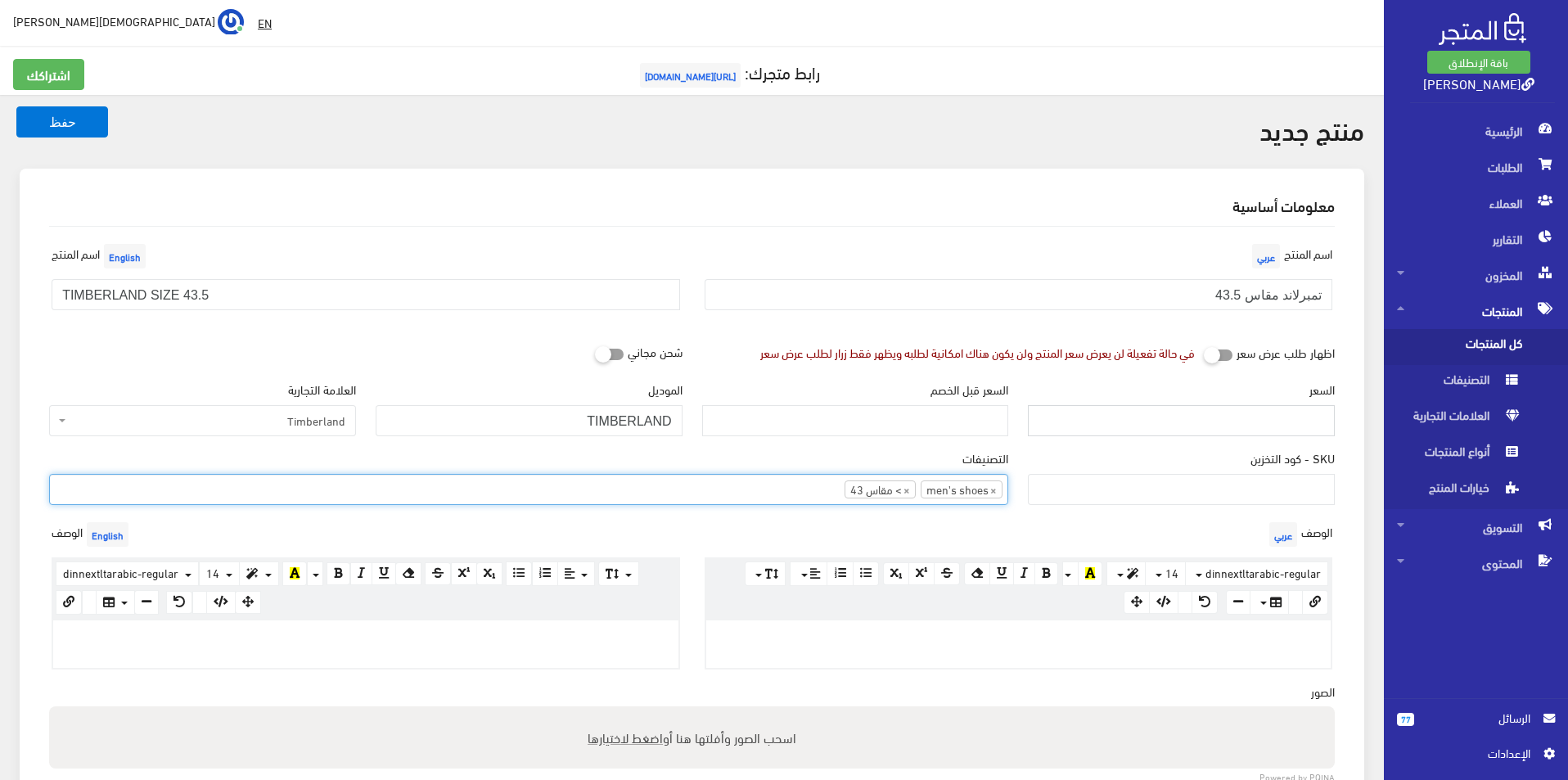
click at [1148, 416] on input "السعر" at bounding box center [1182, 421] width 307 height 31
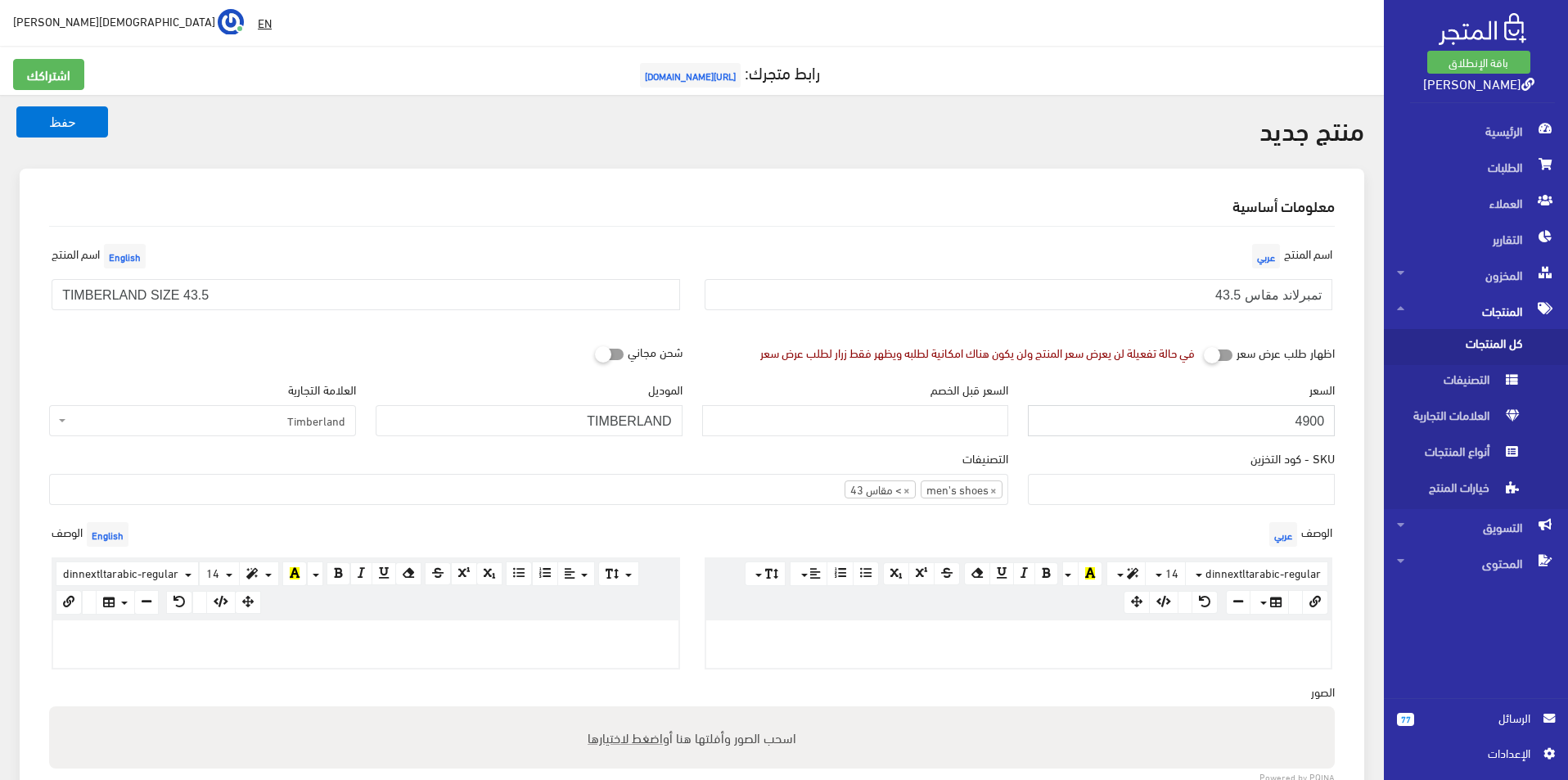
type input "4900"
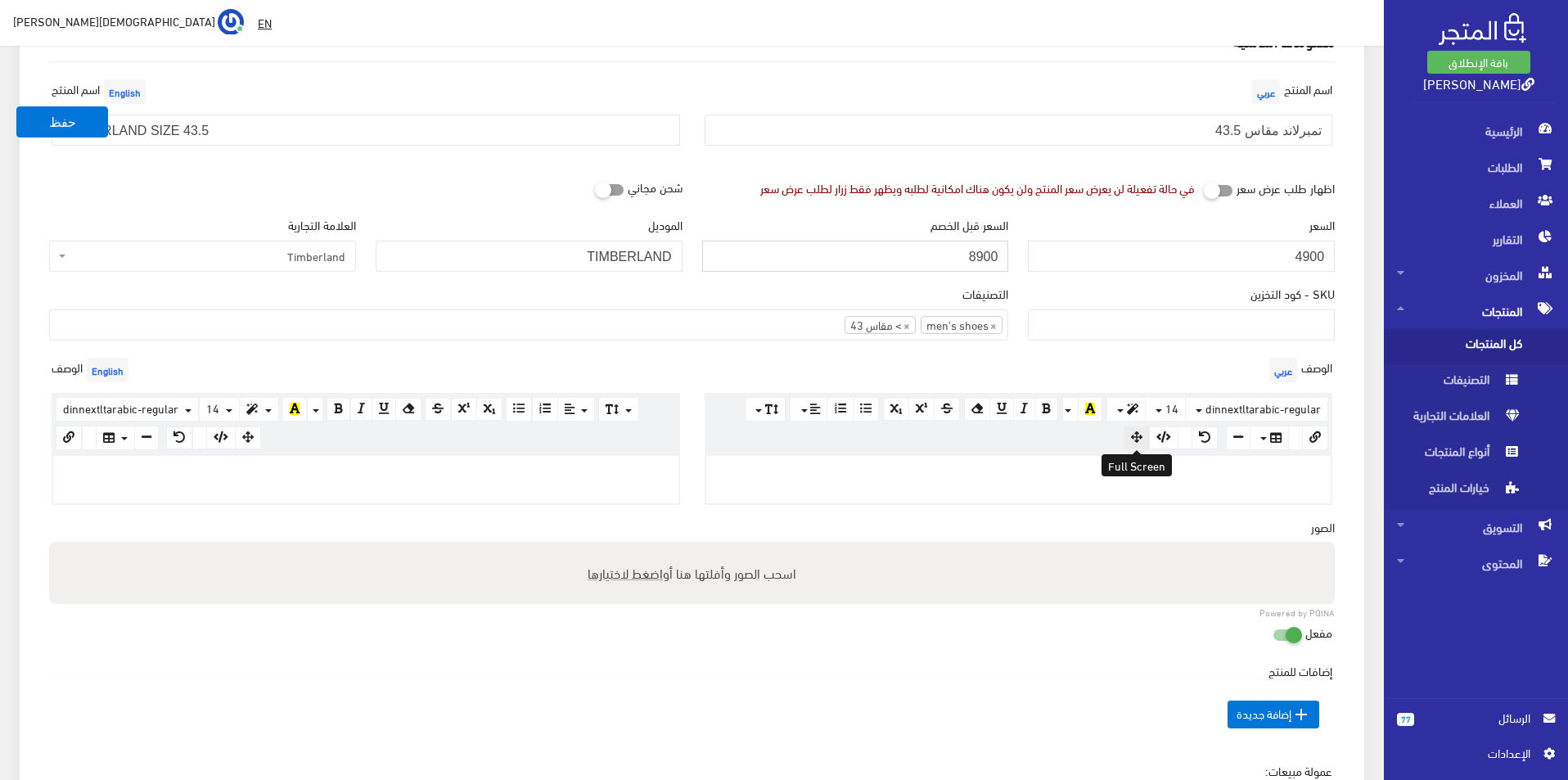
scroll to position [328, 0]
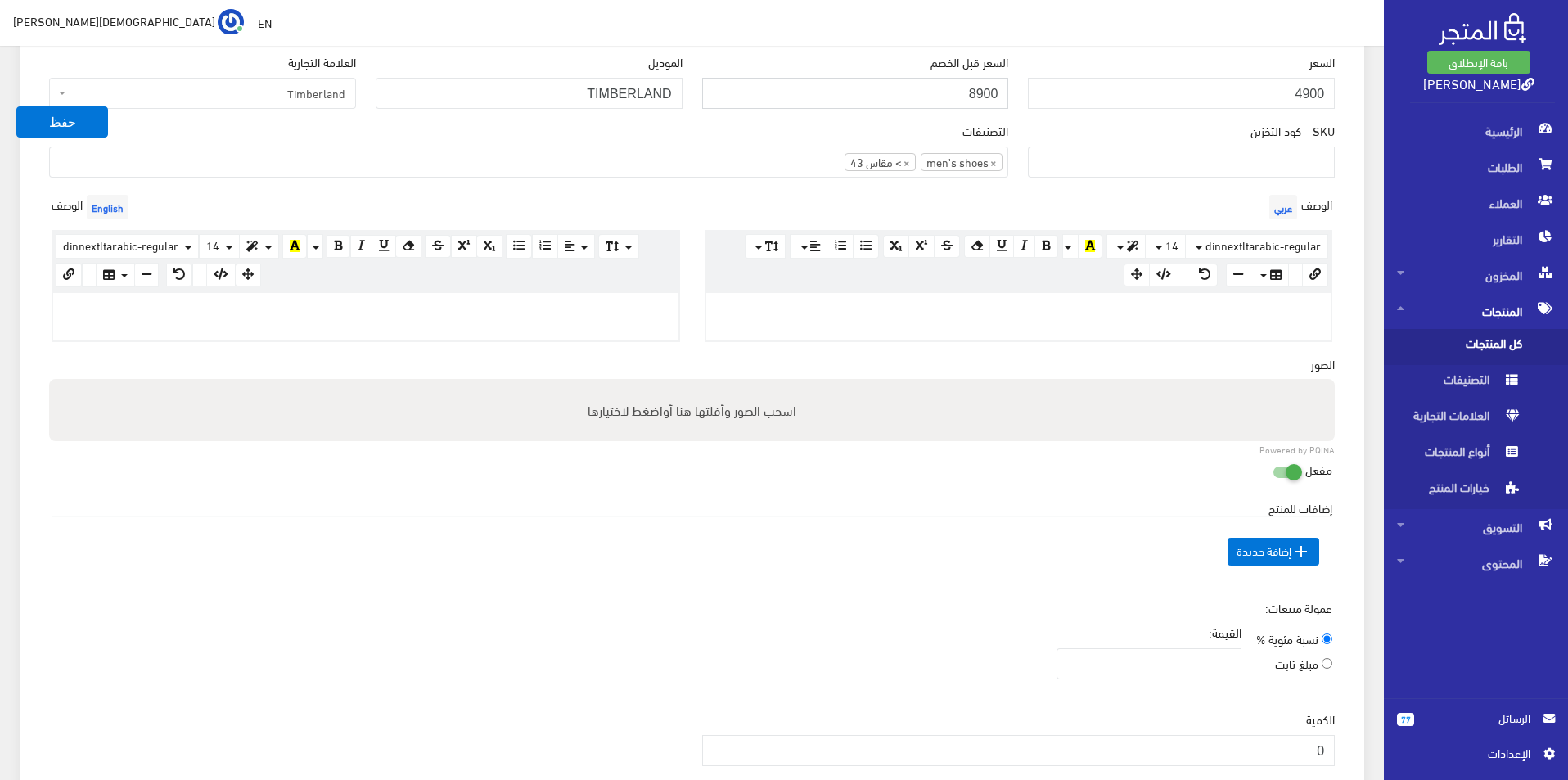
type input "8900"
click at [1066, 304] on p at bounding box center [1018, 310] width 609 height 18
click at [518, 327] on div at bounding box center [365, 317] width 625 height 48
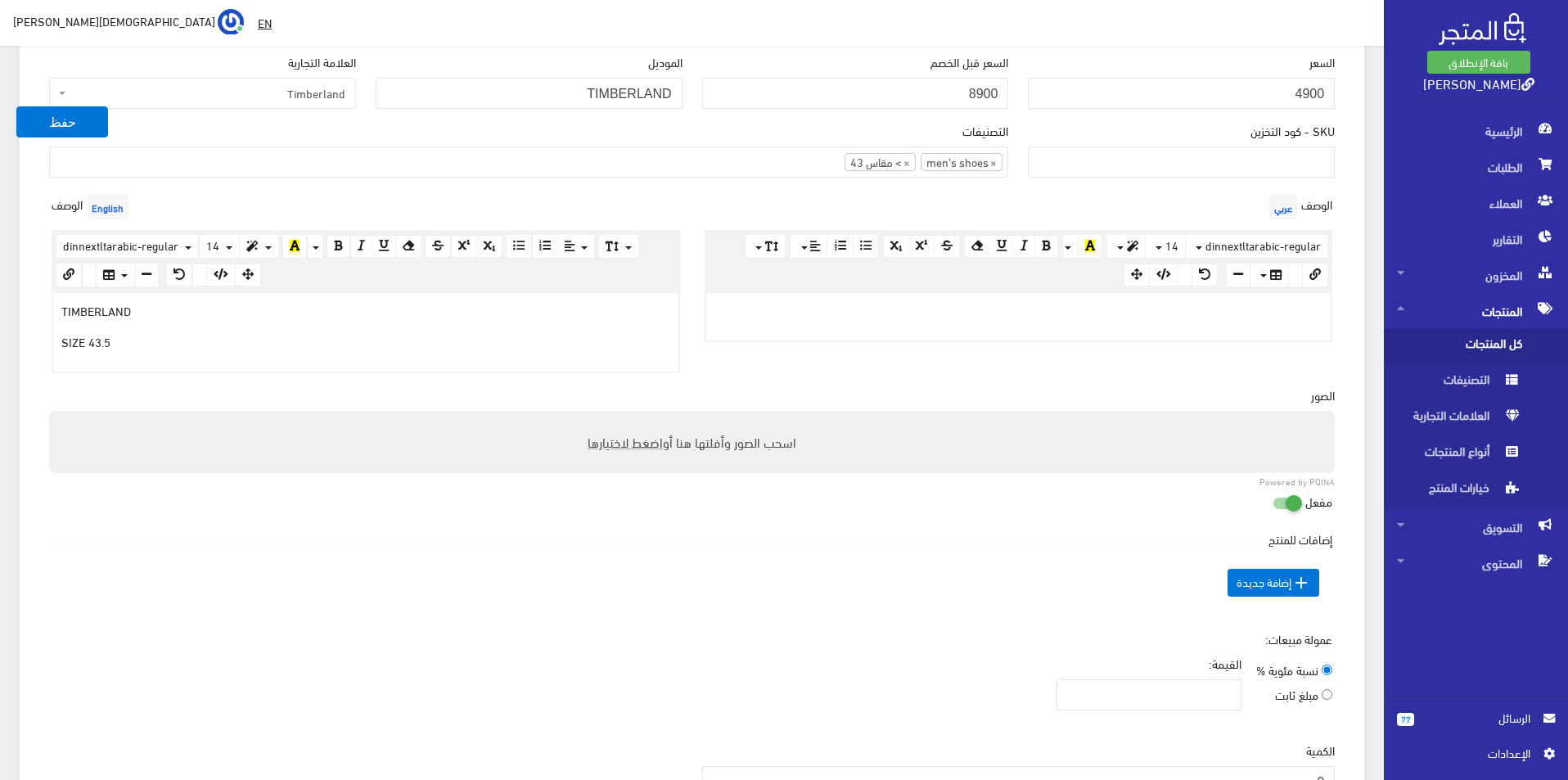
click at [1045, 339] on div "www.google.com 100% 50% 25%" at bounding box center [1018, 317] width 629 height 51
click at [1023, 324] on div at bounding box center [1018, 317] width 625 height 48
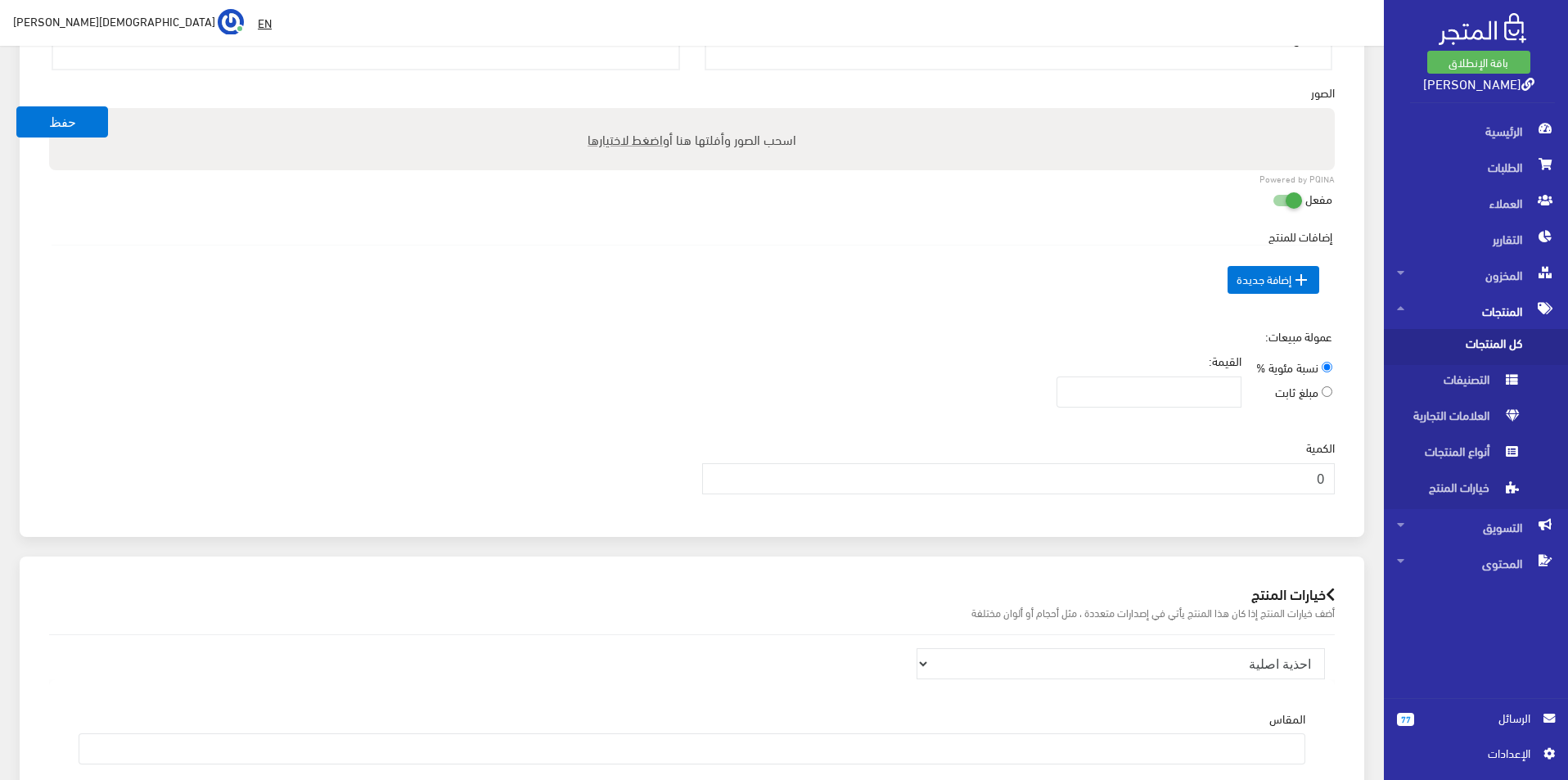
scroll to position [655, 0]
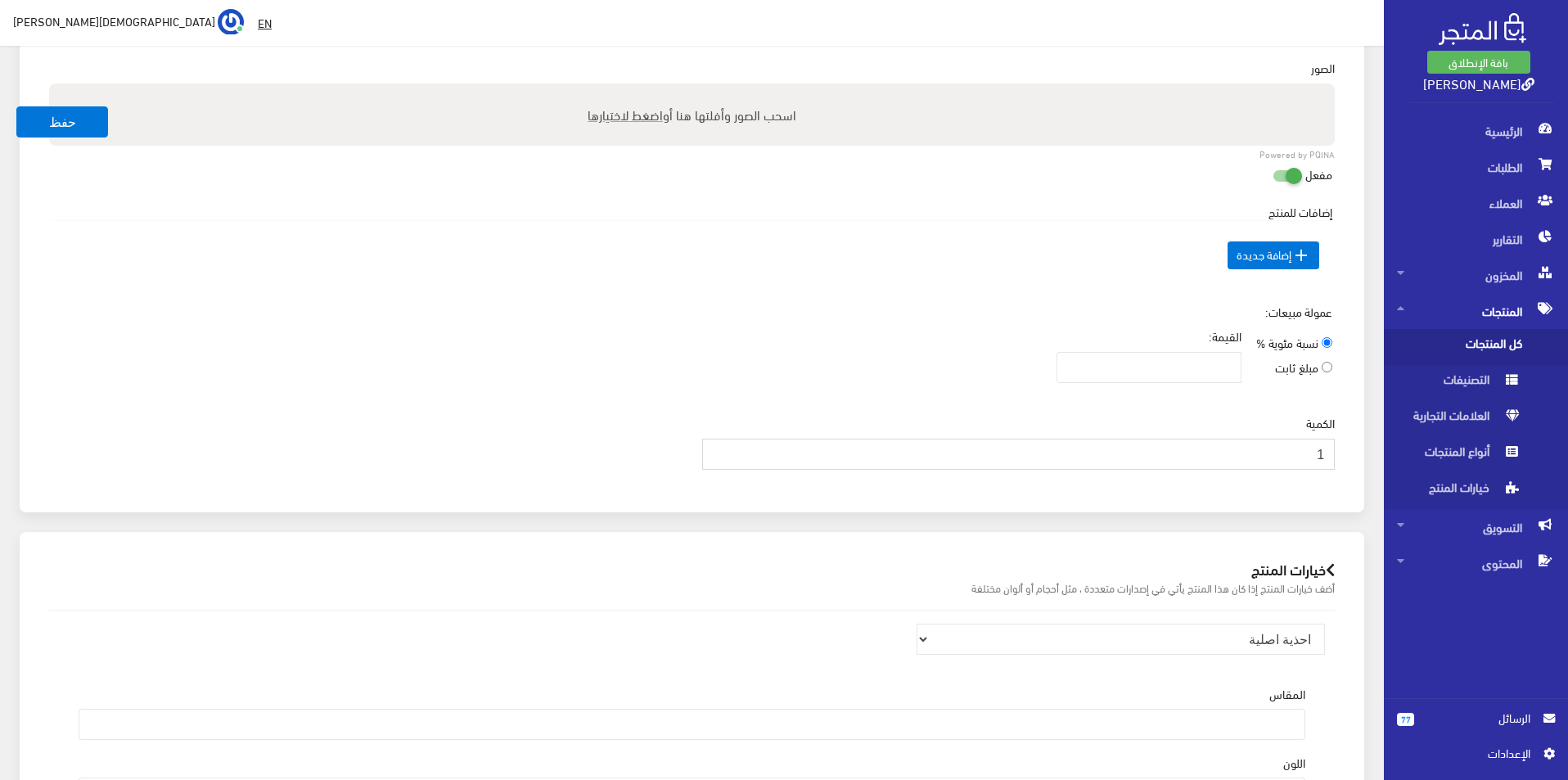
type input "1"
click at [719, 445] on input "1" at bounding box center [1019, 454] width 634 height 31
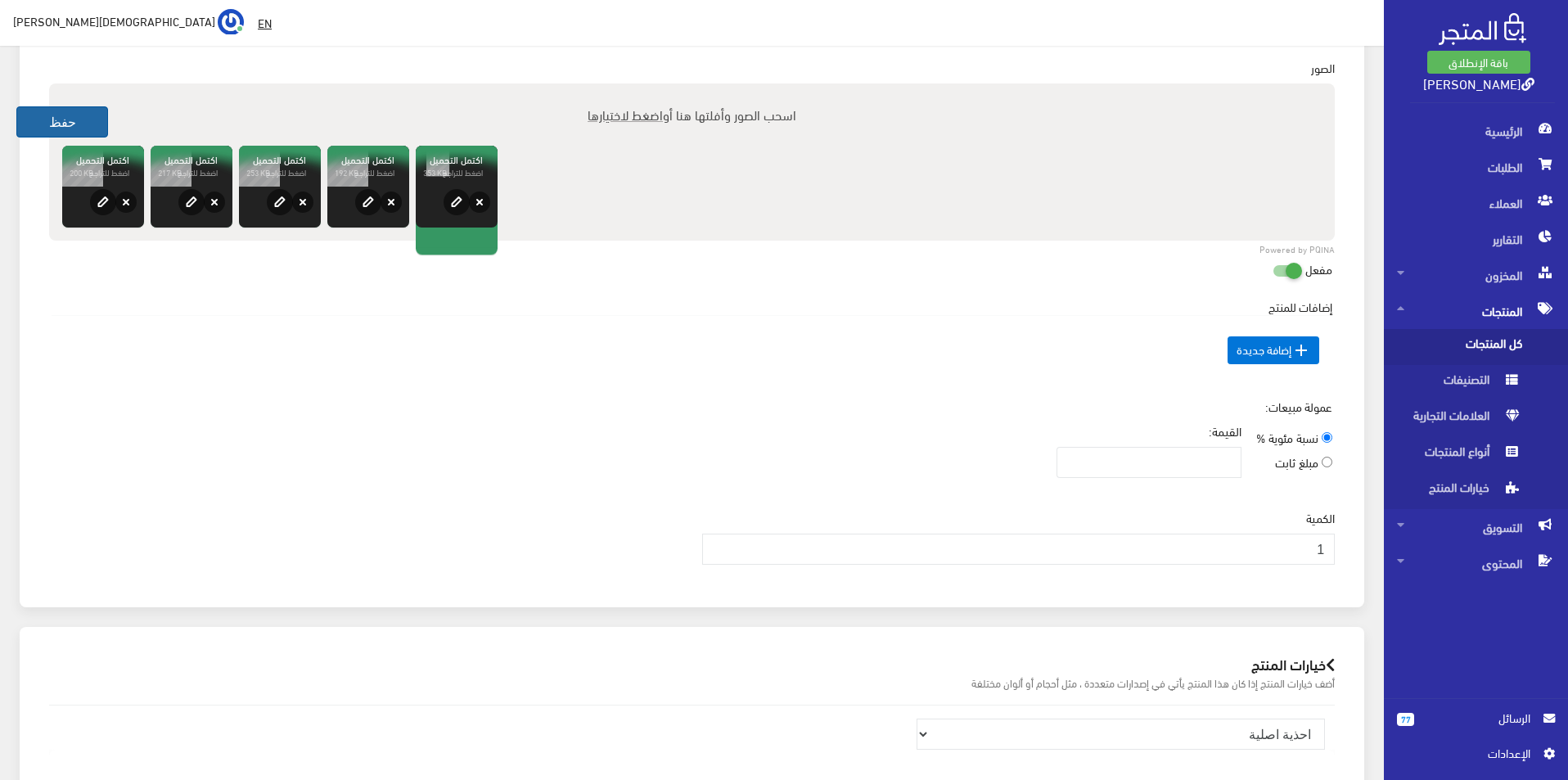
click at [25, 121] on button "حفظ" at bounding box center [63, 122] width 92 height 31
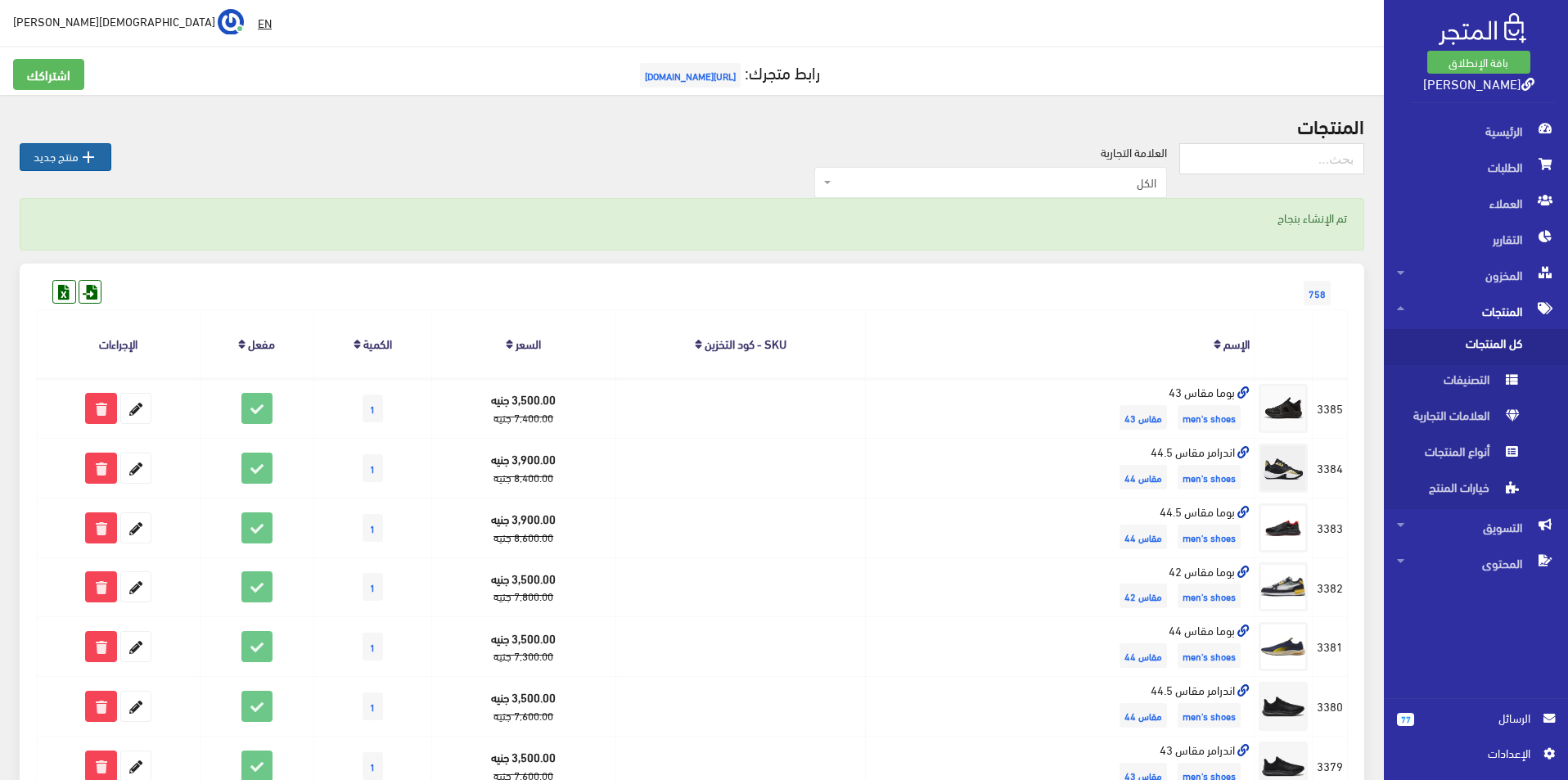
click at [100, 157] on link " منتج جديد" at bounding box center [66, 157] width 92 height 27
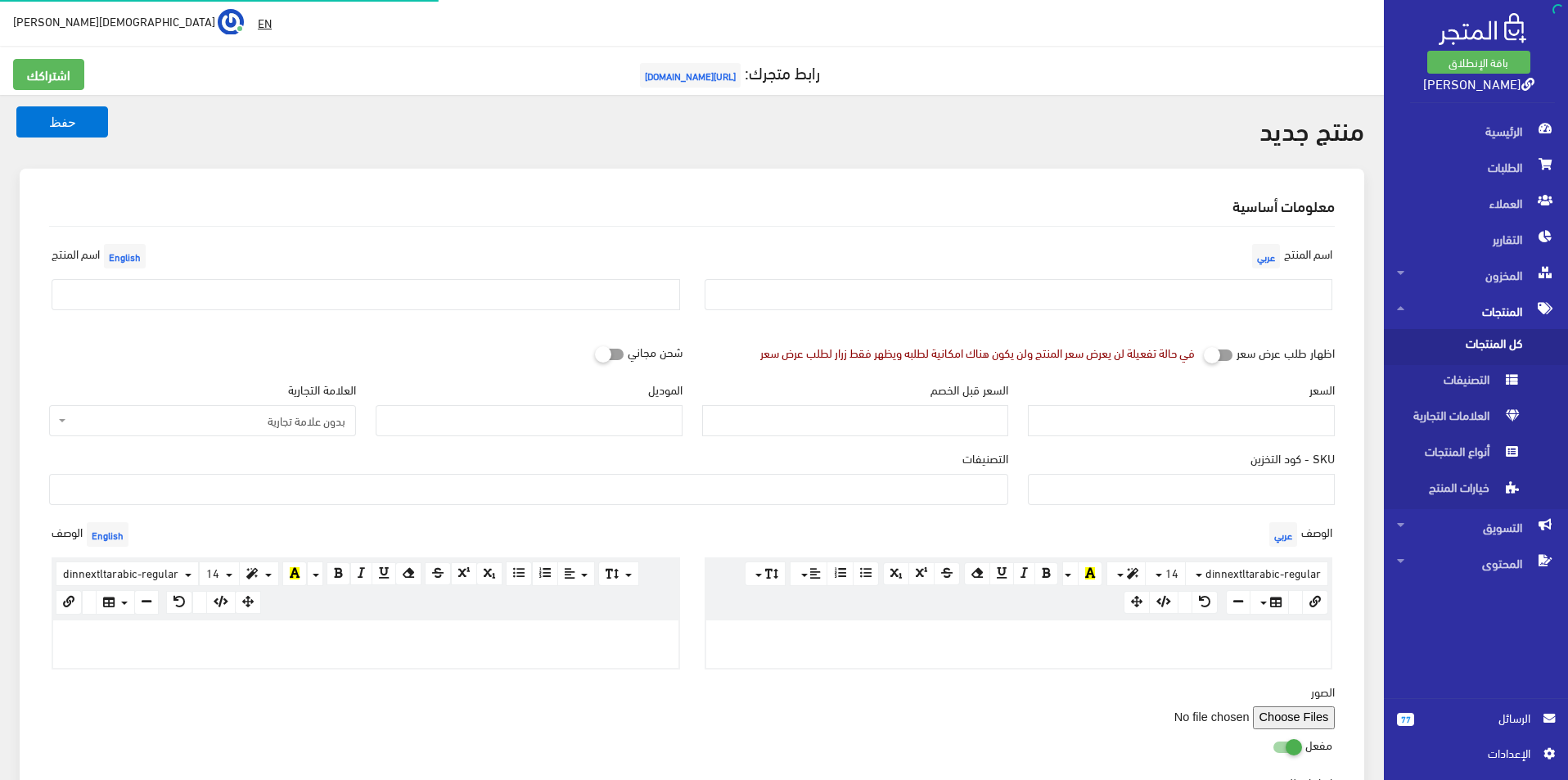
select select
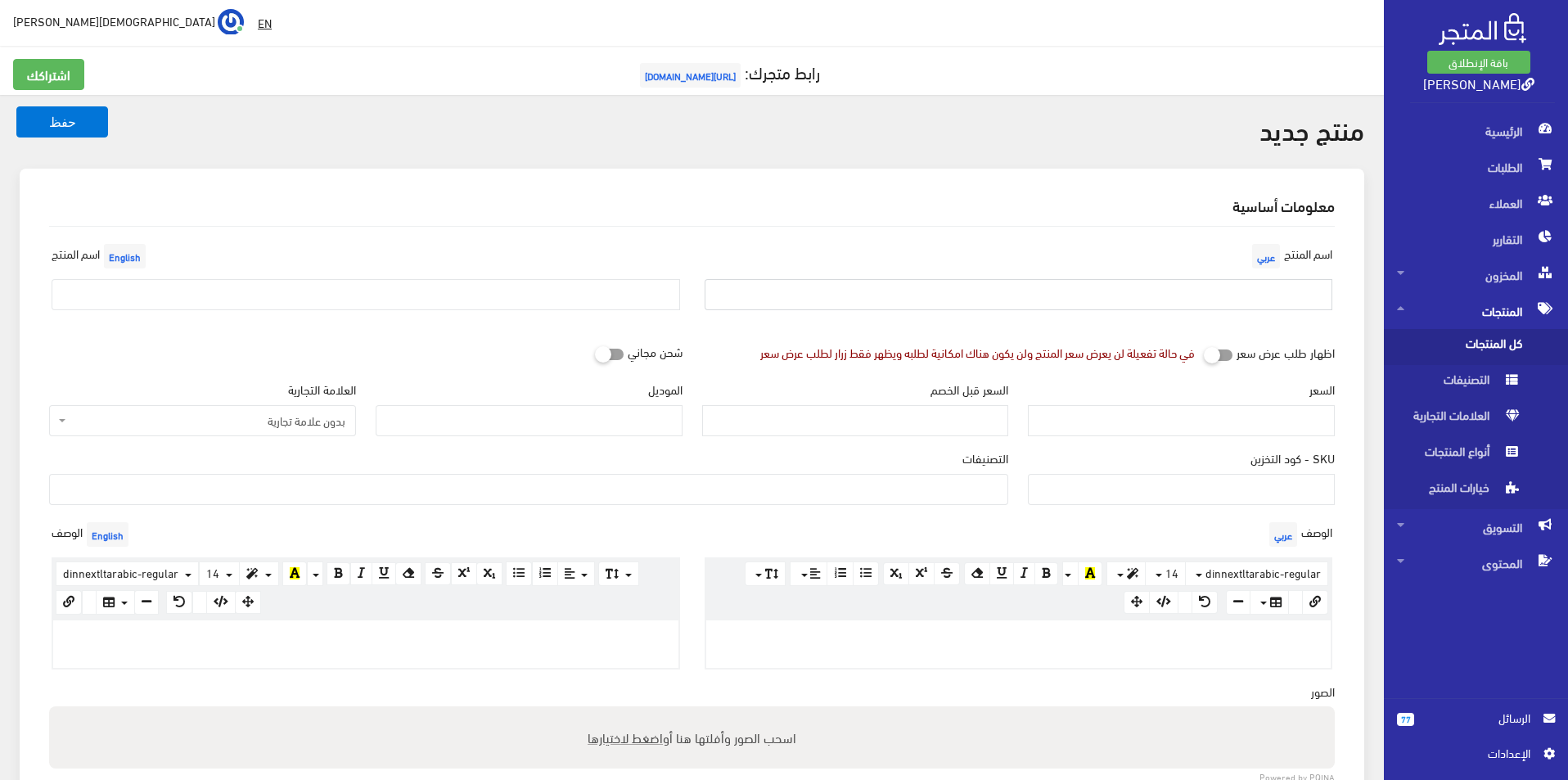
click at [1095, 298] on input "text" at bounding box center [1018, 295] width 629 height 31
type input "تمبرلاند مقاس 46"
click at [473, 299] on input "text" at bounding box center [366, 295] width 629 height 31
type input "TIMBERLAND SIZE 46"
click at [297, 419] on span "بدون علامة تجارية" at bounding box center [207, 421] width 276 height 17
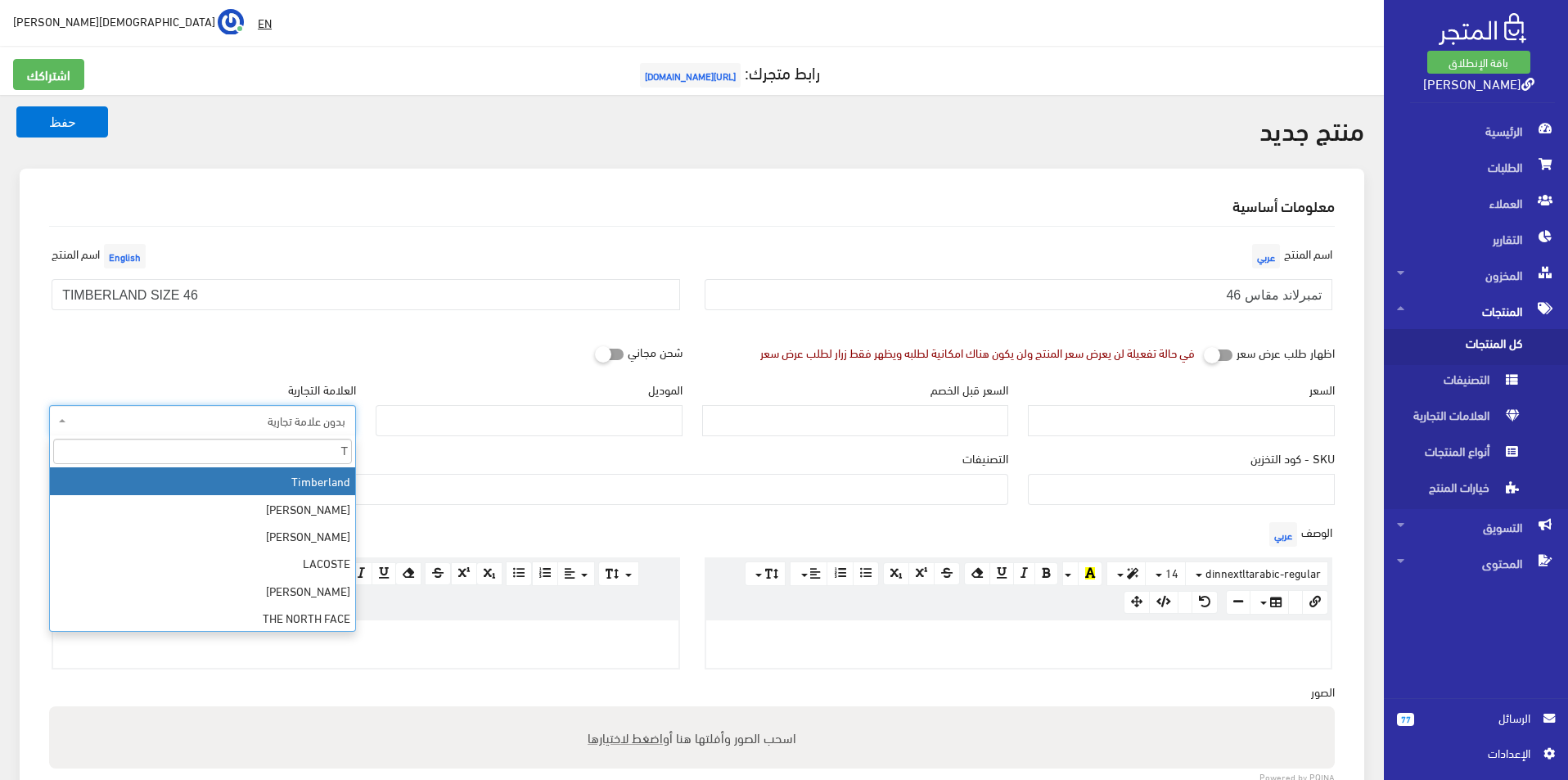
type input "T"
select select "18"
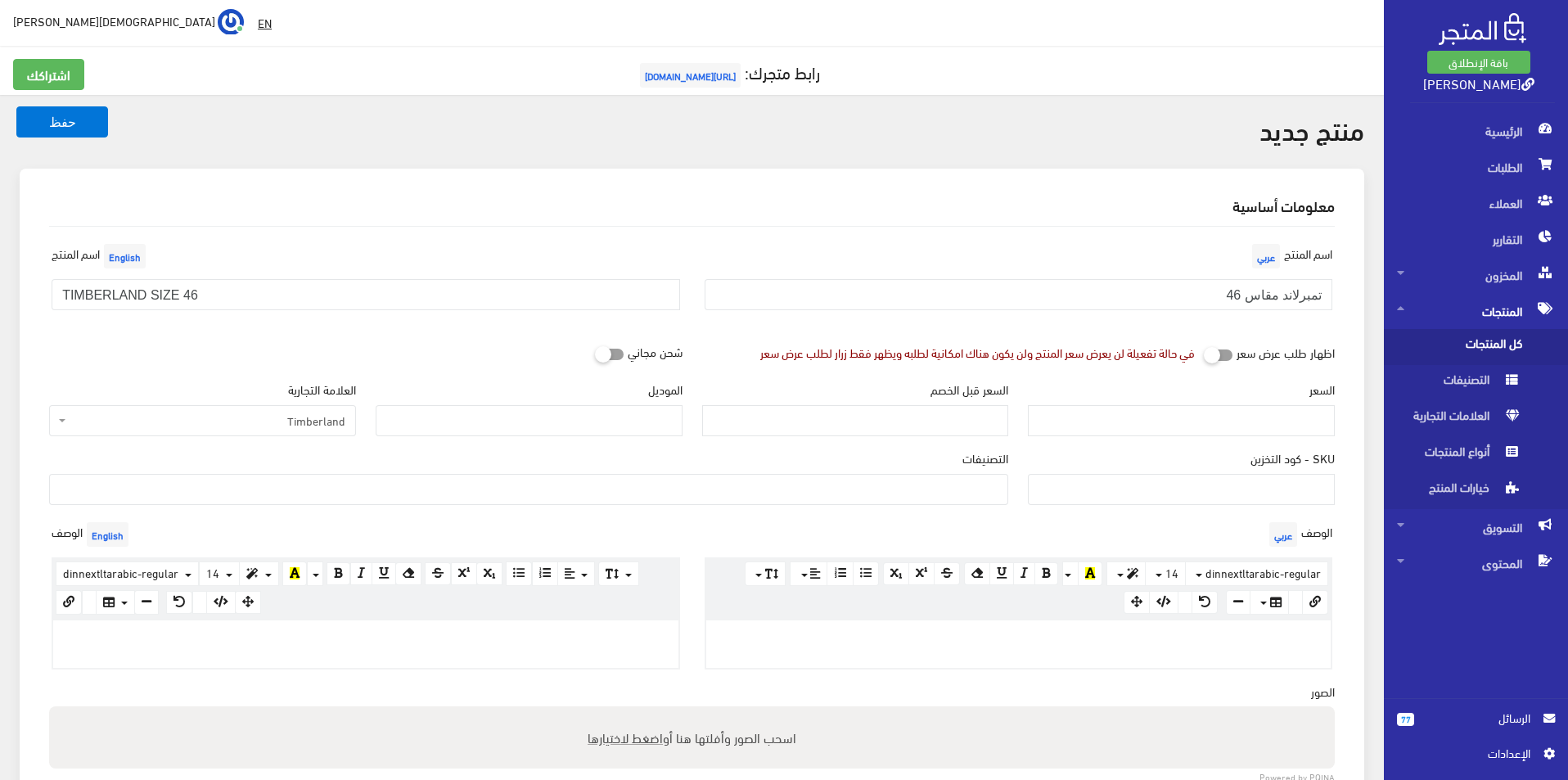
click at [512, 400] on div "الموديل" at bounding box center [529, 408] width 307 height 56
click at [509, 422] on input "الموديل" at bounding box center [529, 421] width 307 height 31
type input "TIMBERLAND"
click at [1140, 412] on input "السعر" at bounding box center [1182, 421] width 307 height 31
type input "4"
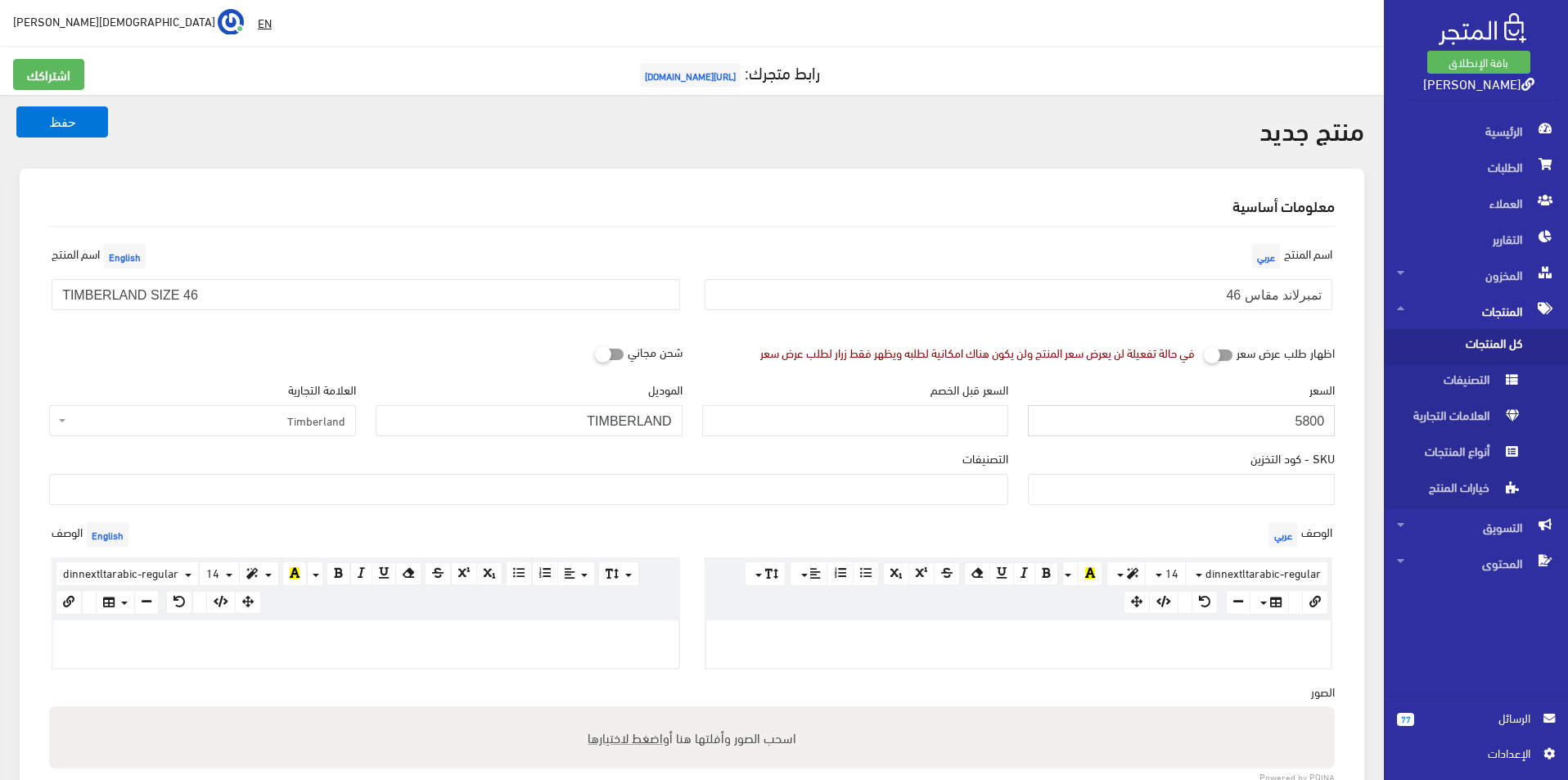
type input "5800"
type input "14500"
click at [871, 498] on ul at bounding box center [528, 487] width 958 height 26
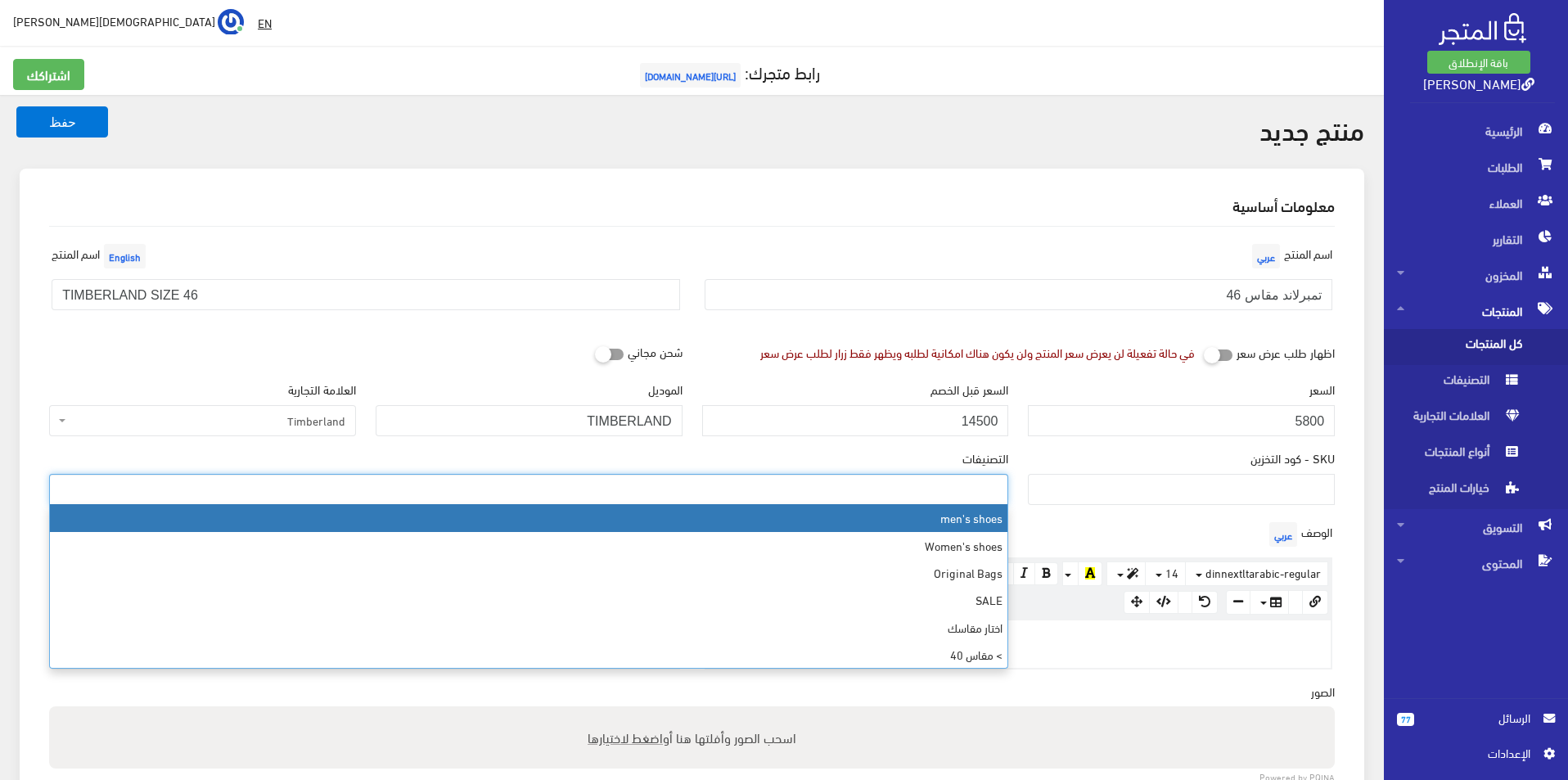
select select "5"
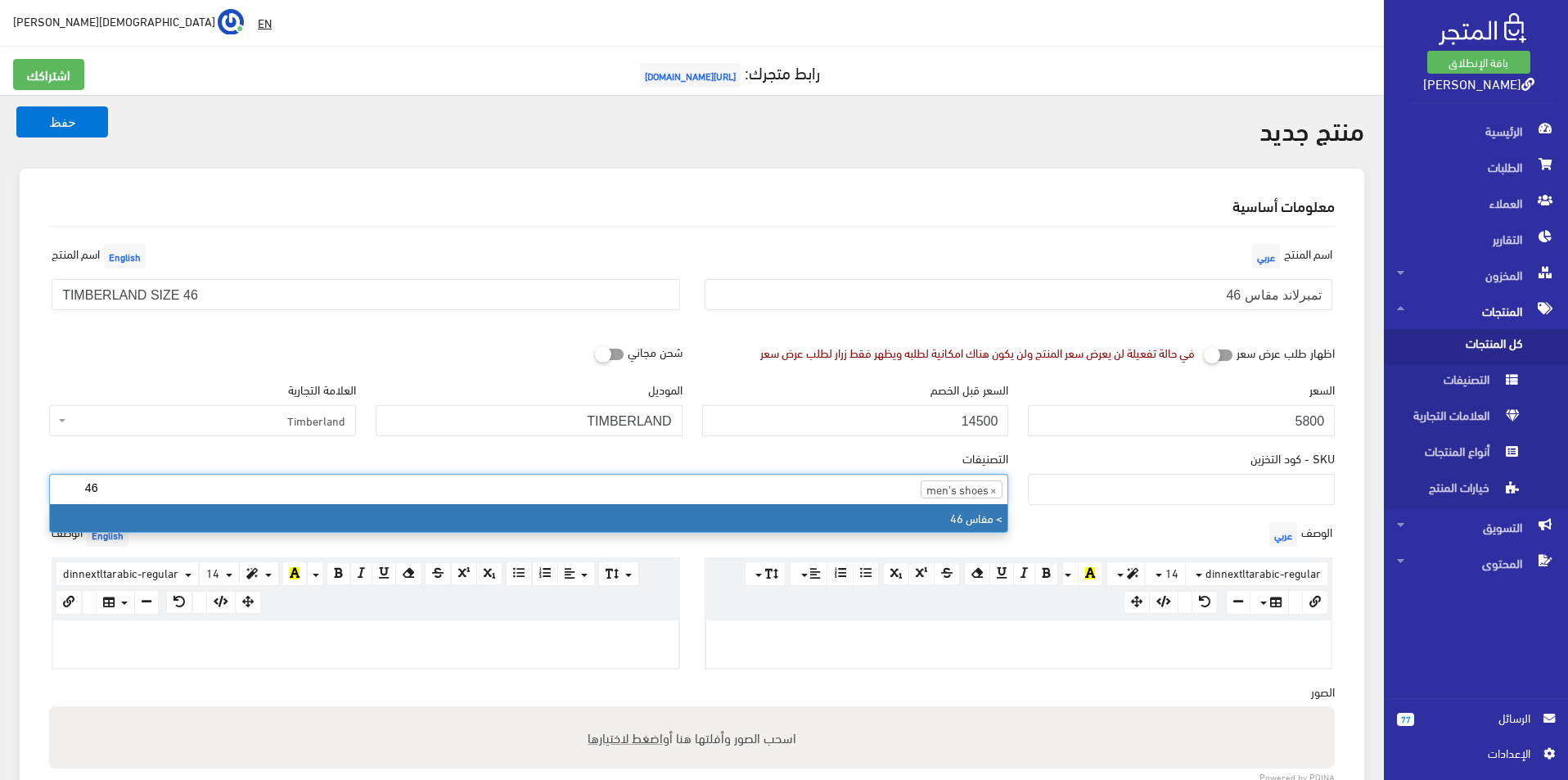
type input "46"
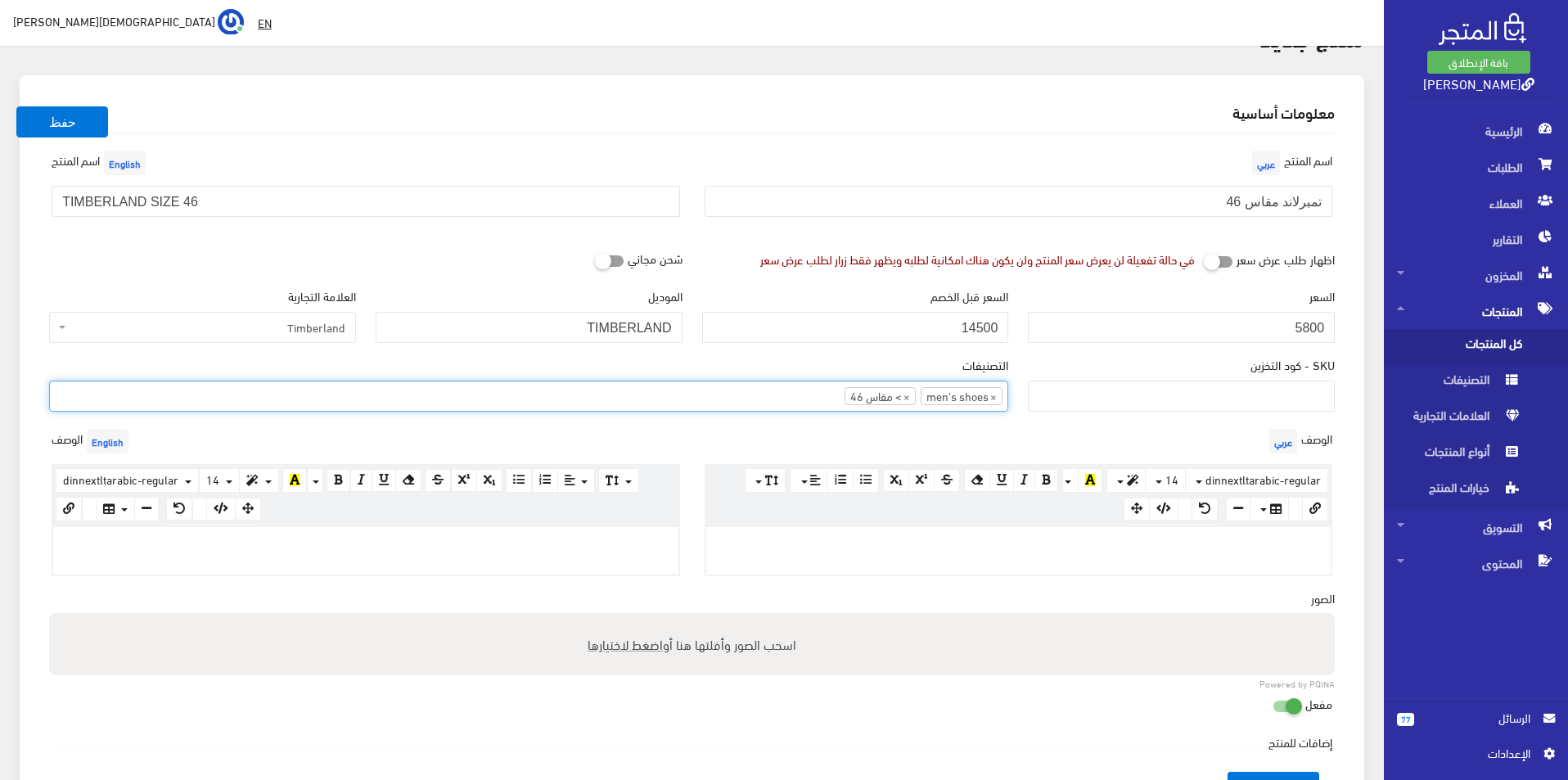
scroll to position [163, 0]
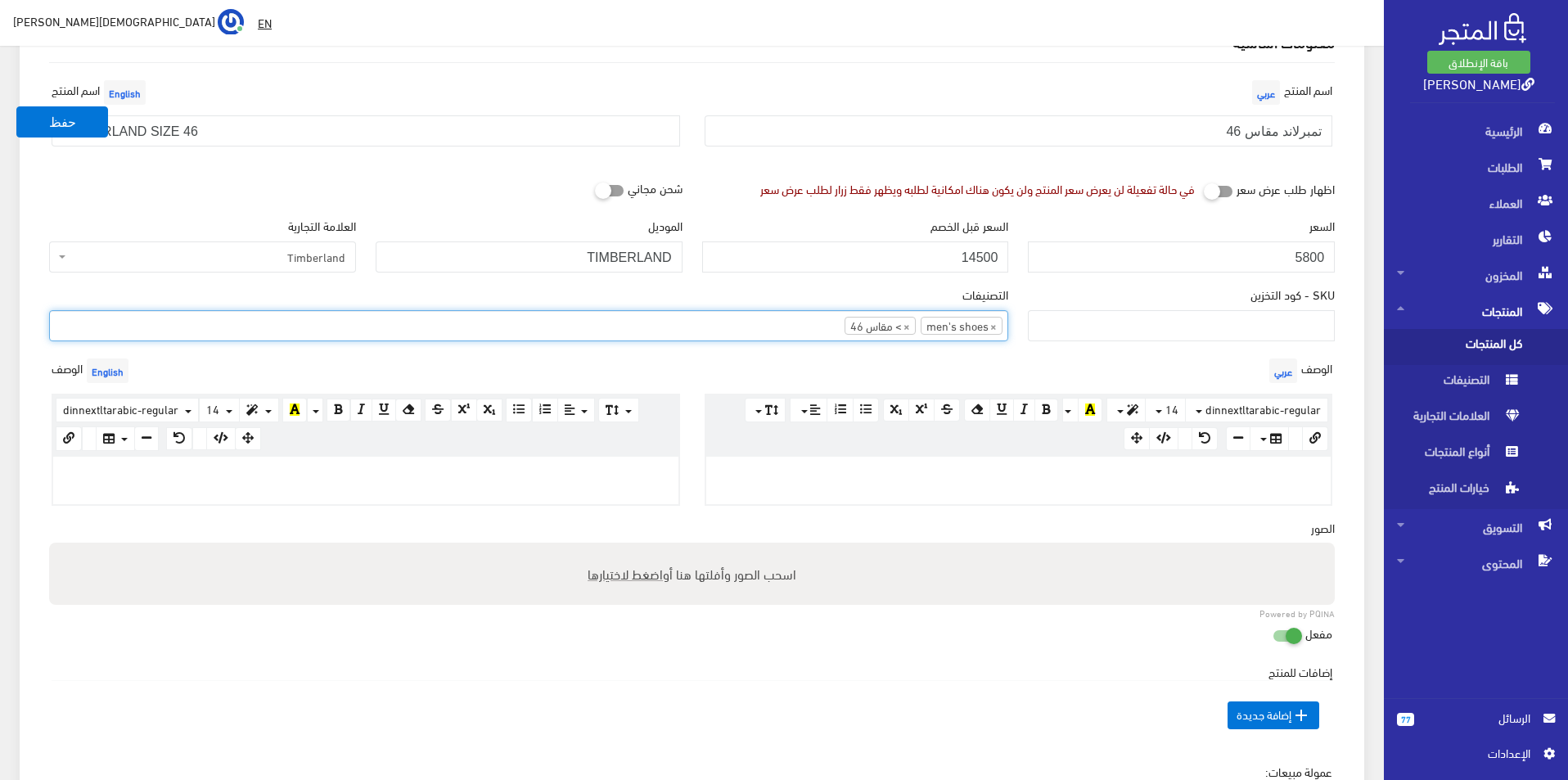
drag, startPoint x: 366, startPoint y: 454, endPoint x: 330, endPoint y: 479, distance: 43.8
click at [335, 477] on div at bounding box center [365, 481] width 625 height 48
click at [311, 479] on p at bounding box center [366, 474] width 609 height 18
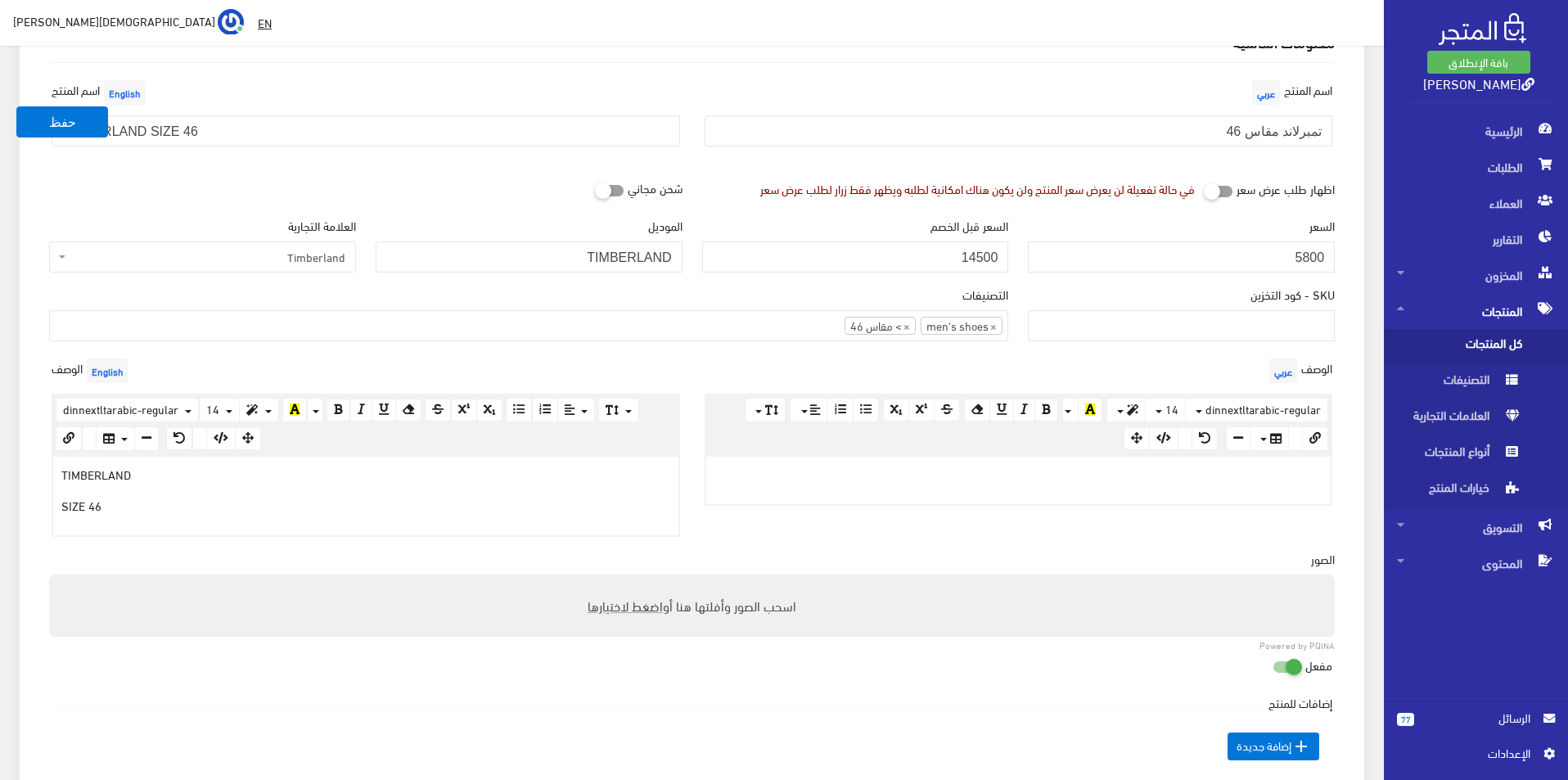
click at [787, 499] on div at bounding box center [1018, 481] width 625 height 48
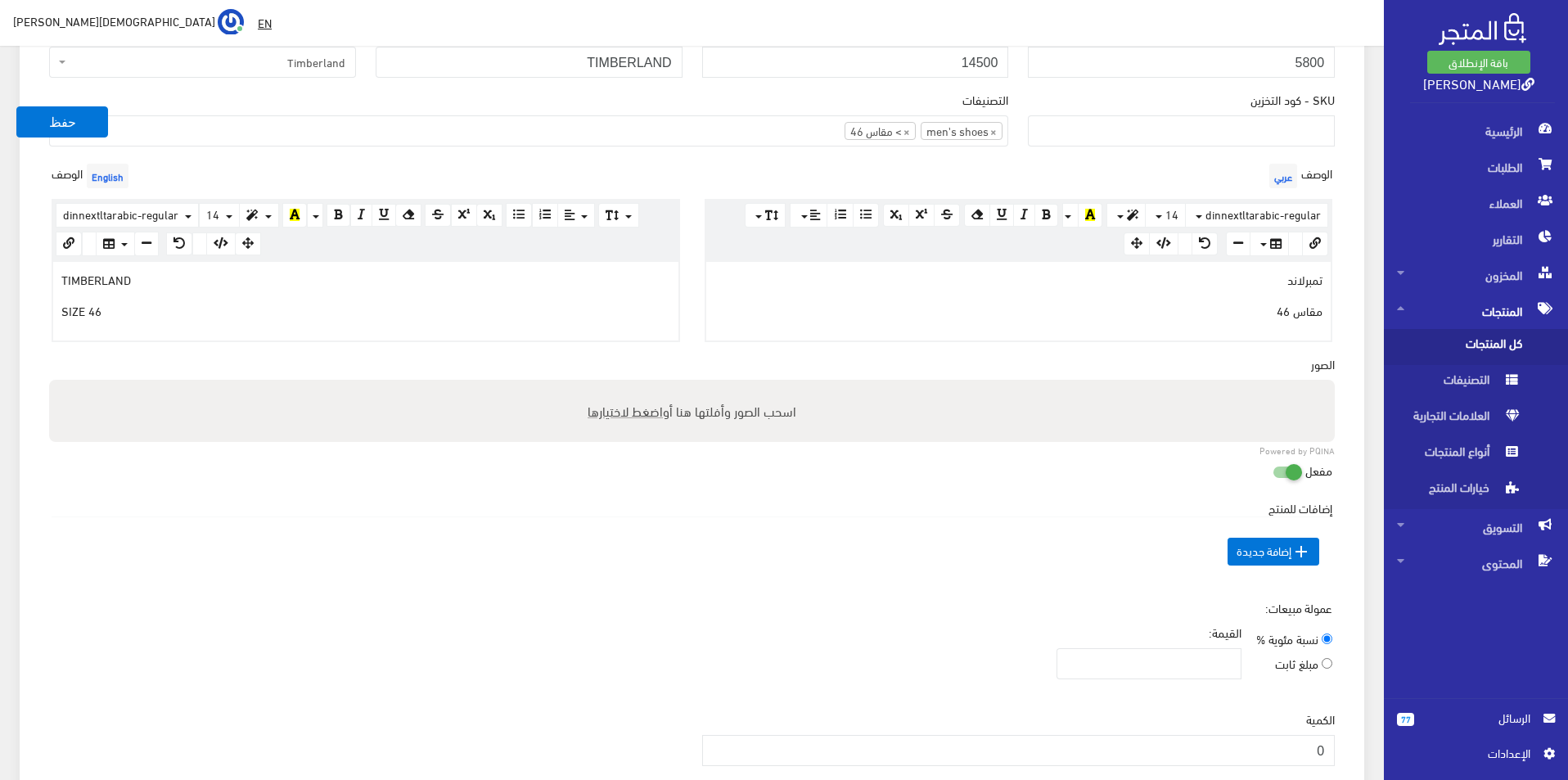
scroll to position [409, 0]
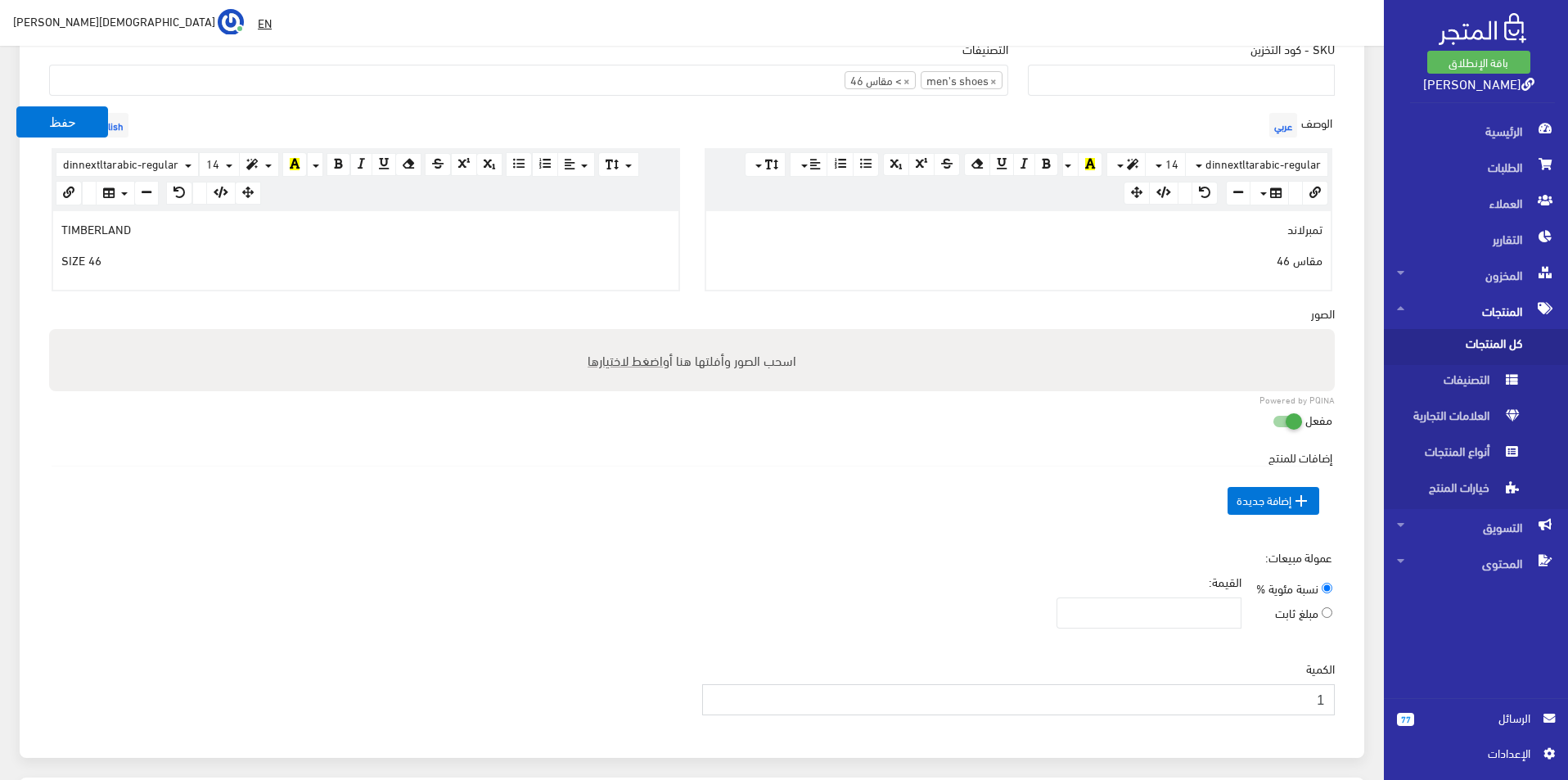
type input "1"
click at [714, 692] on input "1" at bounding box center [1019, 700] width 634 height 31
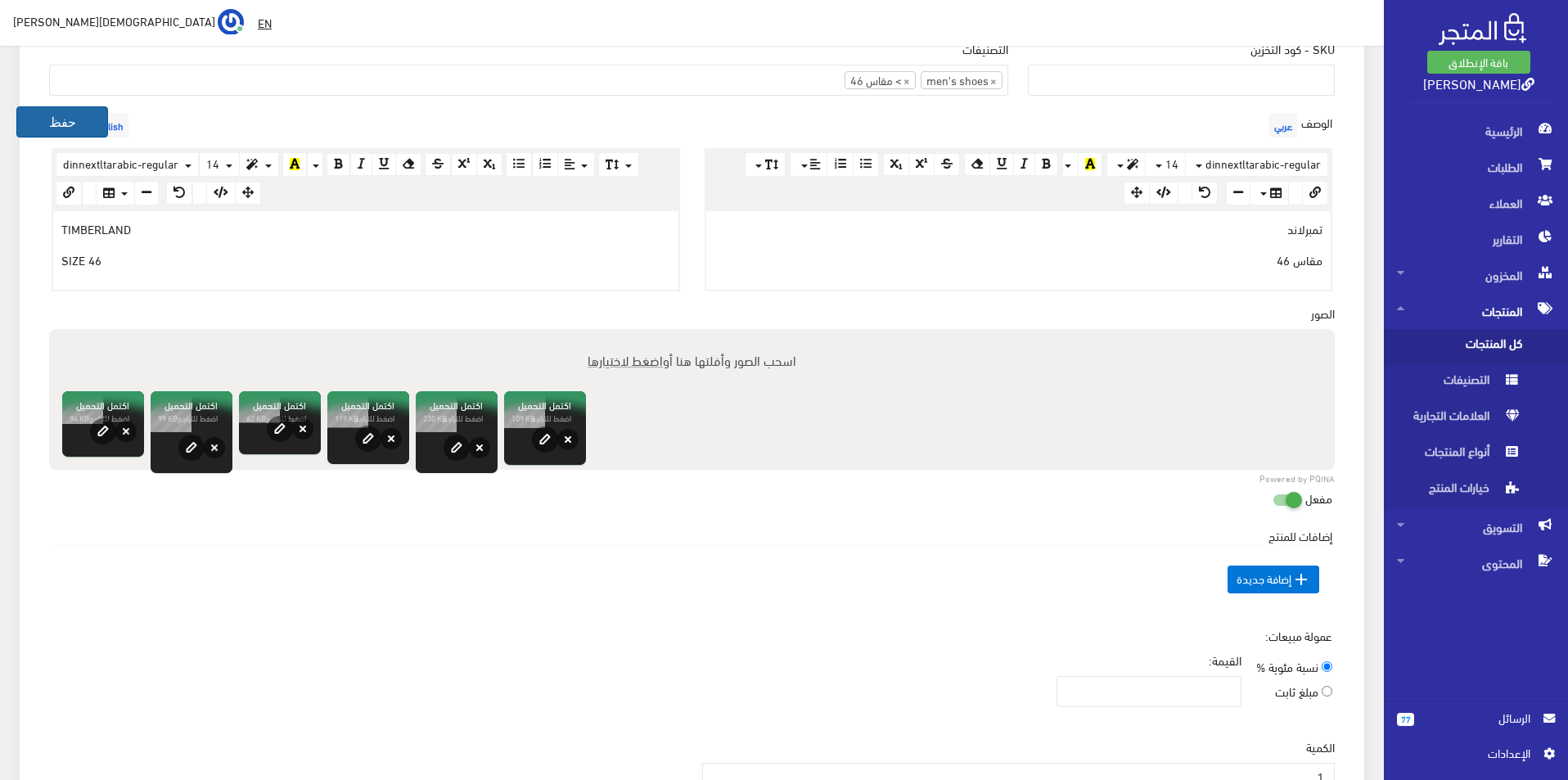
click at [21, 114] on button "حفظ" at bounding box center [63, 122] width 92 height 31
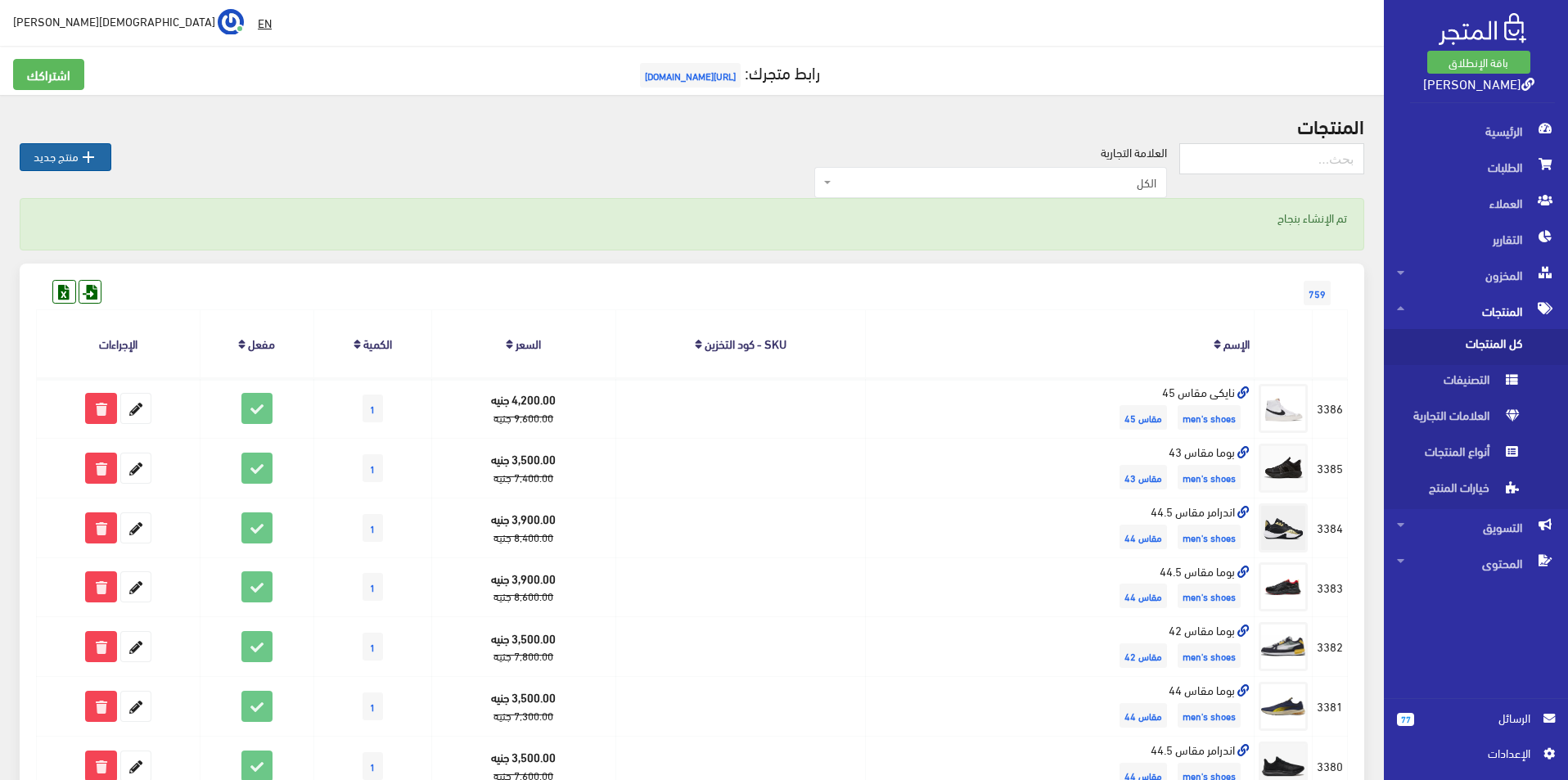
click at [63, 164] on link " منتج جديد" at bounding box center [66, 157] width 92 height 27
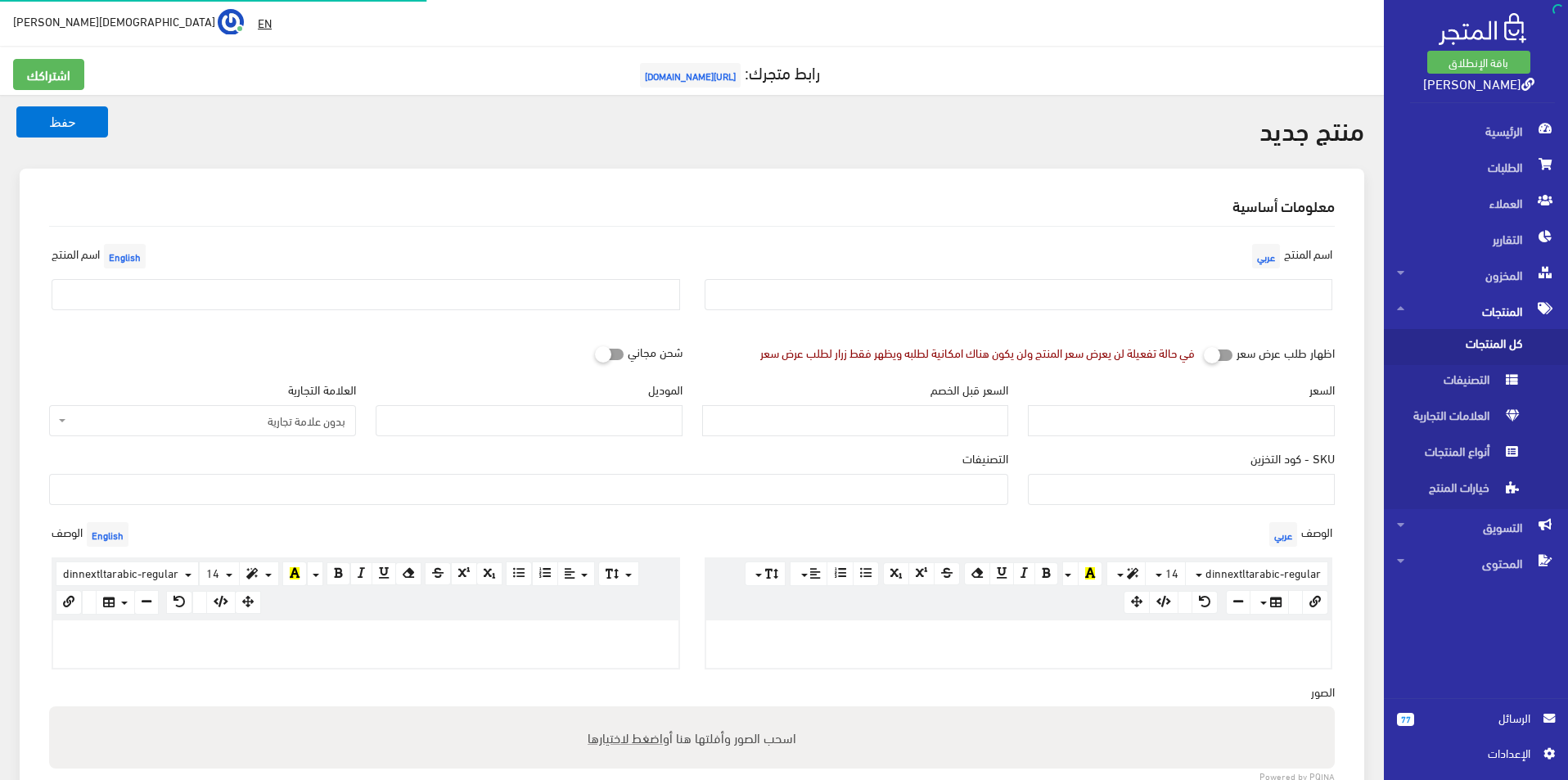
select select
click at [927, 298] on input "text" at bounding box center [1018, 295] width 629 height 31
type input "نايكى مقاس 45"
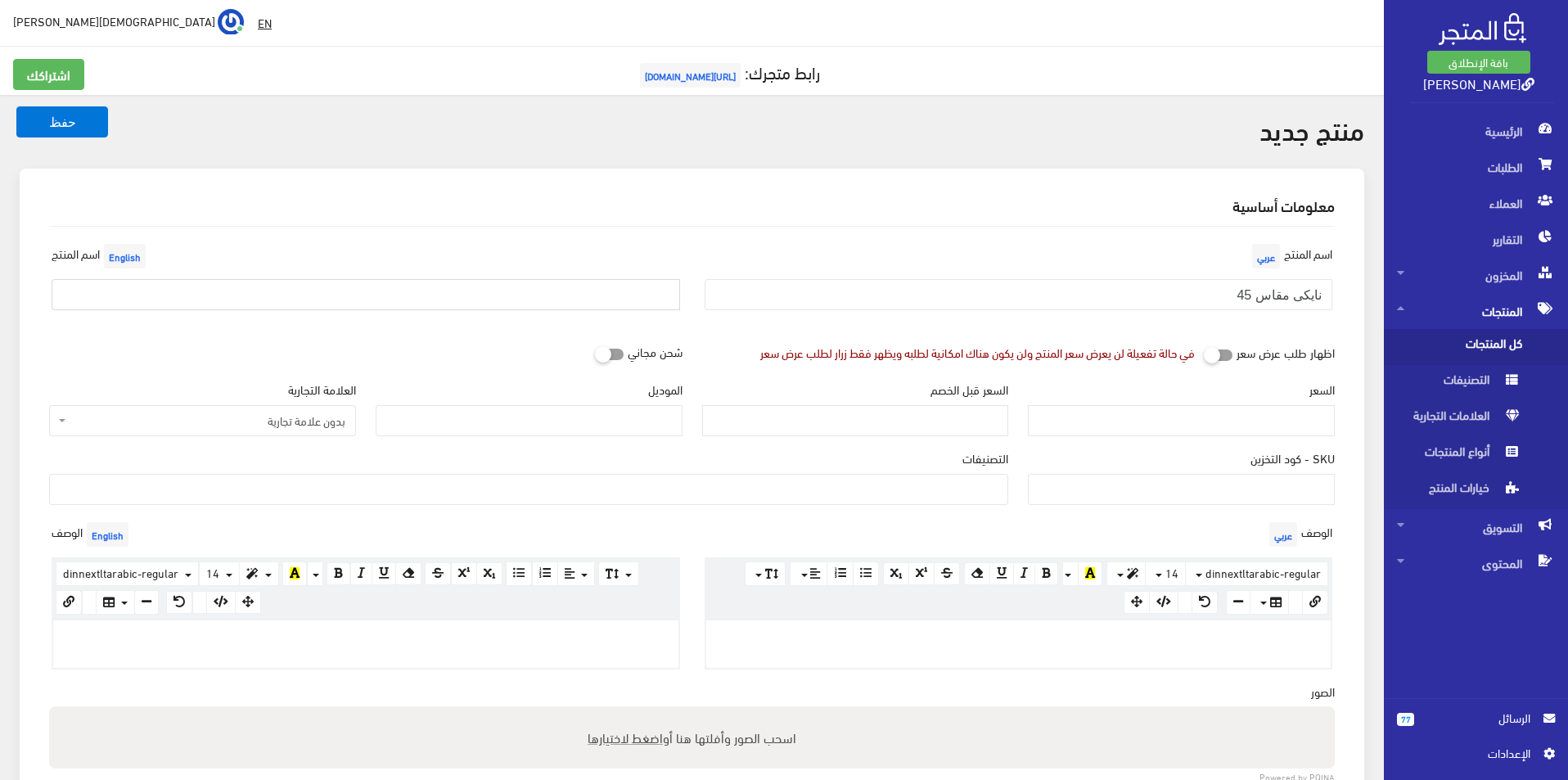
click at [634, 283] on input "text" at bounding box center [366, 295] width 629 height 31
type input "Nike size 45"
click at [320, 431] on span "بدون علامة تجارية" at bounding box center [202, 421] width 307 height 31
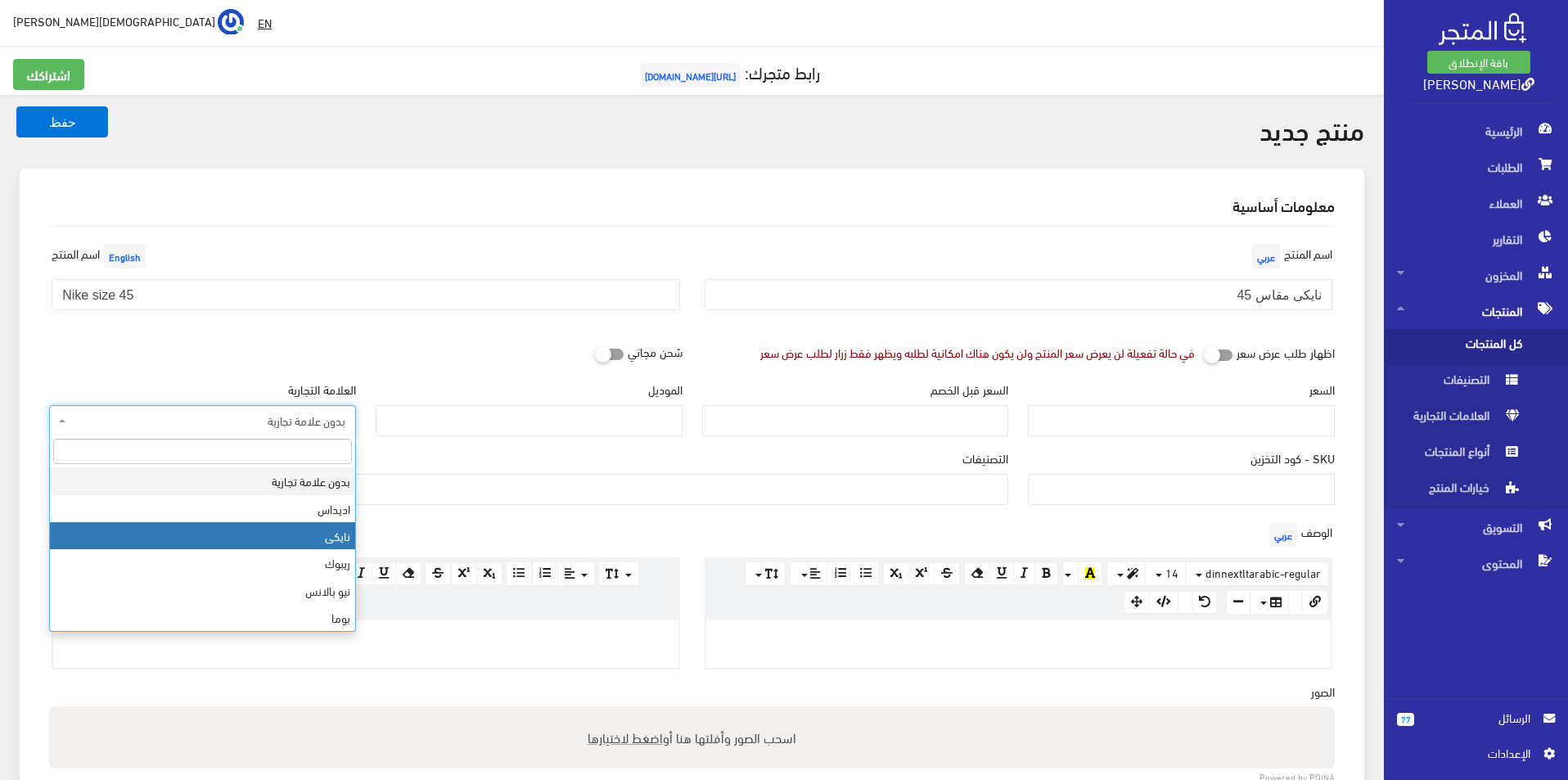
select select "3"
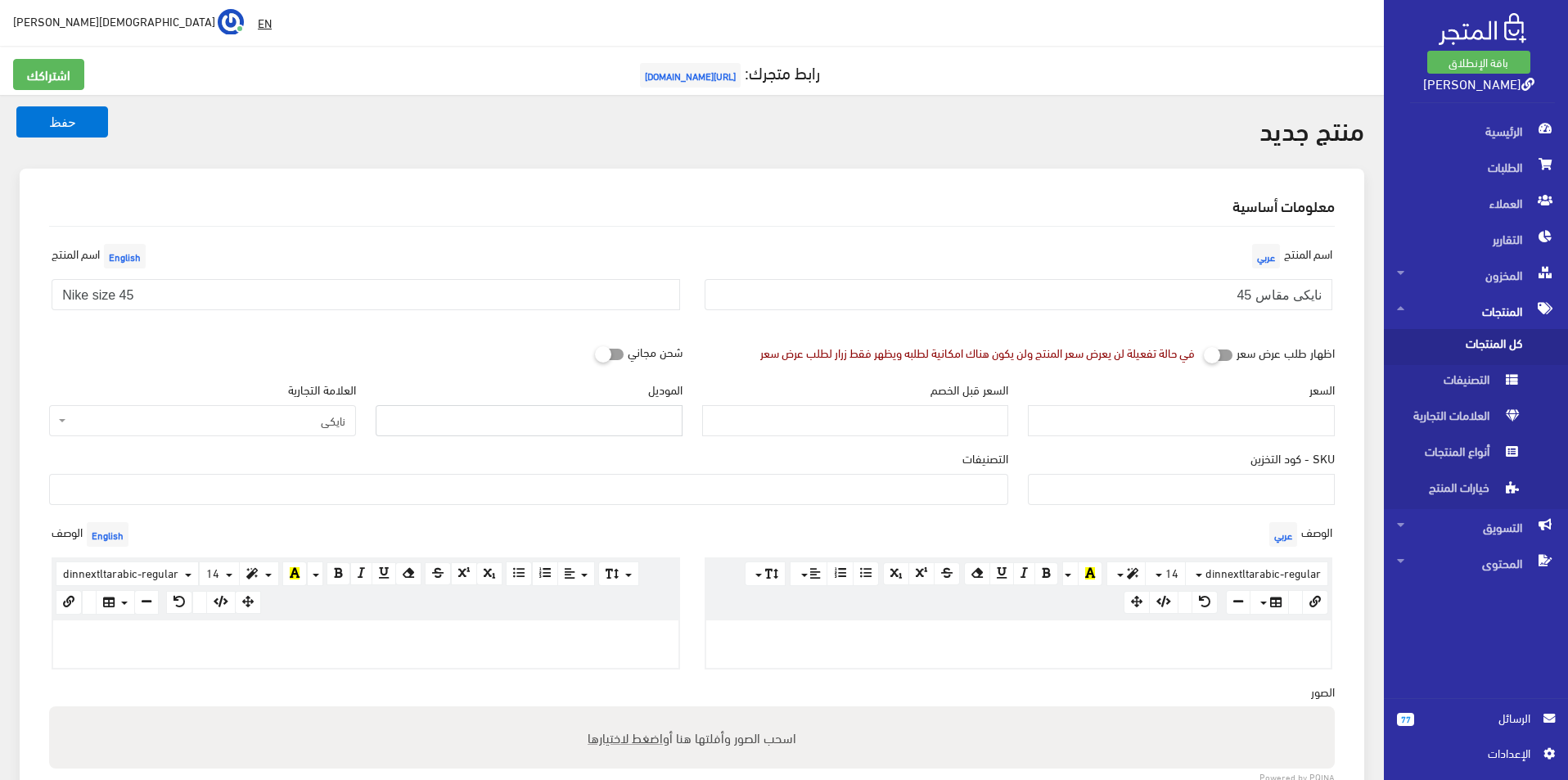
click at [489, 410] on input "الموديل" at bounding box center [529, 421] width 307 height 31
type input "NIKE"
click at [1229, 415] on input "السعر" at bounding box center [1182, 421] width 307 height 31
type input "3900"
type input "7600"
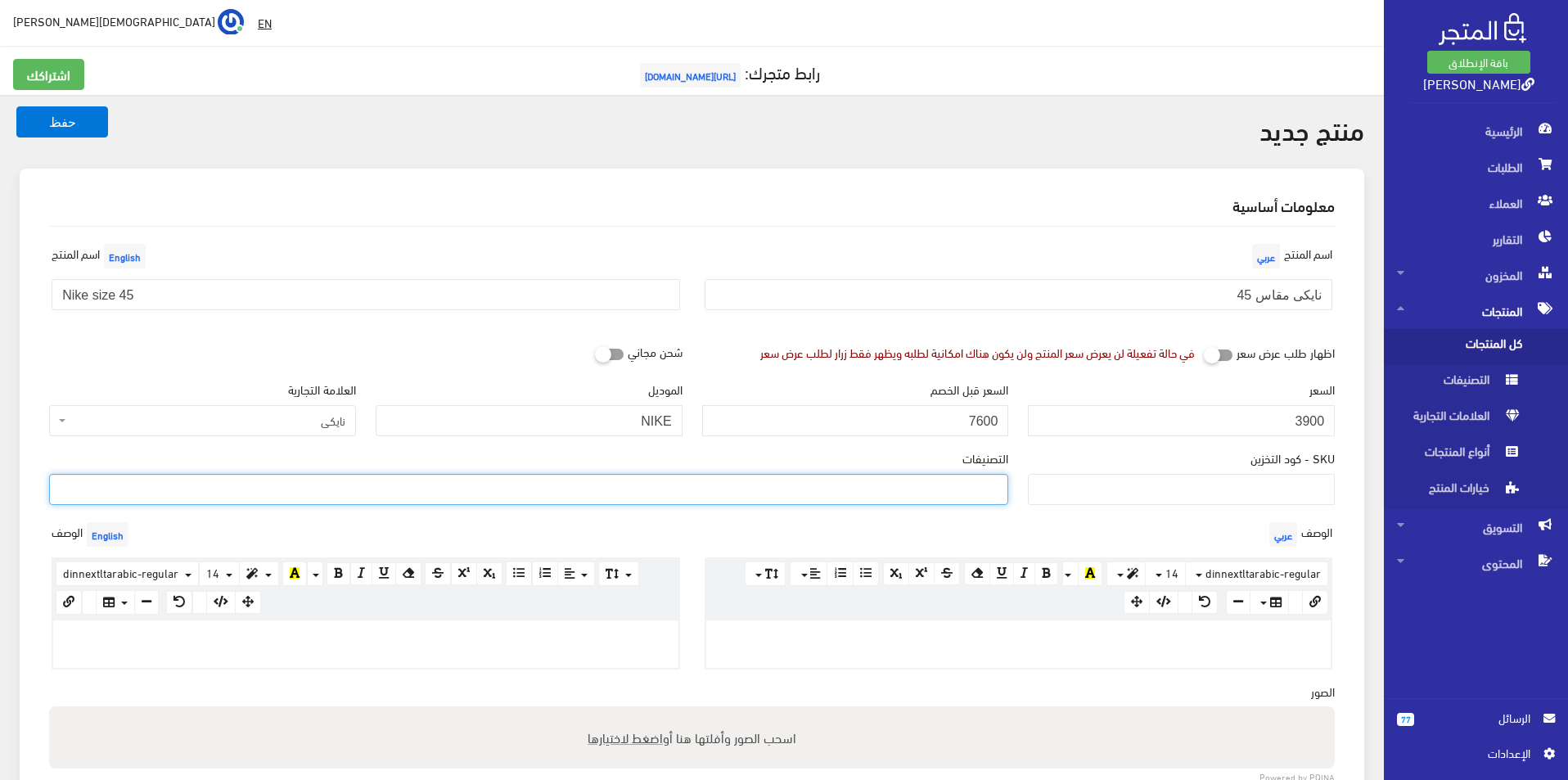
click at [975, 495] on ul at bounding box center [528, 487] width 958 height 26
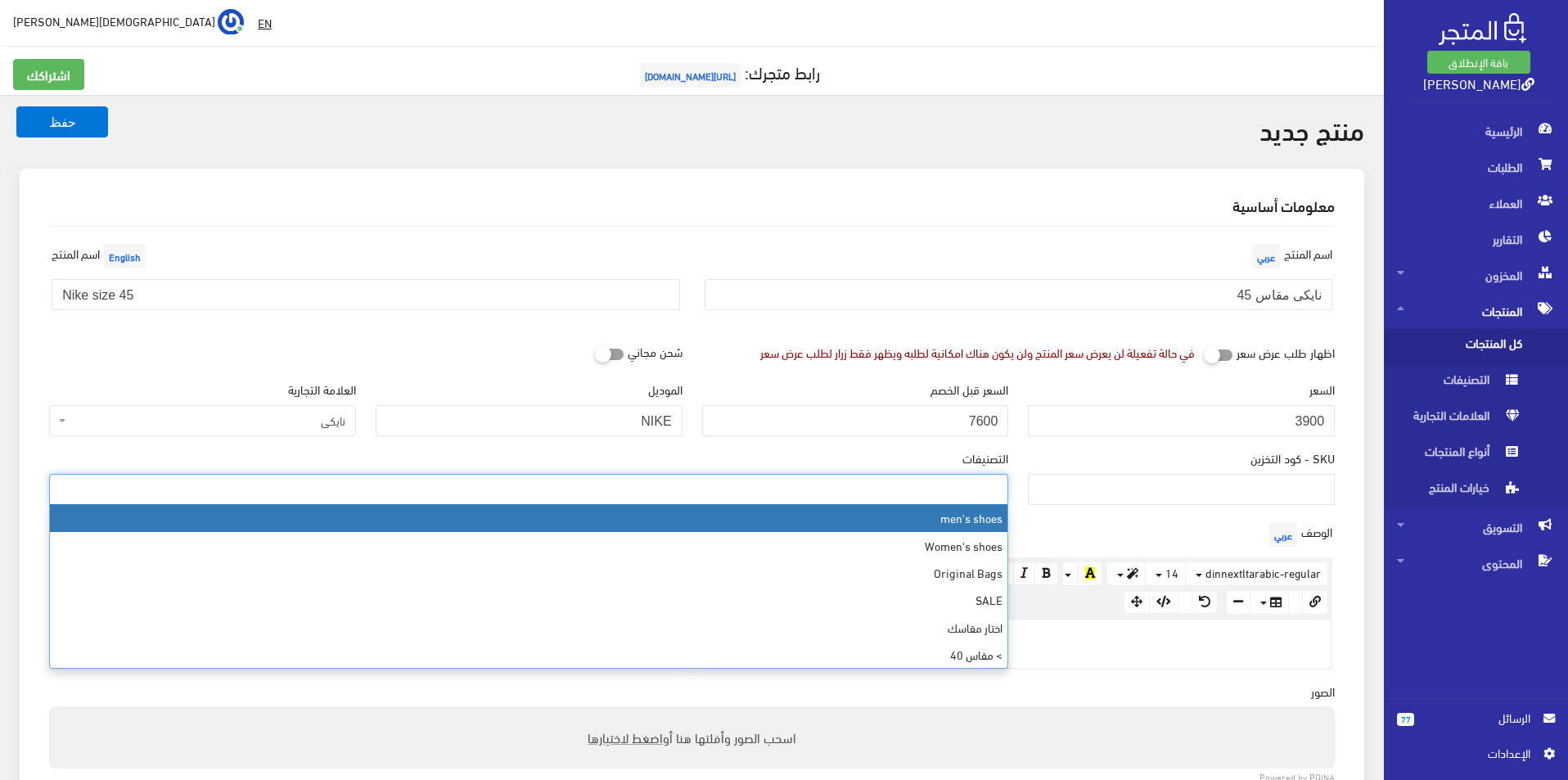
select select "5"
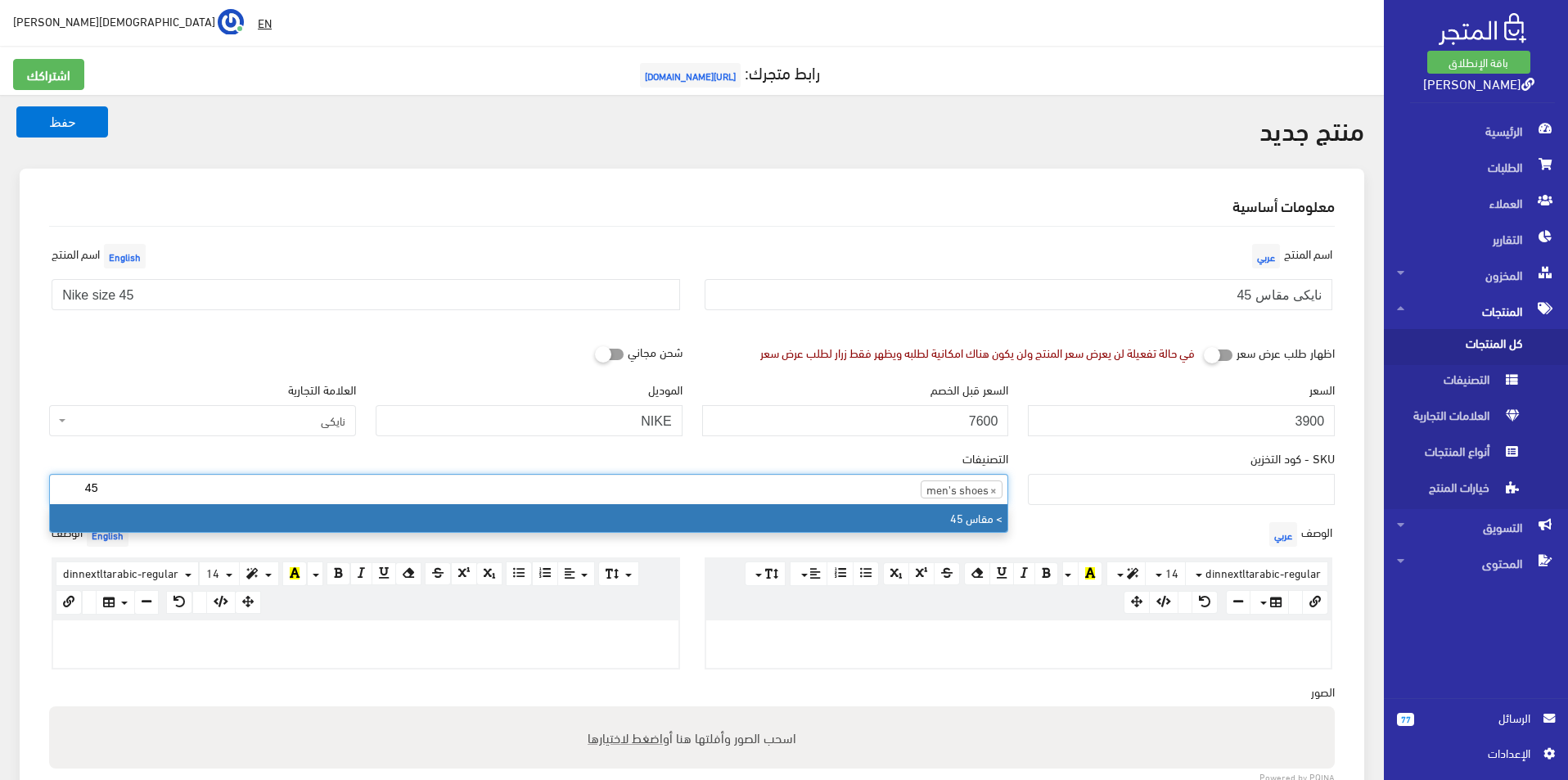
type input "45"
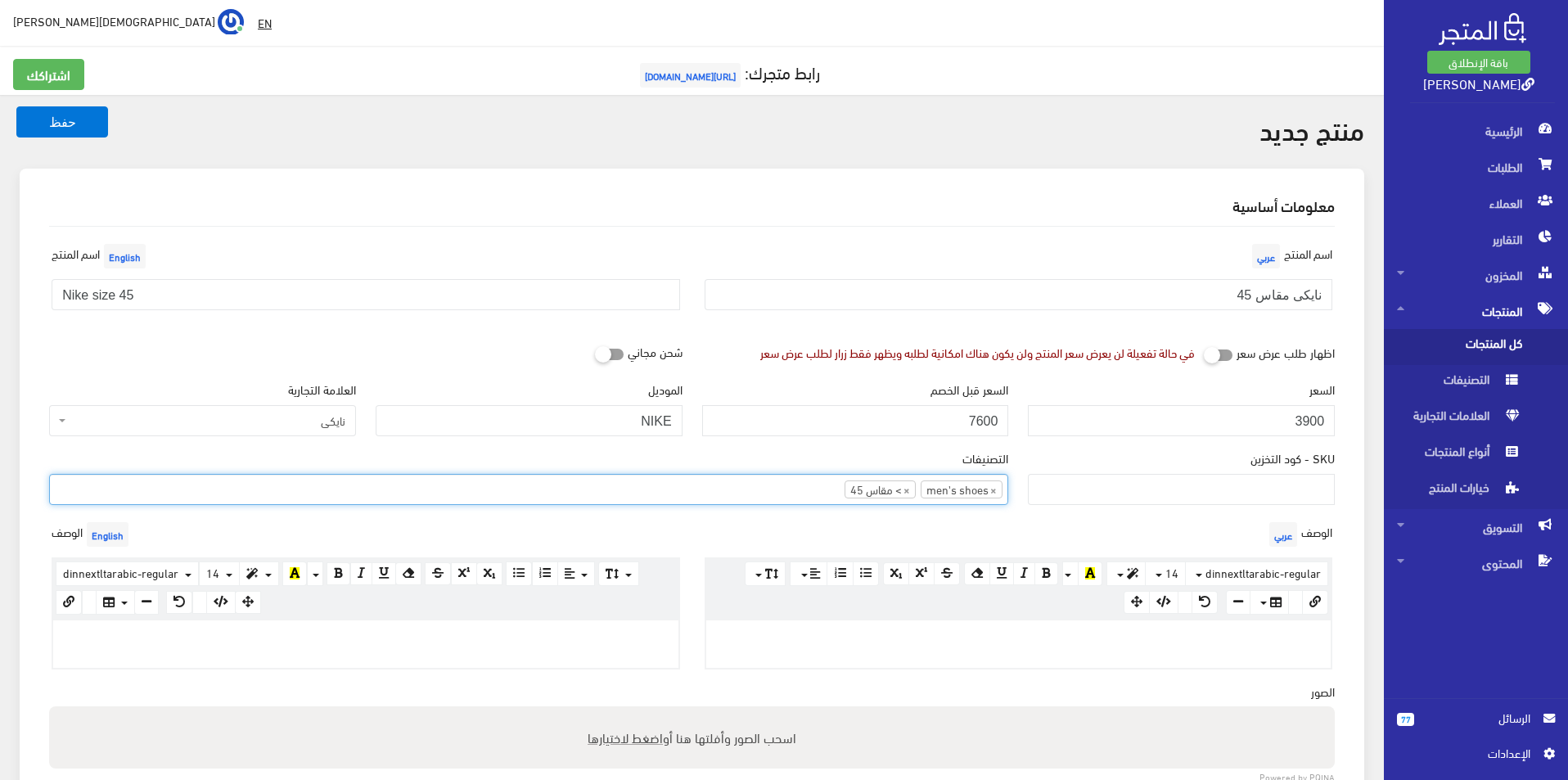
drag, startPoint x: 367, startPoint y: 659, endPoint x: 374, endPoint y: 626, distance: 33.7
click at [369, 639] on div at bounding box center [365, 644] width 625 height 48
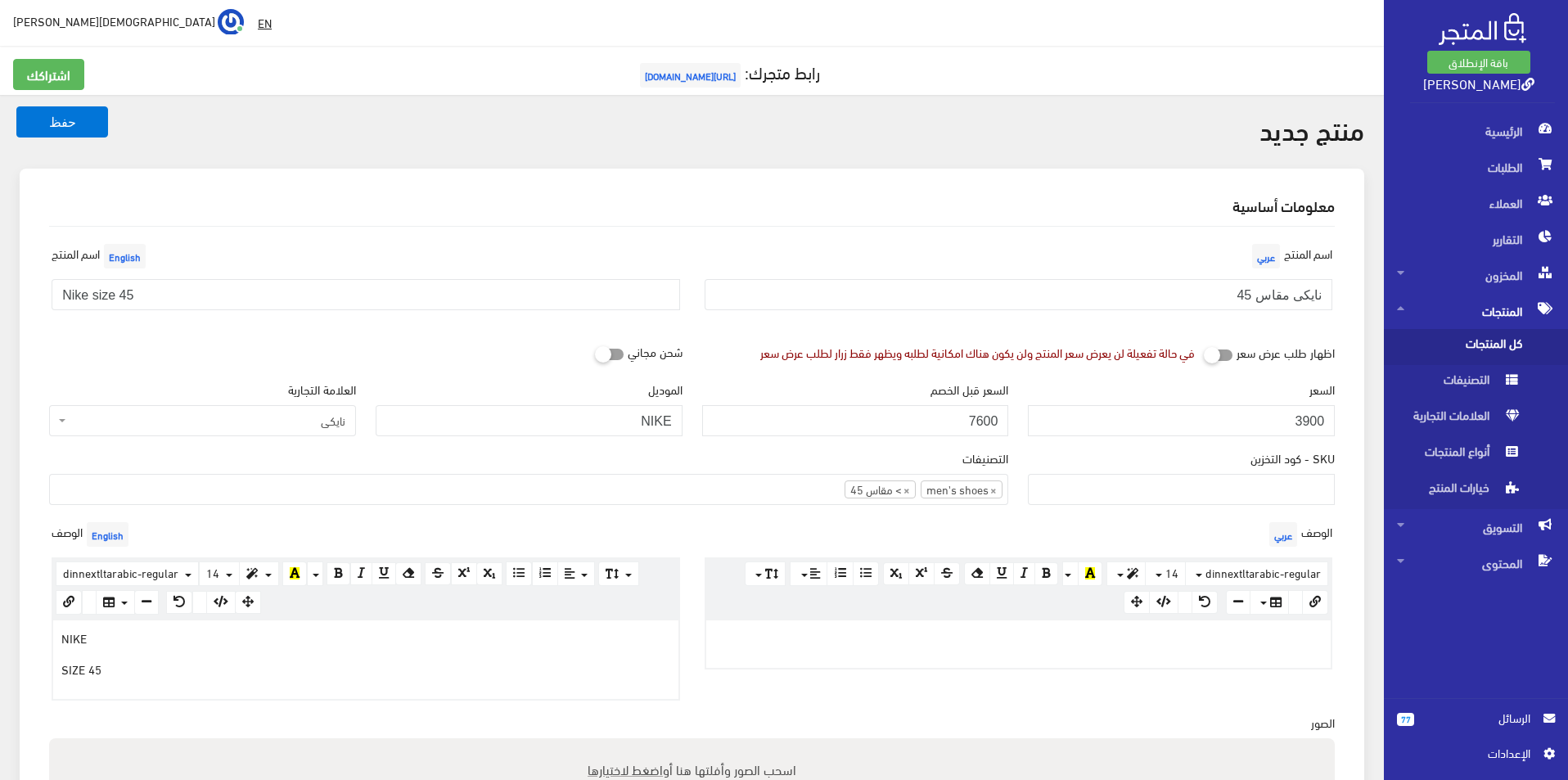
drag, startPoint x: 733, startPoint y: 639, endPoint x: 743, endPoint y: 641, distance: 10.2
click at [735, 639] on p at bounding box center [1018, 638] width 609 height 18
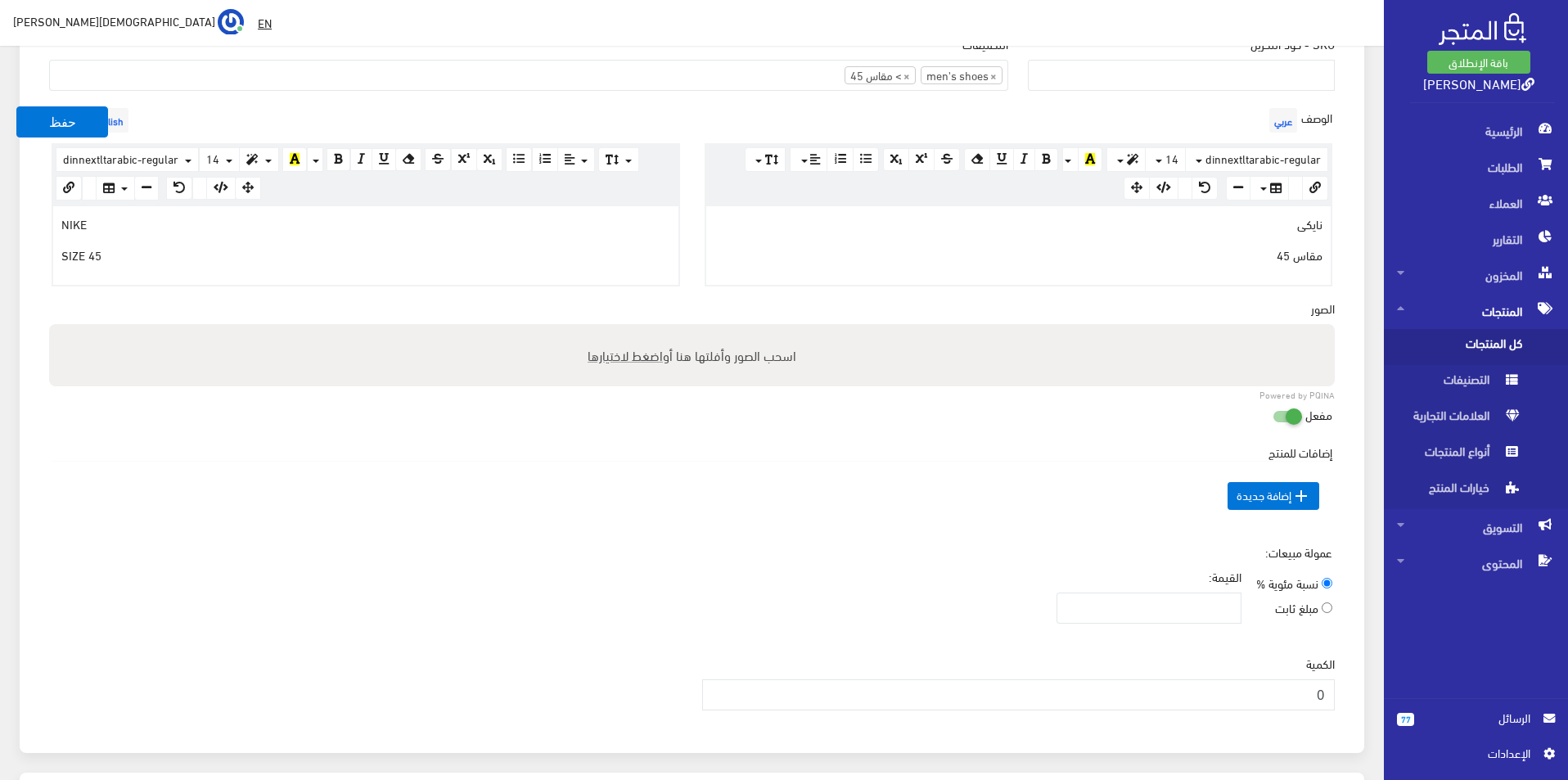
scroll to position [491, 0]
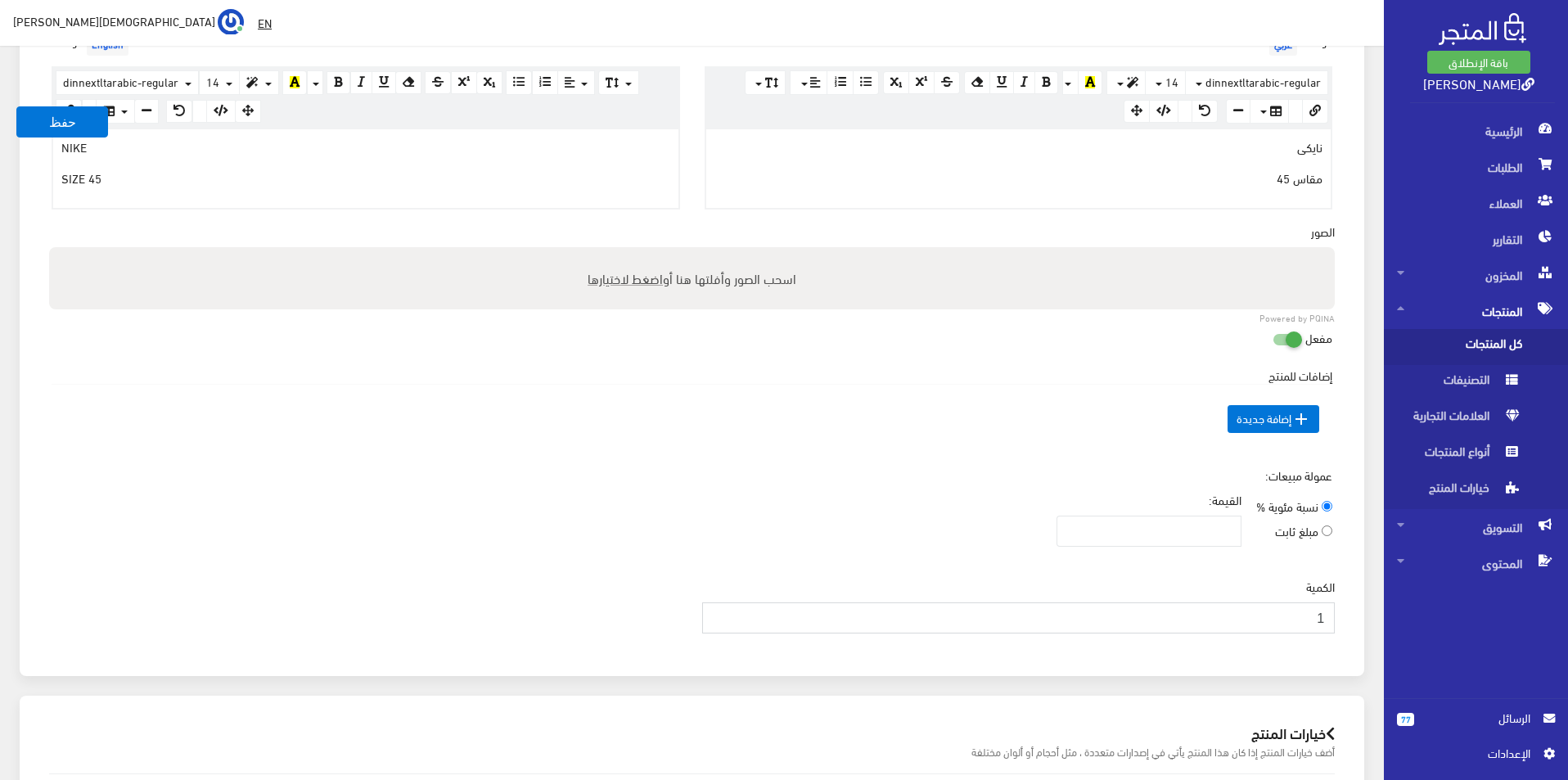
type input "1"
click at [719, 613] on input "1" at bounding box center [1019, 619] width 634 height 31
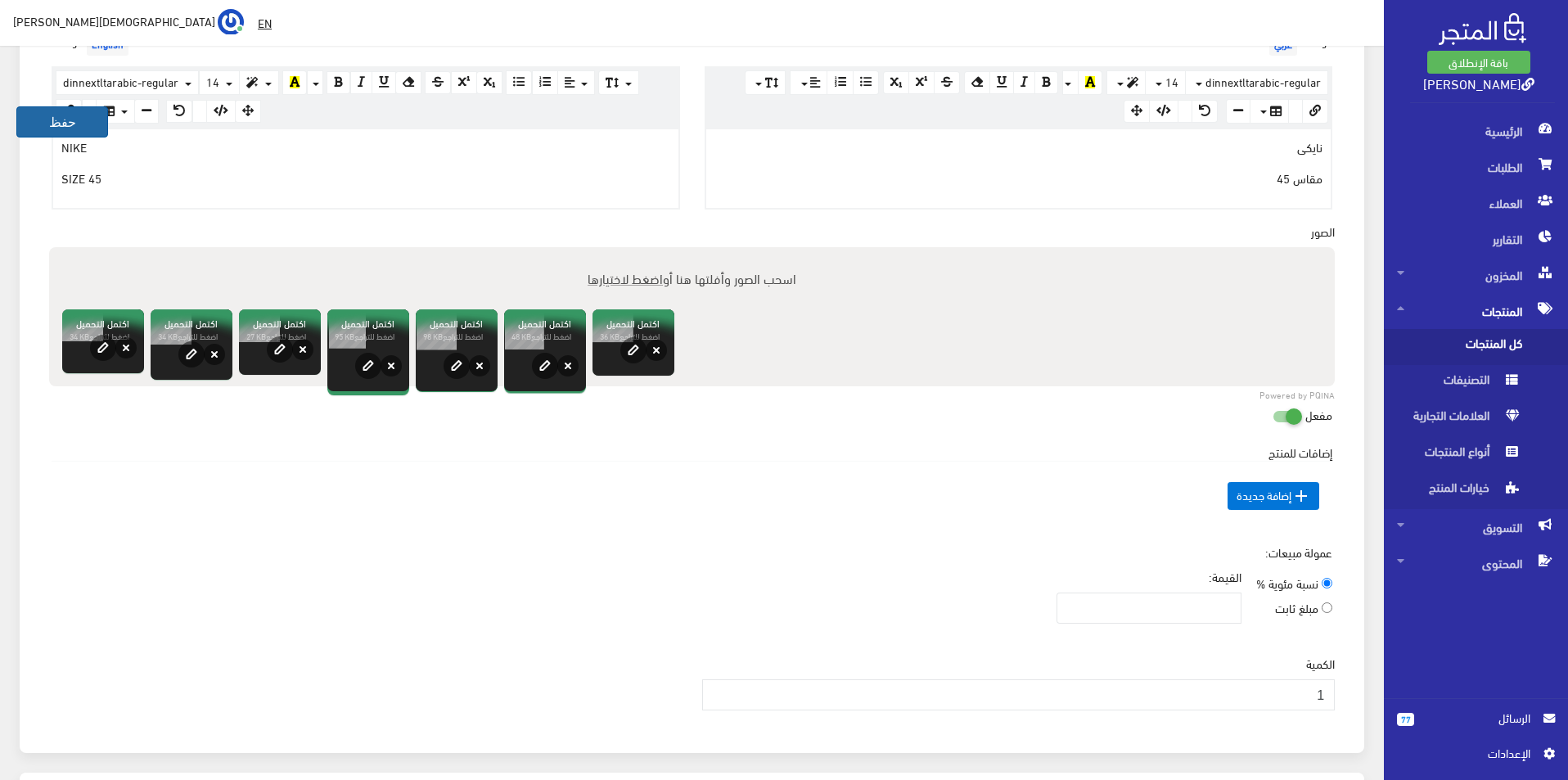
click at [77, 119] on button "حفظ" at bounding box center [63, 122] width 92 height 31
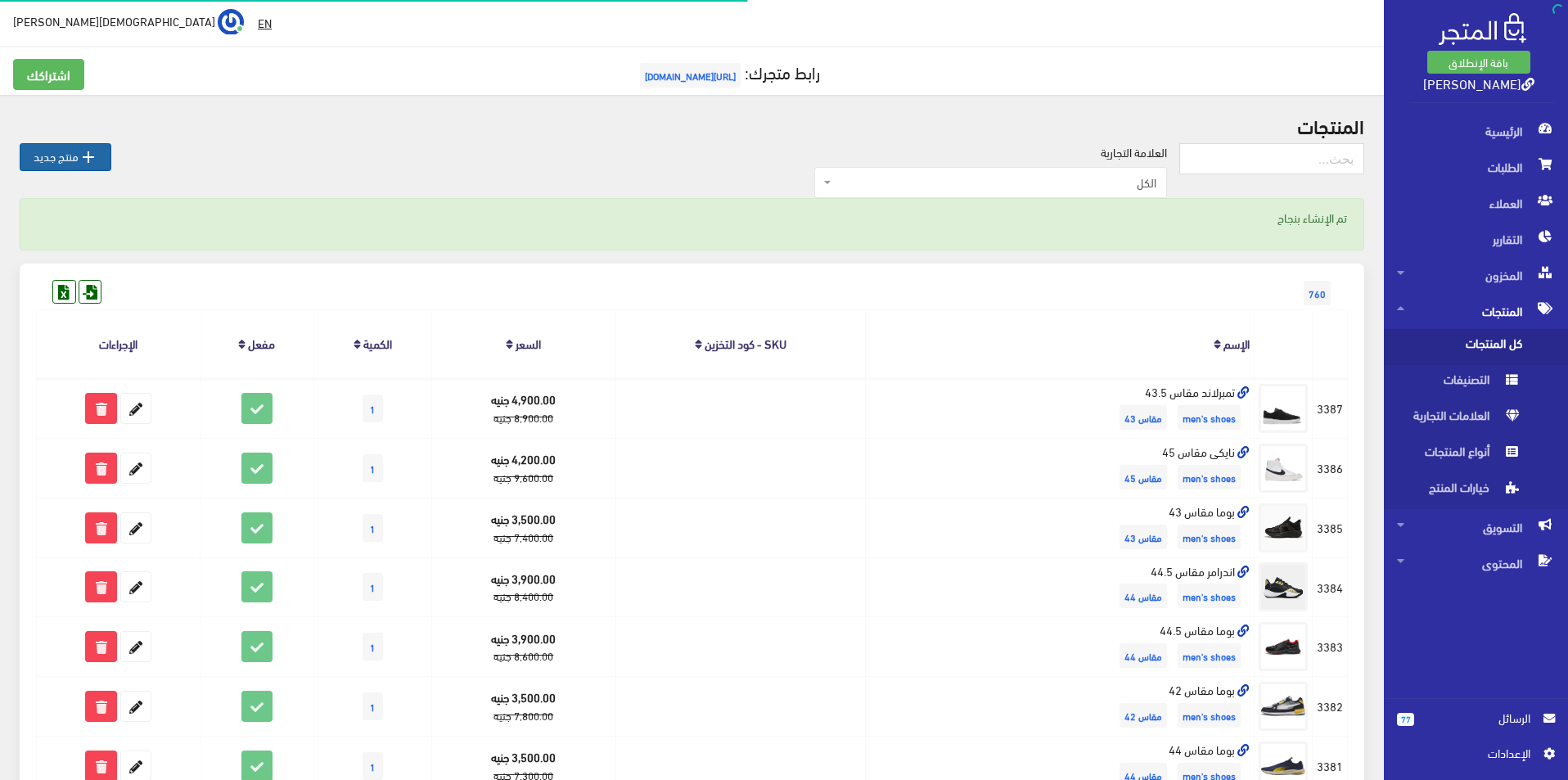
click at [90, 168] on link " منتج جديد" at bounding box center [66, 157] width 92 height 27
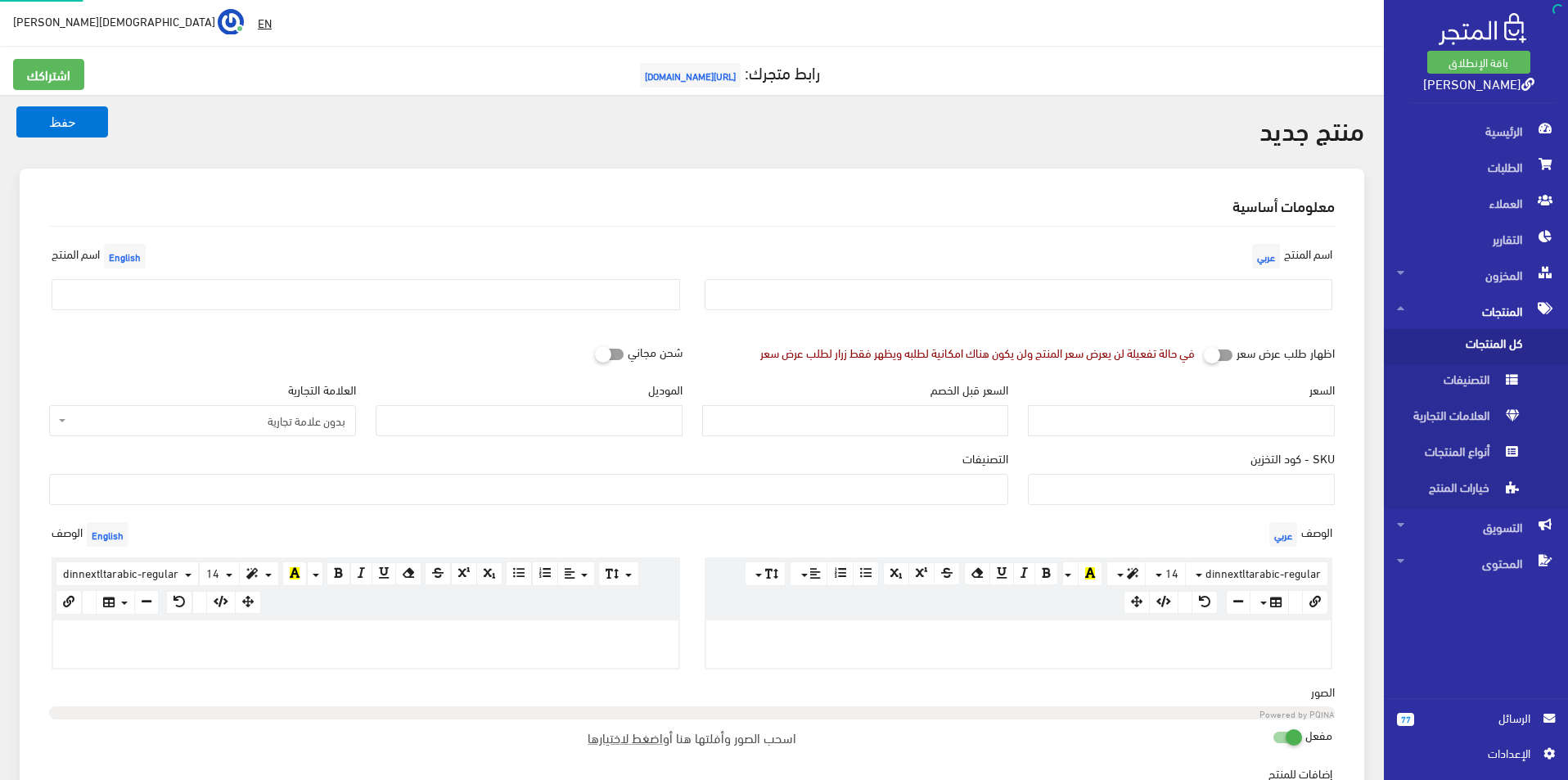
select select
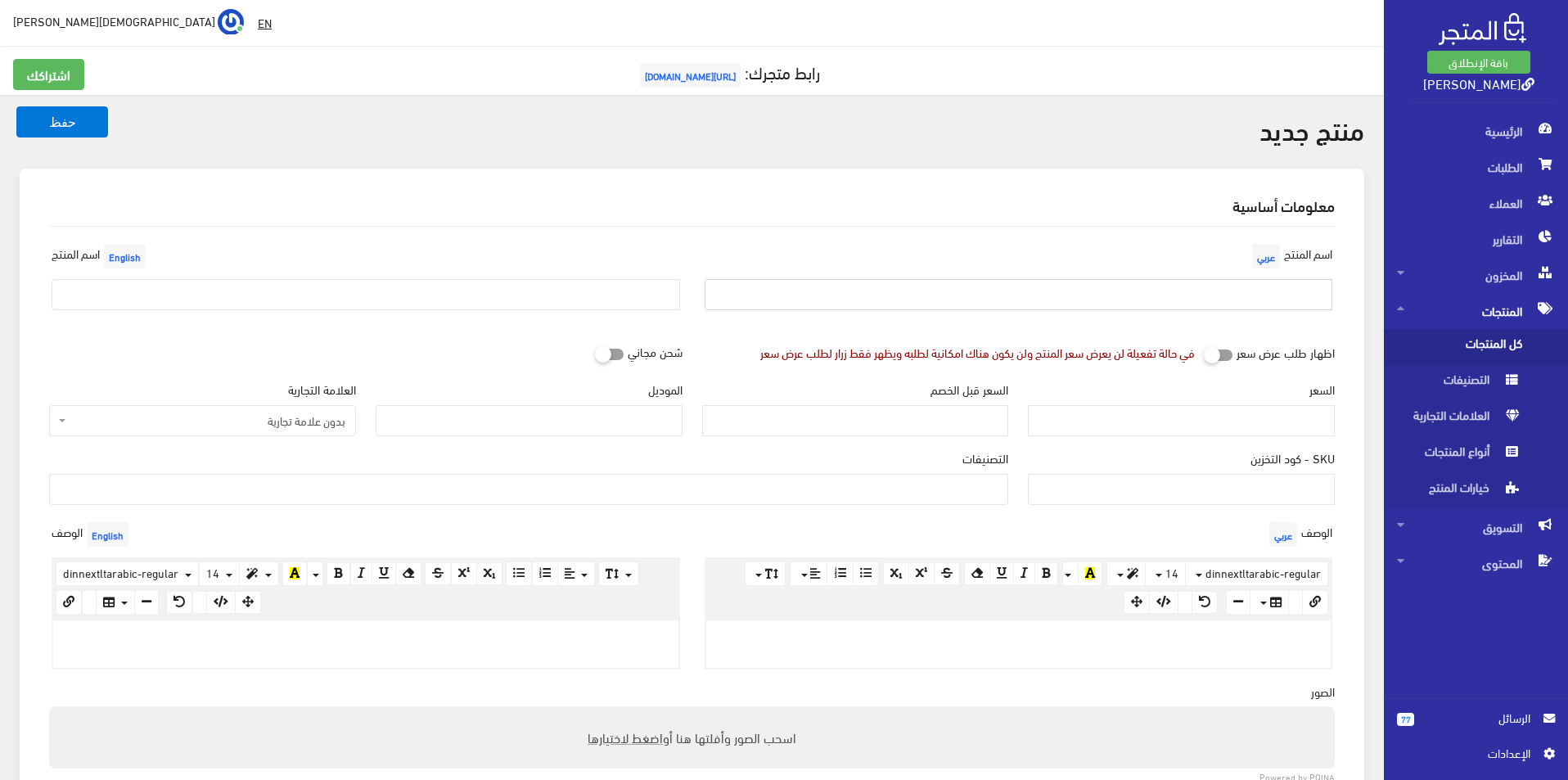
click at [1214, 286] on input "text" at bounding box center [1018, 295] width 629 height 31
type input "بوما مقاس 42"
click at [366, 293] on input "text" at bounding box center [366, 295] width 629 height 31
type input "Puma size 42"
click at [327, 422] on span "بدون علامة تجارية" at bounding box center [207, 421] width 276 height 17
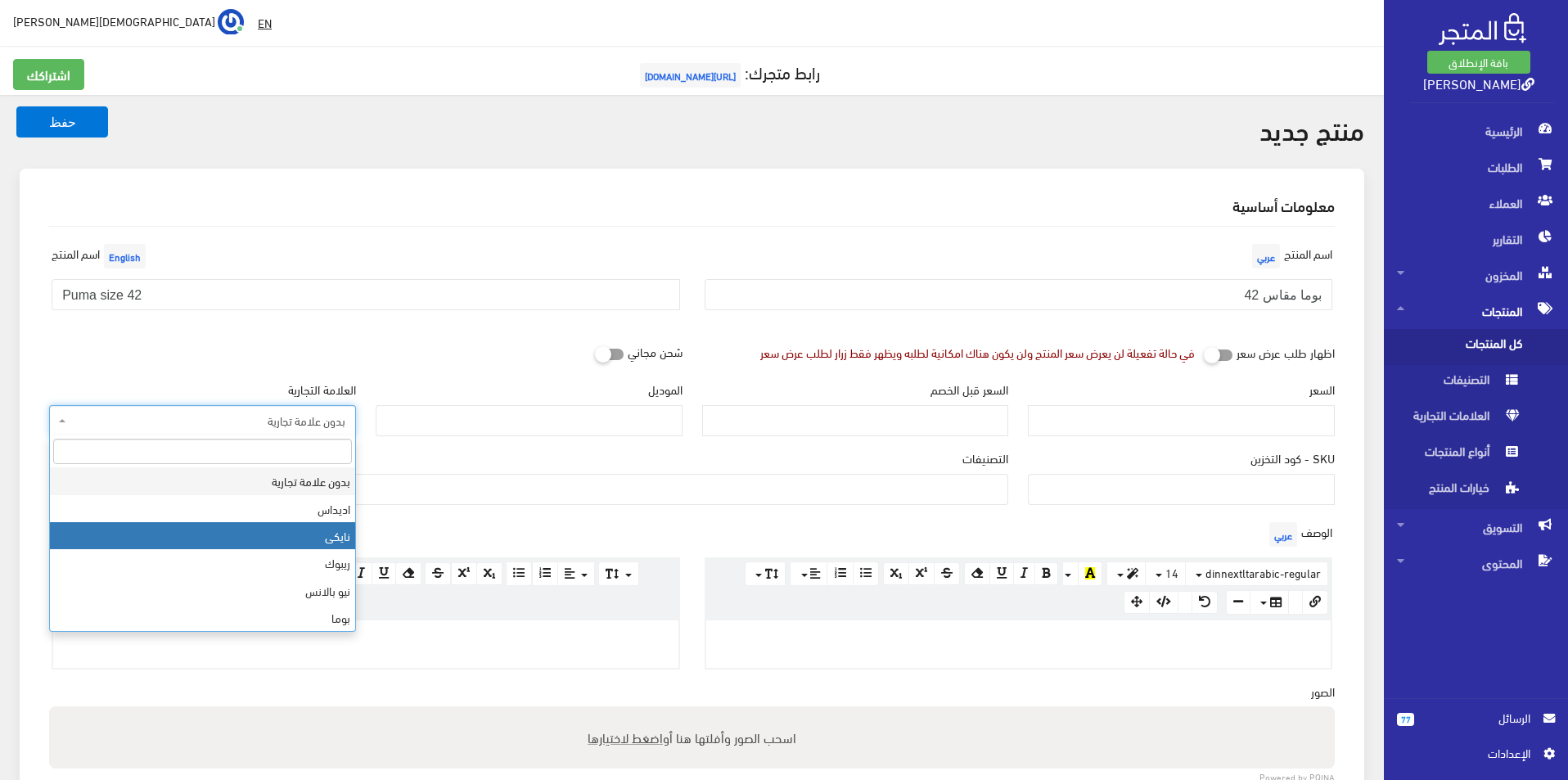
select select "3"
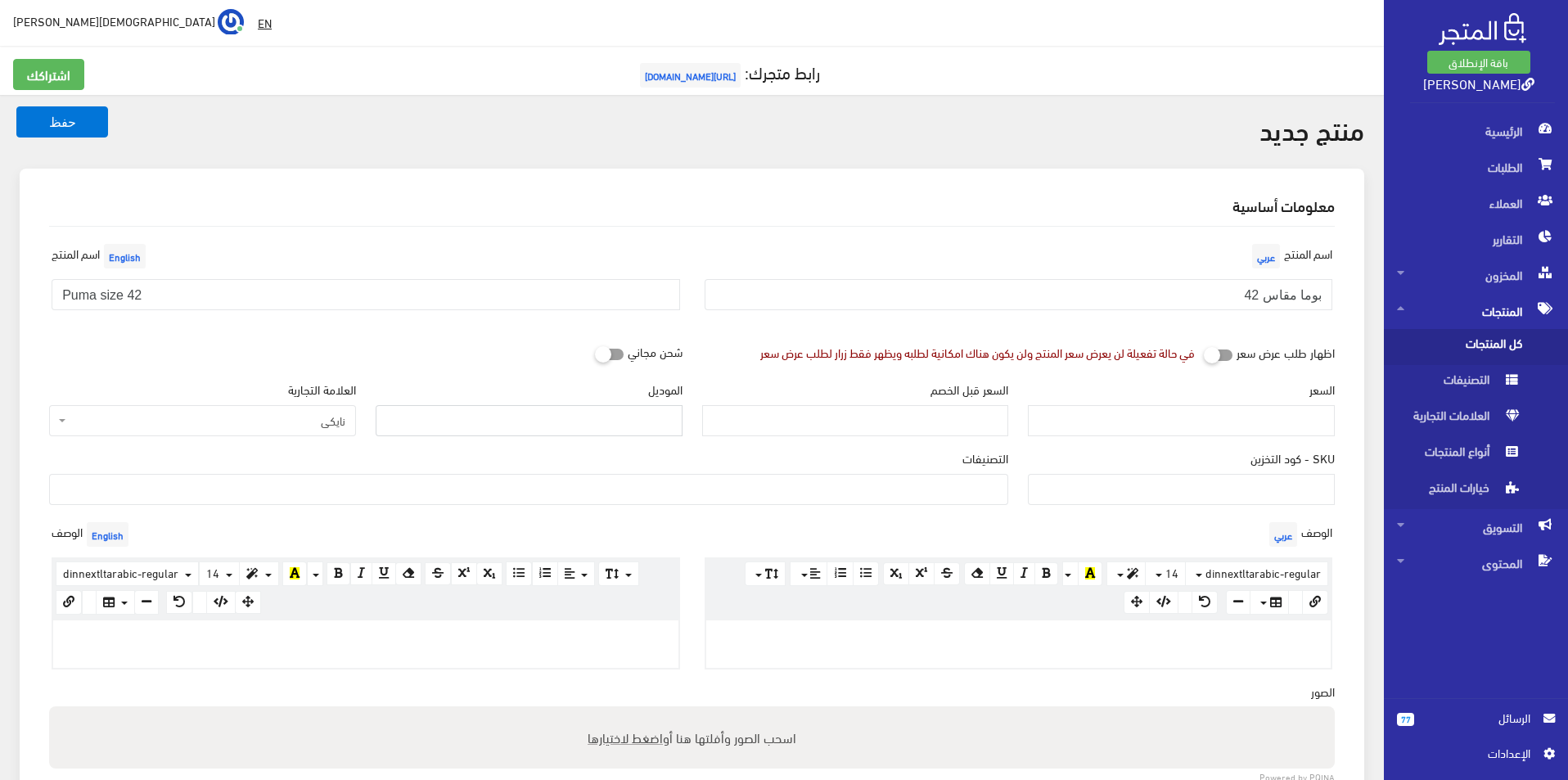
drag, startPoint x: 478, startPoint y: 416, endPoint x: 481, endPoint y: 427, distance: 11.4
click at [478, 416] on input "الموديل" at bounding box center [529, 421] width 307 height 31
type input "NIKE"
click at [1183, 414] on input "السعر" at bounding box center [1182, 421] width 307 height 31
type input "3"
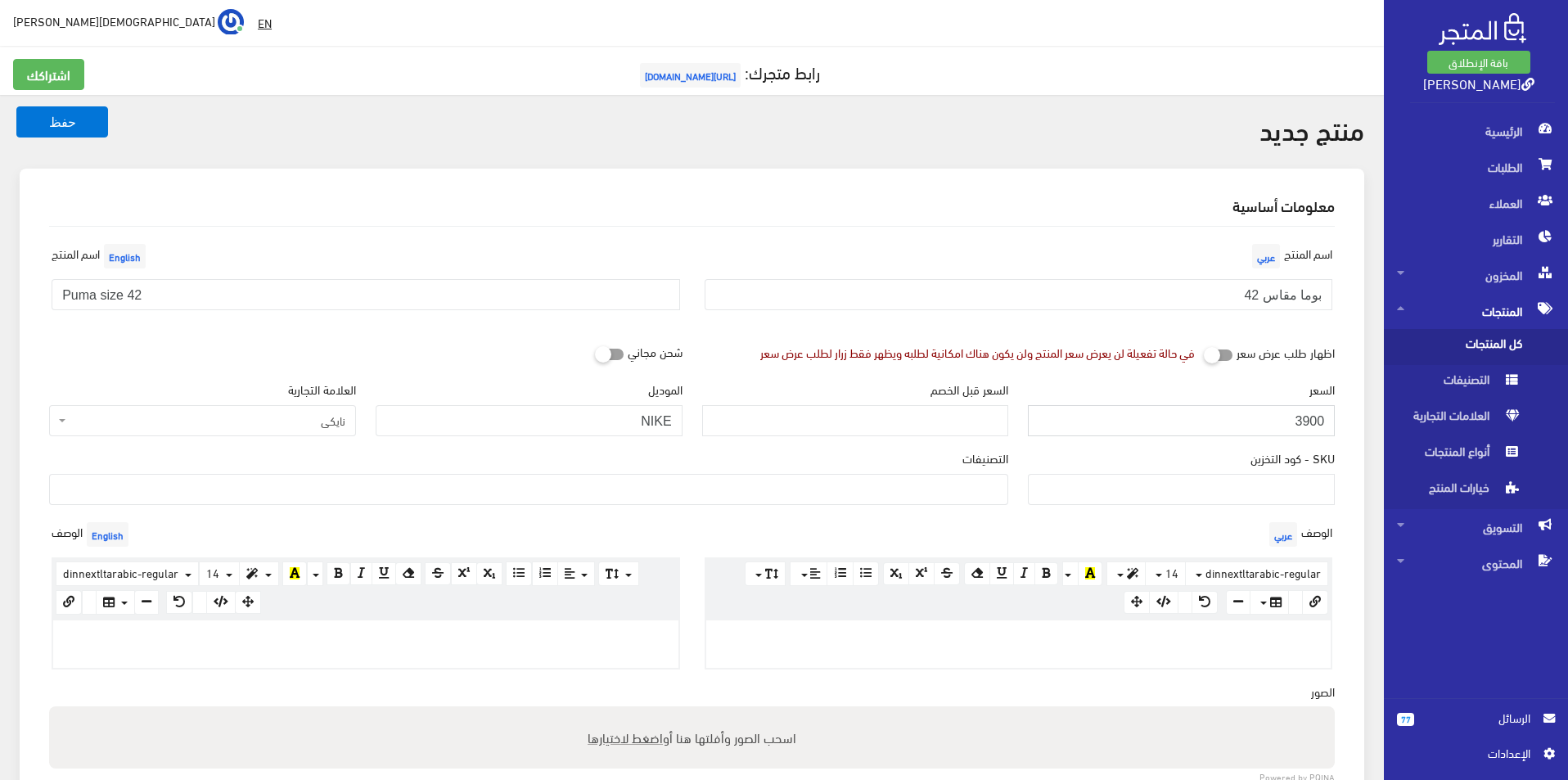
type input "3900"
type input "8200"
click at [905, 486] on ul at bounding box center [528, 487] width 958 height 26
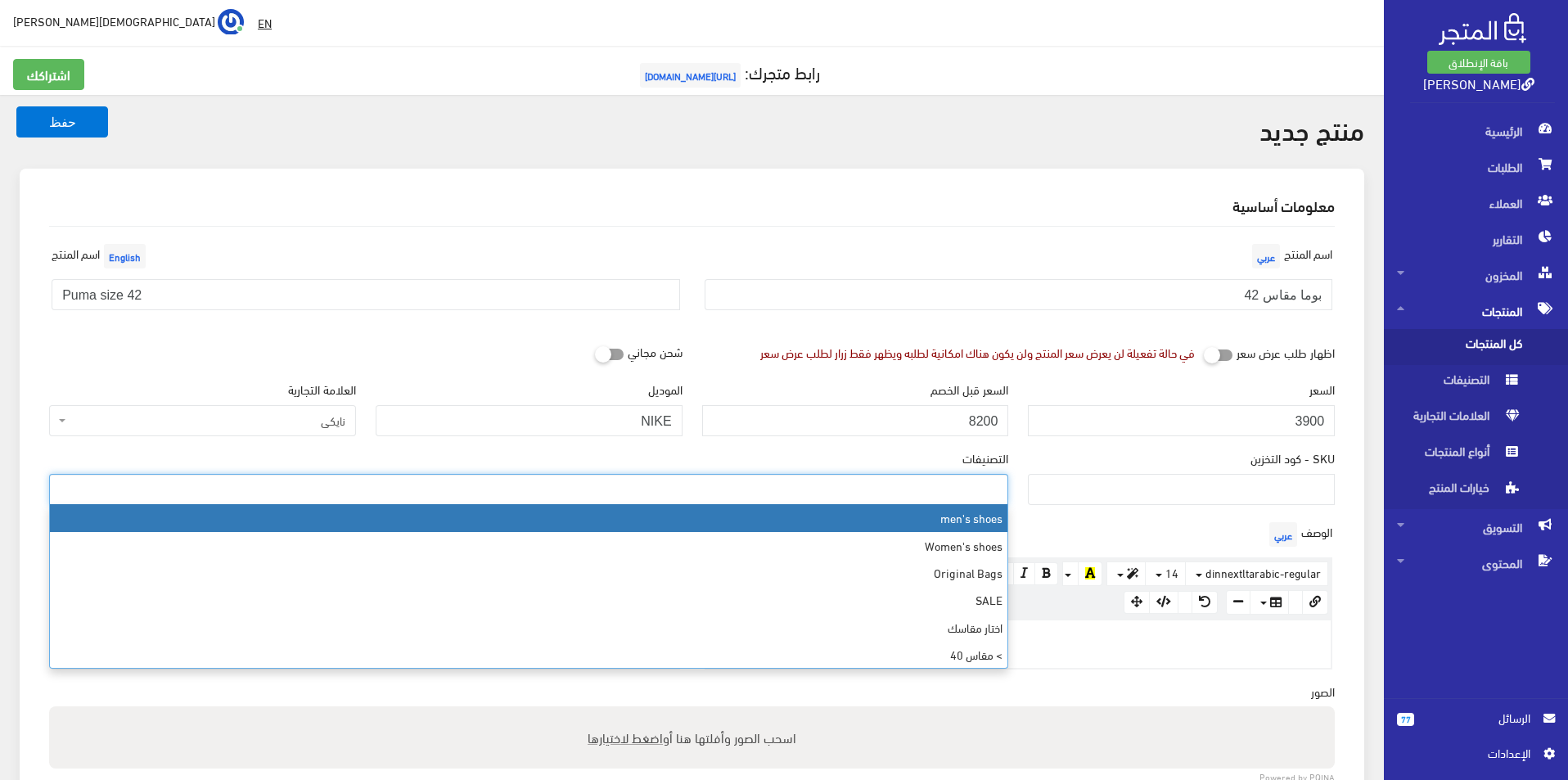
select select "5"
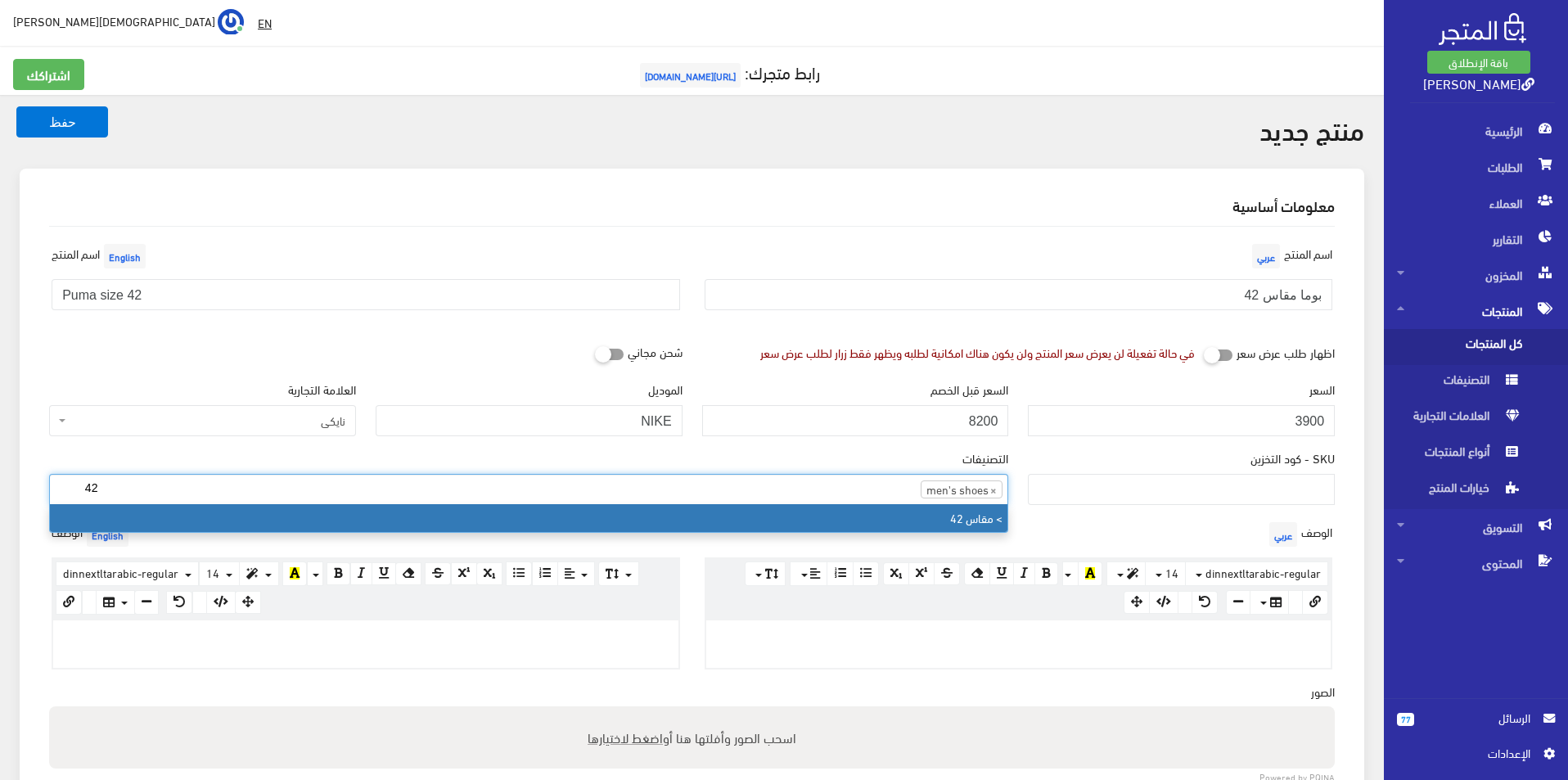
type input "42"
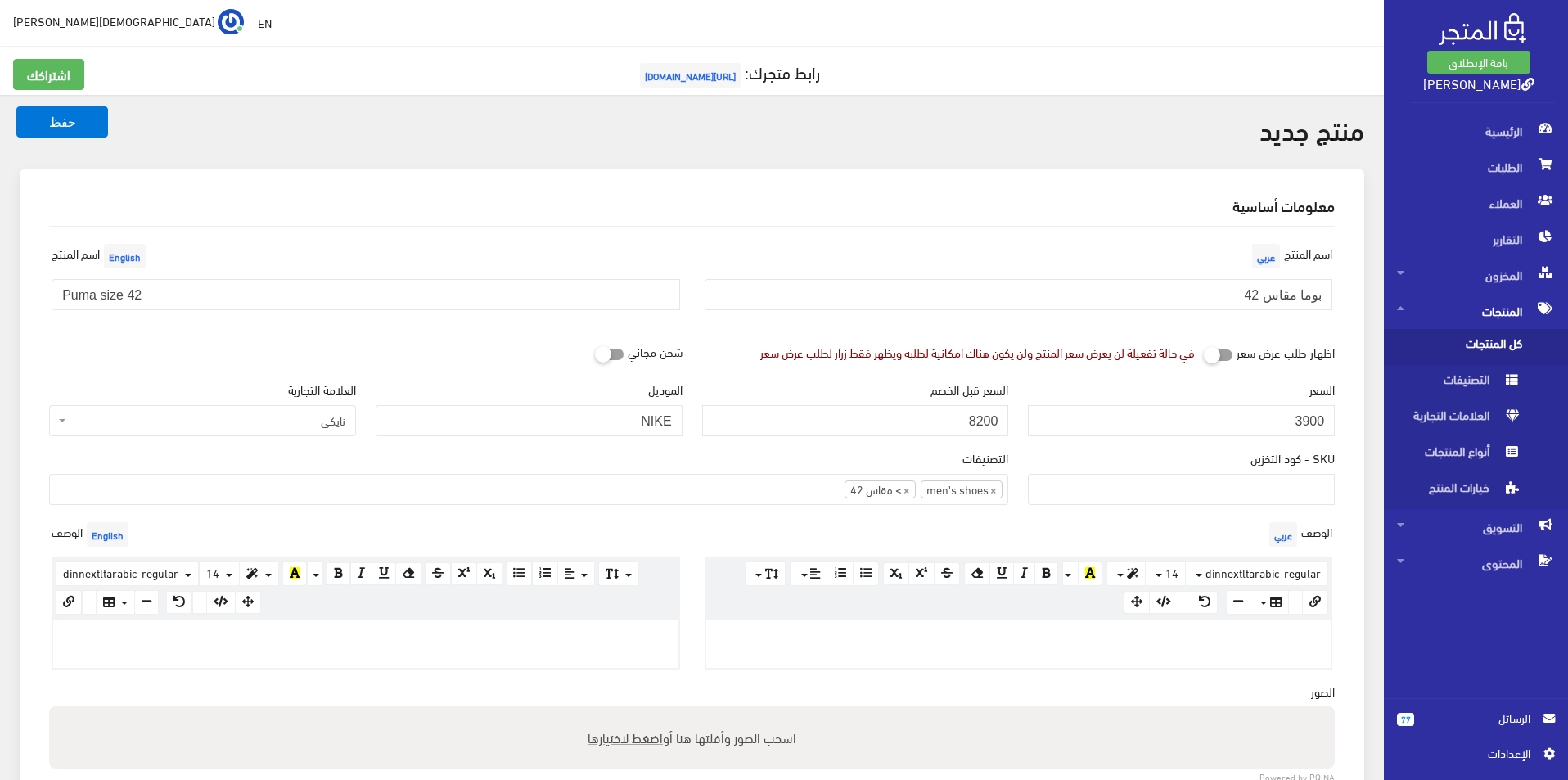
click at [933, 660] on div at bounding box center [1018, 644] width 625 height 48
paste div
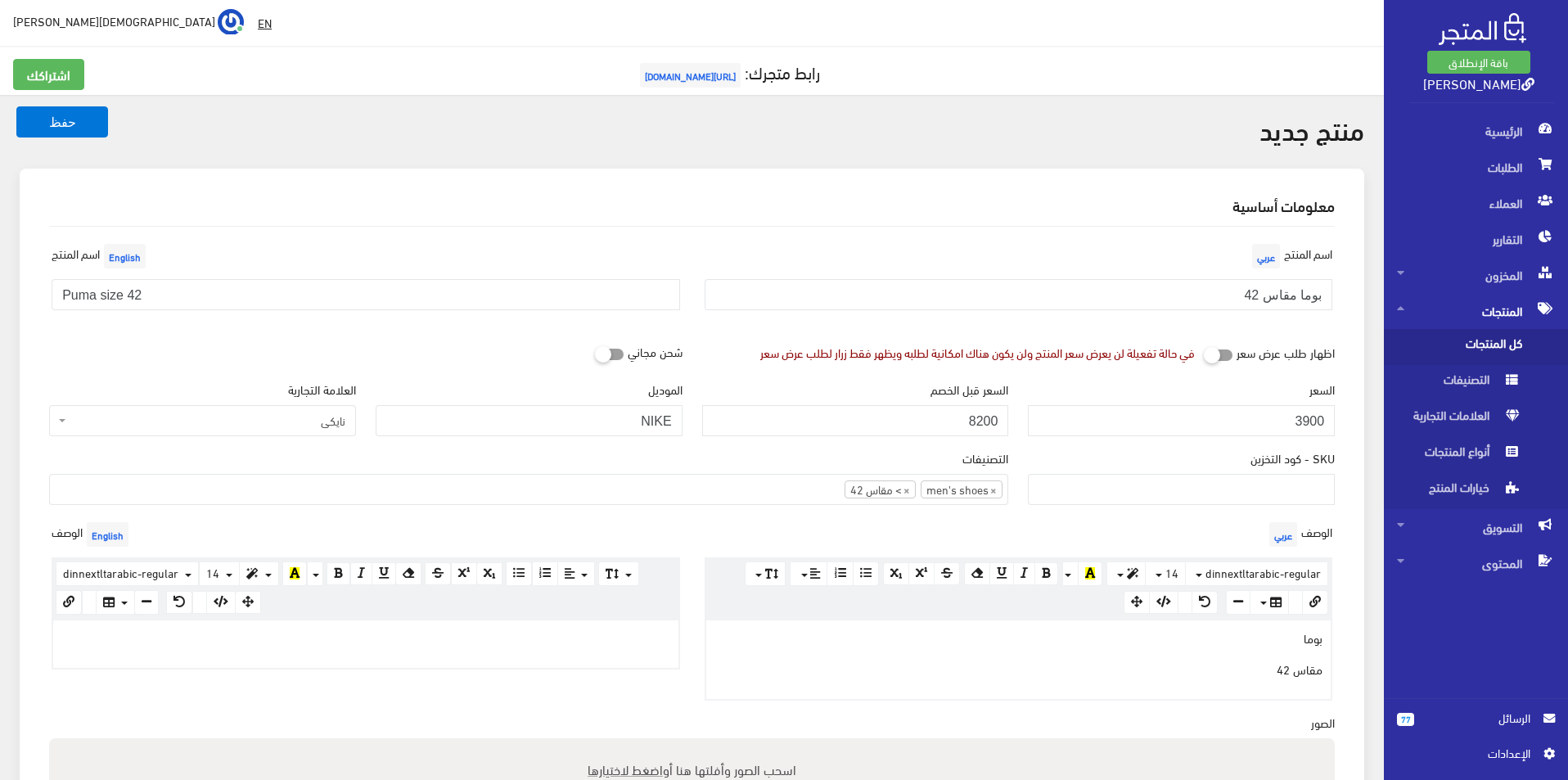
click at [339, 634] on p at bounding box center [366, 638] width 609 height 18
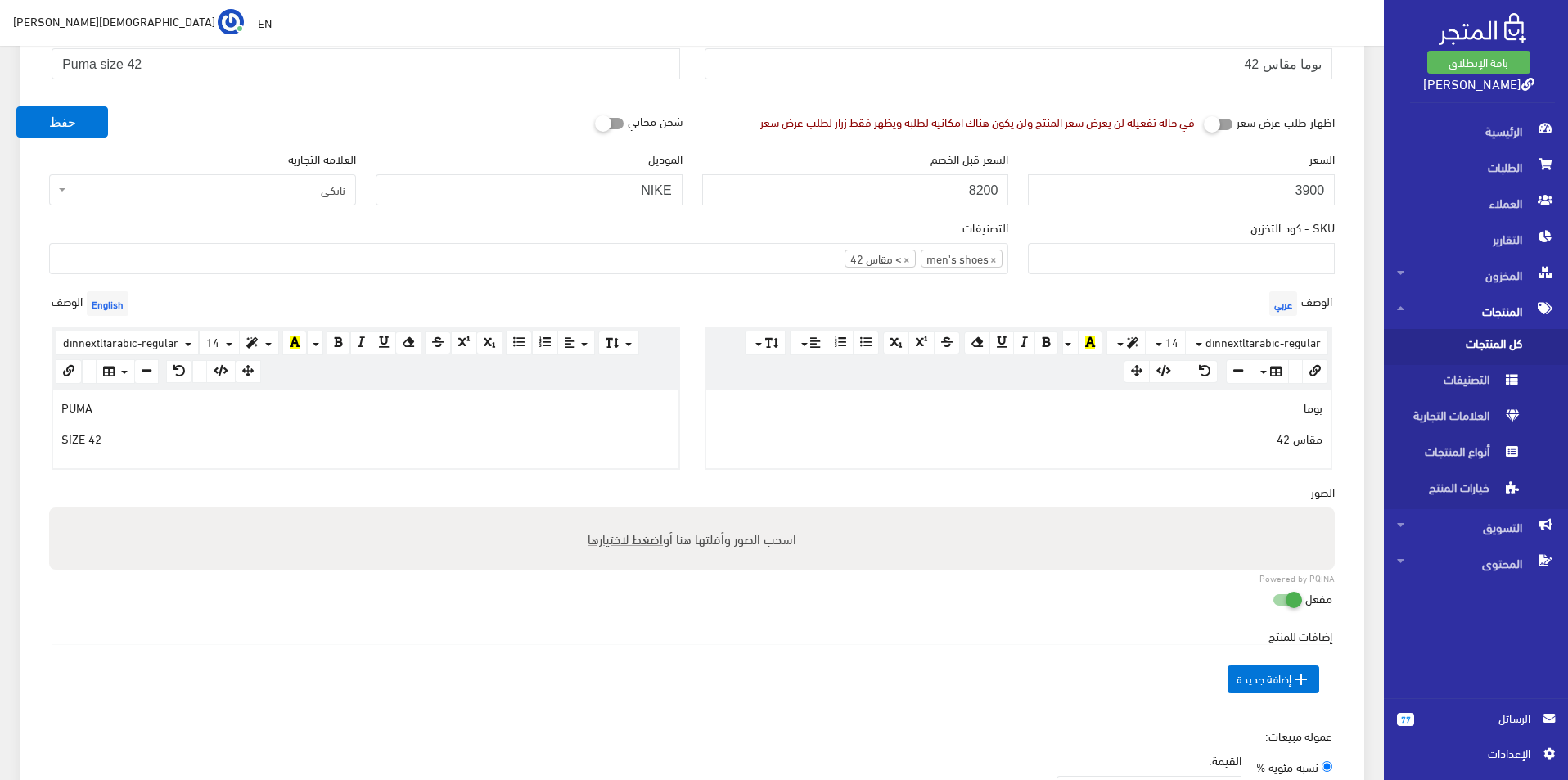
scroll to position [409, 0]
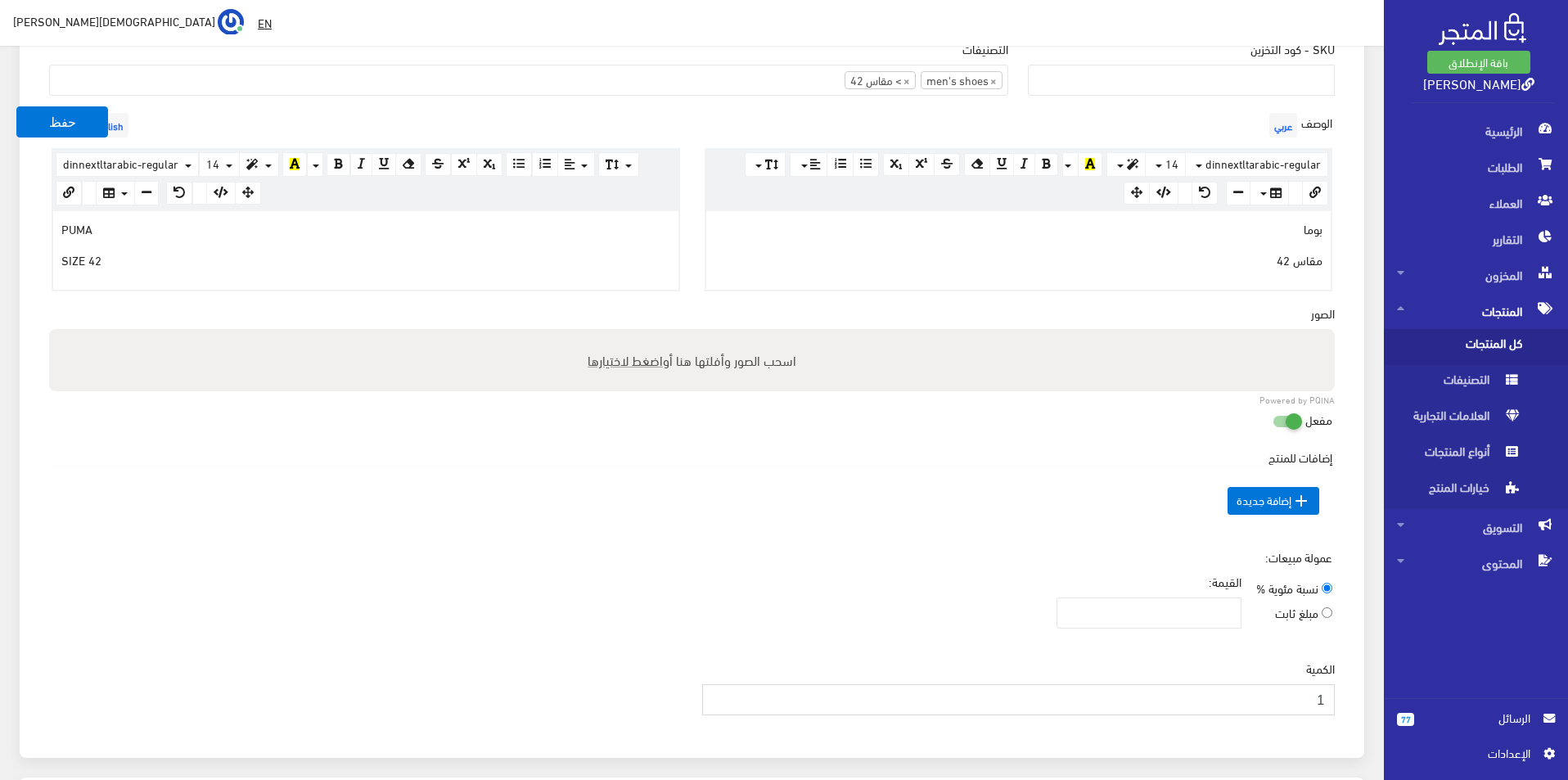
type input "1"
click at [722, 693] on input "1" at bounding box center [1019, 700] width 634 height 31
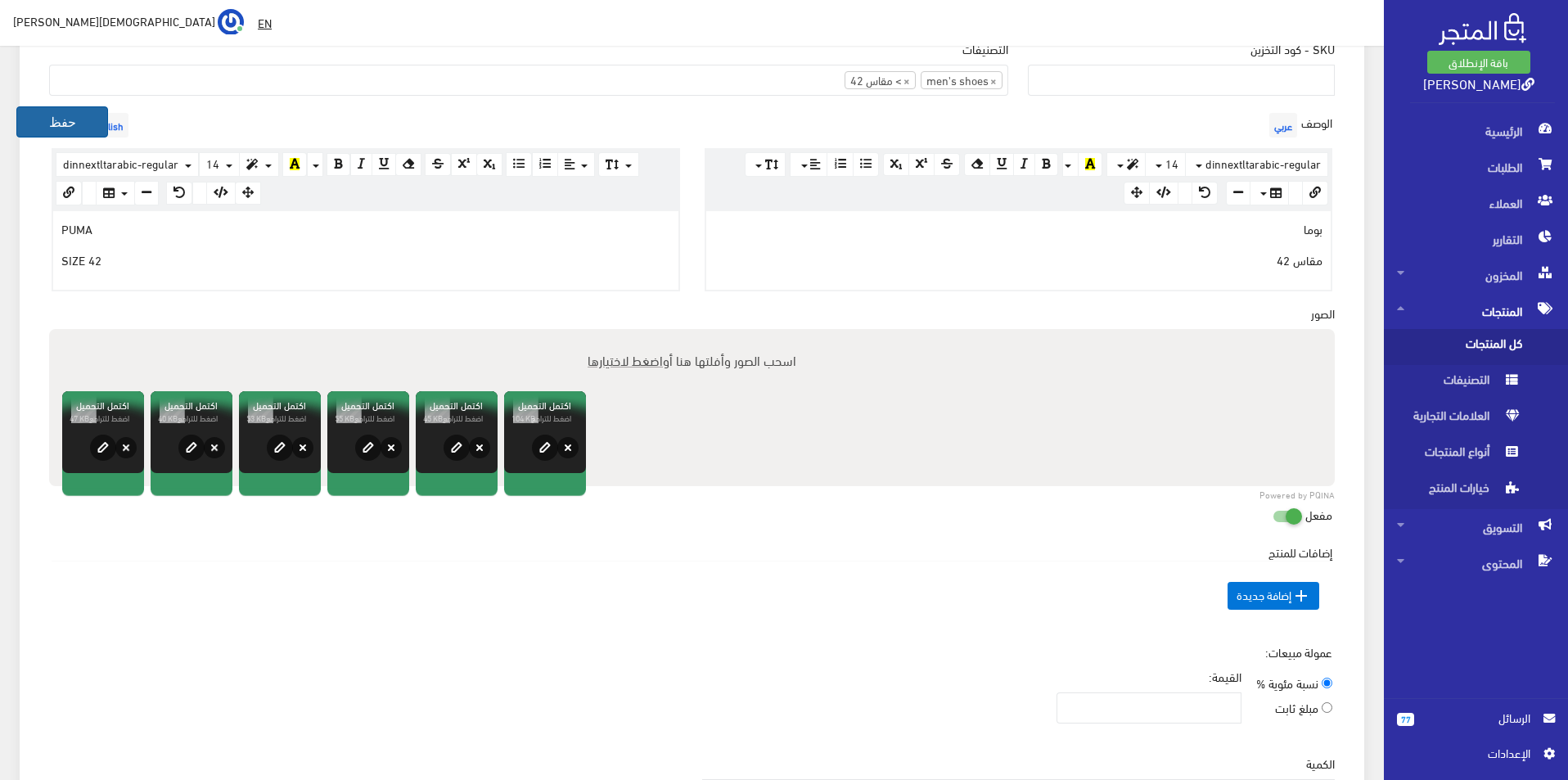
click at [25, 122] on button "حفظ" at bounding box center [63, 122] width 92 height 31
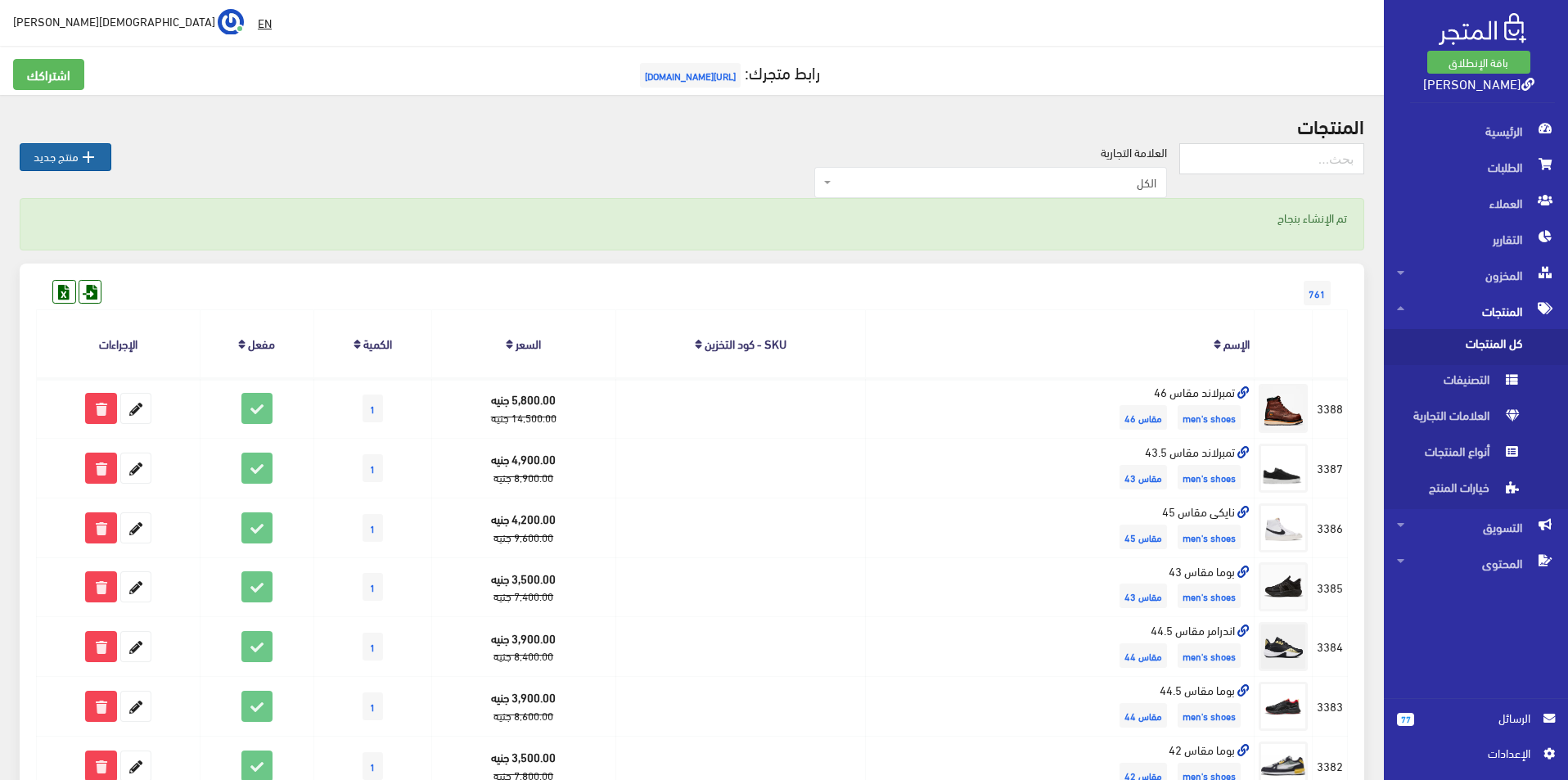
click at [75, 154] on link " منتج جديد" at bounding box center [66, 157] width 92 height 27
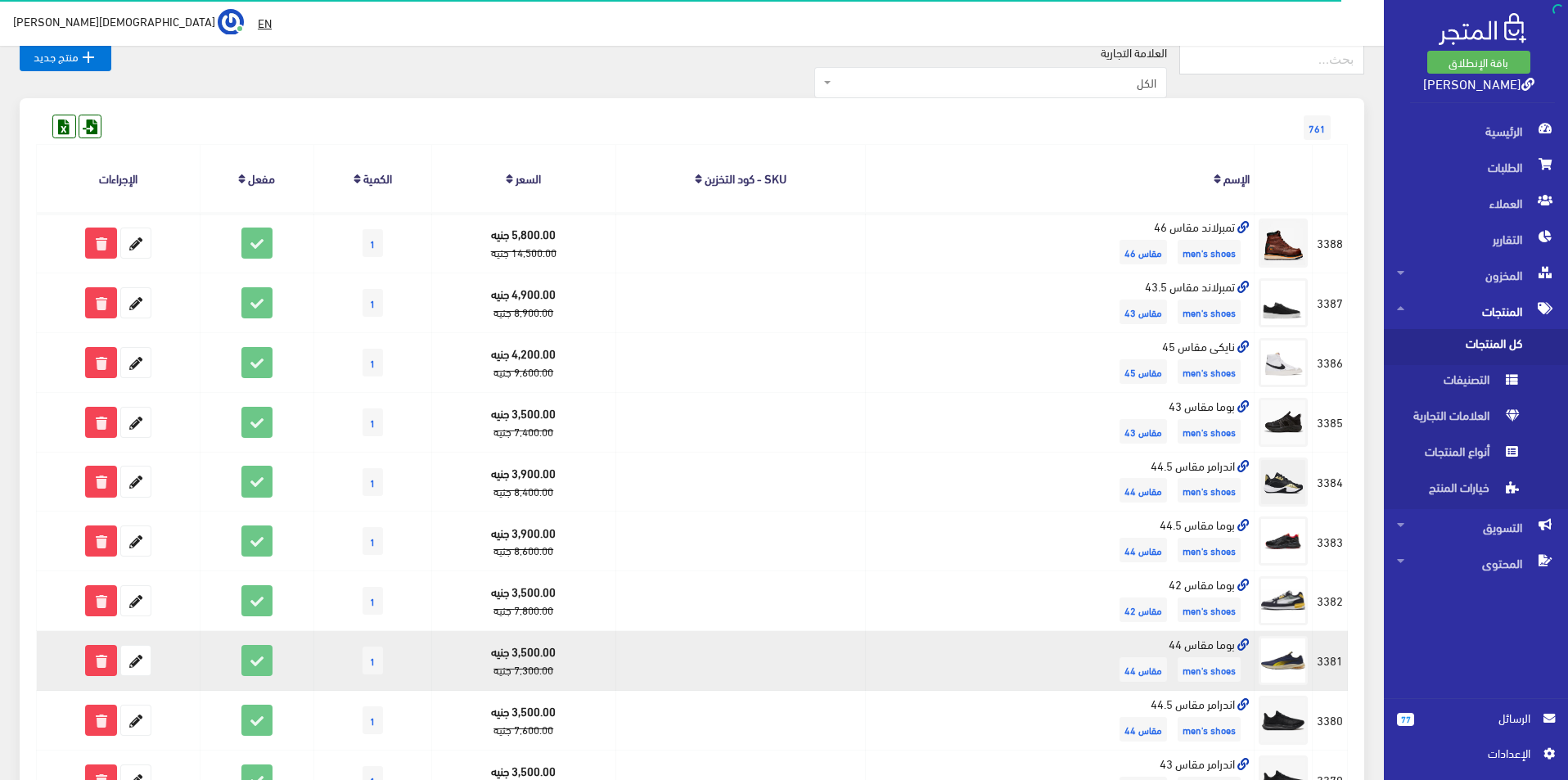
scroll to position [328, 0]
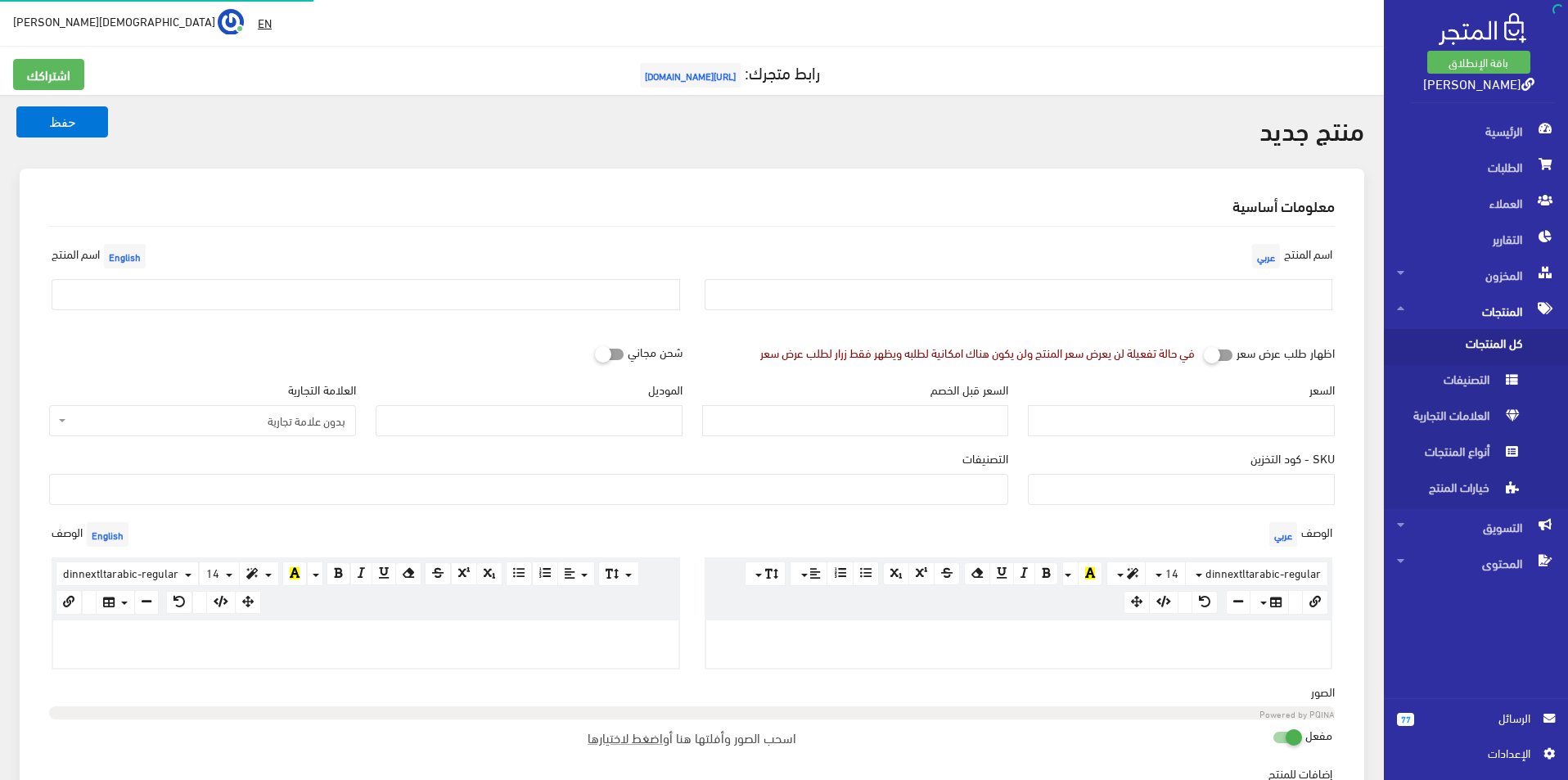
select select
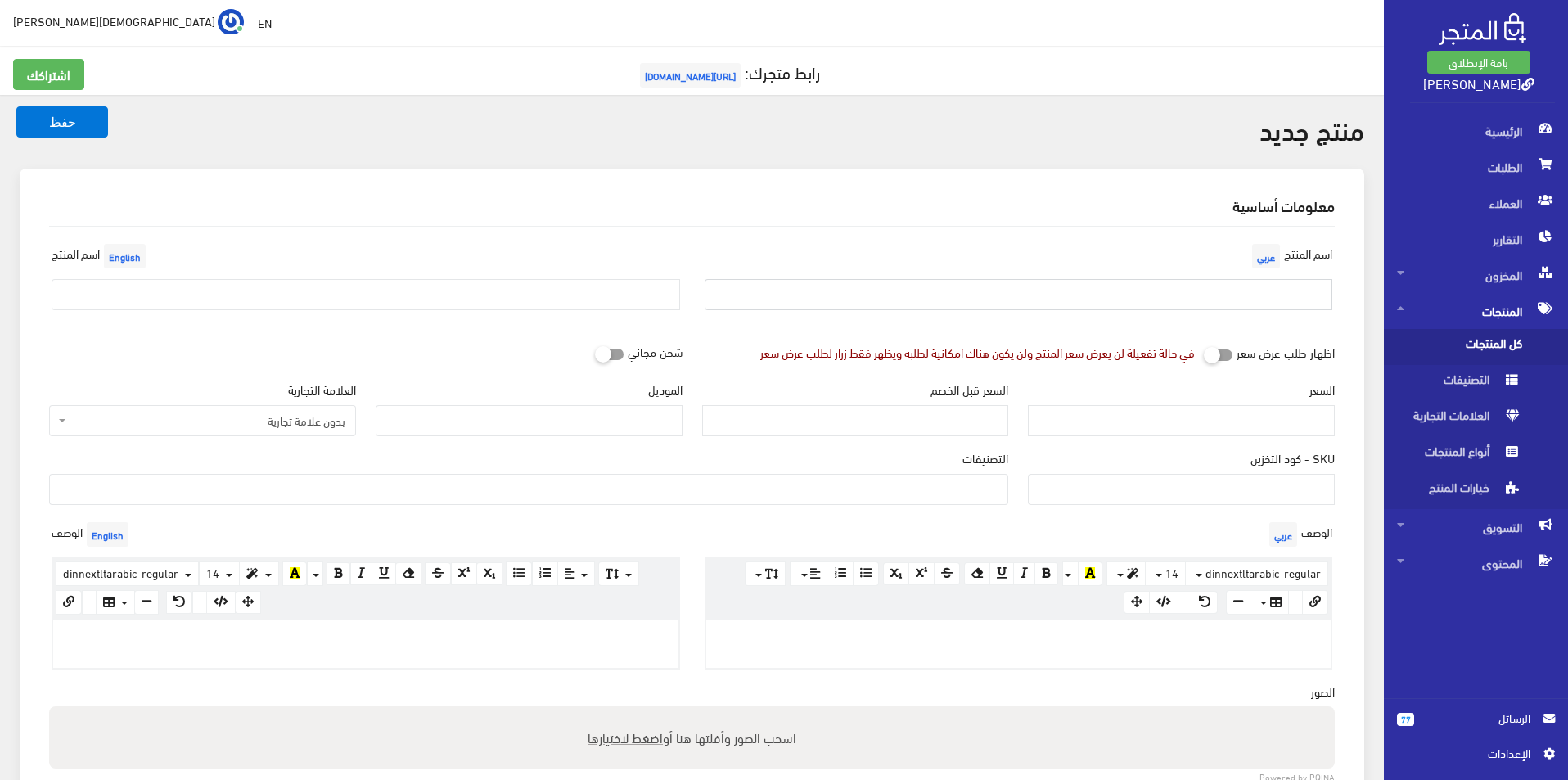
click at [1051, 288] on input "text" at bounding box center [1018, 295] width 629 height 31
click at [1155, 298] on input "بوما مقاس 42" at bounding box center [1018, 295] width 629 height 31
type input "بوما مقاس 42.5"
click at [496, 298] on input "text" at bounding box center [366, 295] width 629 height 31
click at [256, 309] on input "Puma size 42" at bounding box center [366, 295] width 629 height 31
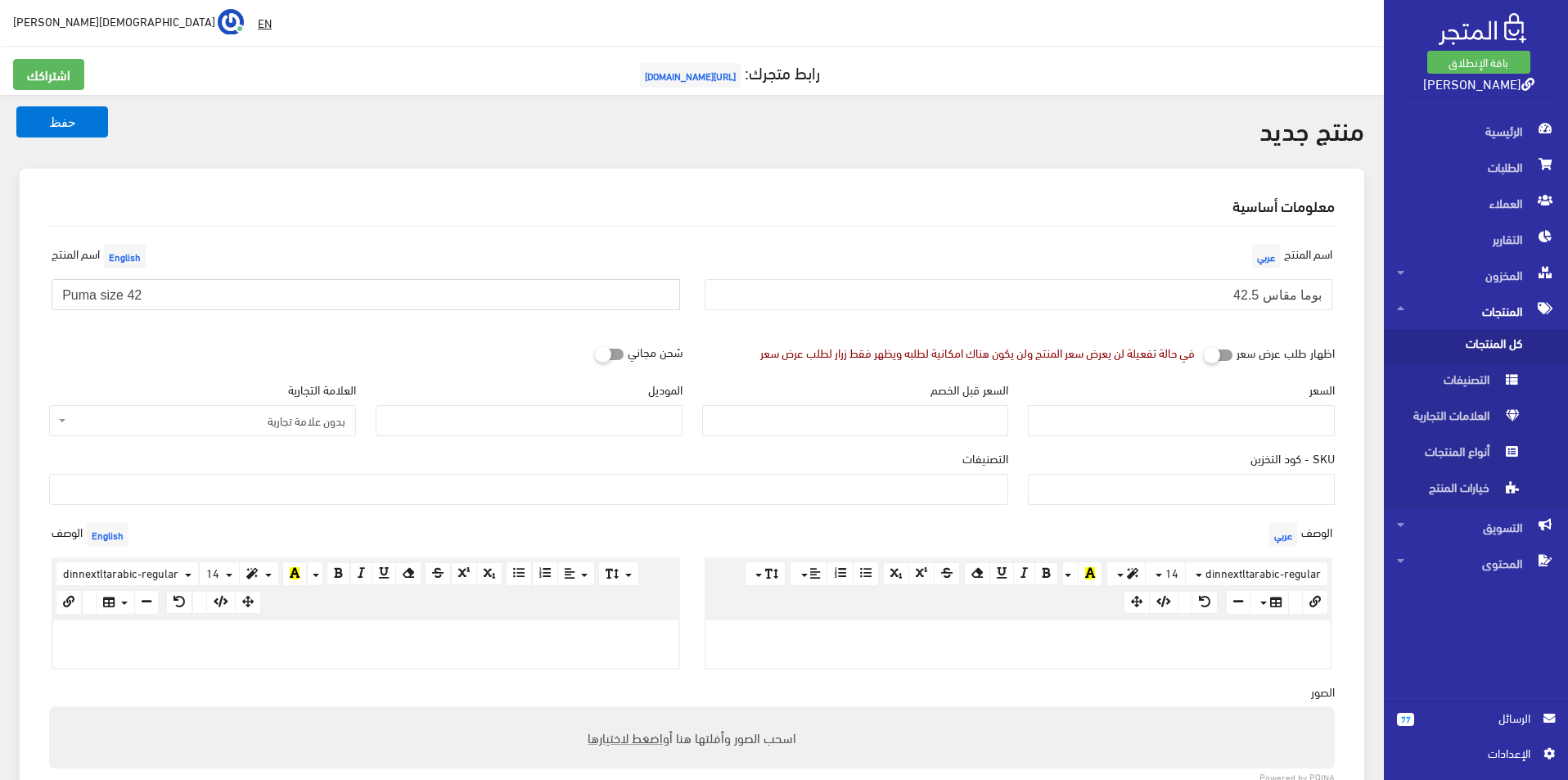
type input "Puma size 42.5"
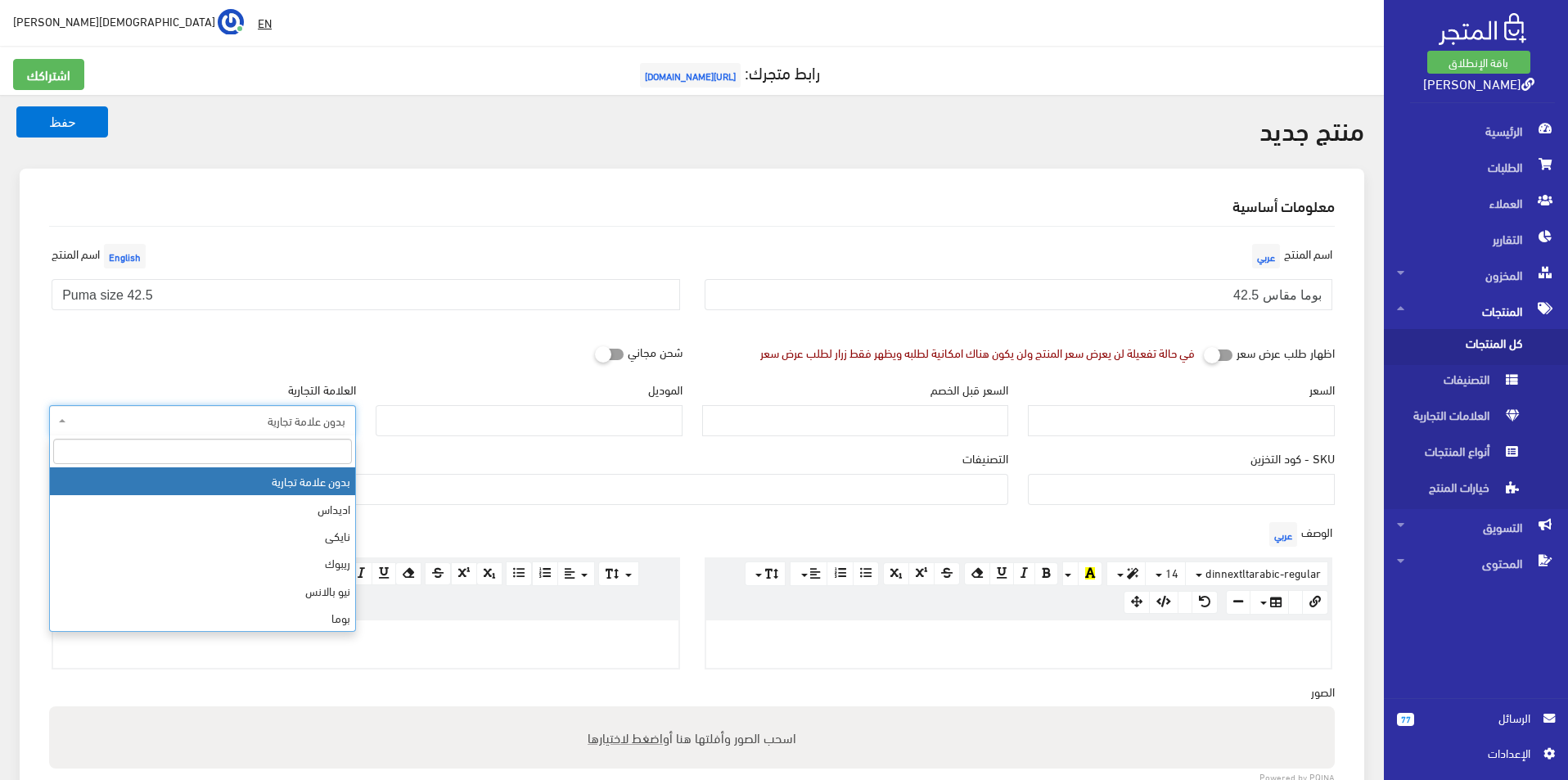
click at [269, 424] on span "بدون علامة تجارية" at bounding box center [207, 421] width 276 height 17
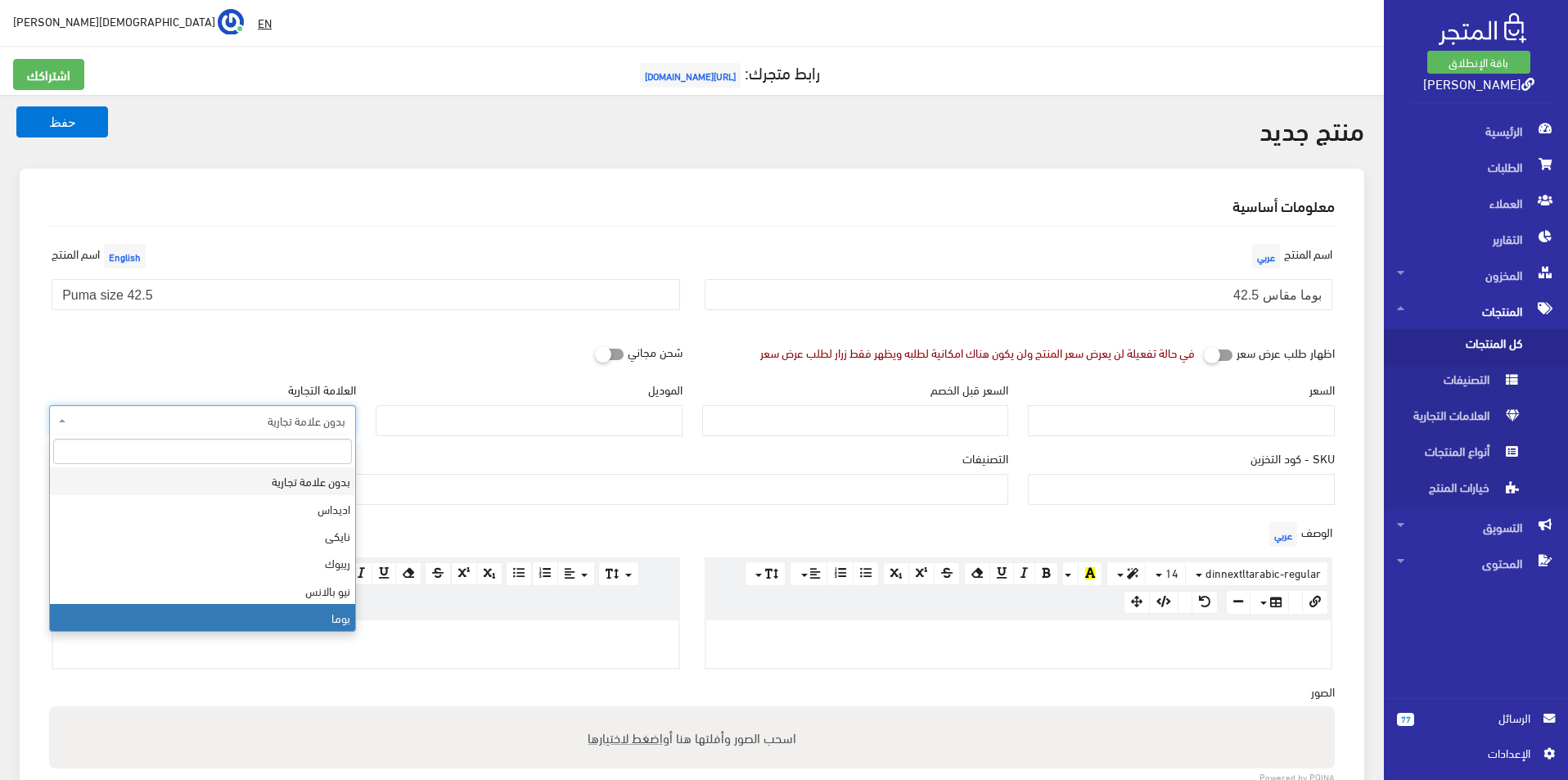
select select "7"
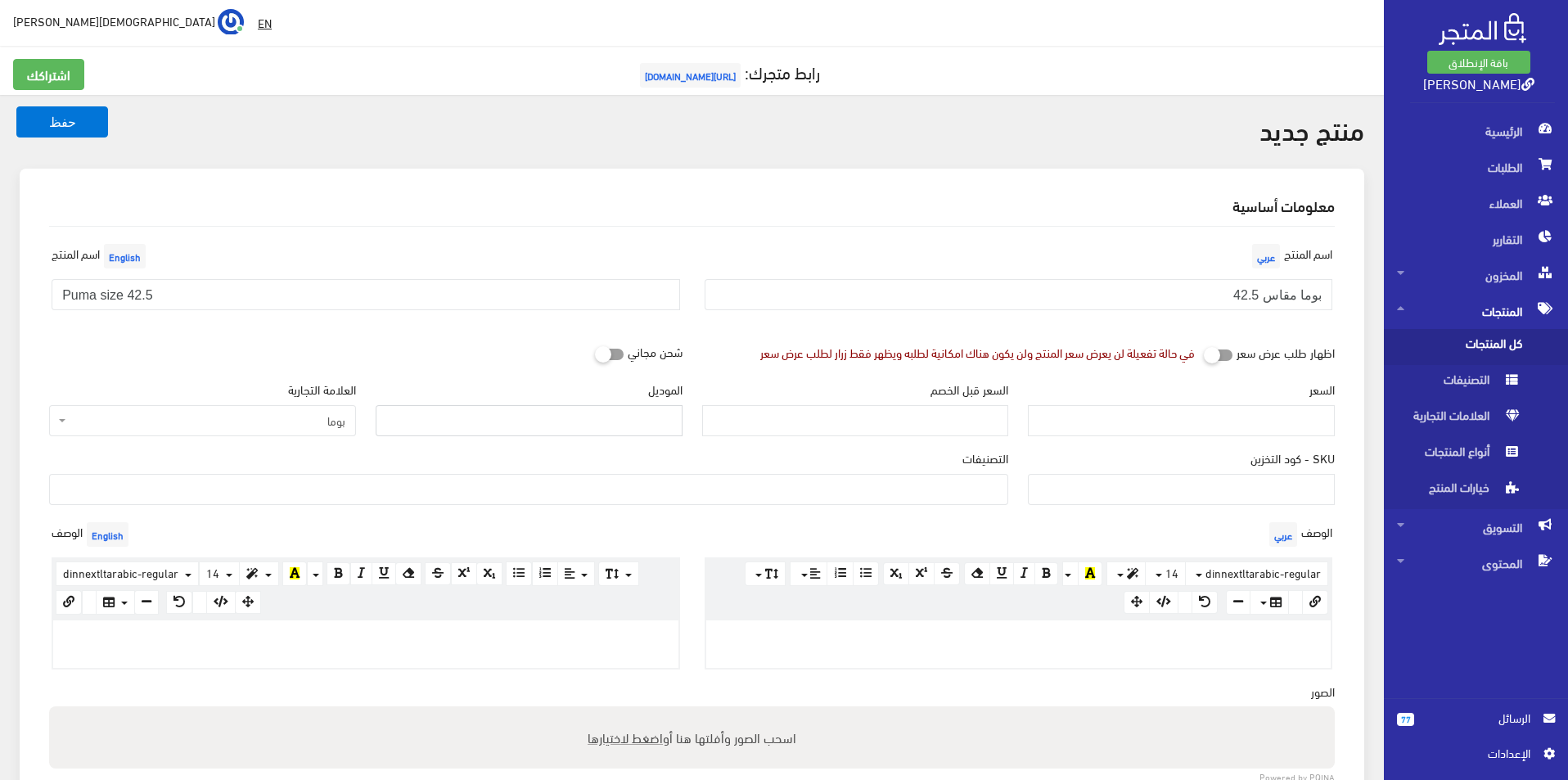
click at [474, 413] on input "الموديل" at bounding box center [529, 421] width 307 height 31
type input "puma"
click at [1124, 423] on input "السعر" at bounding box center [1182, 421] width 307 height 31
type input "3900"
type input "7900"
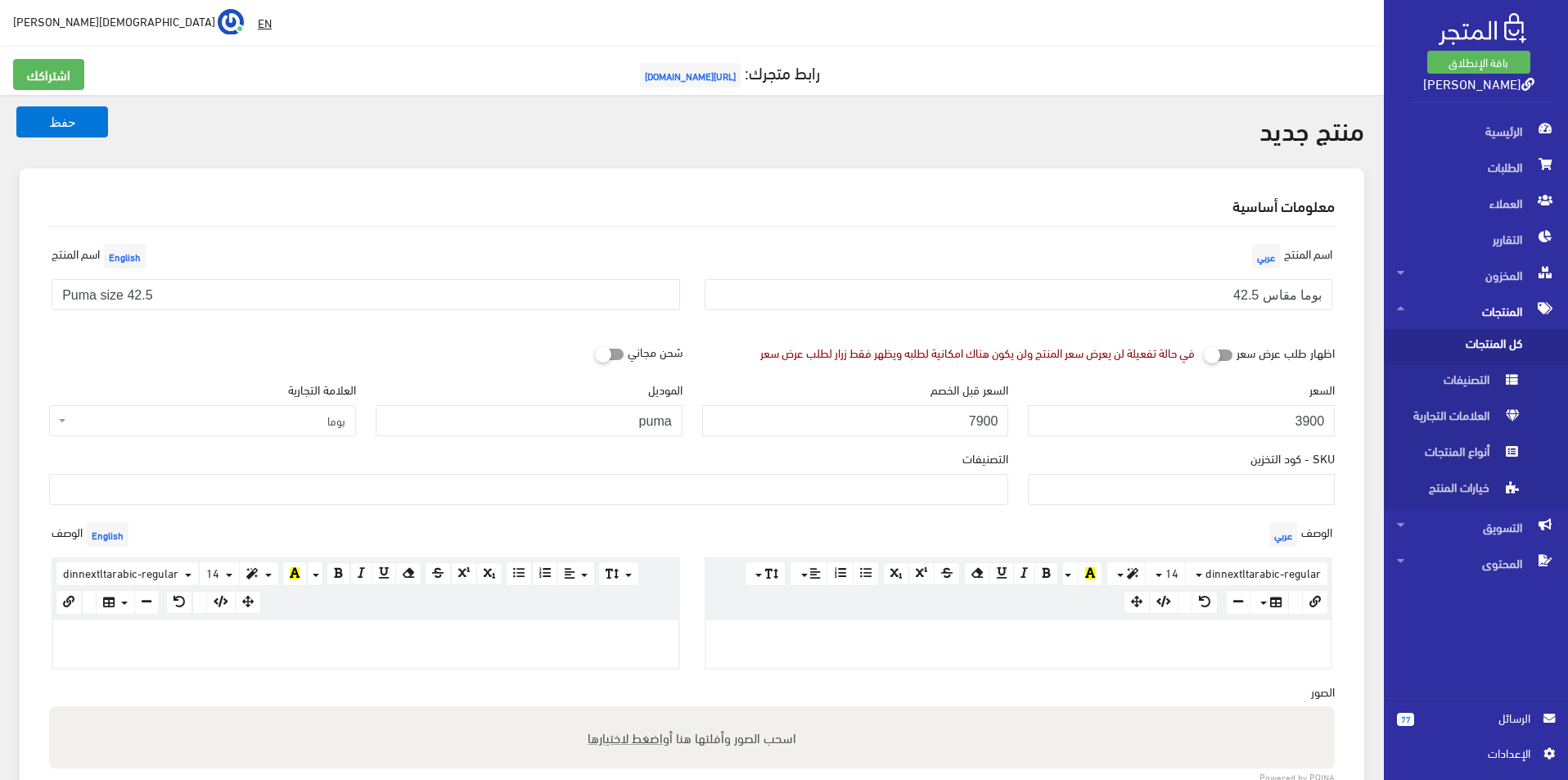
click at [937, 477] on ul at bounding box center [528, 487] width 958 height 26
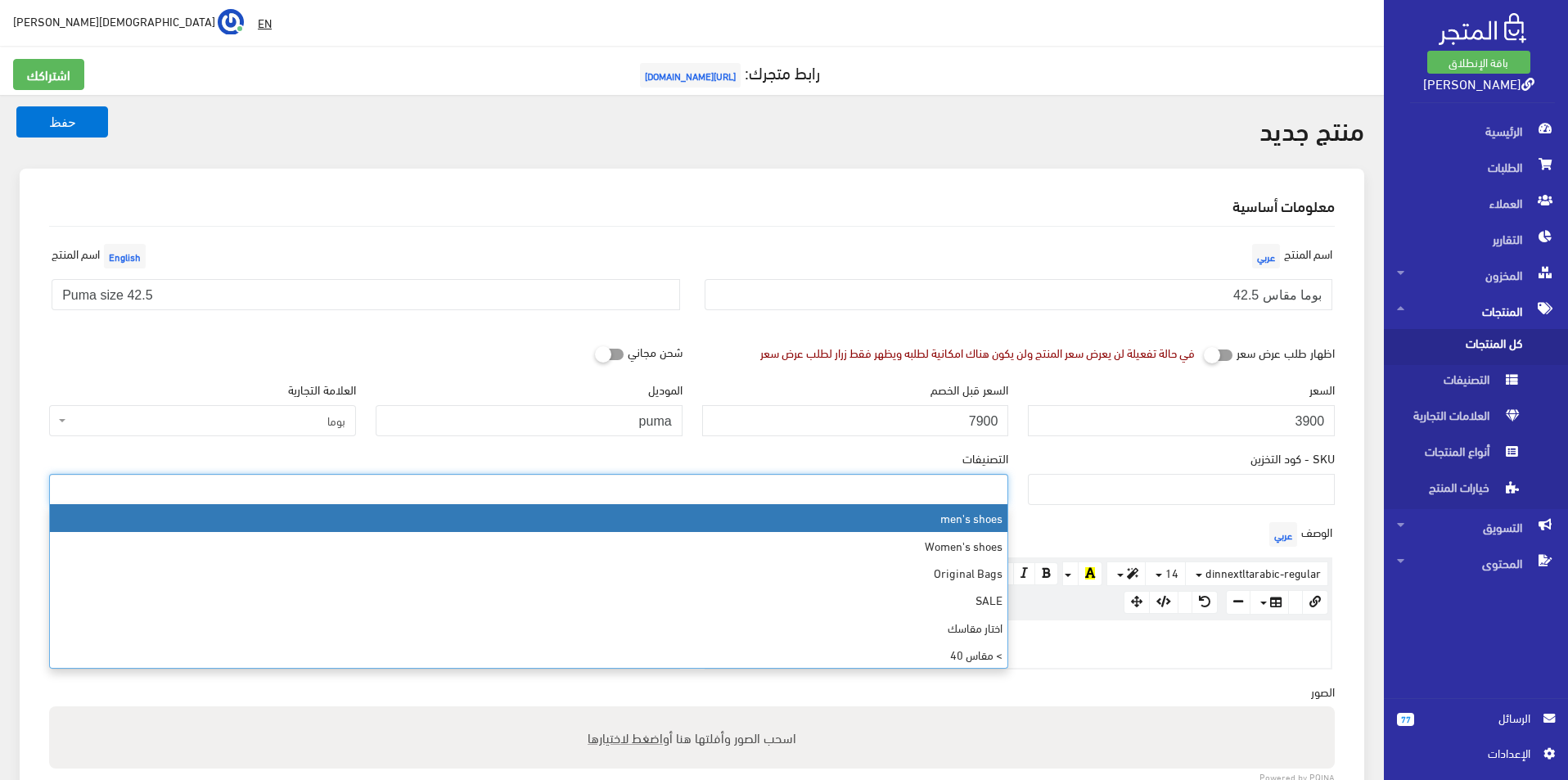
select select "5"
type input "42"
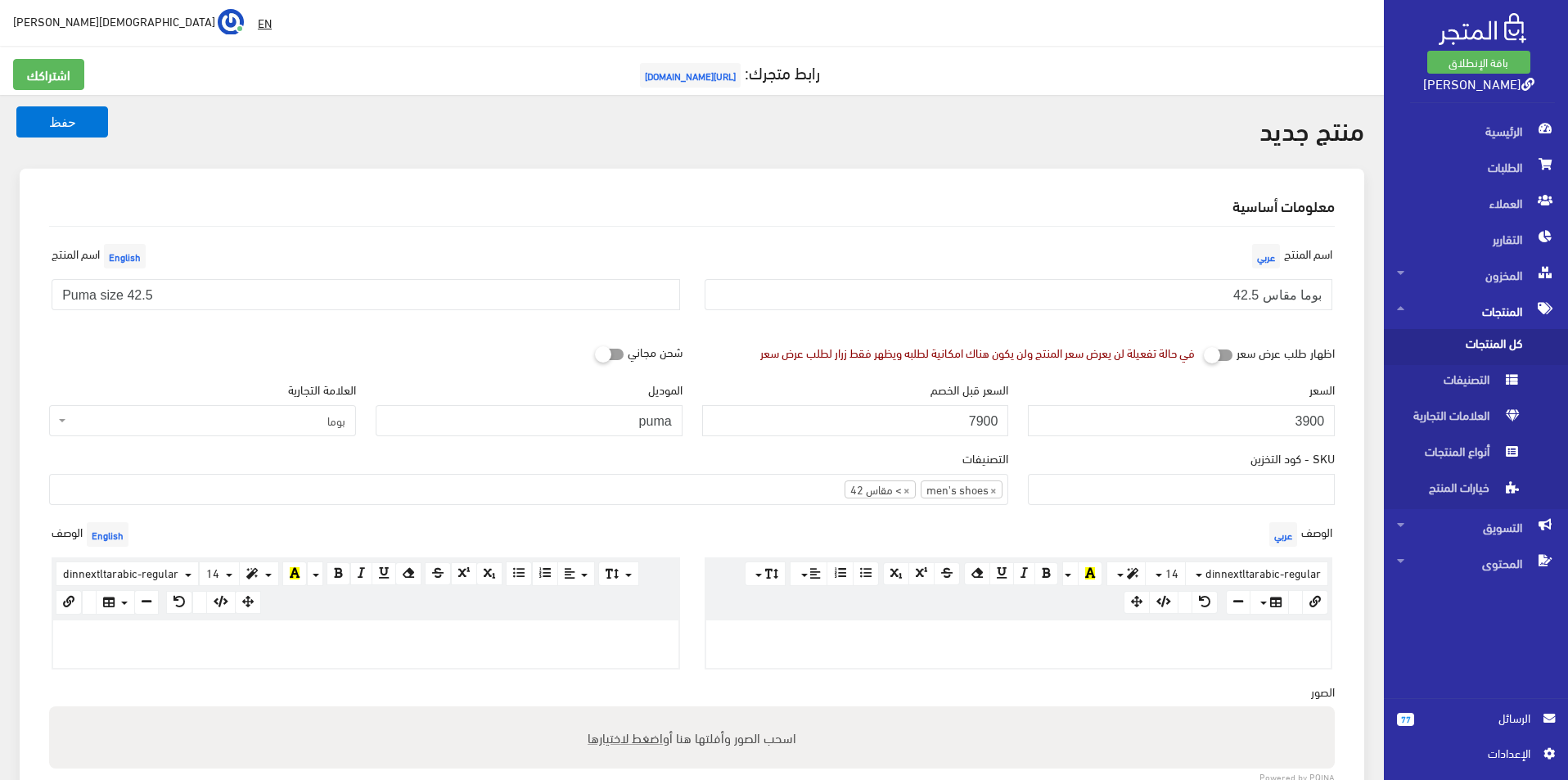
click at [1024, 633] on p at bounding box center [1018, 638] width 609 height 18
paste div
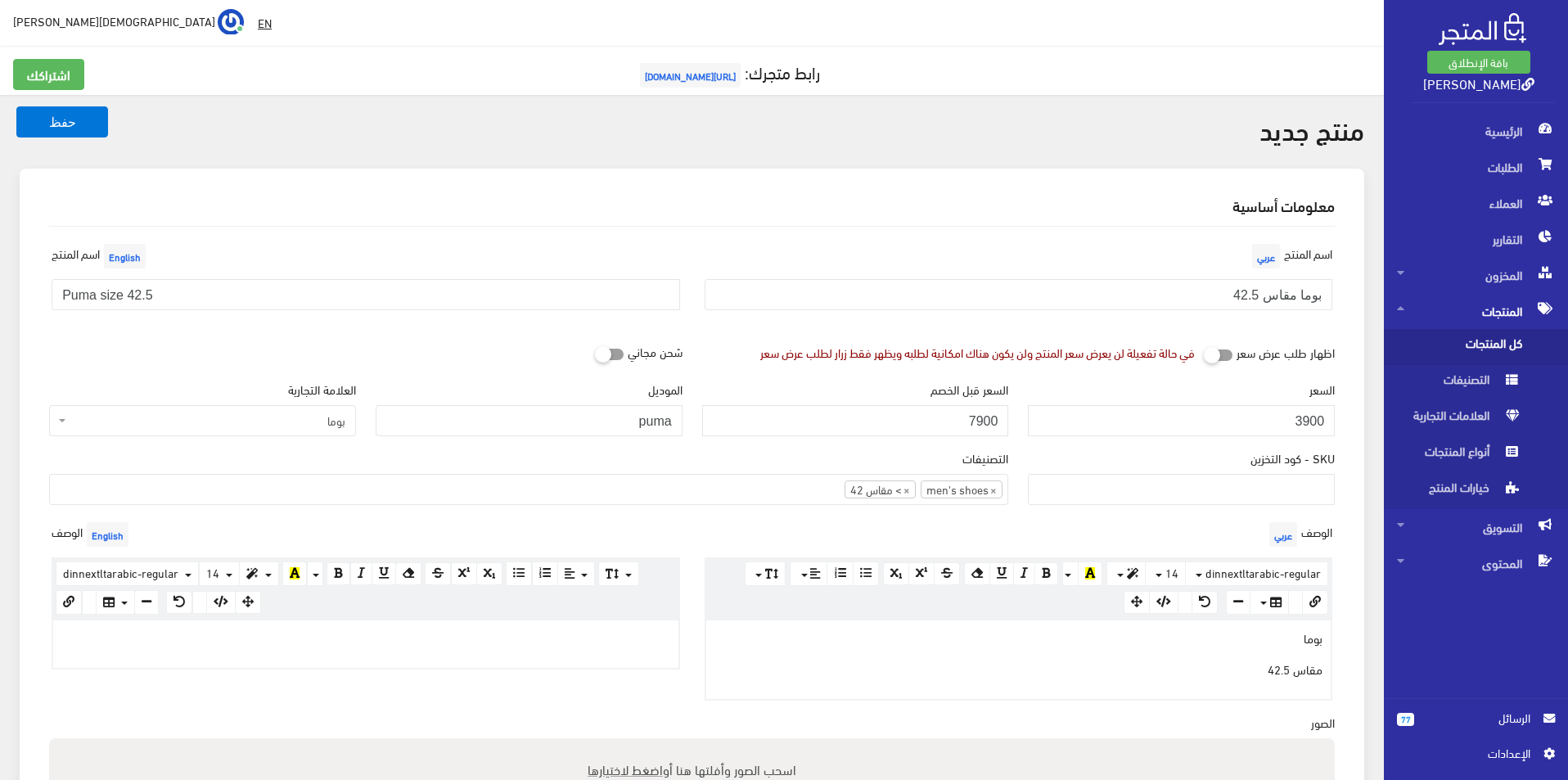
click at [542, 659] on div at bounding box center [365, 644] width 625 height 48
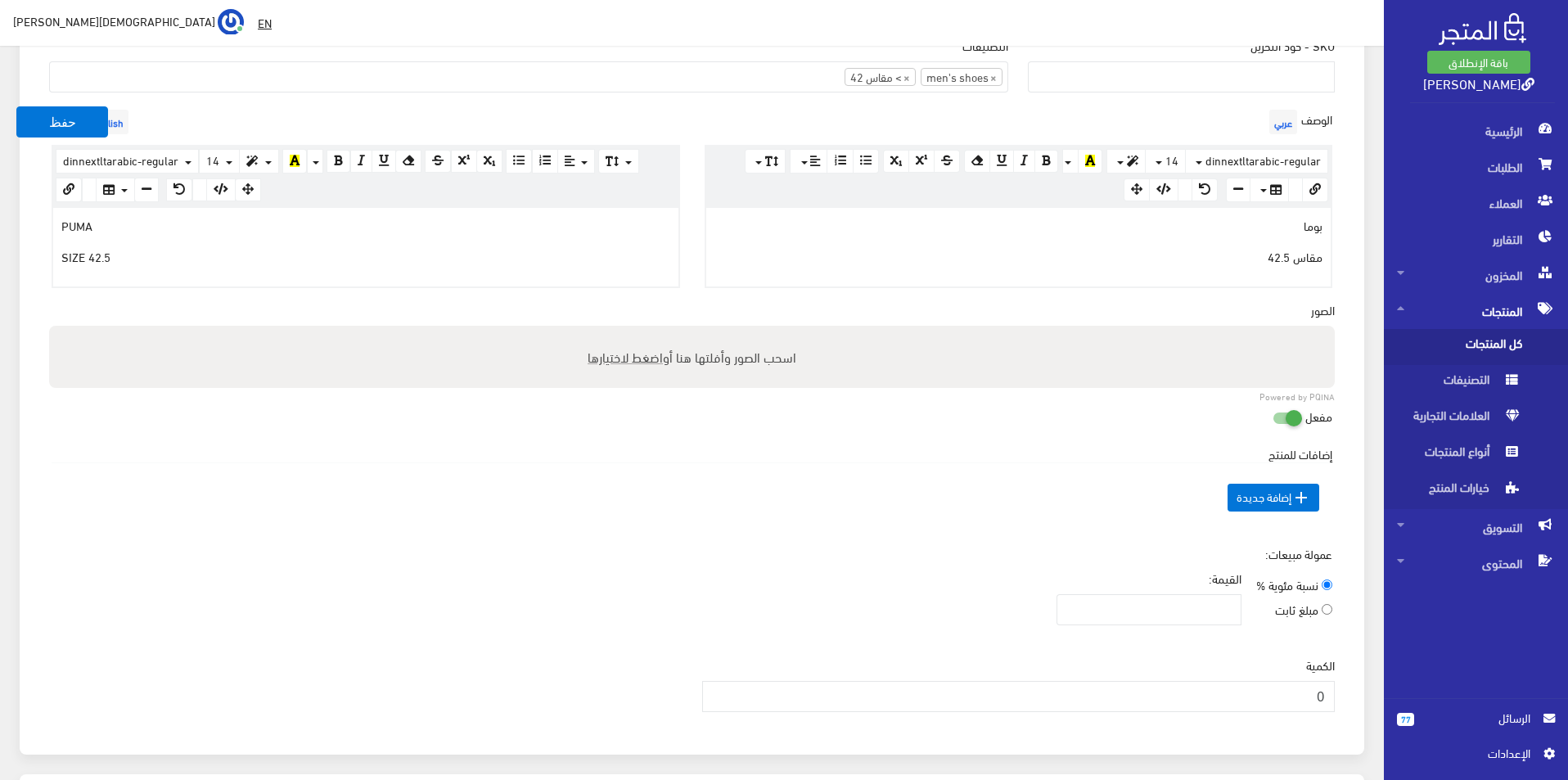
scroll to position [491, 0]
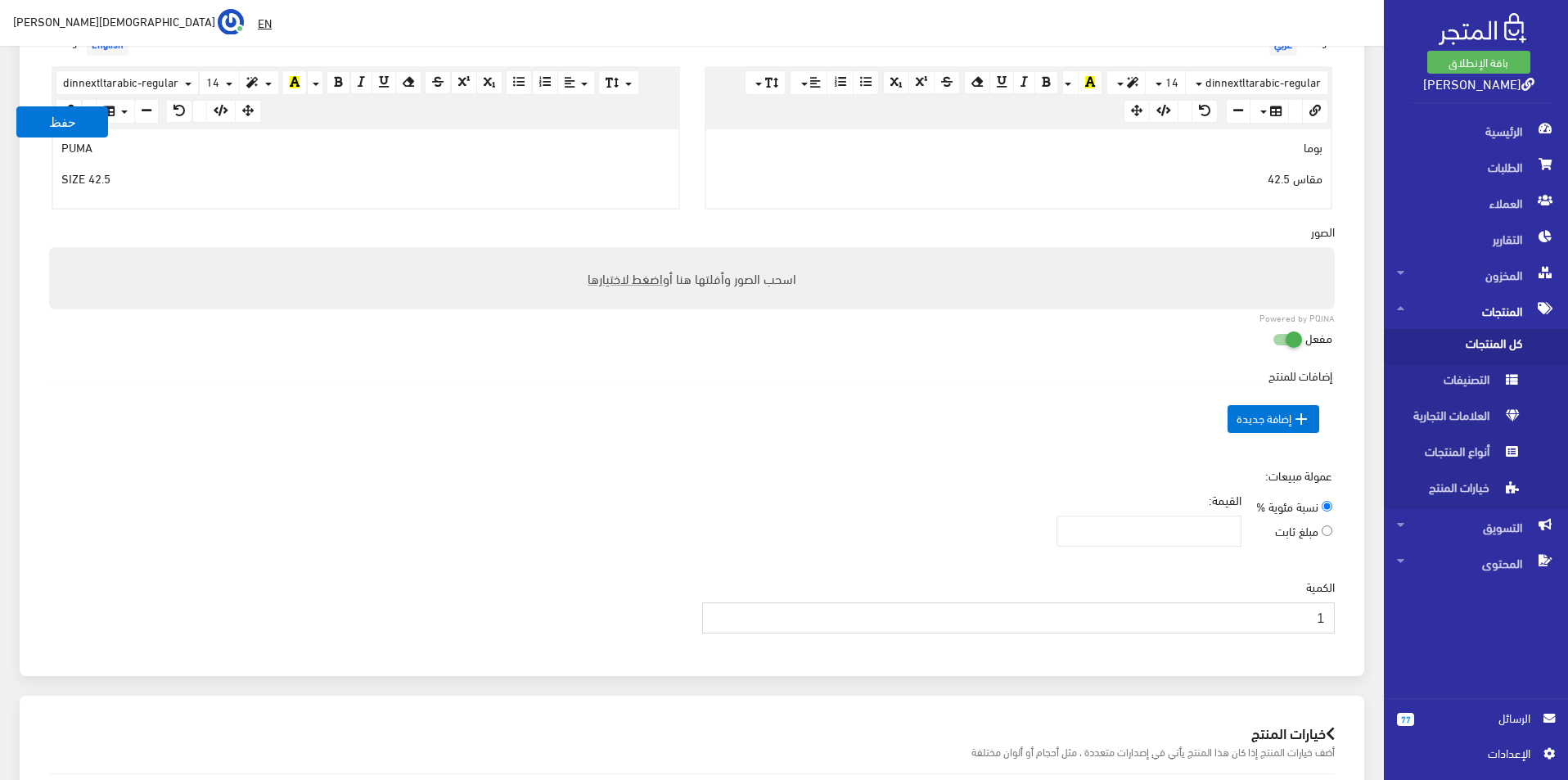
type input "1"
click at [720, 613] on input "1" at bounding box center [1019, 619] width 634 height 31
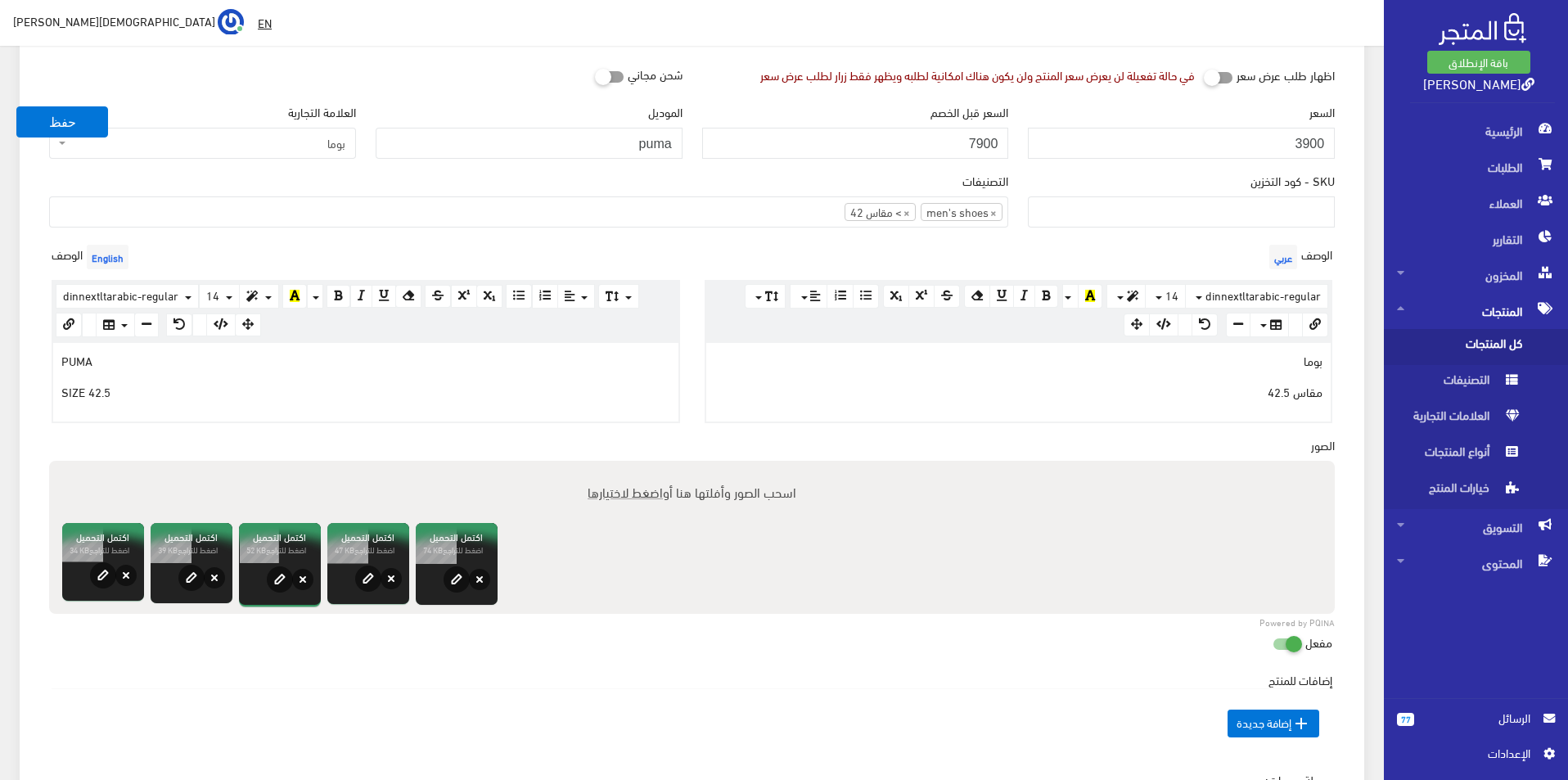
scroll to position [163, 0]
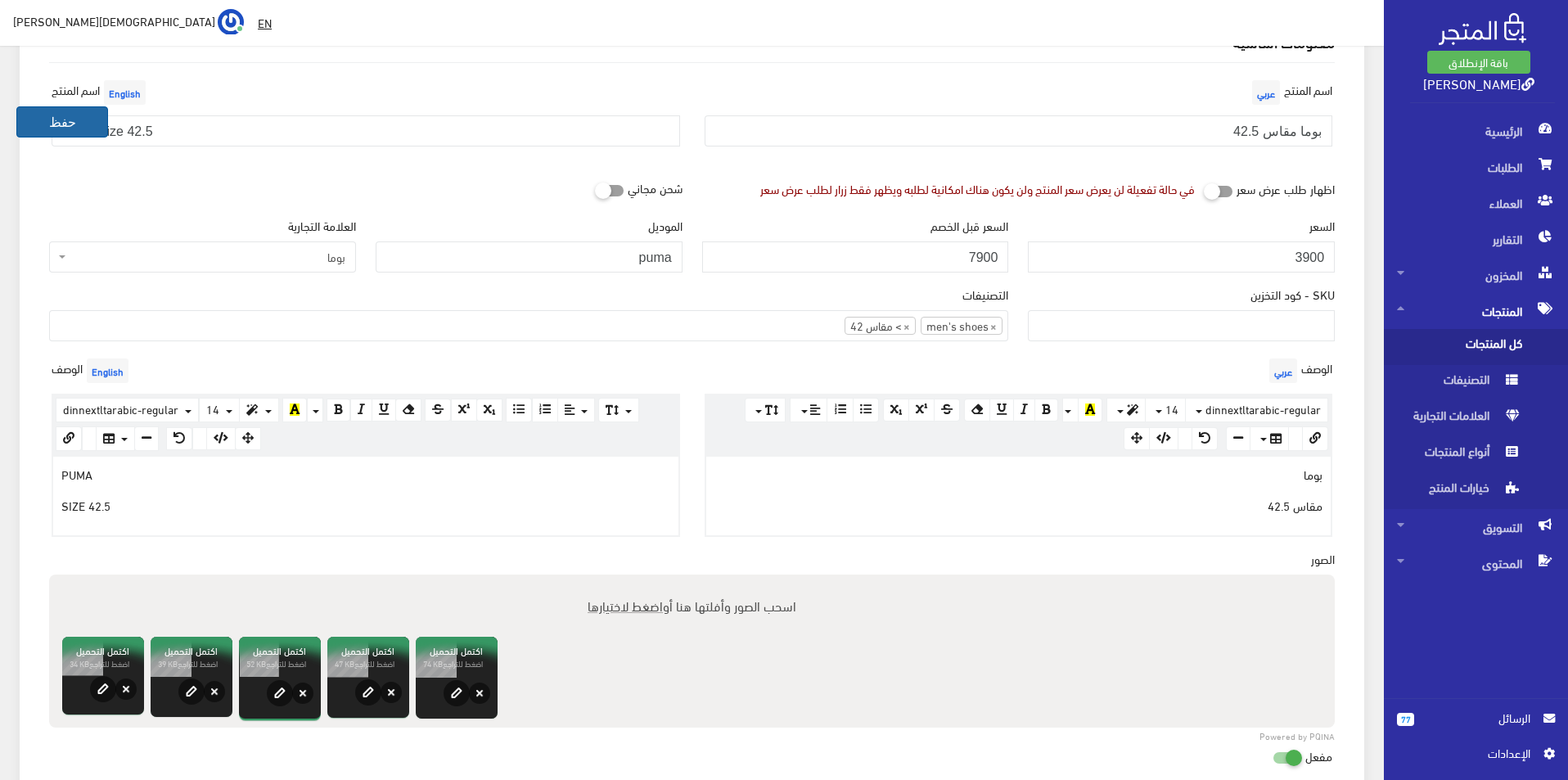
click at [49, 129] on button "حفظ" at bounding box center [63, 122] width 92 height 31
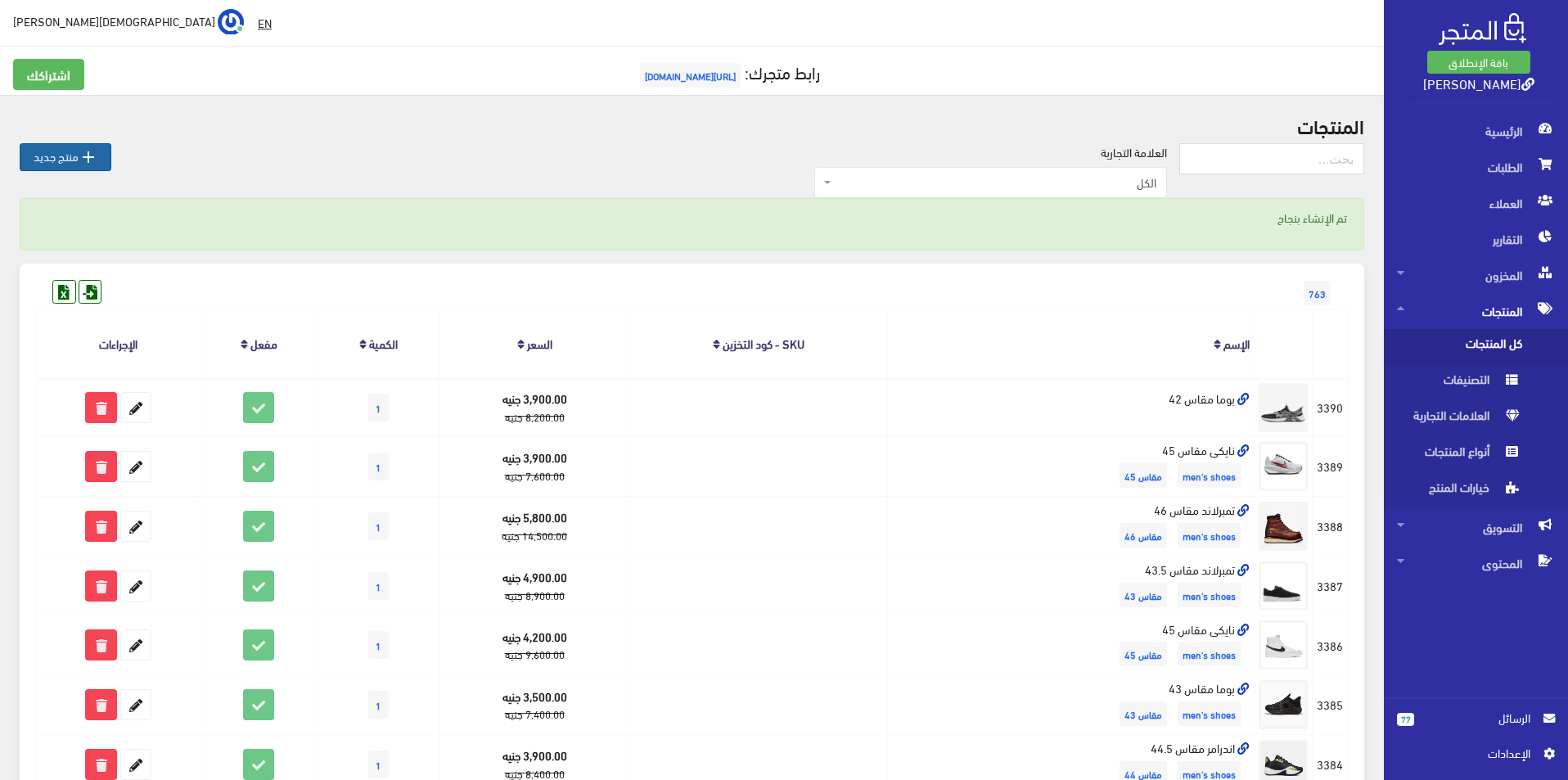
click at [90, 161] on icon "" at bounding box center [88, 158] width 20 height 20
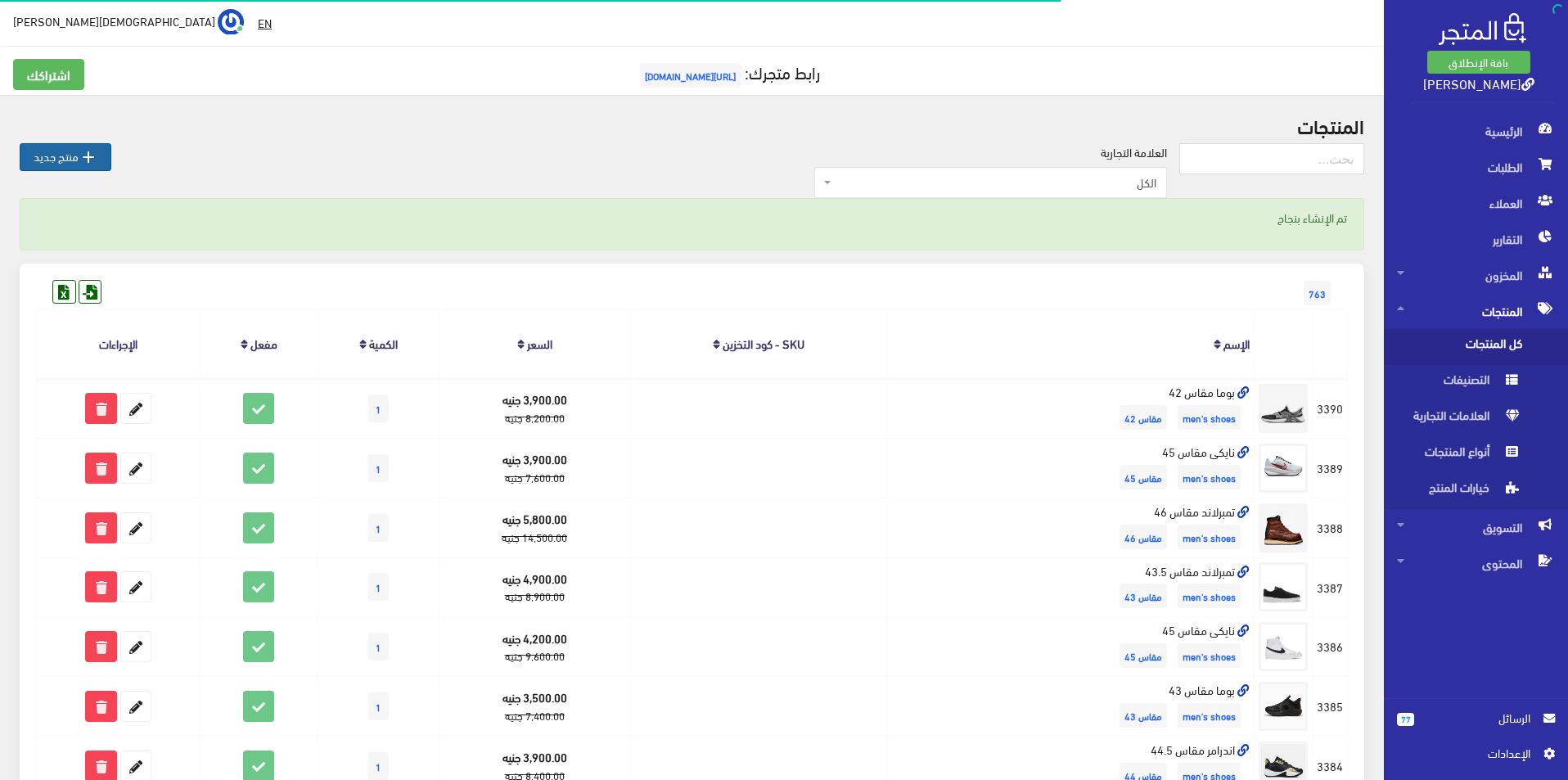
click at [46, 154] on link " منتج جديد" at bounding box center [66, 157] width 92 height 27
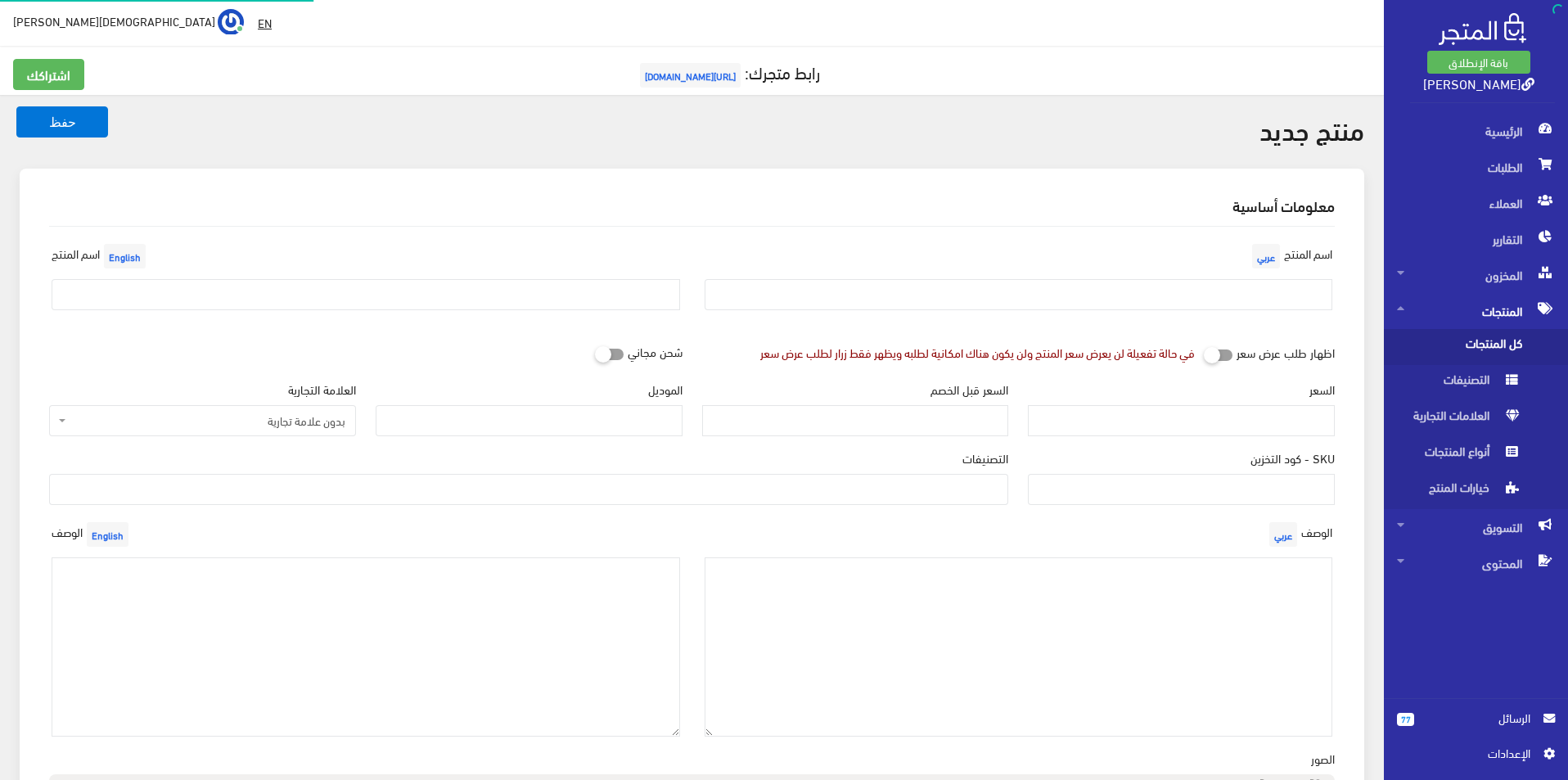
select select
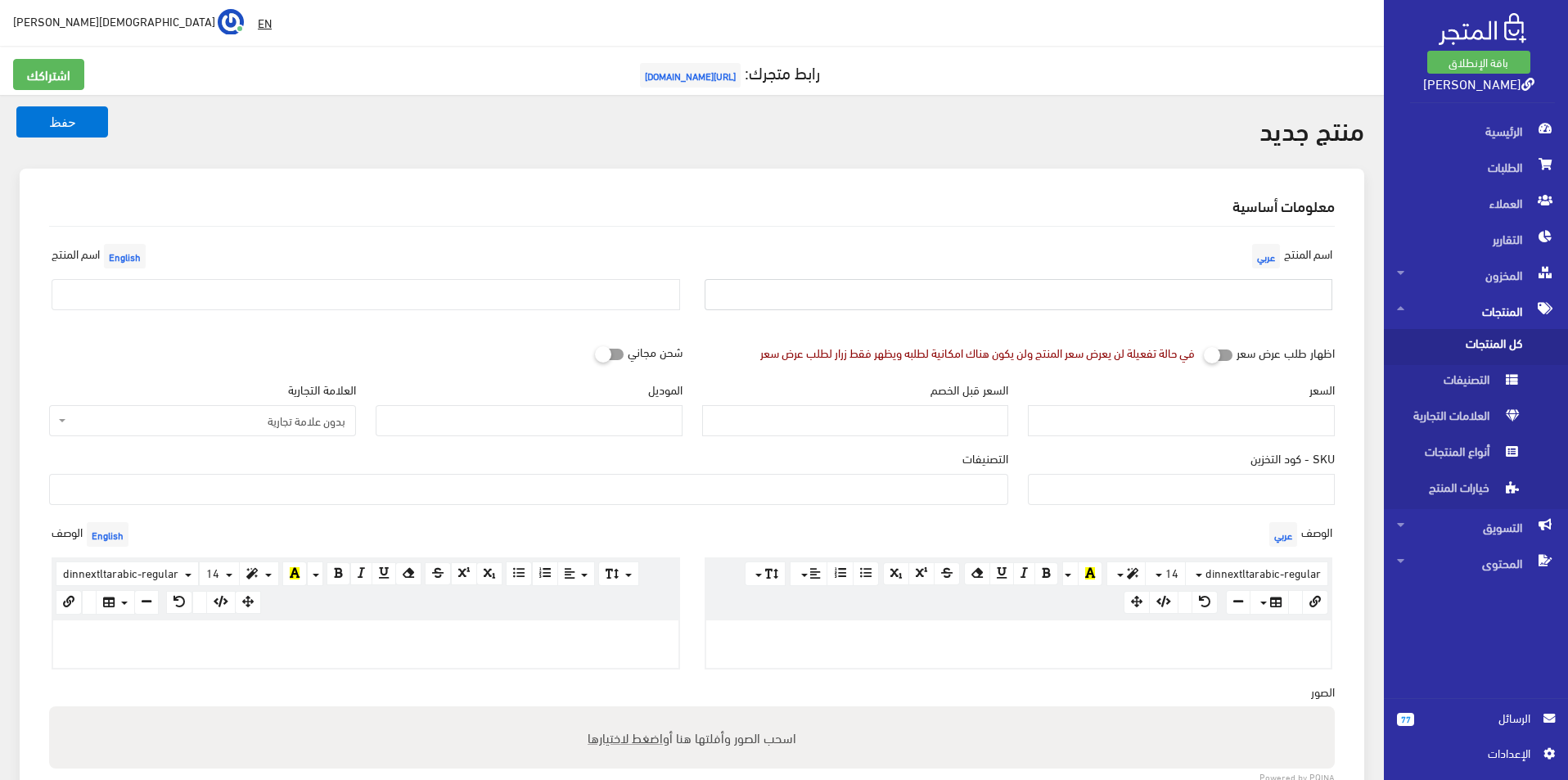
click at [1044, 298] on input "text" at bounding box center [1018, 295] width 629 height 31
type input "نيوبالانس مقاس 45"
drag, startPoint x: 574, startPoint y: 307, endPoint x: 574, endPoint y: 297, distance: 10.0
click at [574, 307] on input "text" at bounding box center [366, 295] width 629 height 31
type input "New balance size 45"
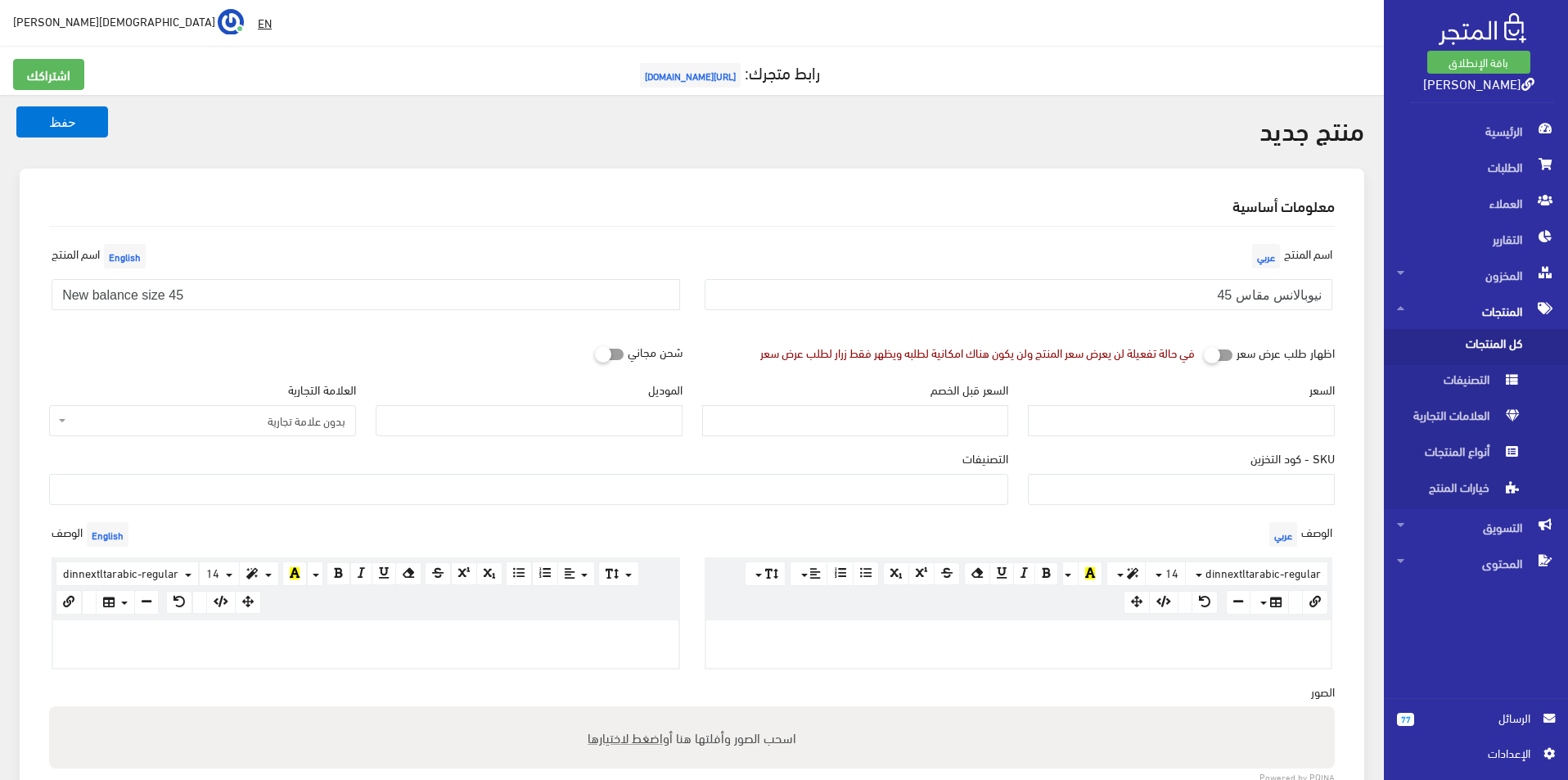
click at [291, 417] on span "بدون علامة تجارية" at bounding box center [207, 421] width 276 height 17
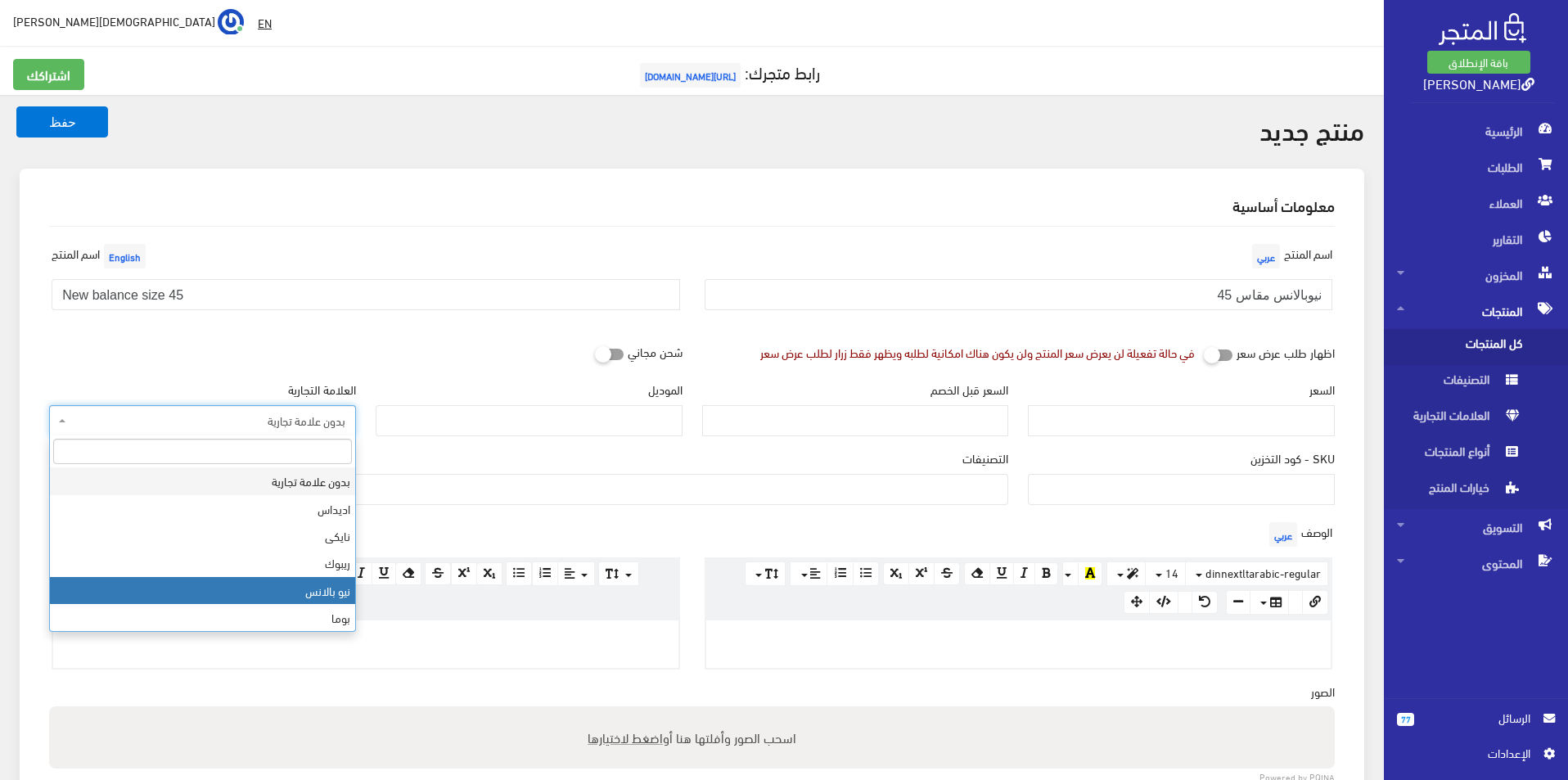
select select "6"
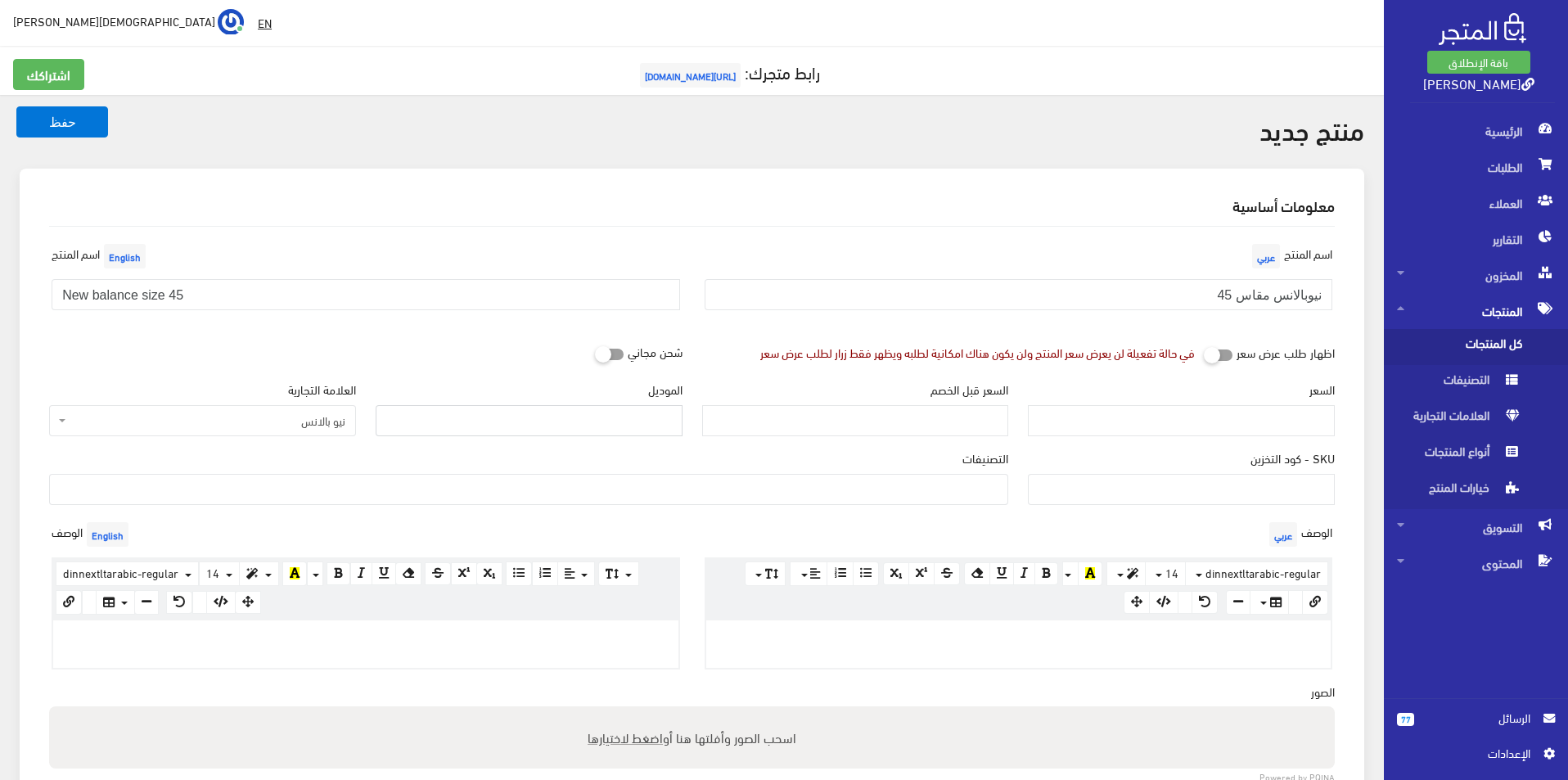
drag, startPoint x: 473, startPoint y: 422, endPoint x: 478, endPoint y: 430, distance: 9.4
click at [473, 422] on input "الموديل" at bounding box center [529, 421] width 307 height 31
type input "New balance"
click at [1120, 403] on div "السعر" at bounding box center [1182, 408] width 307 height 56
click at [1133, 405] on input "السعر" at bounding box center [1182, 421] width 307 height 31
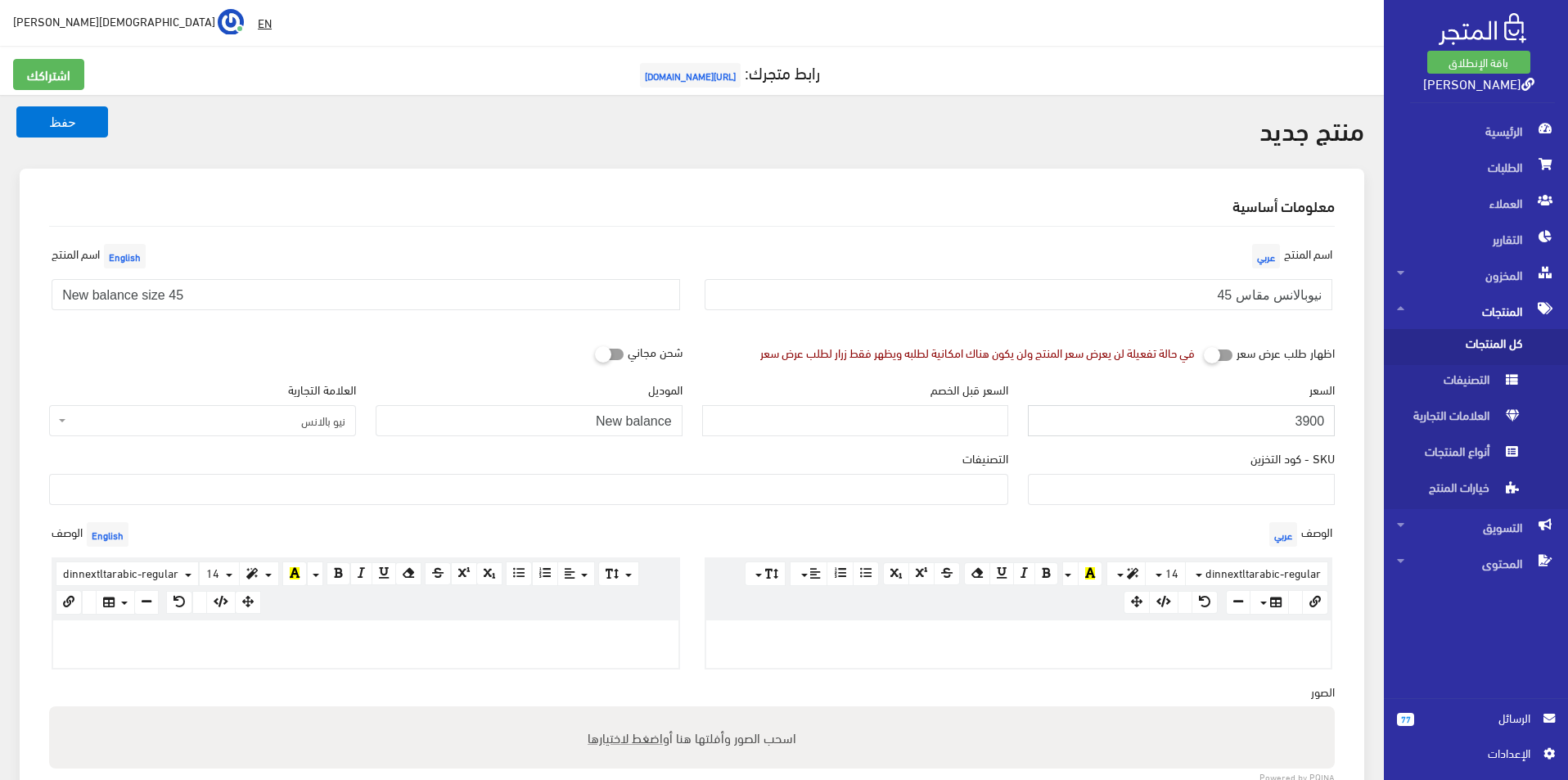
type input "3900"
type input "8400"
click at [977, 490] on ul at bounding box center [528, 487] width 958 height 26
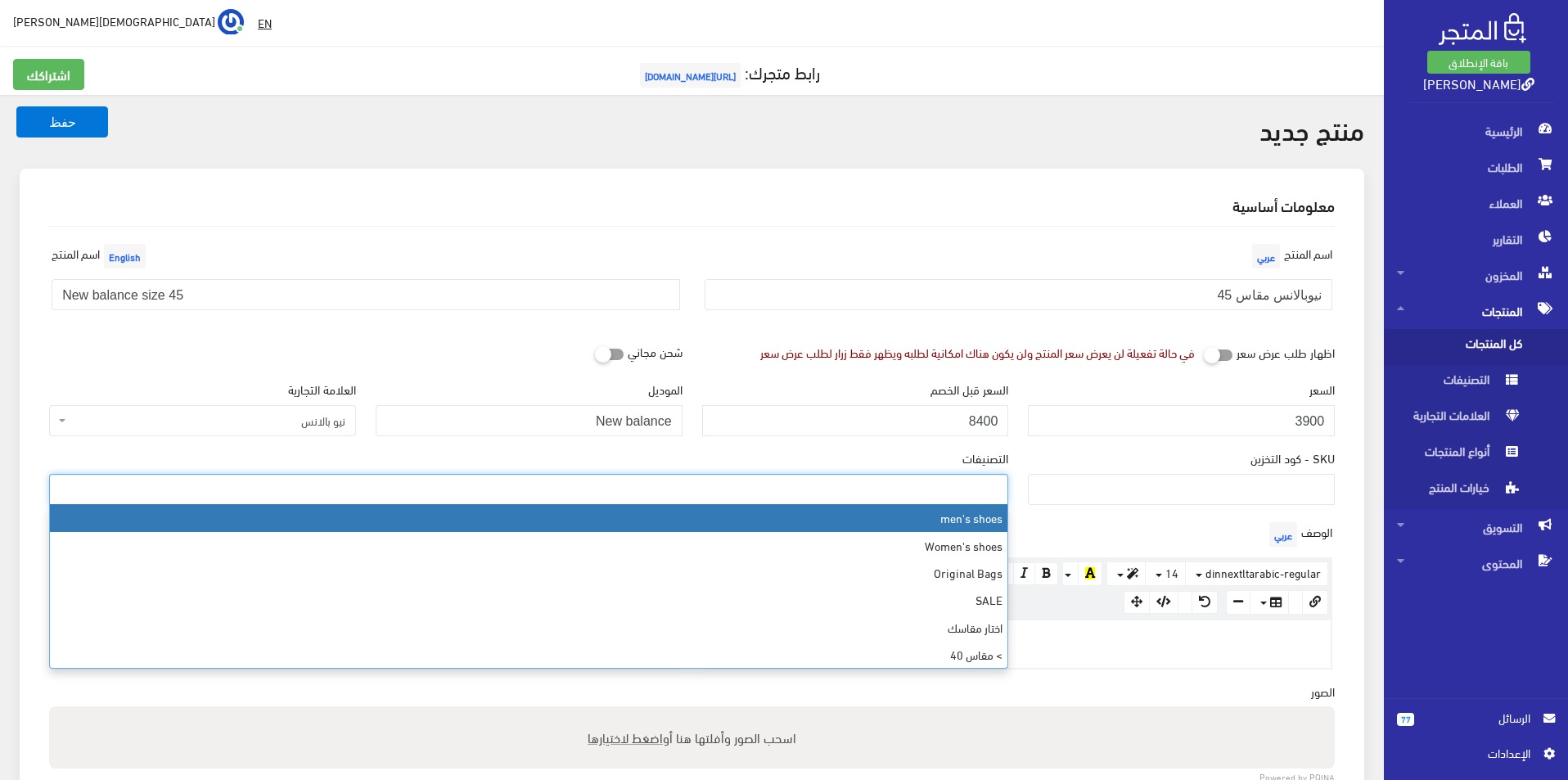
select select "5"
type input "45"
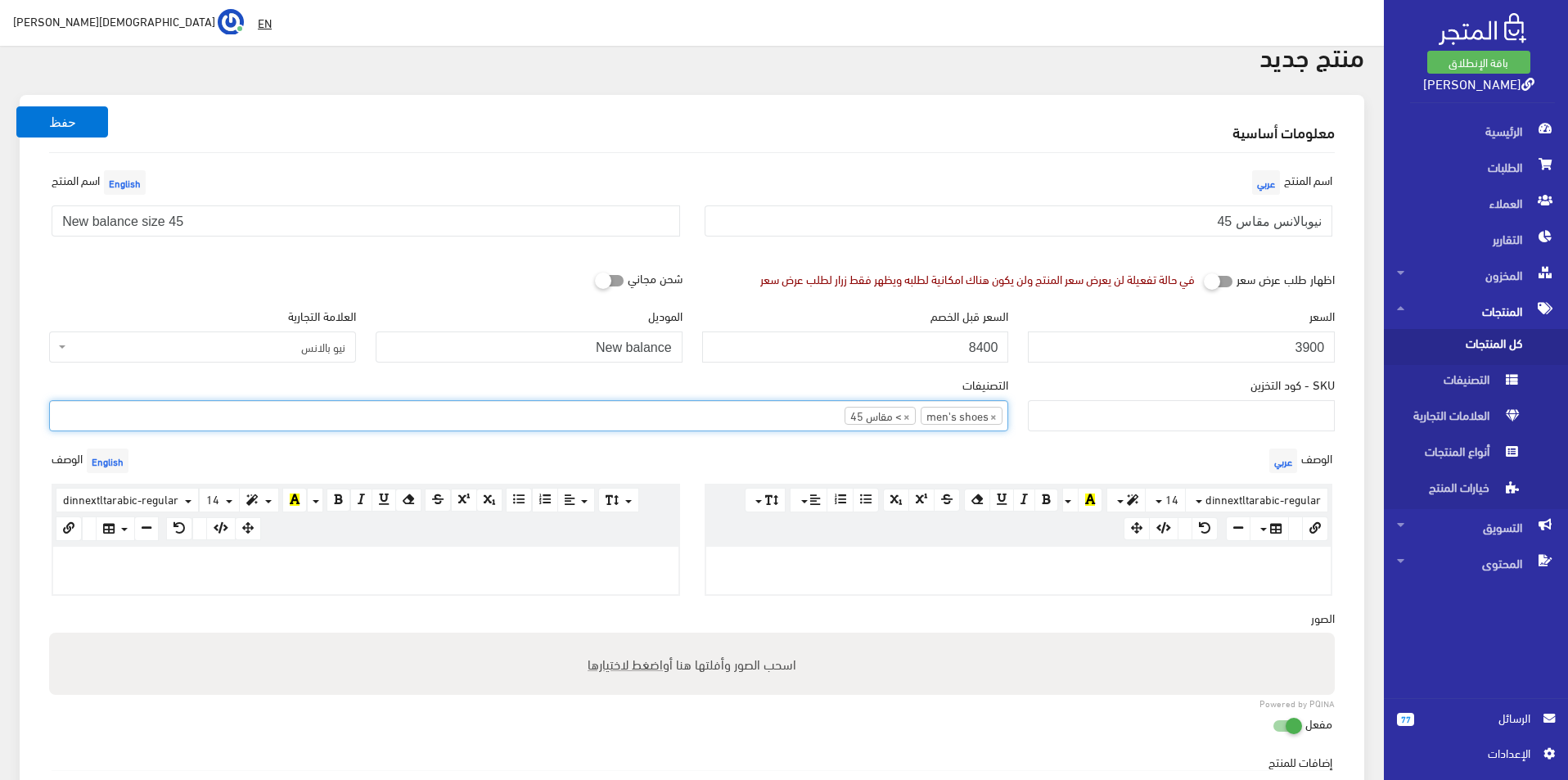
scroll to position [246, 0]
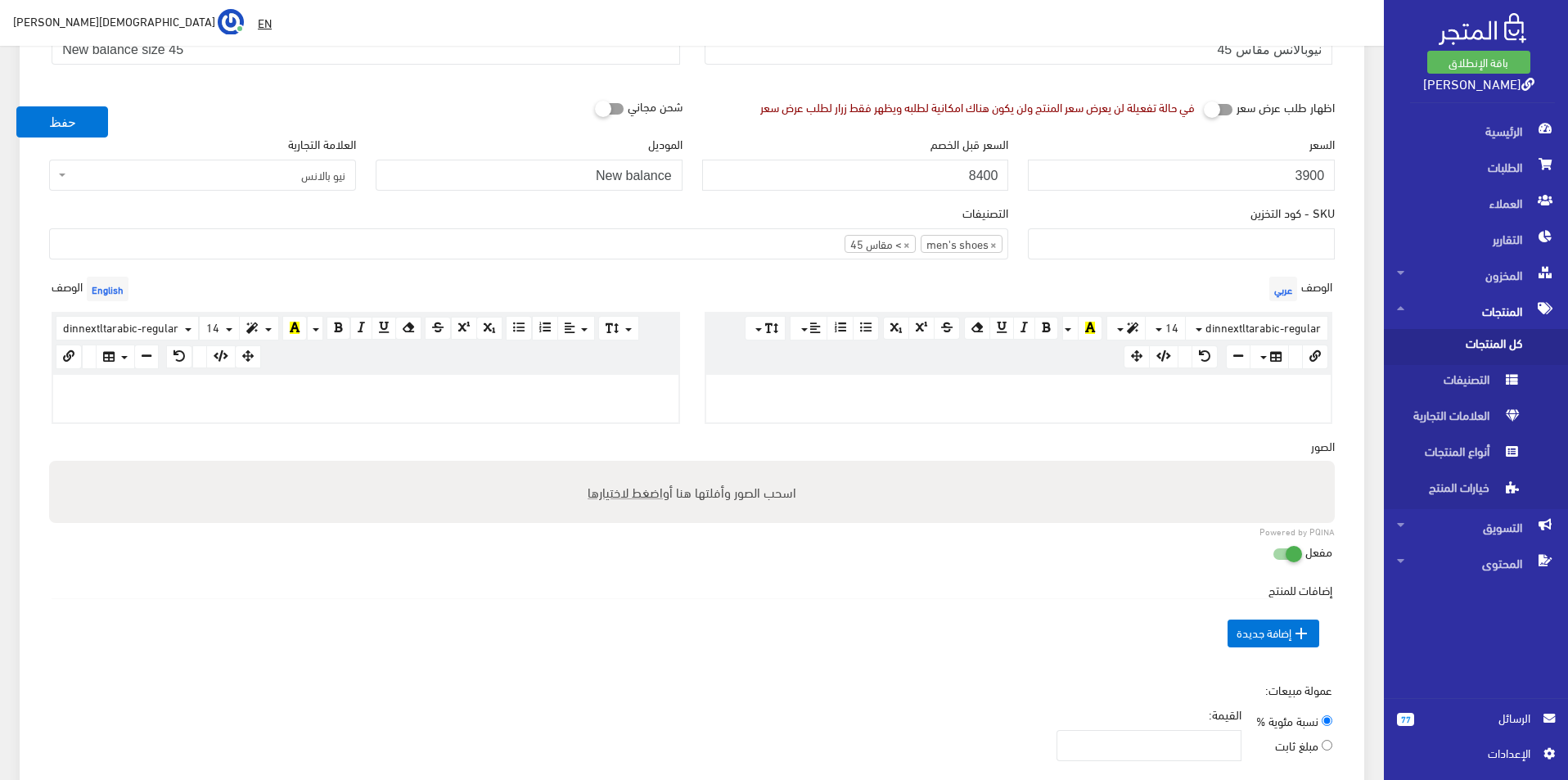
click at [381, 399] on div at bounding box center [365, 398] width 625 height 48
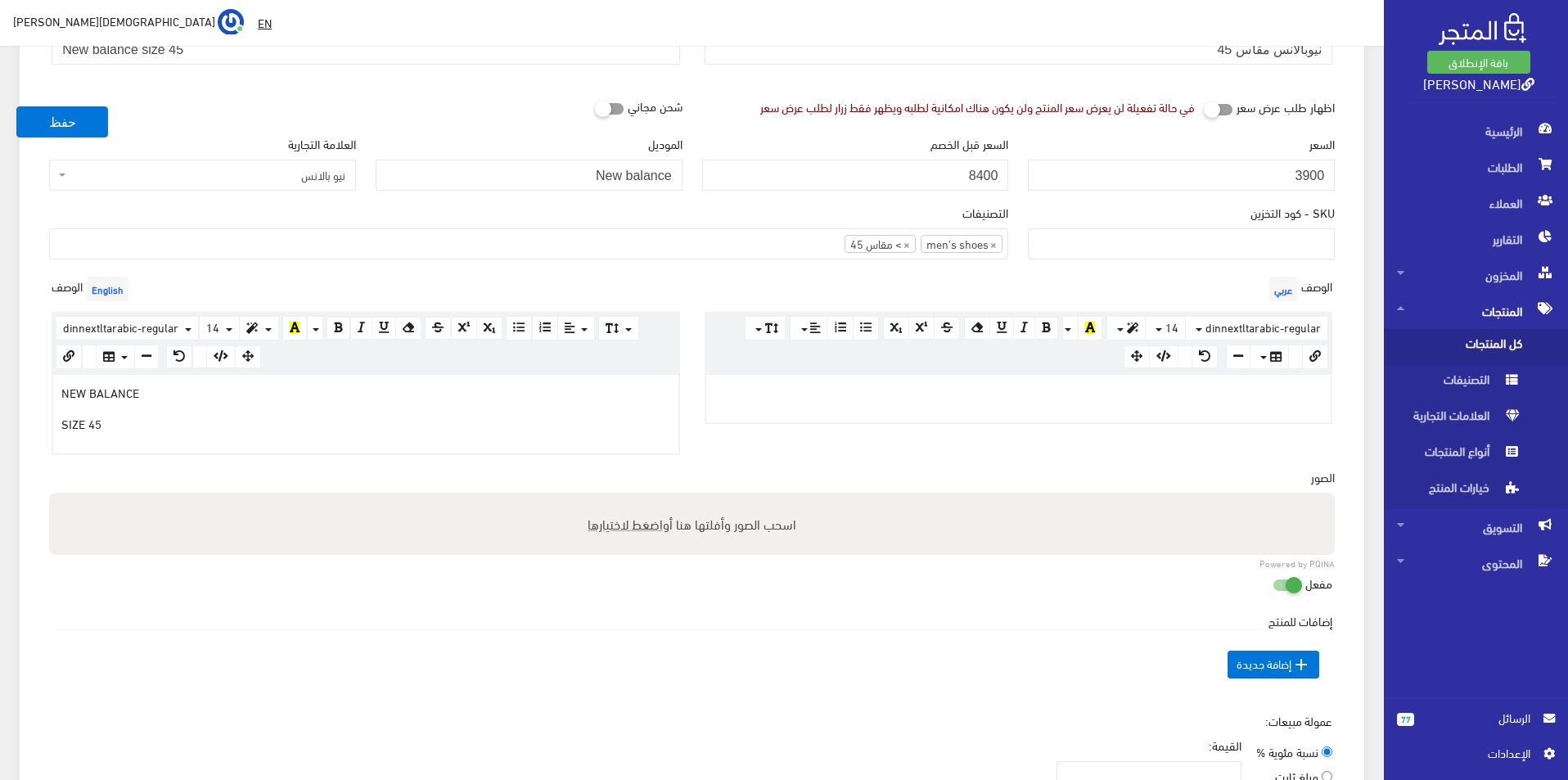
click at [823, 391] on p at bounding box center [1018, 392] width 609 height 18
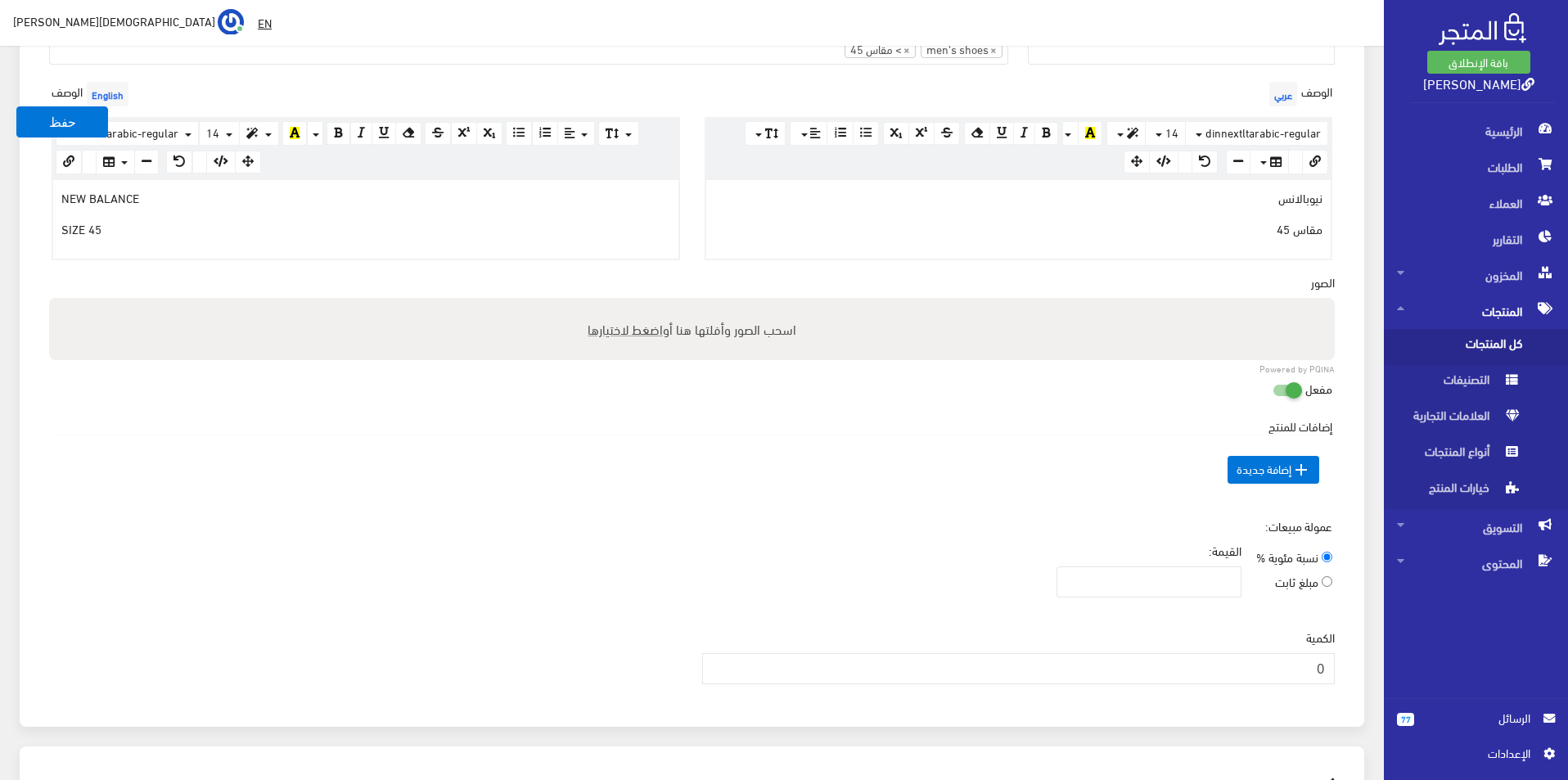
scroll to position [491, 0]
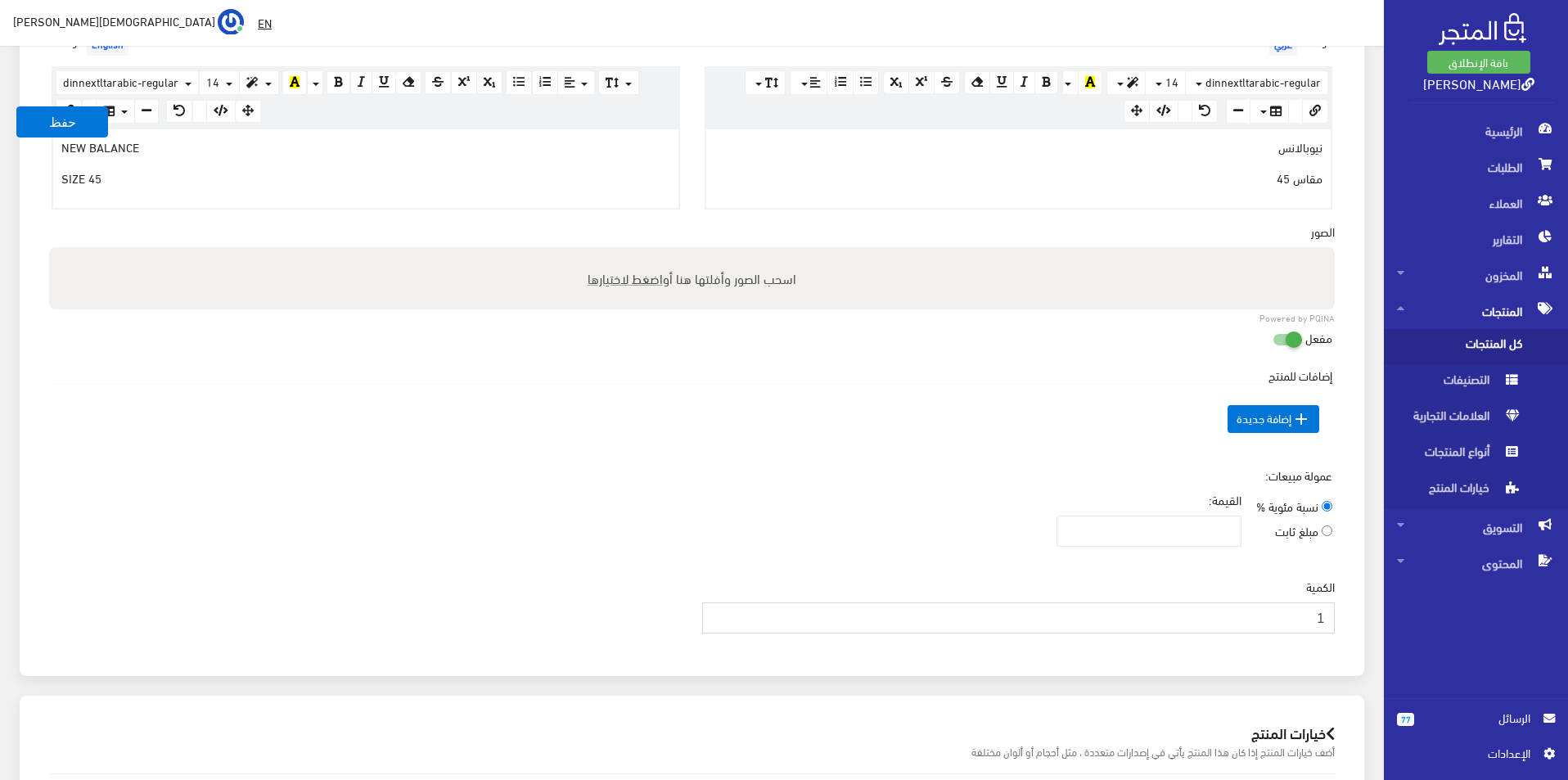
type input "1"
click at [719, 610] on input "1" at bounding box center [1019, 619] width 634 height 31
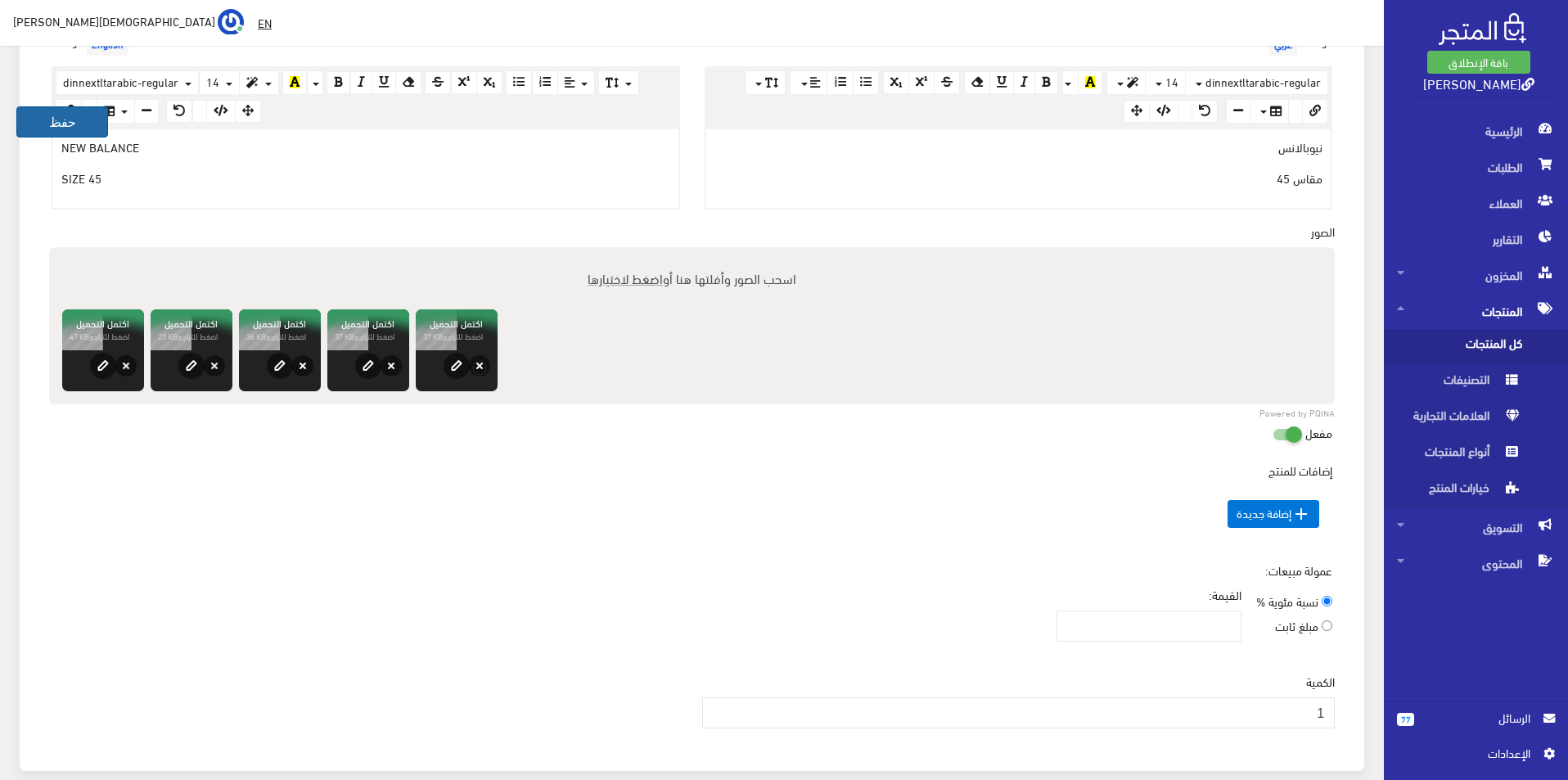
click at [37, 118] on button "حفظ" at bounding box center [63, 122] width 92 height 31
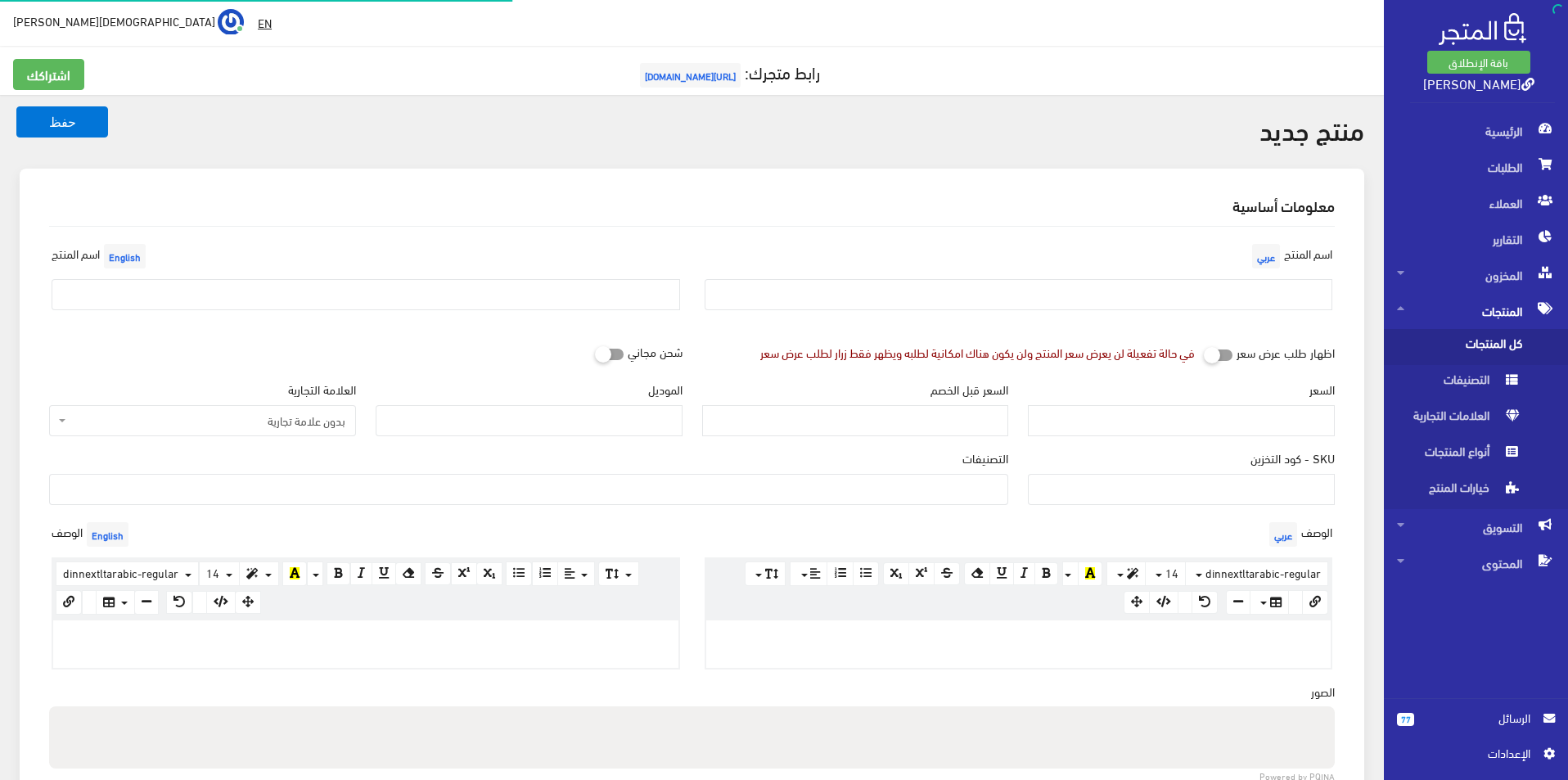
select select
click at [1017, 274] on div "اسم المنتج عربي" at bounding box center [1019, 281] width 653 height 83
click at [1016, 318] on div "اسم المنتج عربي" at bounding box center [1019, 281] width 653 height 83
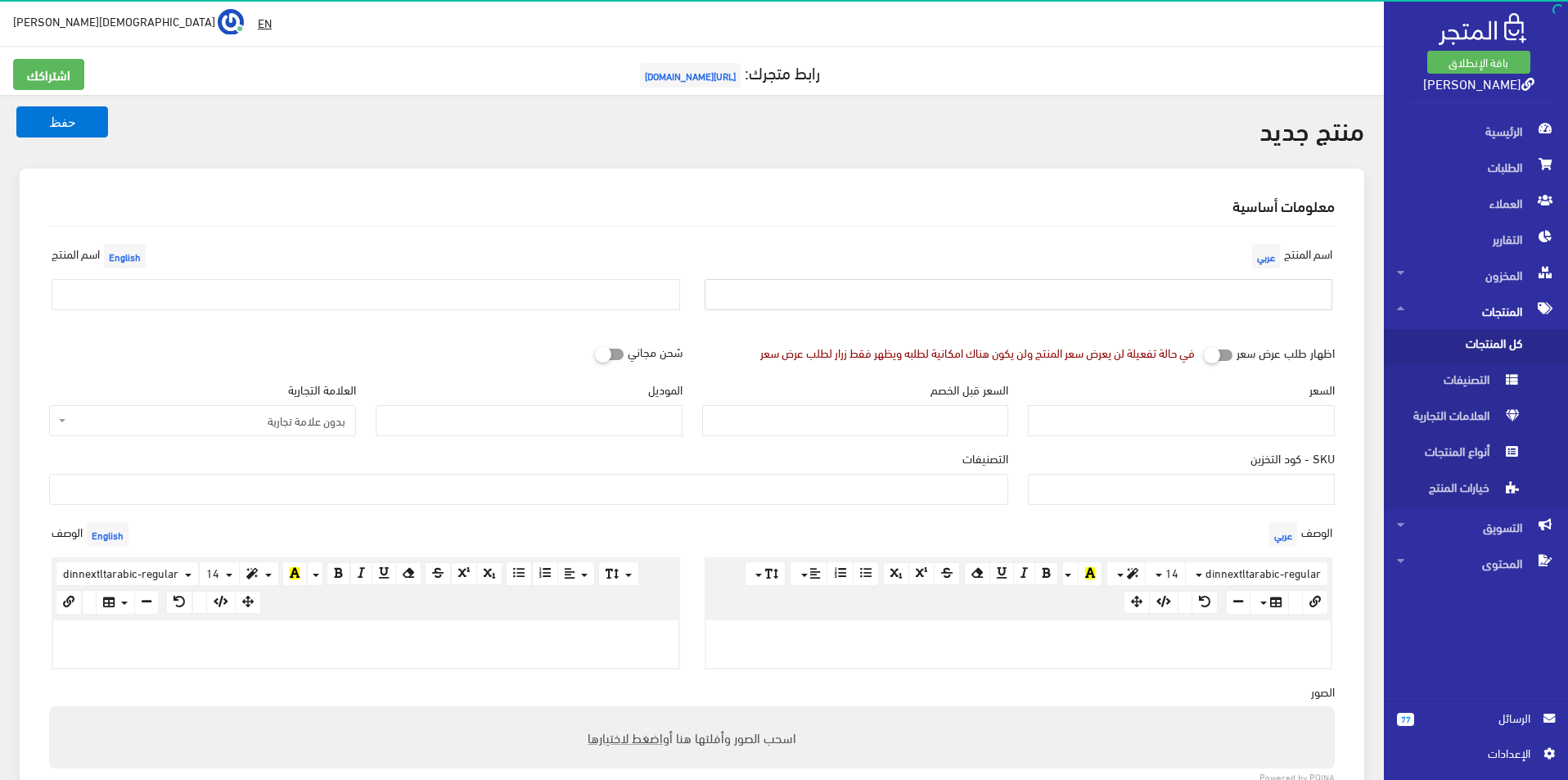
click at [1026, 292] on input "text" at bounding box center [1018, 295] width 629 height 31
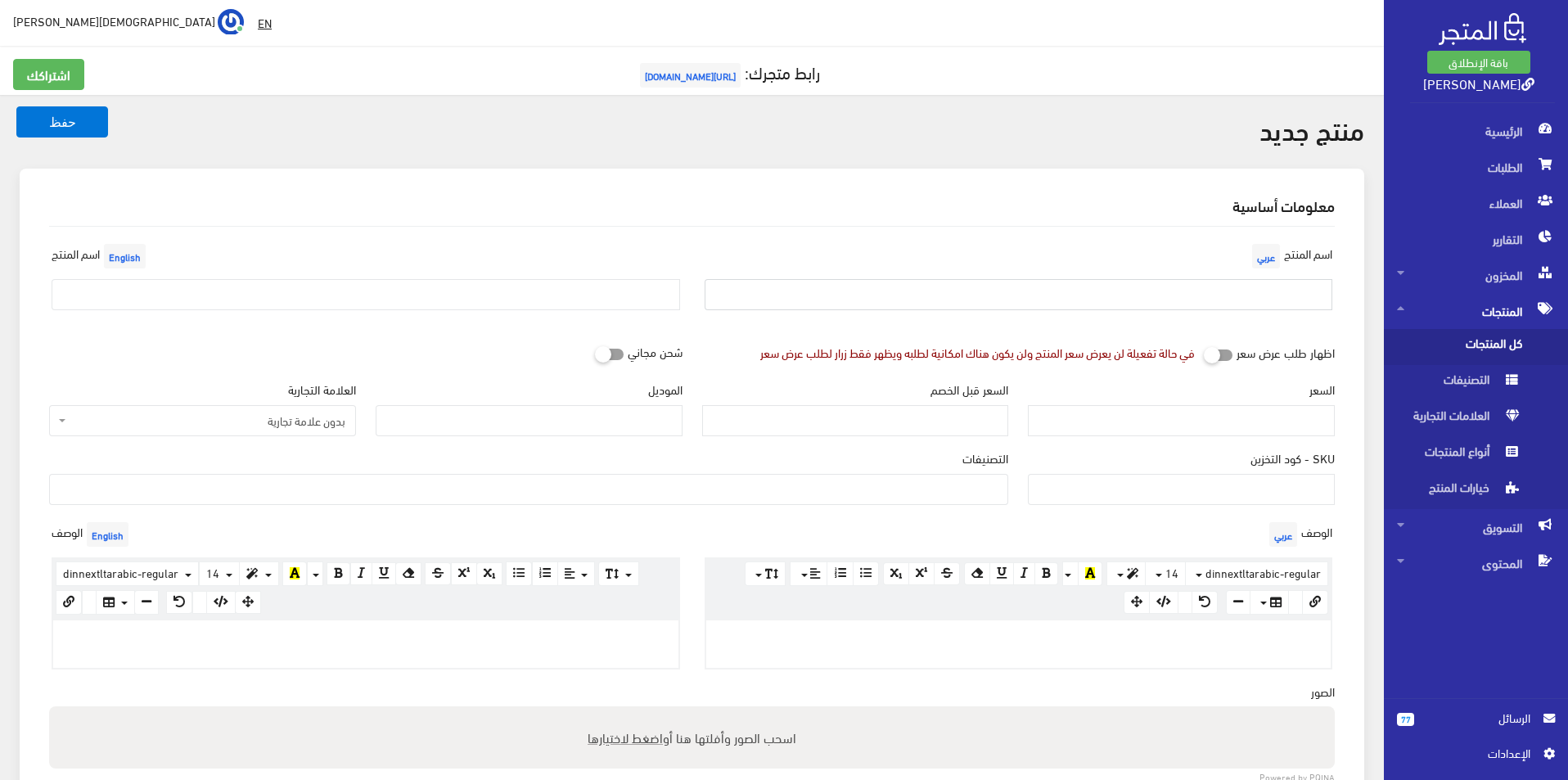
type input "بوما مقاس 42.5"
click at [451, 277] on div "اسم المنتج English" at bounding box center [366, 281] width 653 height 83
click at [335, 294] on input "text" at bounding box center [366, 295] width 629 height 31
type input "Puma size 42.5"
click at [238, 410] on span "بدون علامة تجارية" at bounding box center [202, 421] width 307 height 31
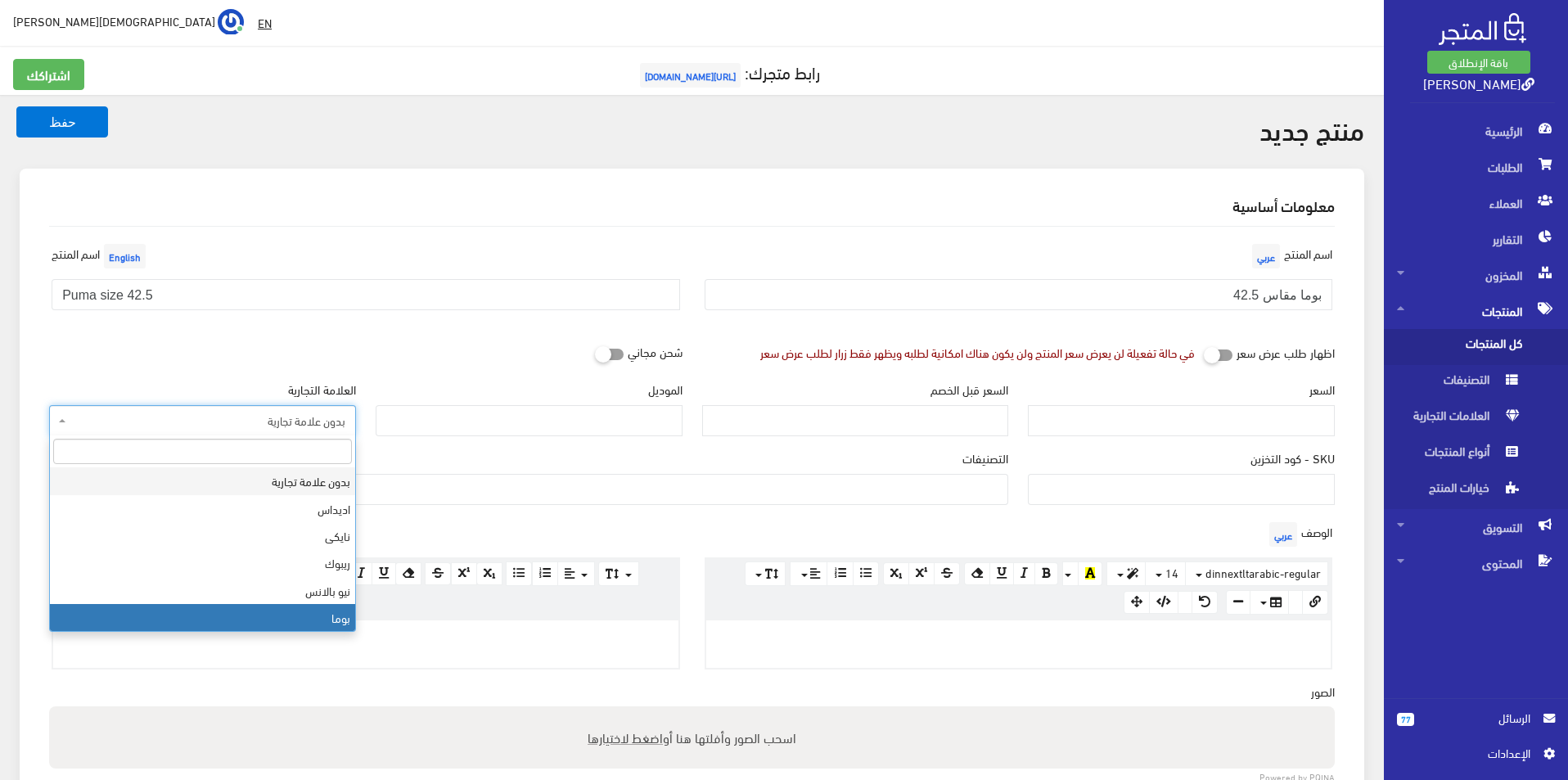
select select "7"
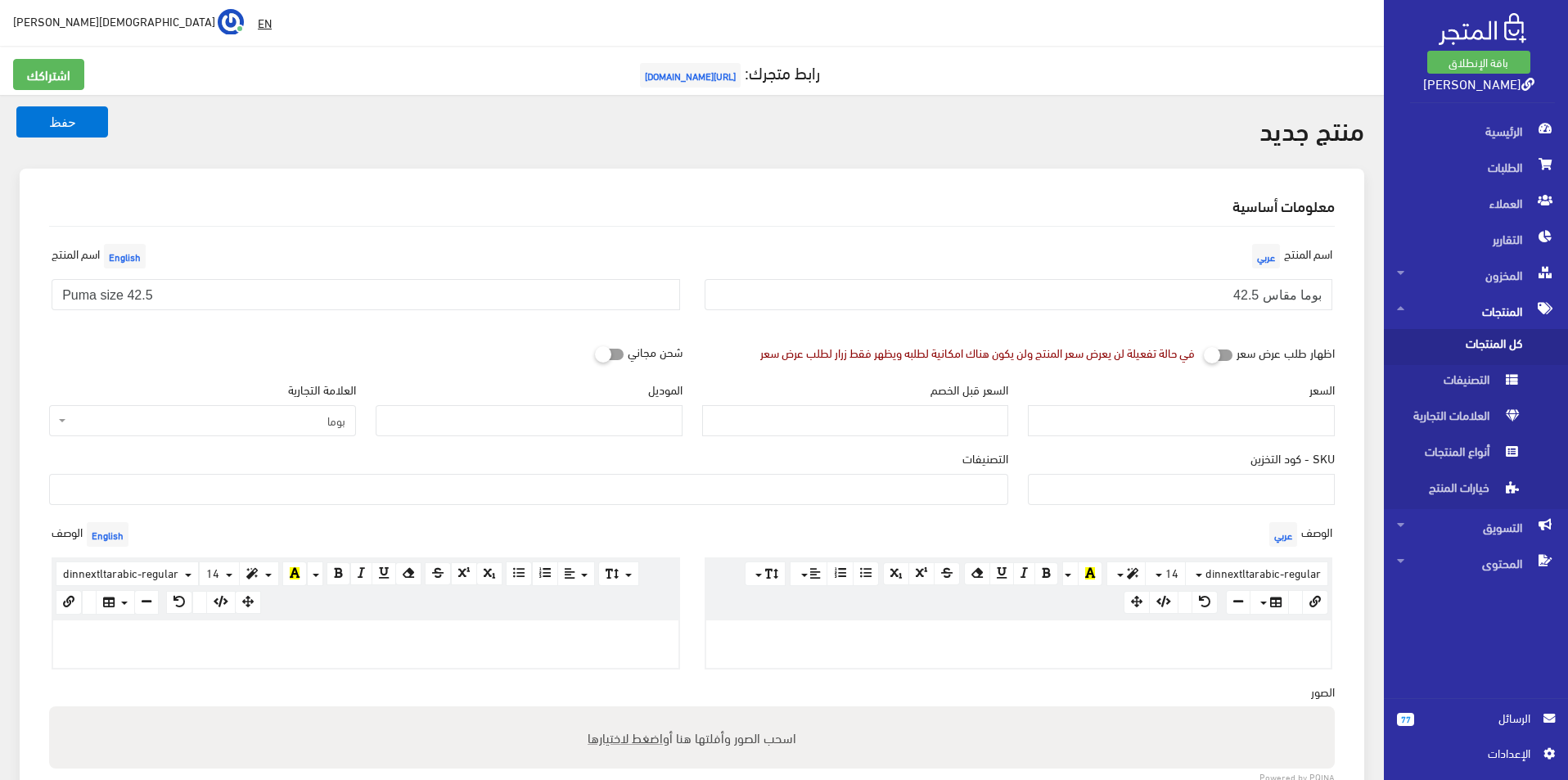
click at [504, 403] on div "الموديل" at bounding box center [529, 408] width 307 height 56
click at [489, 444] on div "الموديل" at bounding box center [529, 415] width 327 height 69
click at [508, 404] on div "الموديل" at bounding box center [529, 408] width 307 height 56
click at [501, 436] on input "الموديل" at bounding box center [529, 421] width 307 height 31
type input "puma"
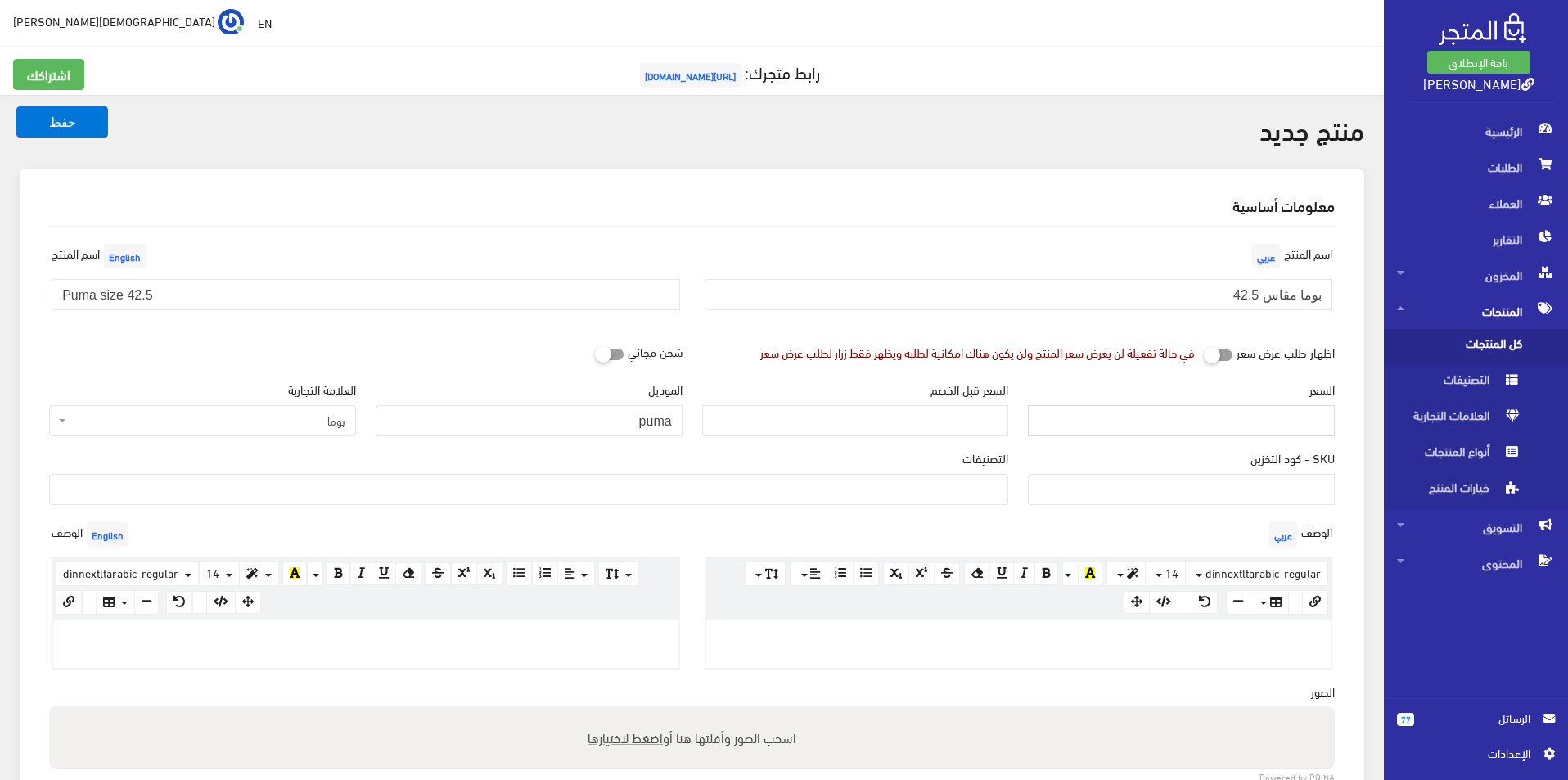
click at [1184, 414] on input "السعر" at bounding box center [1182, 421] width 307 height 31
type input "3900"
type input "7900"
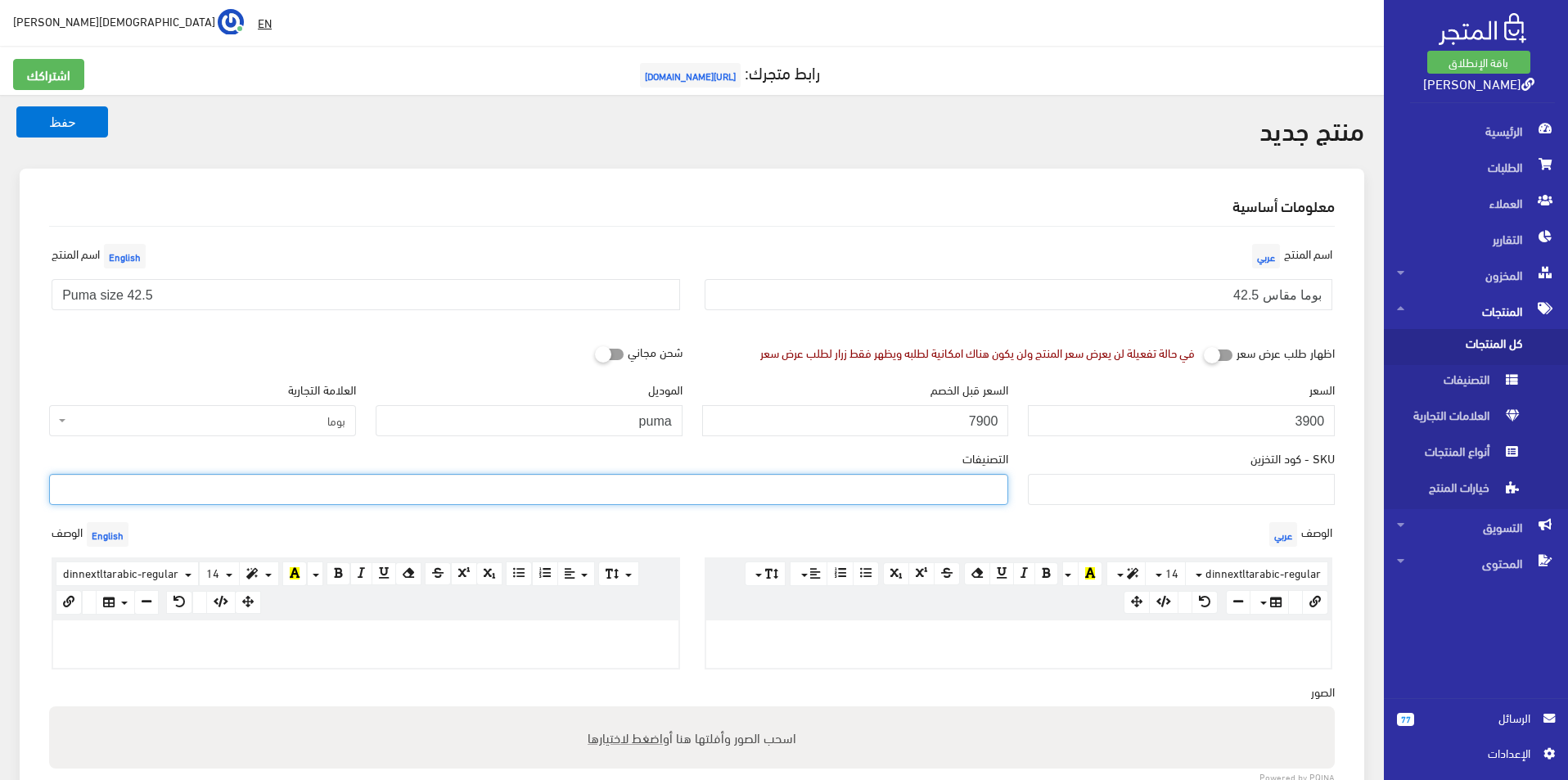
click at [946, 483] on ul at bounding box center [528, 487] width 958 height 26
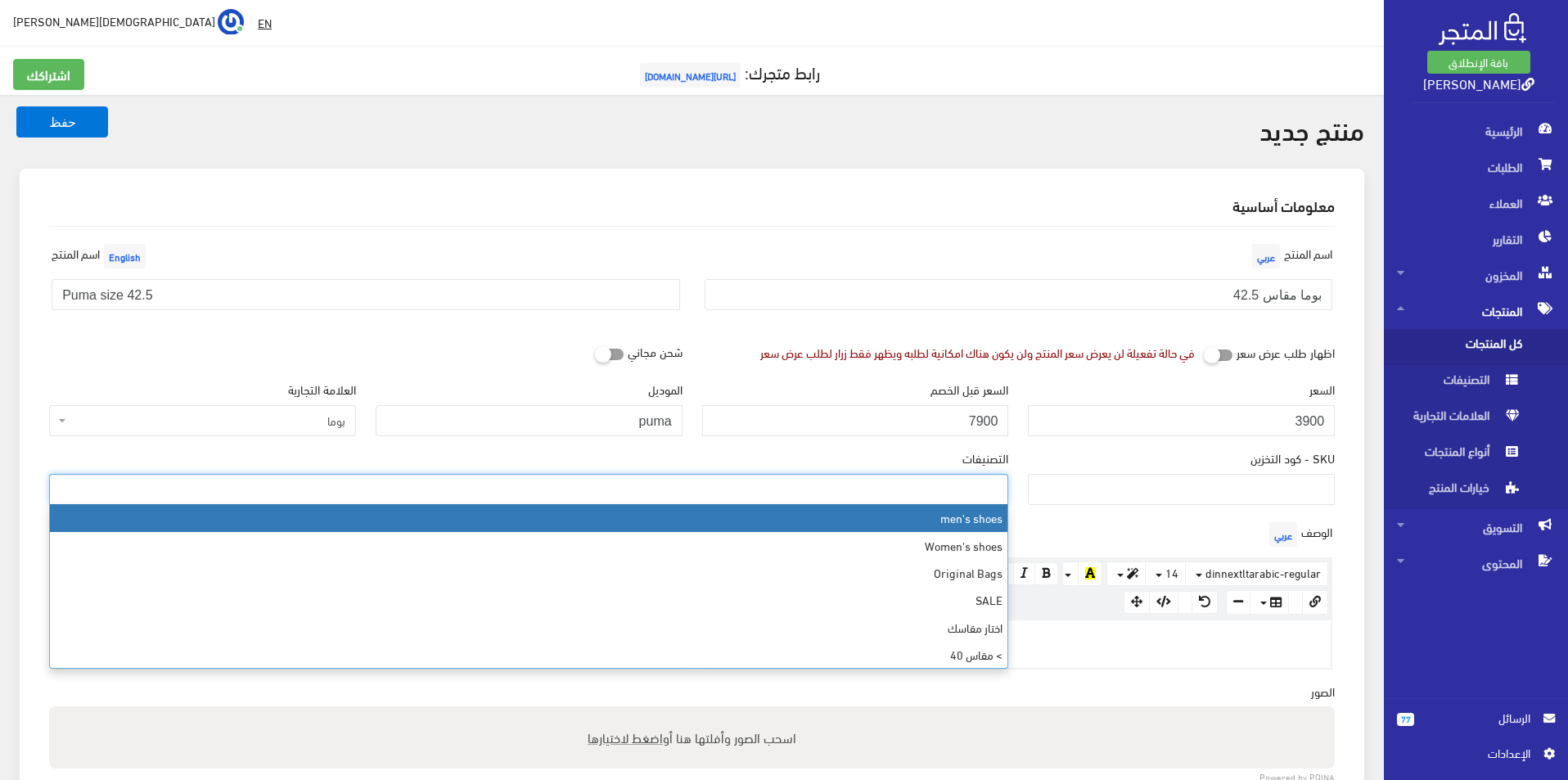
select select "5"
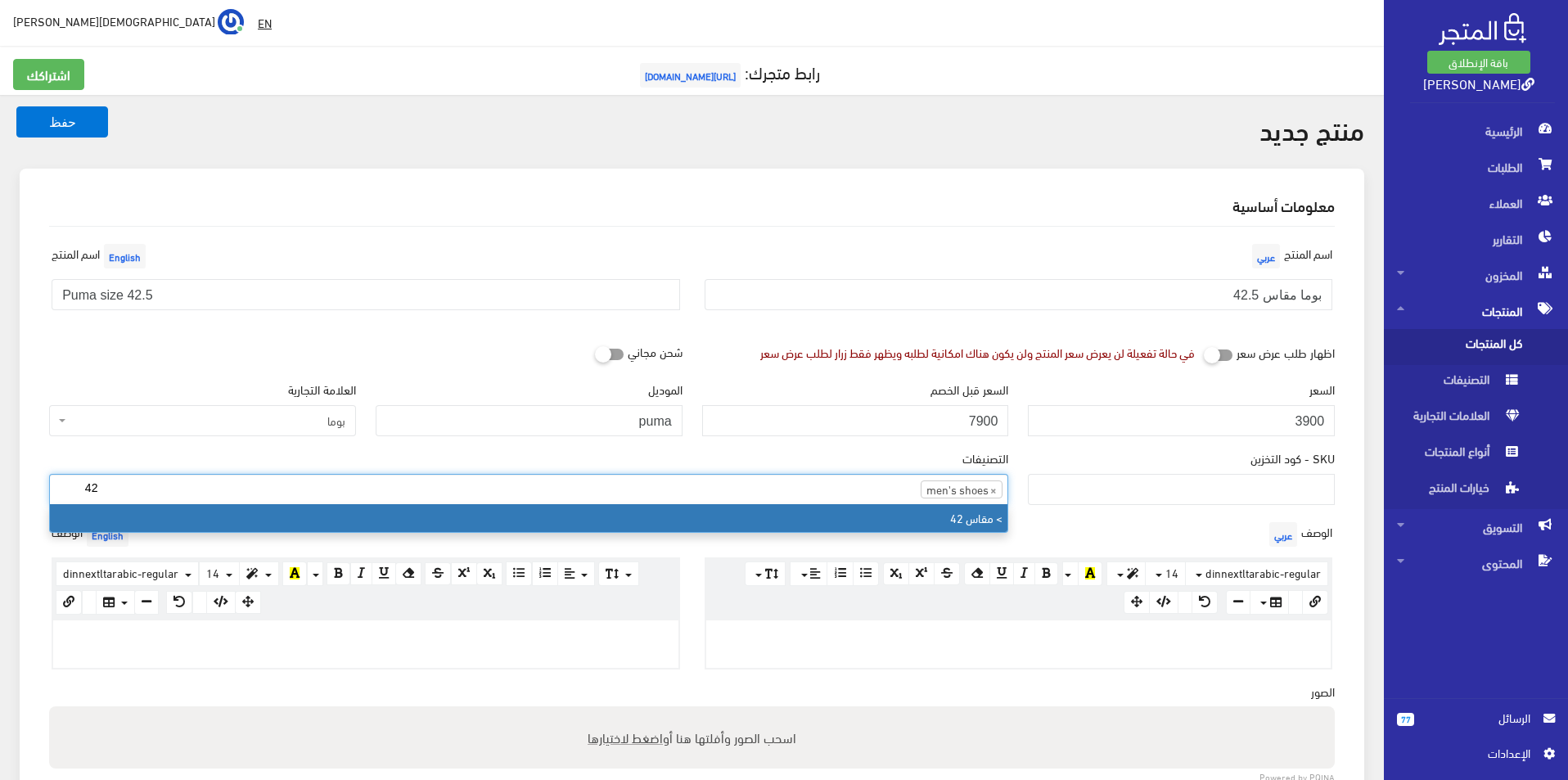
type input "42"
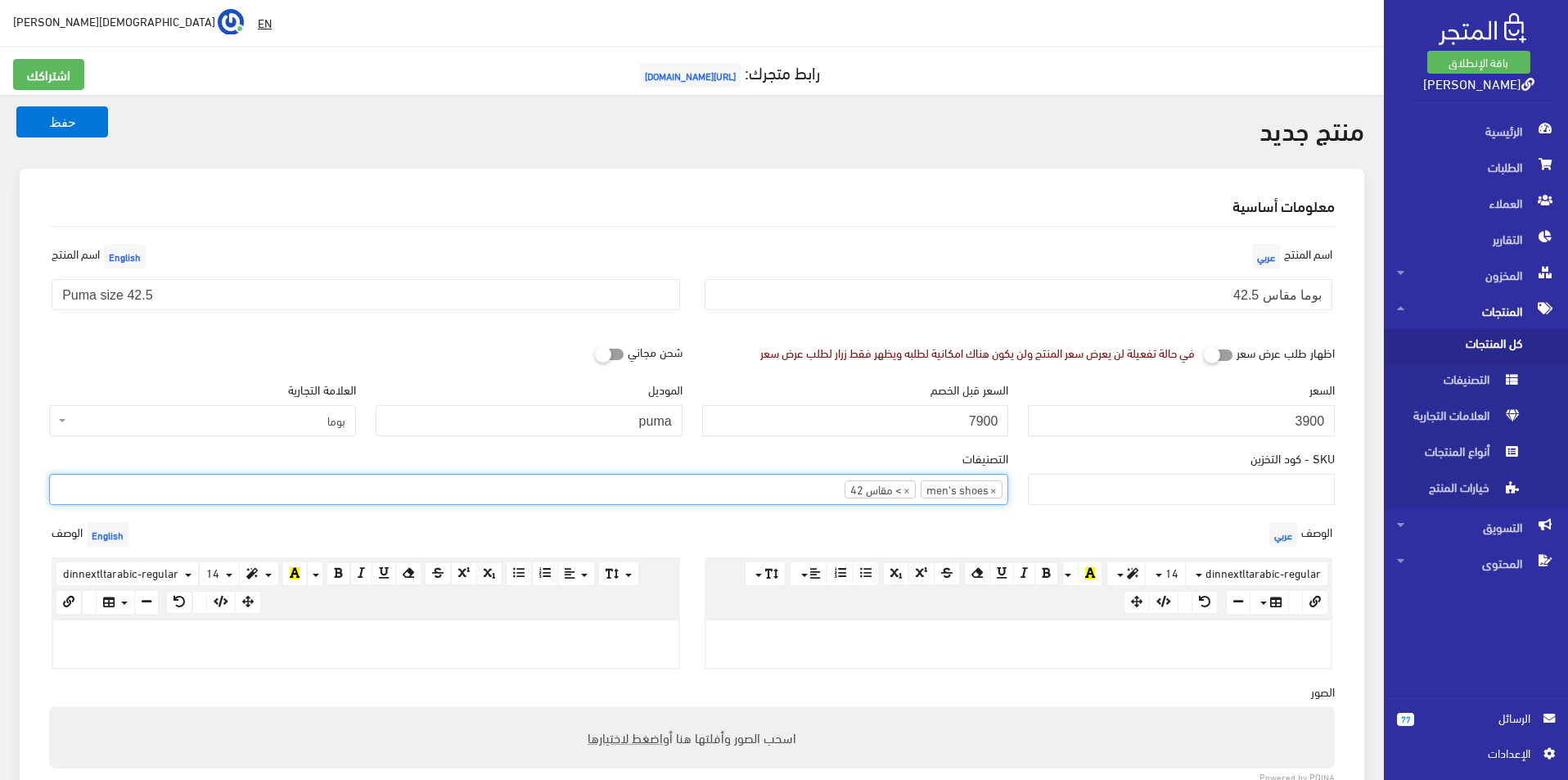
click at [1000, 632] on p at bounding box center [1018, 638] width 609 height 18
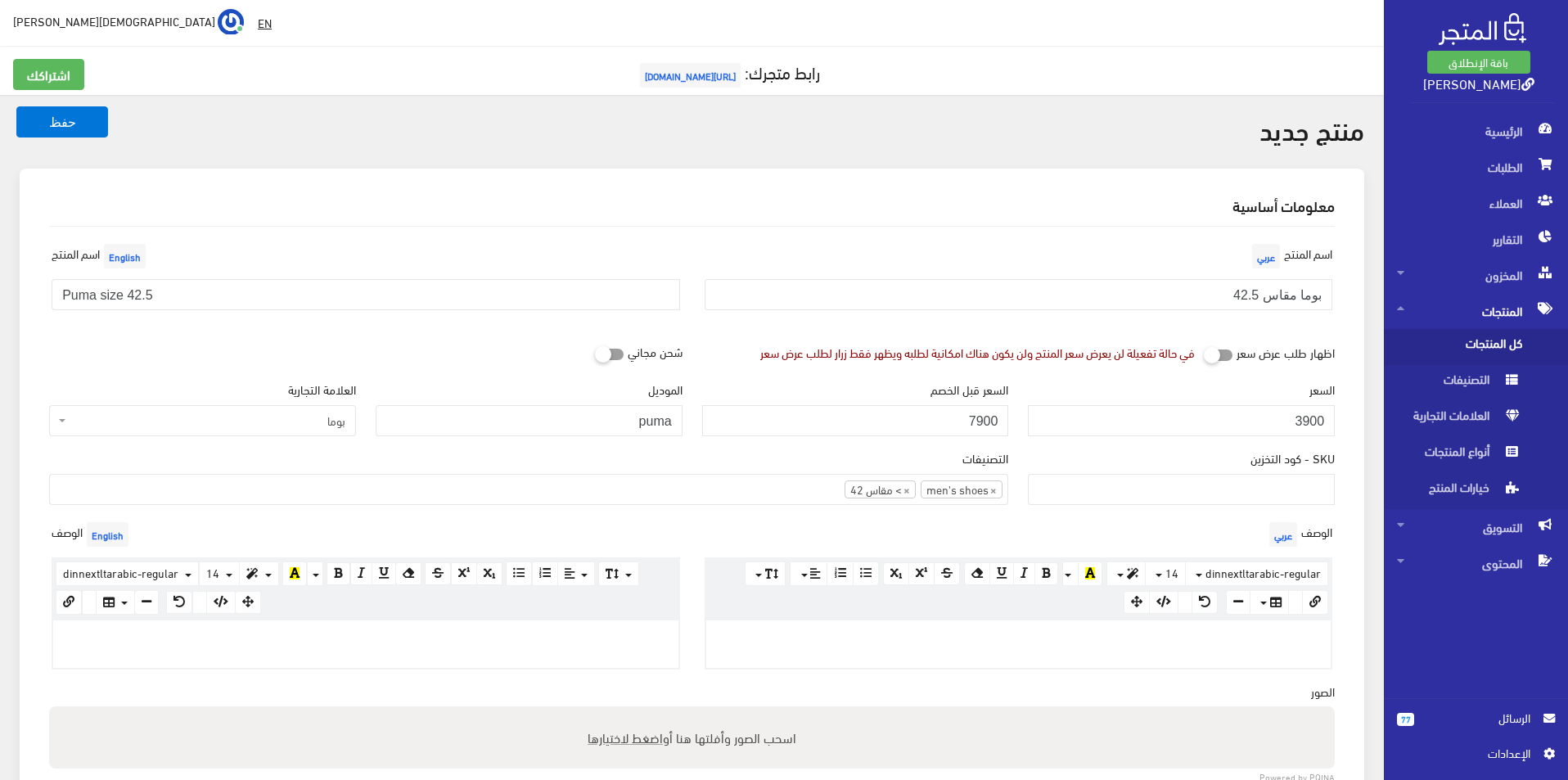
paste div
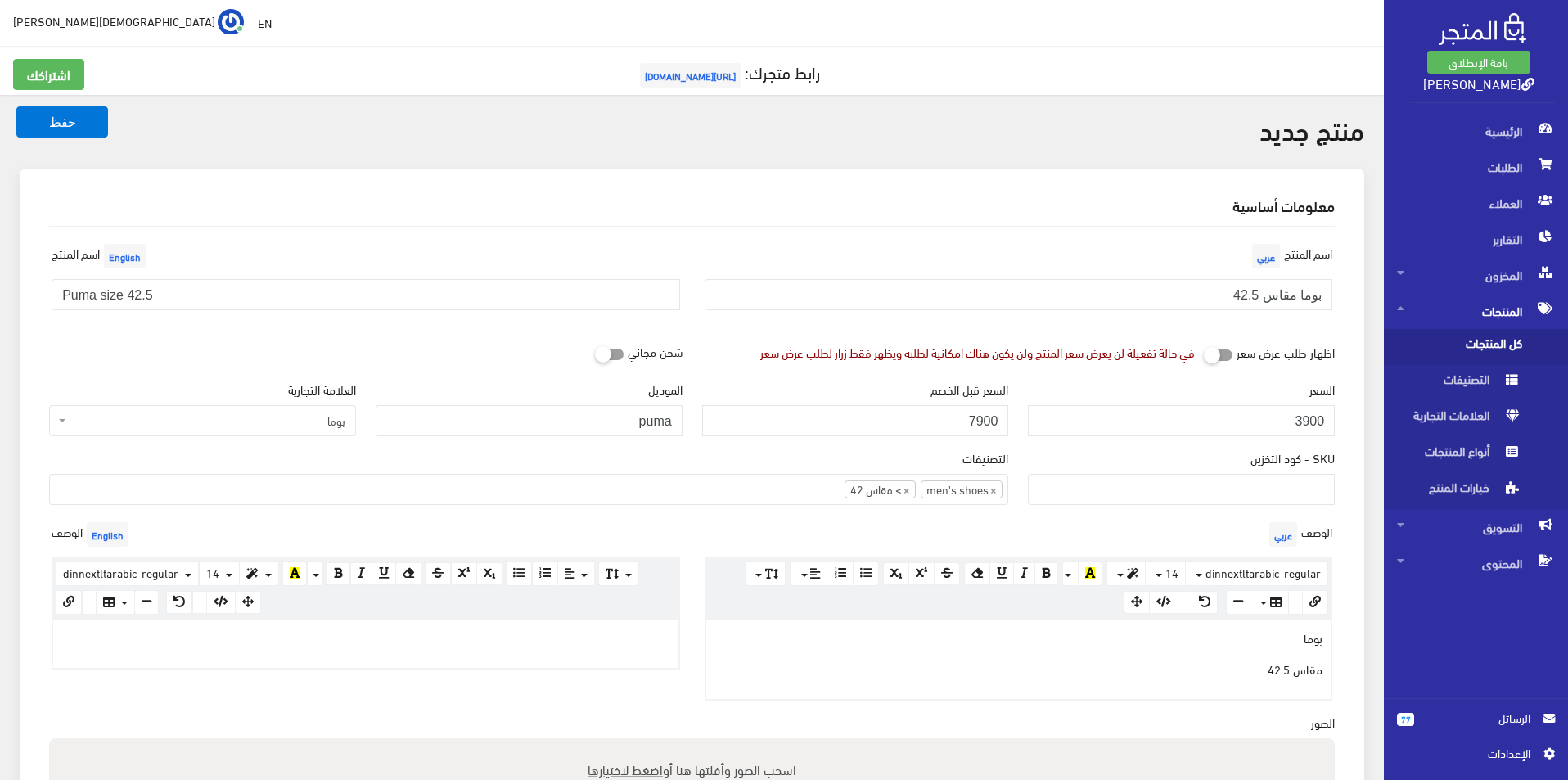
click at [560, 650] on div at bounding box center [365, 644] width 625 height 48
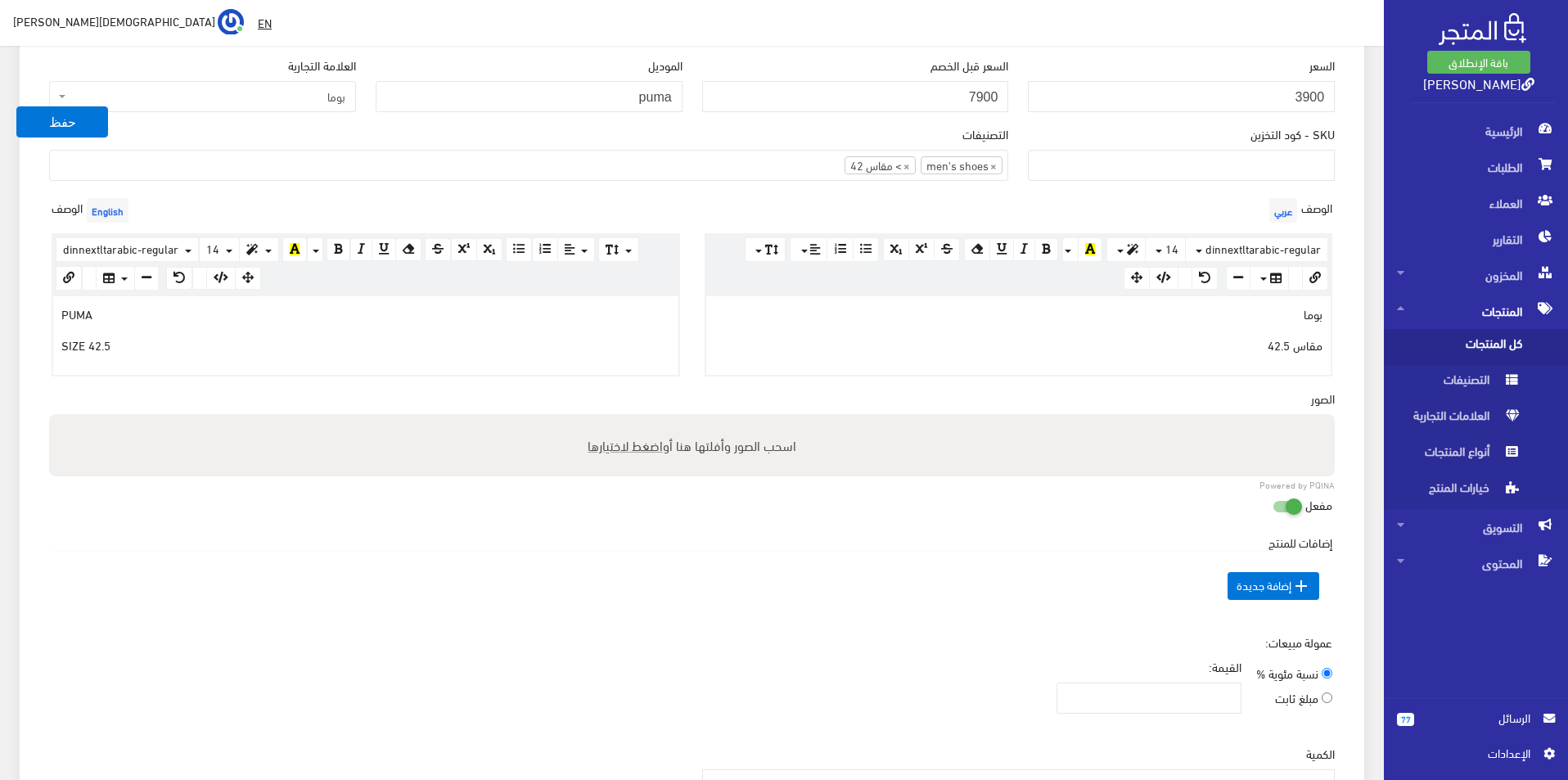
scroll to position [491, 0]
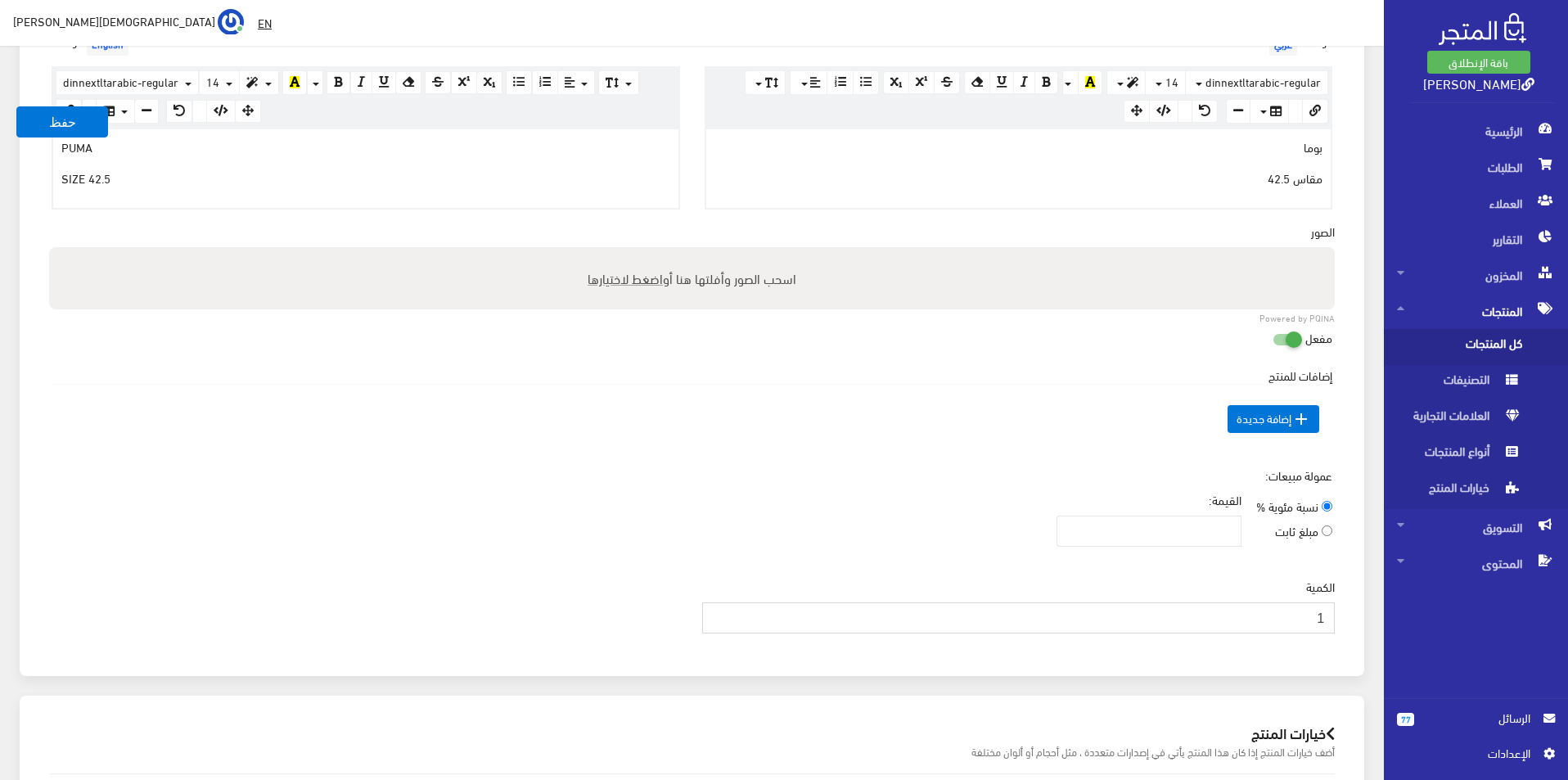
type input "1"
click at [712, 610] on input "1" at bounding box center [1019, 619] width 634 height 31
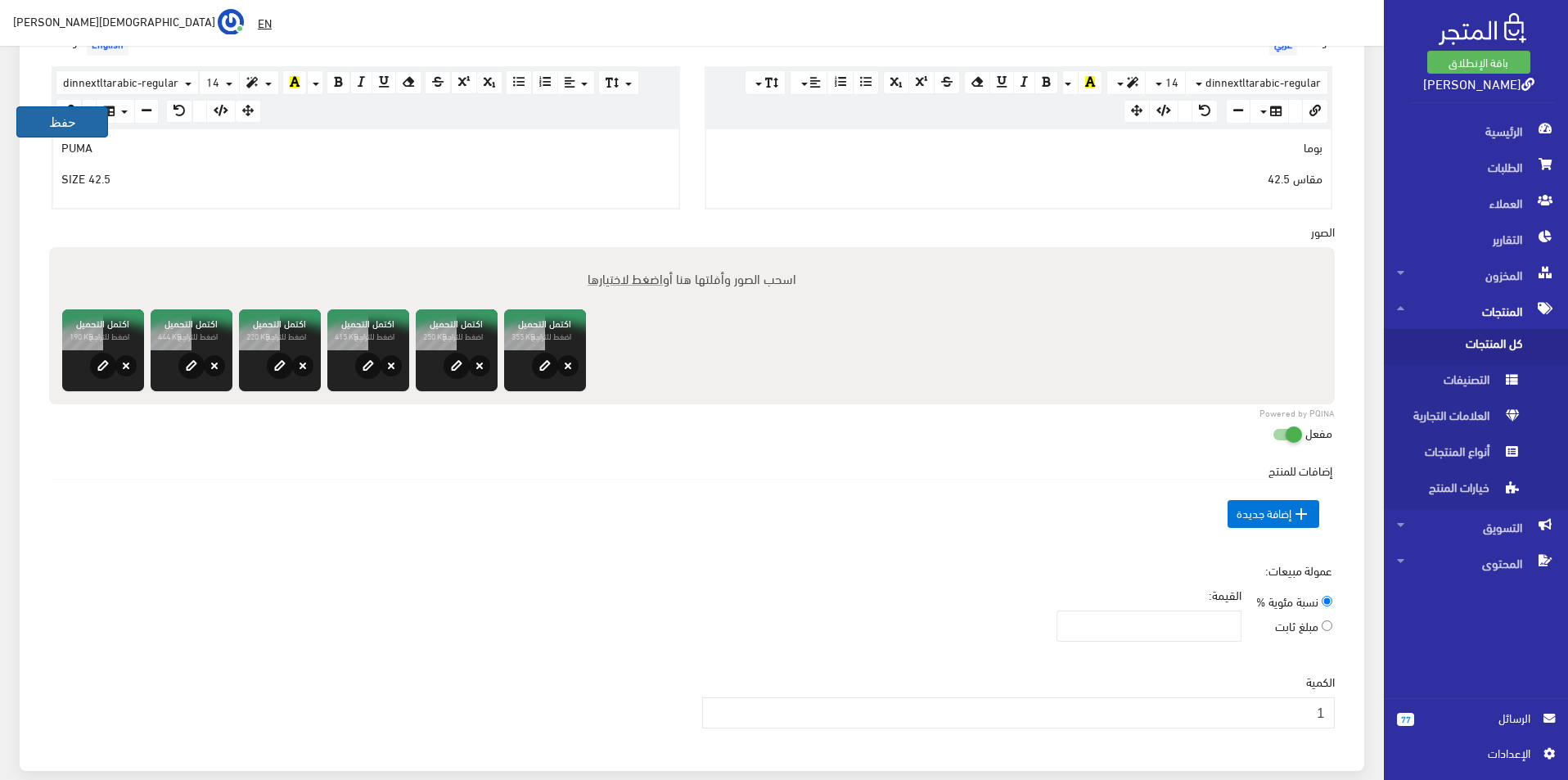
click at [64, 118] on button "حفظ" at bounding box center [63, 122] width 92 height 31
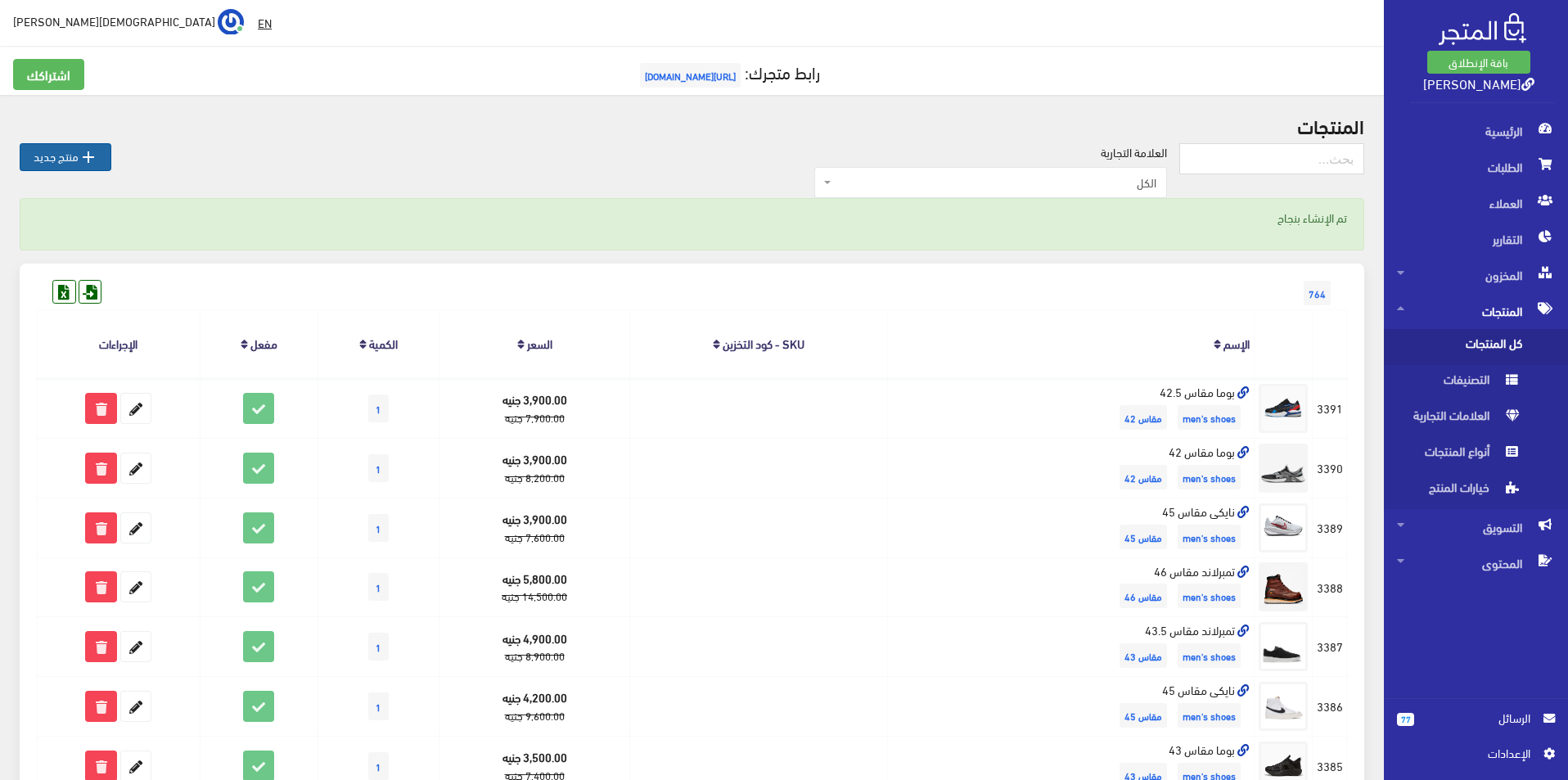
click at [47, 150] on link " منتج جديد" at bounding box center [66, 157] width 92 height 27
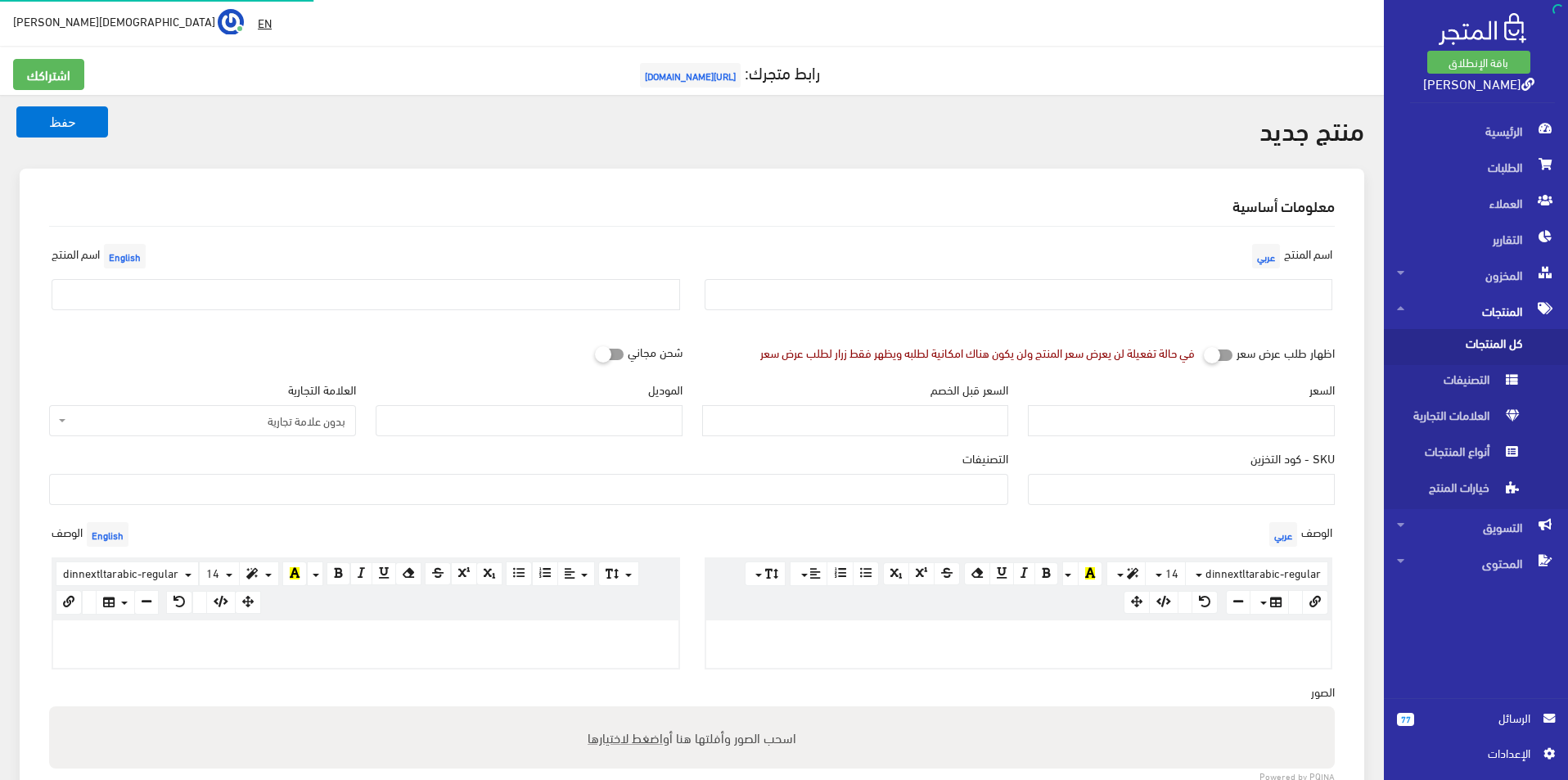
select select
